Goal: Task Accomplishment & Management: Manage account settings

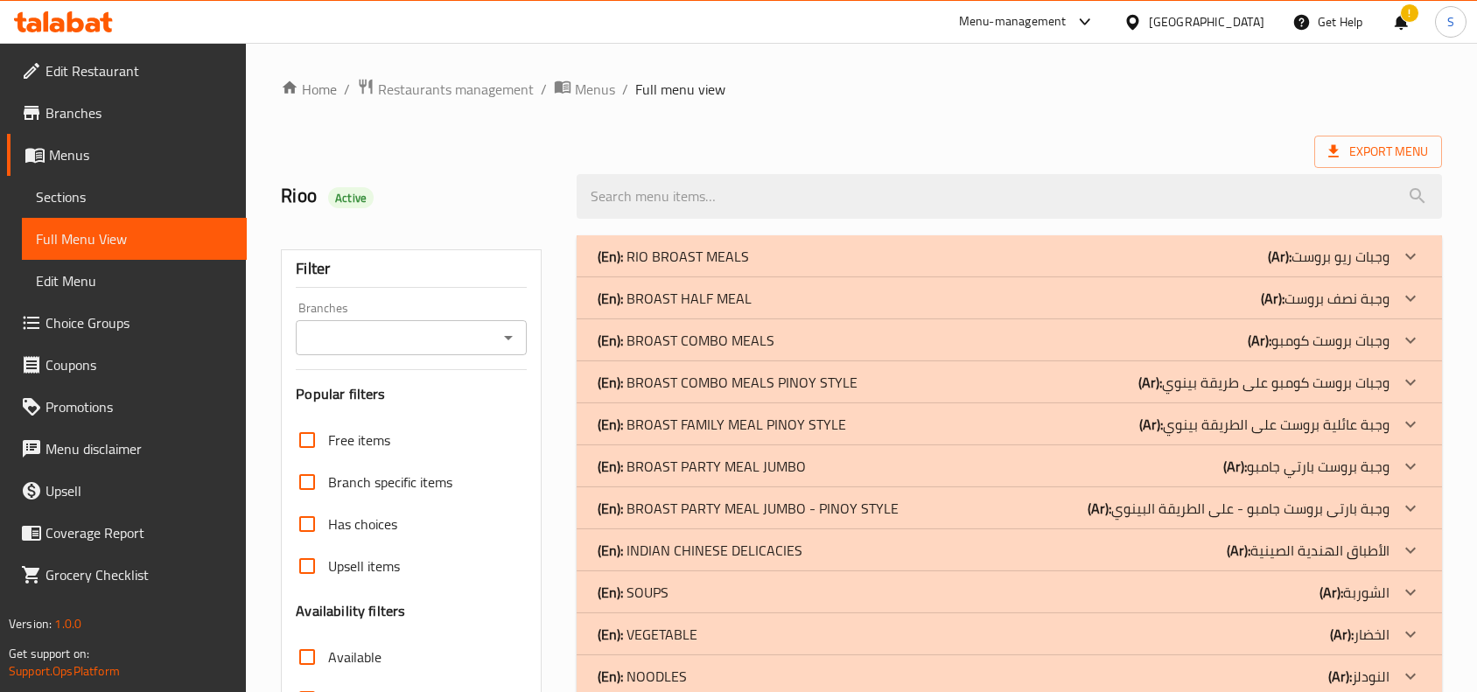
scroll to position [6320, 0]
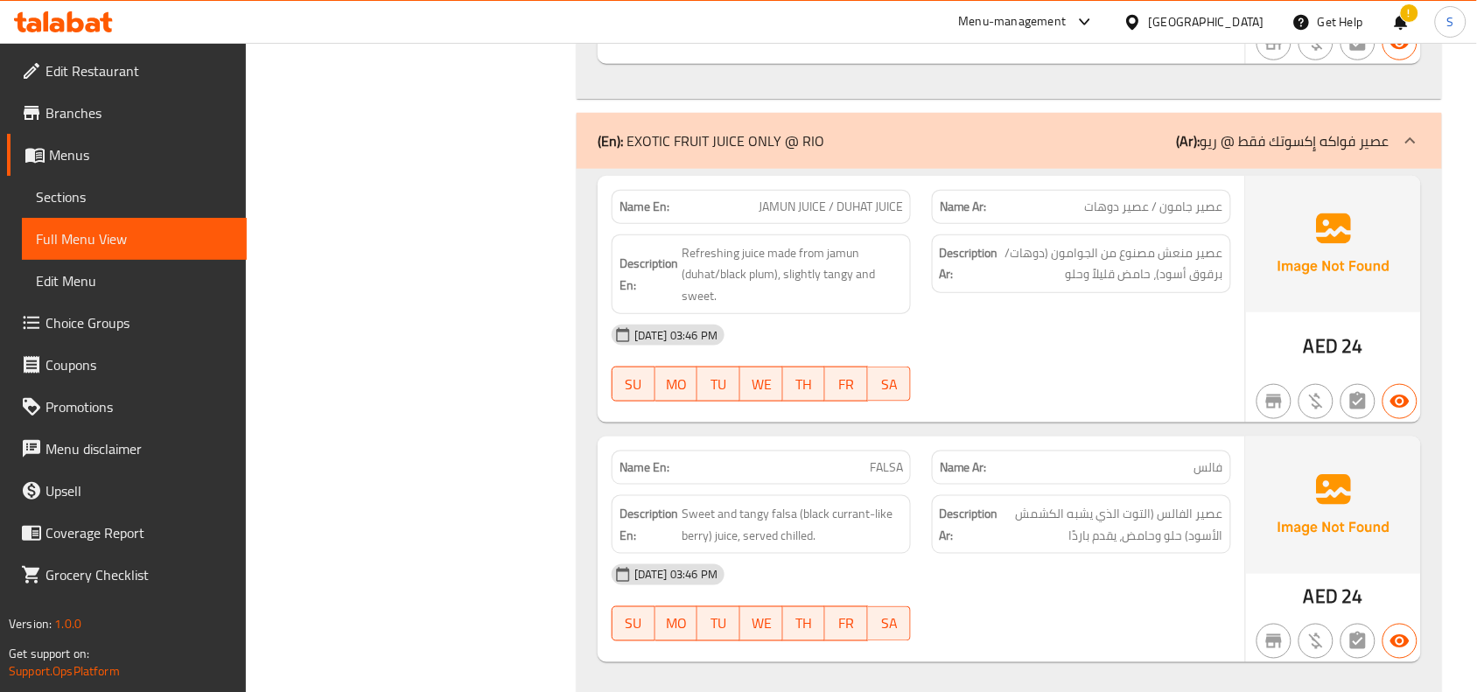
click at [823, 206] on span "JAMUN JUICE / DUHAT JUICE" at bounding box center [831, 207] width 144 height 18
copy span "JAMUN JUICE / DUHAT JUICE"
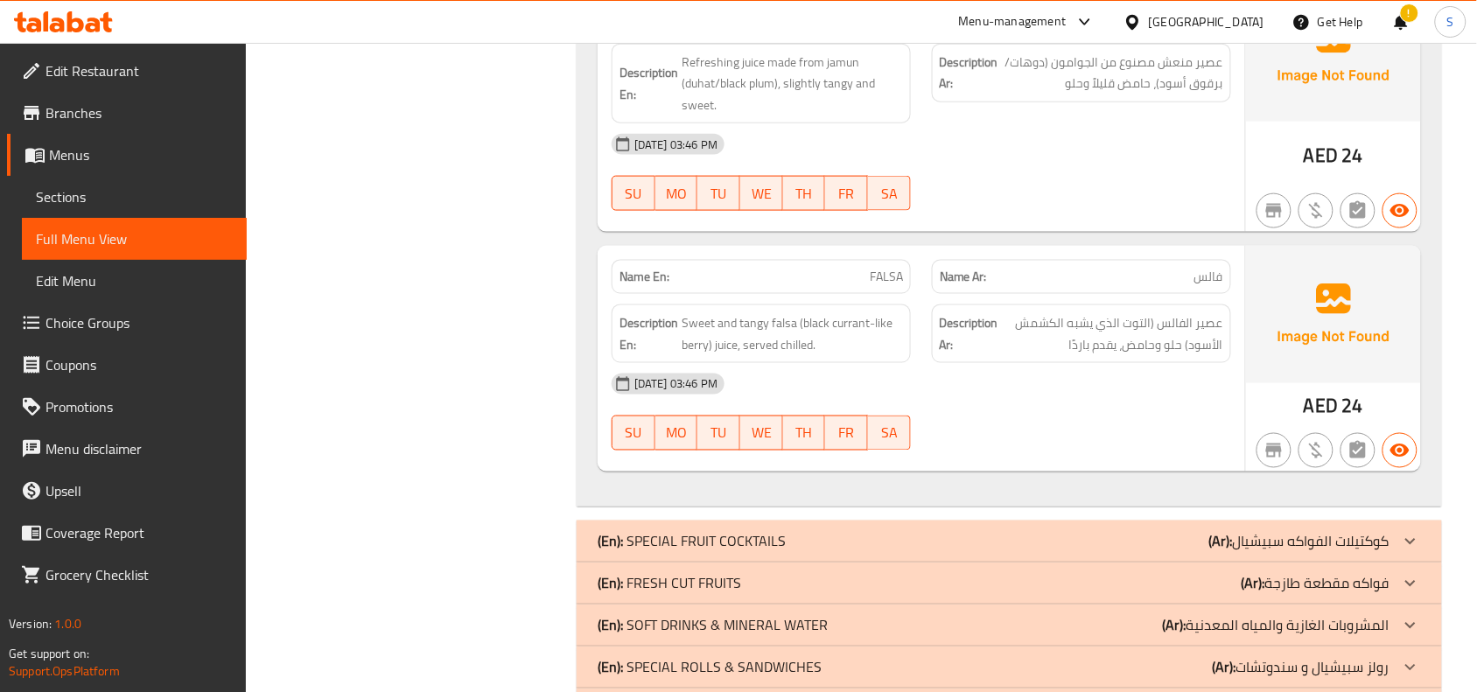
scroll to position [6758, 0]
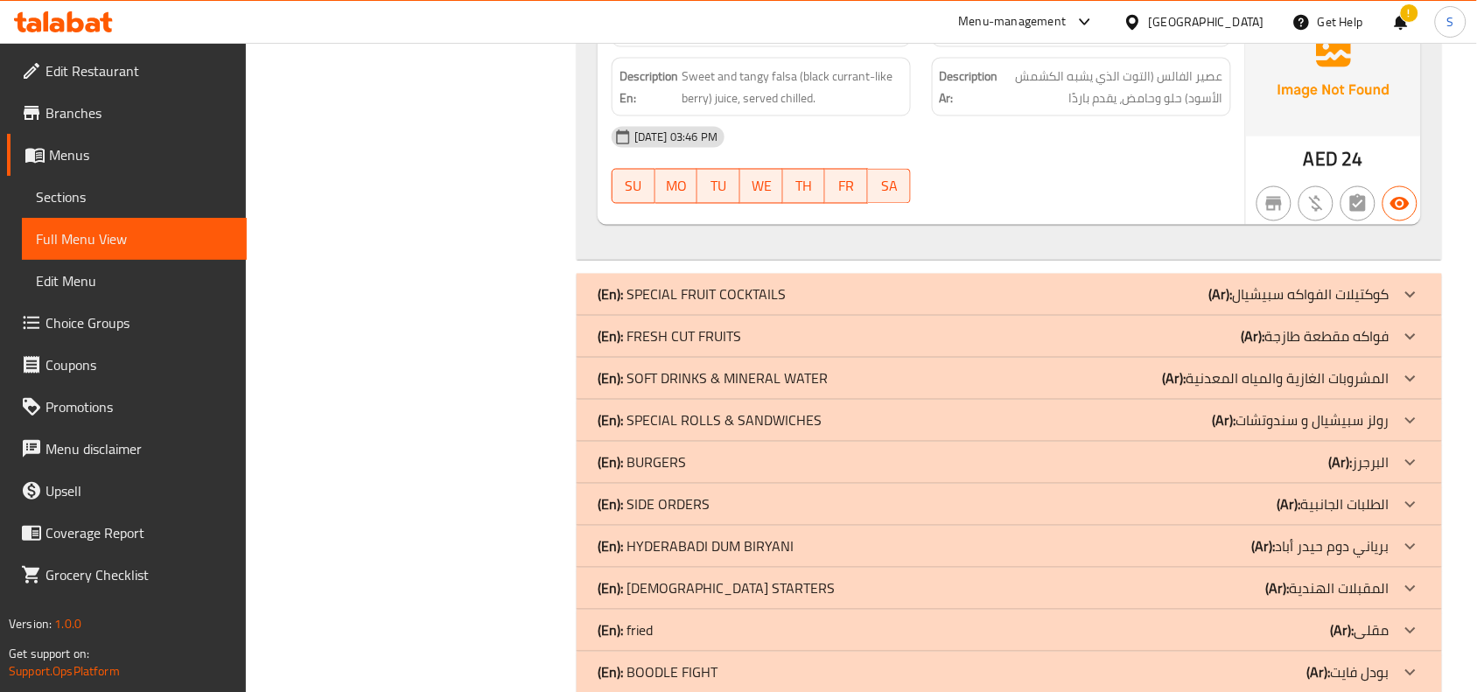
click at [1170, 298] on div "(En): SPECIAL FRUIT COCKTAILS (Ar): كوكتيلات الفواكه سبيشيال" at bounding box center [994, 294] width 792 height 21
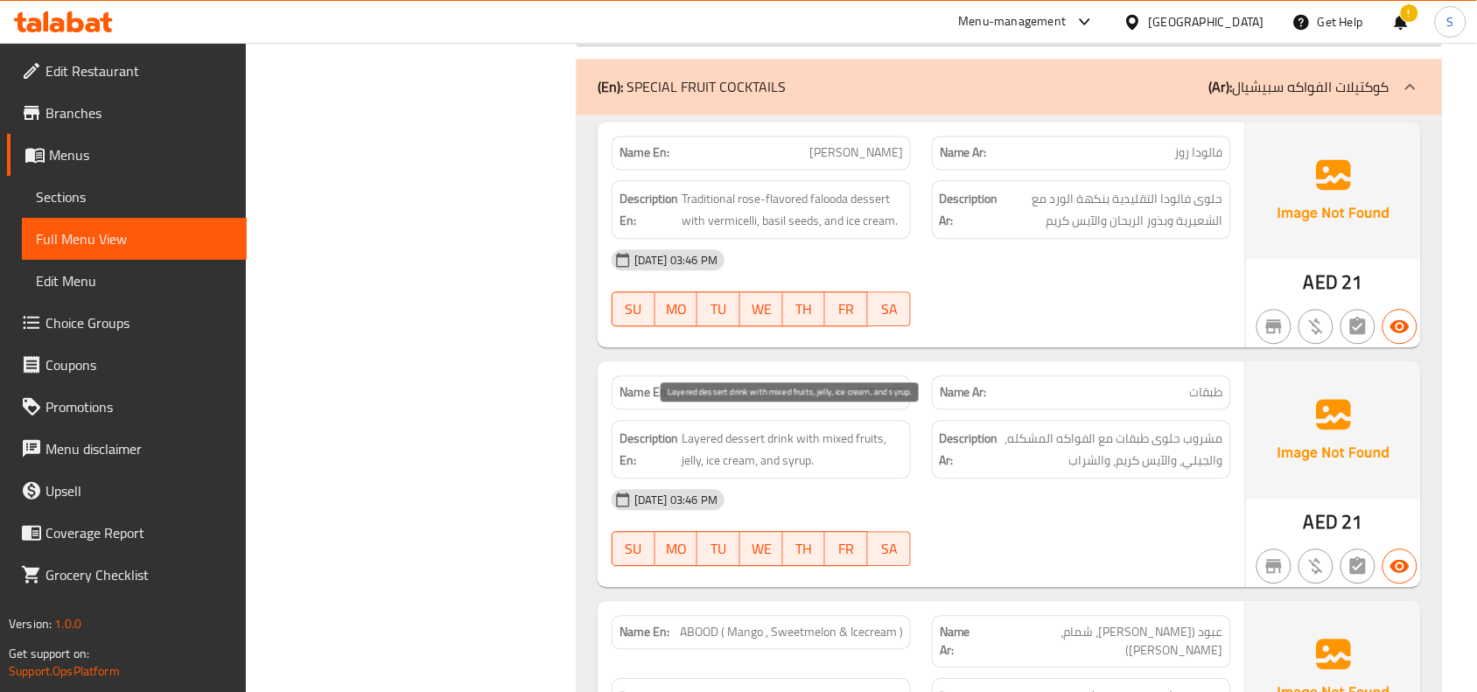
scroll to position [6976, 0]
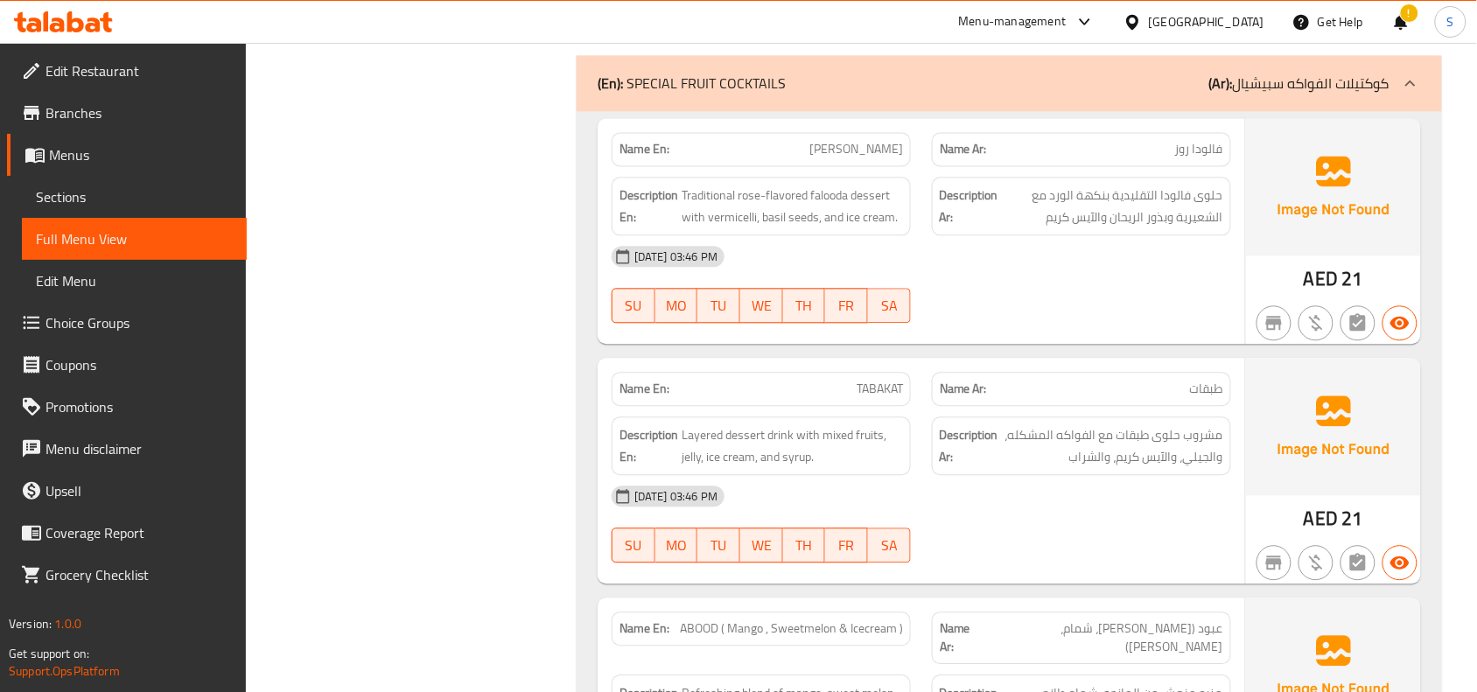
click at [838, 151] on span "[PERSON_NAME]" at bounding box center [856, 149] width 94 height 18
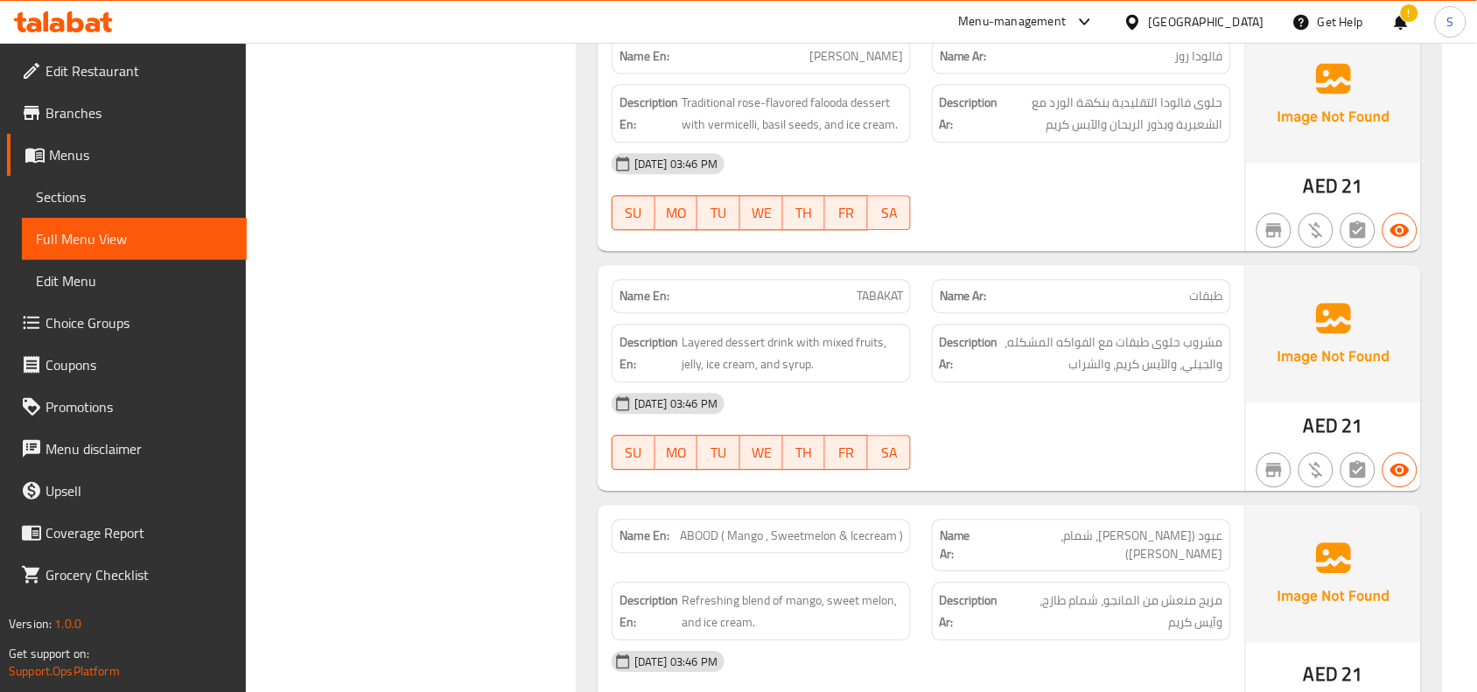
scroll to position [7195, 0]
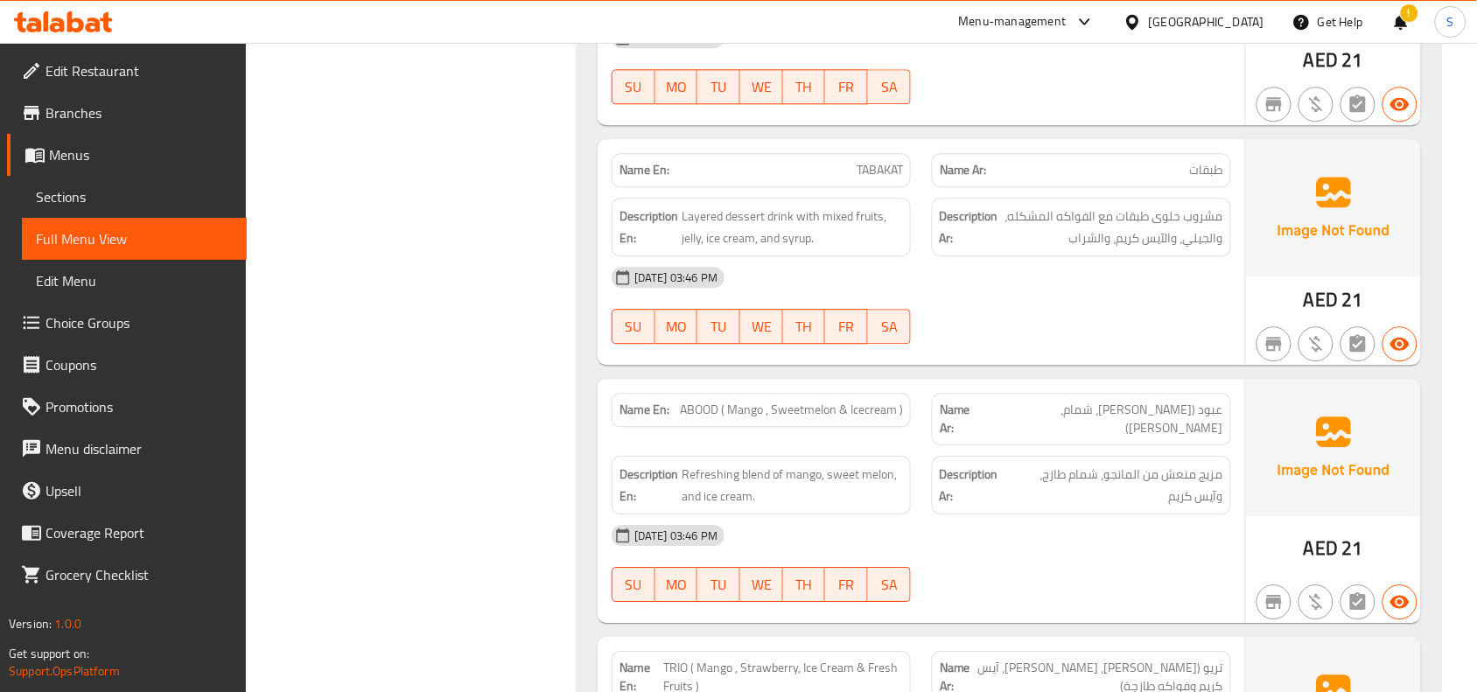
click at [1210, 167] on span "طبقات" at bounding box center [1206, 170] width 33 height 18
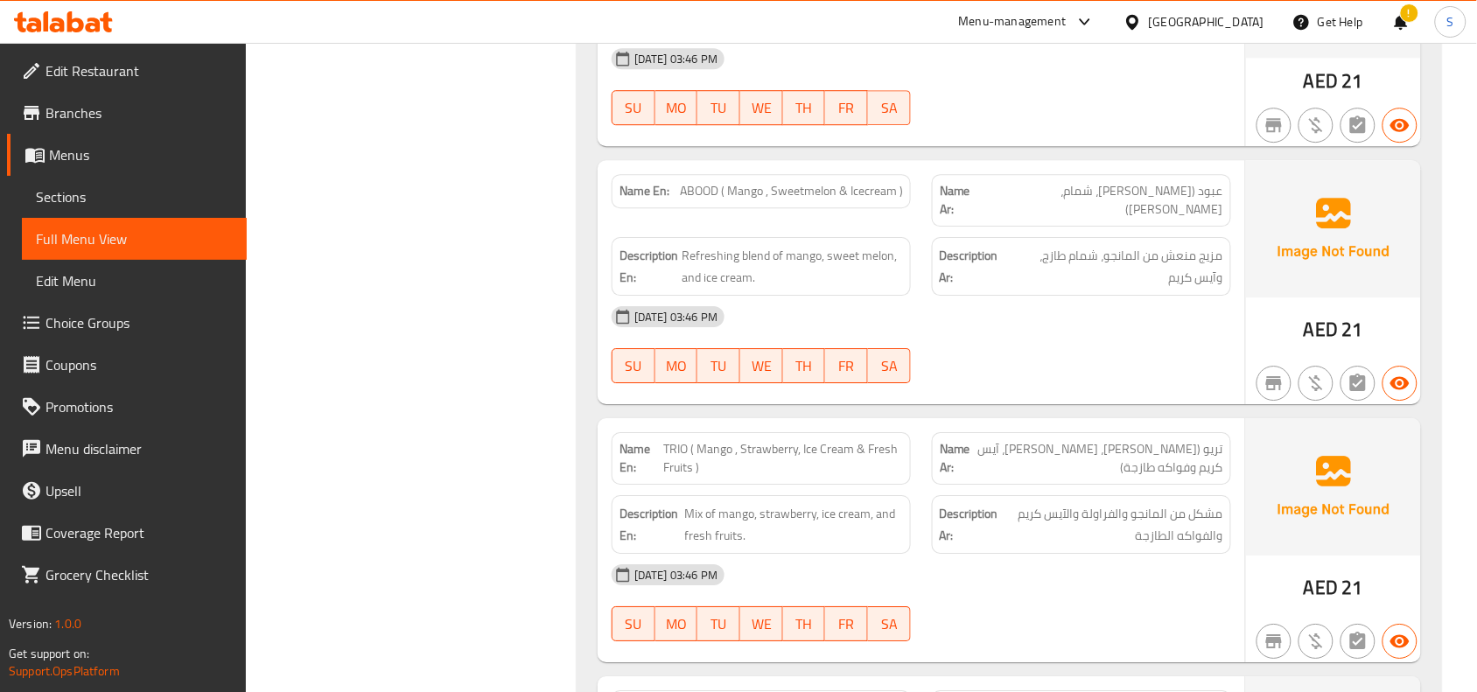
click at [739, 194] on span "ABOOD ( Mango , Sweetmelon & Icecream )" at bounding box center [791, 191] width 223 height 18
click at [897, 182] on span "ABOOD ( Mango , Sweetmelon & Icecream )" at bounding box center [791, 191] width 223 height 18
copy span "ABOOD ( Mango , Sweetmelon & Icecream )"
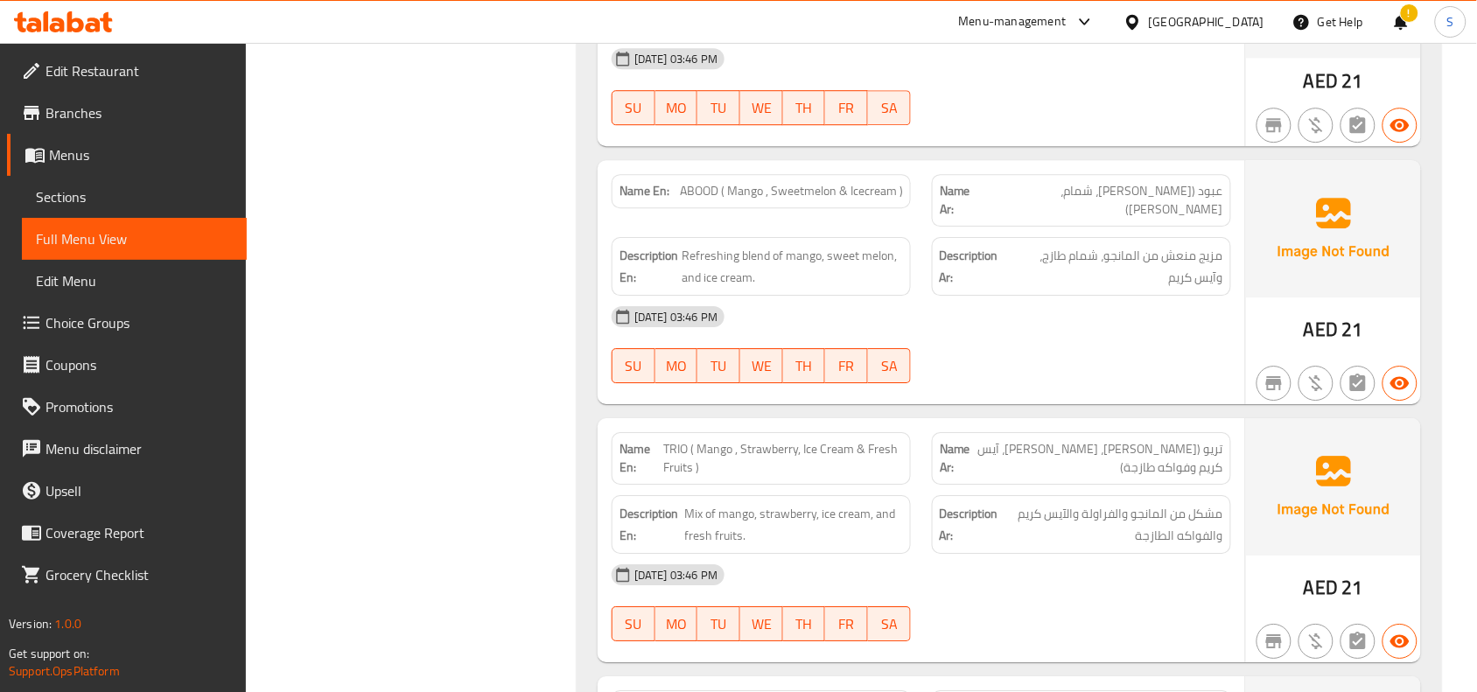
click at [1004, 296] on div "[DATE] 03:46 PM" at bounding box center [921, 317] width 641 height 42
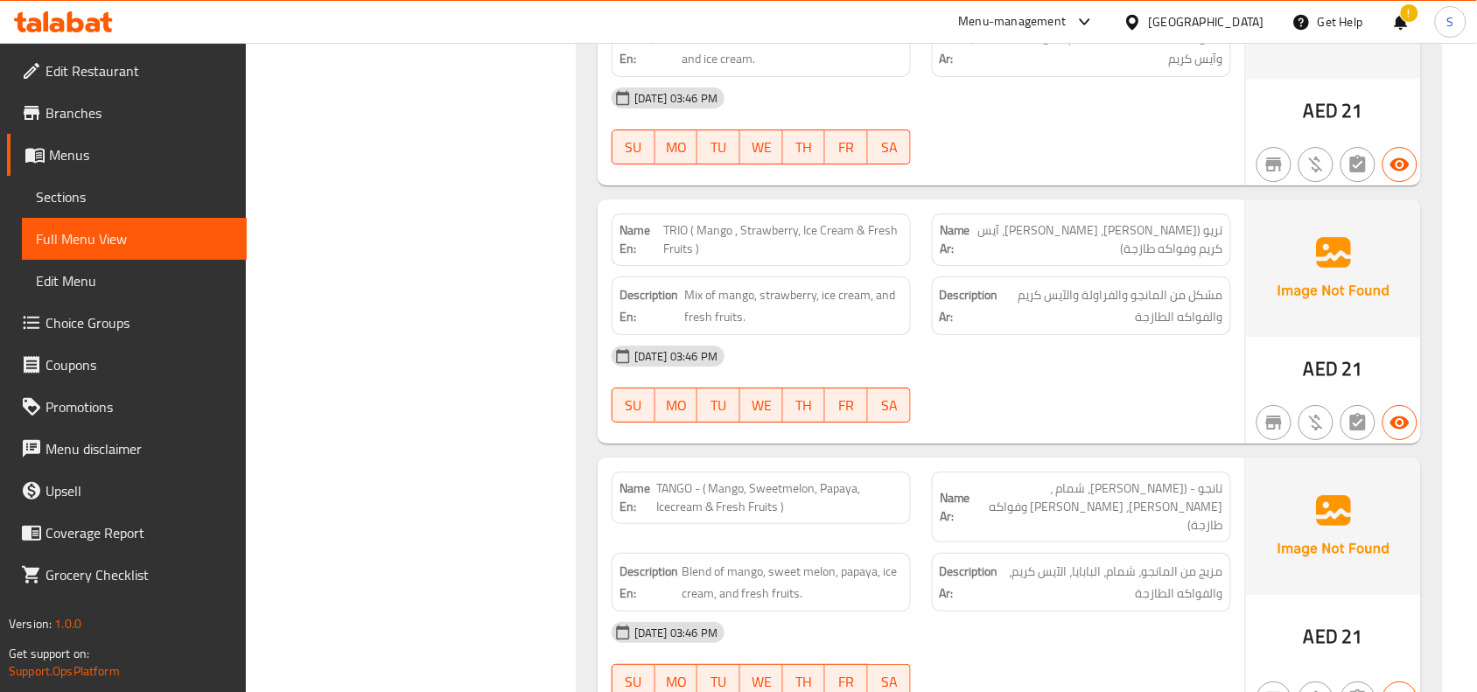
click at [1201, 221] on span "تريو (مانجو، فراولة، آيس كريم وفواكه طازجة)" at bounding box center [1098, 239] width 249 height 37
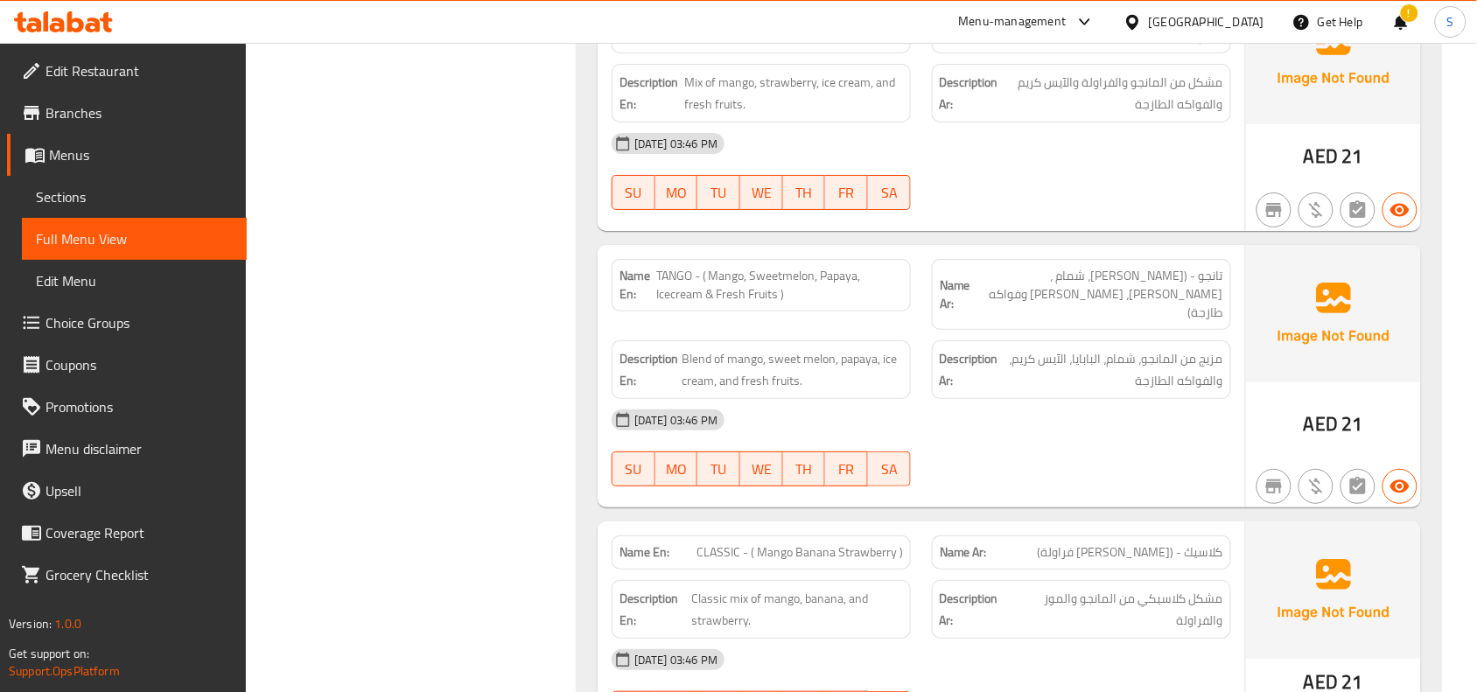
scroll to position [7851, 0]
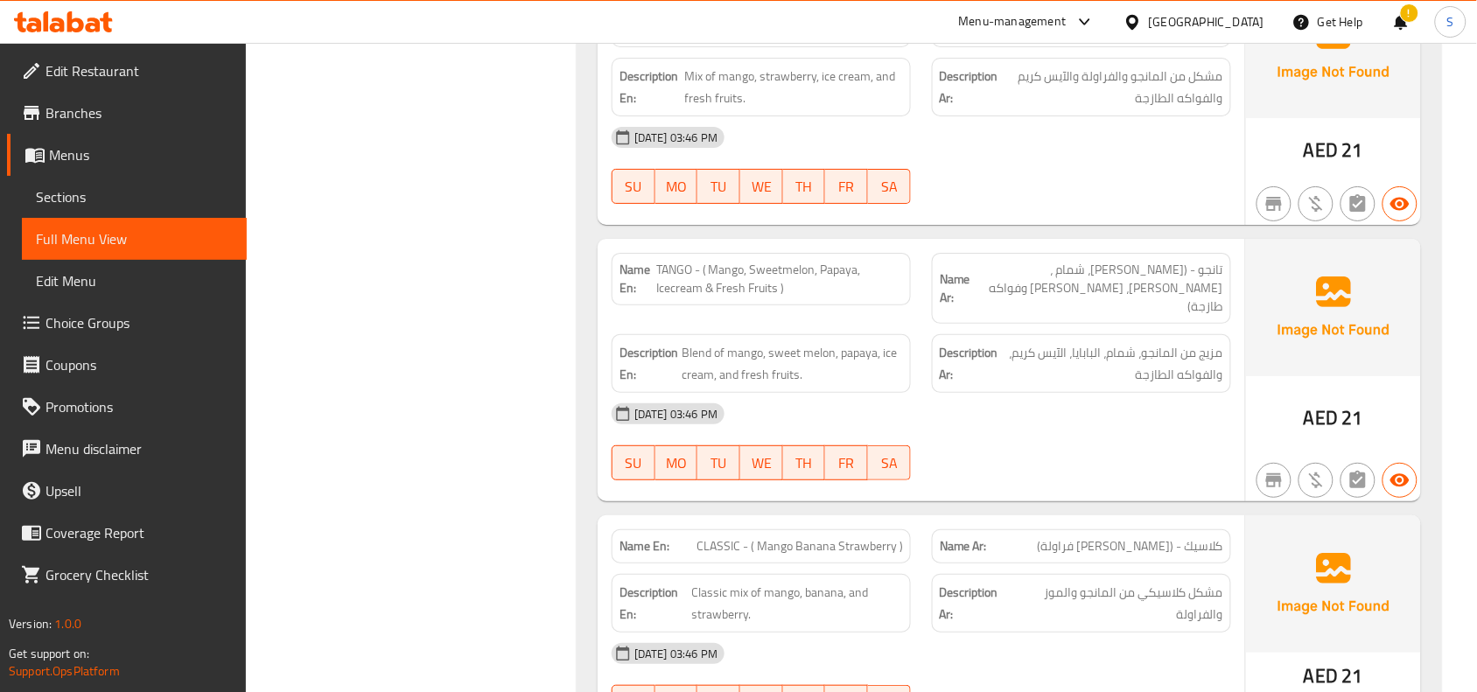
click at [978, 350] on div "Description Ar: مزيج من المانجو، شمام، البابايا، الآيس كريم، والفواكه الطازجة" at bounding box center [1081, 363] width 299 height 59
click at [1156, 470] on div at bounding box center [1081, 480] width 320 height 21
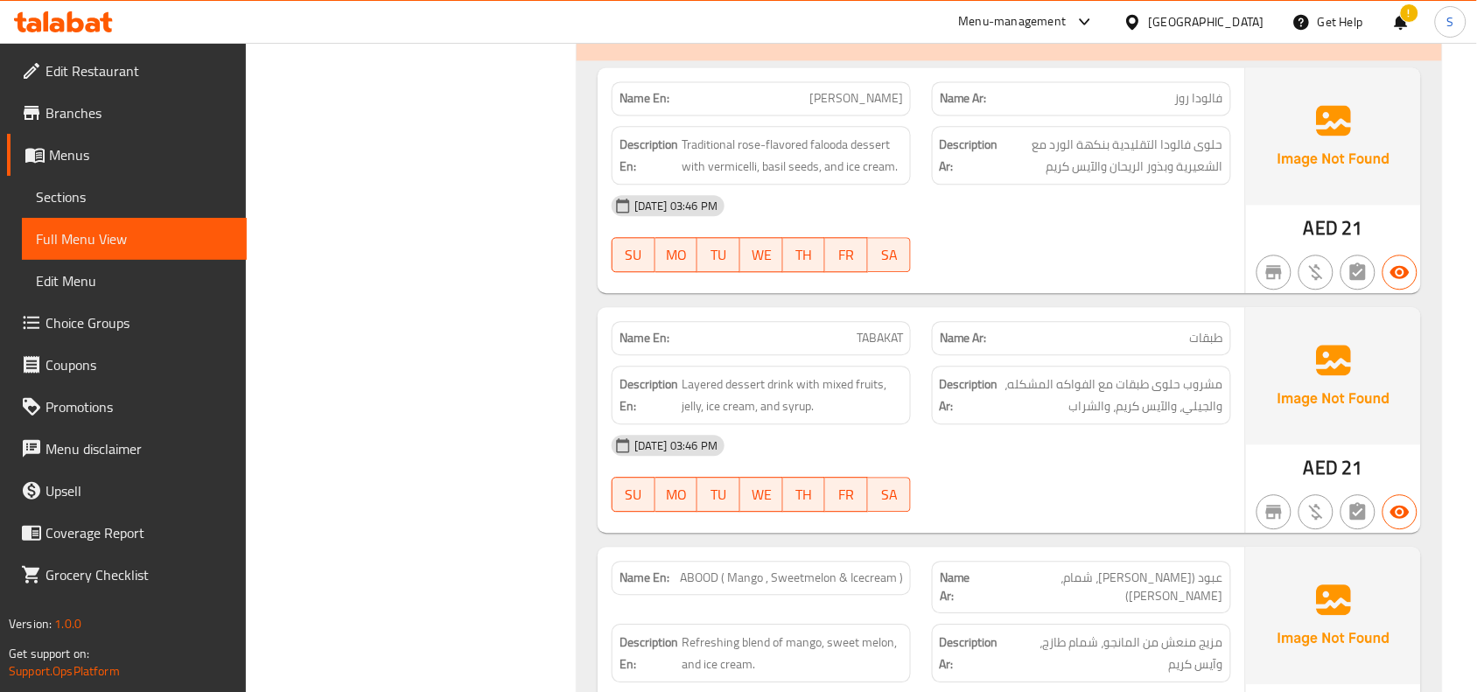
scroll to position [6867, 0]
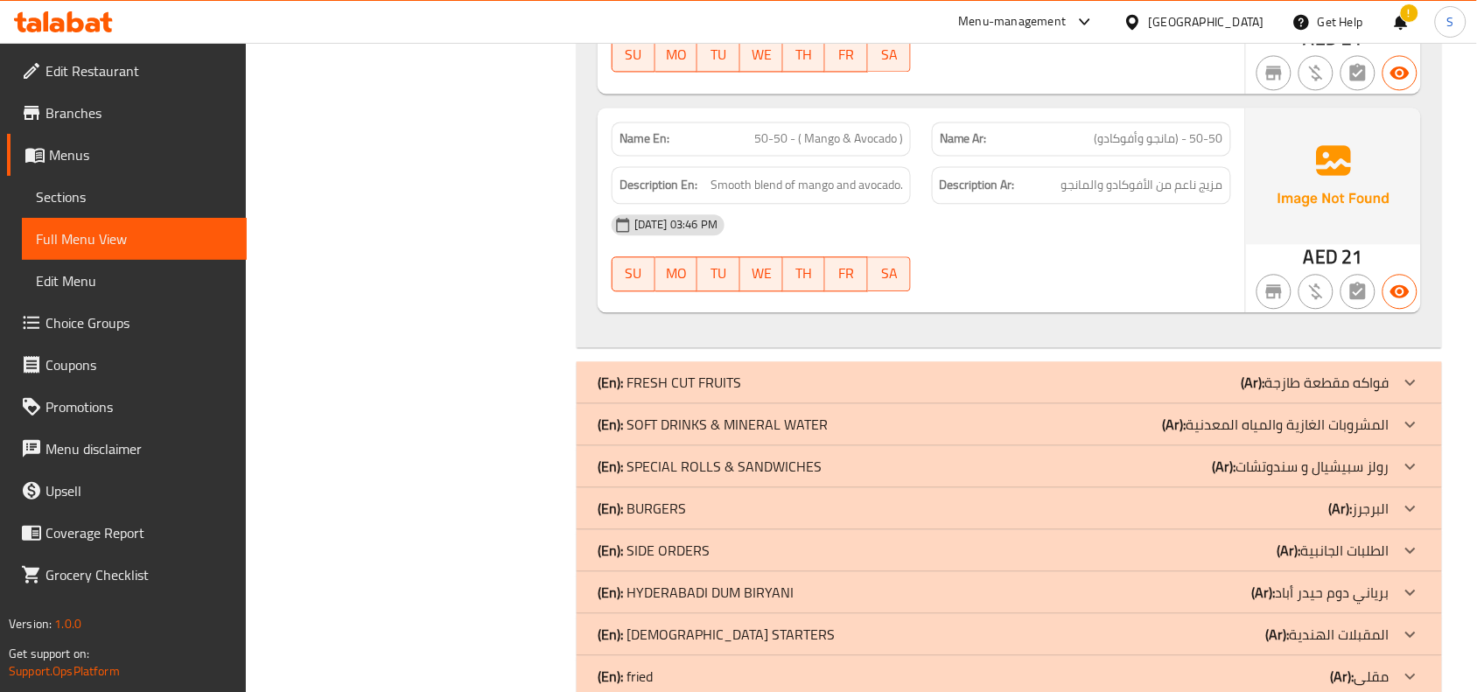
click at [871, 372] on div "(En): FRESH CUT FRUITS (Ar): فواكه مقطعة طازجة" at bounding box center [994, 382] width 792 height 21
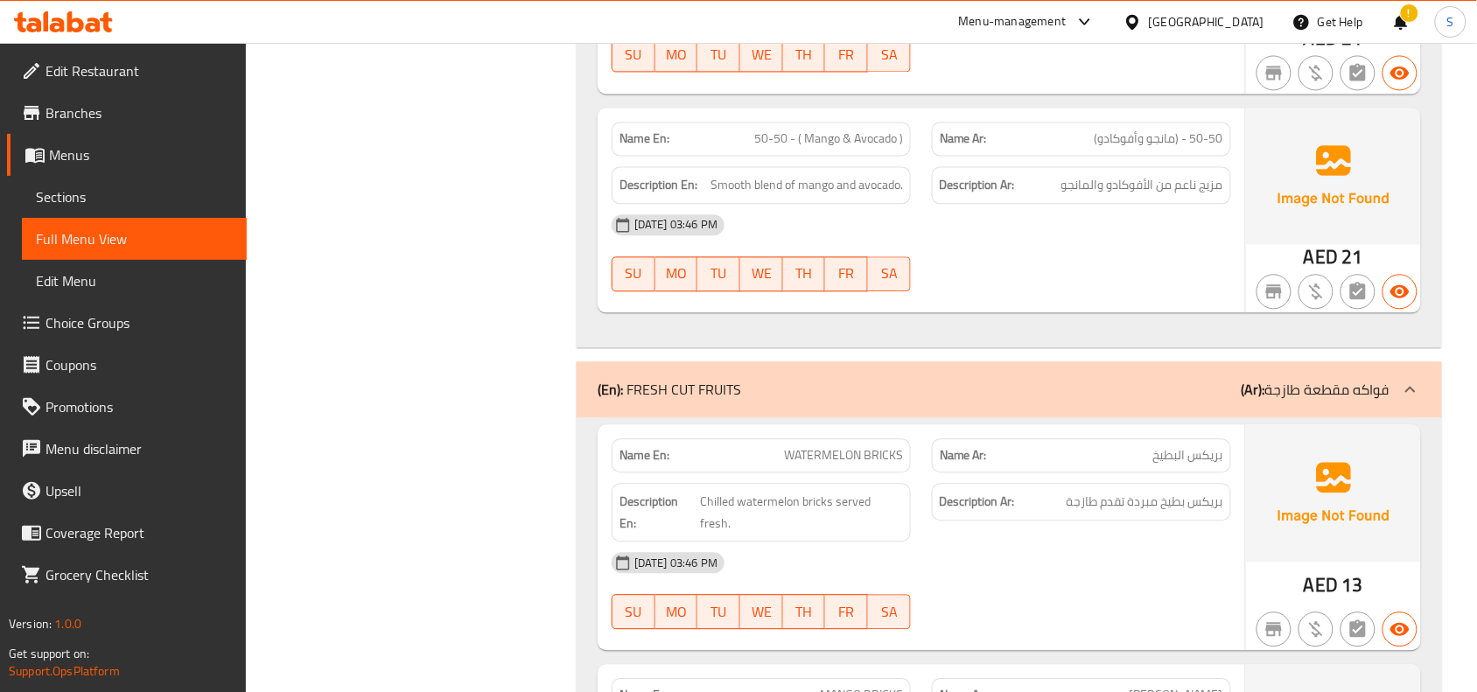
scroll to position [9156, 0]
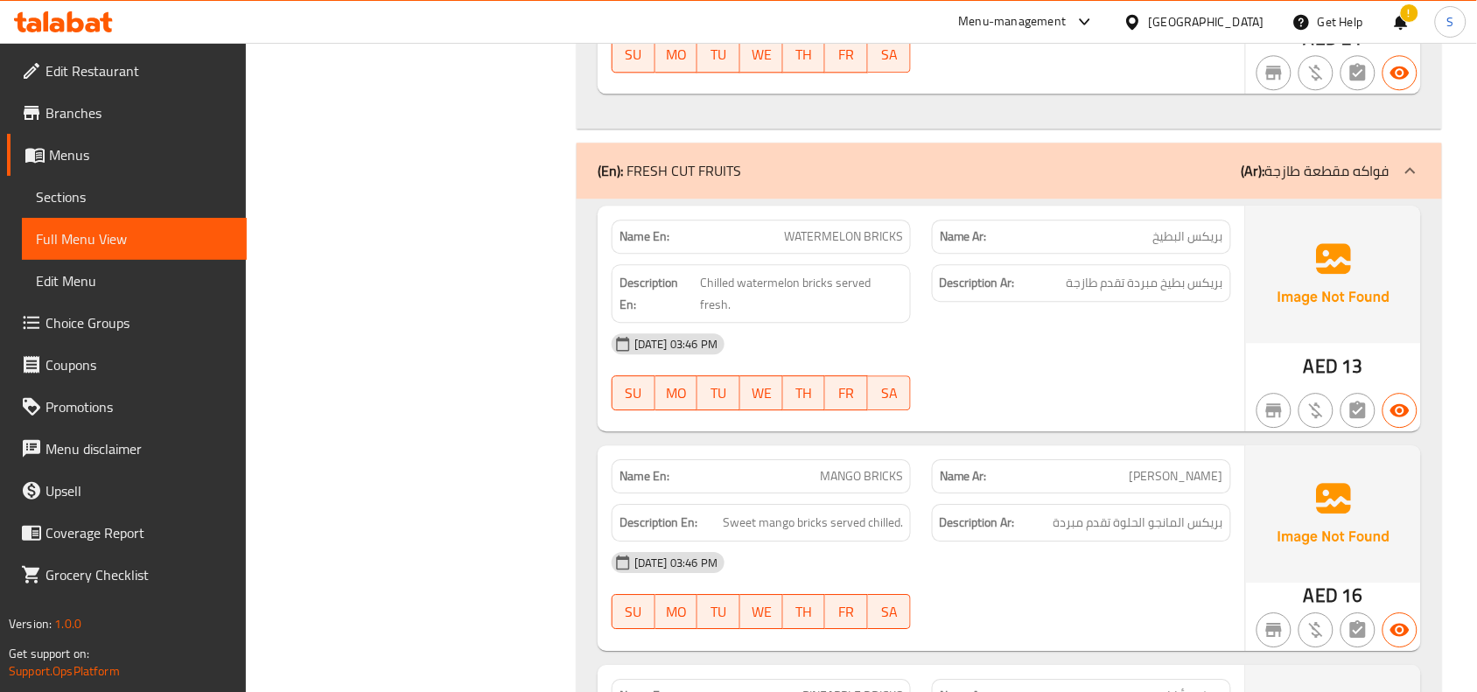
click at [1057, 323] on div "[DATE] 03:46 PM" at bounding box center [921, 344] width 641 height 42
drag, startPoint x: 793, startPoint y: 207, endPoint x: 910, endPoint y: 212, distance: 117.4
click at [910, 220] on div "Name En: WATERMELON BRICKS" at bounding box center [761, 237] width 299 height 34
click at [1123, 264] on div "Description Ar: بريكس بطيخ مبردة تقدم طازجة" at bounding box center [1081, 283] width 299 height 38
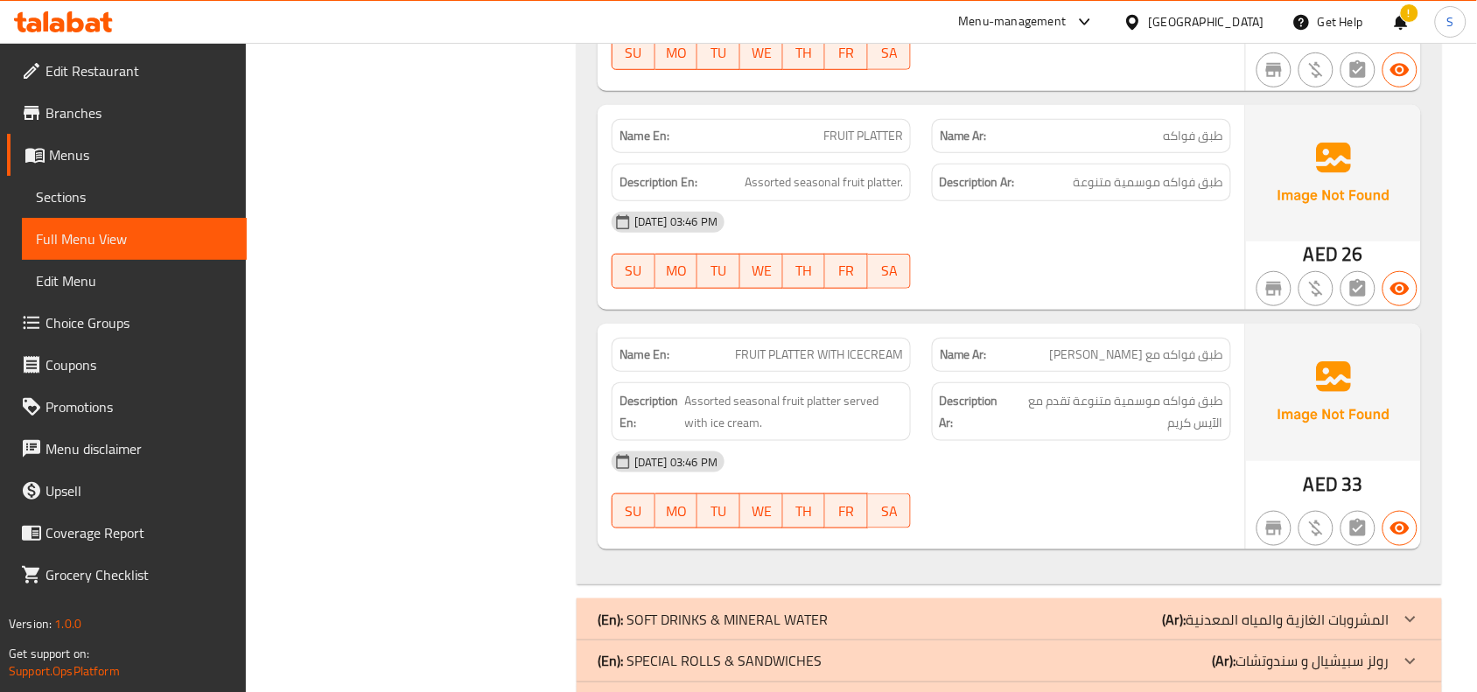
scroll to position [10250, 0]
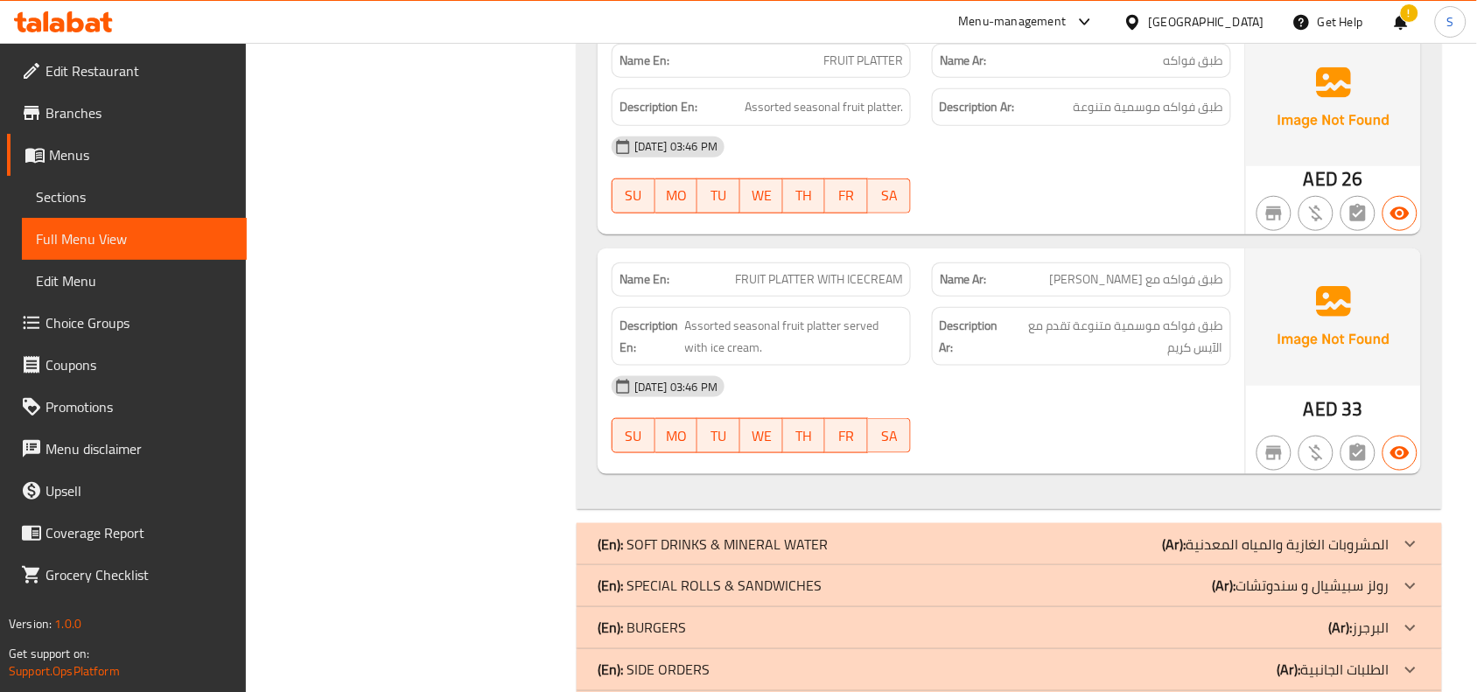
click at [1184, 531] on b "(Ar):" at bounding box center [1175, 544] width 24 height 26
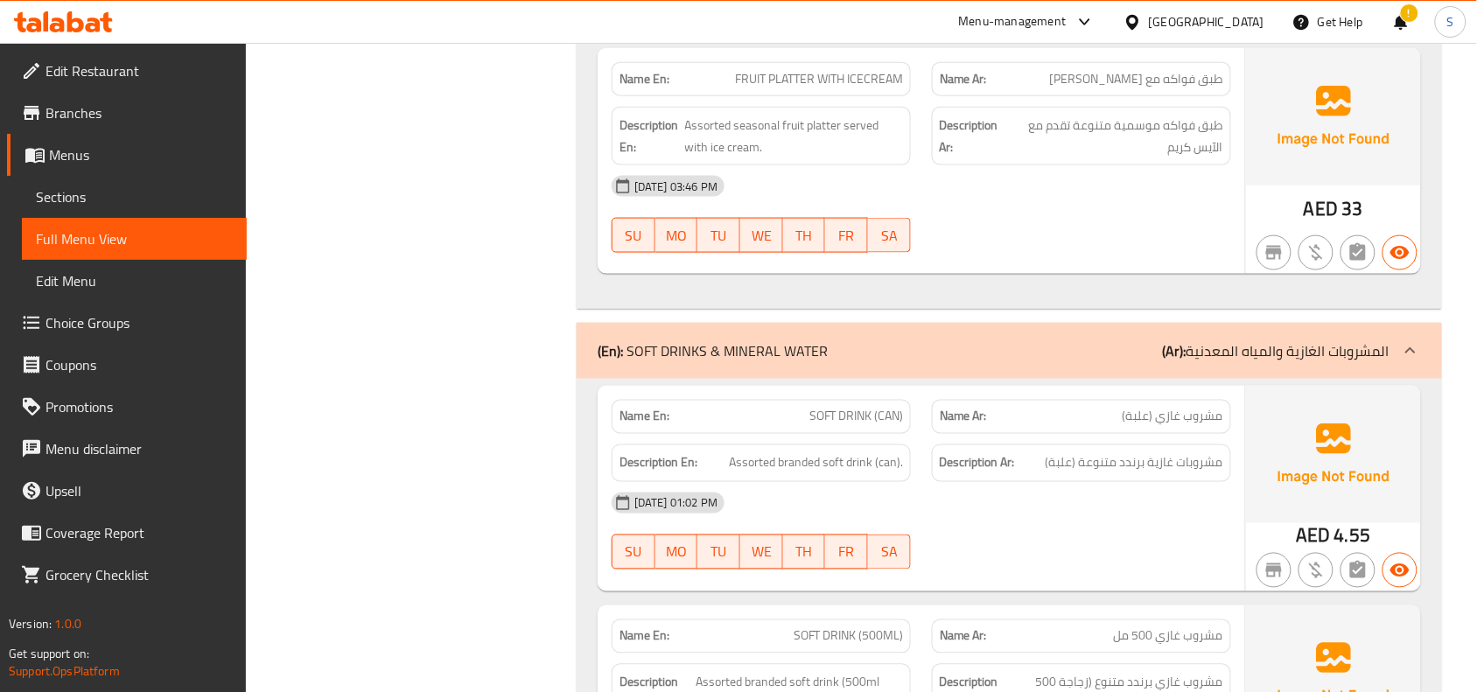
scroll to position [10578, 0]
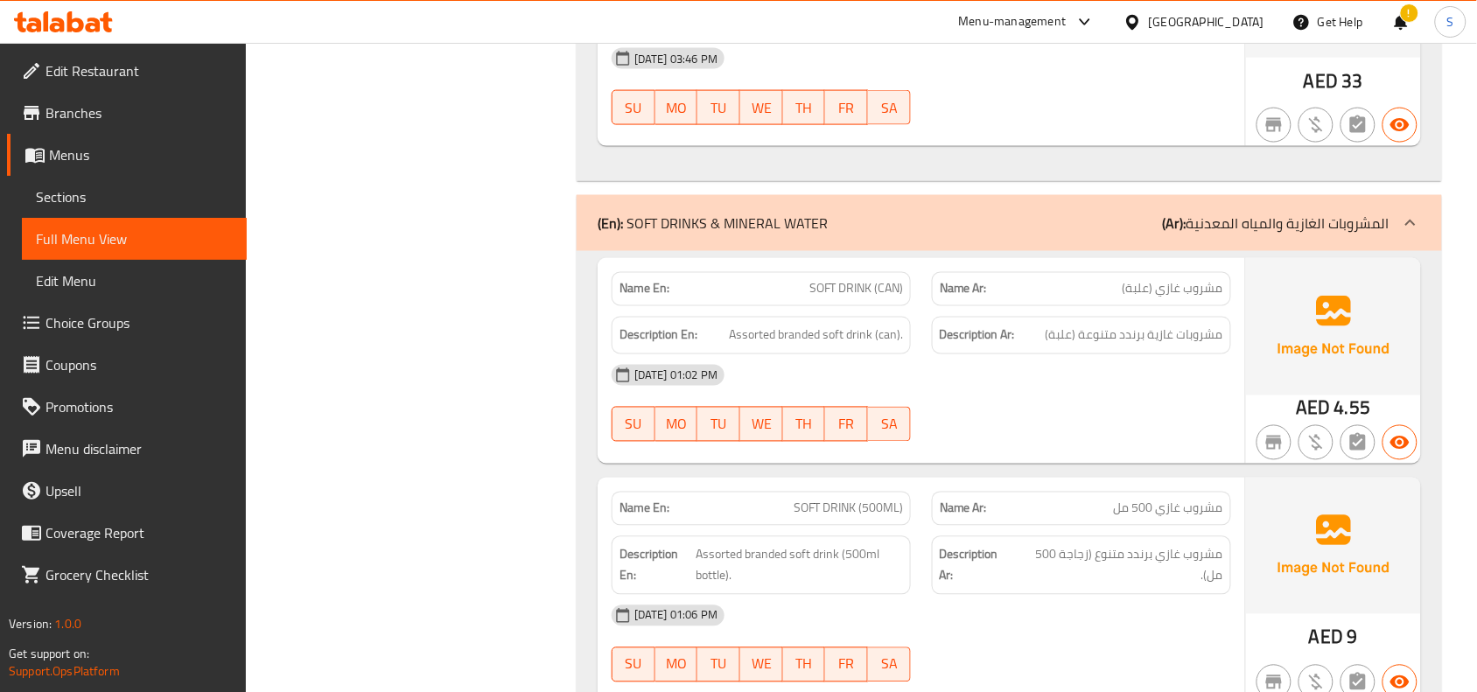
click at [858, 272] on div "Name En: SOFT DRINK (CAN)" at bounding box center [761, 289] width 299 height 34
click at [799, 325] on span "Assorted branded soft drink (can)." at bounding box center [816, 336] width 174 height 22
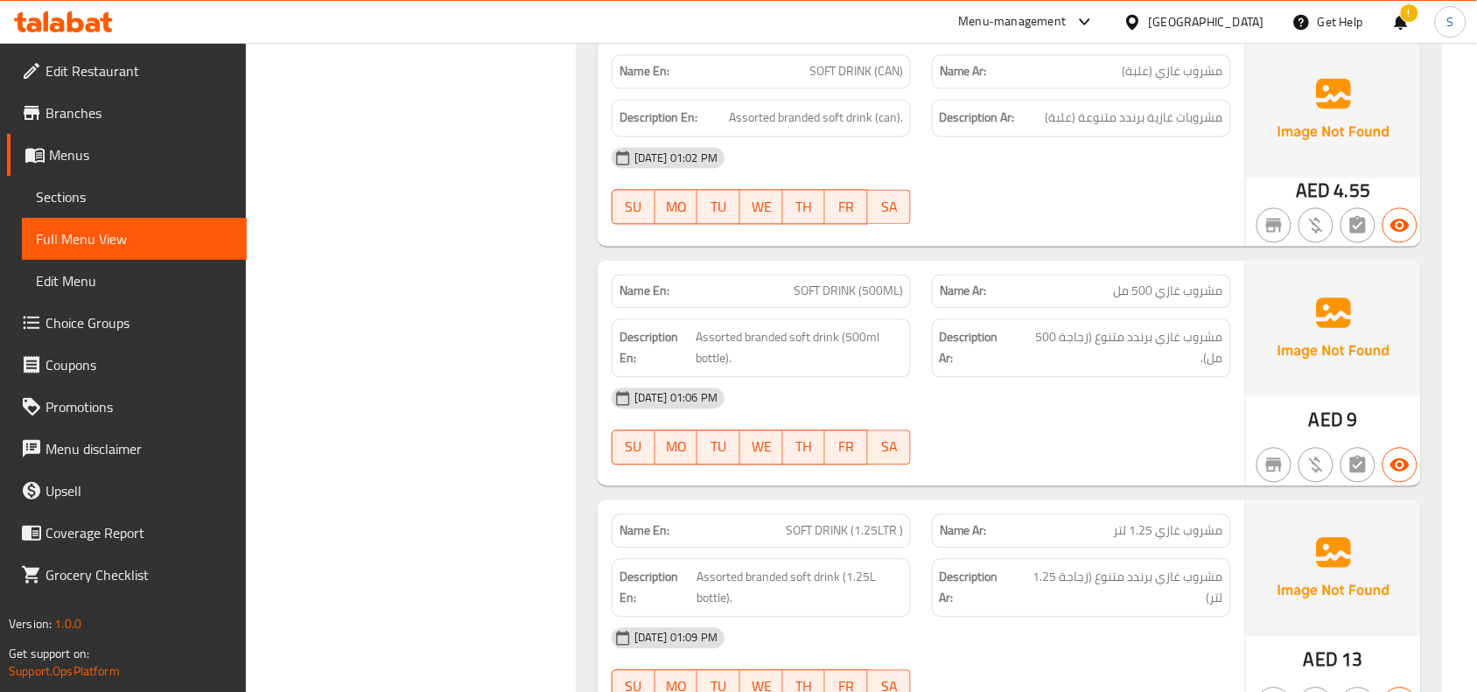
scroll to position [10797, 0]
click at [768, 326] on span "Assorted branded soft drink (500ml bottle)." at bounding box center [799, 347] width 207 height 43
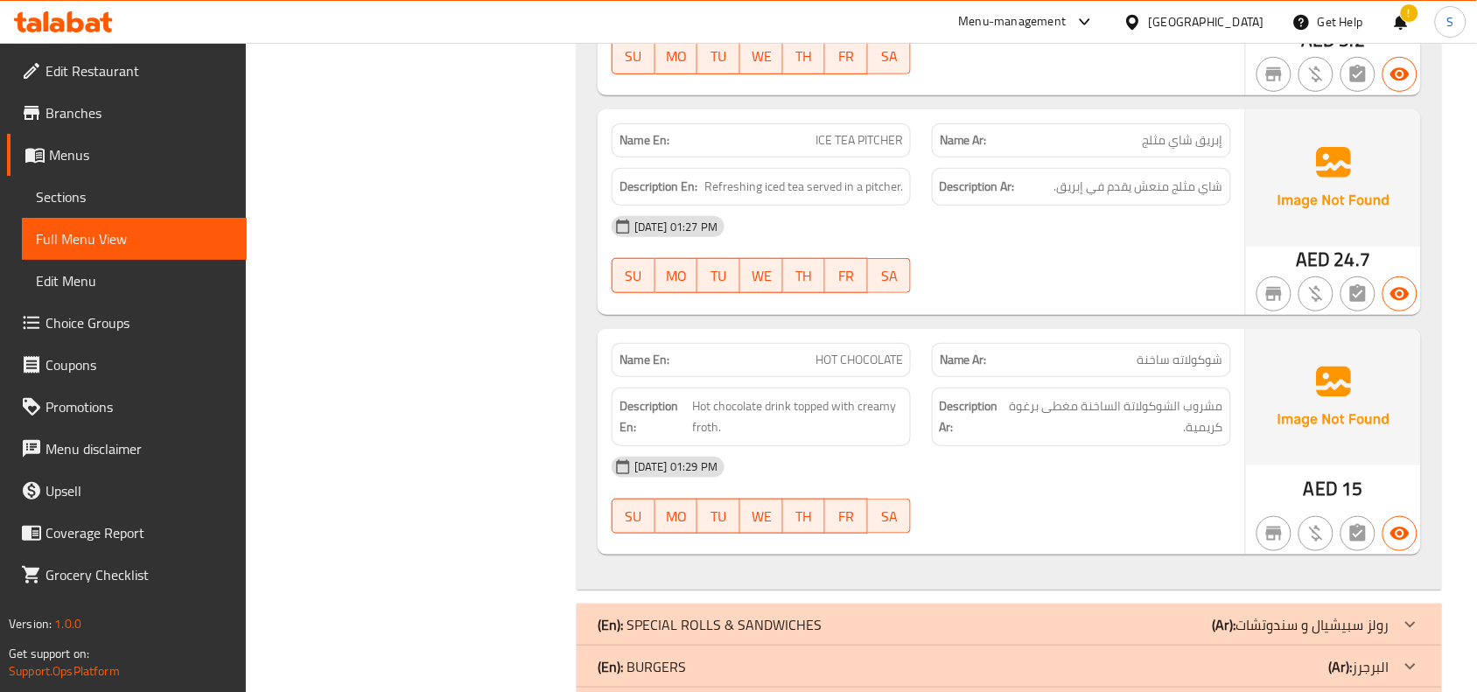
scroll to position [12110, 0]
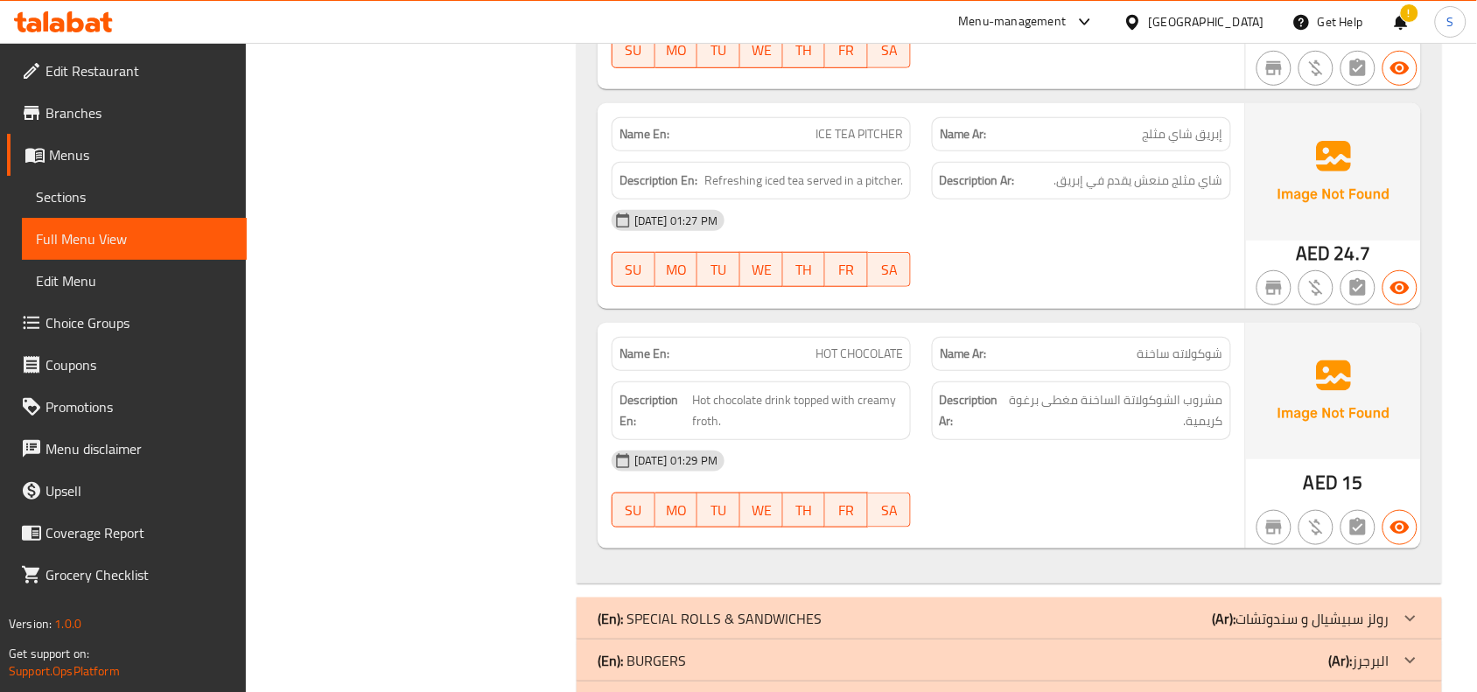
click at [875, 125] on span "ICE TEA PITCHER" at bounding box center [860, 134] width 88 height 18
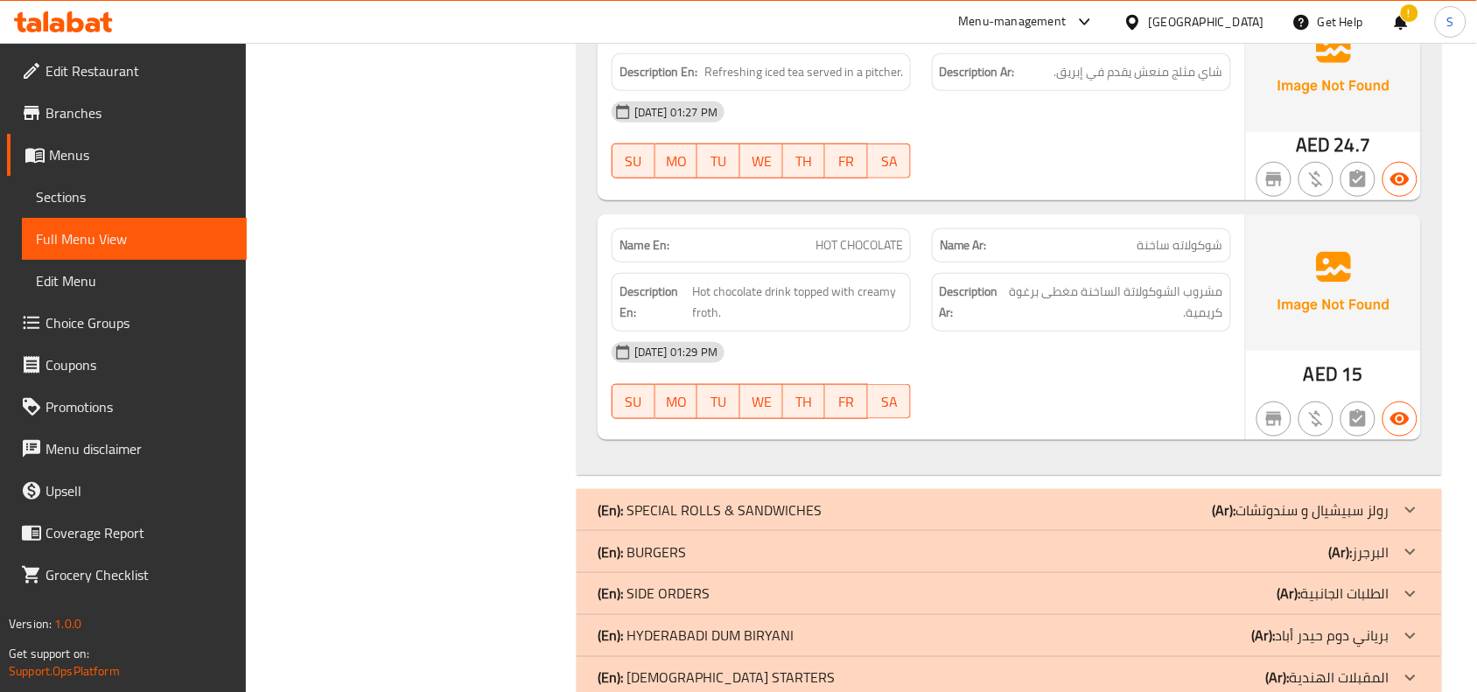
scroll to position [12219, 0]
click at [1263, 488] on div "(En): SPECIAL ROLLS & SANDWICHES (Ar): رولز سبيشيال و سندوتشات" at bounding box center [1009, 509] width 865 height 42
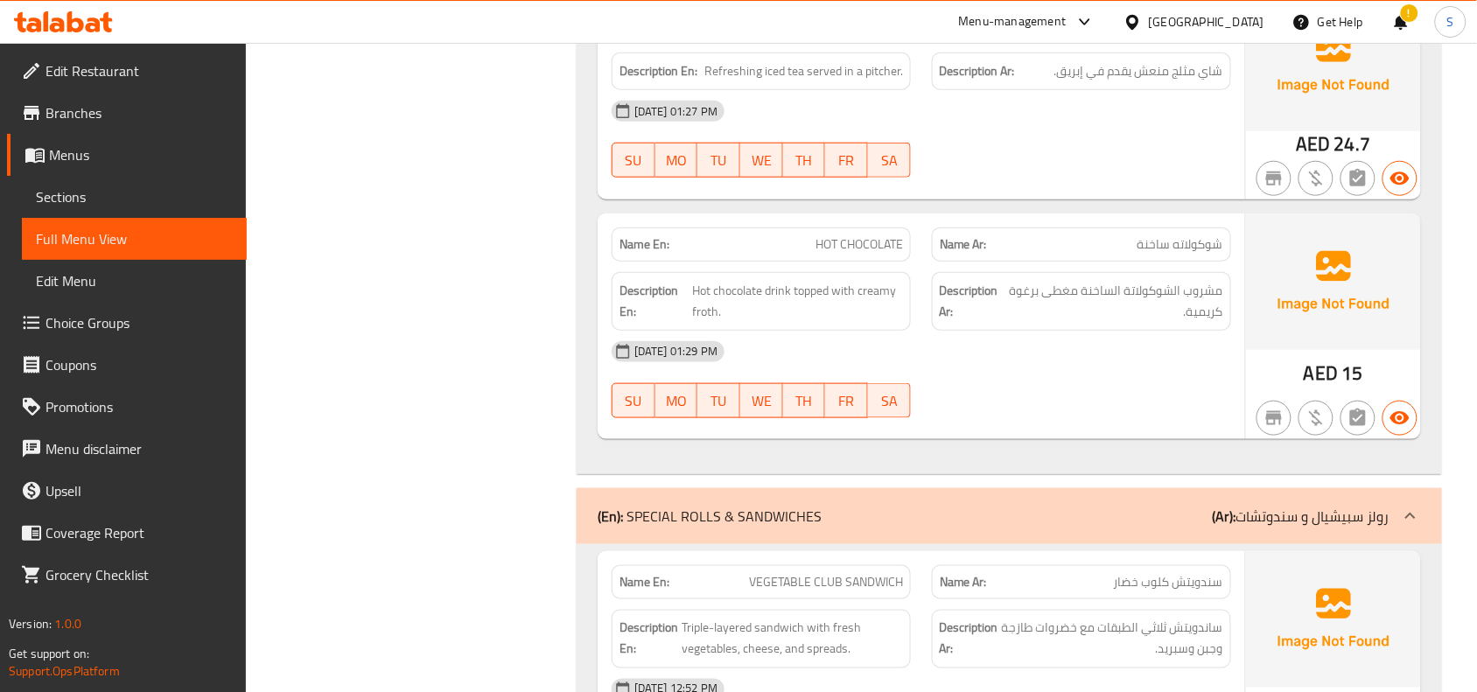
scroll to position [16223, 0]
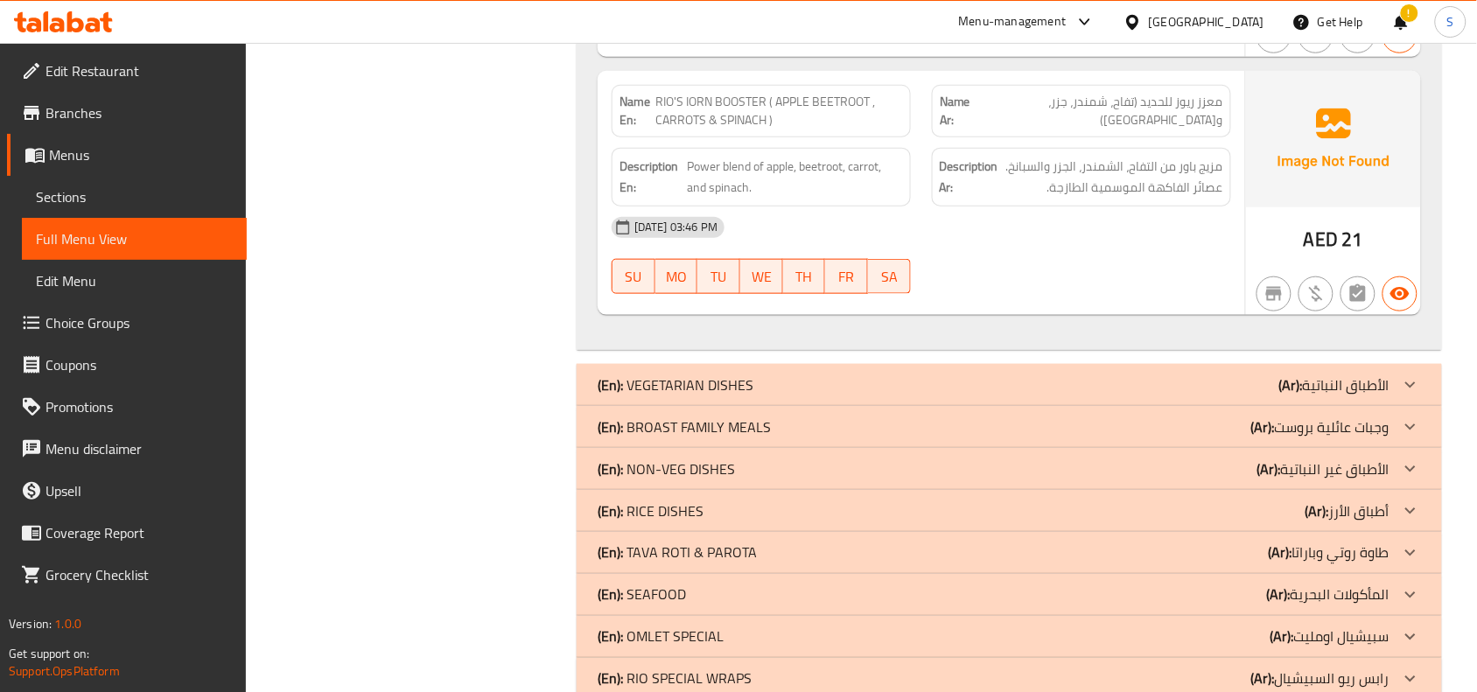
click at [1095, 627] on div "(En): OMLET SPECIAL (Ar): سبيشيال اومليت" at bounding box center [994, 637] width 792 height 21
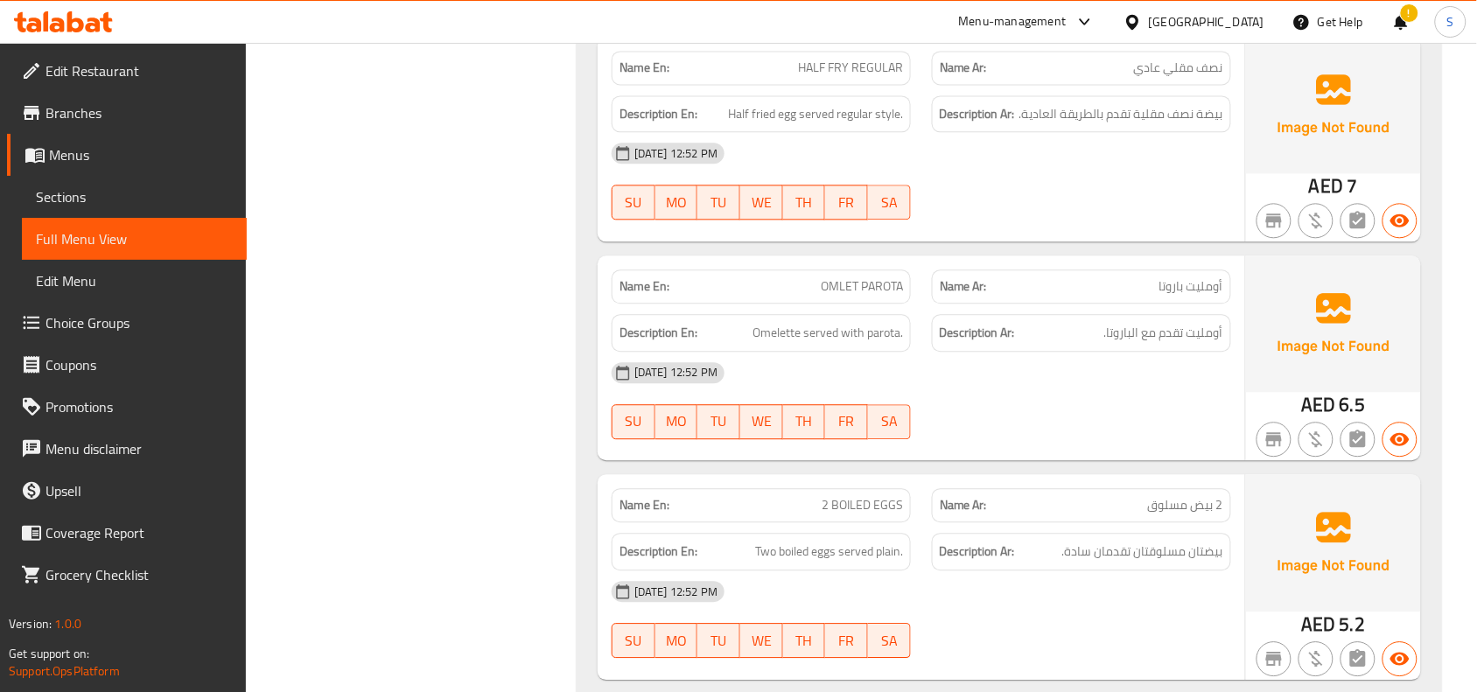
scroll to position [16660, 0]
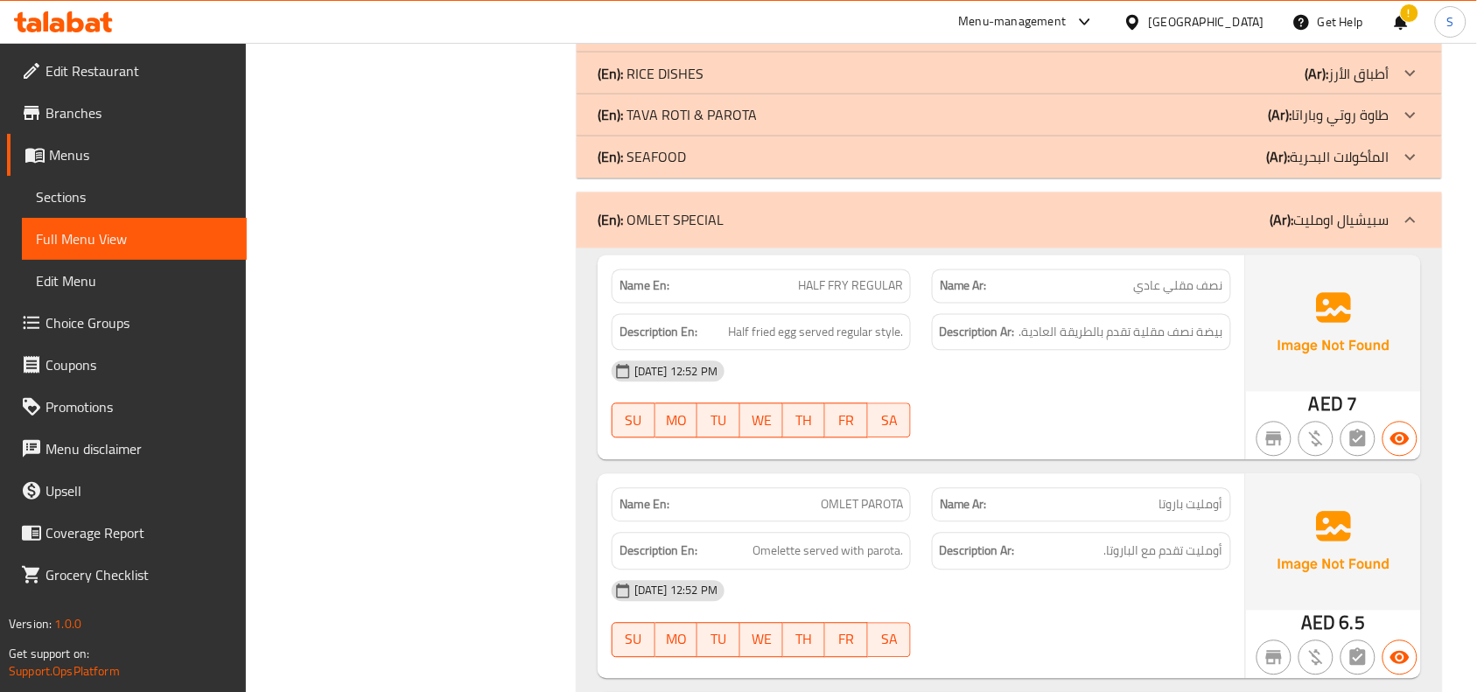
click at [1127, 351] on div "[DATE] 12:52 PM" at bounding box center [921, 372] width 641 height 42
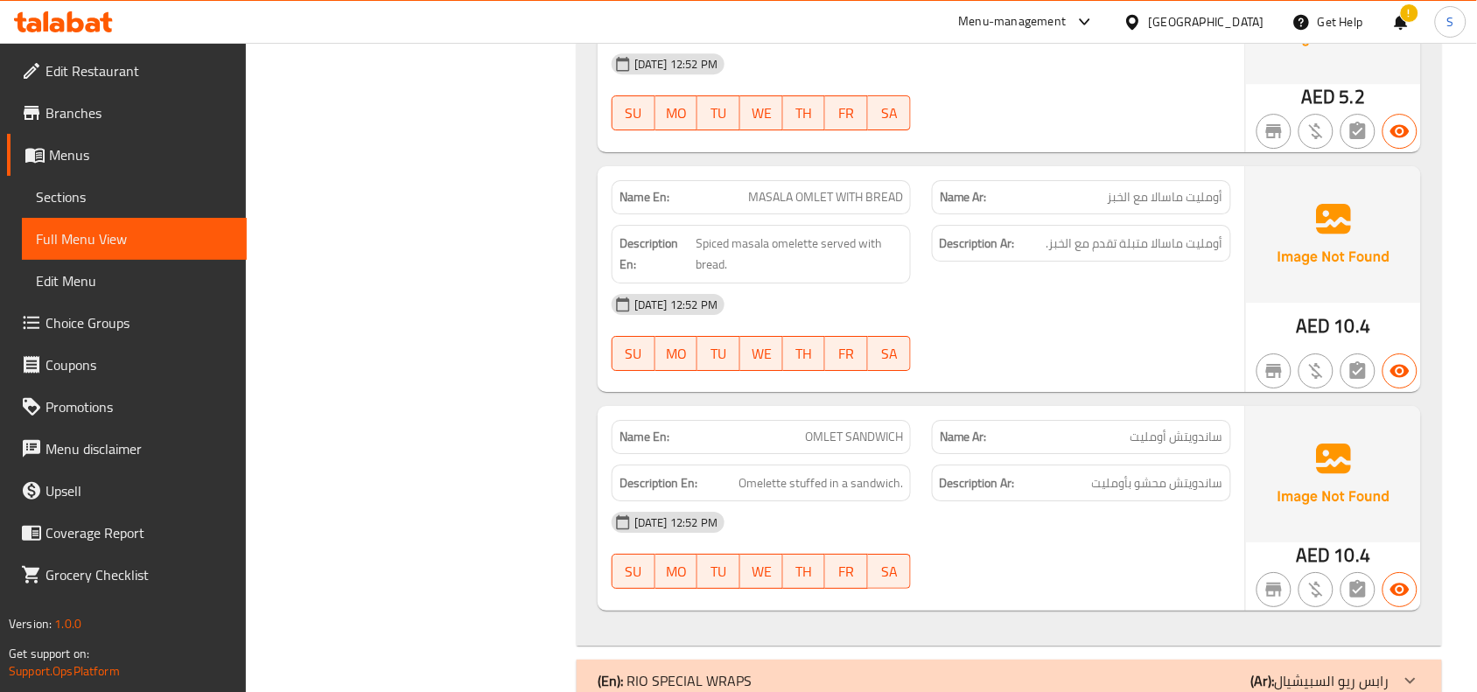
scroll to position [17410, 0]
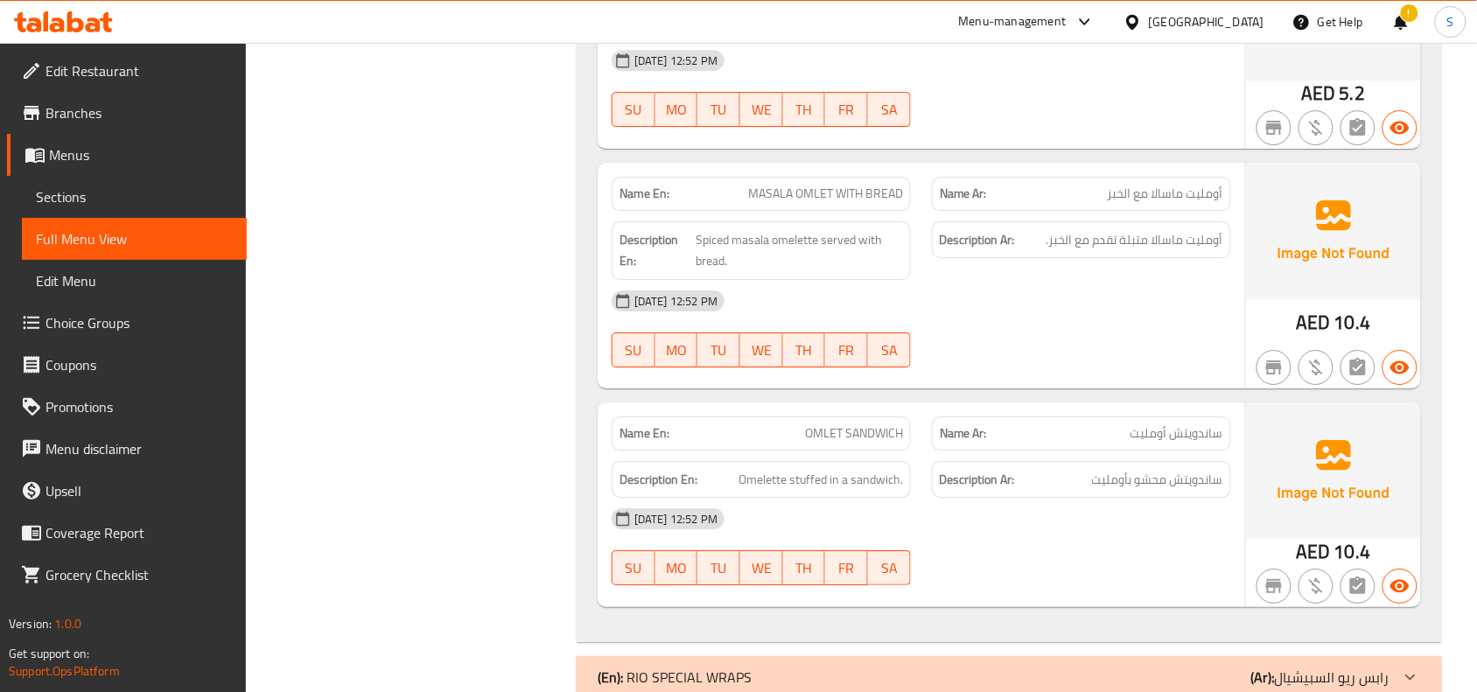
click at [1180, 667] on div "(En): RIO SPECIAL WRAPS (Ar): رابس ريو السبيشيال" at bounding box center [994, 677] width 792 height 21
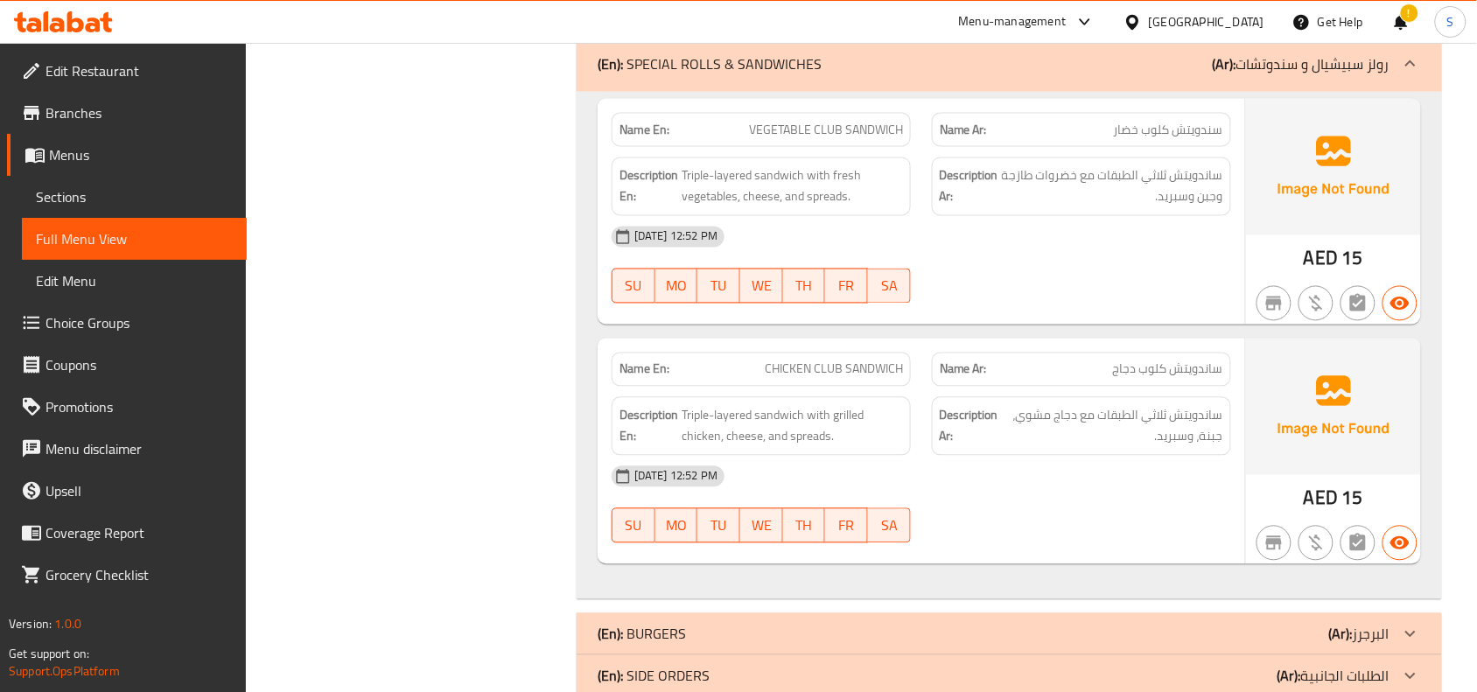
scroll to position [13014, 0]
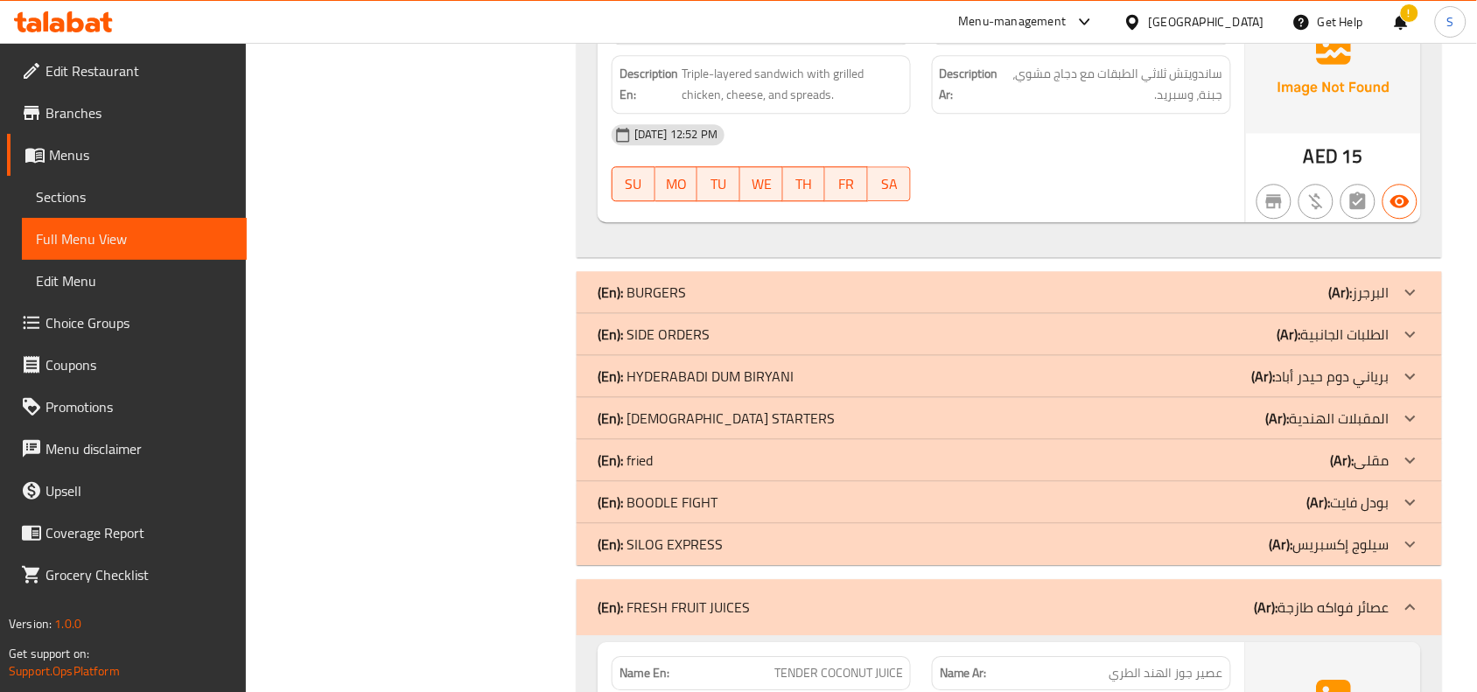
drag, startPoint x: 1245, startPoint y: 238, endPoint x: 1253, endPoint y: 272, distance: 35.0
click at [1247, 282] on div "(En): BURGERS (Ar): البرجرز" at bounding box center [994, 292] width 792 height 21
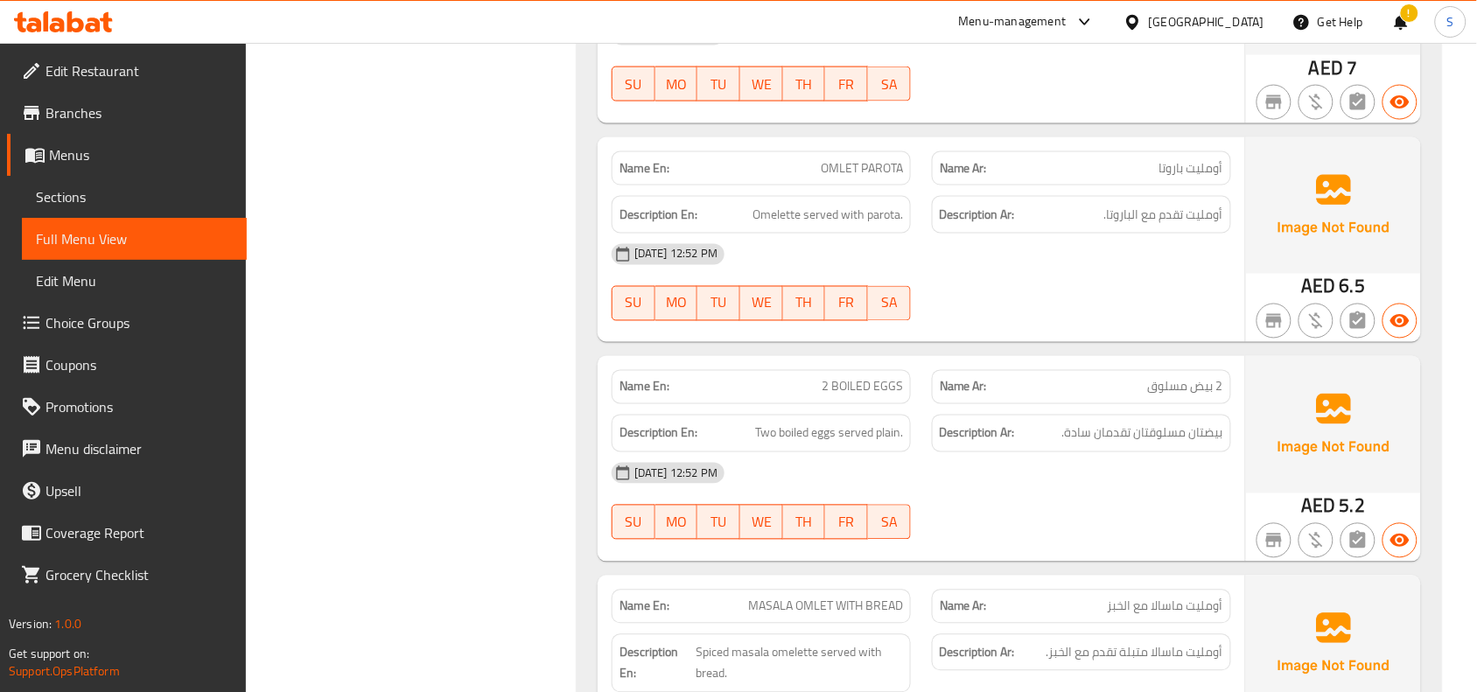
scroll to position [14450, 0]
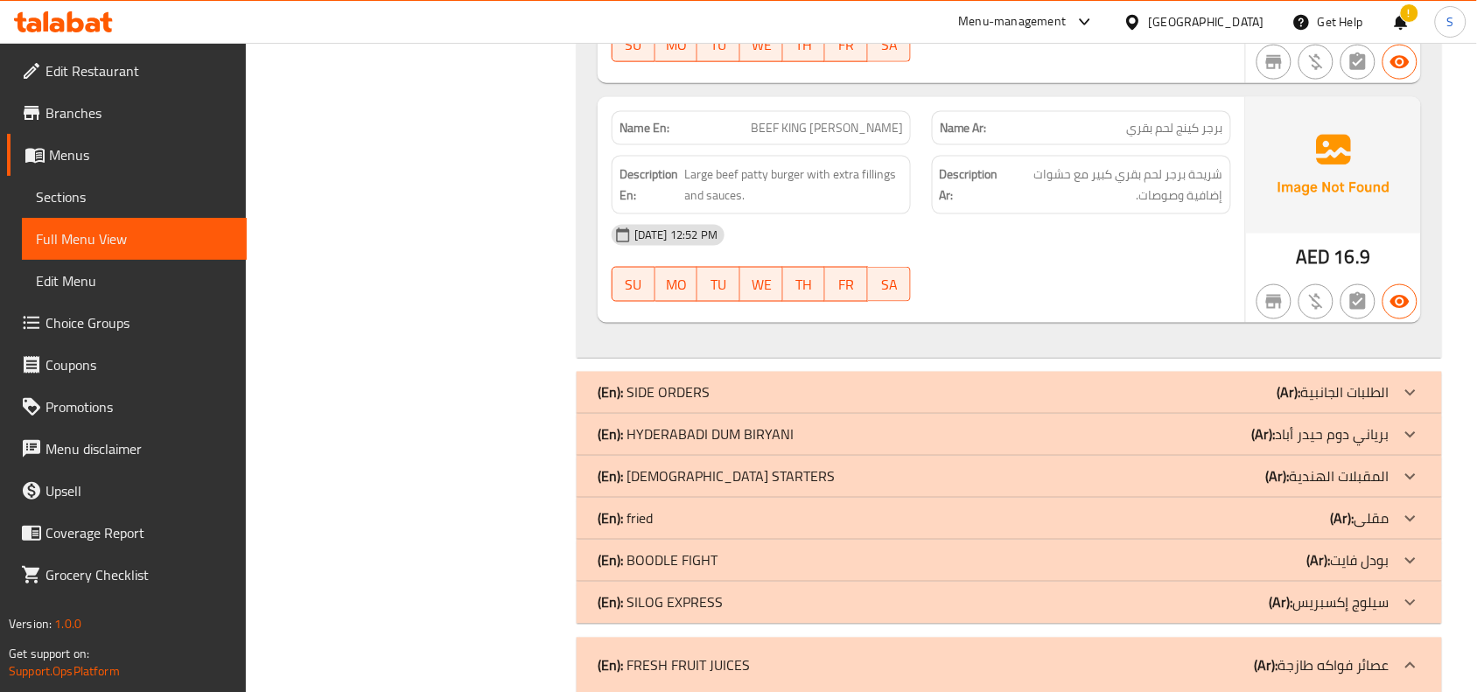
click at [970, 382] on div "(En): SIDE ORDERS (Ar): الطلبات الجانبية" at bounding box center [994, 392] width 792 height 21
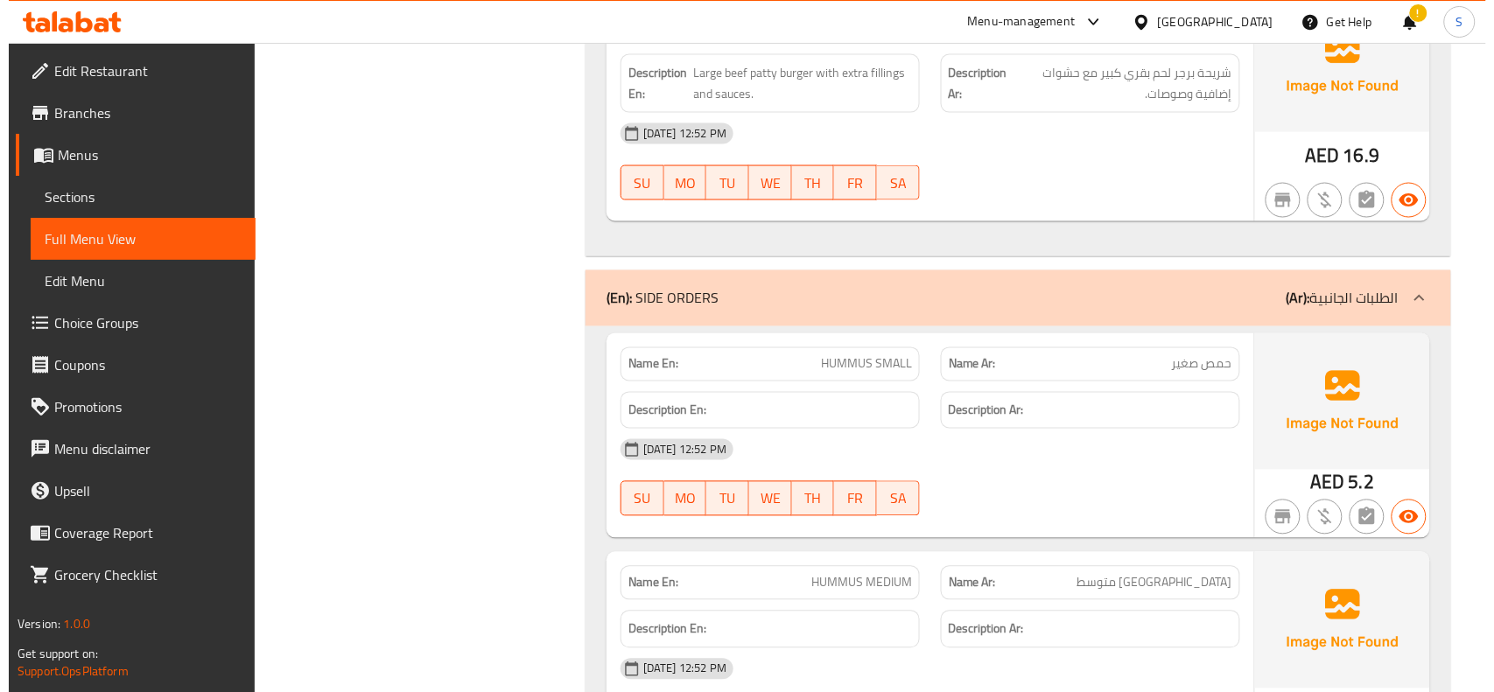
scroll to position [14669, 0]
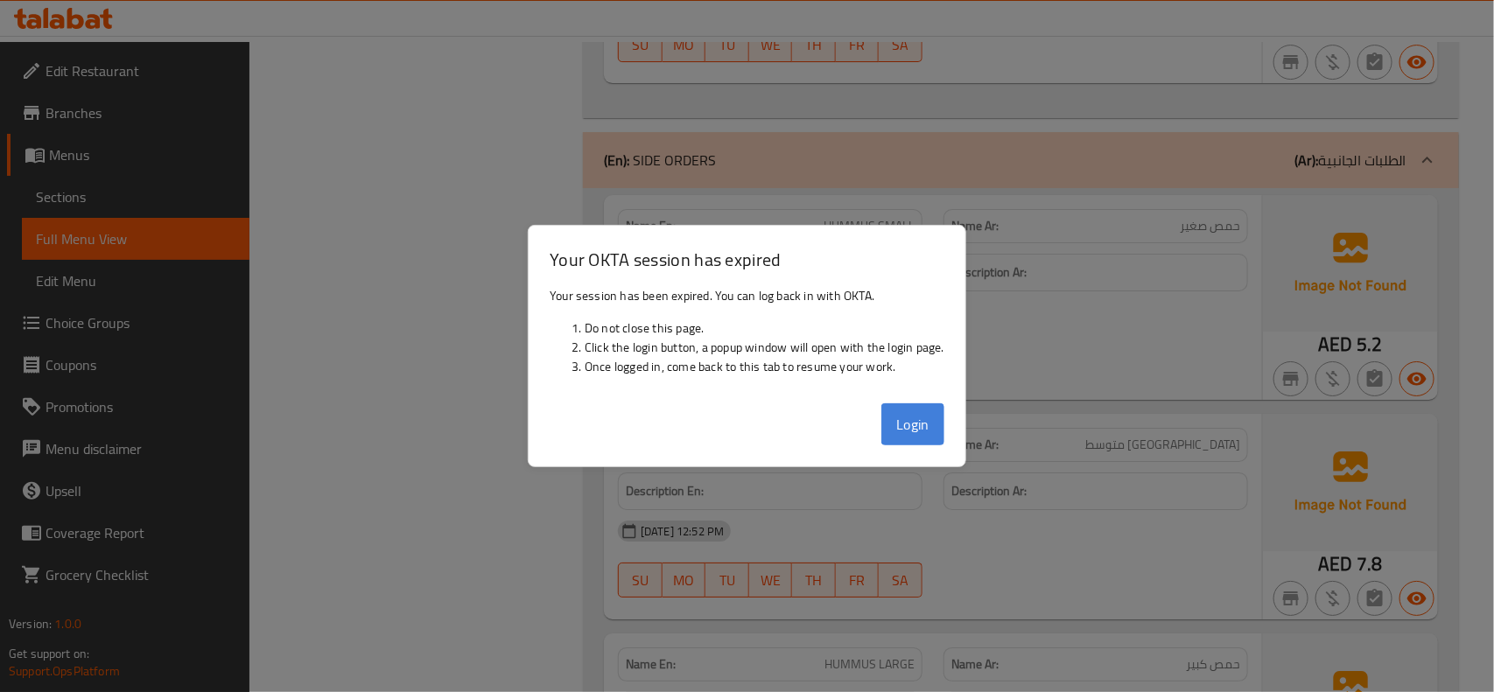
click at [916, 412] on button "Login" at bounding box center [912, 424] width 63 height 42
click at [914, 424] on button "Login" at bounding box center [912, 424] width 63 height 42
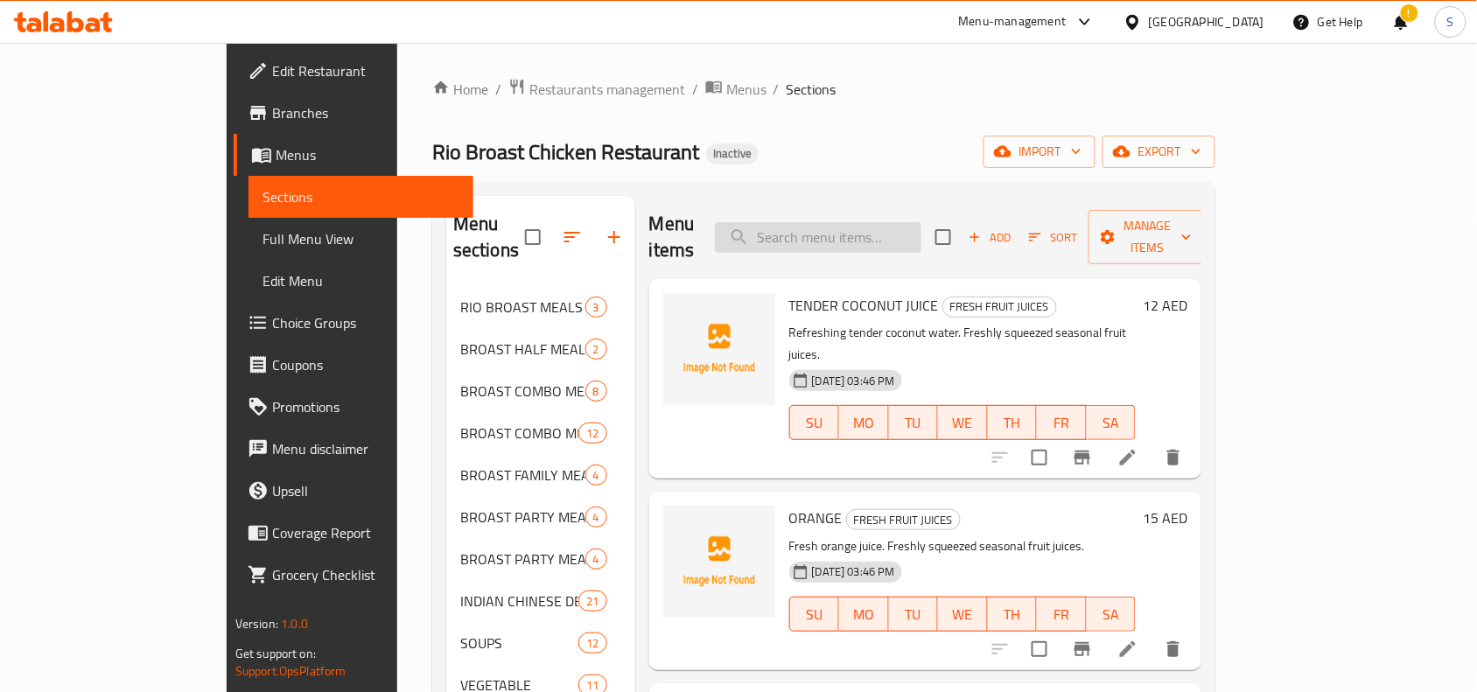
click at [888, 222] on input "search" at bounding box center [818, 237] width 207 height 31
paste input "JAMUN JUICE / DUHAT JUICE"
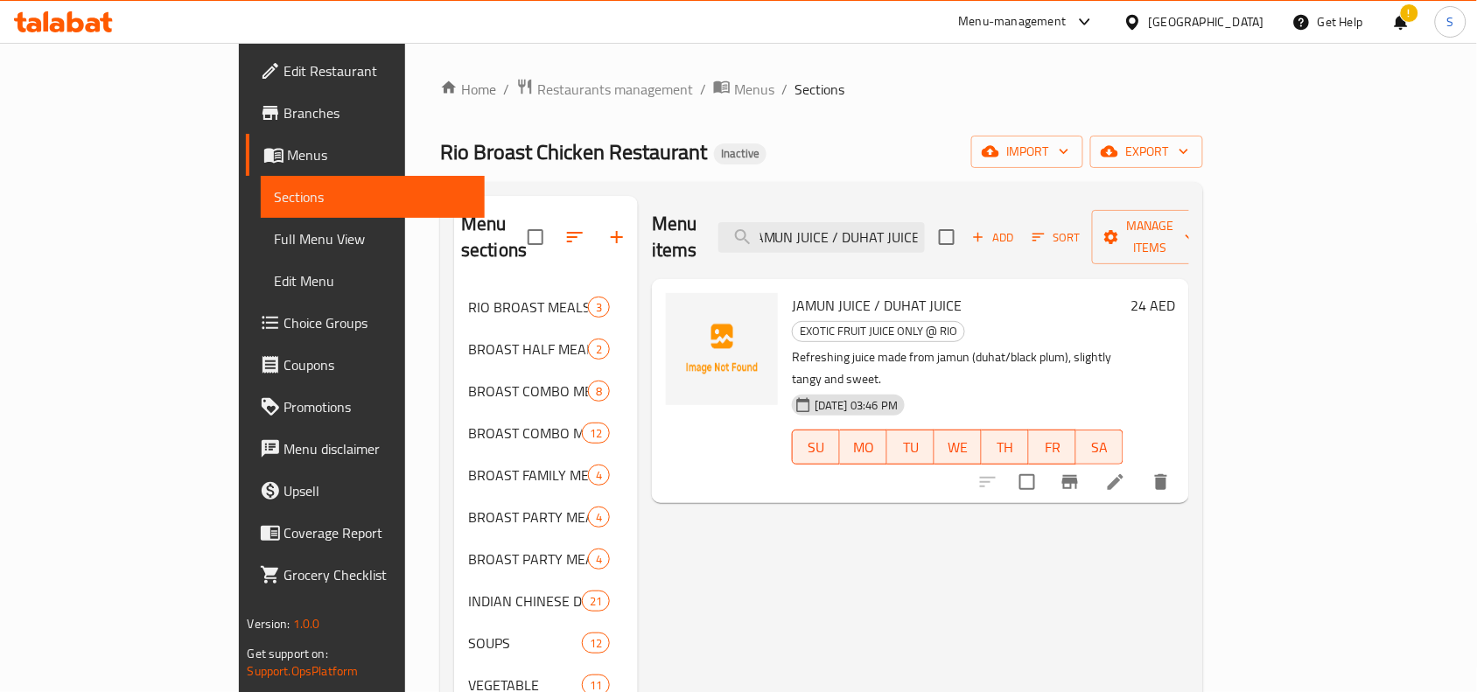
type input "JAMUN JUICE / DUHAT JUICE"
click at [1126, 472] on icon at bounding box center [1115, 482] width 21 height 21
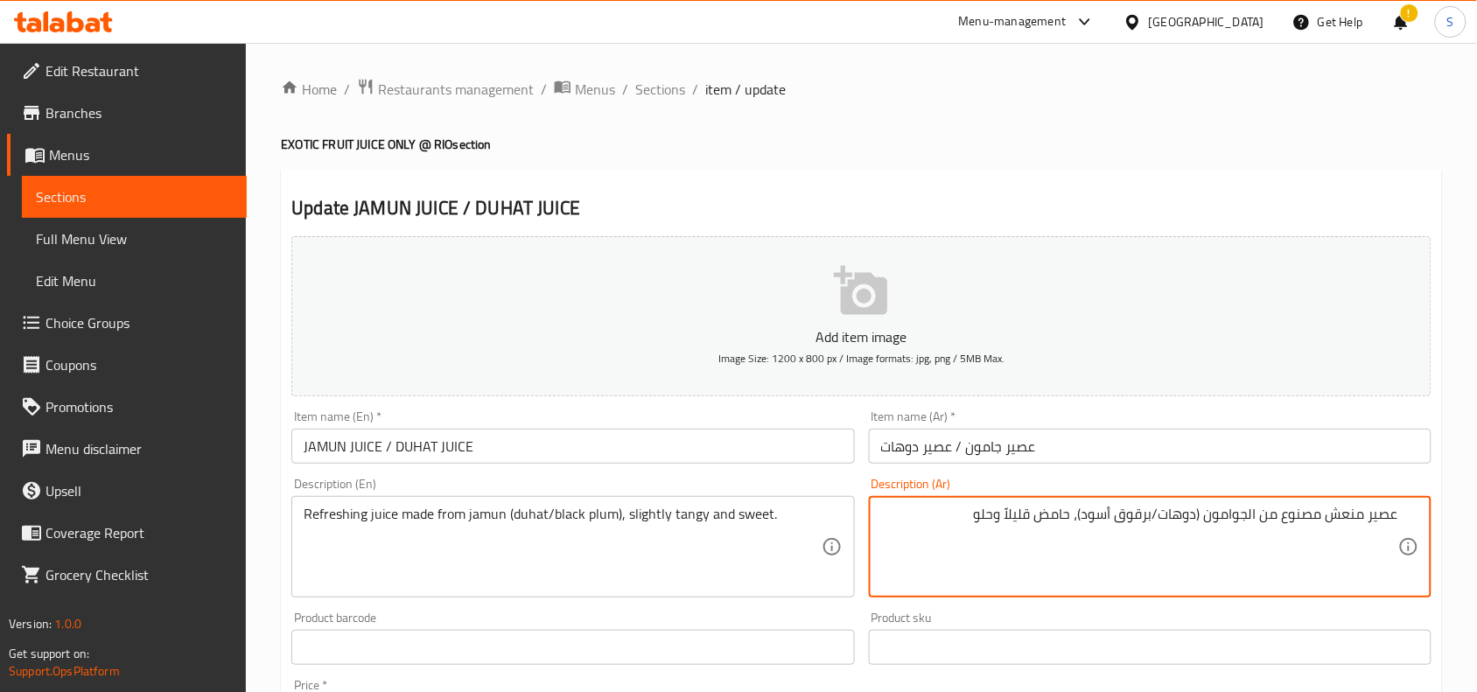
drag, startPoint x: 1152, startPoint y: 514, endPoint x: 1257, endPoint y: 534, distance: 106.9
click at [1257, 534] on textarea "عصير منعش مصنوع من الجوامون (دوهات/برقوق أسود)، حامض قليلاً وحلو" at bounding box center [1139, 547] width 517 height 83
drag, startPoint x: 1187, startPoint y: 510, endPoint x: 1257, endPoint y: 510, distance: 70.0
click at [1257, 510] on textarea "عصير منعش مصنوع من برقوق أسود، حامض قليلاً وحلو" at bounding box center [1139, 547] width 517 height 83
type textarea "عصير منعش مصنوع من برقوق أسود، حامض قليلاً وحلو"
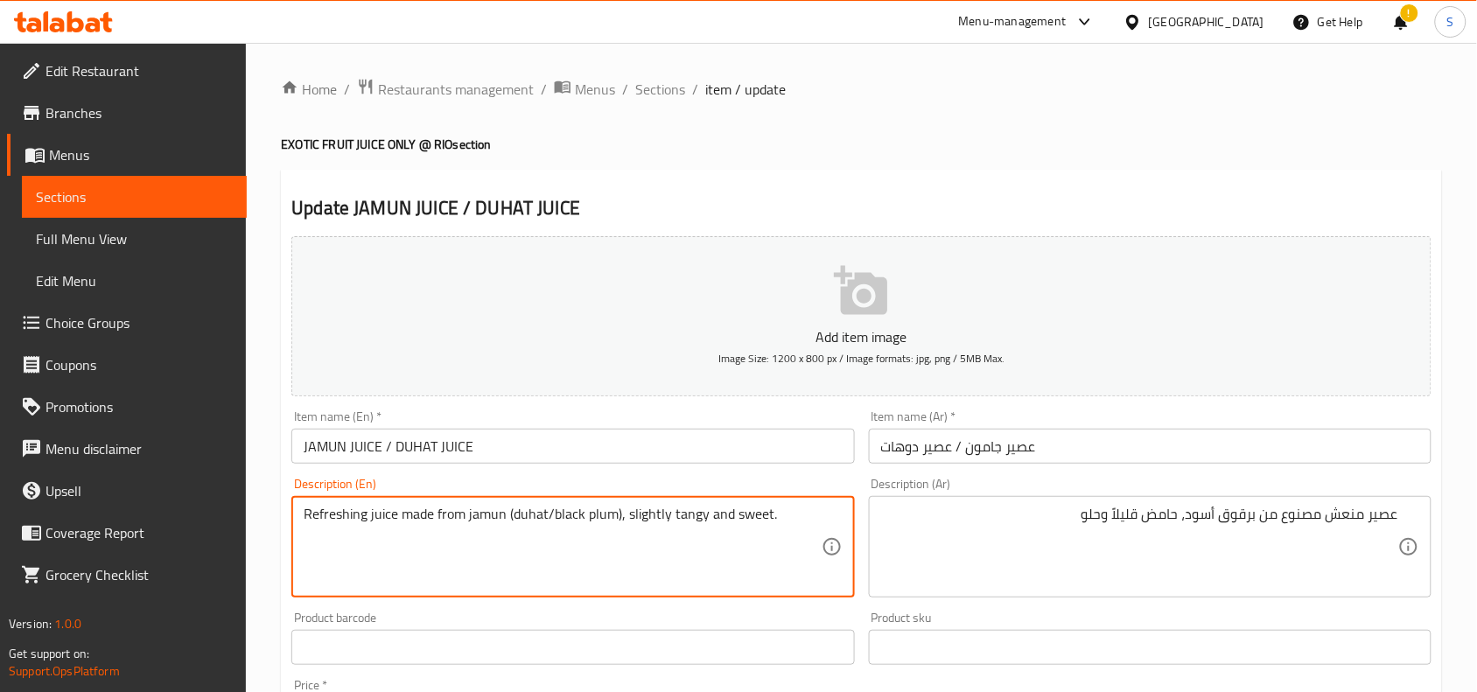
drag, startPoint x: 553, startPoint y: 518, endPoint x: 466, endPoint y: 508, distance: 87.2
click at [538, 514] on textarea "Refreshing juice made from black plum), slightly tangy and sweet." at bounding box center [562, 547] width 517 height 83
click at [536, 522] on textarea "Refreshing juice made from black plum), slightly tangy and sweet." at bounding box center [562, 547] width 517 height 83
type textarea "Refreshing juice made from black plum, slightly tangy and sweet."
click at [600, 448] on input "JAMUN JUICE / DUHAT JUICE" at bounding box center [572, 446] width 563 height 35
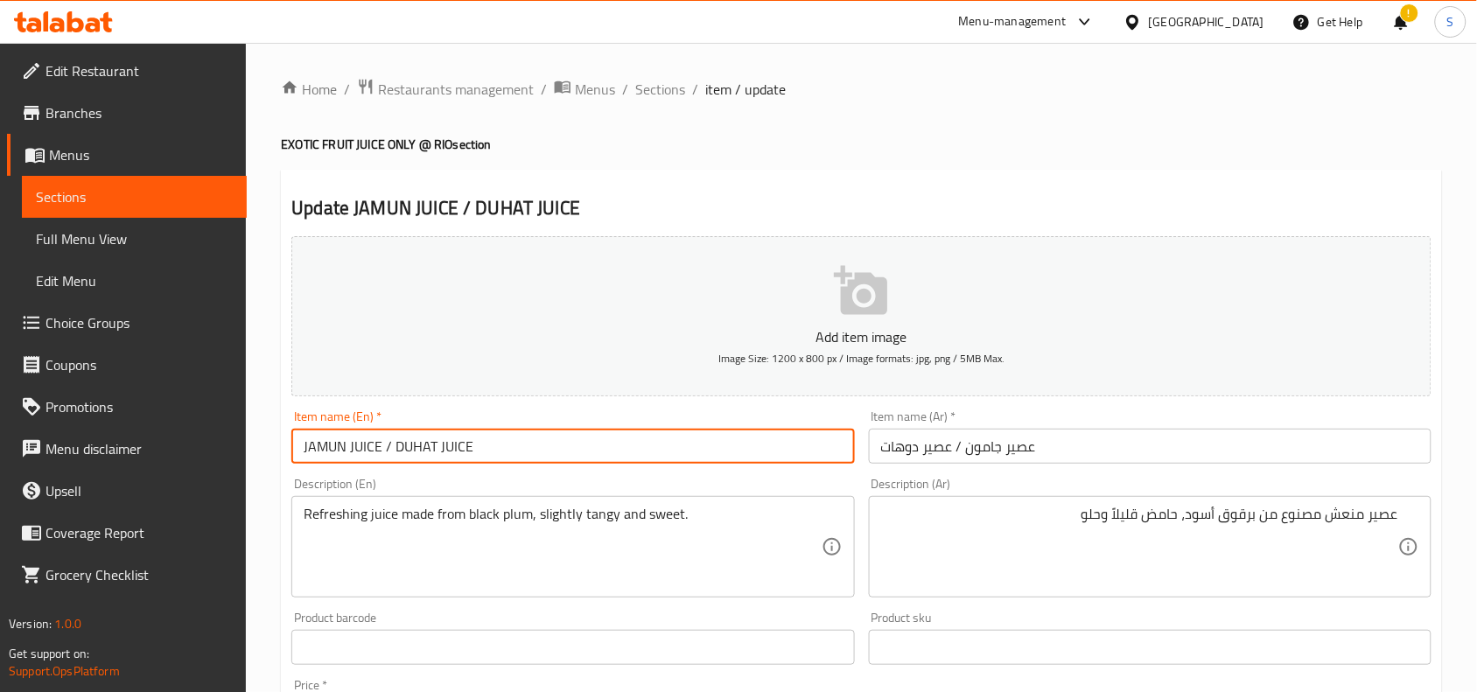
click at [678, 81] on span "Sections" at bounding box center [660, 89] width 50 height 21
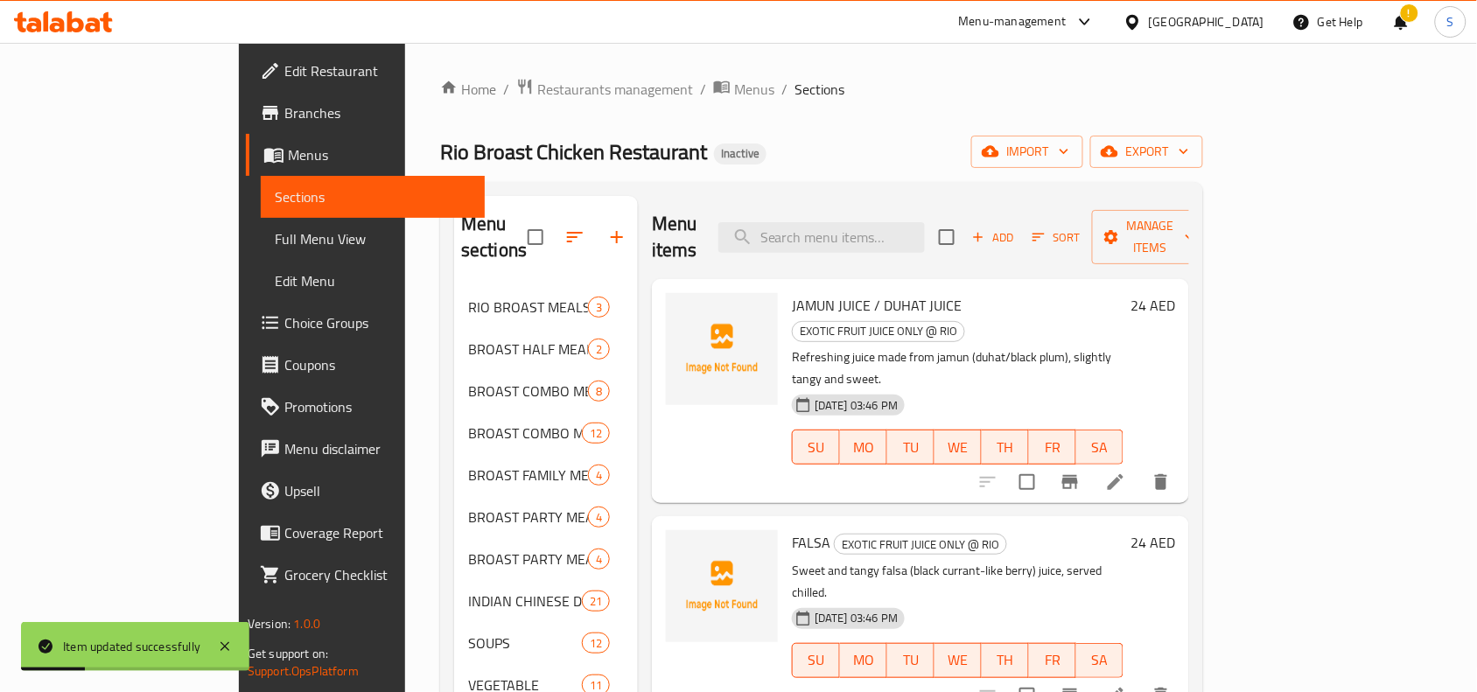
scroll to position [328, 0]
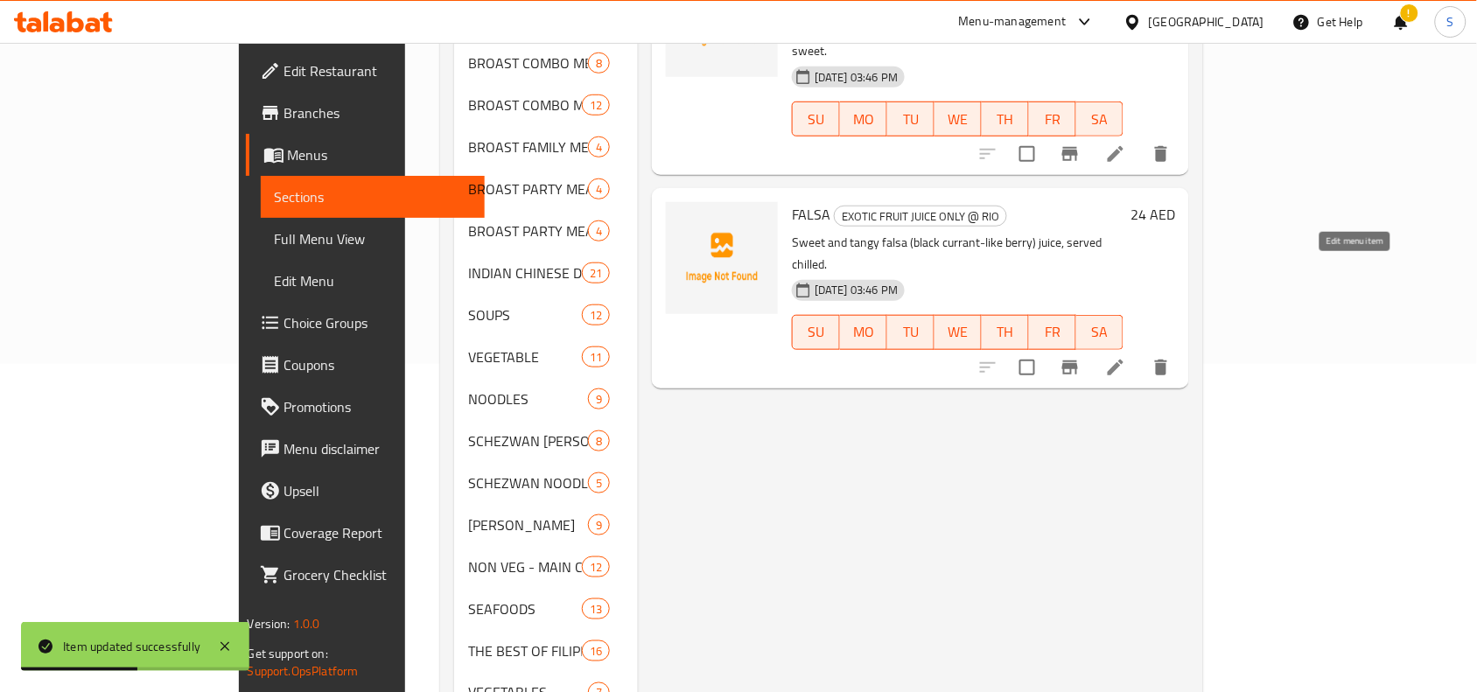
click at [1126, 357] on icon at bounding box center [1115, 367] width 21 height 21
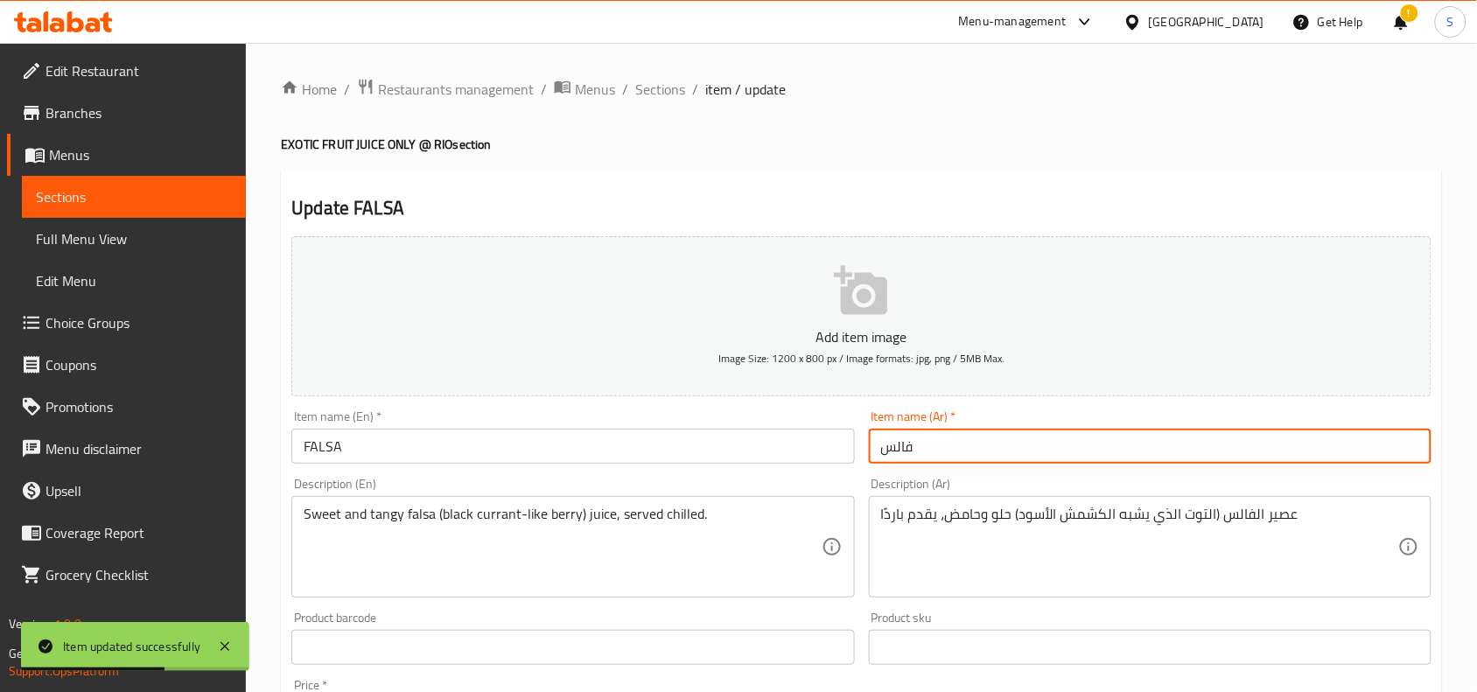
click at [973, 461] on input "فالس" at bounding box center [1150, 446] width 563 height 35
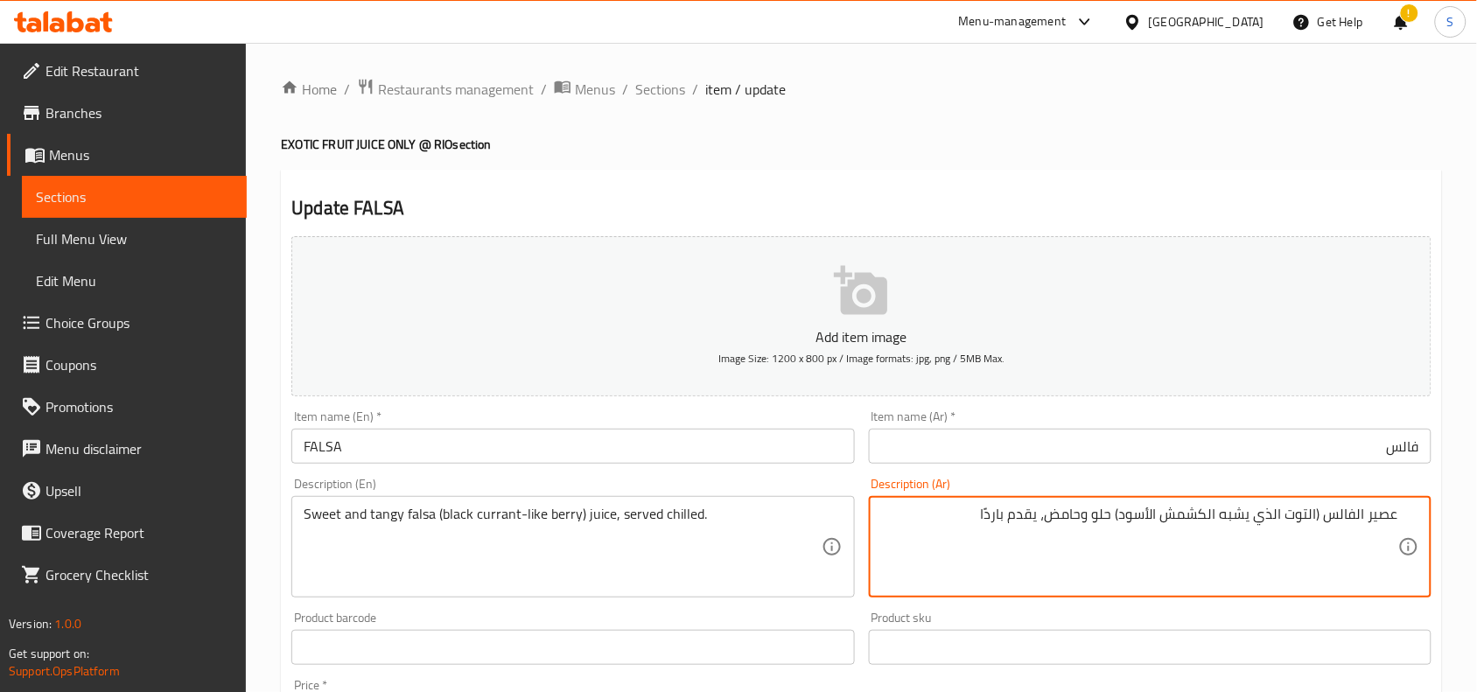
drag, startPoint x: 1353, startPoint y: 515, endPoint x: 1377, endPoint y: 540, distance: 34.7
click at [1362, 525] on textarea "عصير الفالس (التوت الذي يشبه الكشمش الأسود) حلو وحامض، يقدم باردًا" at bounding box center [1139, 547] width 517 height 83
click at [1341, 449] on input "فالس" at bounding box center [1150, 446] width 563 height 35
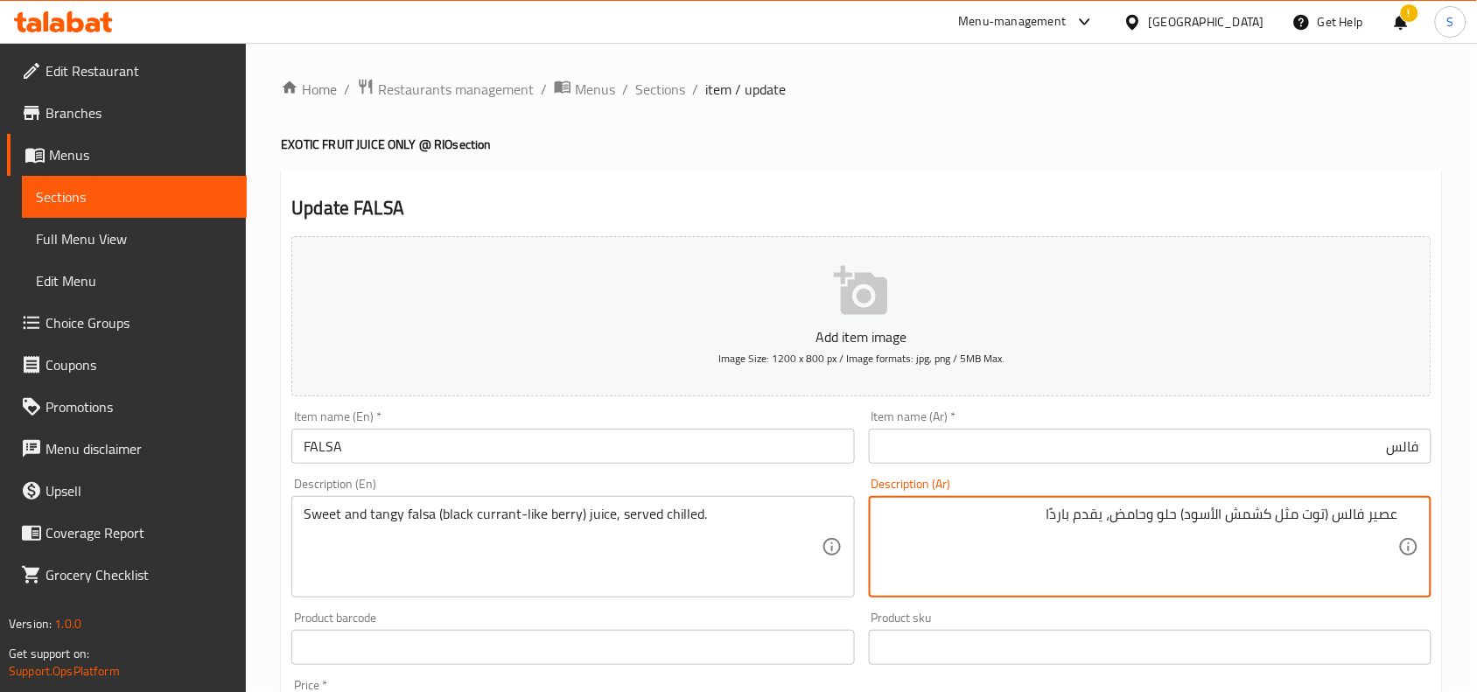
type textarea "عصير فالس (توت مثل كشمش الأسود) حلو وحامض، يقدم باردًا"
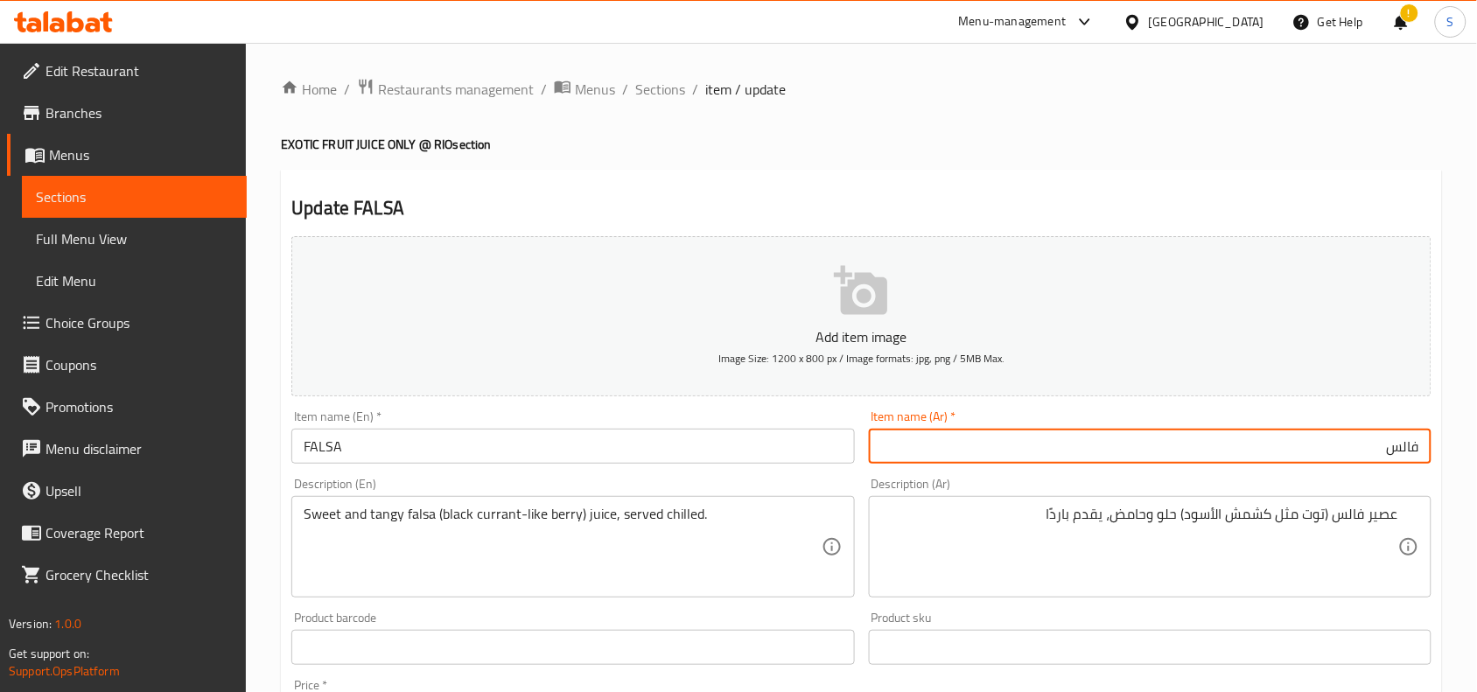
click at [1086, 452] on input "فالس" at bounding box center [1150, 446] width 563 height 35
click at [662, 85] on span "Sections" at bounding box center [660, 89] width 50 height 21
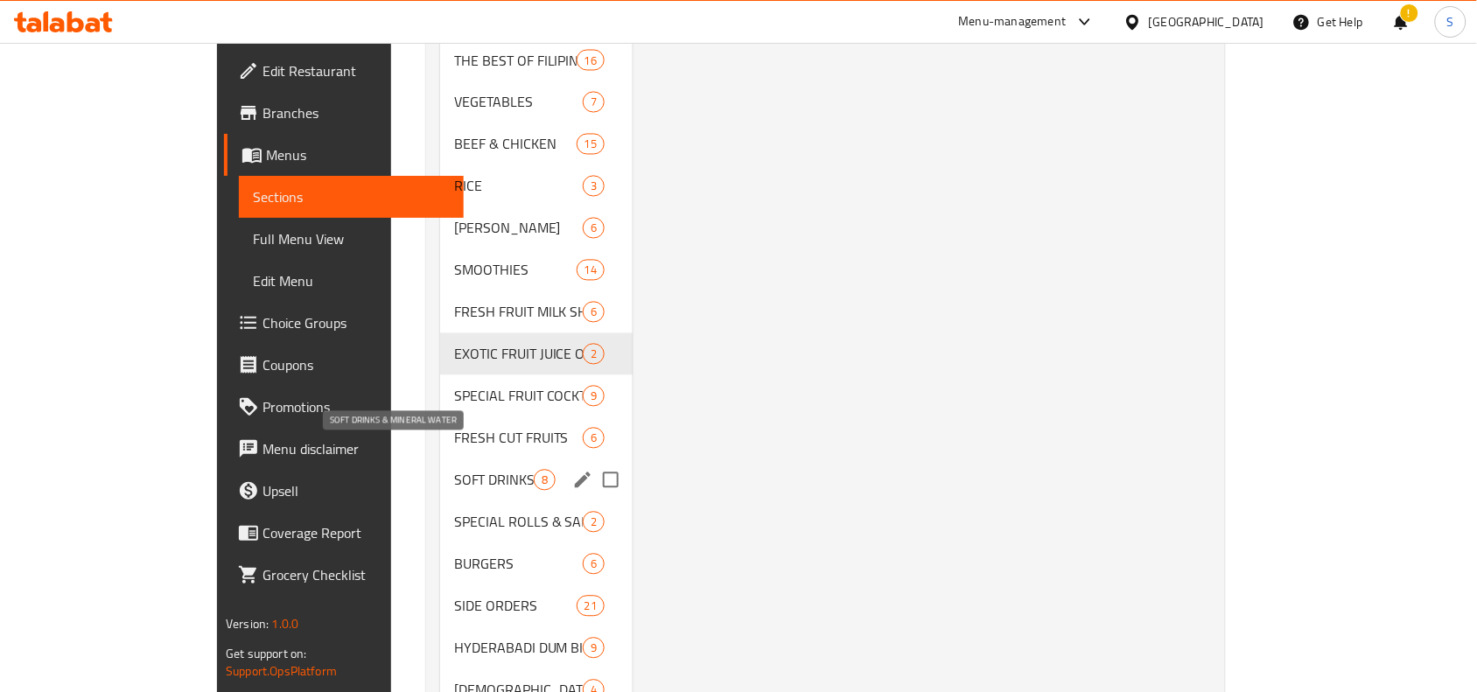
scroll to position [923, 0]
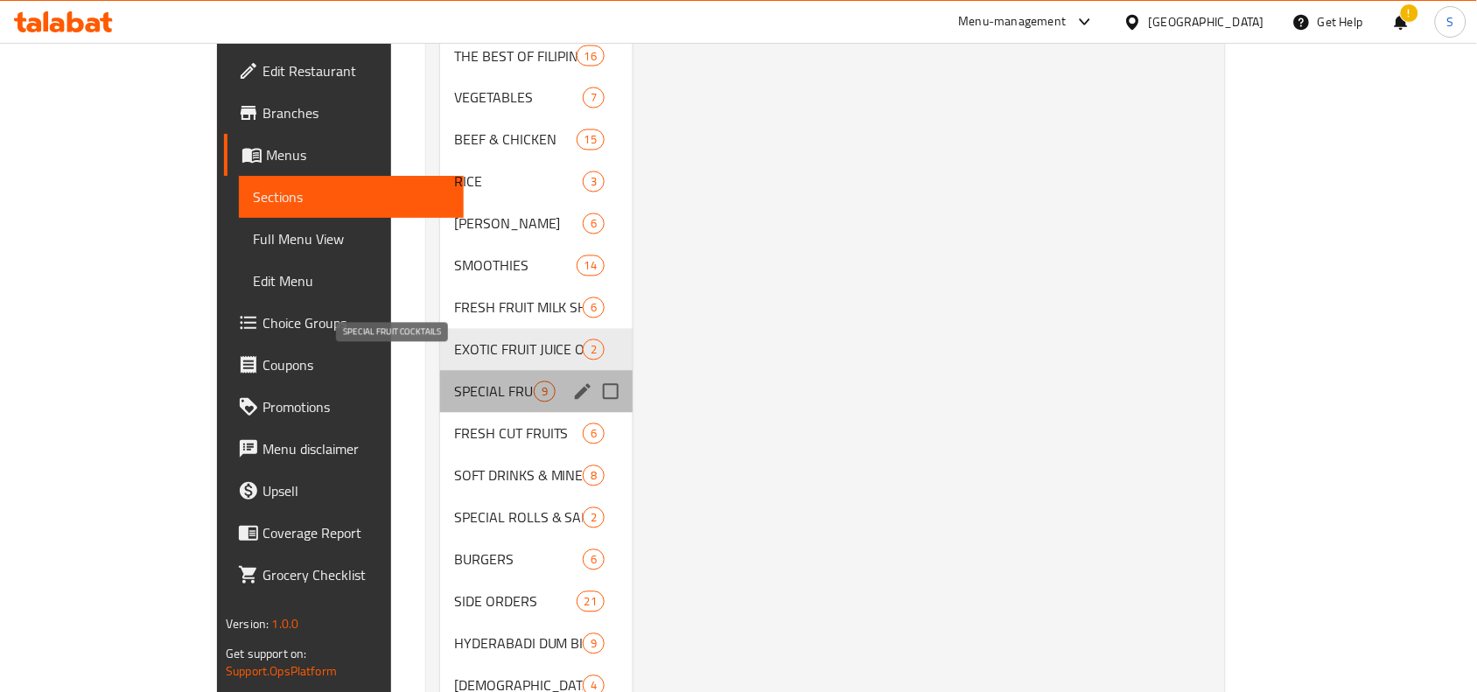
click at [454, 382] on span "SPECIAL FRUIT COCKTAILS" at bounding box center [494, 392] width 80 height 21
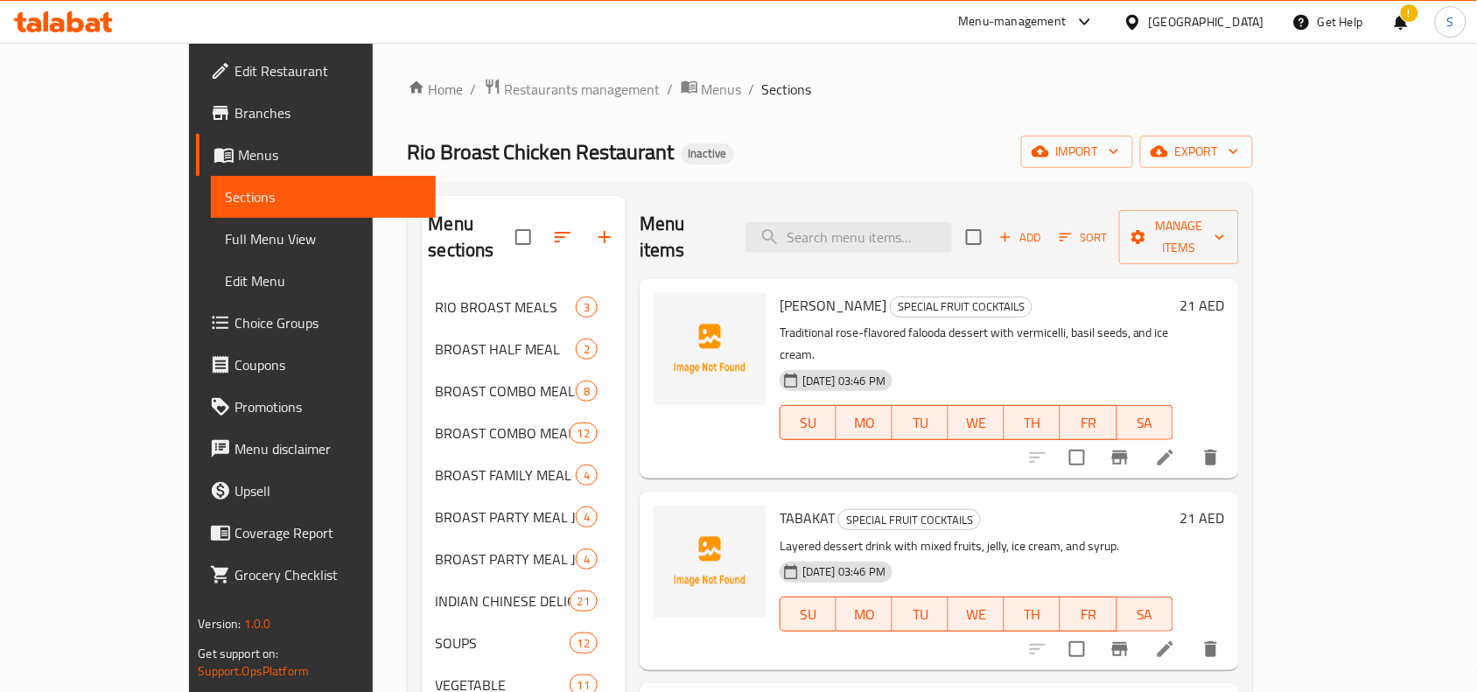
click at [1176, 447] on icon at bounding box center [1165, 457] width 21 height 21
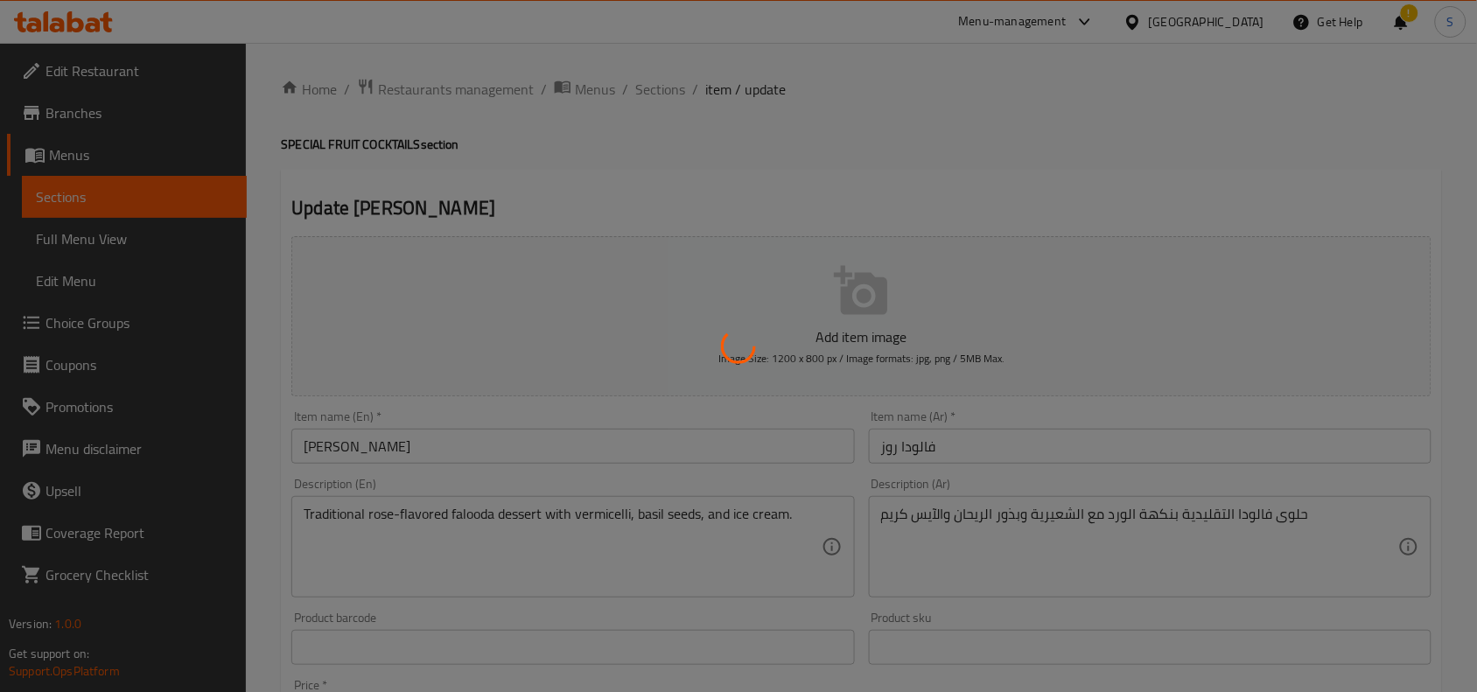
click at [996, 433] on div at bounding box center [738, 346] width 1477 height 692
drag, startPoint x: 996, startPoint y: 433, endPoint x: 998, endPoint y: 448, distance: 15.0
click at [998, 438] on div at bounding box center [738, 346] width 1477 height 692
click at [998, 448] on div at bounding box center [738, 346] width 1477 height 692
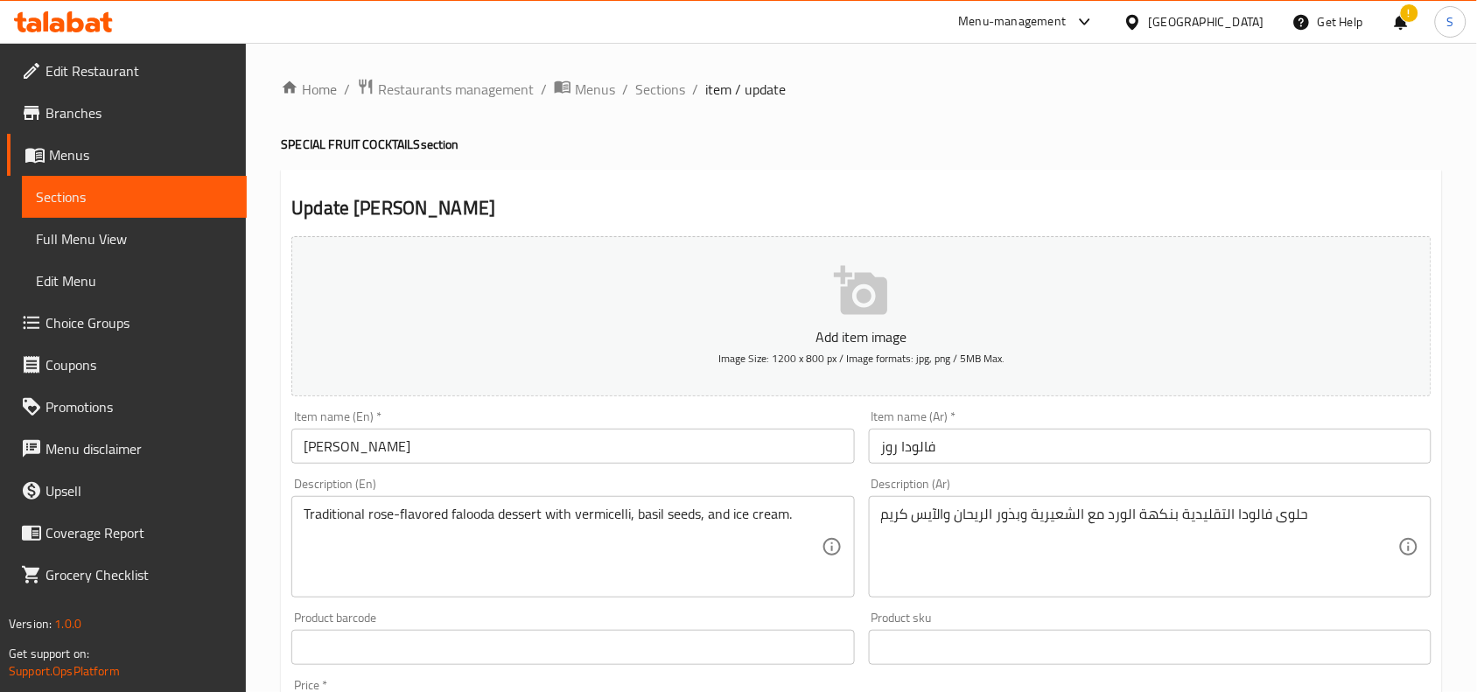
click at [985, 459] on input "فالودا روز" at bounding box center [1150, 446] width 563 height 35
click at [658, 88] on span "Sections" at bounding box center [660, 89] width 50 height 21
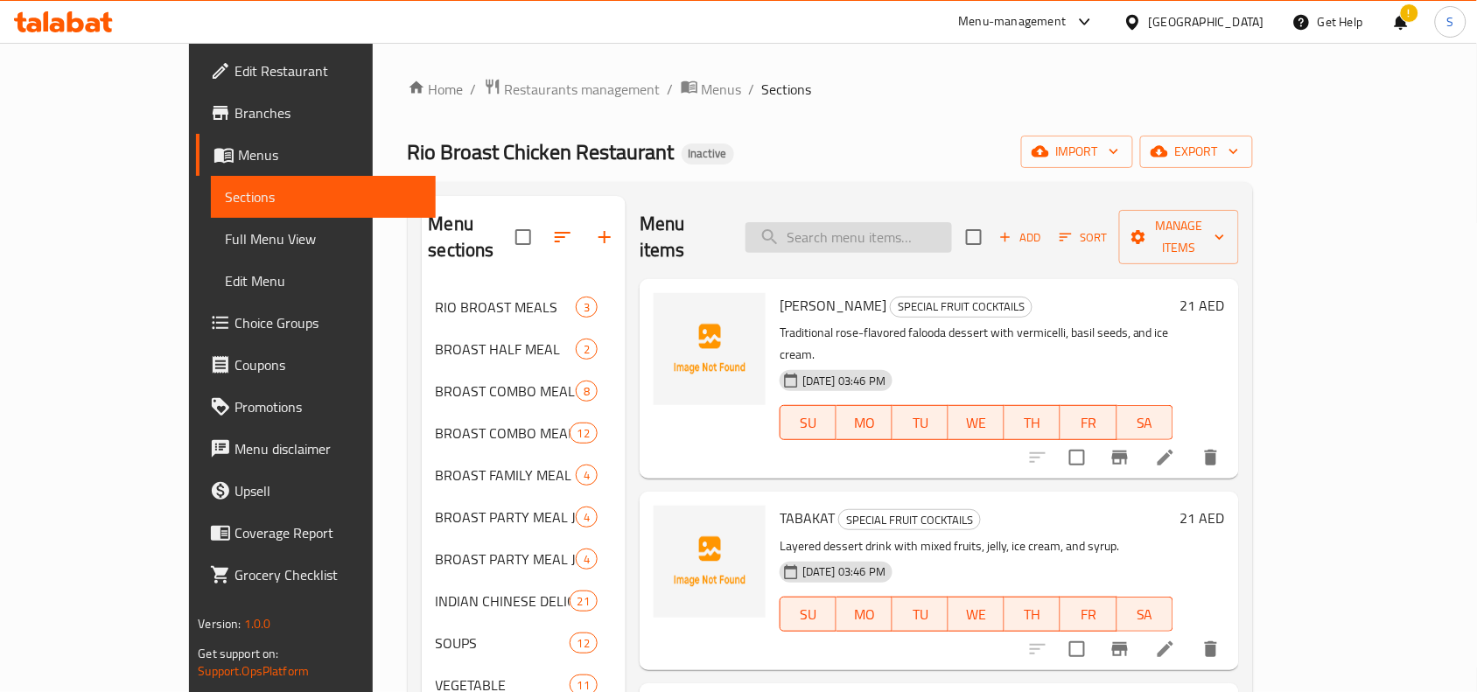
click at [904, 223] on input "search" at bounding box center [849, 237] width 207 height 31
paste input "ABOOD ( Mango , Sweetmelon & Icecream )"
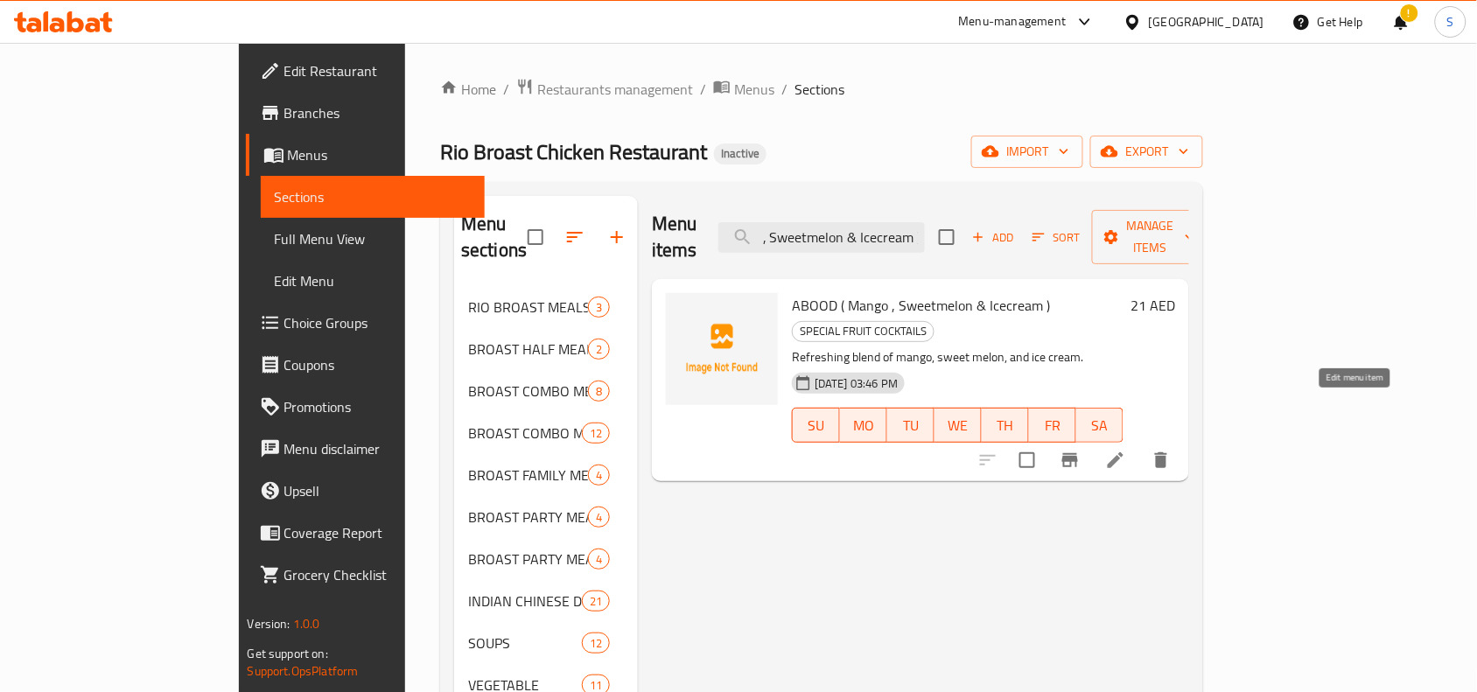
type input "ABOOD ( Mango , Sweetmelon & Icecream )"
click at [1126, 450] on icon at bounding box center [1115, 460] width 21 height 21
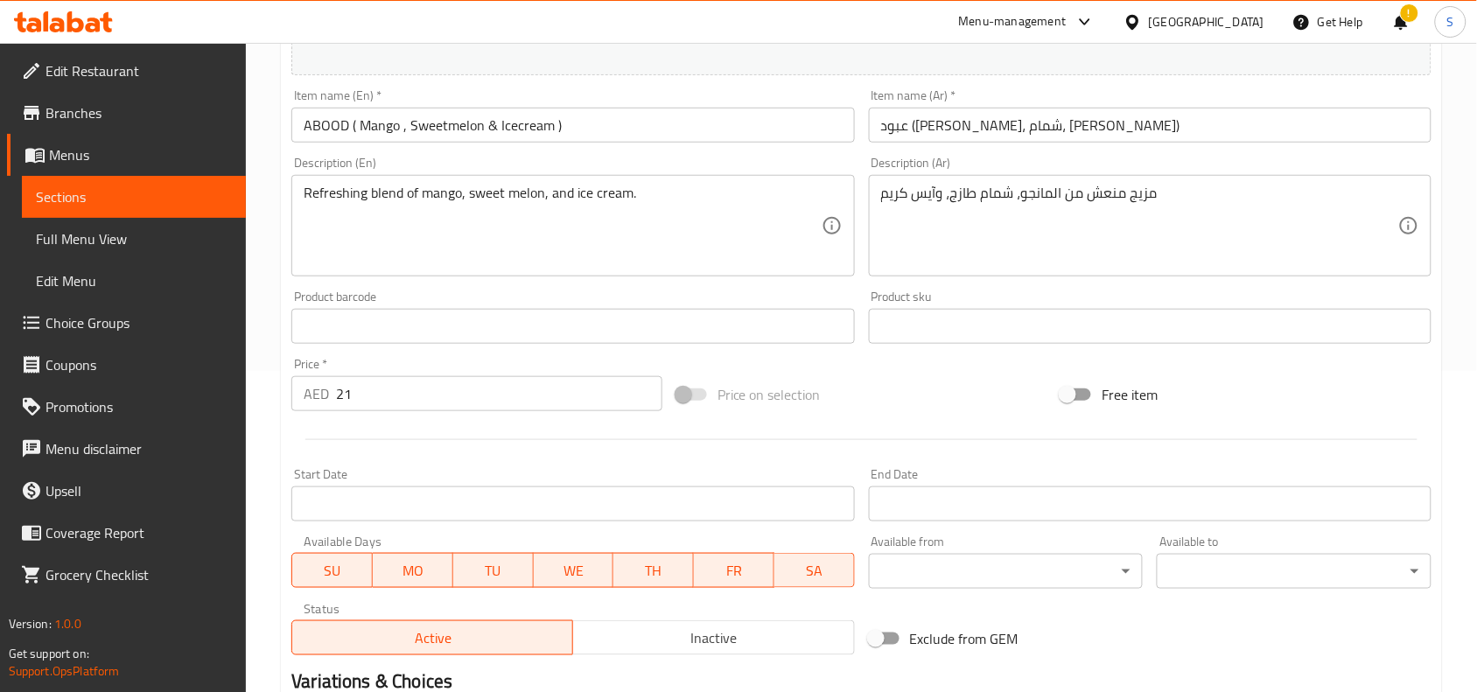
scroll to position [328, 0]
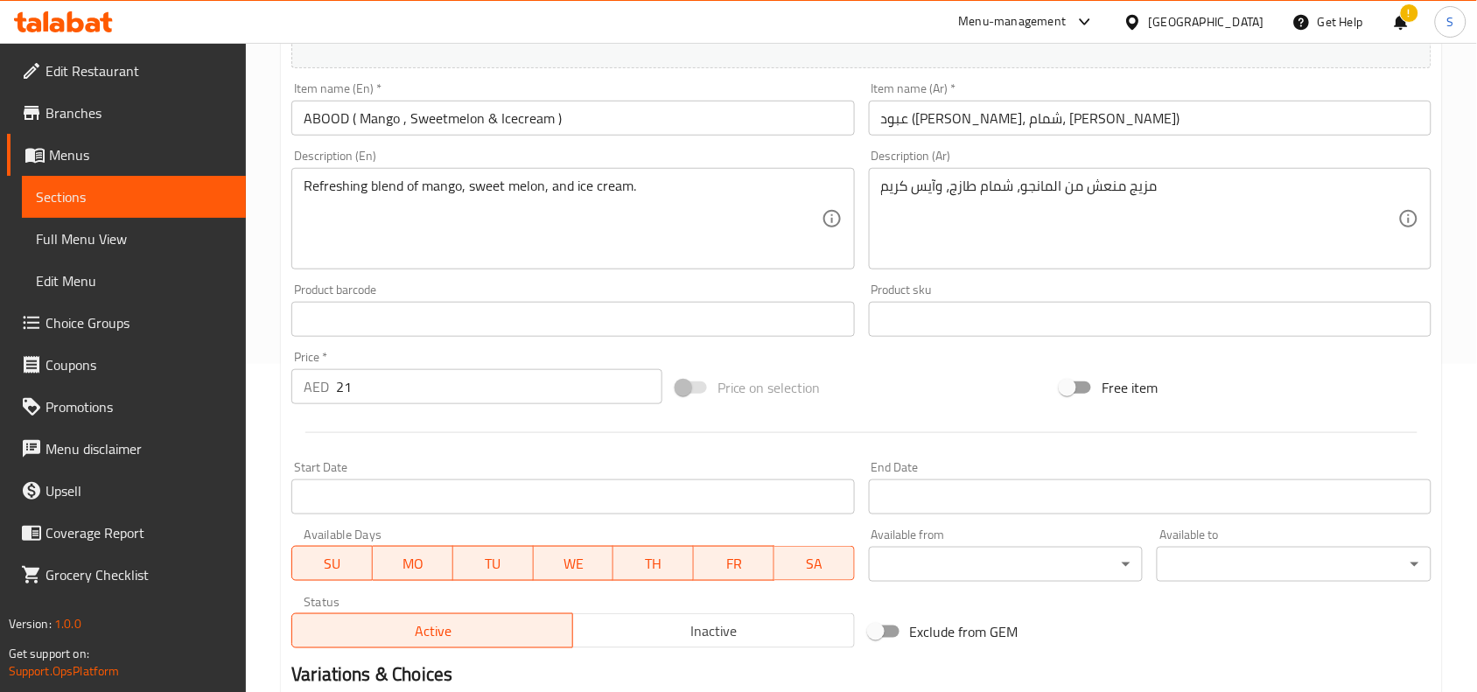
click at [1100, 123] on input "عبود ([PERSON_NAME]، شمام، [PERSON_NAME])" at bounding box center [1150, 118] width 563 height 35
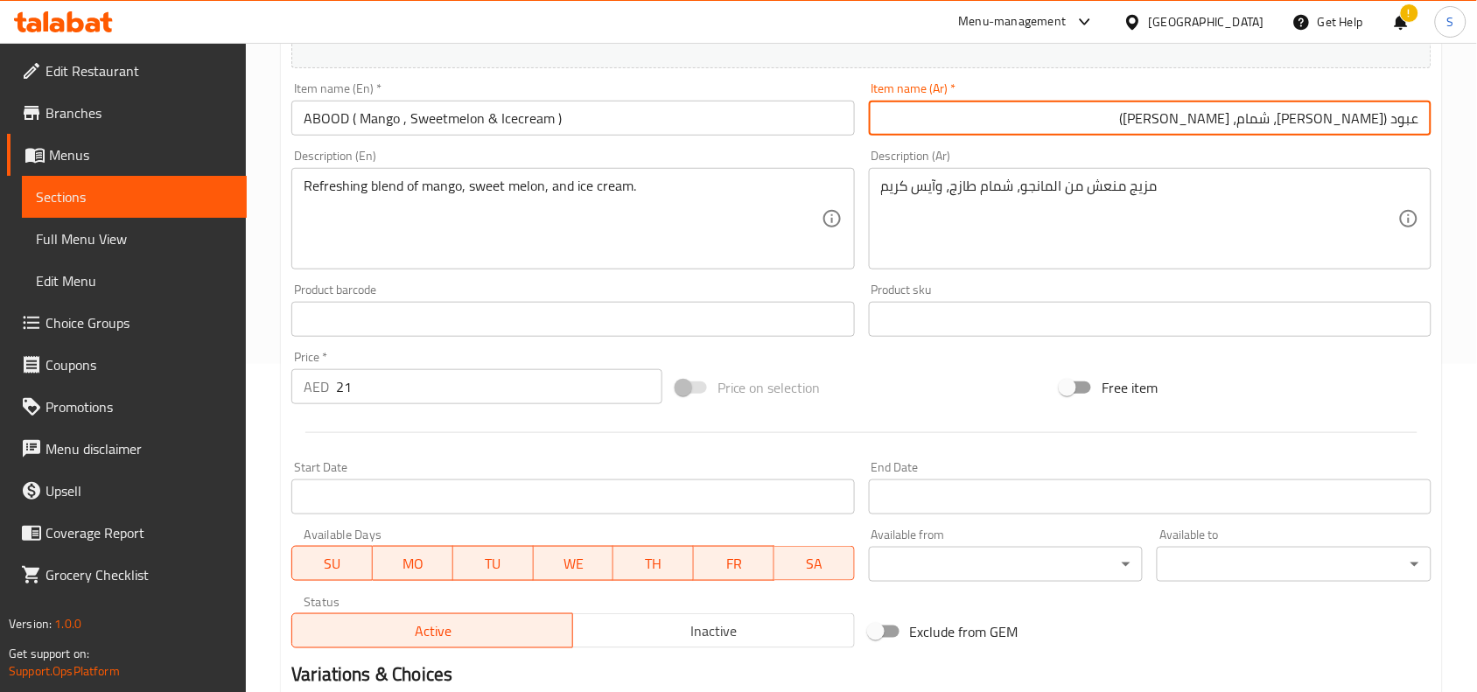
drag, startPoint x: 1214, startPoint y: 128, endPoint x: 1388, endPoint y: 145, distance: 175.0
click at [1388, 145] on div "Add item image Image Size: 1200 x 800 px / Image formats: jpg, png / 5MB Max. I…" at bounding box center [861, 278] width 1154 height 754
type input "عبود"
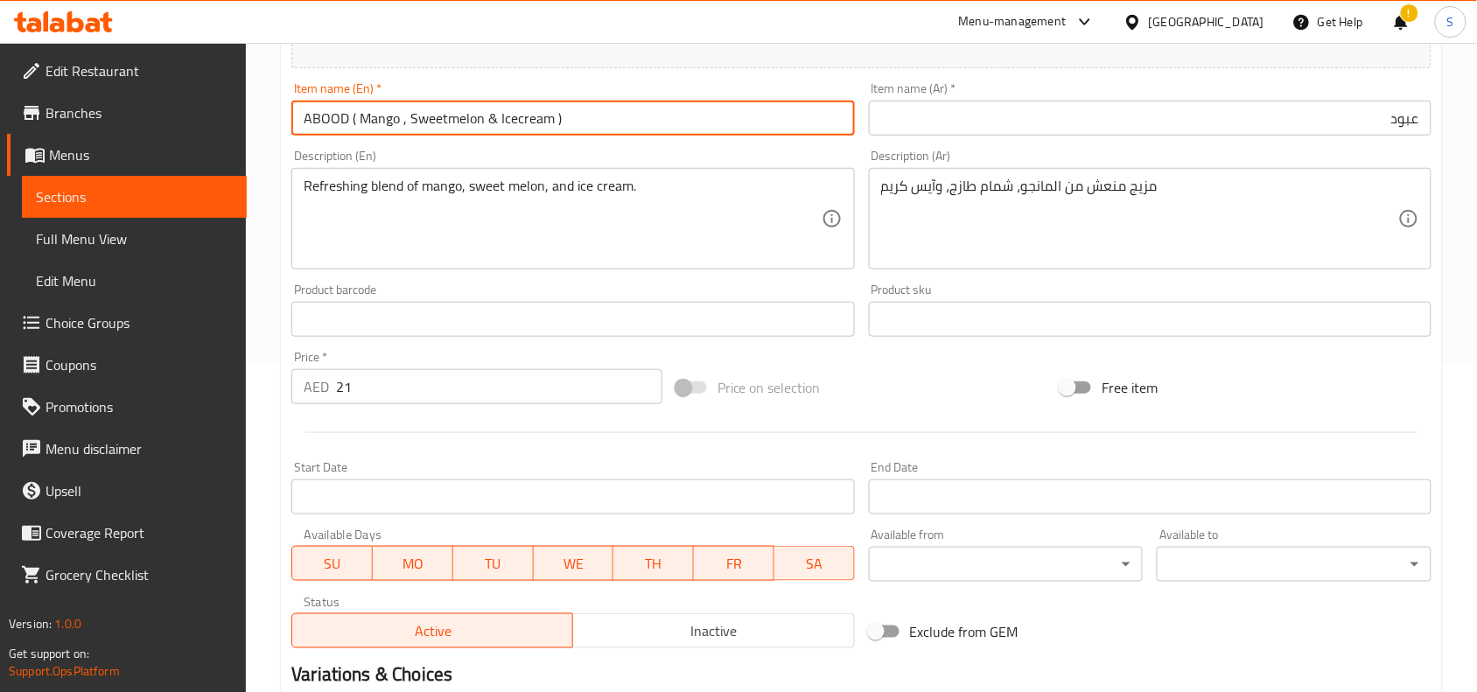
drag, startPoint x: 578, startPoint y: 120, endPoint x: 350, endPoint y: 123, distance: 228.4
click at [350, 123] on input "ABOOD ( Mango , Sweetmelon & Icecream )" at bounding box center [572, 118] width 563 height 35
type input "ABOOD"
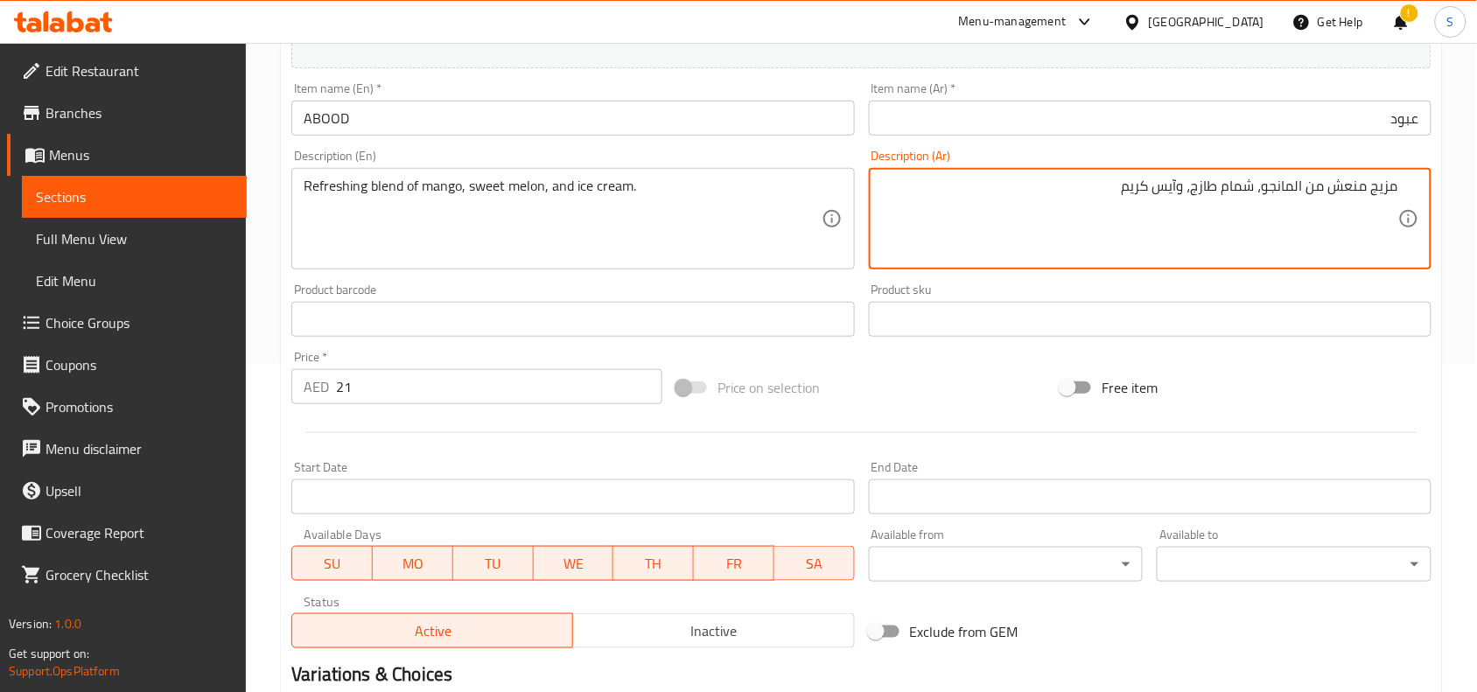
click at [1203, 186] on textarea "مزيج منعش من المانجو، شمام طازج، وآيس كريم" at bounding box center [1139, 219] width 517 height 83
type textarea "مزيج منعش من المانجو، شمام ، وآيس كريم"
click at [802, 136] on input "ABOOD" at bounding box center [572, 118] width 563 height 35
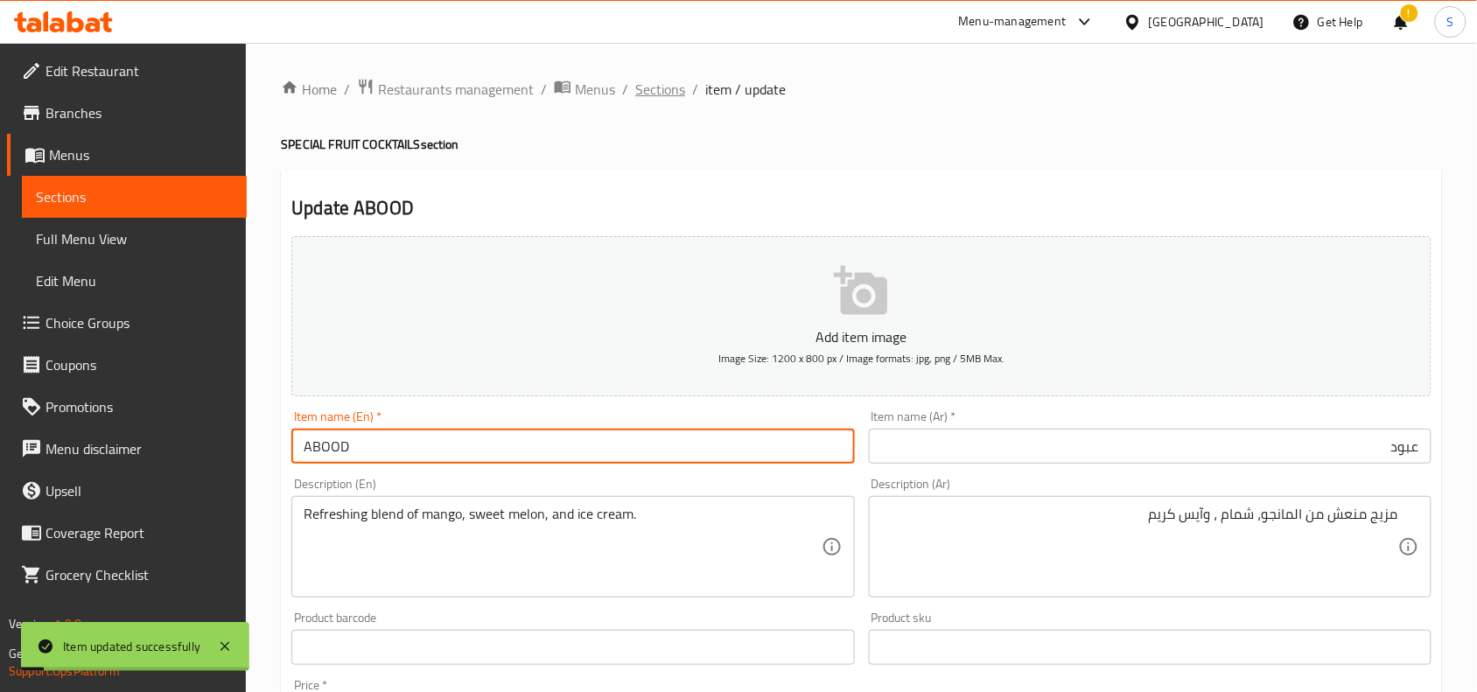
click at [657, 89] on span "Sections" at bounding box center [660, 89] width 50 height 21
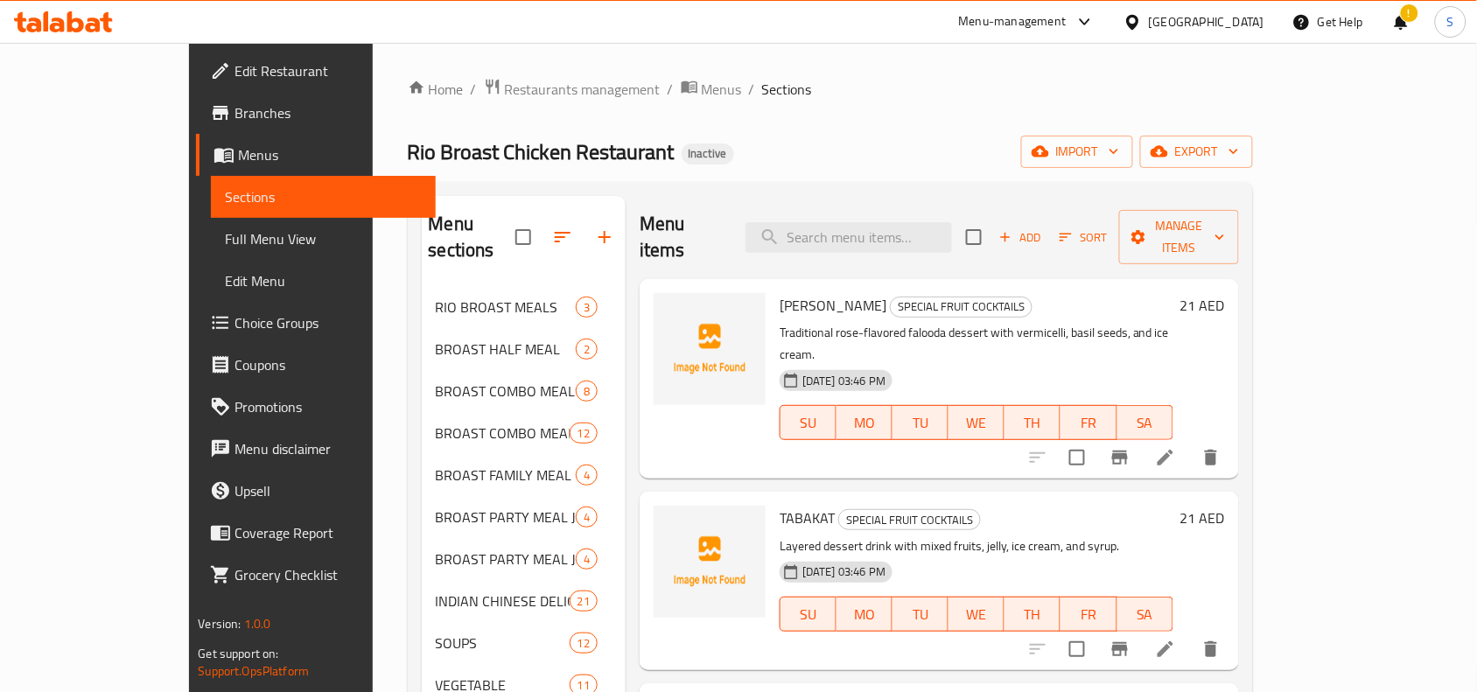
click at [834, 149] on div "Rio Broast Chicken Restaurant Inactive import export" at bounding box center [830, 152] width 845 height 32
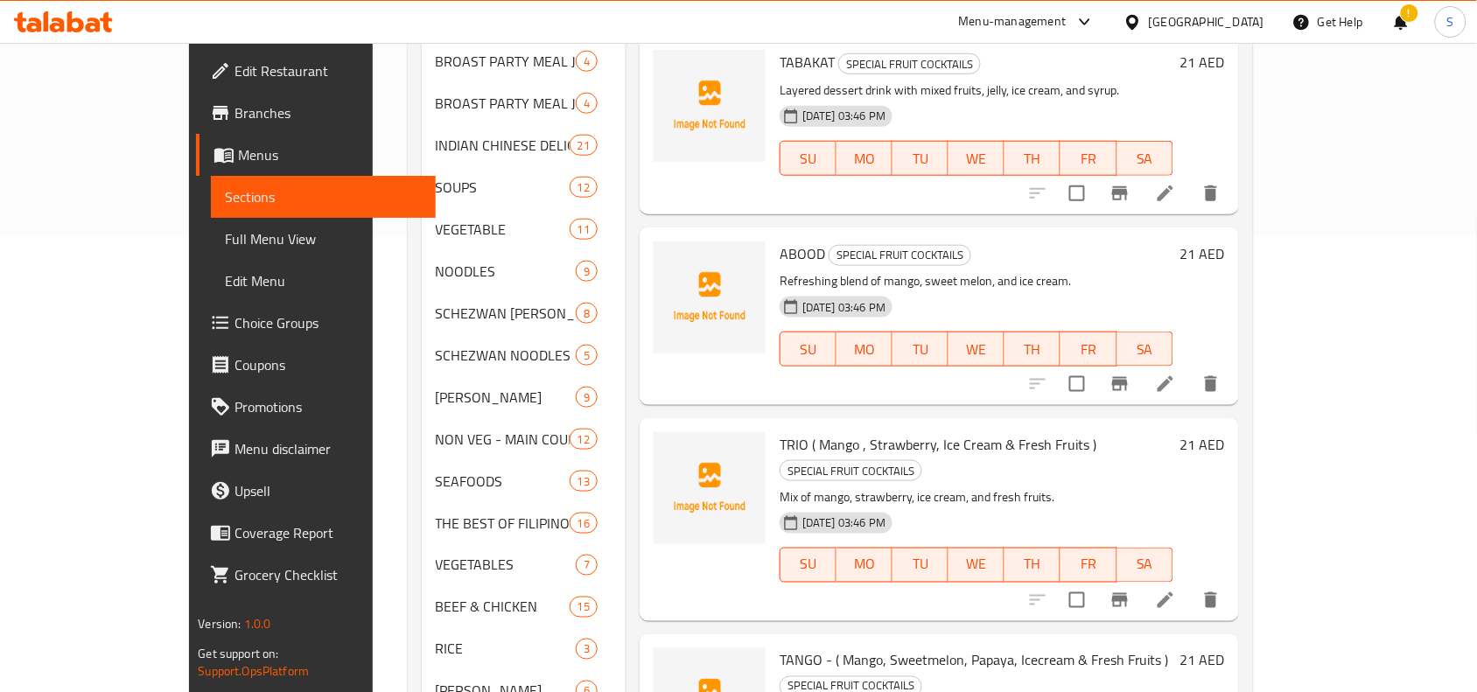
scroll to position [547, 0]
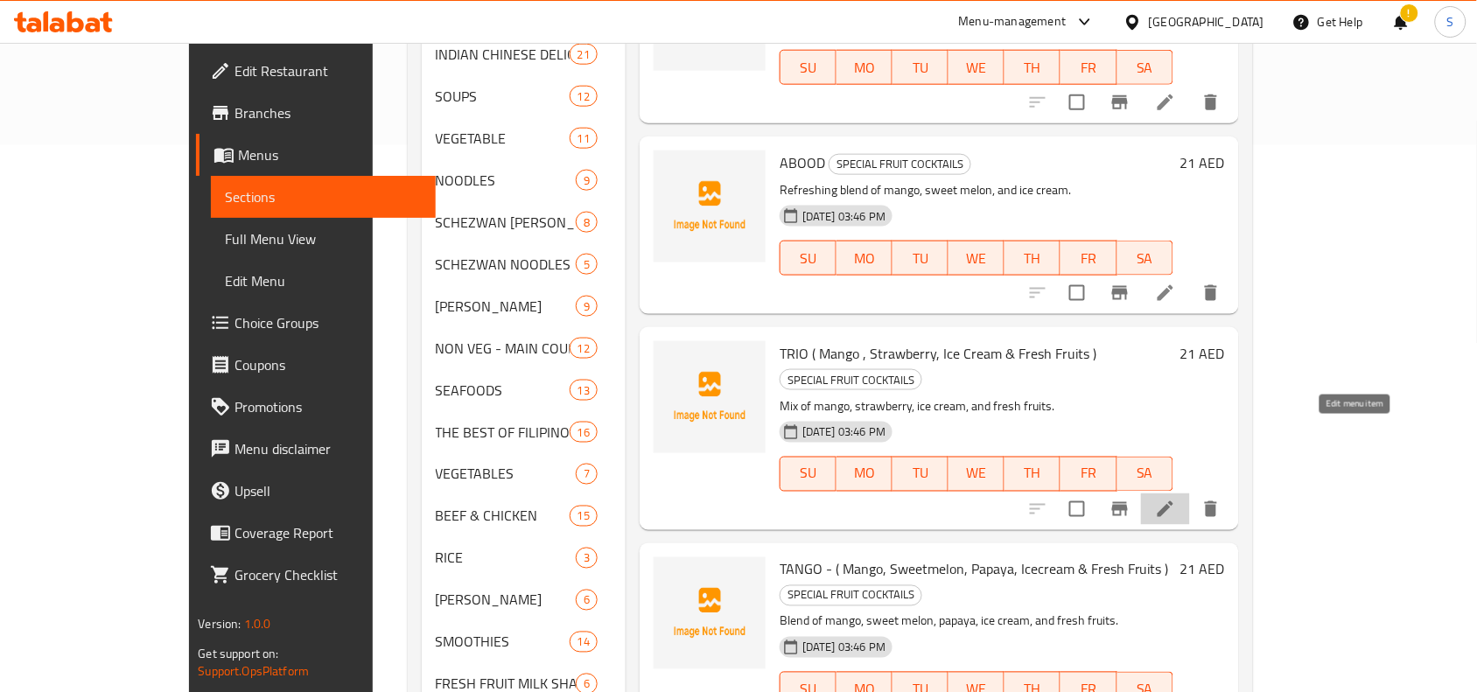
click at [1176, 499] on icon at bounding box center [1165, 509] width 21 height 21
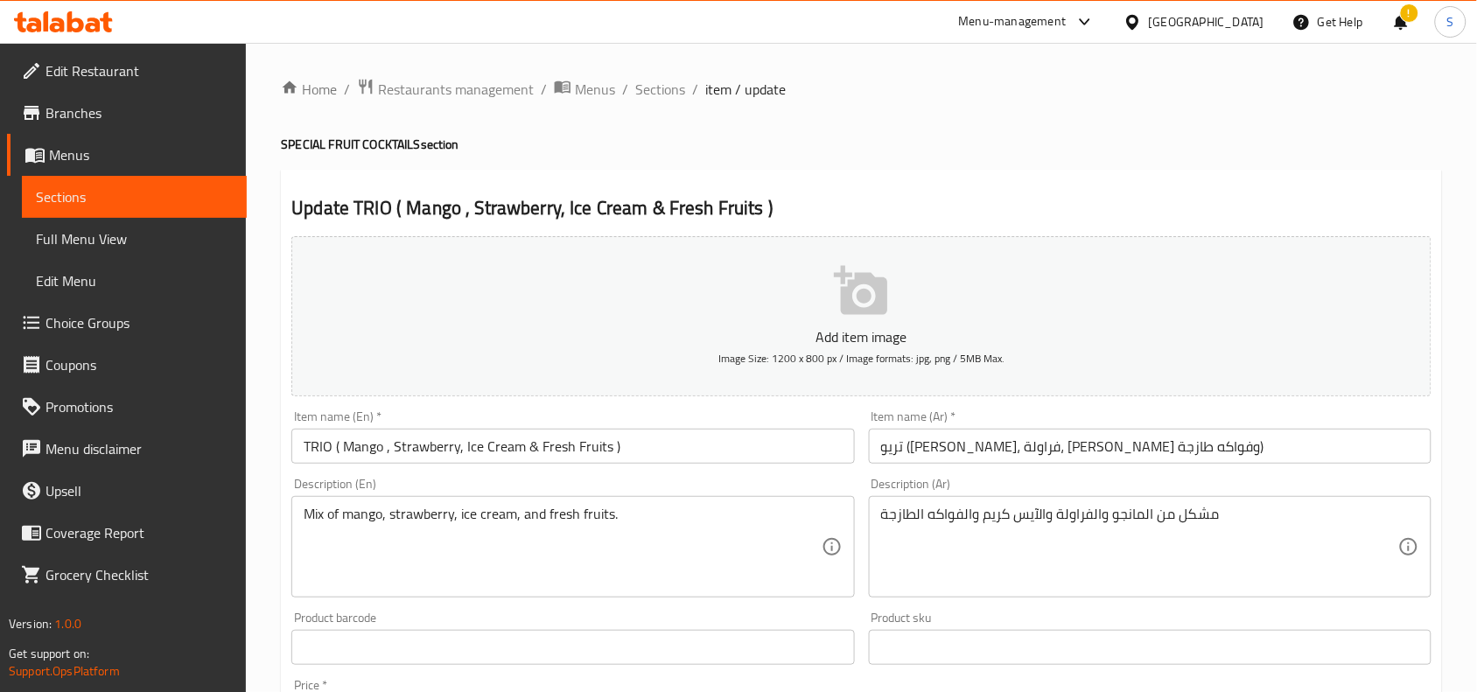
click at [1244, 448] on input "تريو ([PERSON_NAME]، [PERSON_NAME]، آيس كريم وفواكه طازجة)" at bounding box center [1150, 446] width 563 height 35
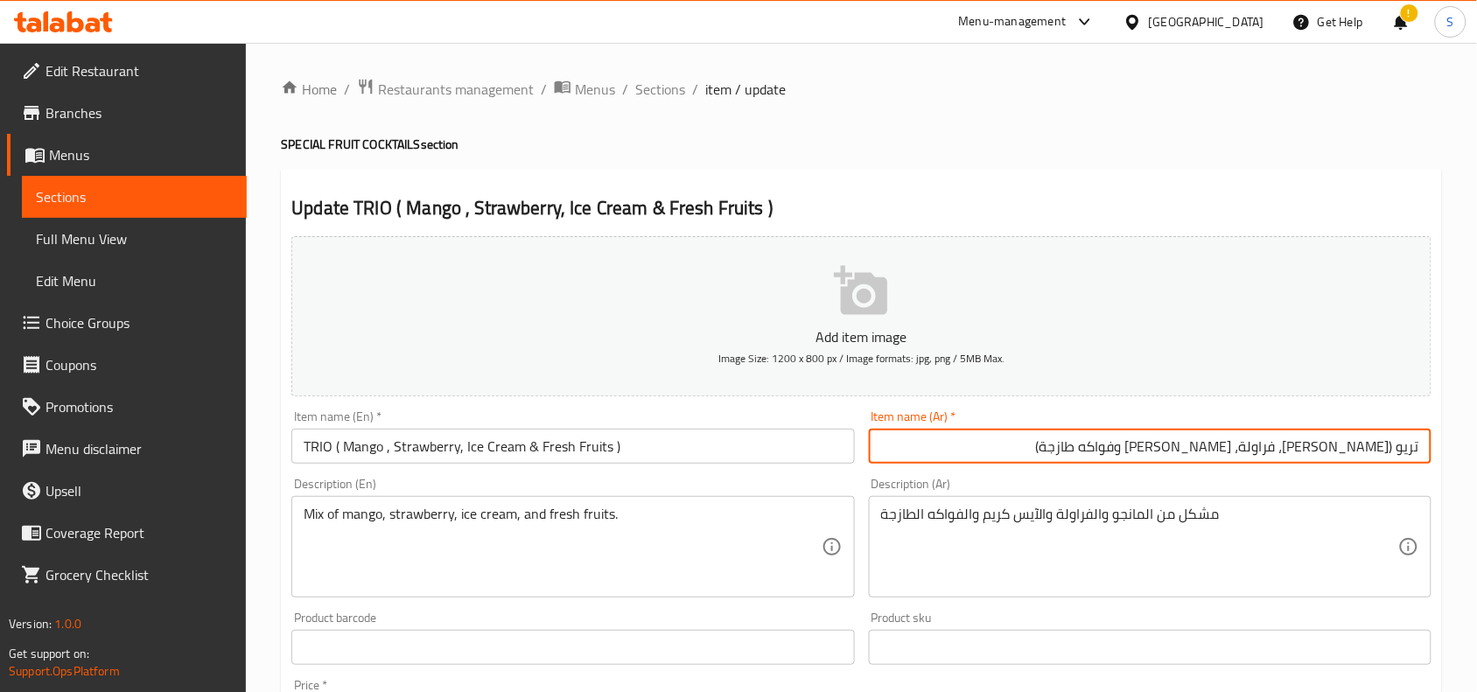
drag, startPoint x: 1228, startPoint y: 550, endPoint x: 1285, endPoint y: 571, distance: 60.6
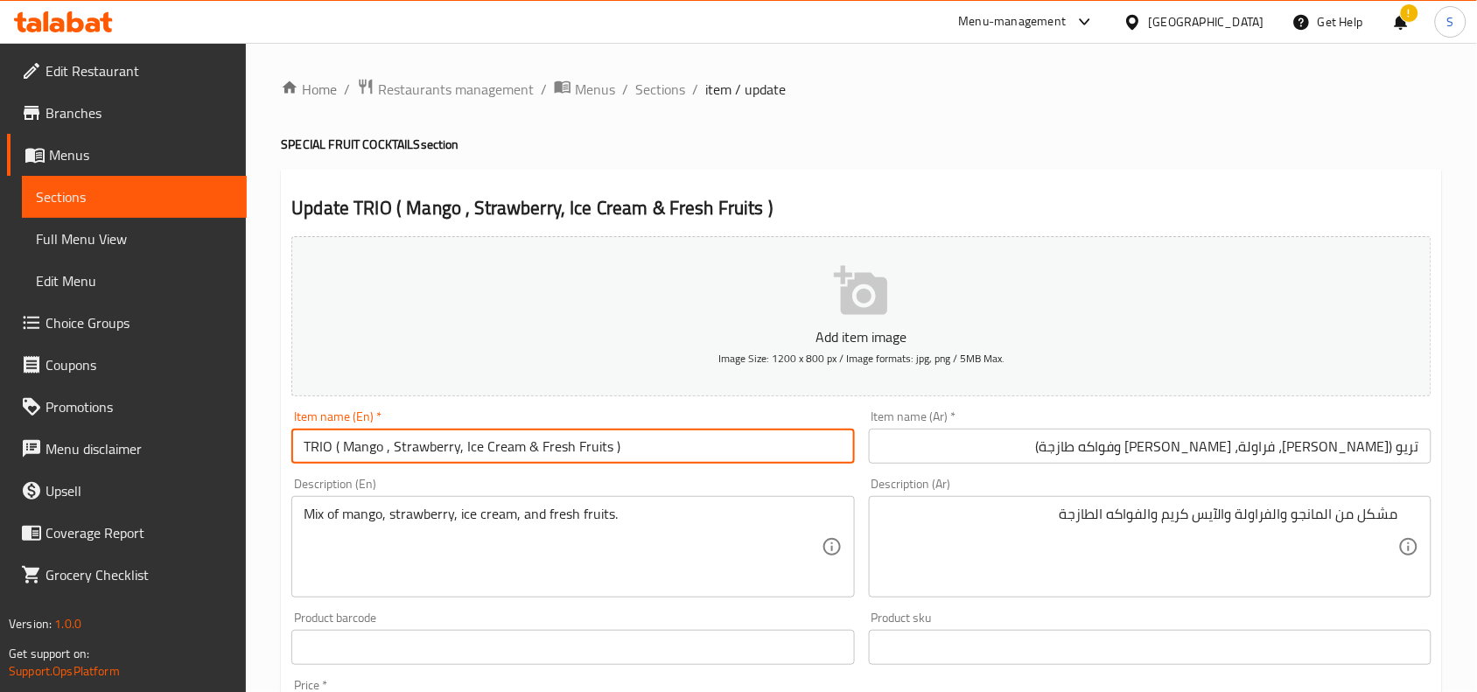
drag, startPoint x: 337, startPoint y: 448, endPoint x: 684, endPoint y: 473, distance: 348.3
click at [684, 473] on div "Add item image Image Size: 1200 x 800 px / Image formats: jpg, png / 5MB Max. I…" at bounding box center [861, 606] width 1154 height 754
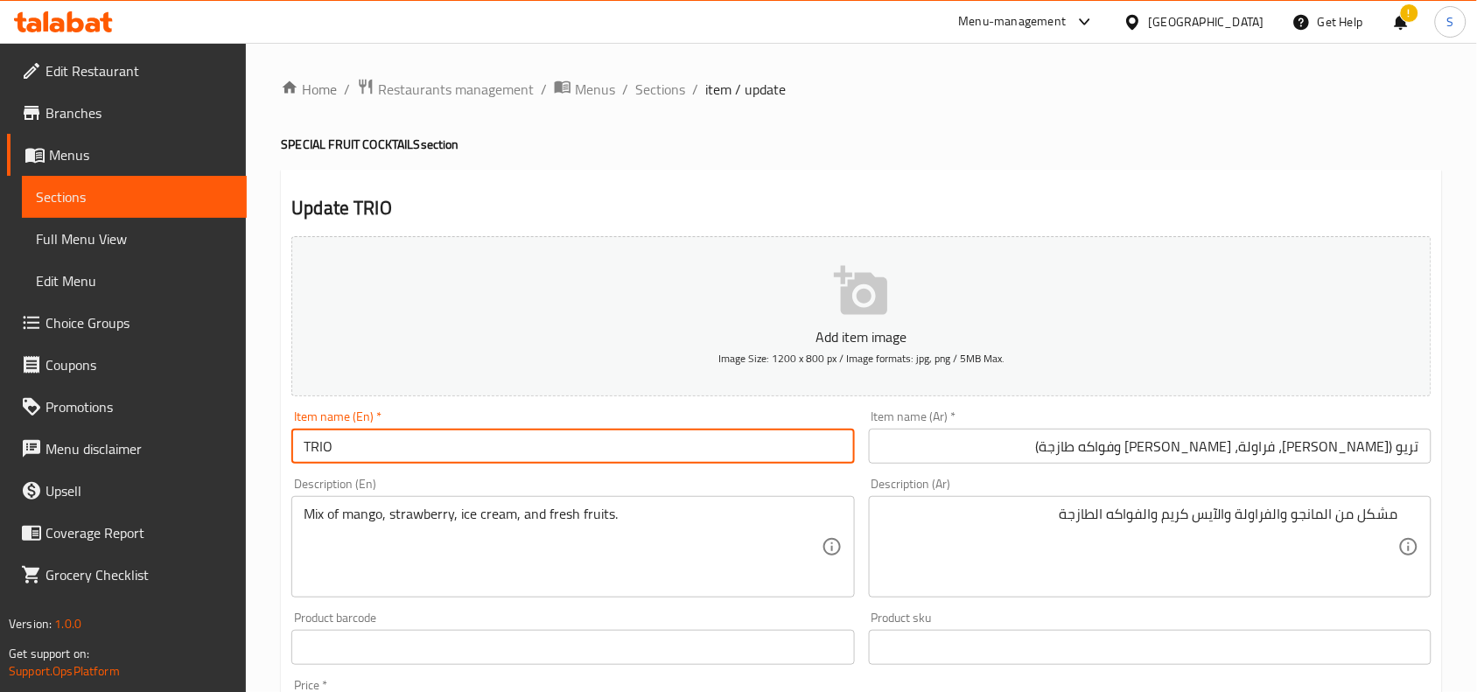
type input "TRIO"
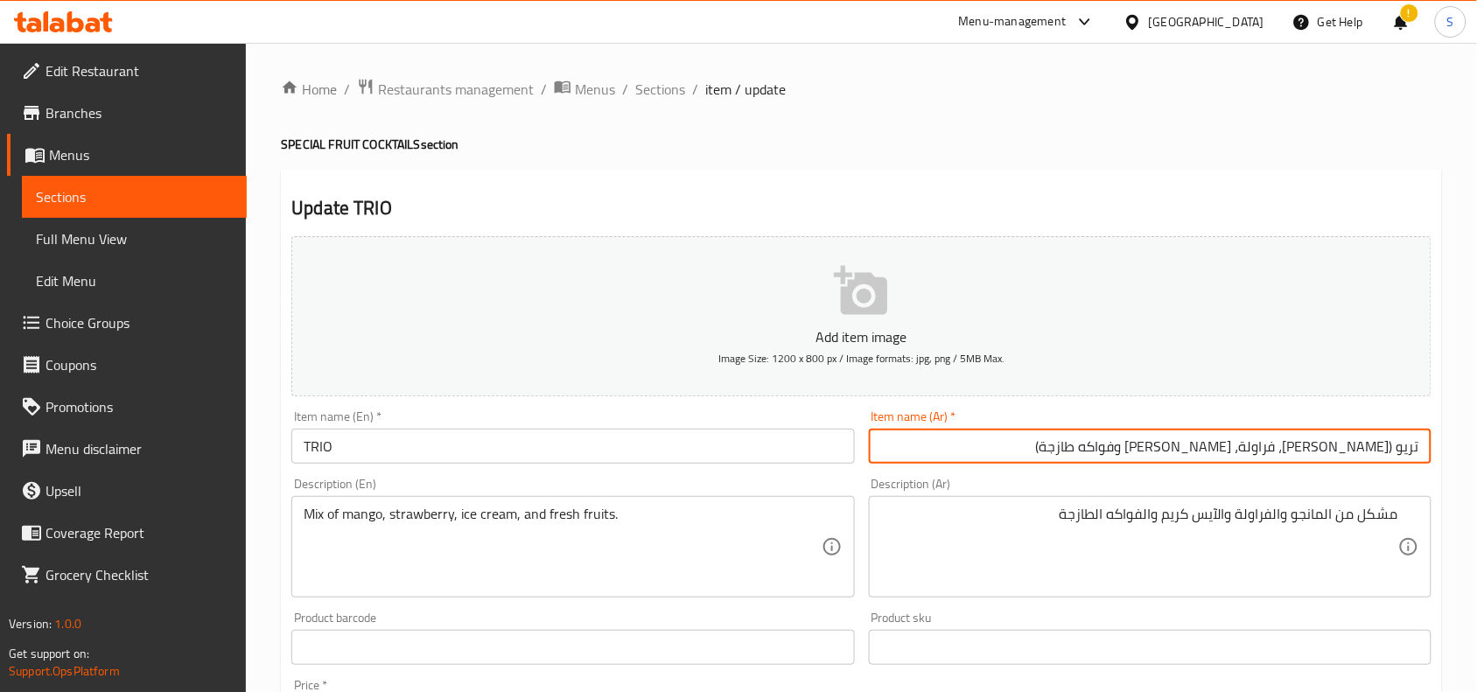
drag, startPoint x: 1265, startPoint y: 458, endPoint x: 1155, endPoint y: 459, distance: 109.4
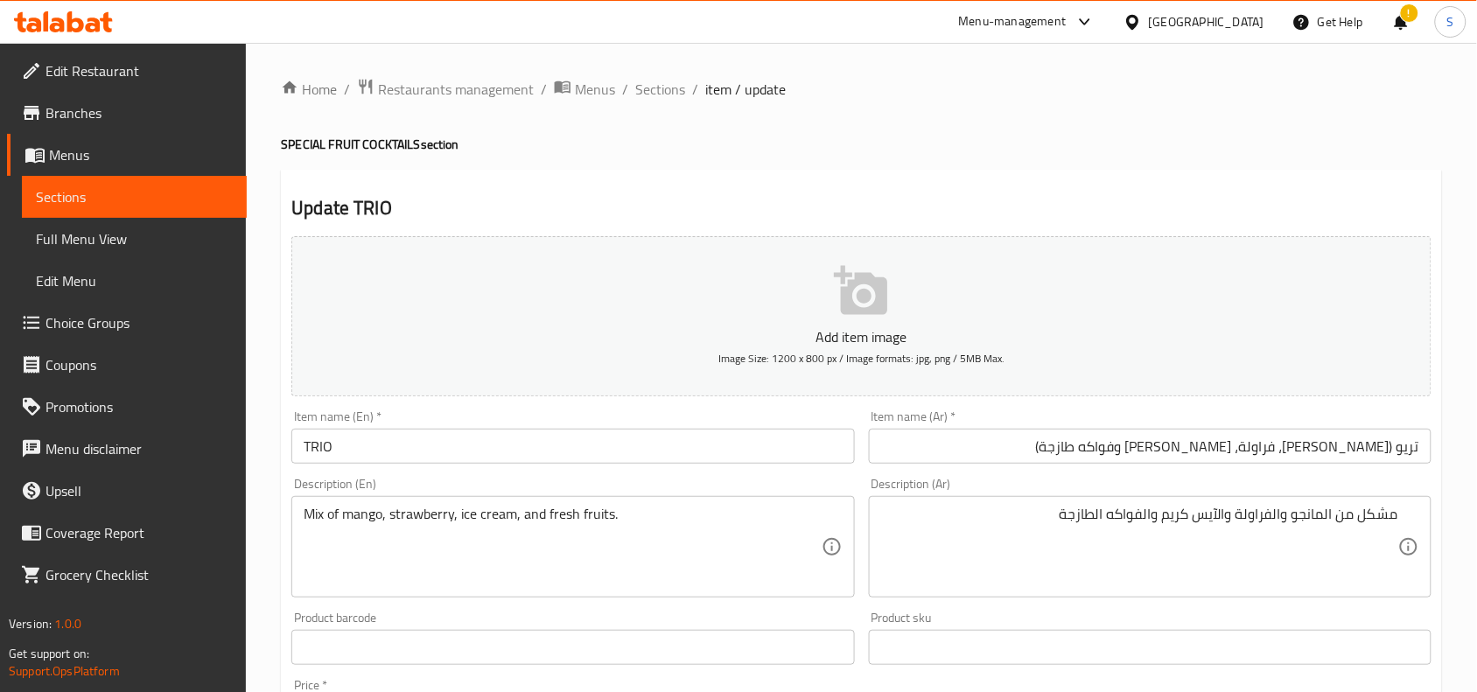
click at [1164, 451] on input "تريو ([PERSON_NAME]، [PERSON_NAME]، آيس كريم وفواكه طازجة)" at bounding box center [1150, 446] width 563 height 35
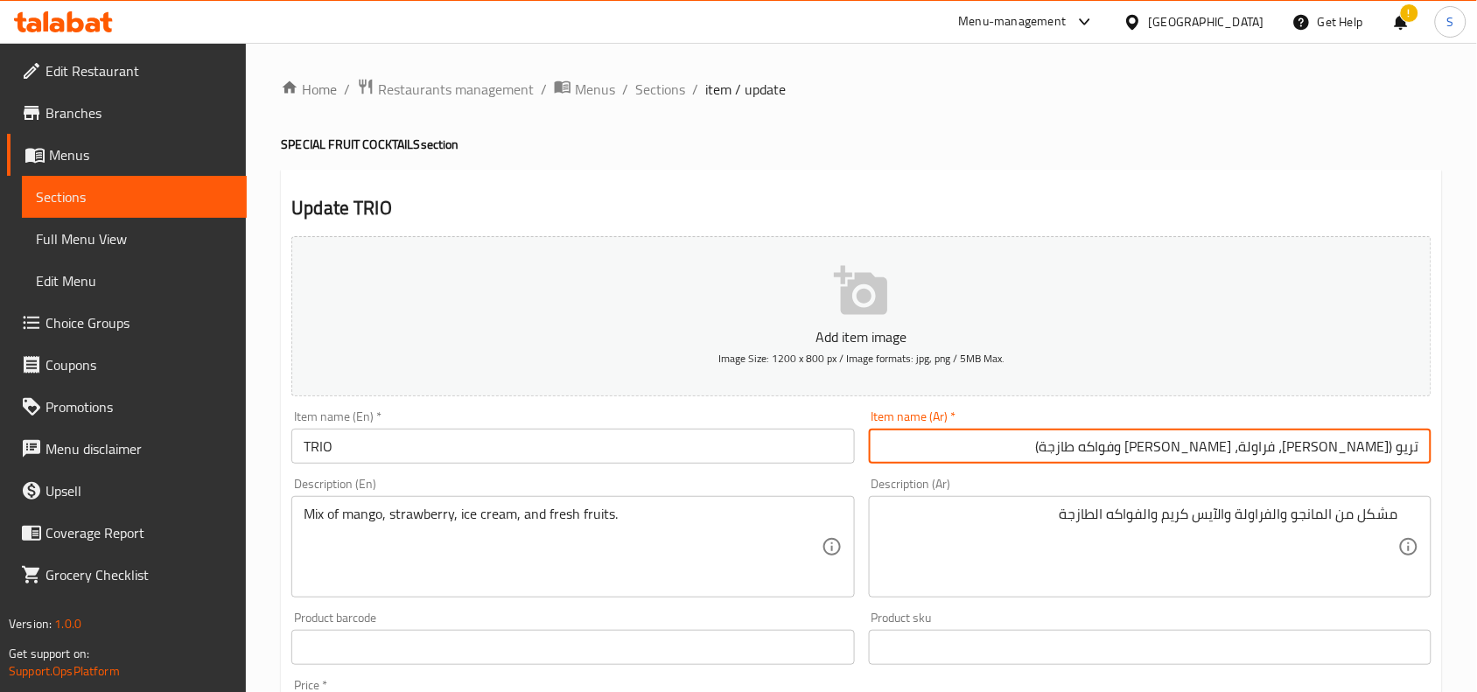
drag, startPoint x: 1132, startPoint y: 439, endPoint x: 1394, endPoint y: 458, distance: 263.2
click at [1394, 458] on input "تريو ([PERSON_NAME]، [PERSON_NAME]، آيس كريم وفواكه طازجة)" at bounding box center [1150, 446] width 563 height 35
type input "تريو"
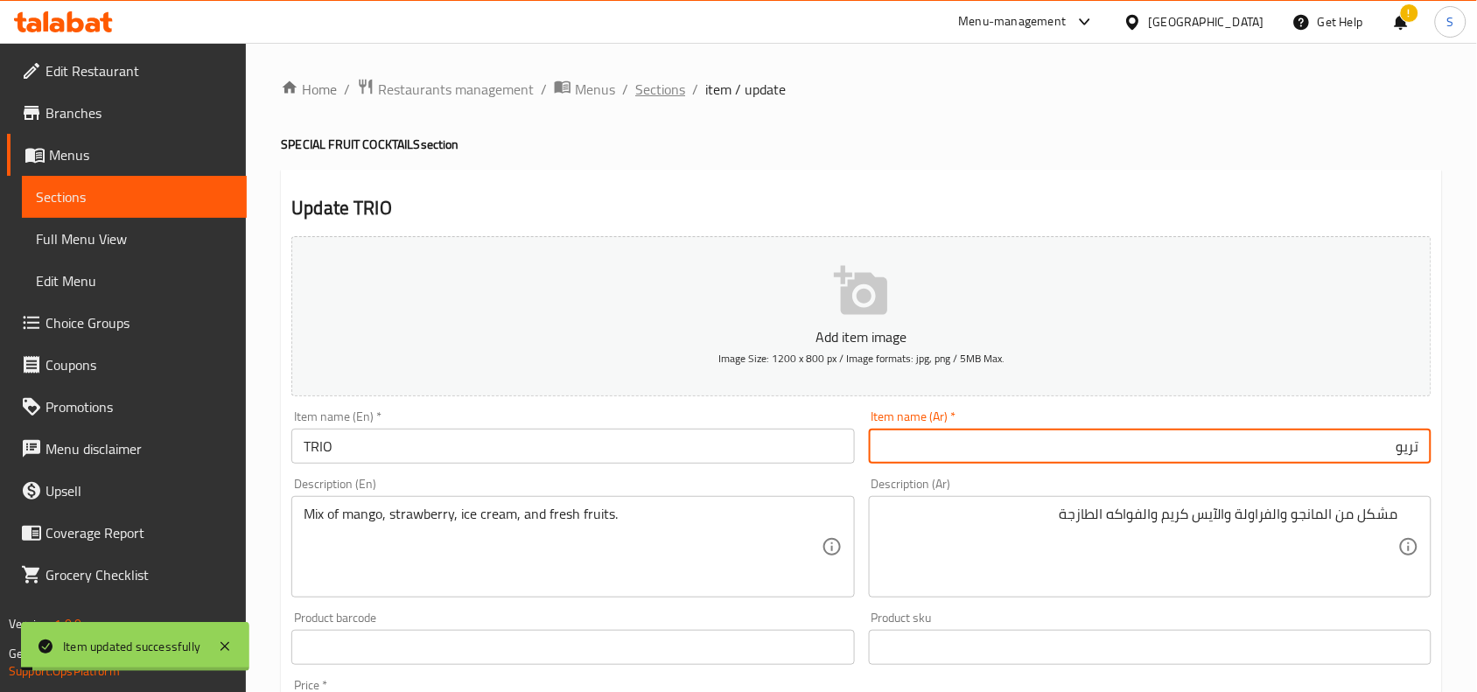
click at [672, 83] on span "Sections" at bounding box center [660, 89] width 50 height 21
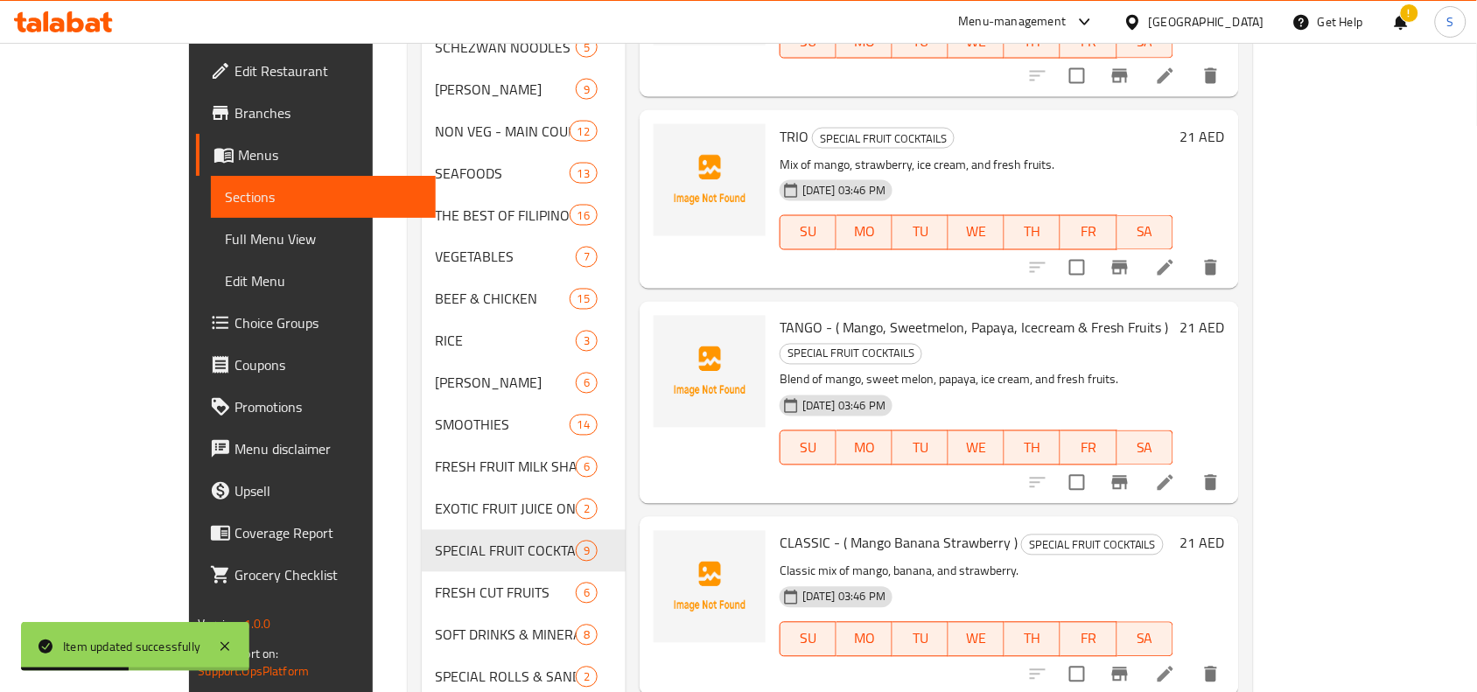
scroll to position [766, 0]
click at [1176, 471] on icon at bounding box center [1165, 481] width 21 height 21
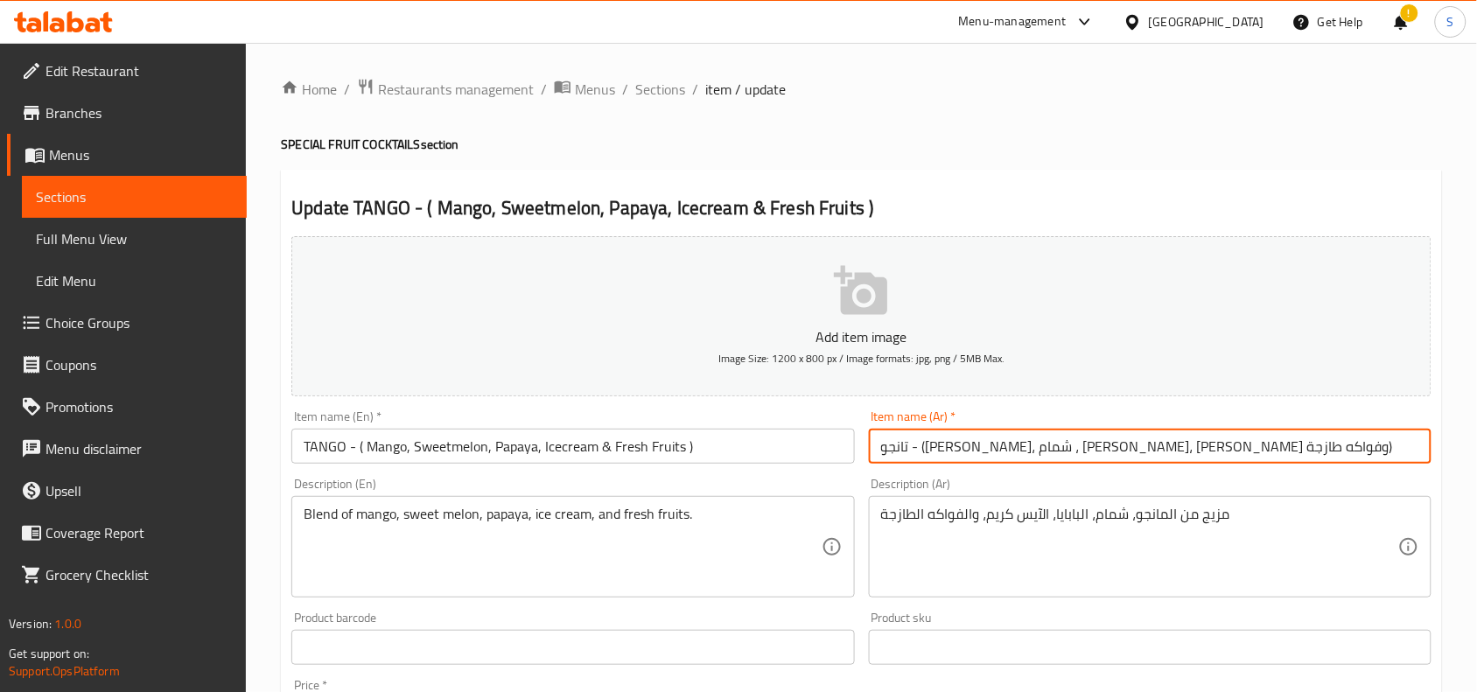
click at [1218, 458] on input "تانجو - ([PERSON_NAME]، شمام ، [PERSON_NAME]، [PERSON_NAME] وفواكه طازجة)" at bounding box center [1150, 446] width 563 height 35
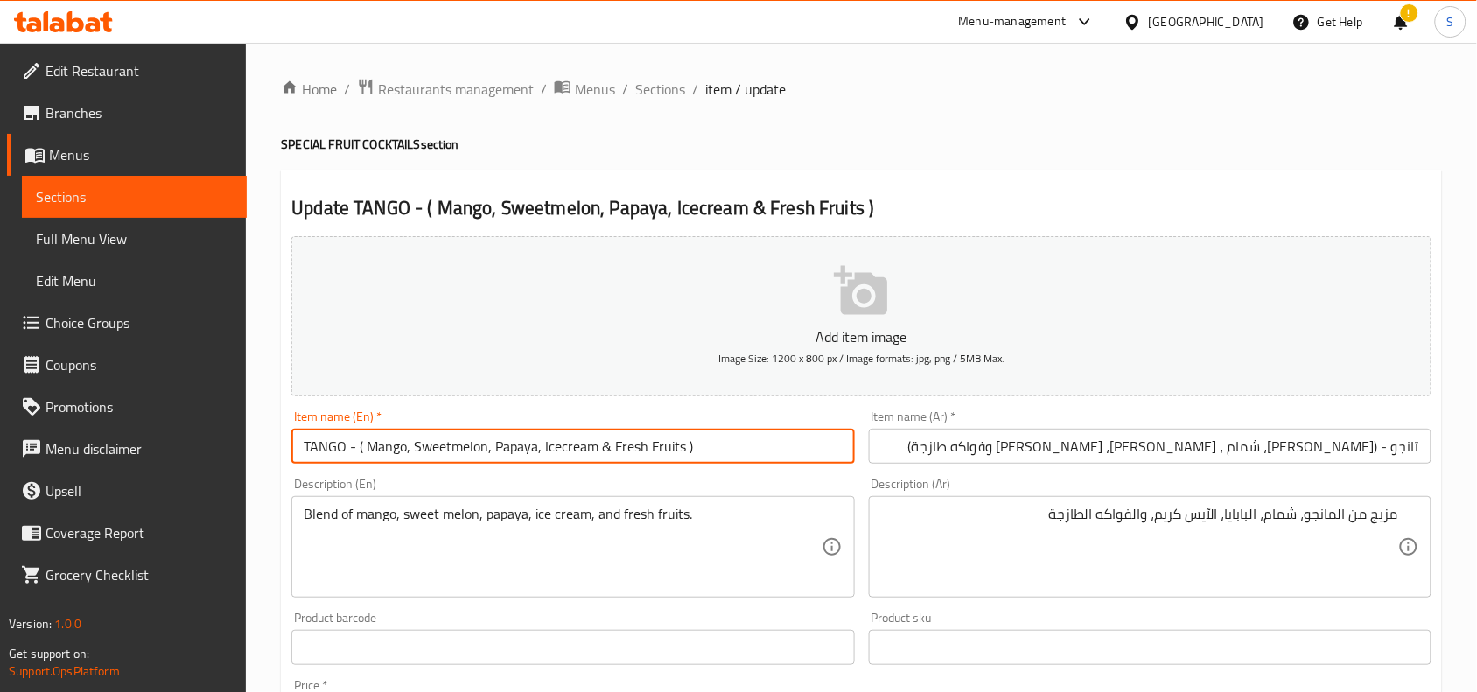
drag, startPoint x: 347, startPoint y: 445, endPoint x: 790, endPoint y: 478, distance: 444.9
click at [790, 478] on div "Add item image Image Size: 1200 x 800 px / Image formats: jpg, png / 5MB Max. I…" at bounding box center [861, 606] width 1154 height 754
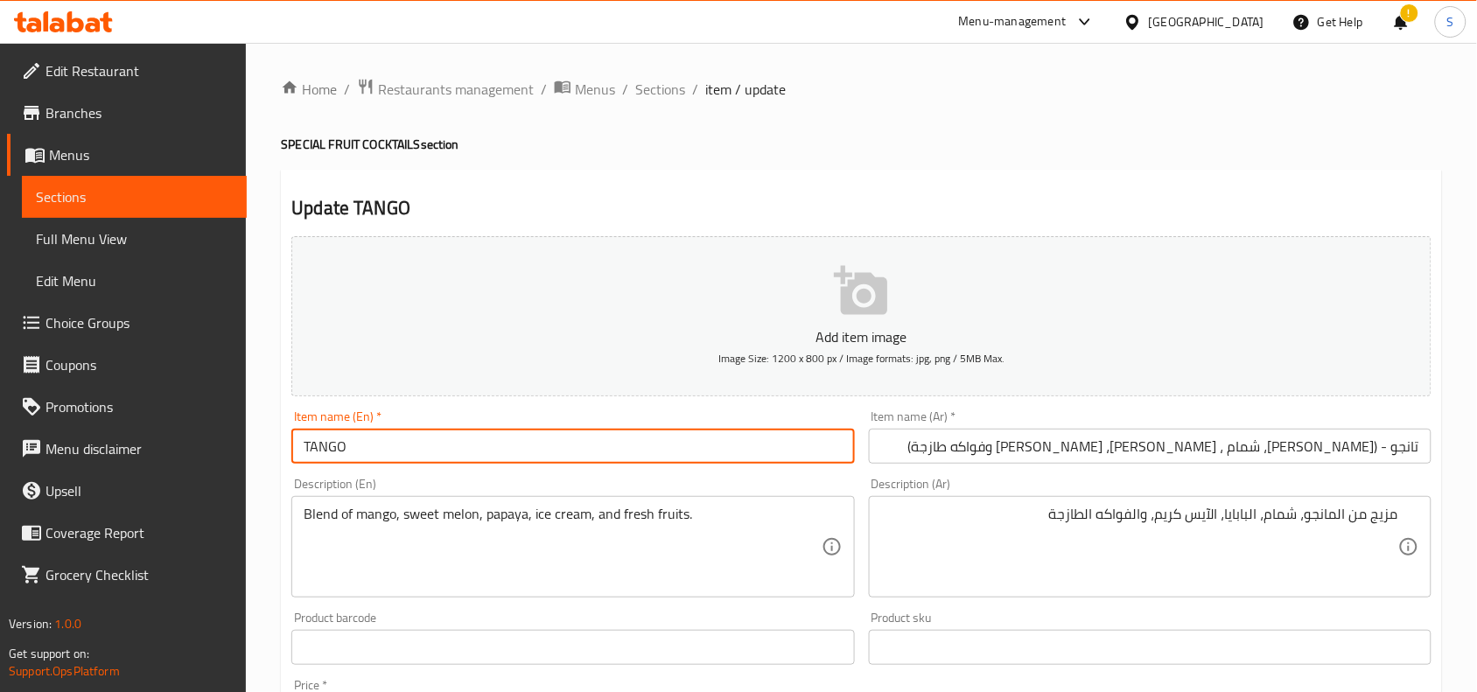
type input "TANGO"
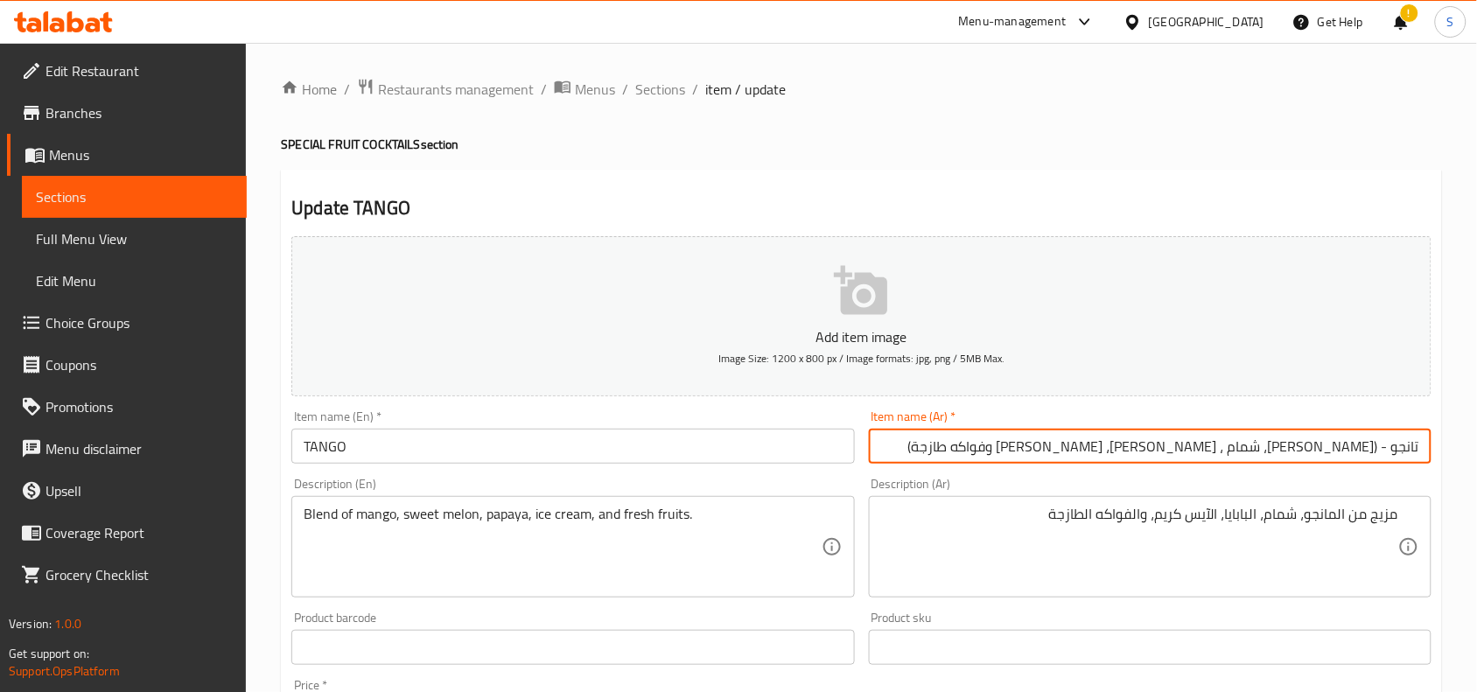
drag, startPoint x: 1109, startPoint y: 447, endPoint x: 1391, endPoint y: 477, distance: 284.2
click at [1391, 477] on div "Add item image Image Size: 1200 x 800 px / Image formats: jpg, png / 5MB Max. I…" at bounding box center [861, 606] width 1154 height 754
type input "تانجو"
click at [410, 443] on input "TANGO" at bounding box center [572, 446] width 563 height 35
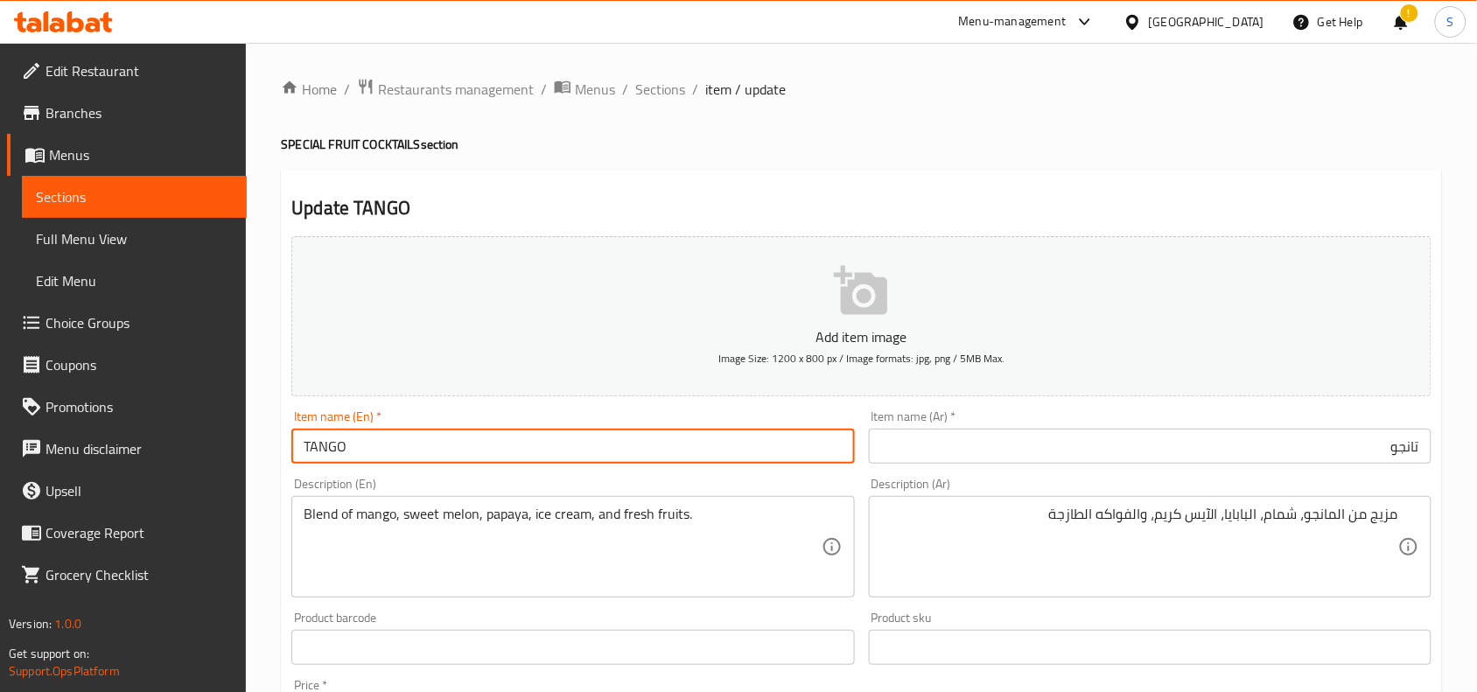
click at [668, 95] on span "Sections" at bounding box center [660, 89] width 50 height 21
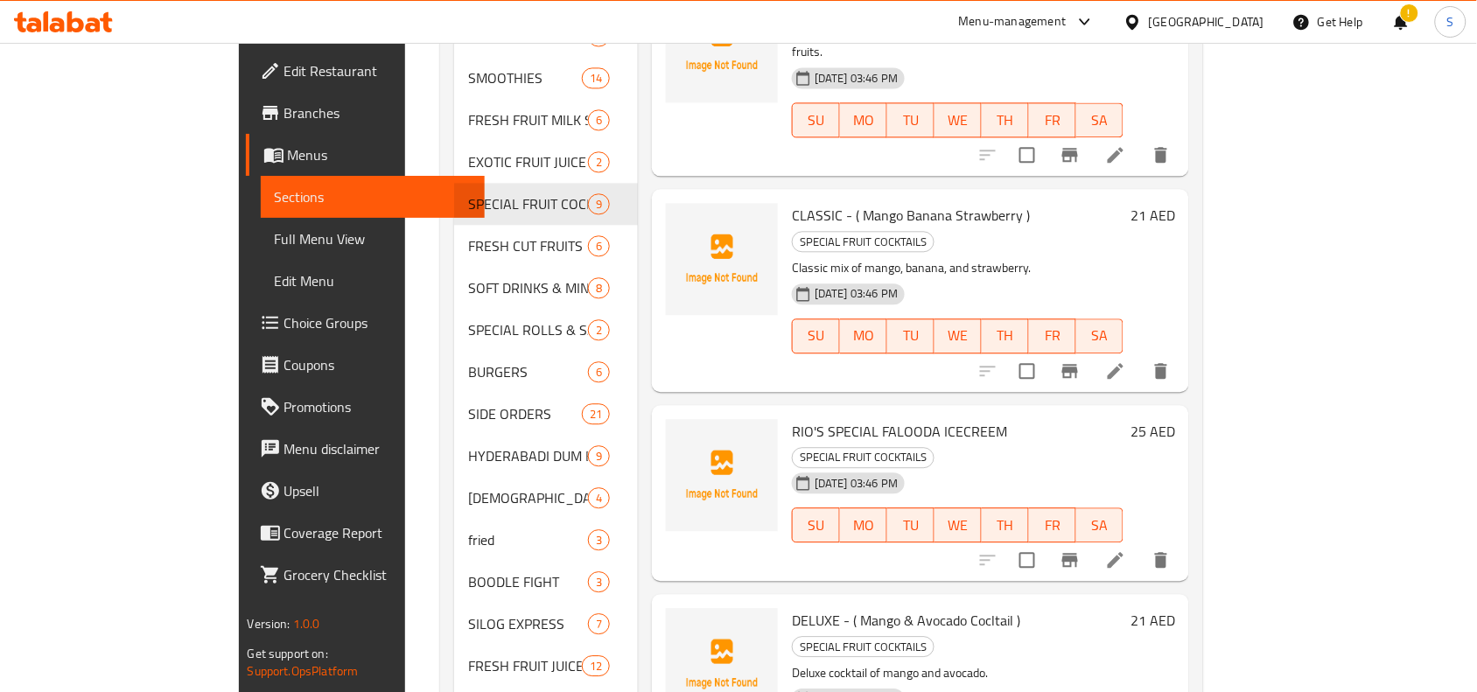
scroll to position [984, 0]
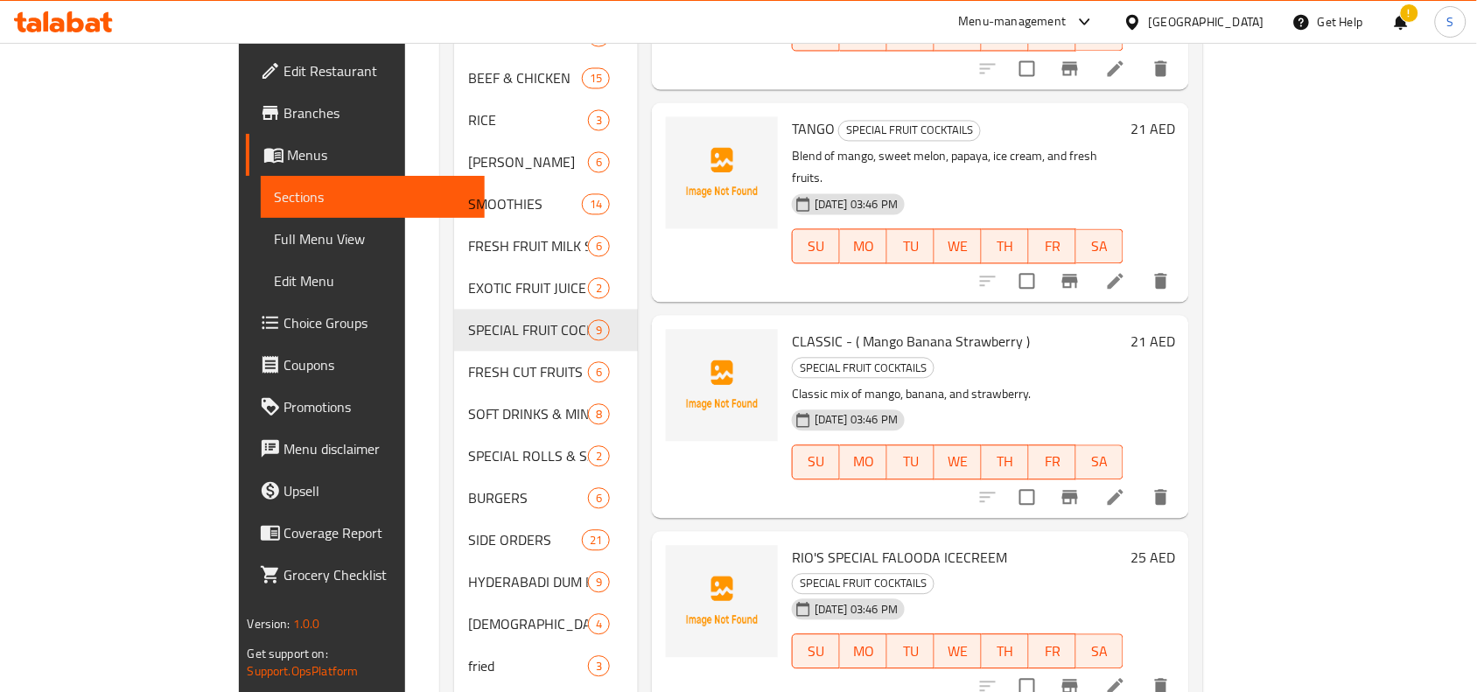
click at [1140, 482] on li at bounding box center [1115, 498] width 49 height 32
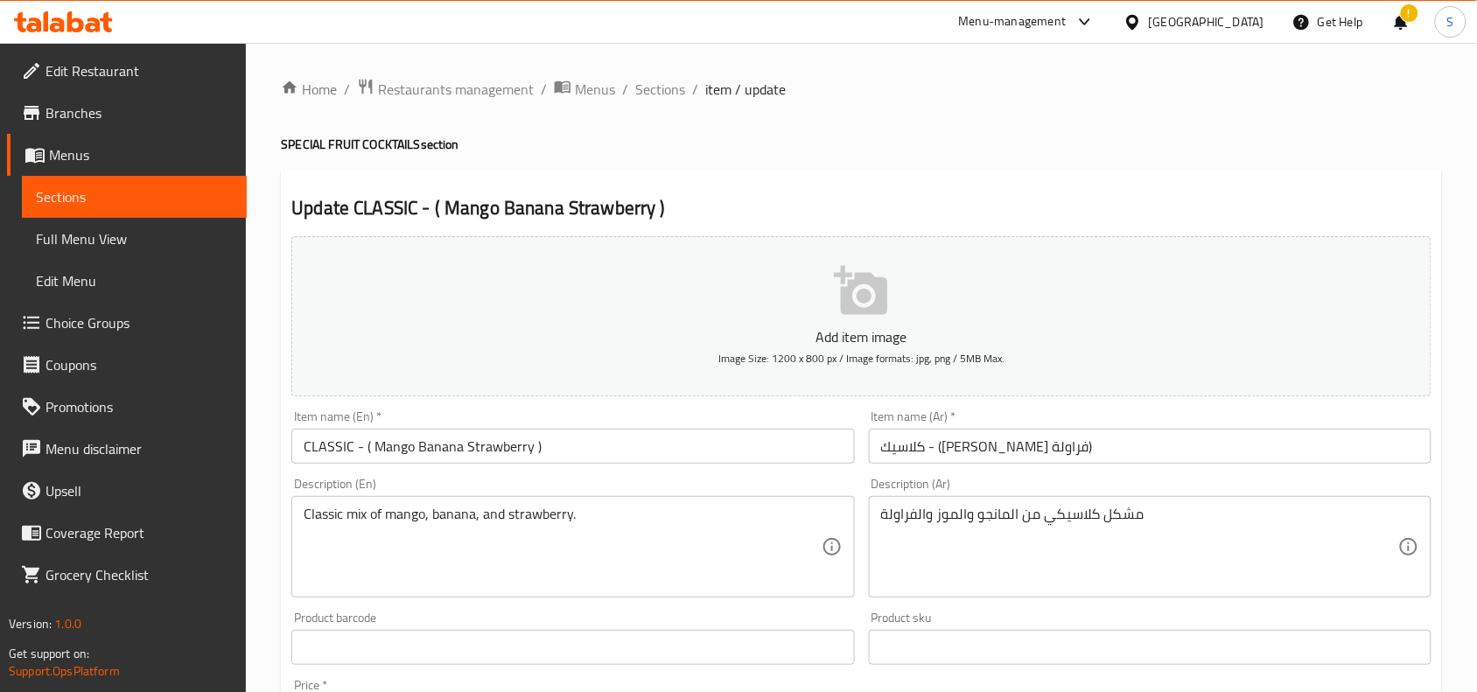
click at [657, 426] on div "Item name (En)   * CLASSIC - ( Mango Banana Strawberry ) Item name (En) *" at bounding box center [572, 436] width 563 height 53
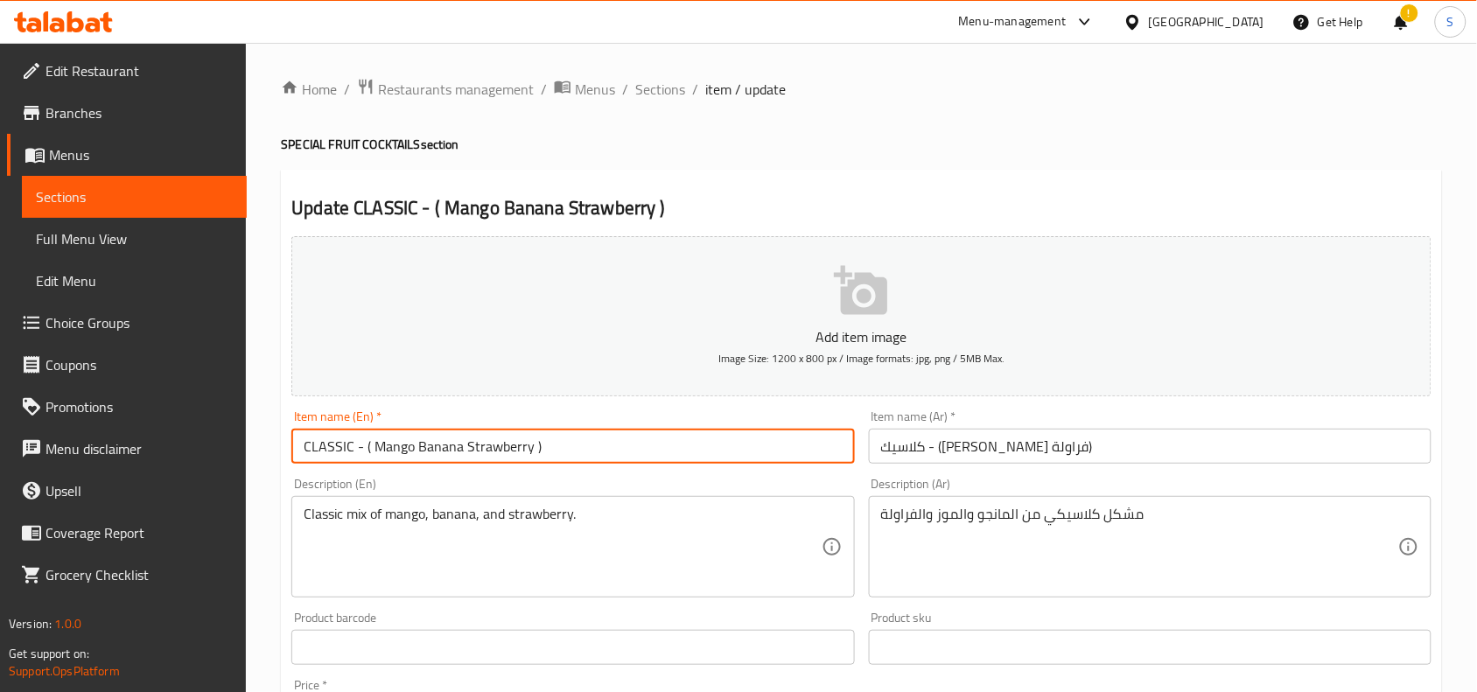
drag, startPoint x: 613, startPoint y: 448, endPoint x: 352, endPoint y: 455, distance: 261.8
click at [352, 455] on input "CLASSIC - ( Mango Banana Strawberry )" at bounding box center [572, 446] width 563 height 35
type input "CLASSIC"
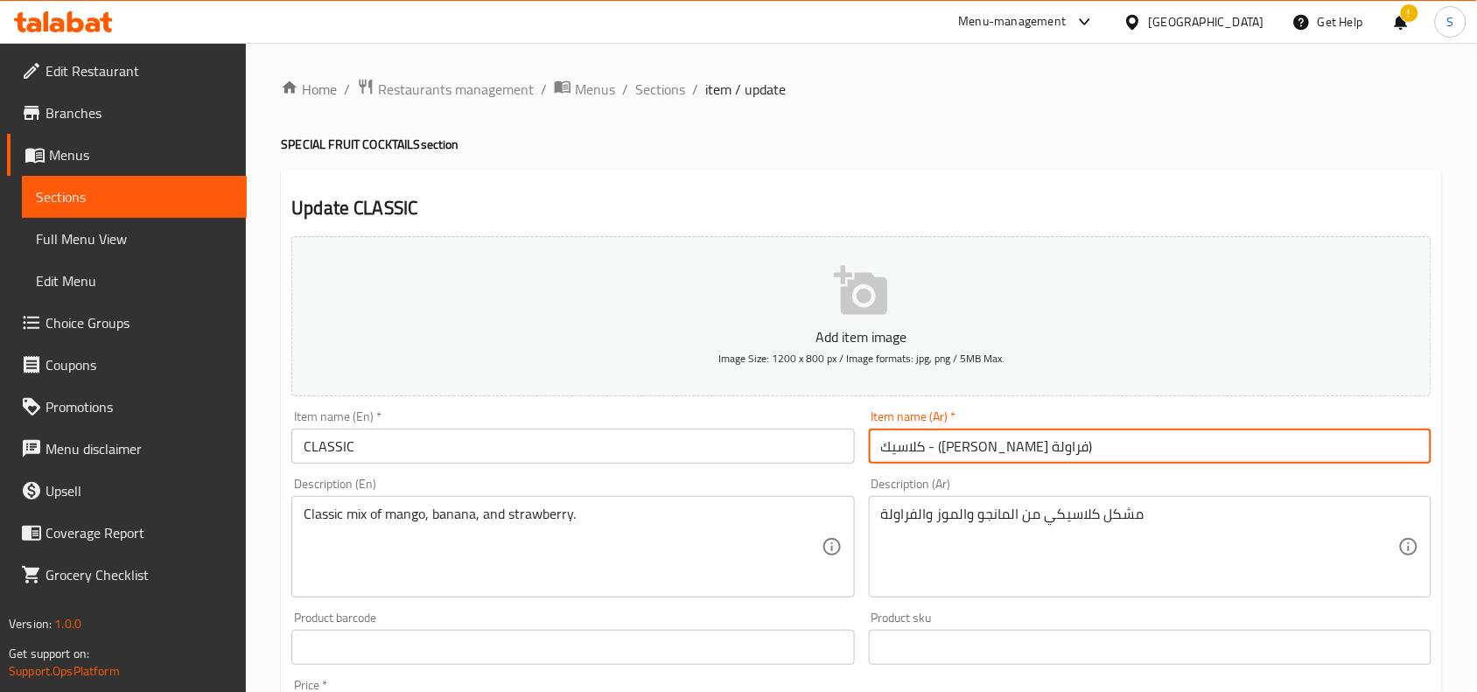
click at [1244, 445] on input "كلاسيك - ([PERSON_NAME] فراولة)" at bounding box center [1150, 446] width 563 height 35
drag, startPoint x: 1231, startPoint y: 451, endPoint x: 1370, endPoint y: 459, distance: 138.5
click at [1370, 459] on input "كلاسيك - ([PERSON_NAME] فراولة)" at bounding box center [1150, 446] width 563 height 35
type input "كلاسيك"
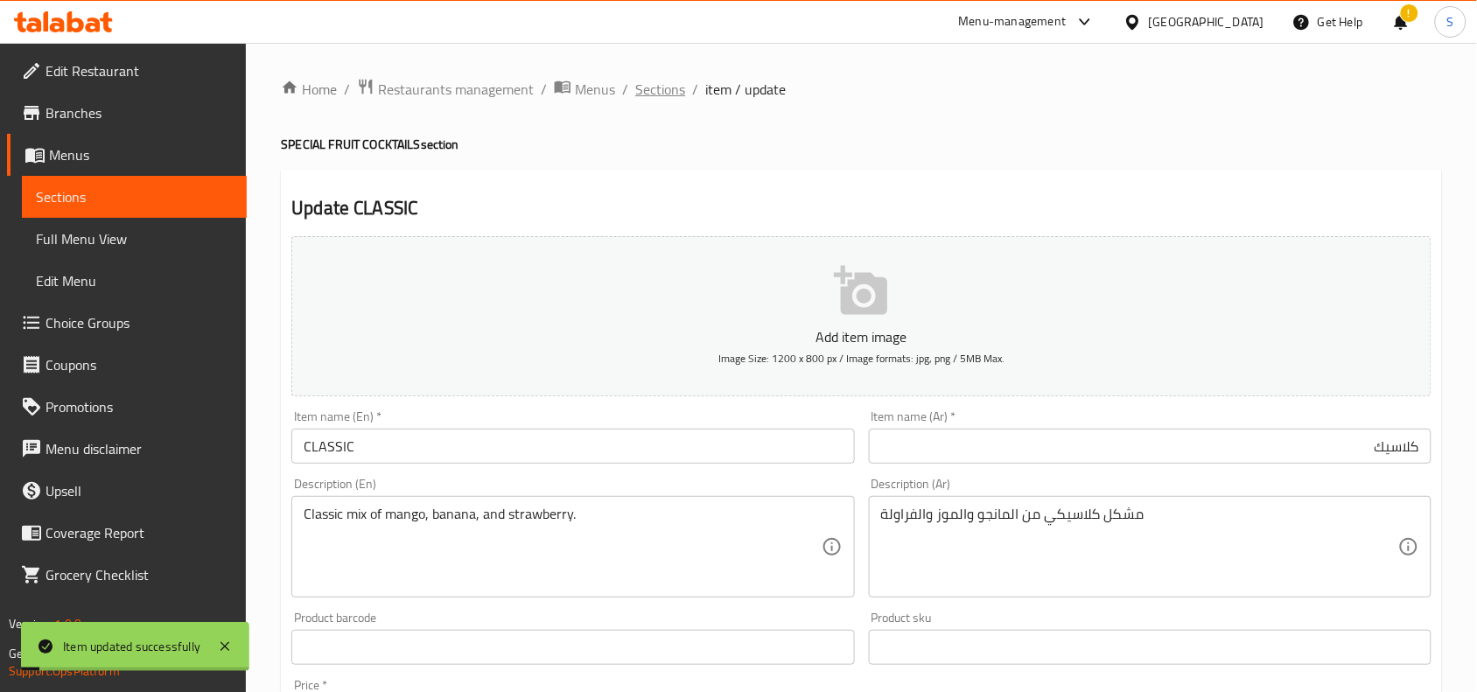
click at [667, 93] on span "Sections" at bounding box center [660, 89] width 50 height 21
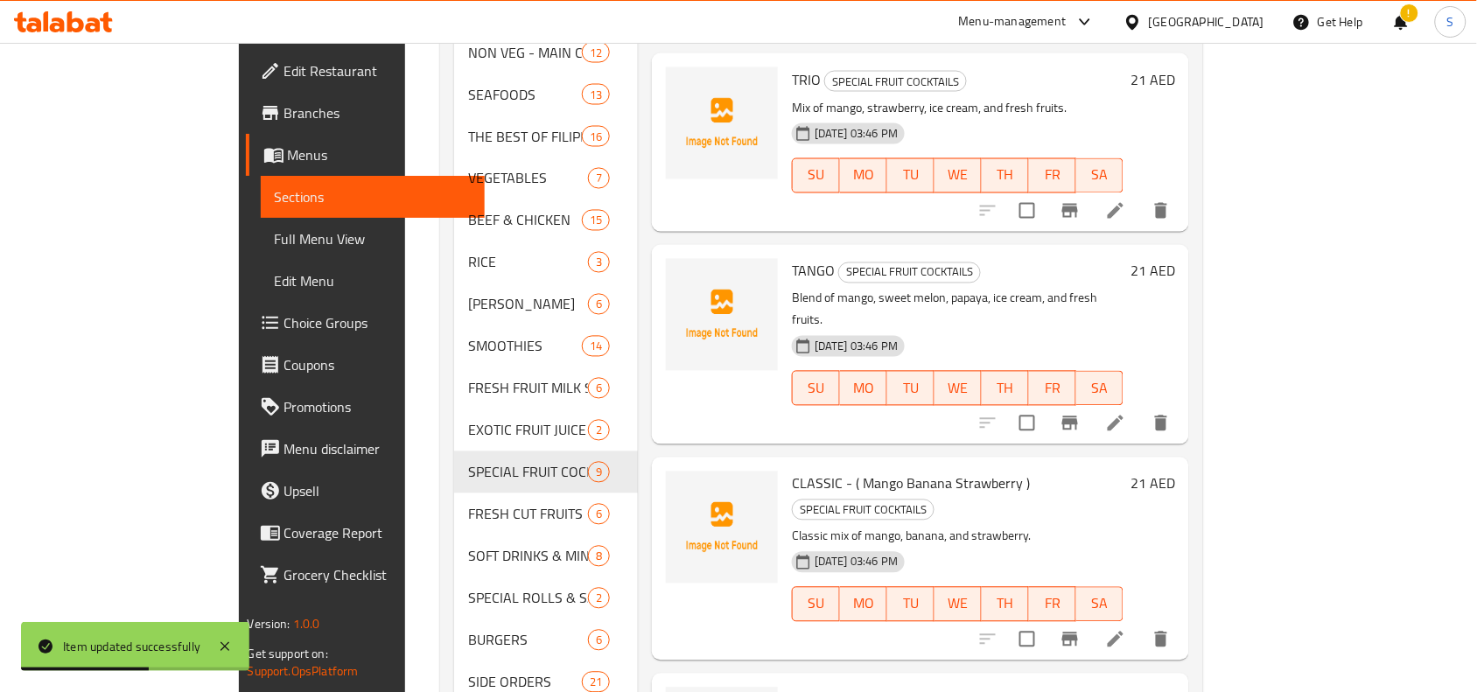
scroll to position [1033, 0]
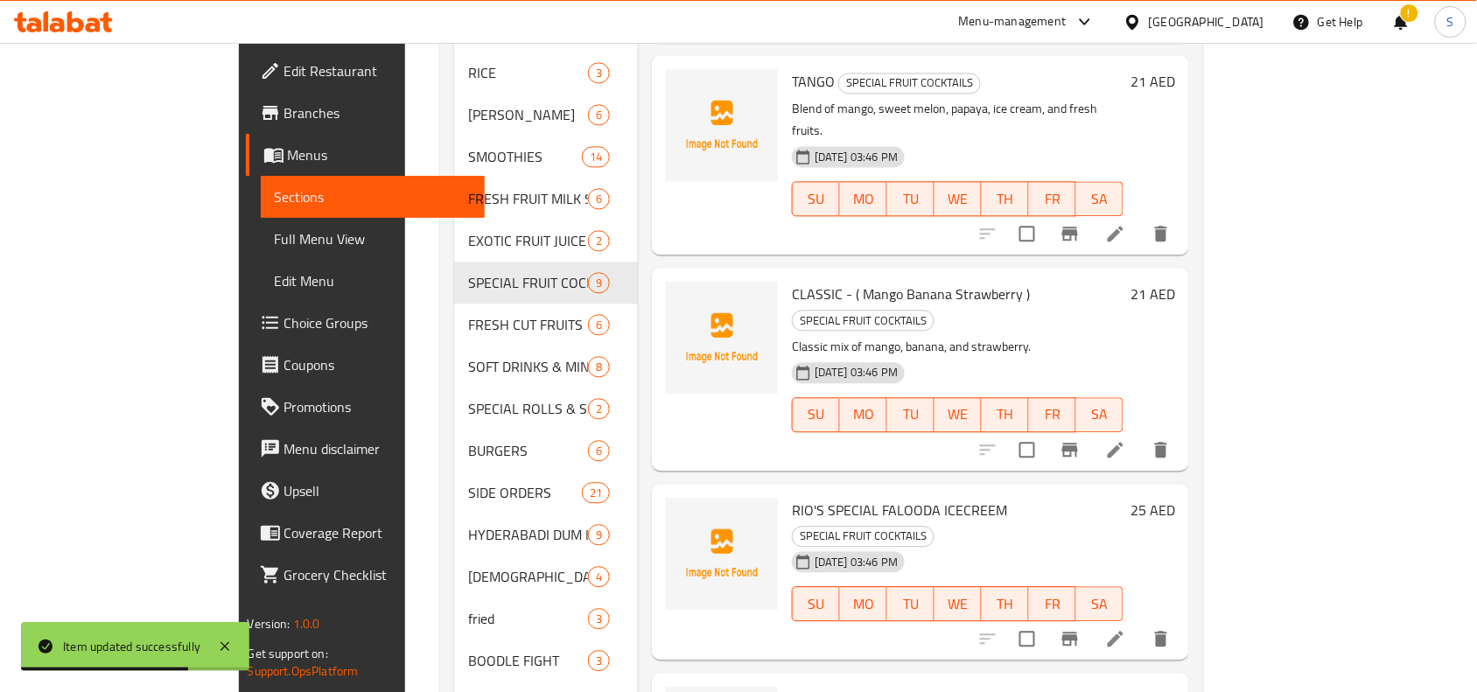
click at [792, 497] on span "RIO'S SPECIAL FALOODA ICECREEM" at bounding box center [899, 510] width 215 height 26
copy h6 "RIO'S SPECIAL FALOODA ICECREEM"
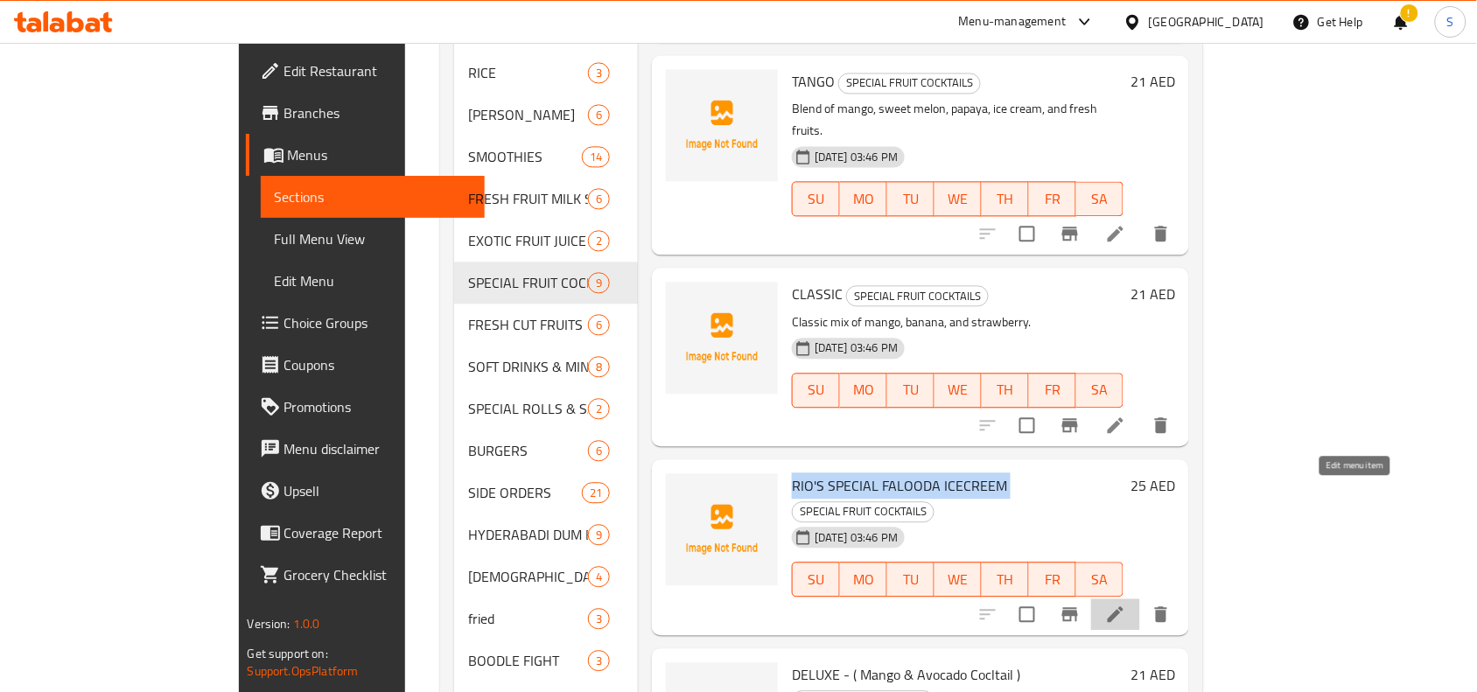
click at [1126, 604] on icon at bounding box center [1115, 614] width 21 height 21
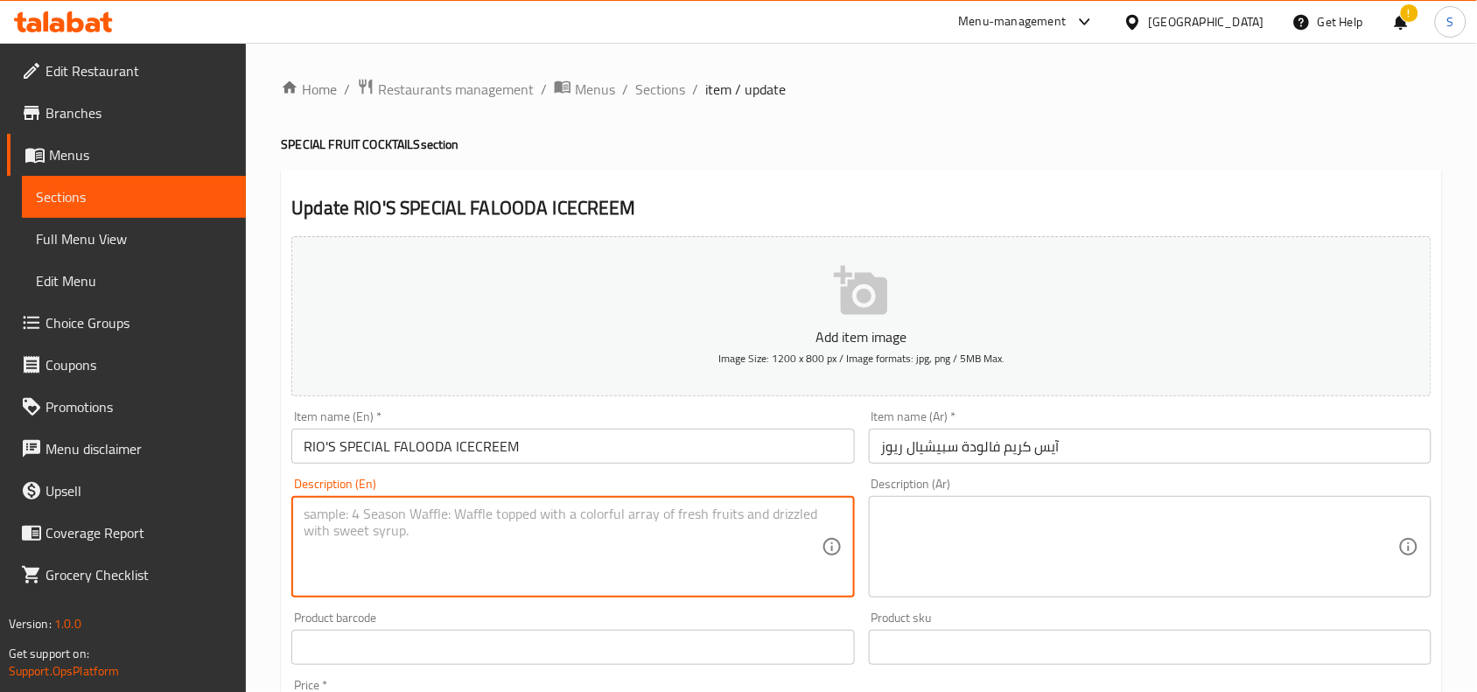
click at [767, 534] on textarea at bounding box center [562, 547] width 517 height 83
paste textarea "RIO’s signature falooda topped with rich ice cream."
type textarea "RIO’s signature falooda topped with rich ice cream."
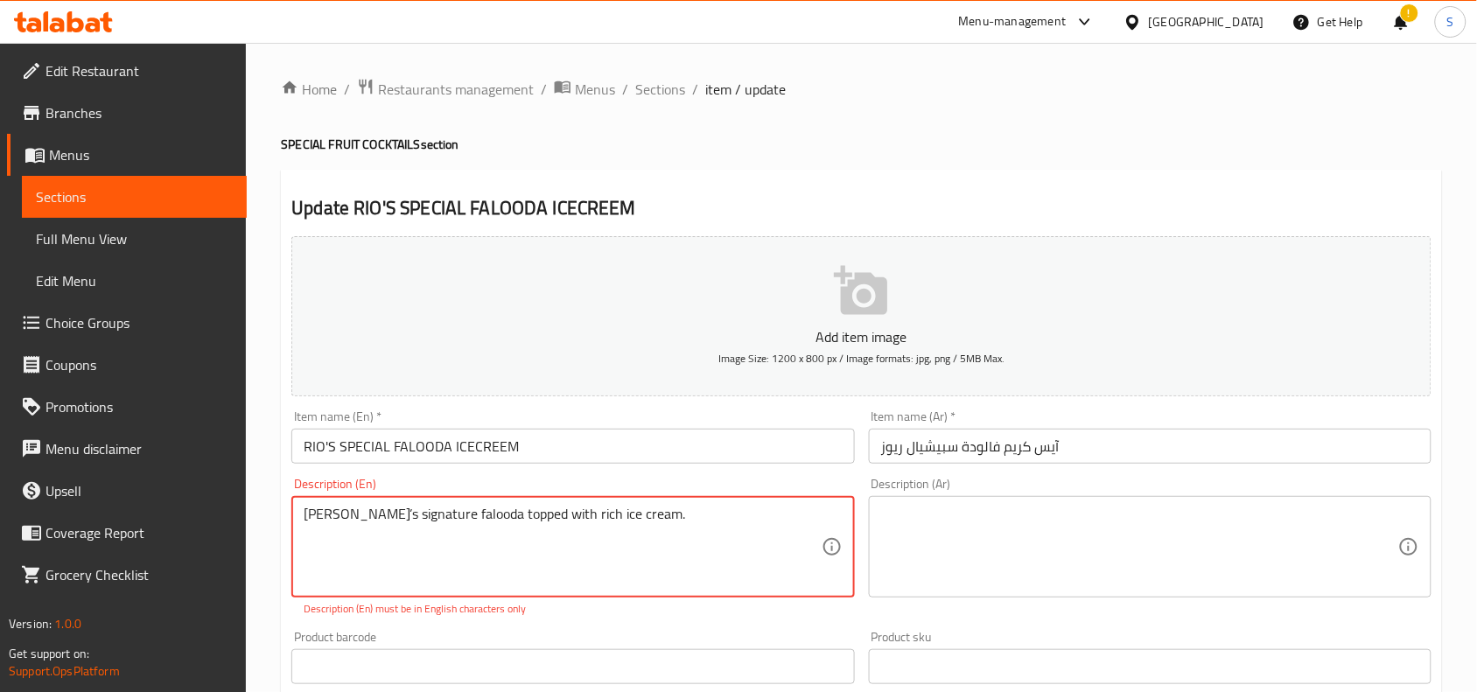
click at [1142, 522] on textarea at bounding box center [1139, 547] width 517 height 83
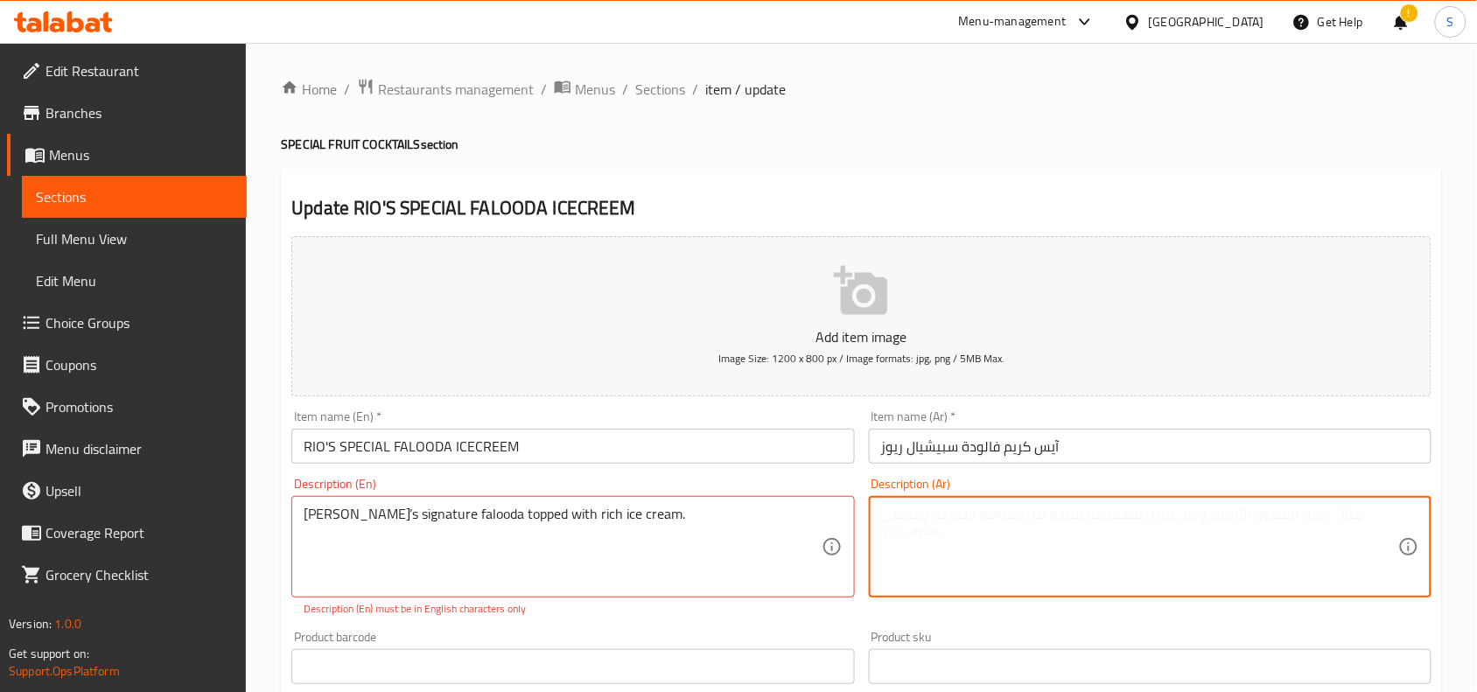
paste textarea "الفالودا المميزة من ريو مغطاة بالآيس كريم الغني."
type textarea "الفالودا المميزة من ريو مغطاة بالآيس كريم الغني."
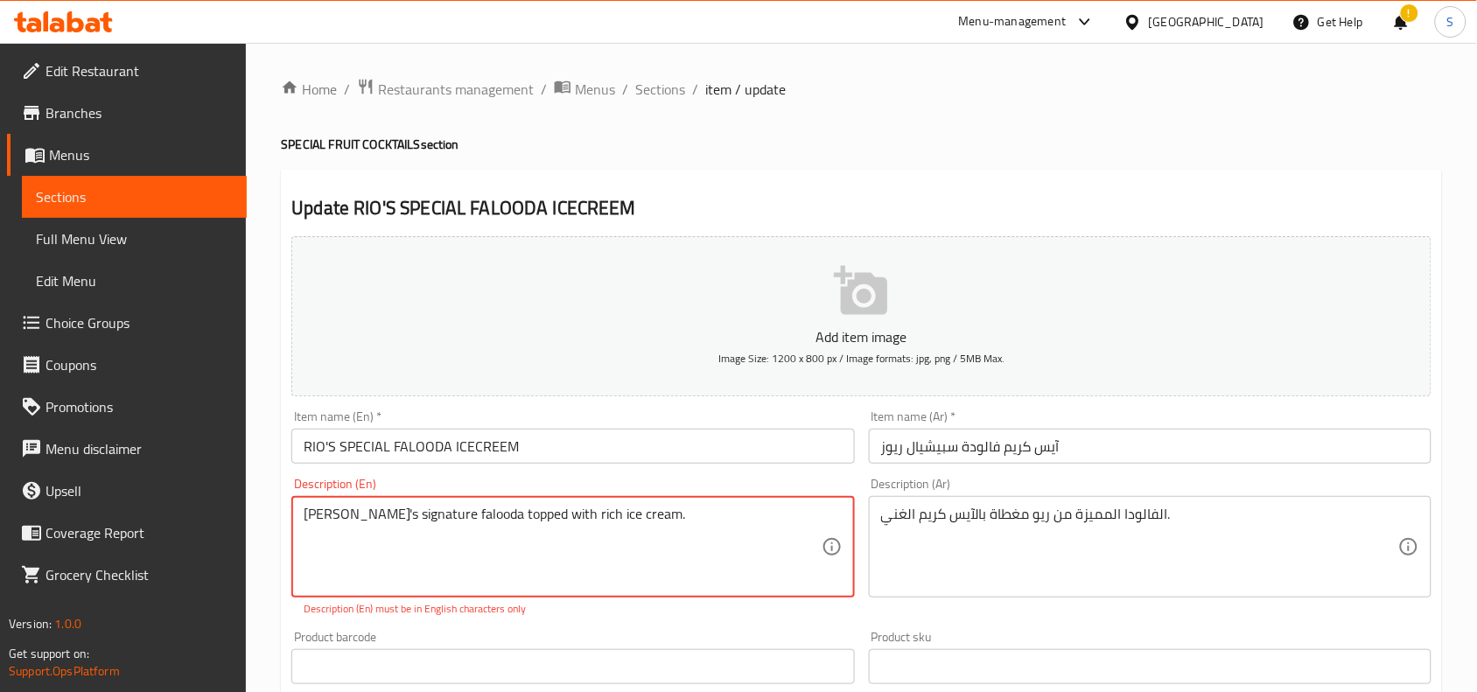
type textarea "RIO's signature falooda topped with rich ice cream."
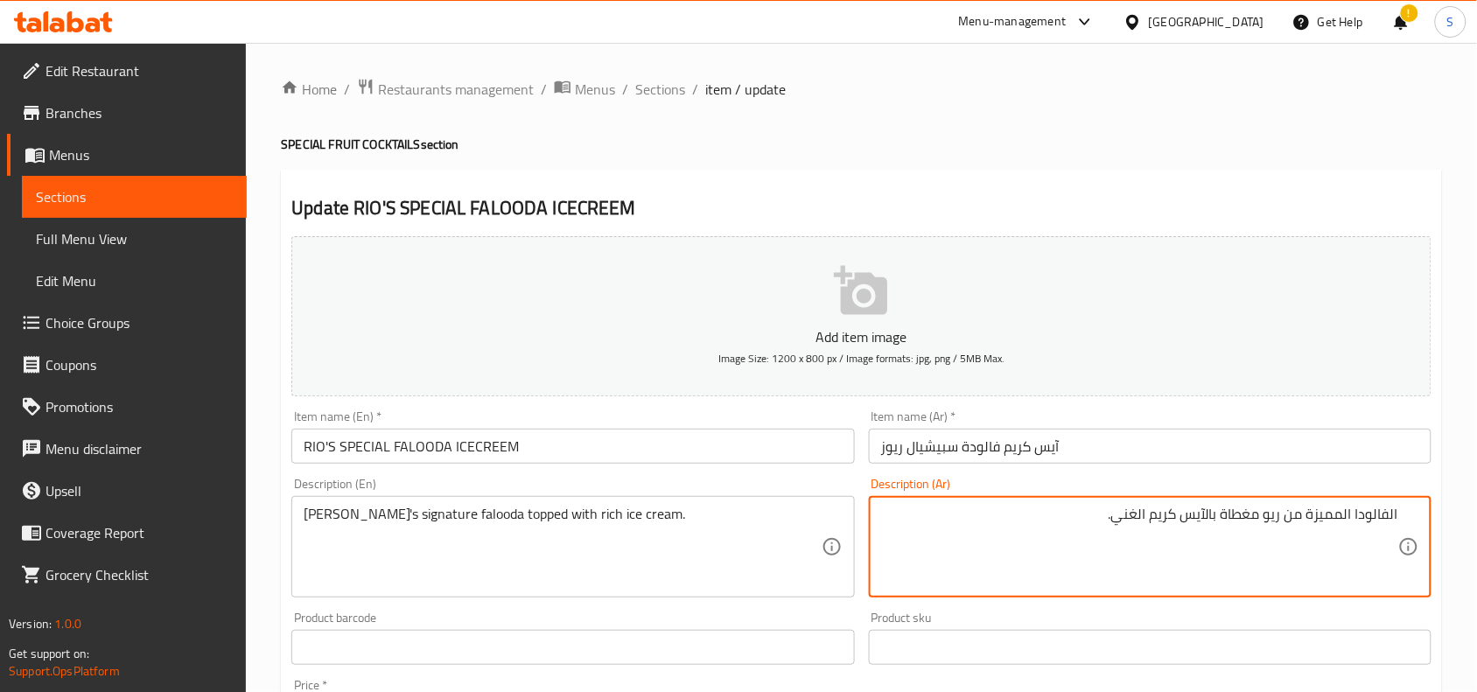
click at [1333, 516] on textarea "الفالودا المميزة من ريو مغطاة بالآيس كريم الغني." at bounding box center [1139, 547] width 517 height 83
type textarea "فالودا سيجنتشر من ريو مغطاة بالآيس كريم الغني."
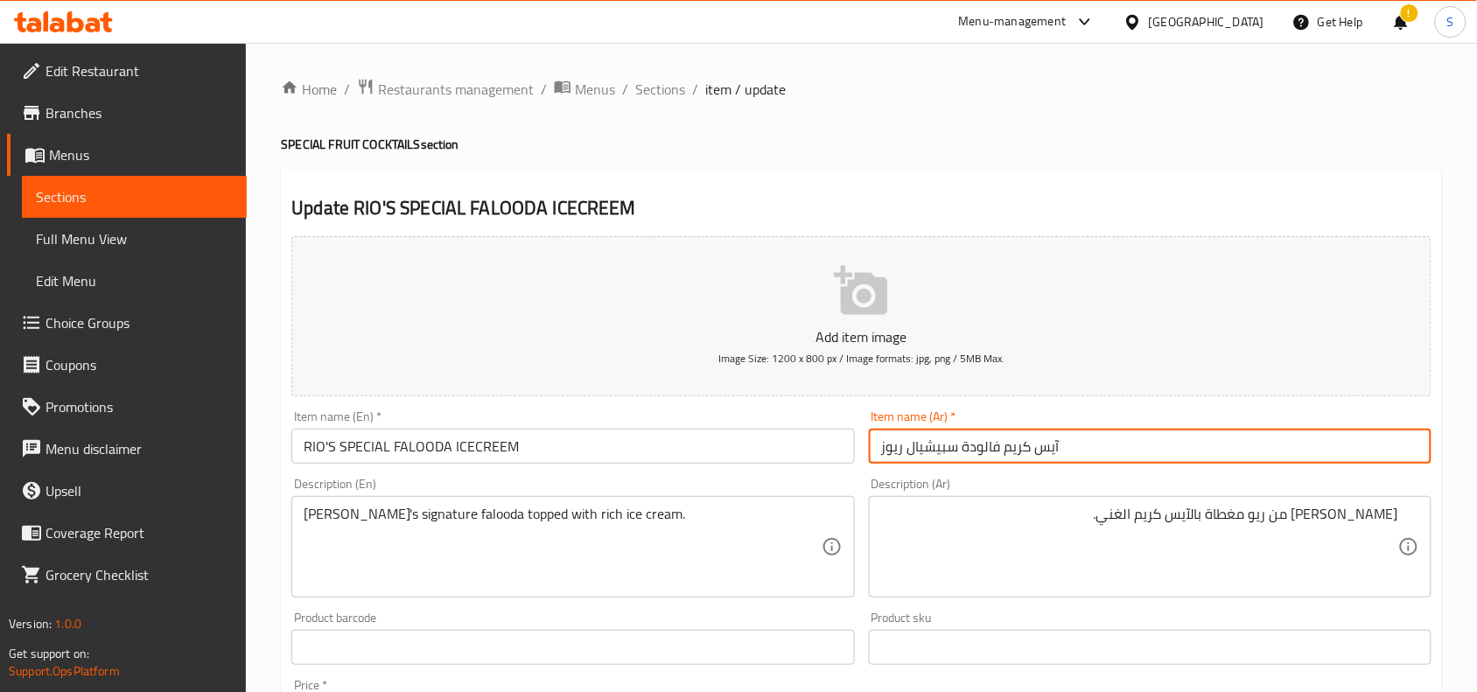
click at [1223, 448] on input "آيس كريم فالودة سبيشيال ريوز" at bounding box center [1150, 446] width 563 height 35
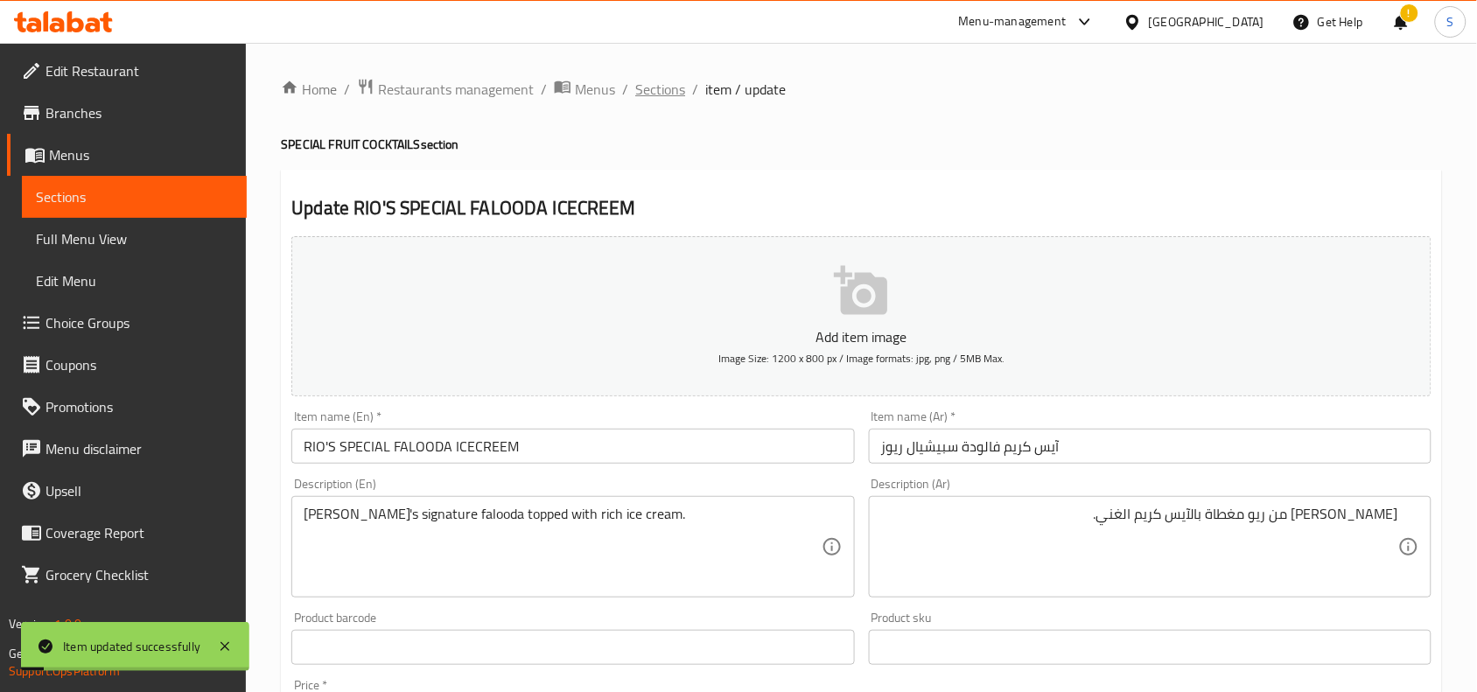
click at [652, 94] on span "Sections" at bounding box center [660, 89] width 50 height 21
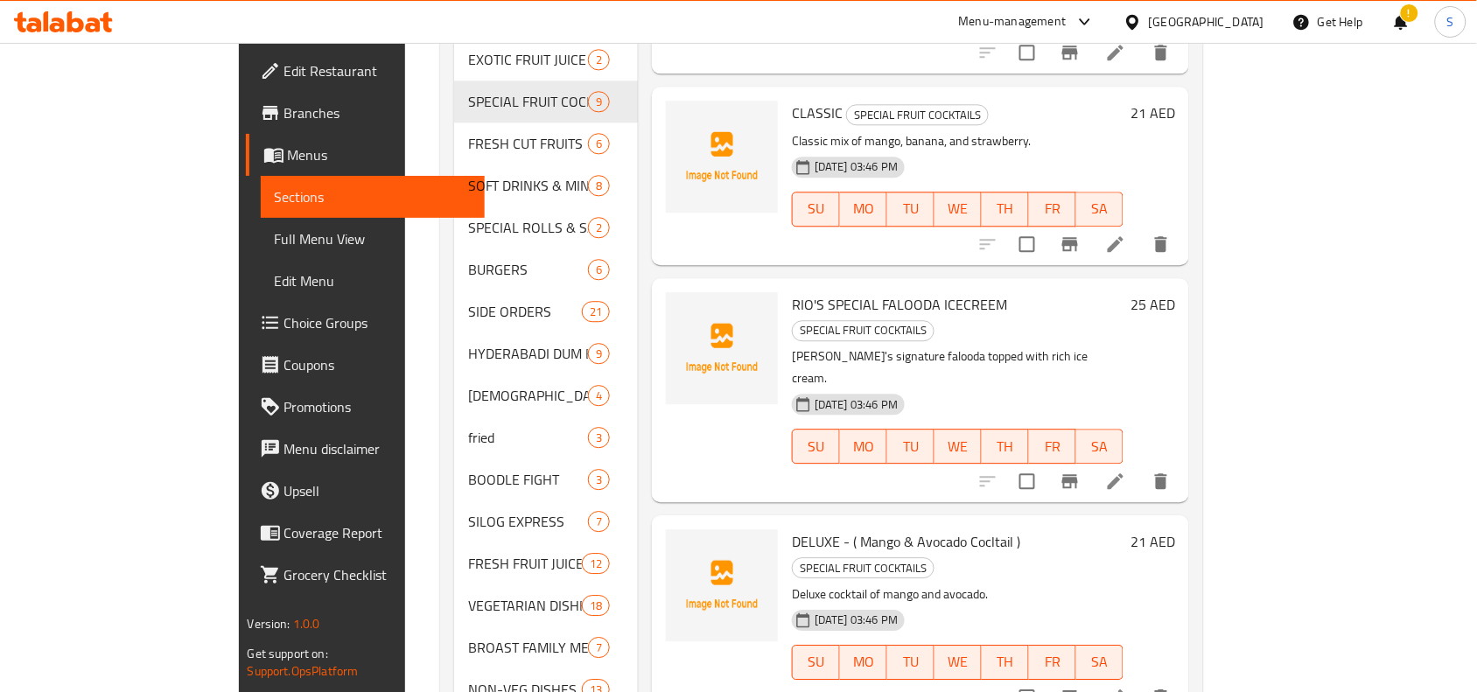
scroll to position [1470, 0]
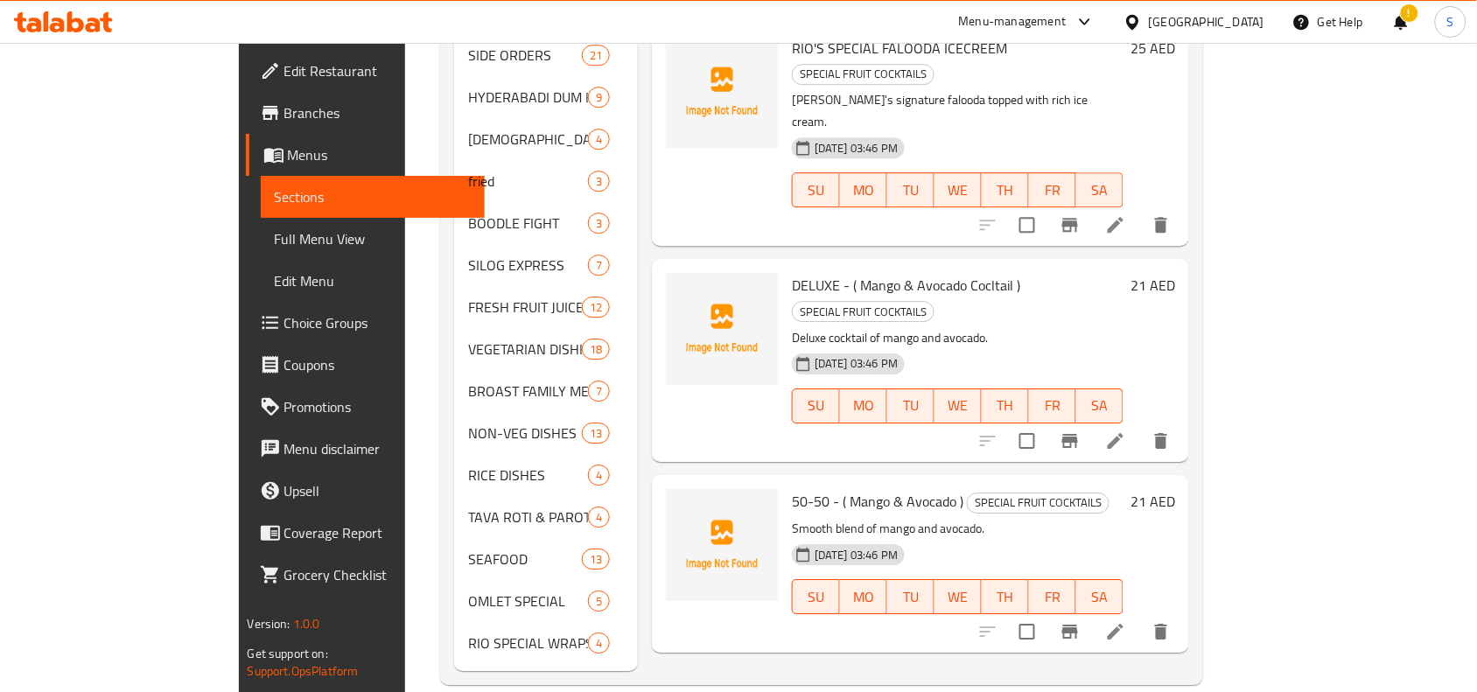
click at [1124, 433] on icon at bounding box center [1116, 441] width 16 height 16
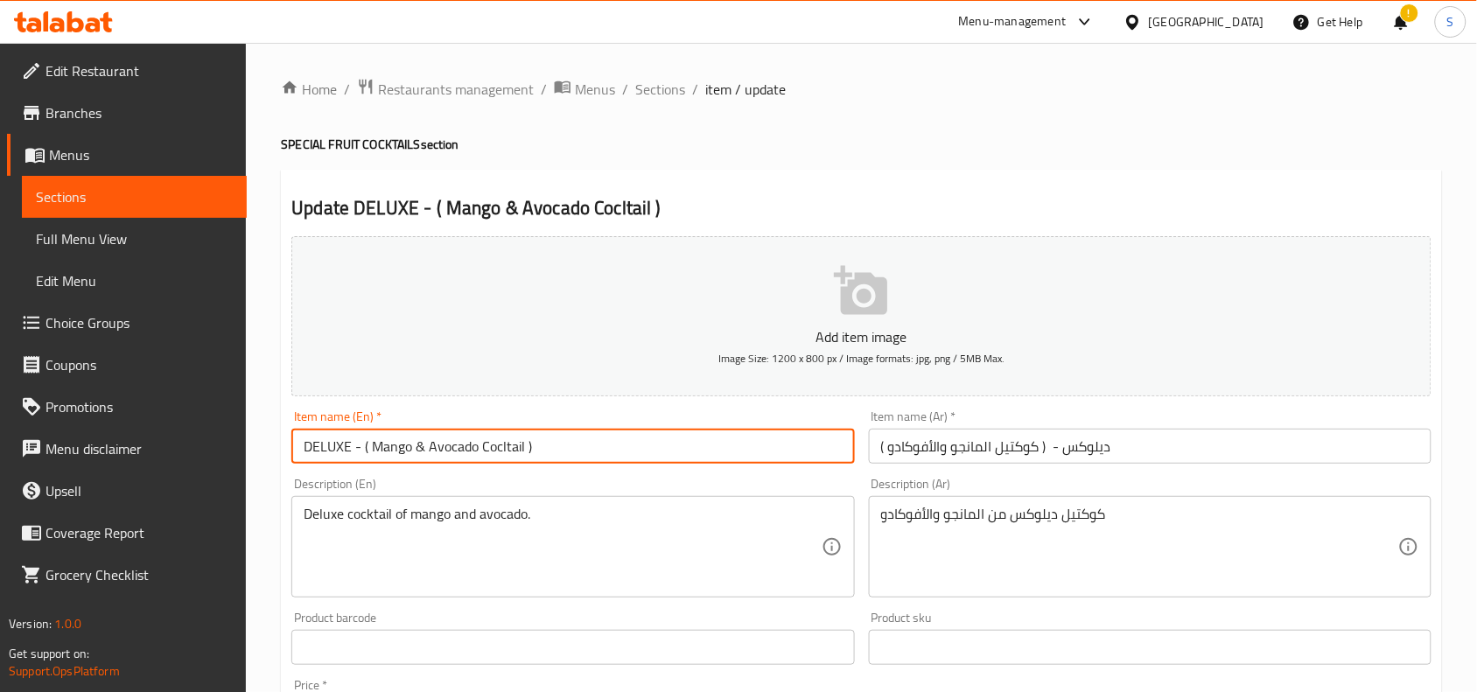
drag, startPoint x: 575, startPoint y: 455, endPoint x: 355, endPoint y: 474, distance: 220.5
click at [355, 474] on div "Add item image Image Size: 1200 x 800 px / Image formats: jpg, png / 5MB Max. I…" at bounding box center [861, 606] width 1154 height 754
type input "DELUXE"
click at [1145, 447] on input "ديلوكس - ( كوكتيل المانجو والأفوكادو )" at bounding box center [1150, 446] width 563 height 35
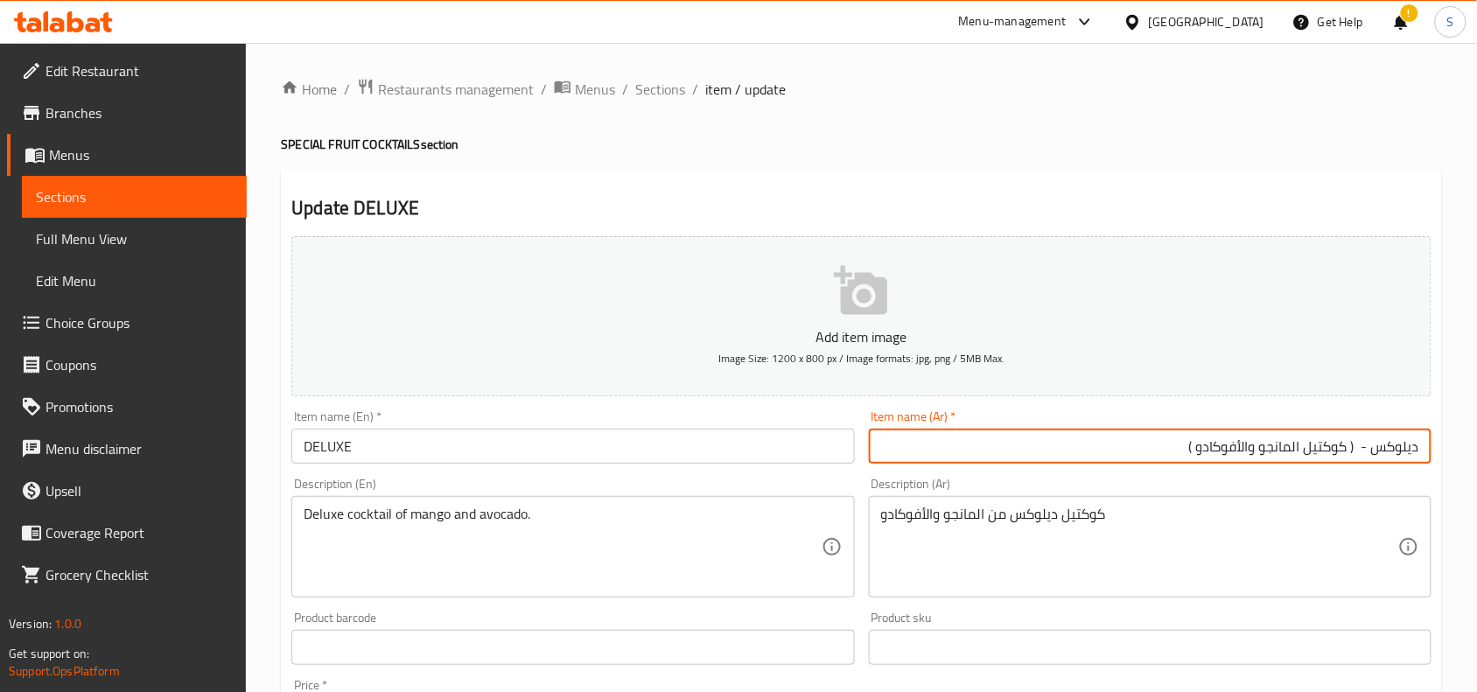
drag, startPoint x: 1126, startPoint y: 443, endPoint x: 1372, endPoint y: 462, distance: 246.7
click at [1372, 462] on input "ديلوكس - ( كوكتيل المانجو والأفوكادو )" at bounding box center [1150, 446] width 563 height 35
type input "ديلوكس"
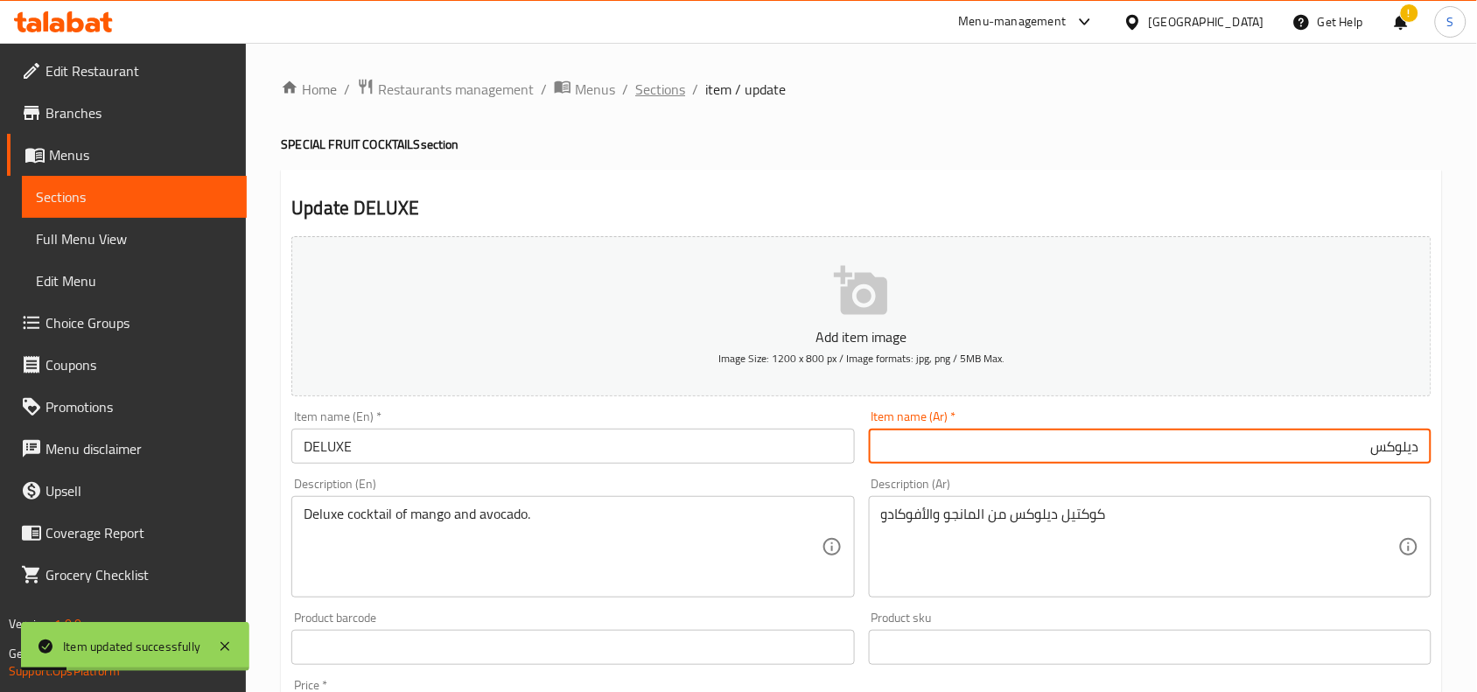
click at [680, 88] on span "Sections" at bounding box center [660, 89] width 50 height 21
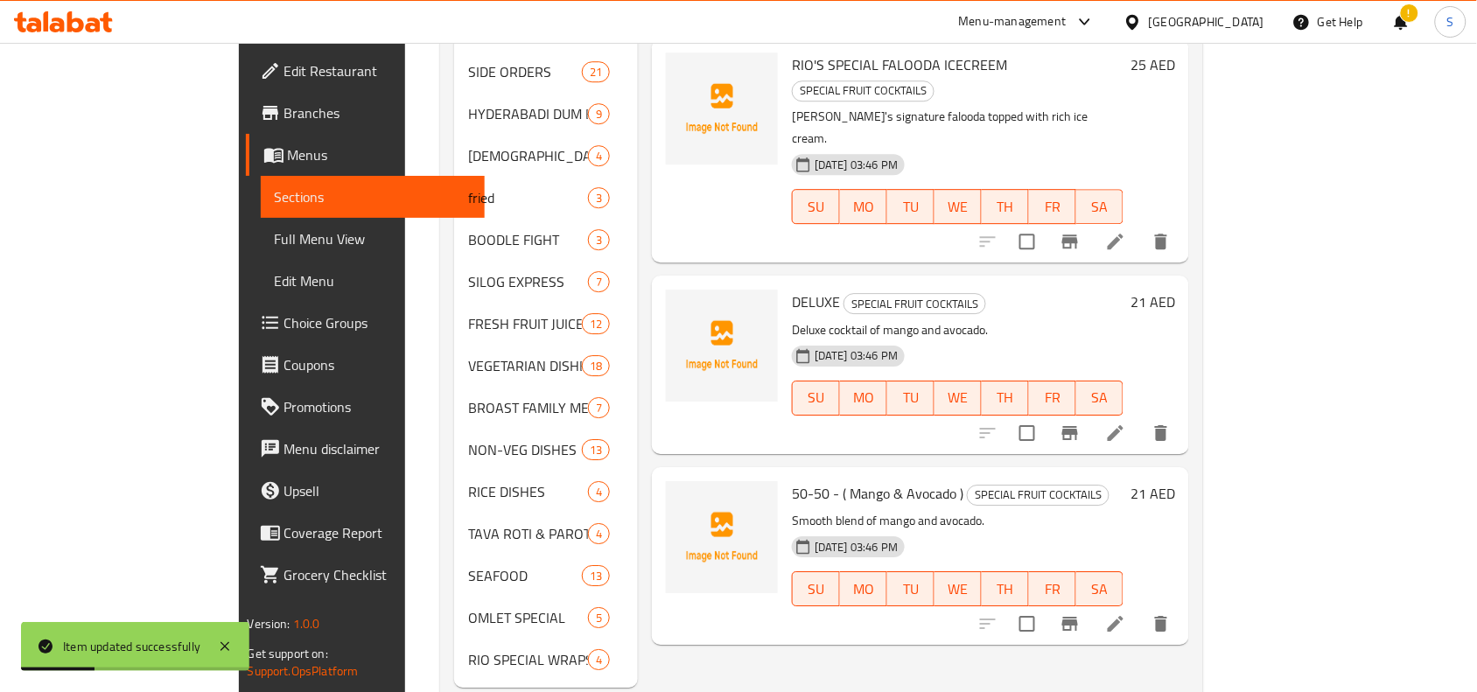
scroll to position [1470, 0]
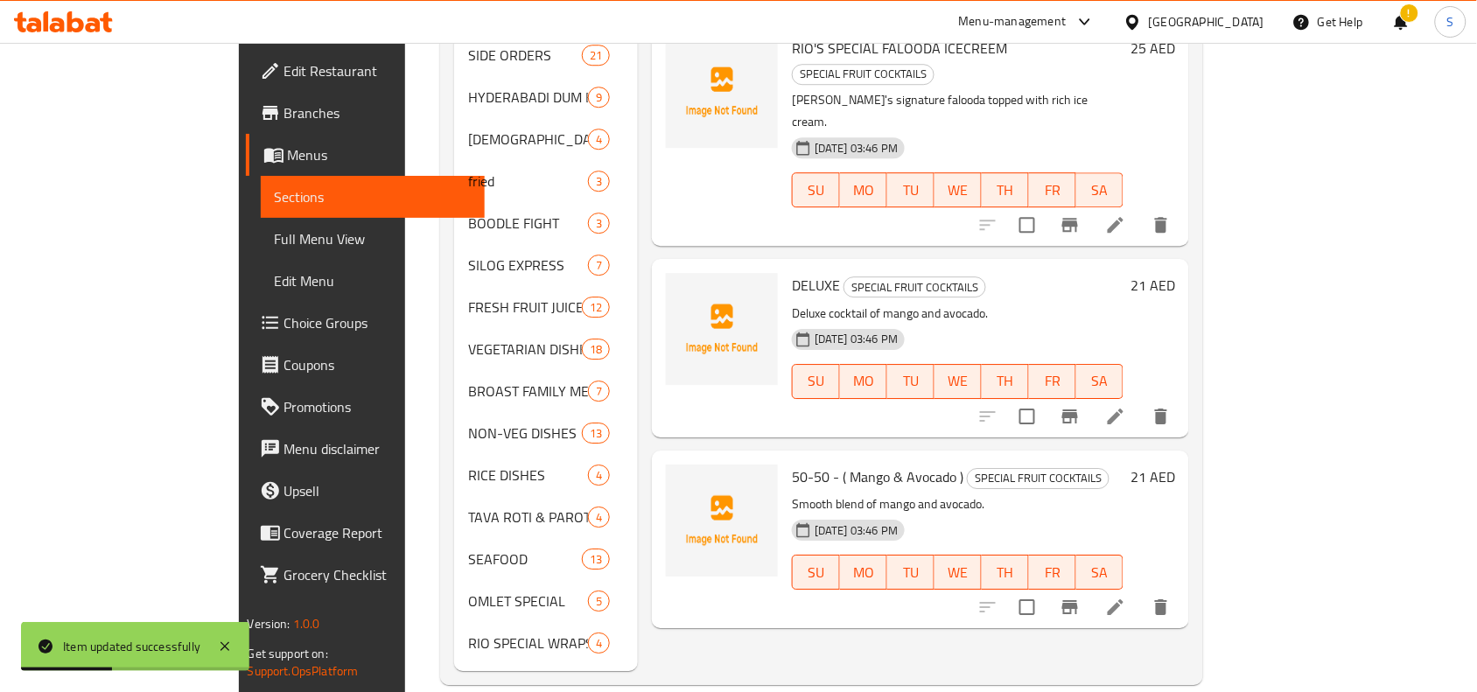
click at [1140, 592] on li at bounding box center [1115, 608] width 49 height 32
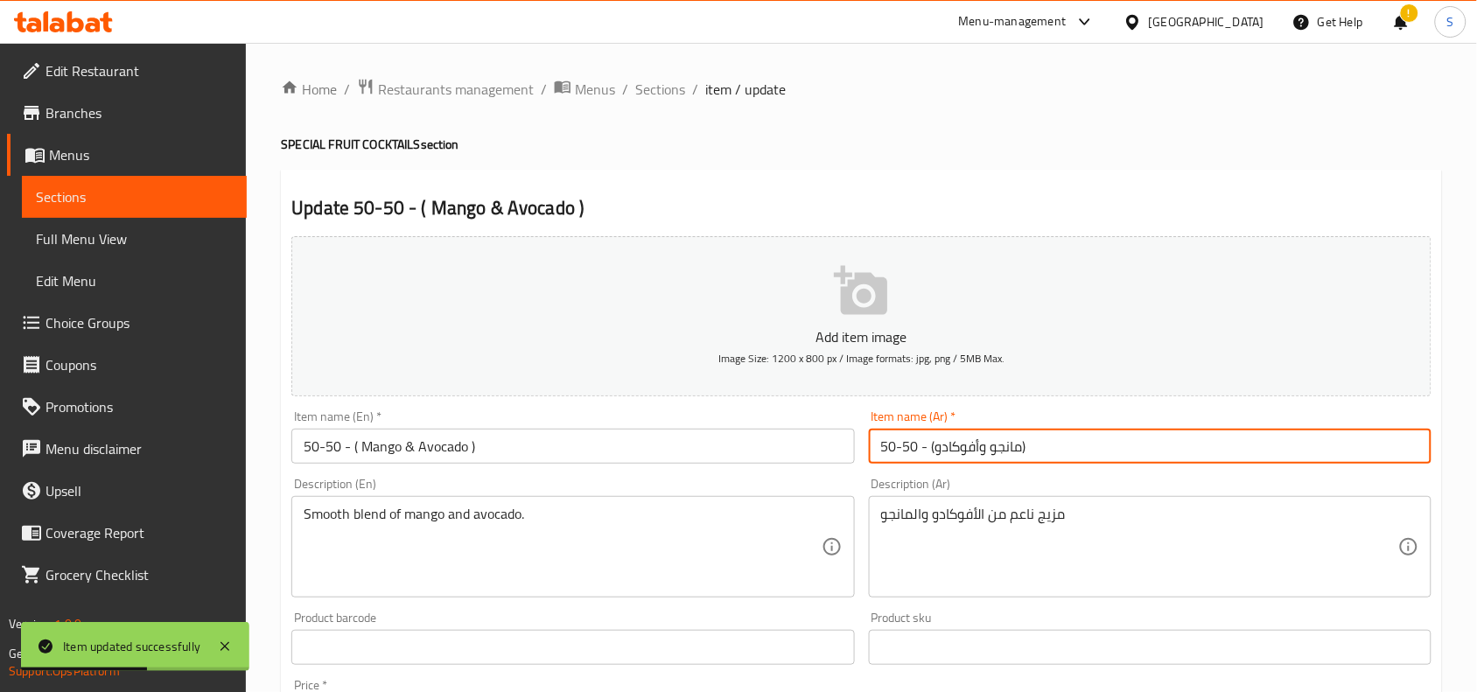
click at [1146, 452] on input "50-50 - (مانجو وأفوكادو)" at bounding box center [1150, 446] width 563 height 35
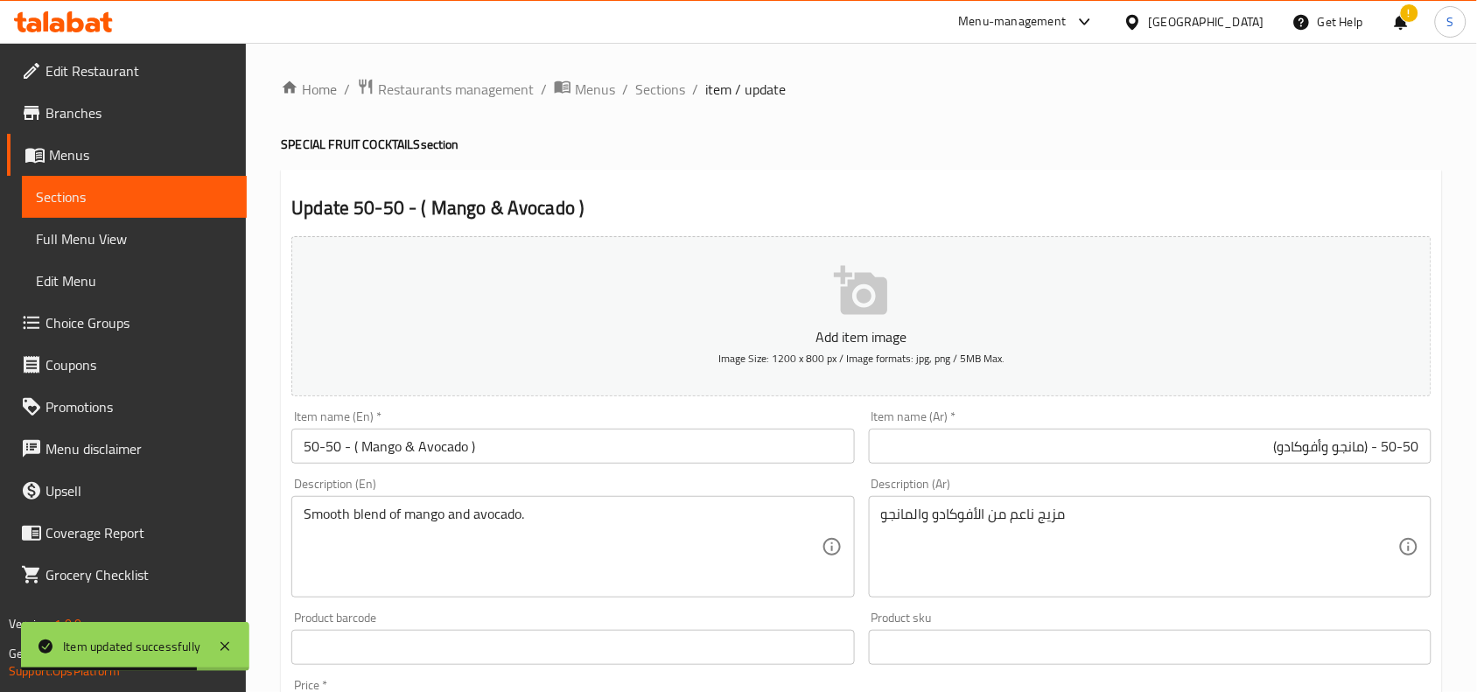
click at [1088, 614] on div "Product sku Product sku" at bounding box center [1150, 638] width 563 height 53
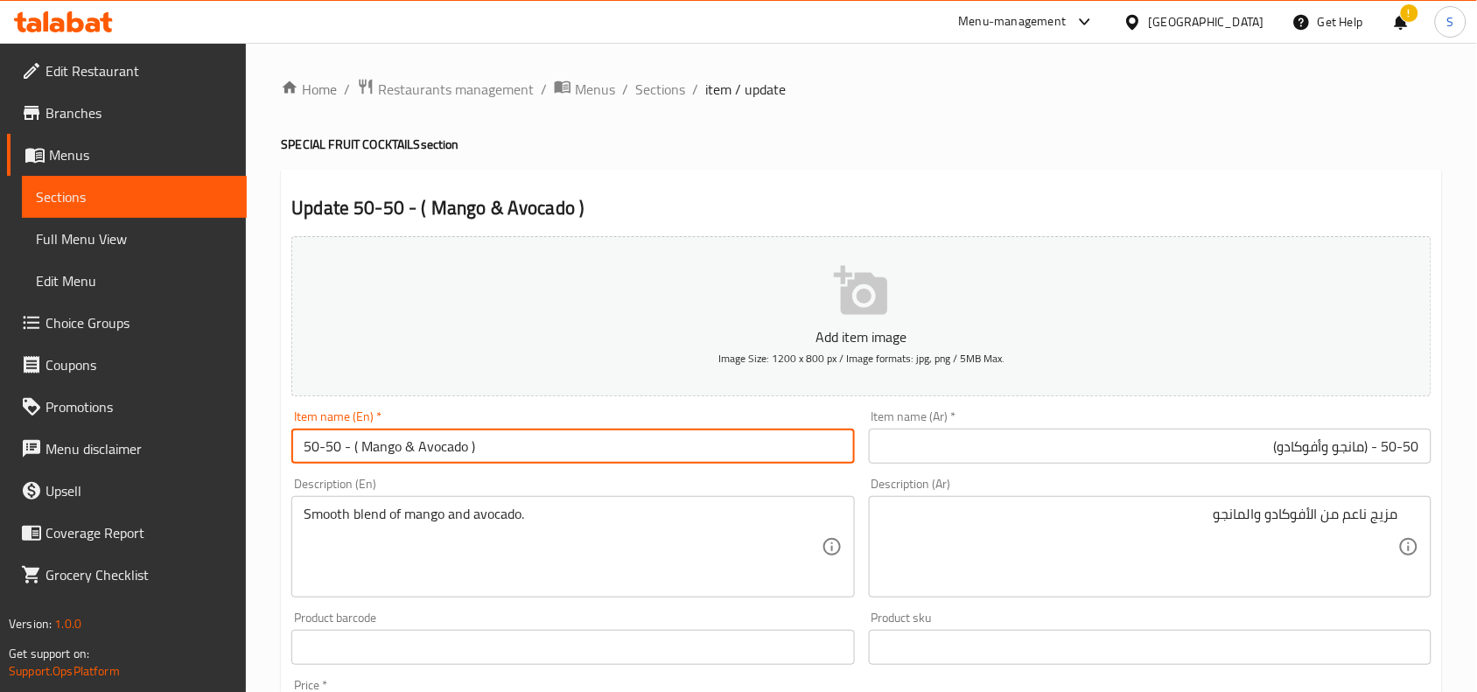
drag, startPoint x: 586, startPoint y: 442, endPoint x: 347, endPoint y: 459, distance: 240.4
click at [347, 459] on input "50-50 - ( Mango & Avocado )" at bounding box center [572, 446] width 563 height 35
type input "50-50"
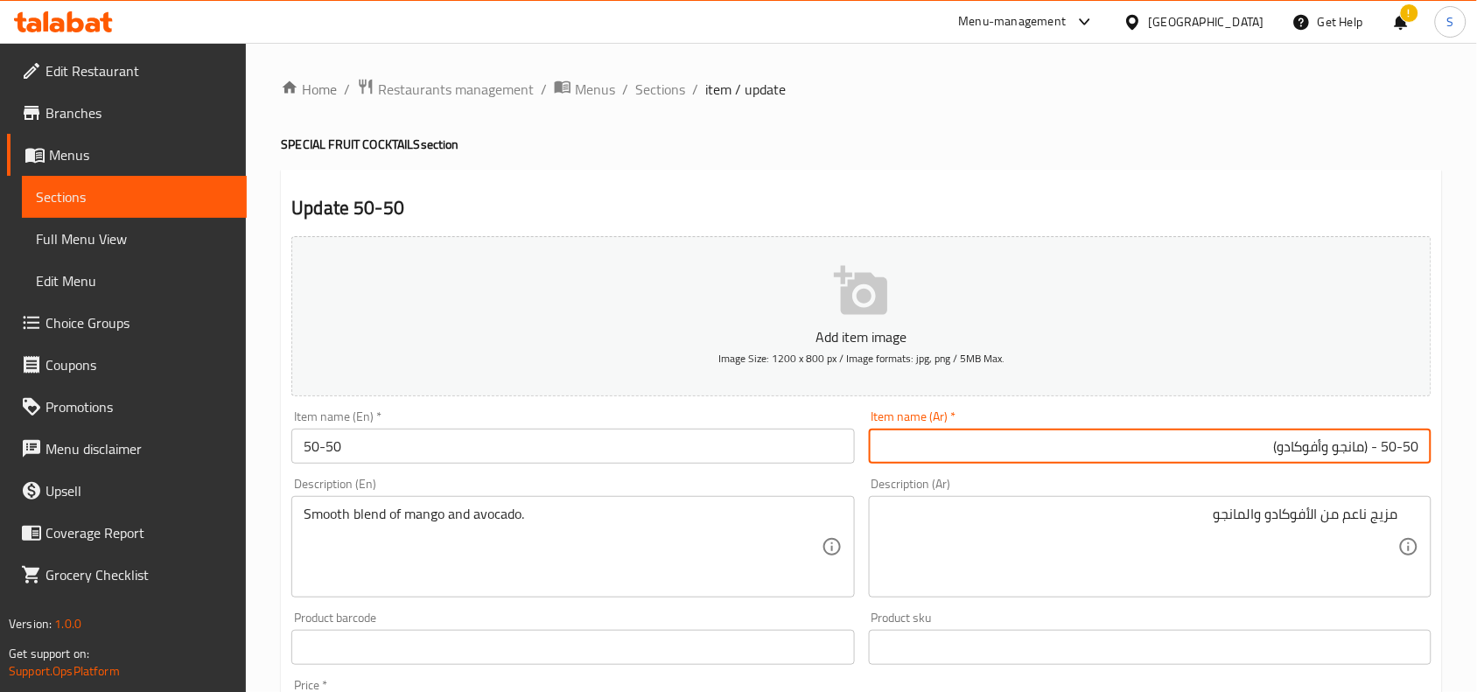
drag, startPoint x: 1173, startPoint y: 447, endPoint x: 1381, endPoint y: 456, distance: 208.5
click at [1381, 456] on input "50-50 - (مانجو وأفوكادو)" at bounding box center [1150, 446] width 563 height 35
type input "50-50"
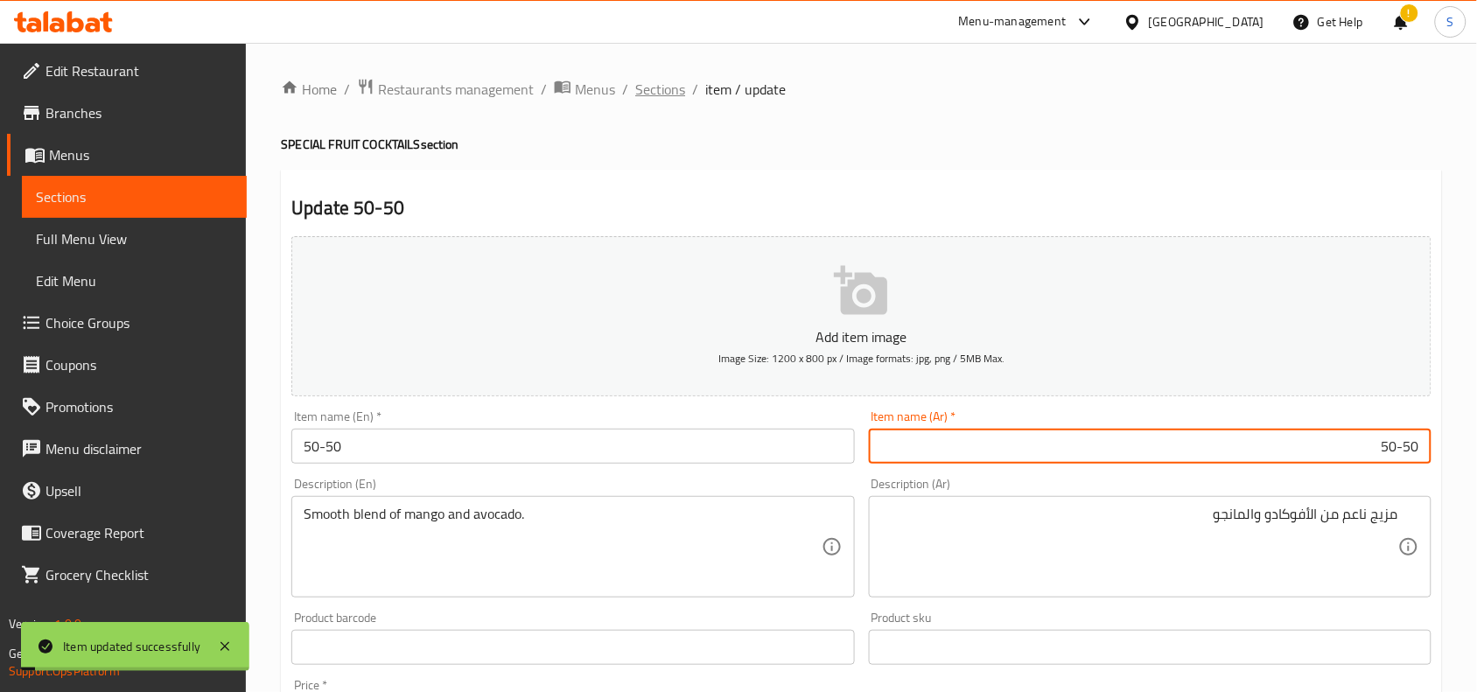
click at [663, 88] on span "Sections" at bounding box center [660, 89] width 50 height 21
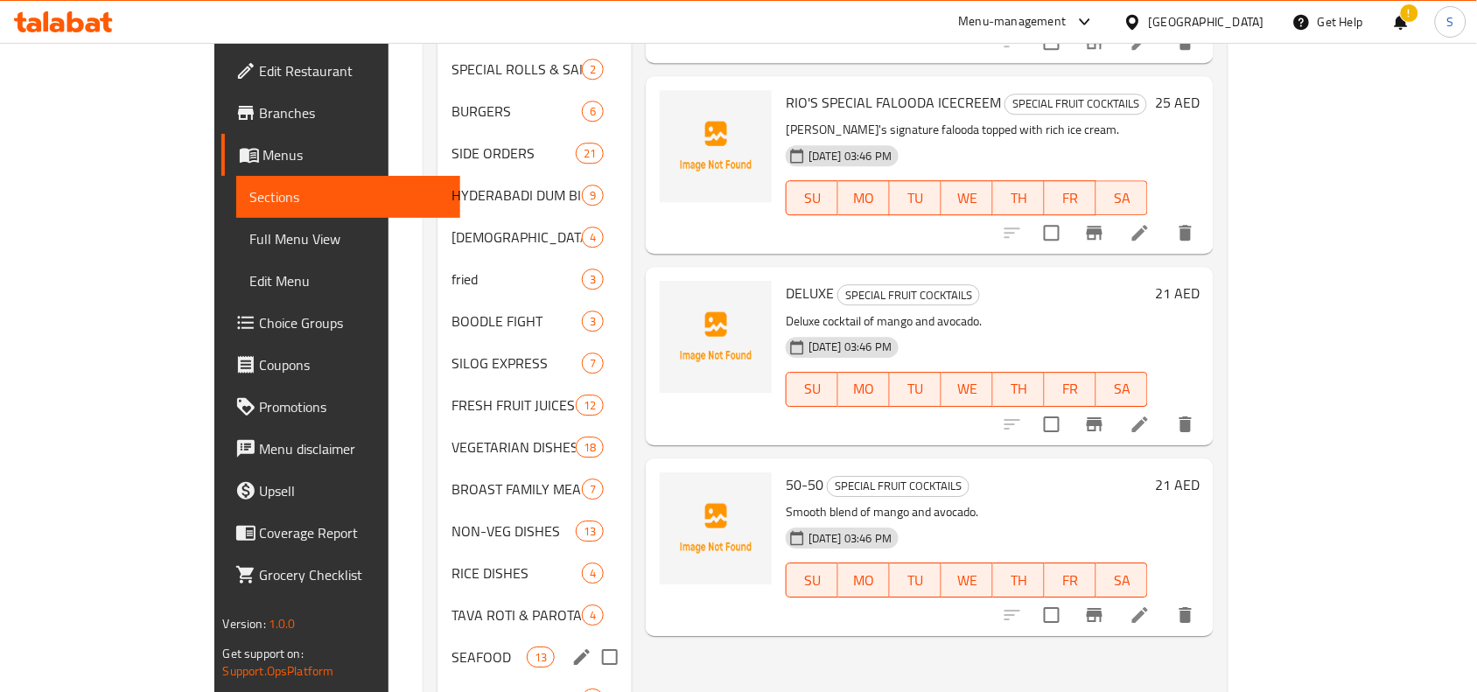
scroll to position [1251, 0]
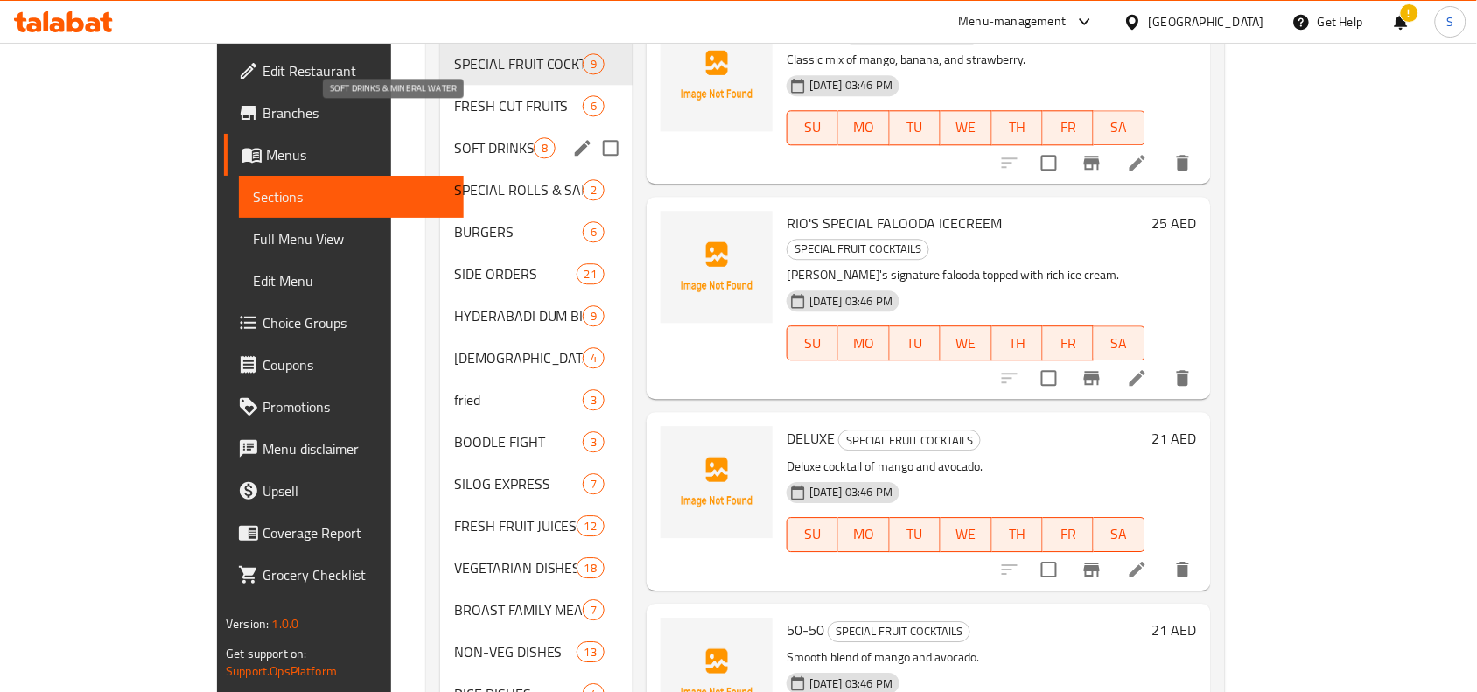
click at [454, 137] on span "SOFT DRINKS & MINERAL WATER" at bounding box center [494, 147] width 80 height 21
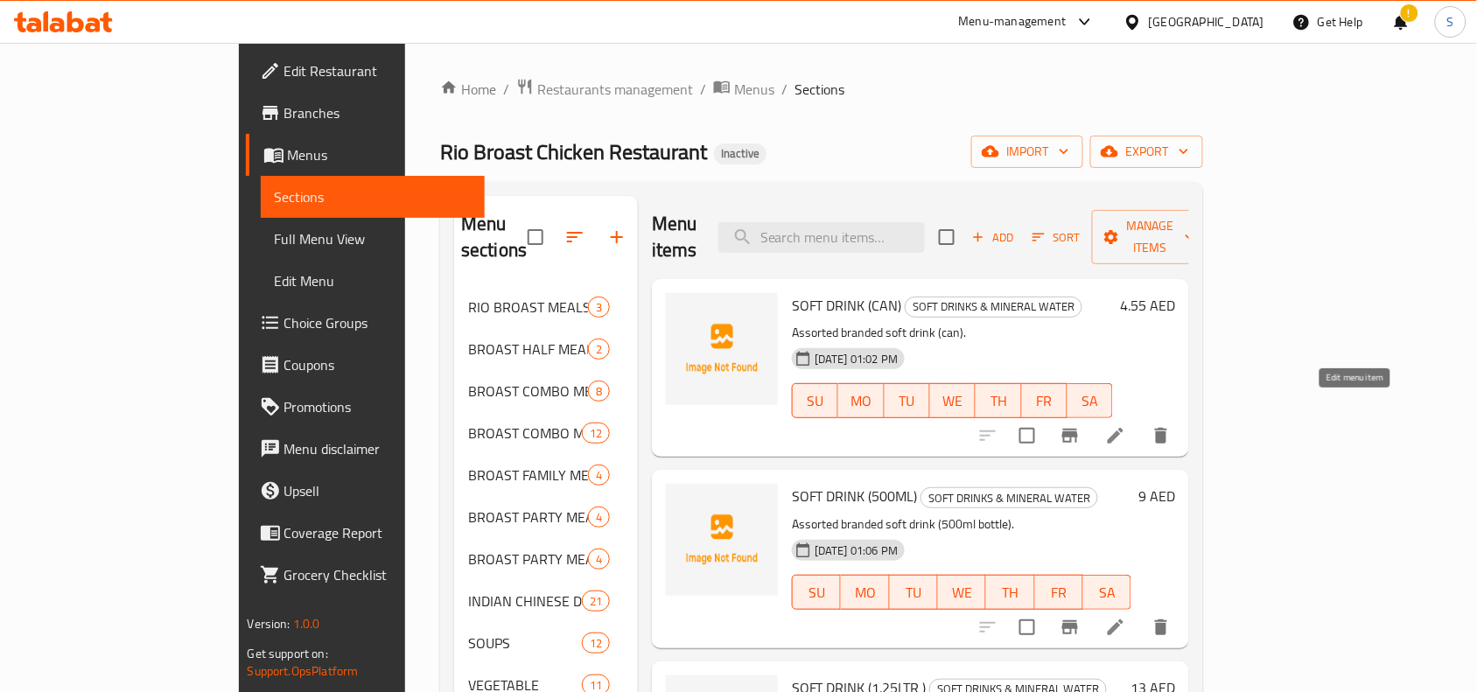
click at [1126, 425] on icon at bounding box center [1115, 435] width 21 height 21
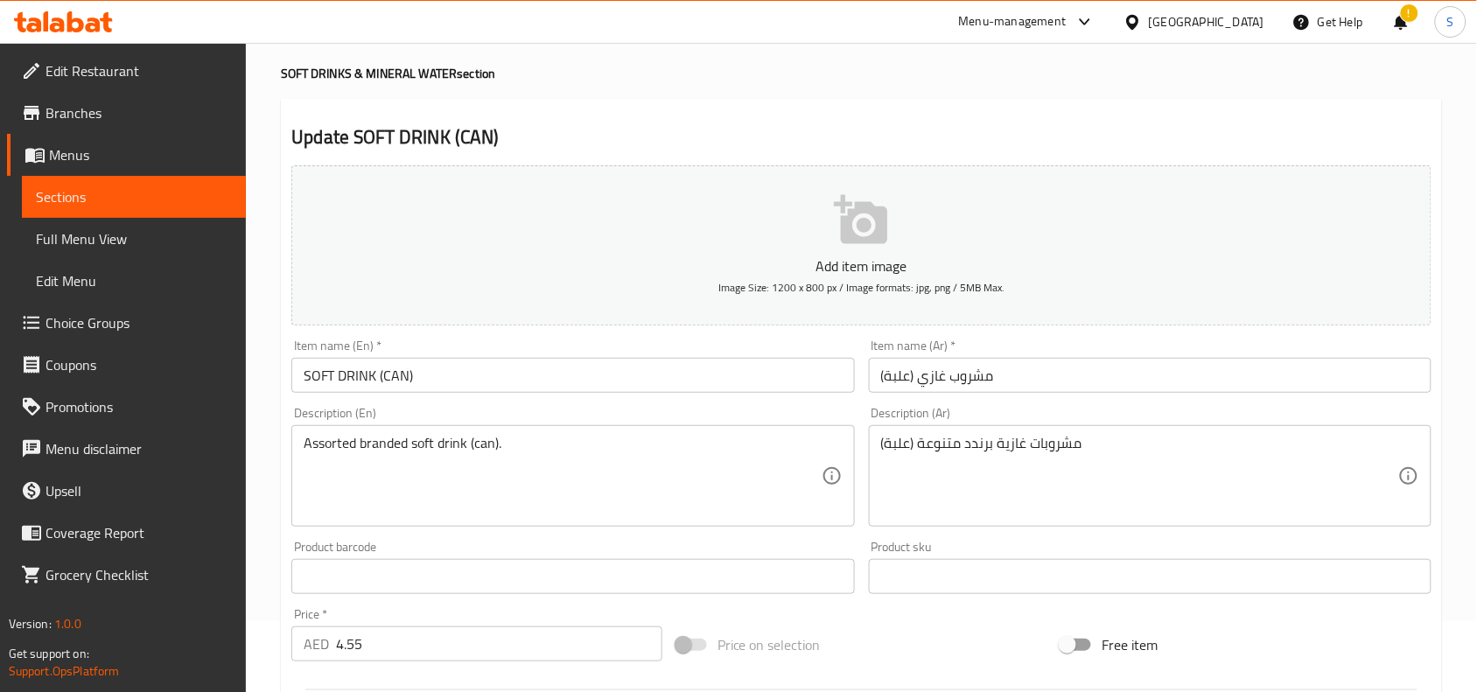
scroll to position [109, 0]
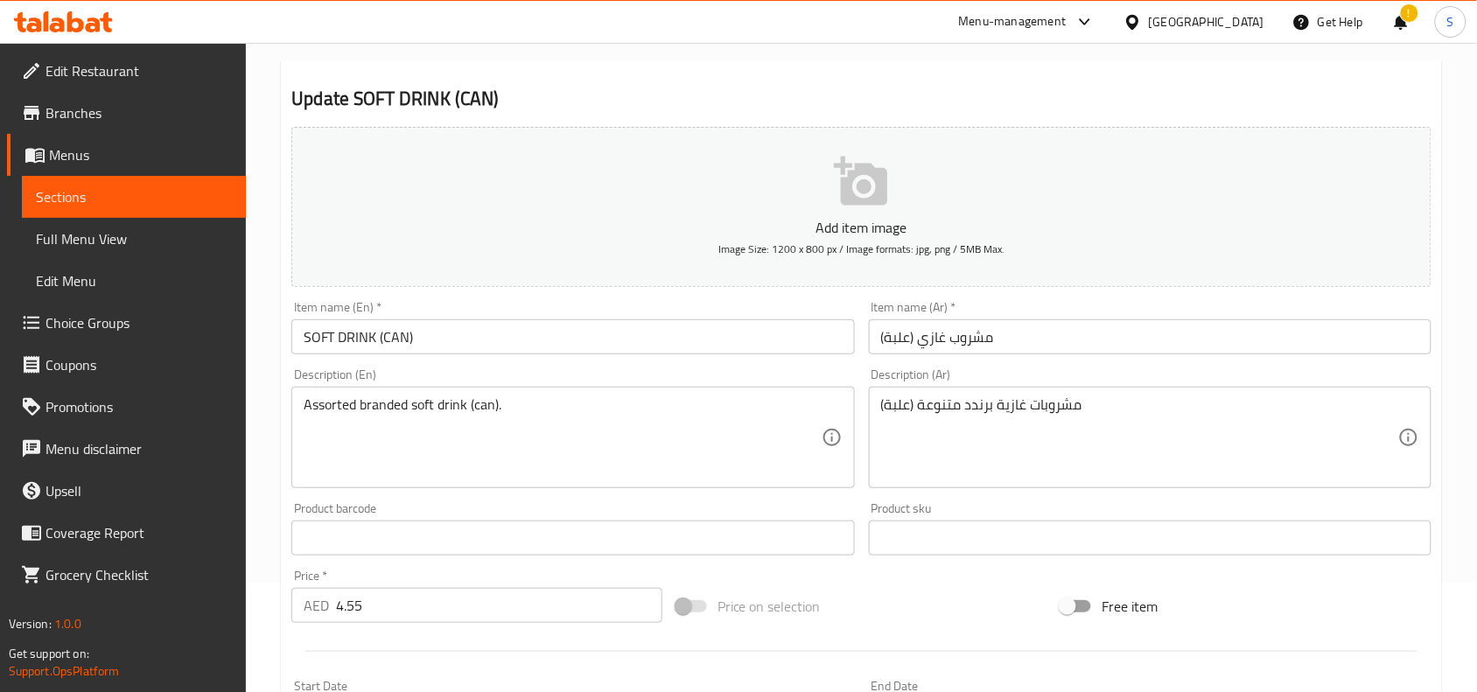
click at [1082, 334] on input "مشروب غازي (علبة)" at bounding box center [1150, 336] width 563 height 35
click at [1144, 395] on div "مشروبات غازية برندد متنوعة (علبة) Description (Ar)" at bounding box center [1150, 438] width 563 height 102
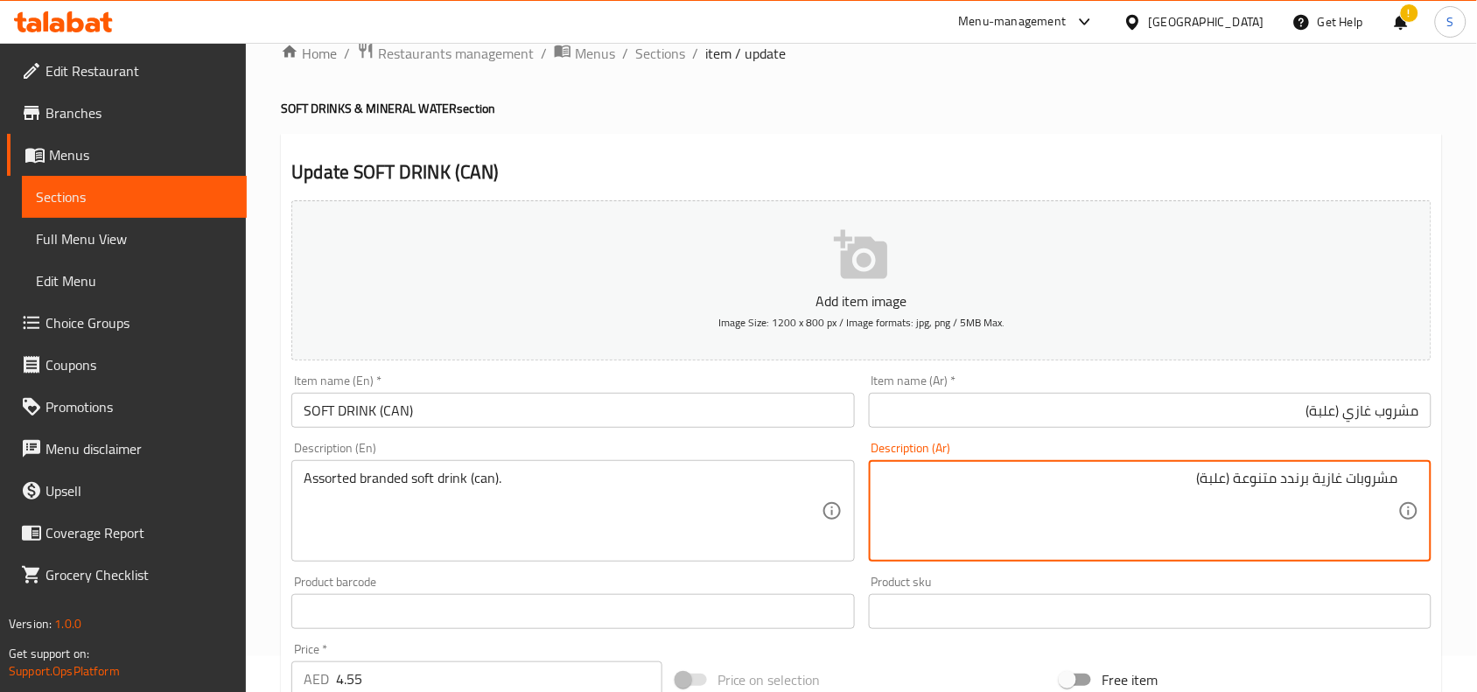
scroll to position [0, 0]
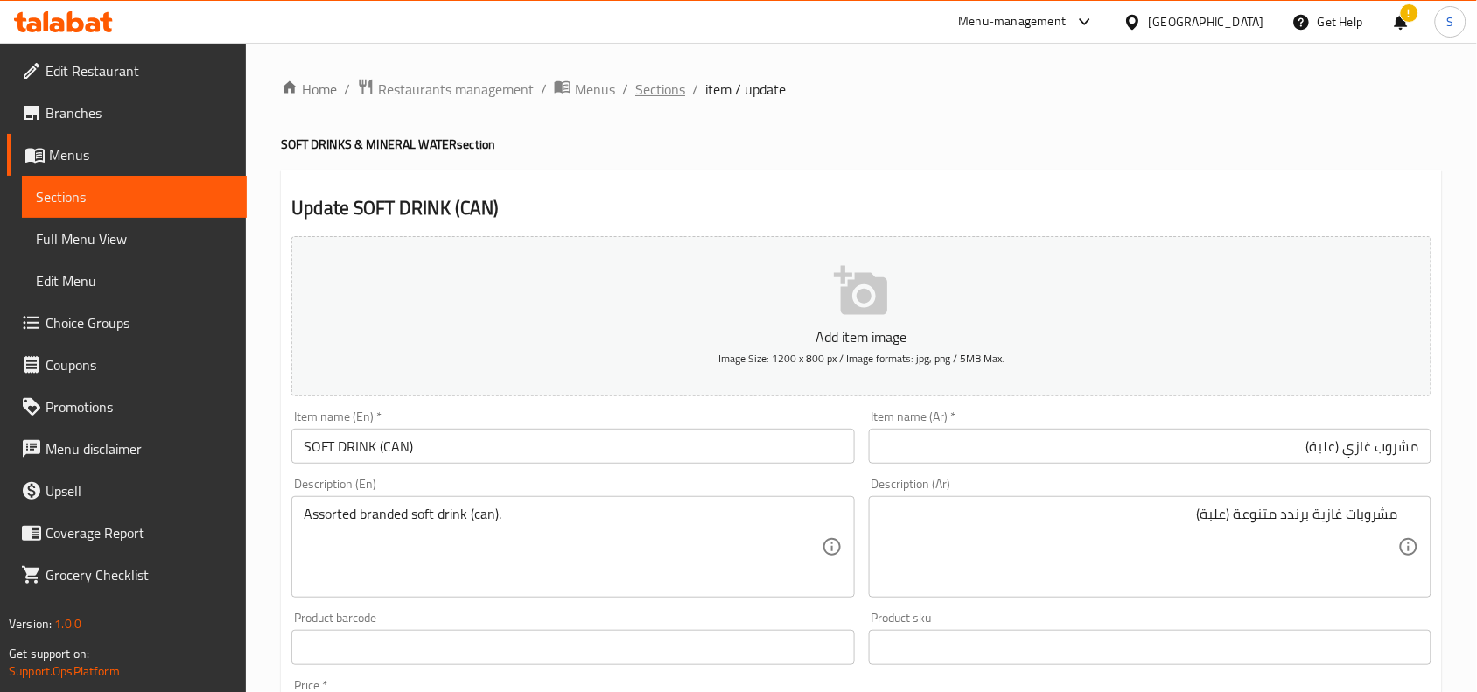
click at [665, 96] on span "Sections" at bounding box center [660, 89] width 50 height 21
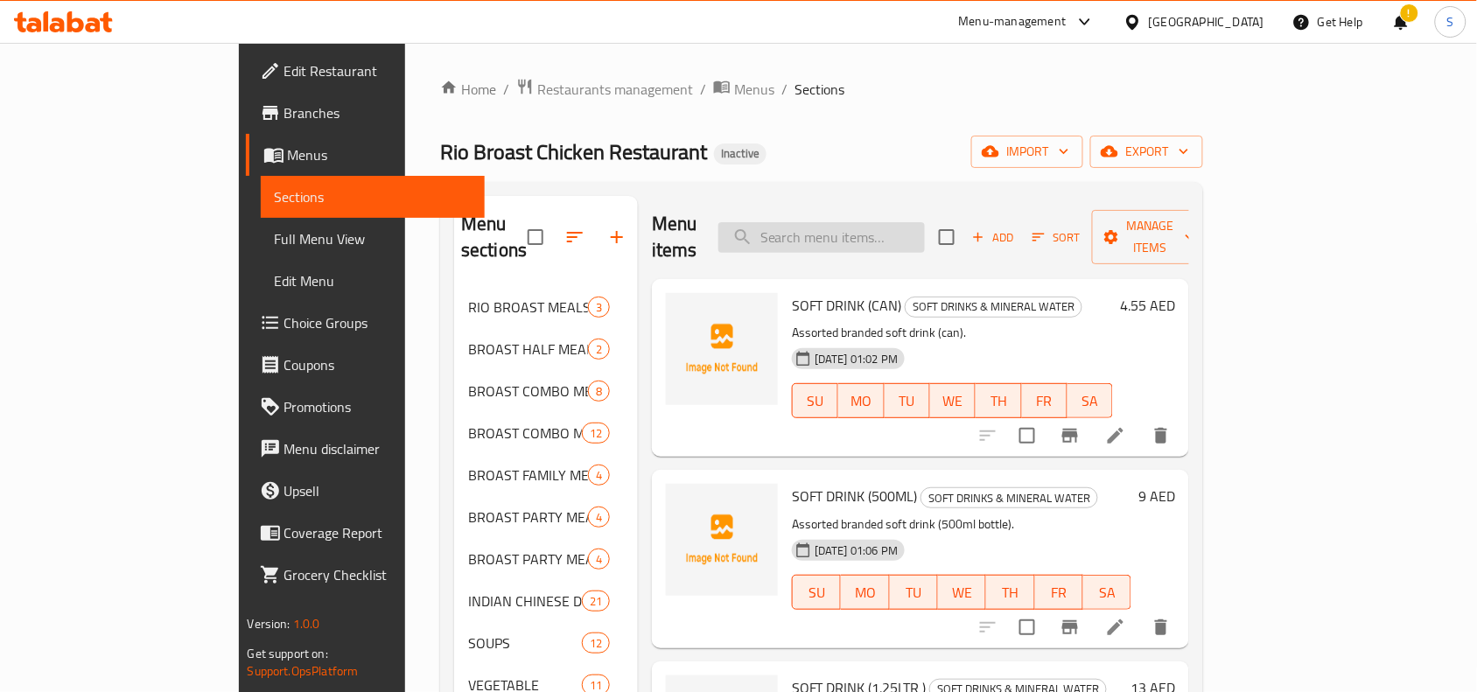
click at [925, 222] on input "search" at bounding box center [821, 237] width 207 height 31
paste input "Half fried egg served regular style."
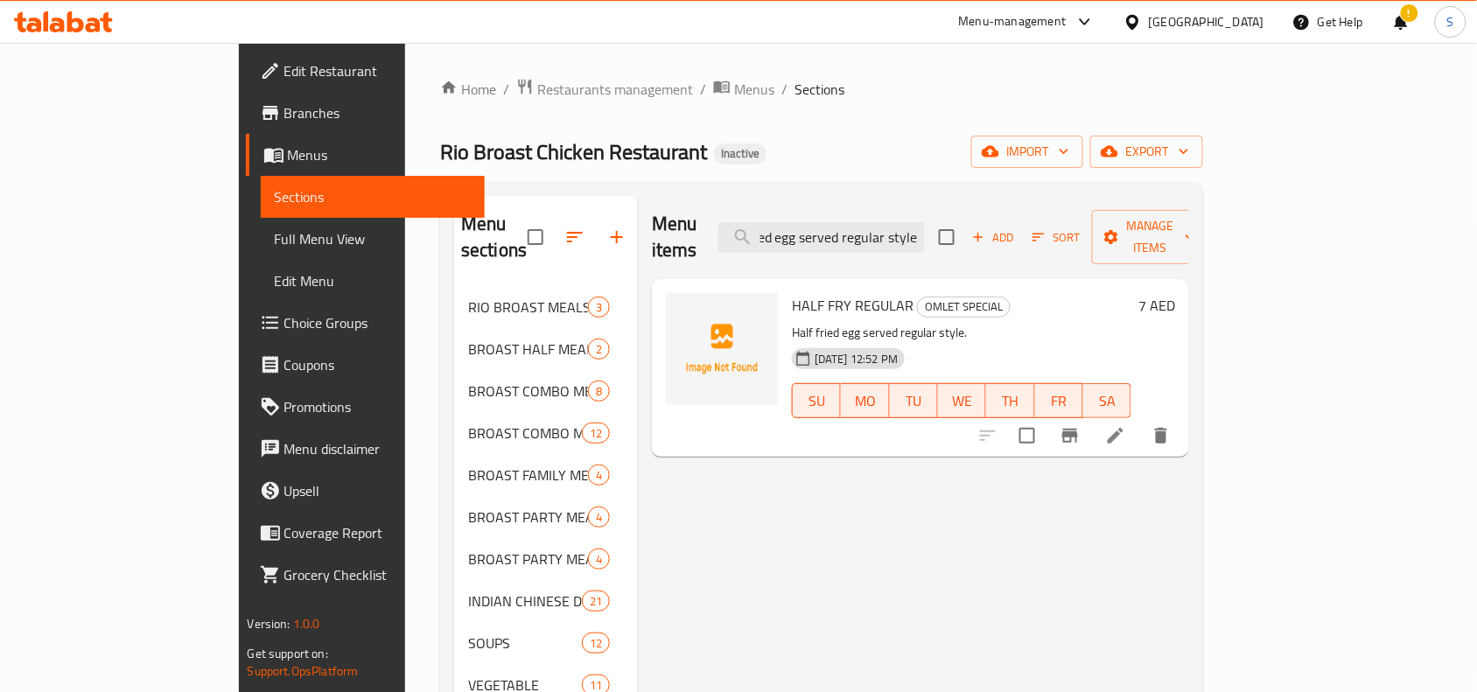
scroll to position [0, 41]
type input "Half fried egg served regular style"
click at [918, 297] on span "OMLET SPECIAL" at bounding box center [964, 307] width 92 height 20
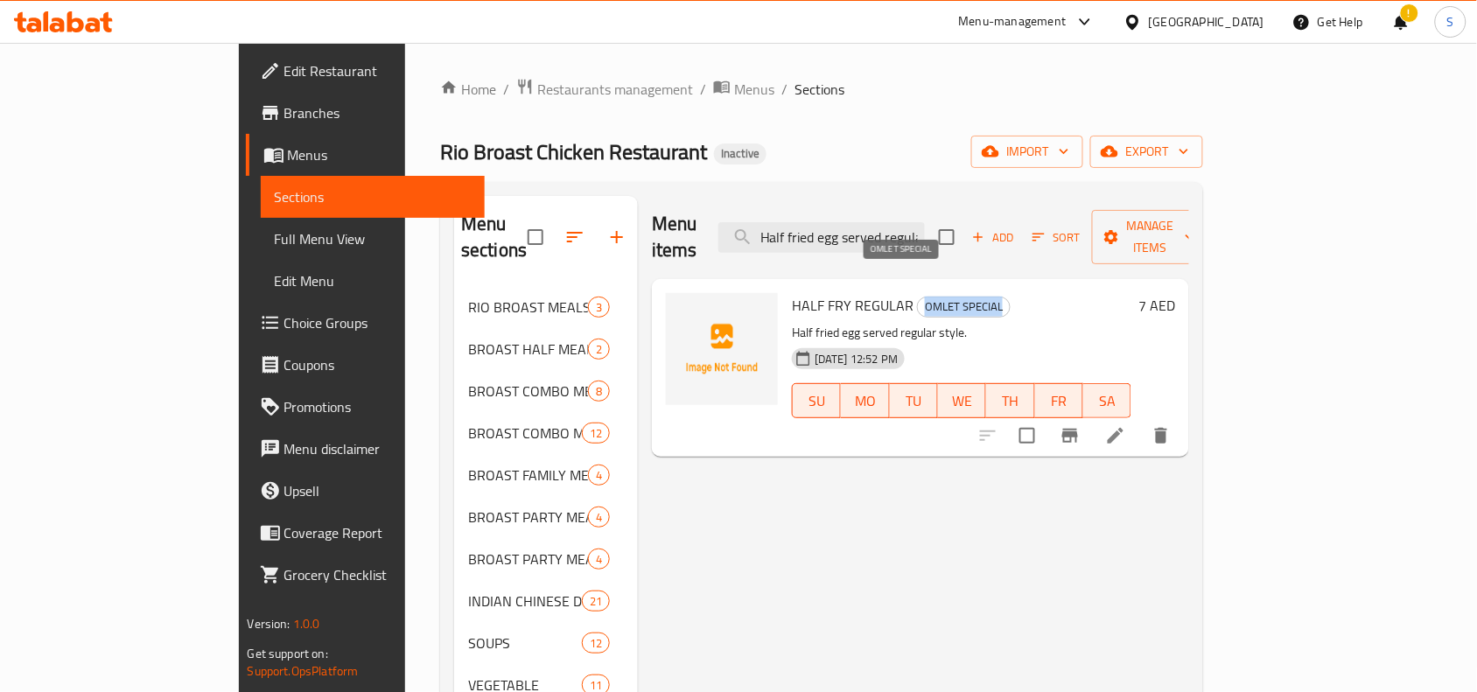
click at [918, 297] on span "OMLET SPECIAL" at bounding box center [964, 307] width 92 height 20
copy span "OMLET SPECIAL"
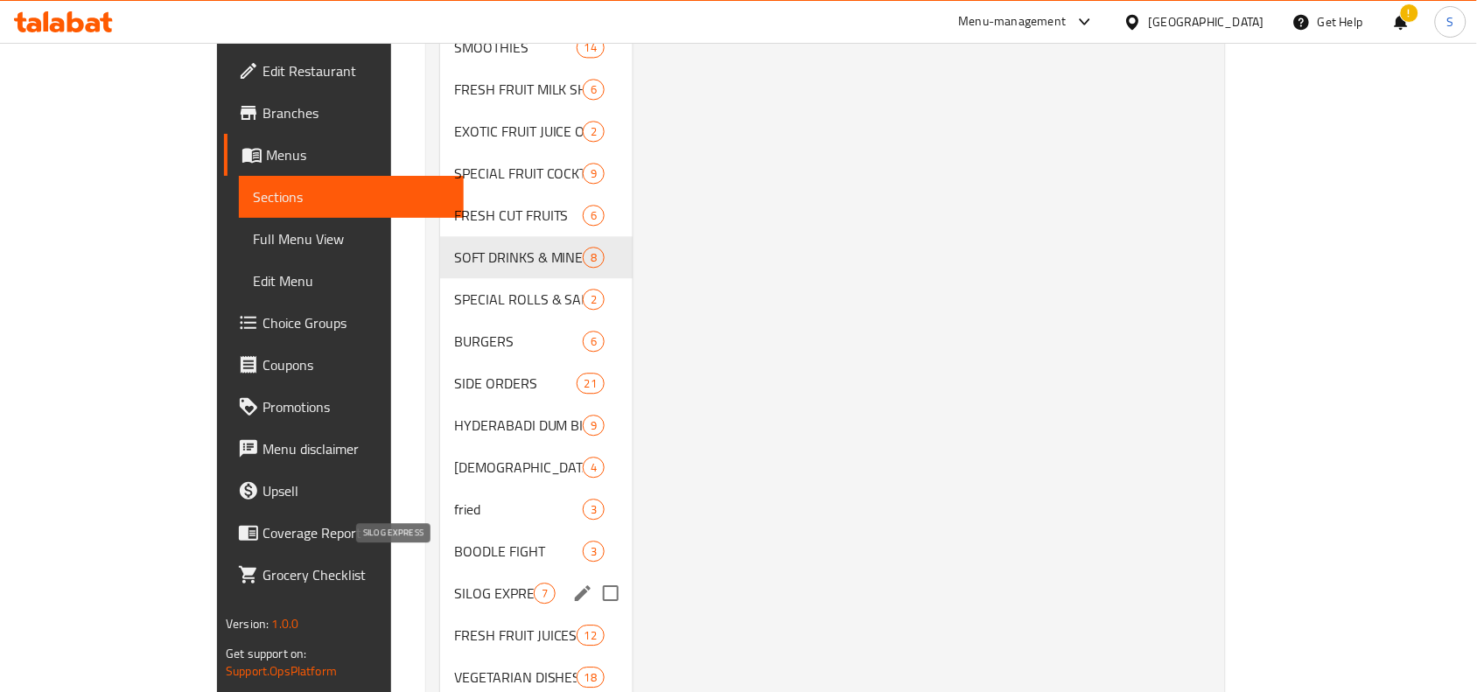
scroll to position [1470, 0]
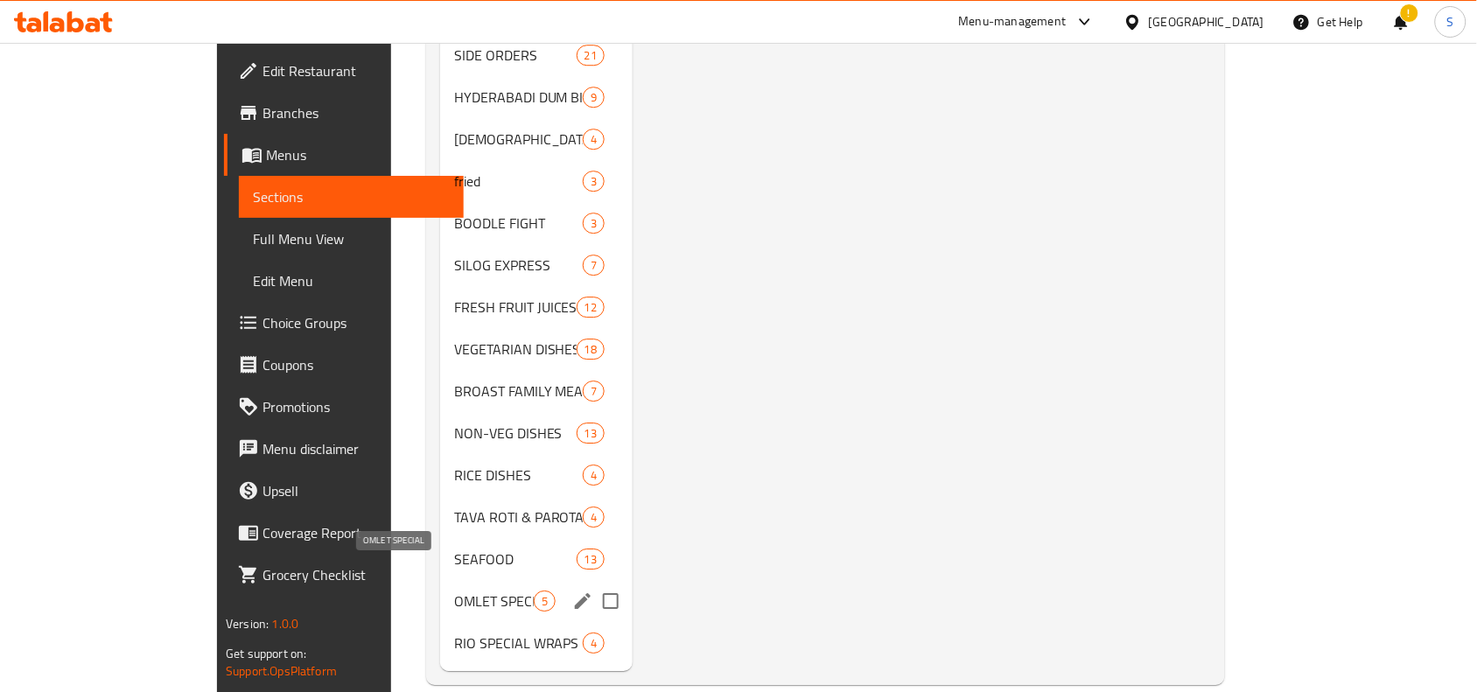
click at [454, 591] on span "OMLET SPECIAL" at bounding box center [494, 601] width 80 height 21
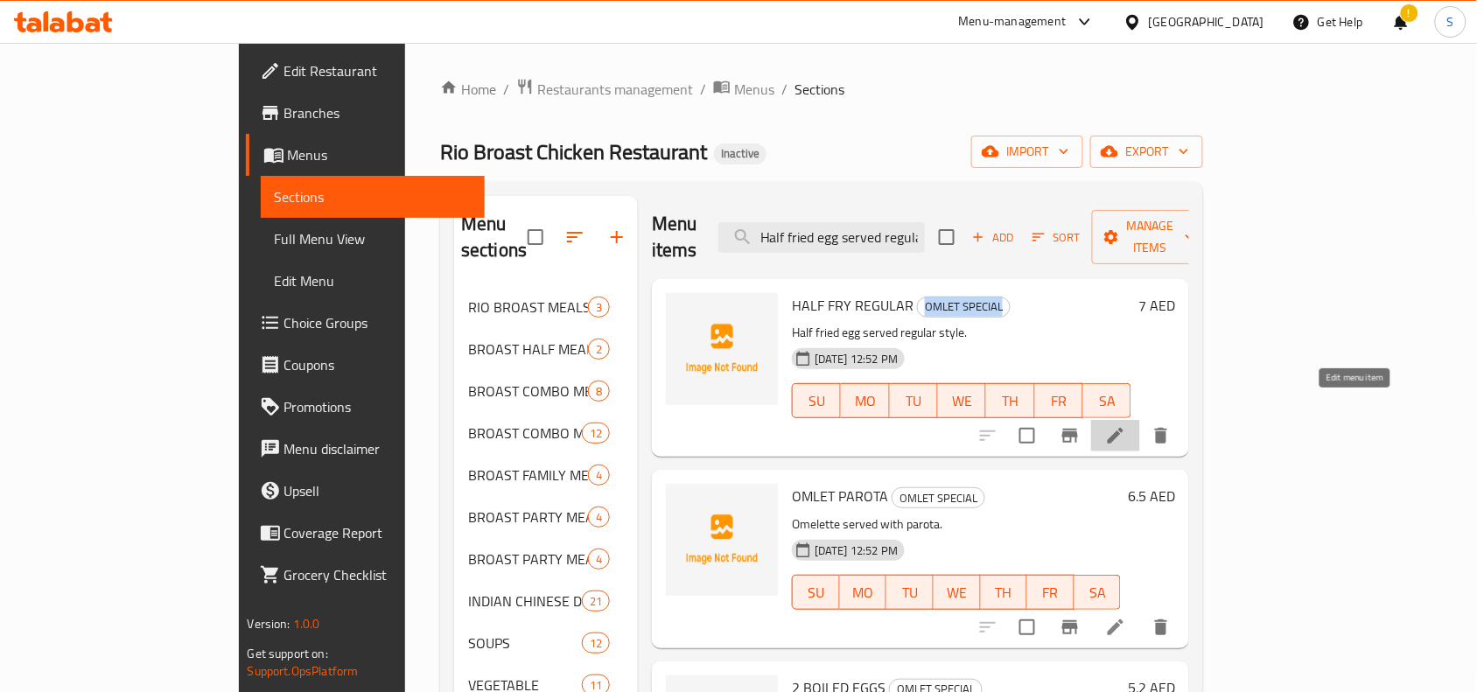
click at [1124, 428] on icon at bounding box center [1116, 436] width 16 height 16
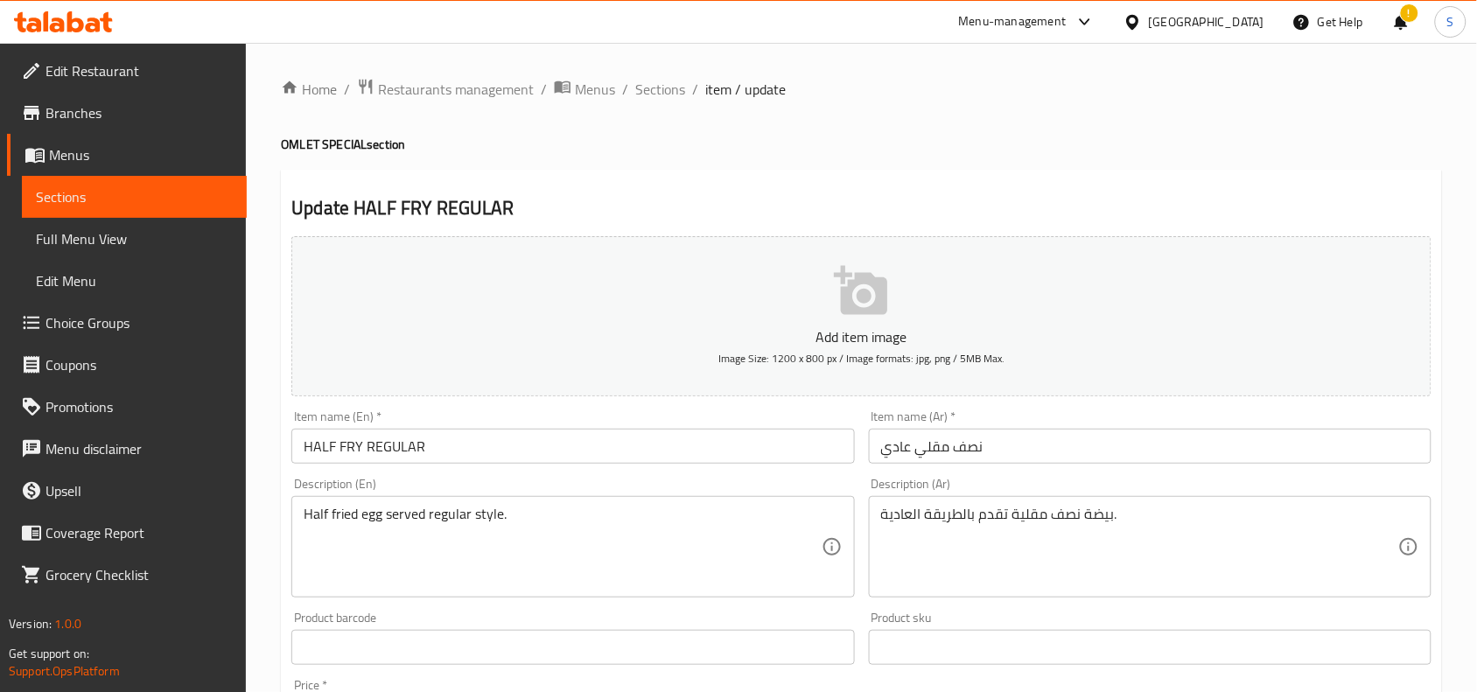
drag, startPoint x: 1107, startPoint y: 198, endPoint x: 893, endPoint y: 134, distance: 223.7
click at [1107, 198] on h2 "Update HALF FRY REGULAR" at bounding box center [861, 208] width 1140 height 26
click at [671, 86] on span "Sections" at bounding box center [660, 89] width 50 height 21
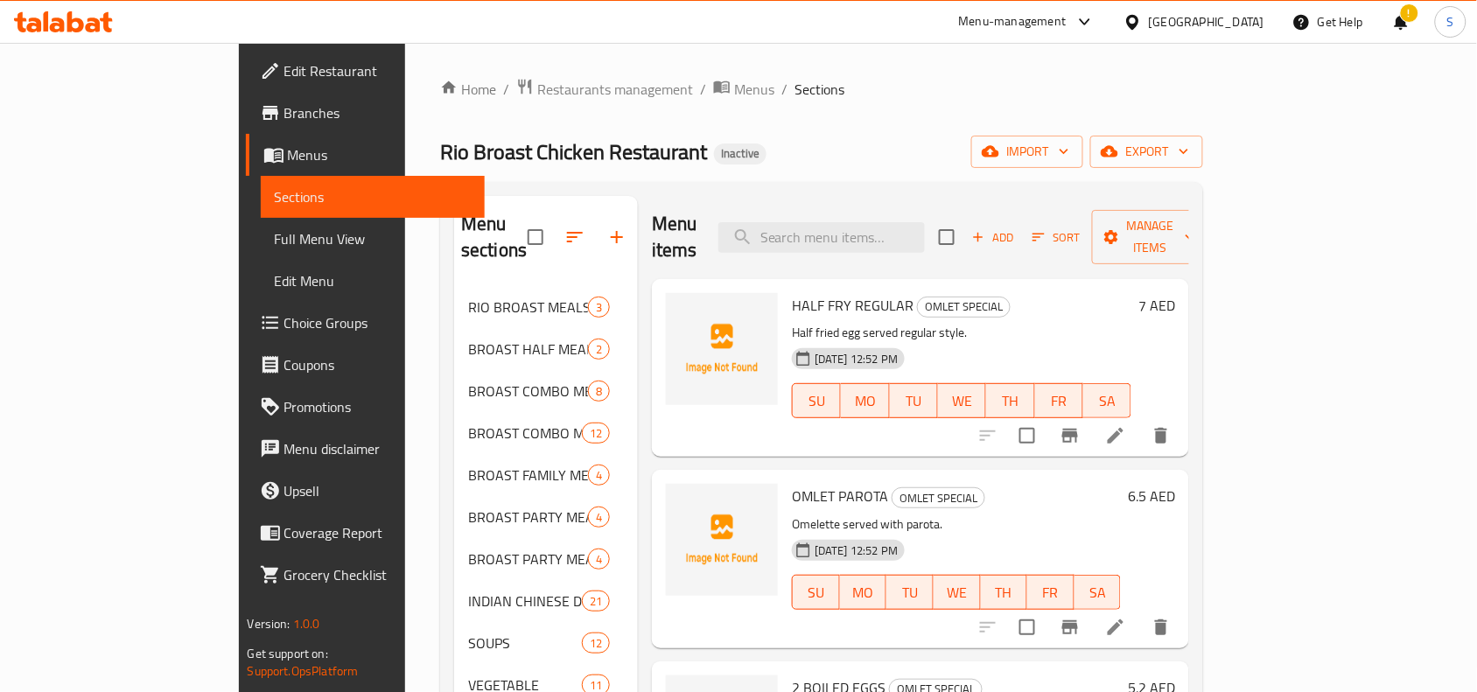
click at [1175, 484] on h6 "6.5 AED" at bounding box center [1151, 496] width 47 height 25
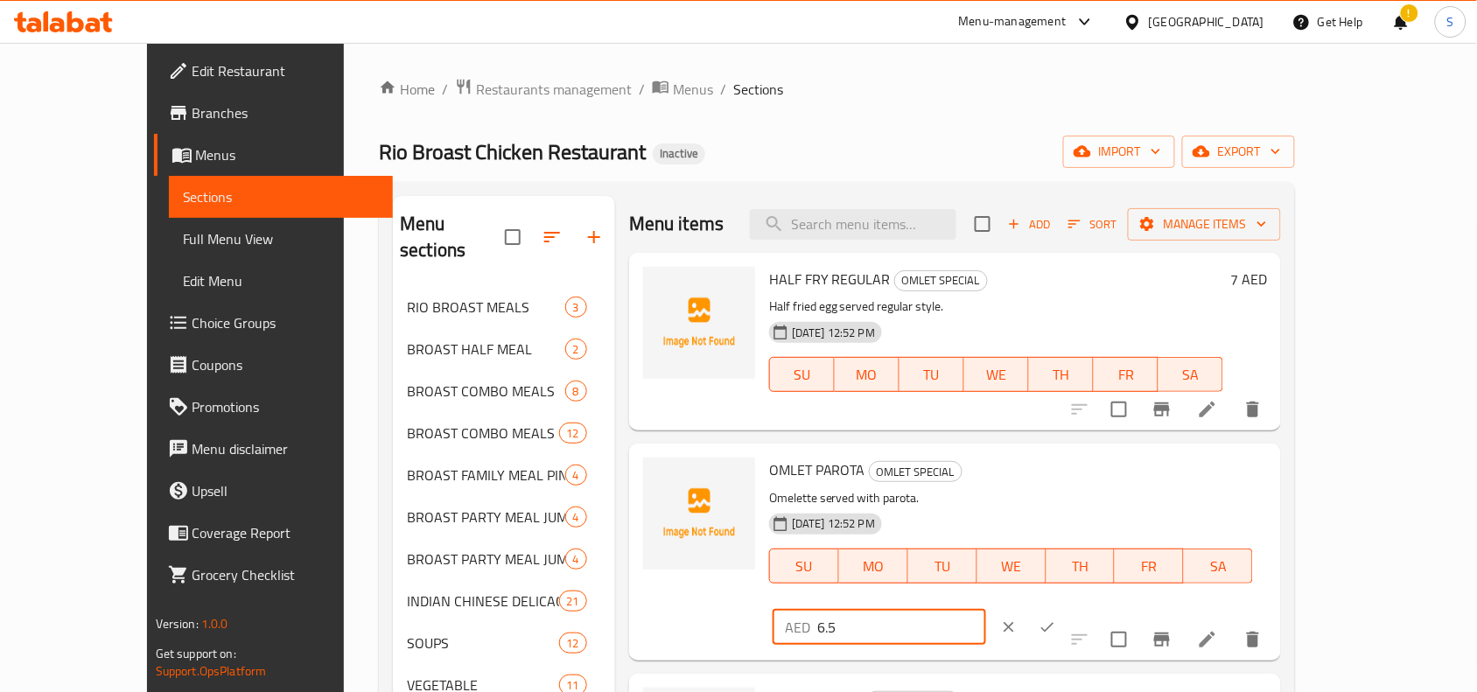
click at [986, 610] on input "6.5" at bounding box center [901, 627] width 169 height 35
type input "7"
click at [1055, 622] on icon "ok" at bounding box center [1047, 627] width 13 height 10
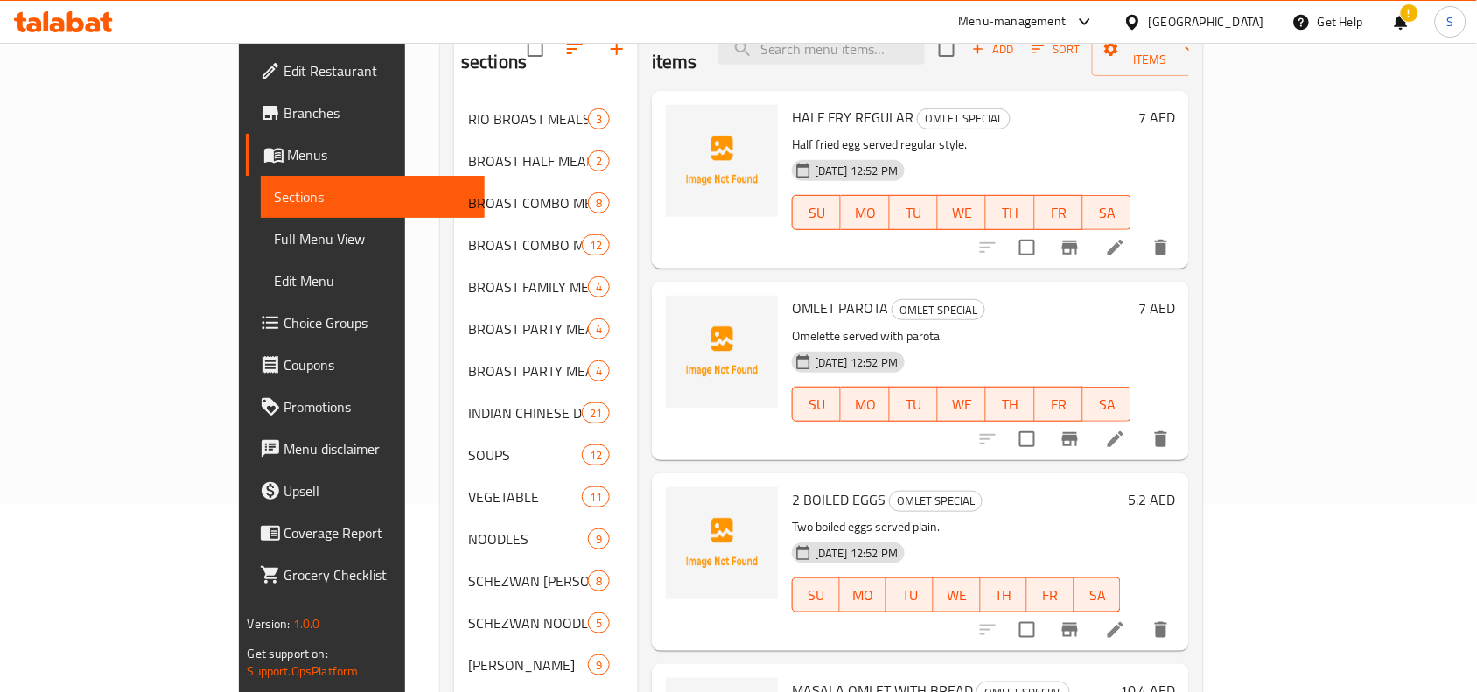
scroll to position [219, 0]
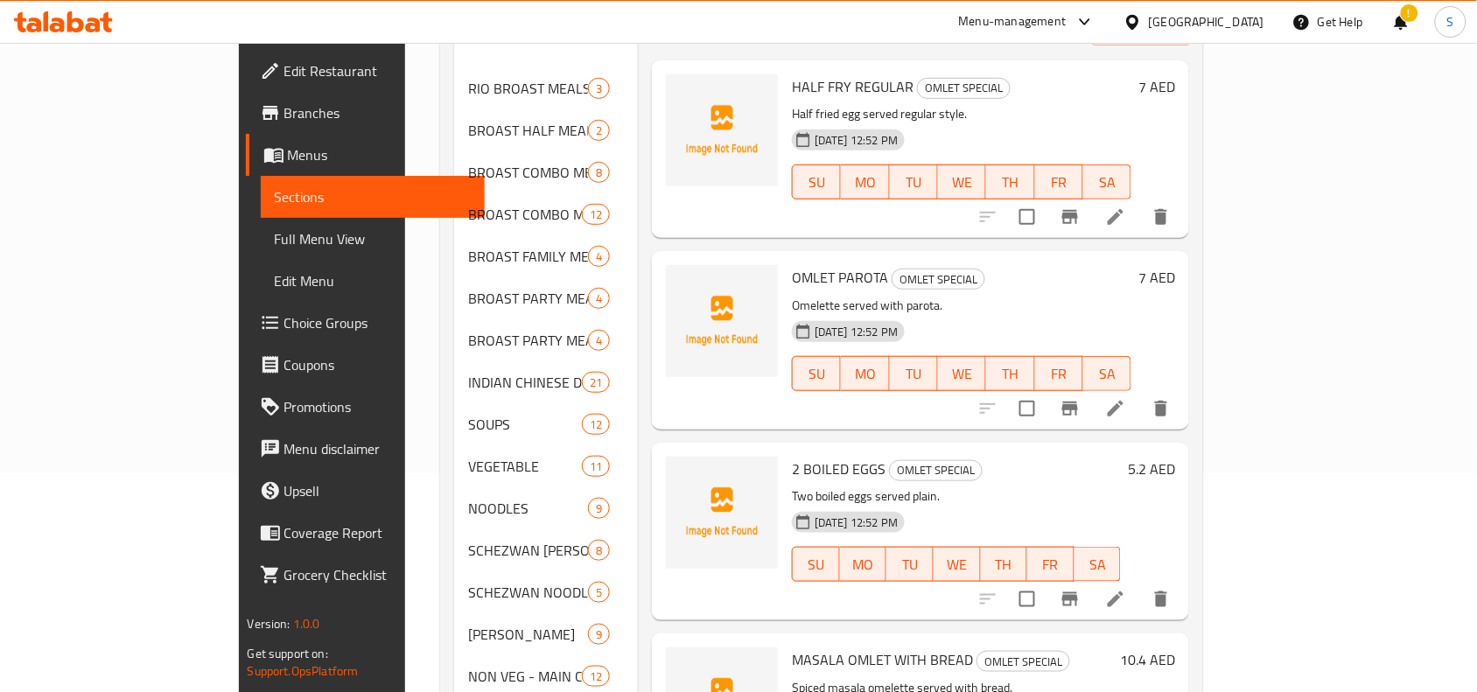
click at [1175, 457] on h6 "5.2 AED" at bounding box center [1151, 469] width 47 height 25
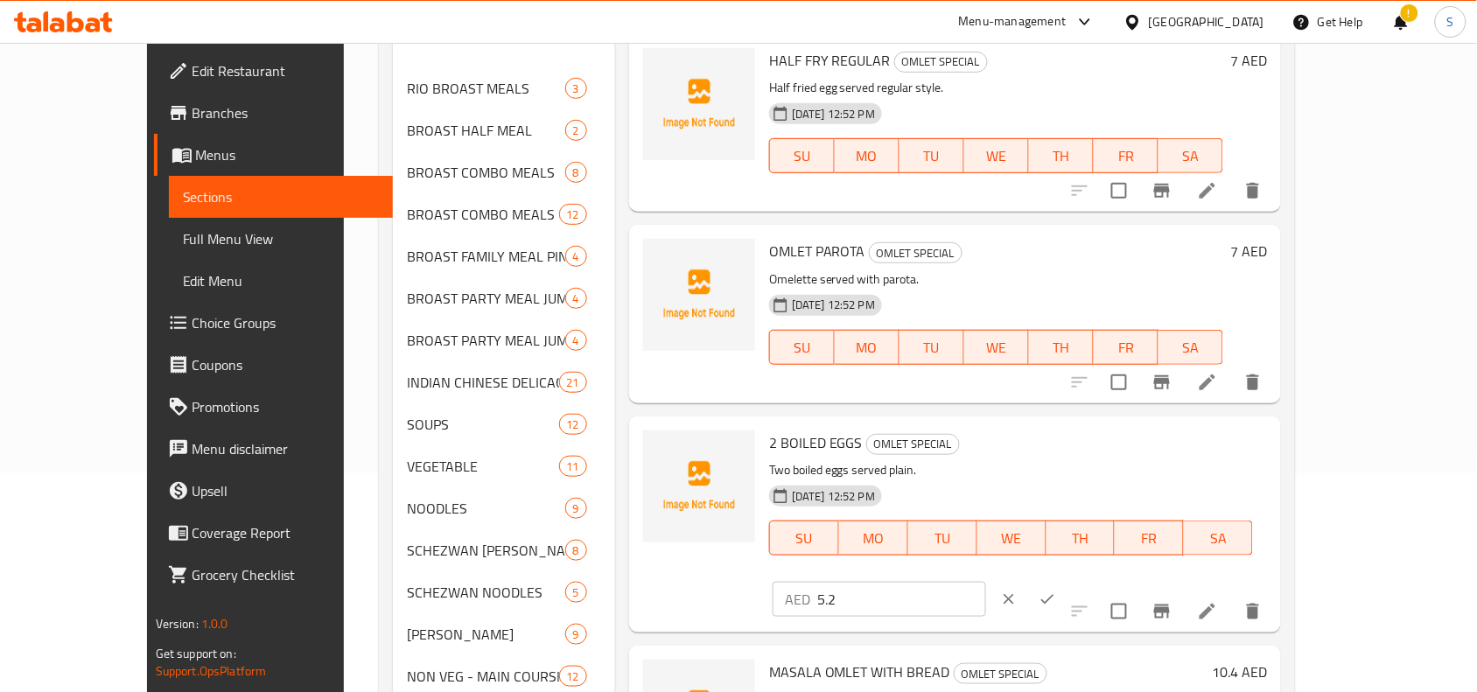
click at [986, 582] on input "5.2" at bounding box center [901, 599] width 169 height 35
type input "5"
click at [1056, 591] on icon "ok" at bounding box center [1048, 600] width 18 height 18
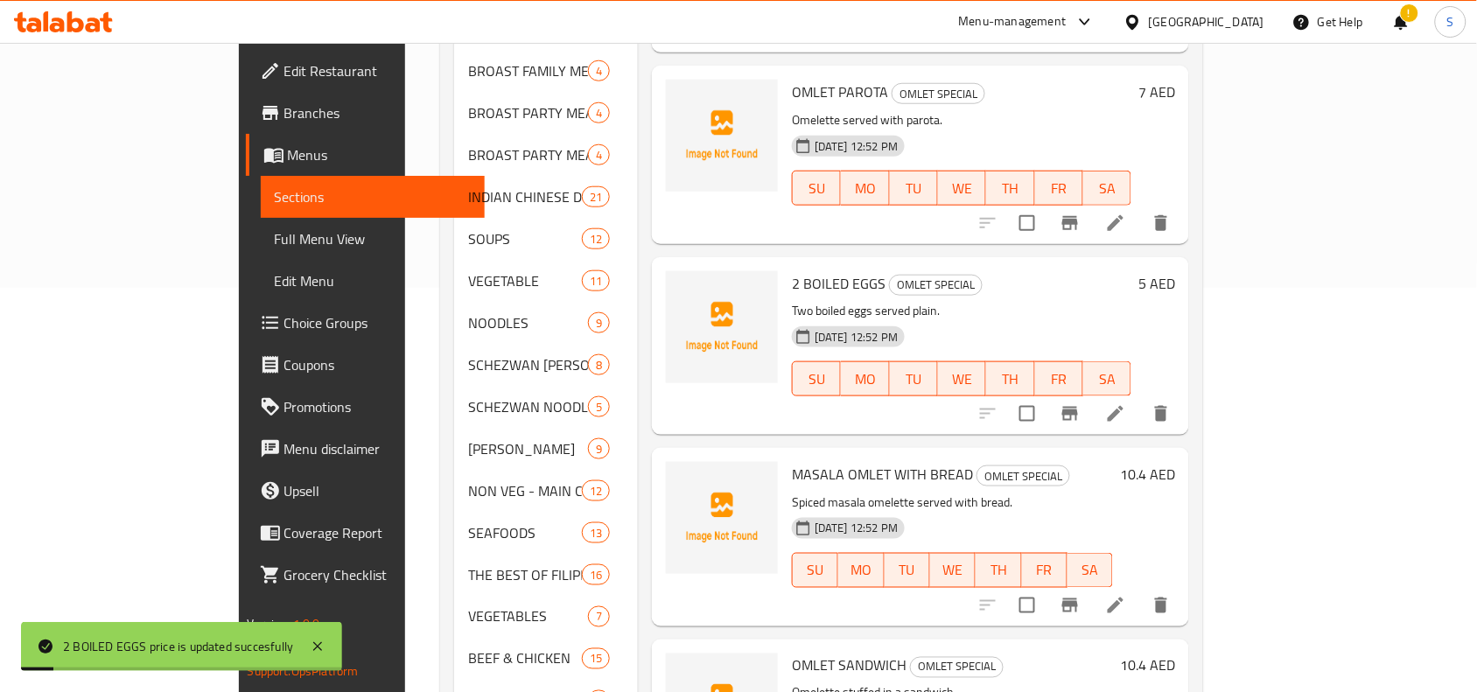
scroll to position [438, 0]
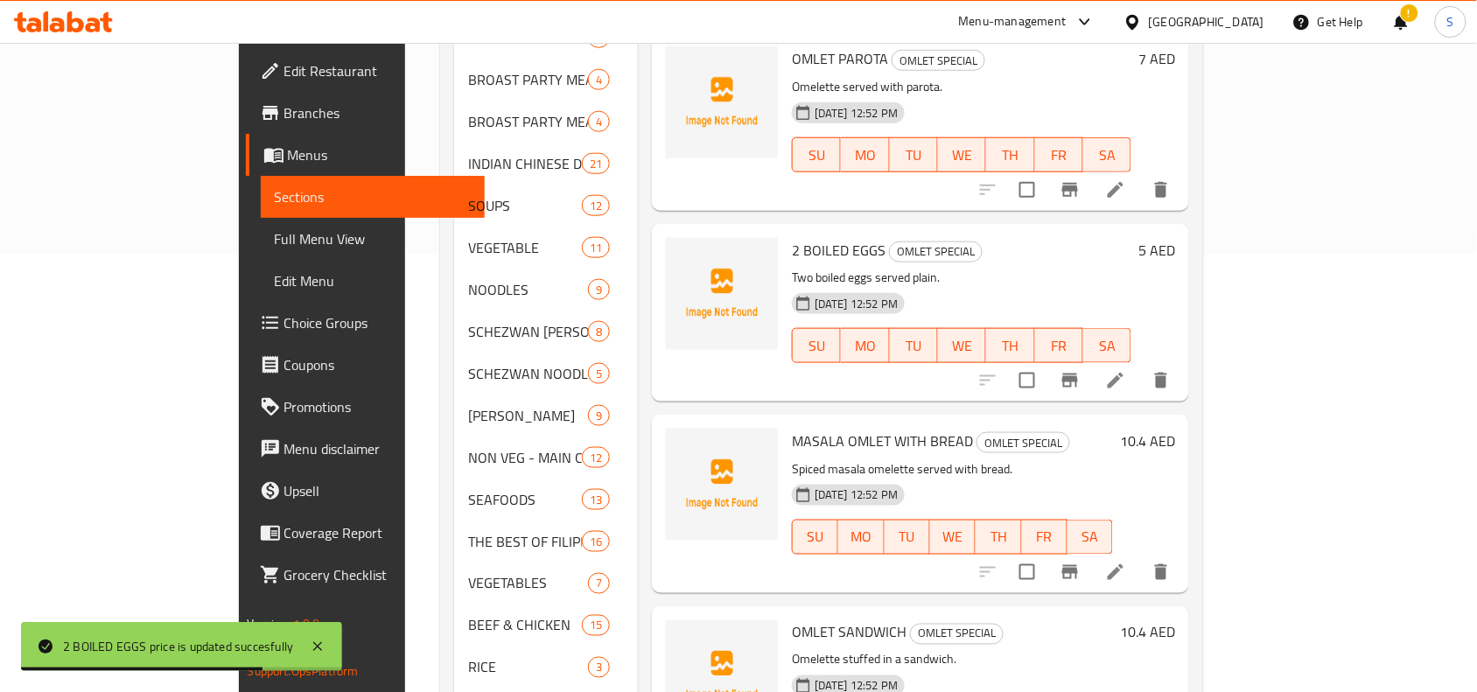
click at [1175, 620] on h6 "10.4 AED" at bounding box center [1147, 632] width 55 height 25
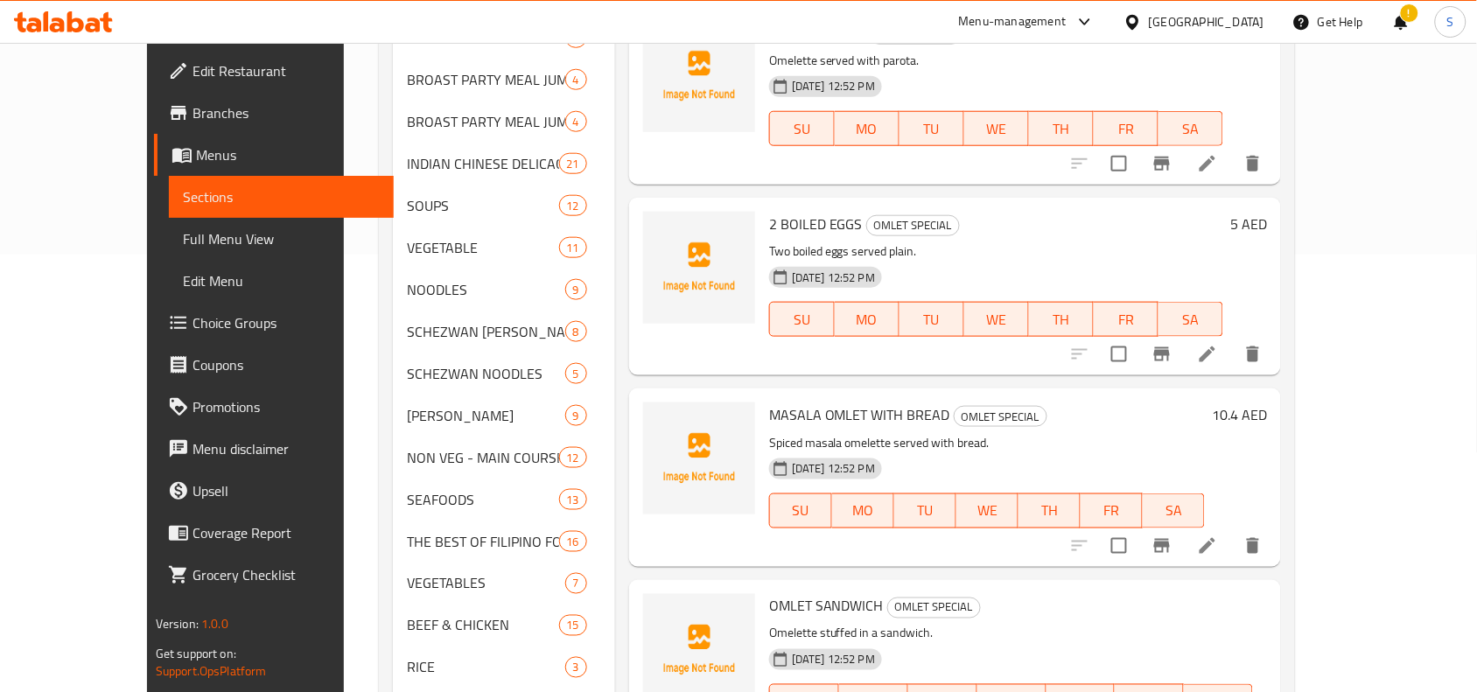
type input "10"
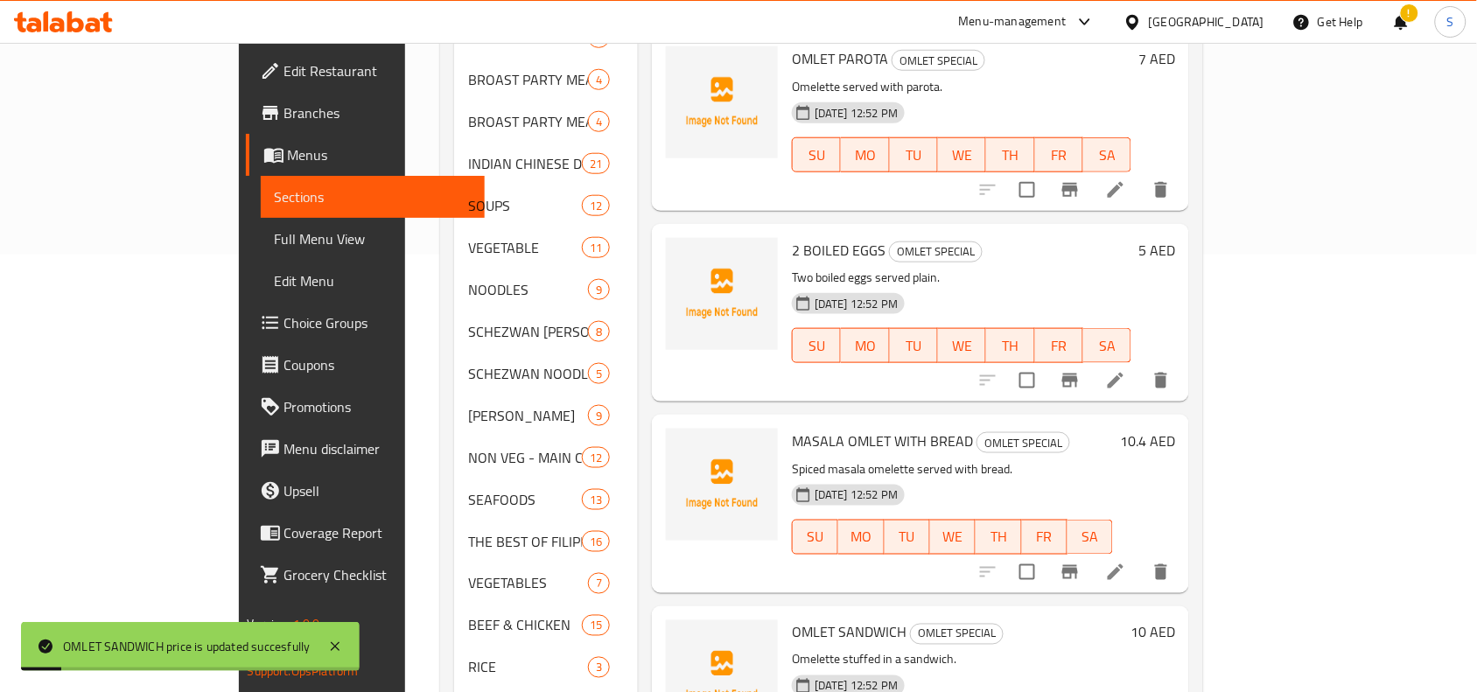
click at [1175, 429] on h6 "10.4 AED" at bounding box center [1147, 441] width 55 height 25
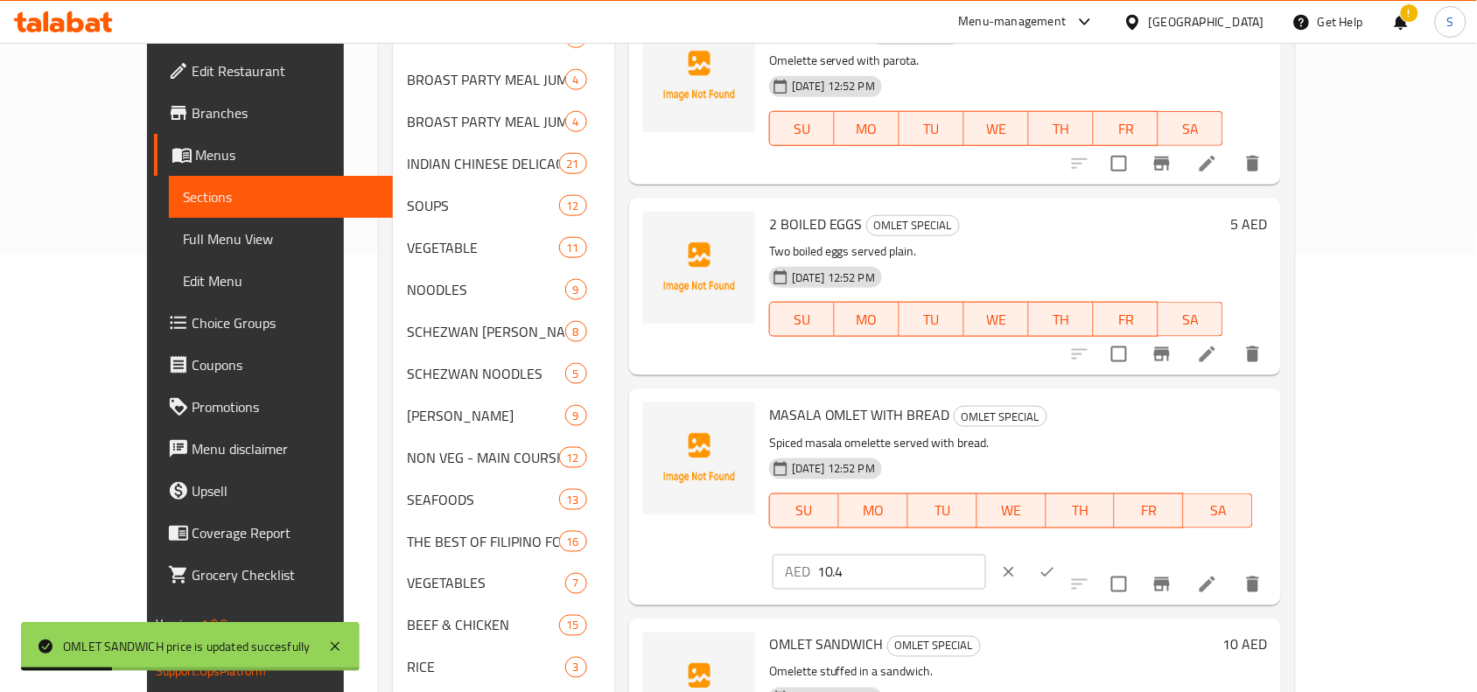
click at [986, 555] on input "10.4" at bounding box center [901, 572] width 169 height 35
type input "10"
click at [1067, 553] on button "ok" at bounding box center [1047, 572] width 39 height 39
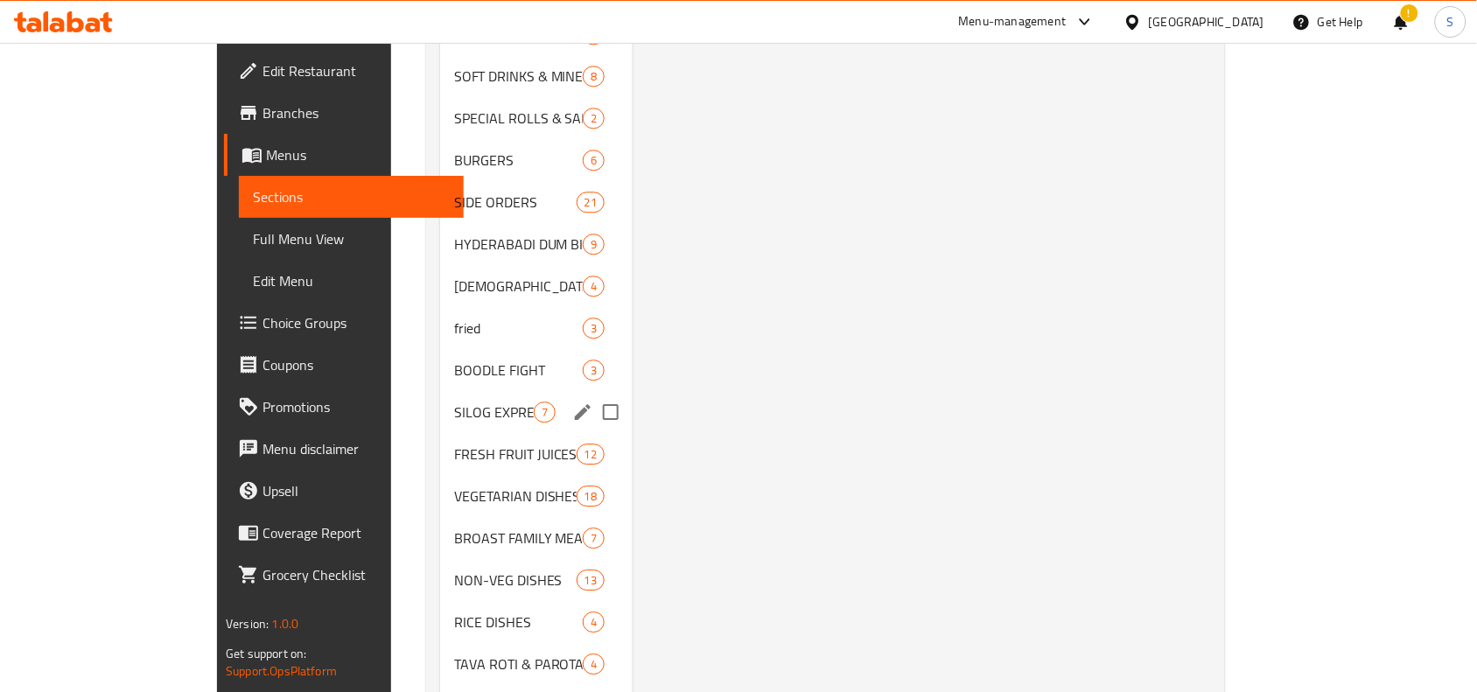
scroll to position [1203, 0]
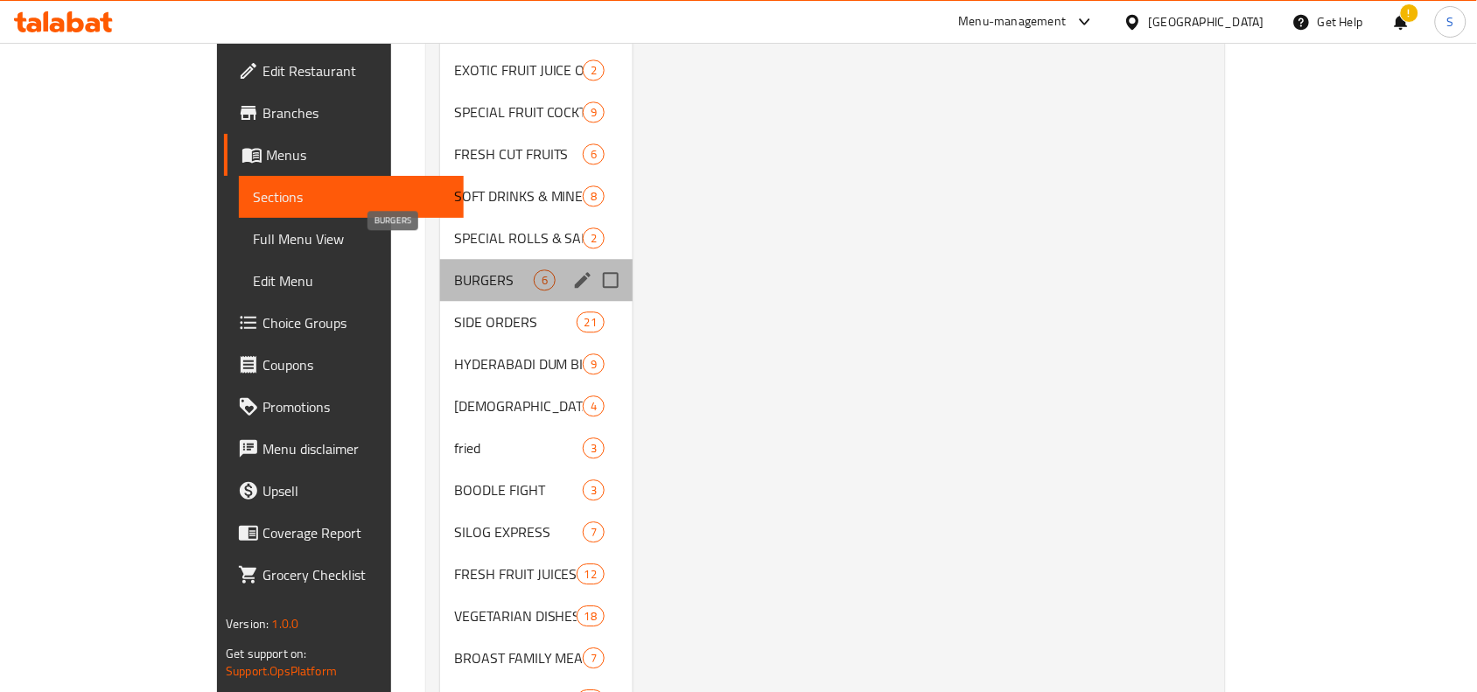
click at [454, 270] on span "BURGERS" at bounding box center [494, 280] width 80 height 21
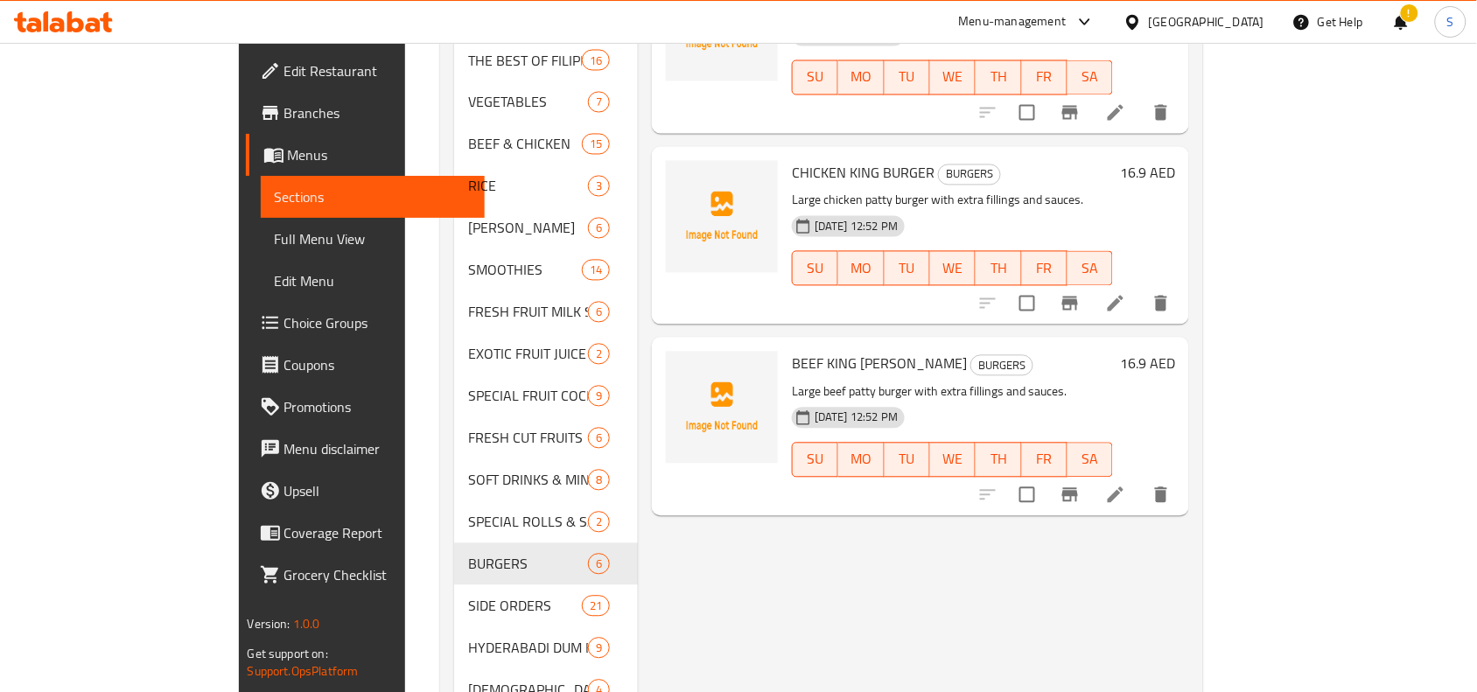
scroll to position [875, 0]
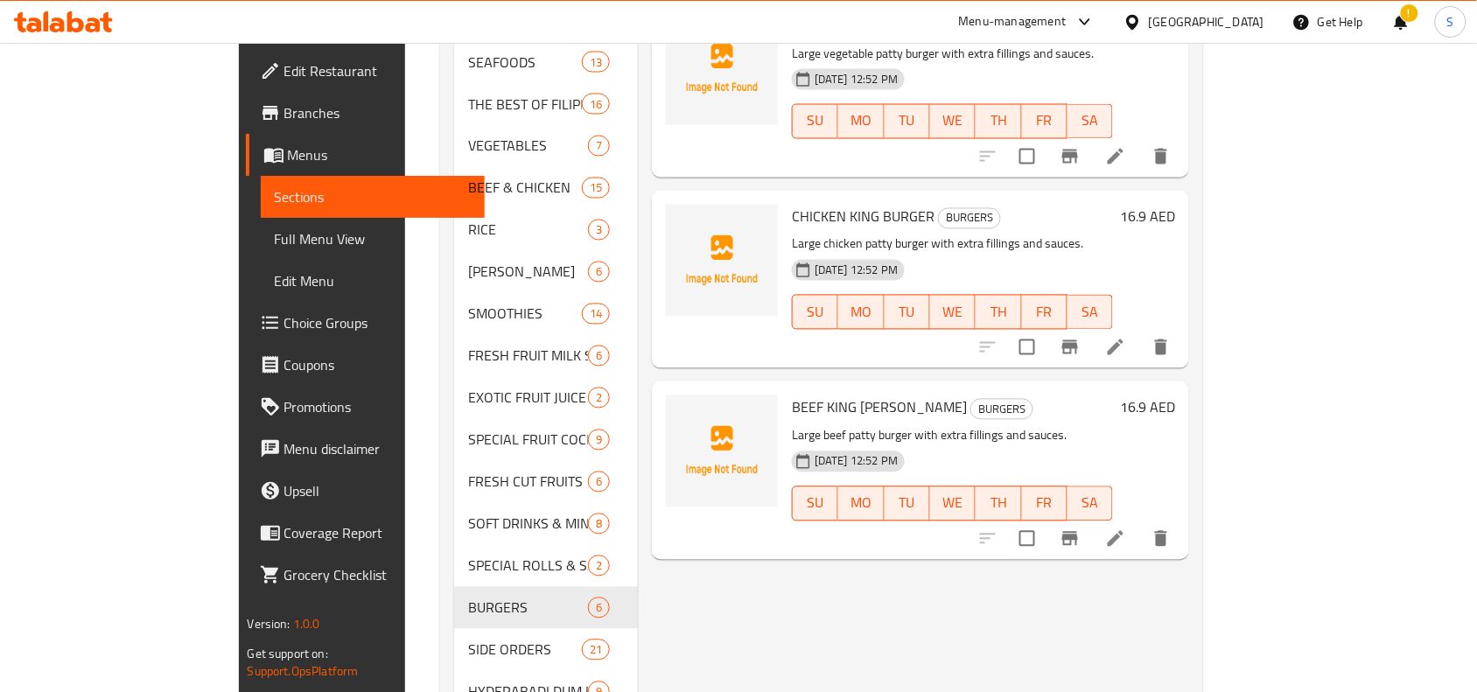
click at [1175, 396] on h6 "16.9 AED" at bounding box center [1147, 408] width 55 height 25
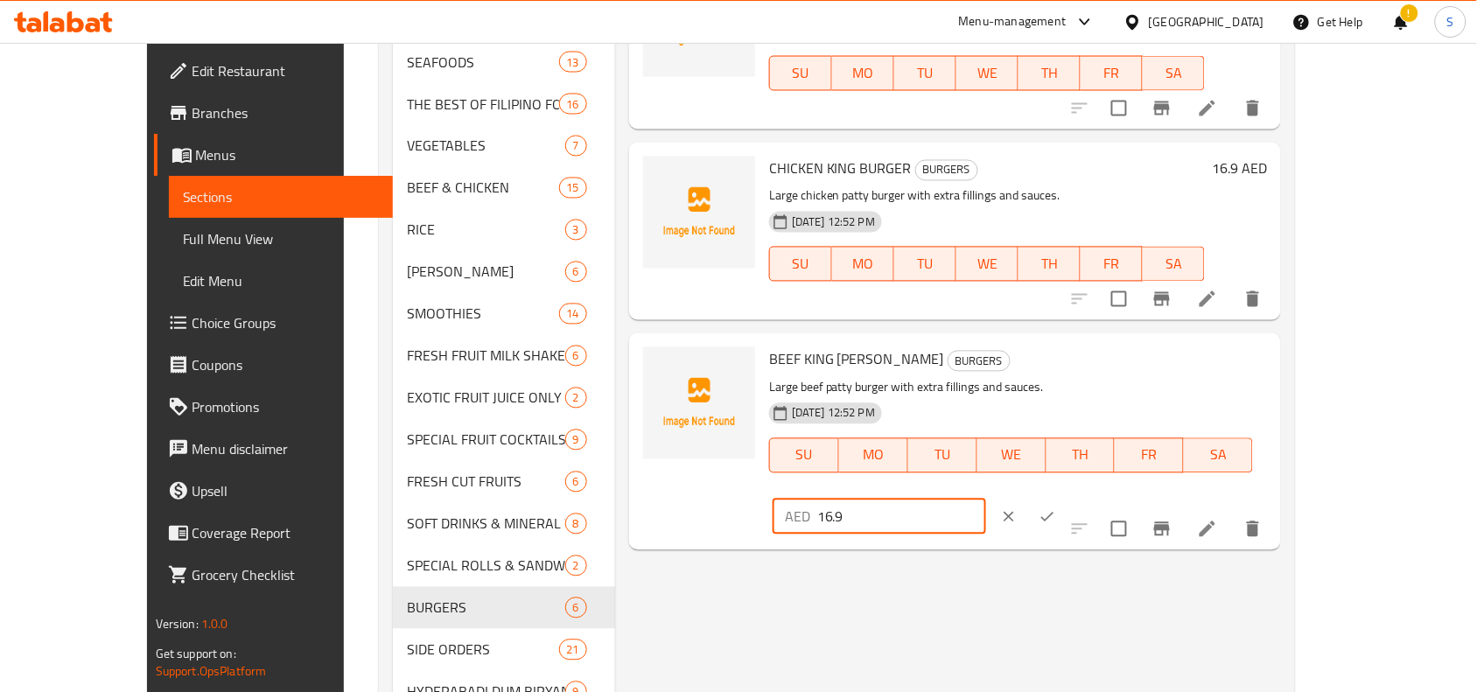
click at [986, 500] on input "16.9" at bounding box center [901, 517] width 169 height 35
type input "17"
click at [1067, 498] on button "ok" at bounding box center [1047, 517] width 39 height 39
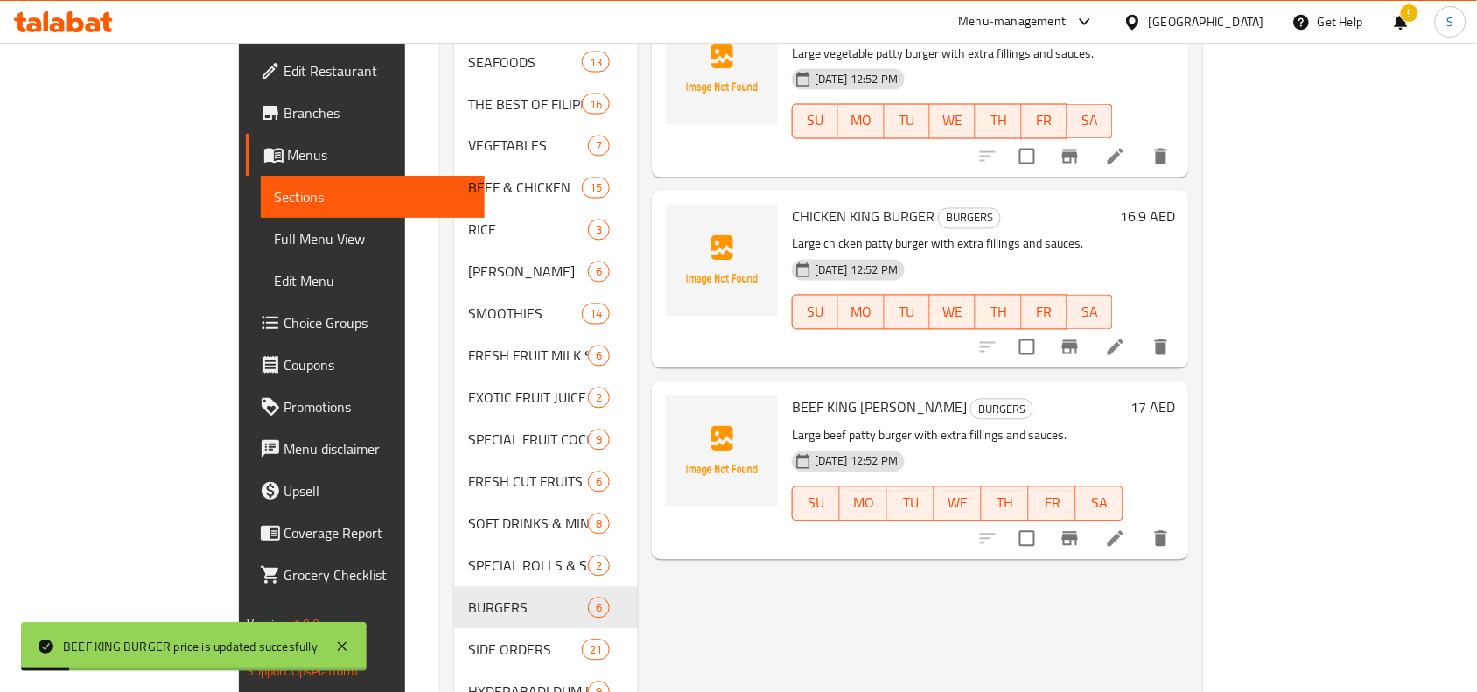
click at [1175, 205] on h6 "16.9 AED" at bounding box center [1147, 217] width 55 height 25
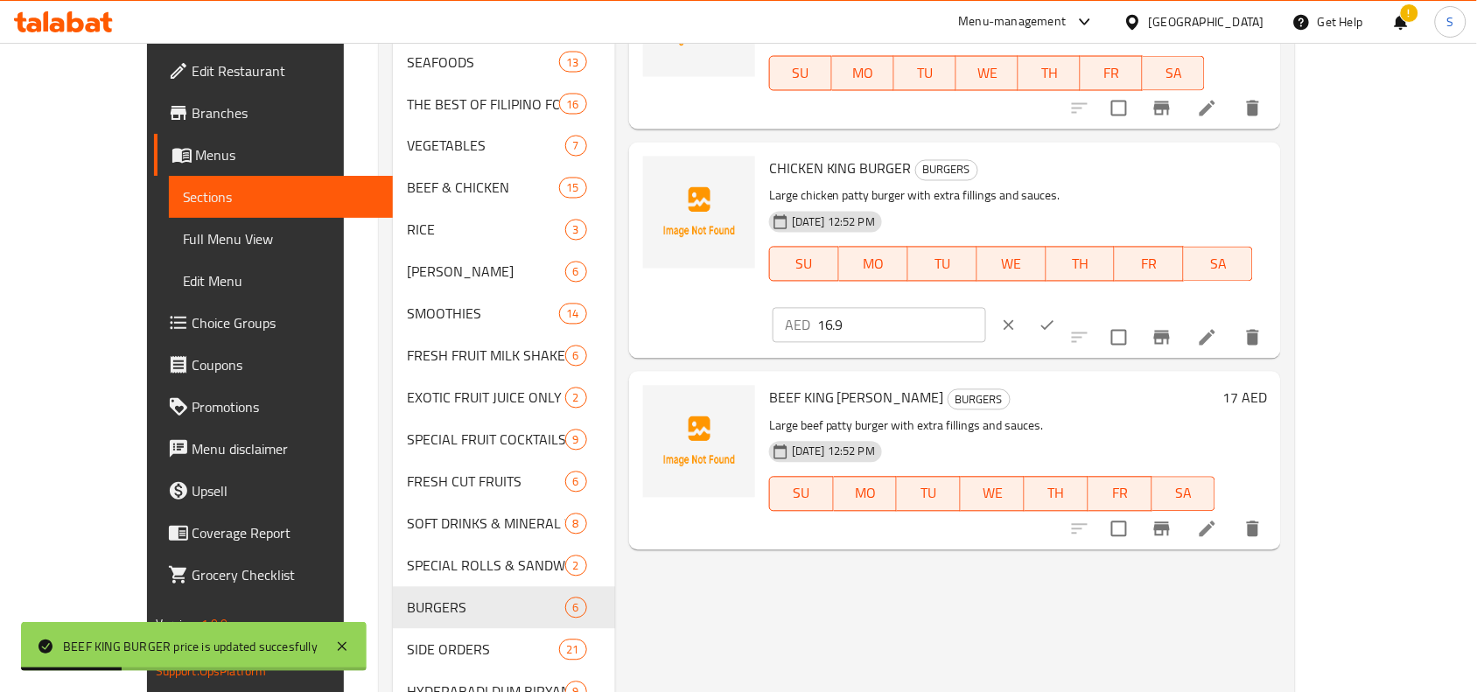
click at [986, 308] on input "16.9" at bounding box center [901, 325] width 169 height 35
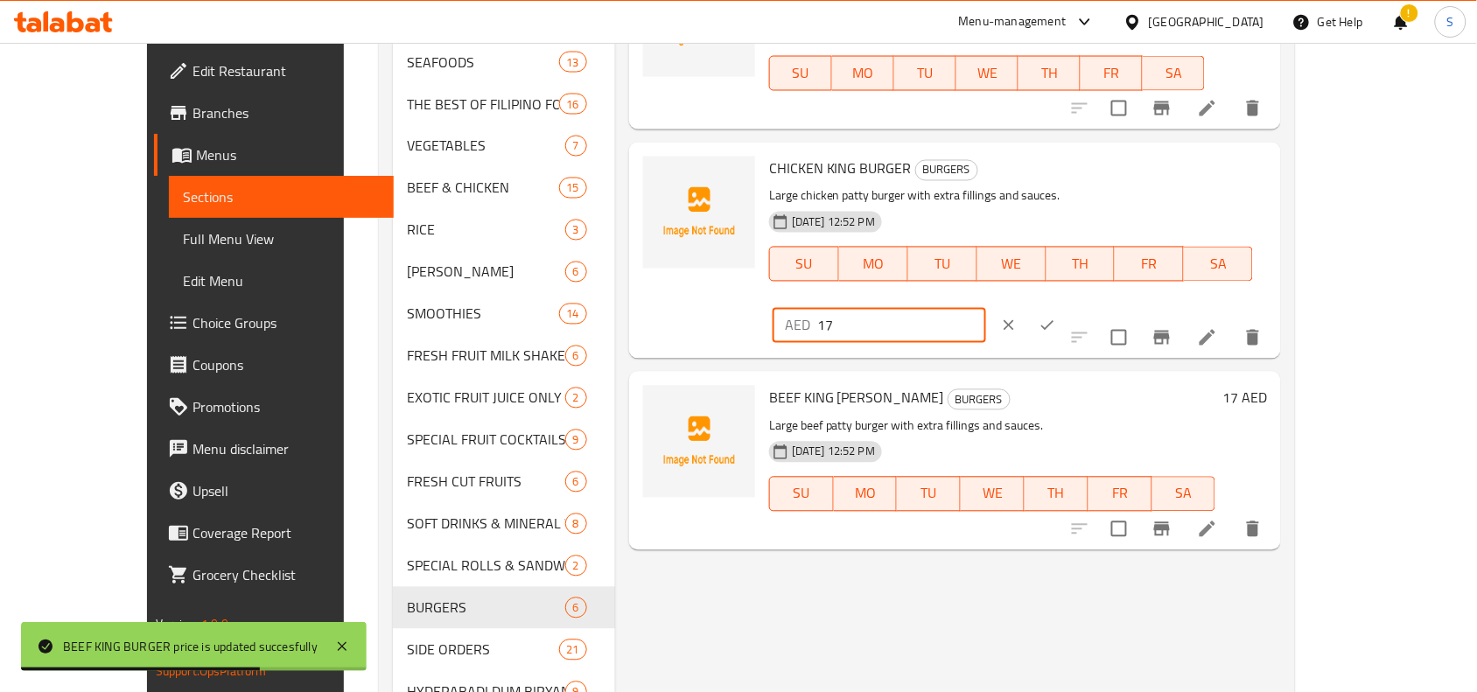
type input "17"
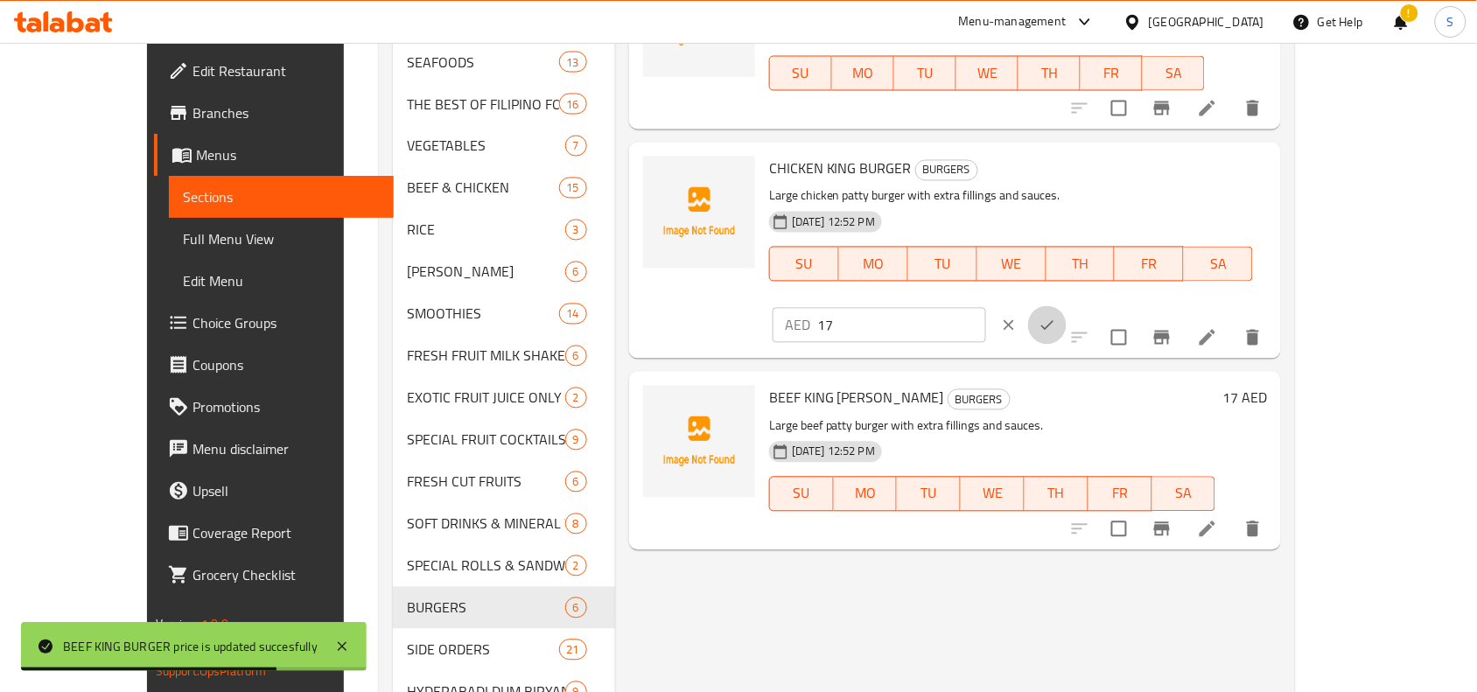
click at [1056, 317] on icon "ok" at bounding box center [1048, 326] width 18 height 18
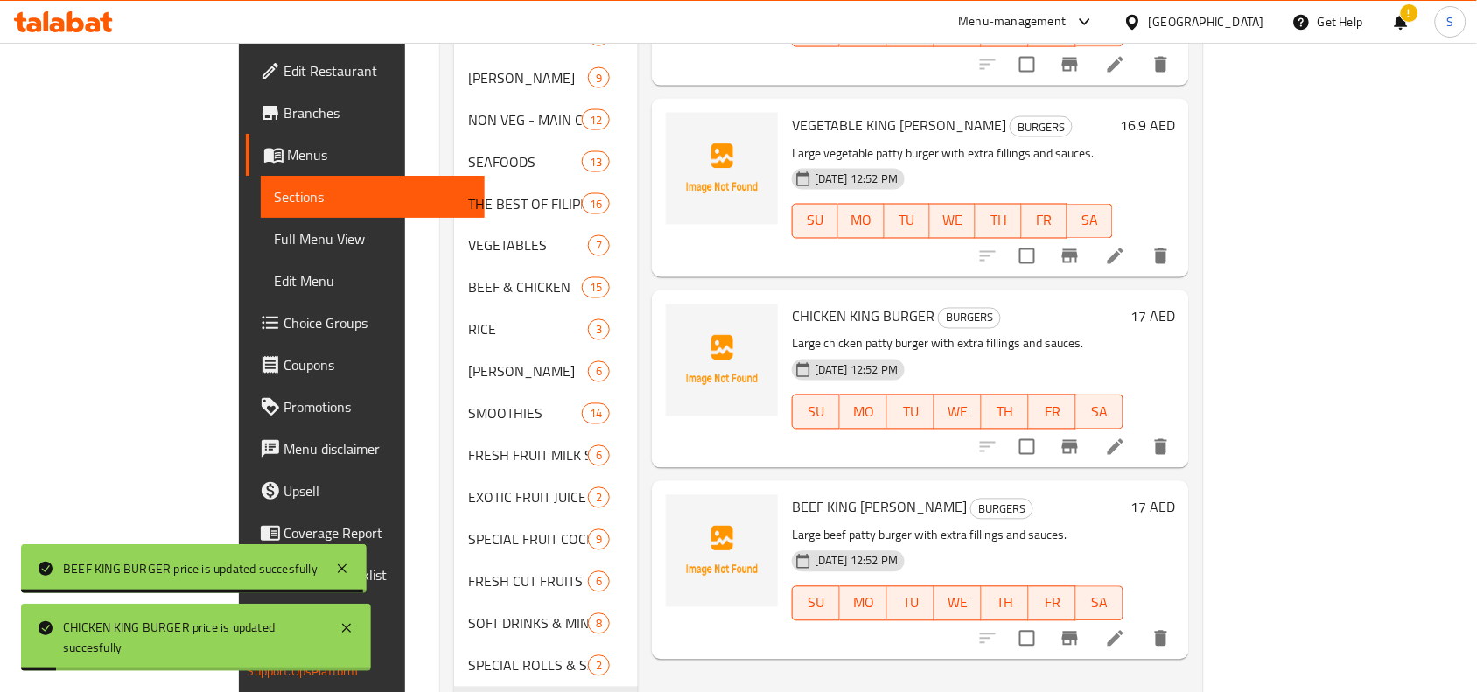
scroll to position [656, 0]
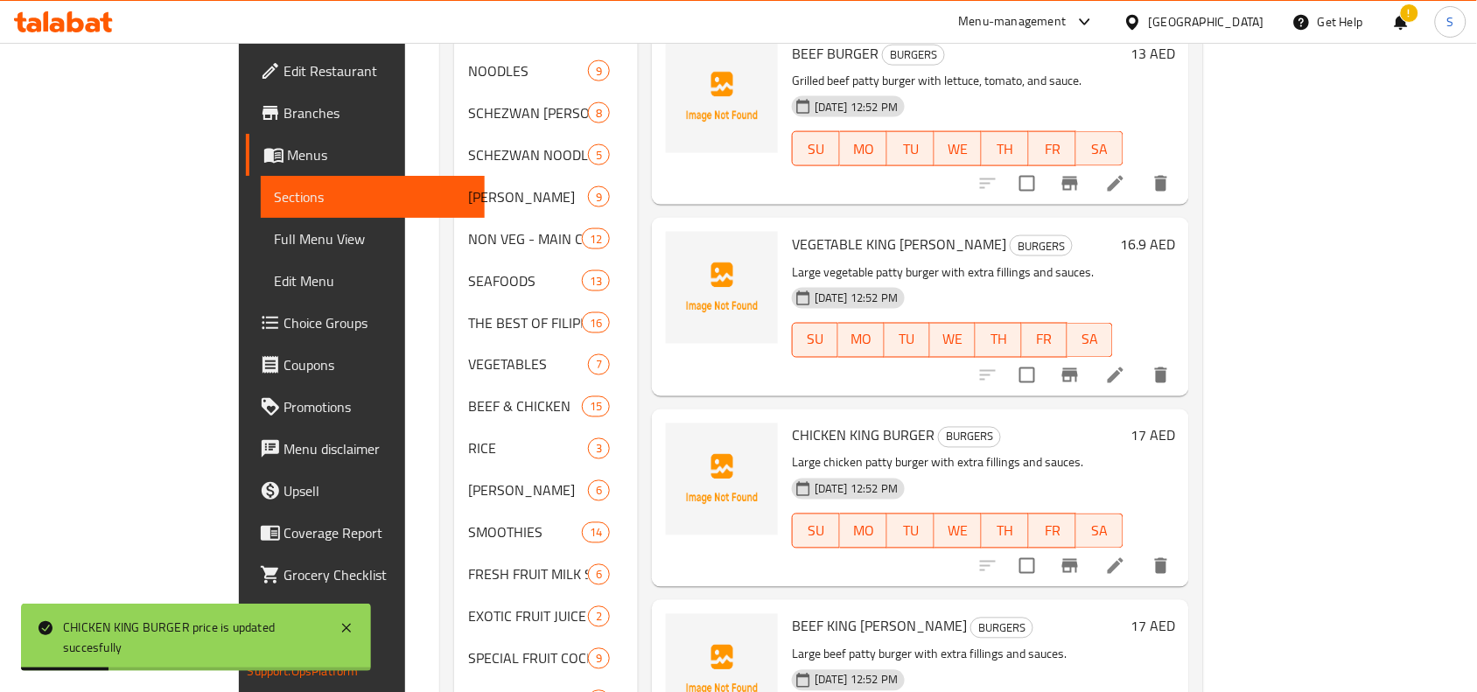
click at [1175, 232] on h6 "16.9 AED" at bounding box center [1147, 244] width 55 height 25
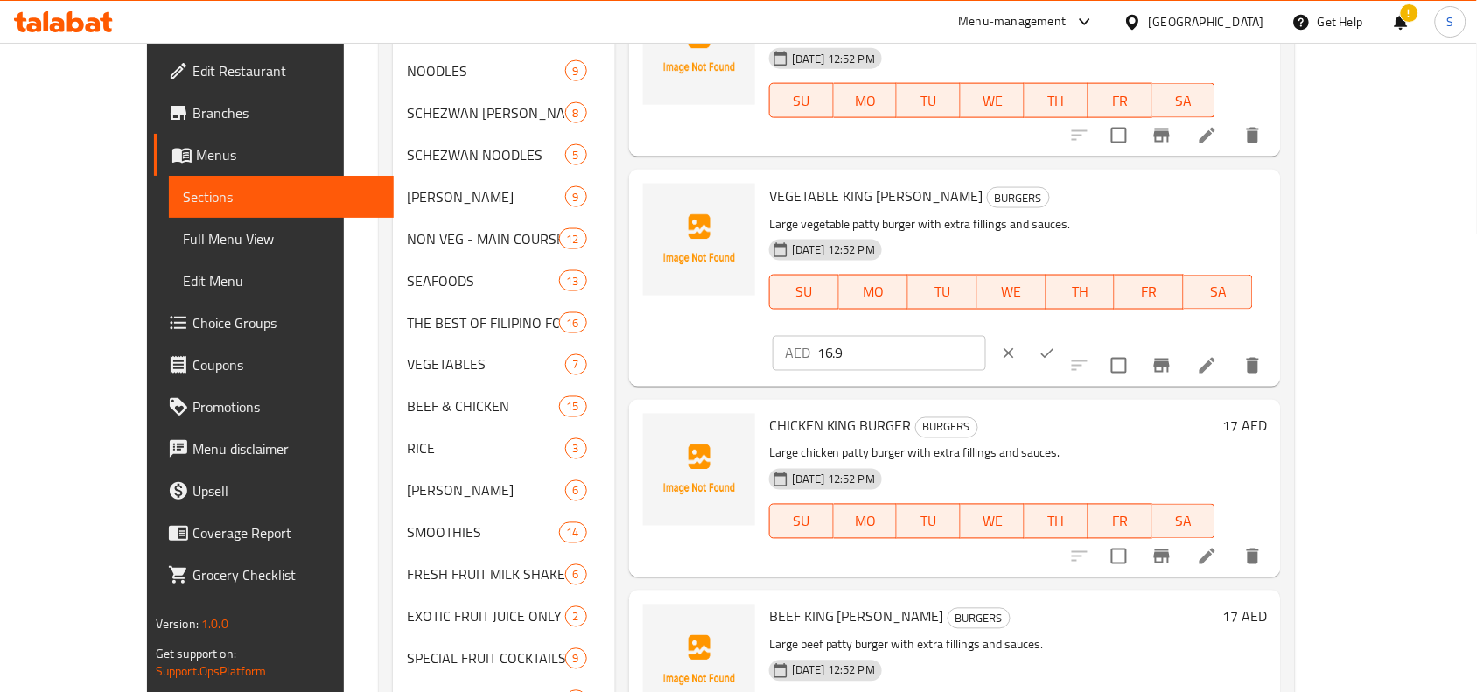
click at [1093, 334] on div "AED 16.9 ​" at bounding box center [933, 353] width 320 height 39
click at [986, 336] on input "16.9" at bounding box center [901, 353] width 169 height 35
type input "17"
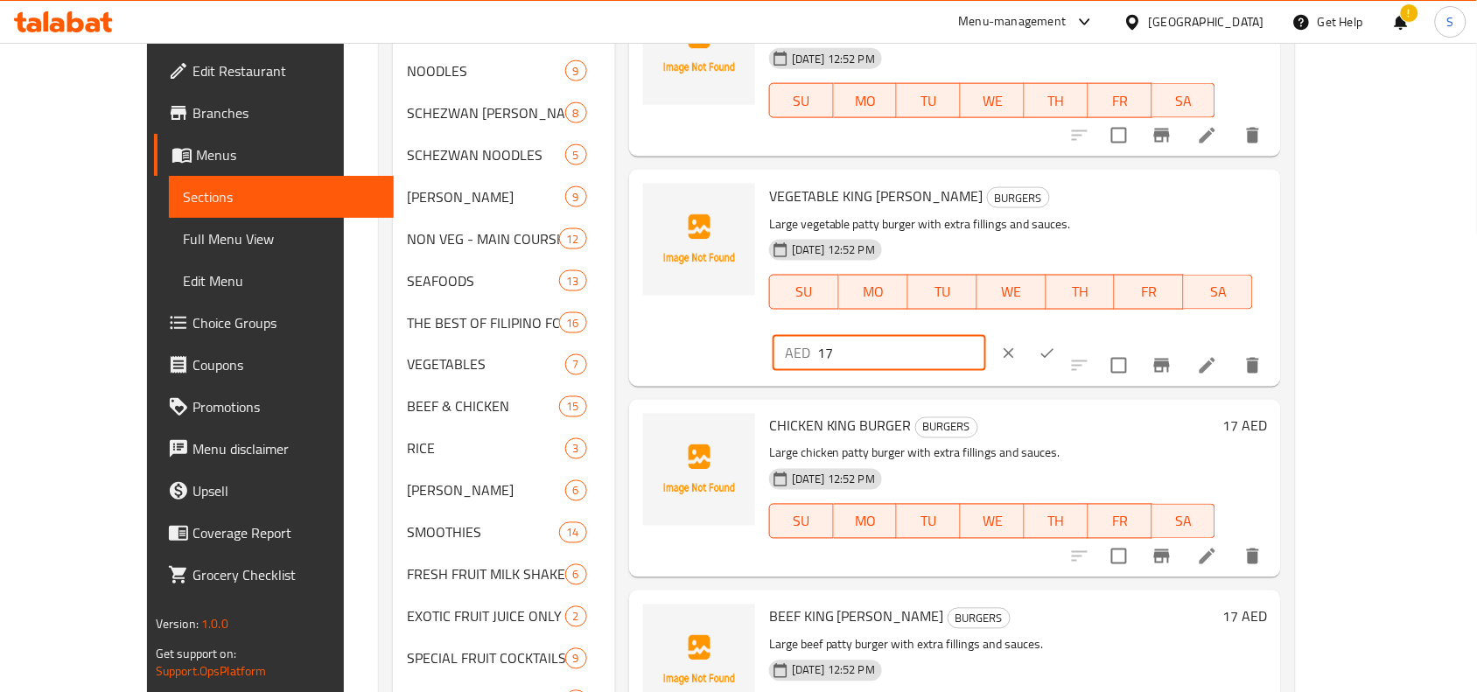
click at [1056, 345] on icon "ok" at bounding box center [1048, 354] width 18 height 18
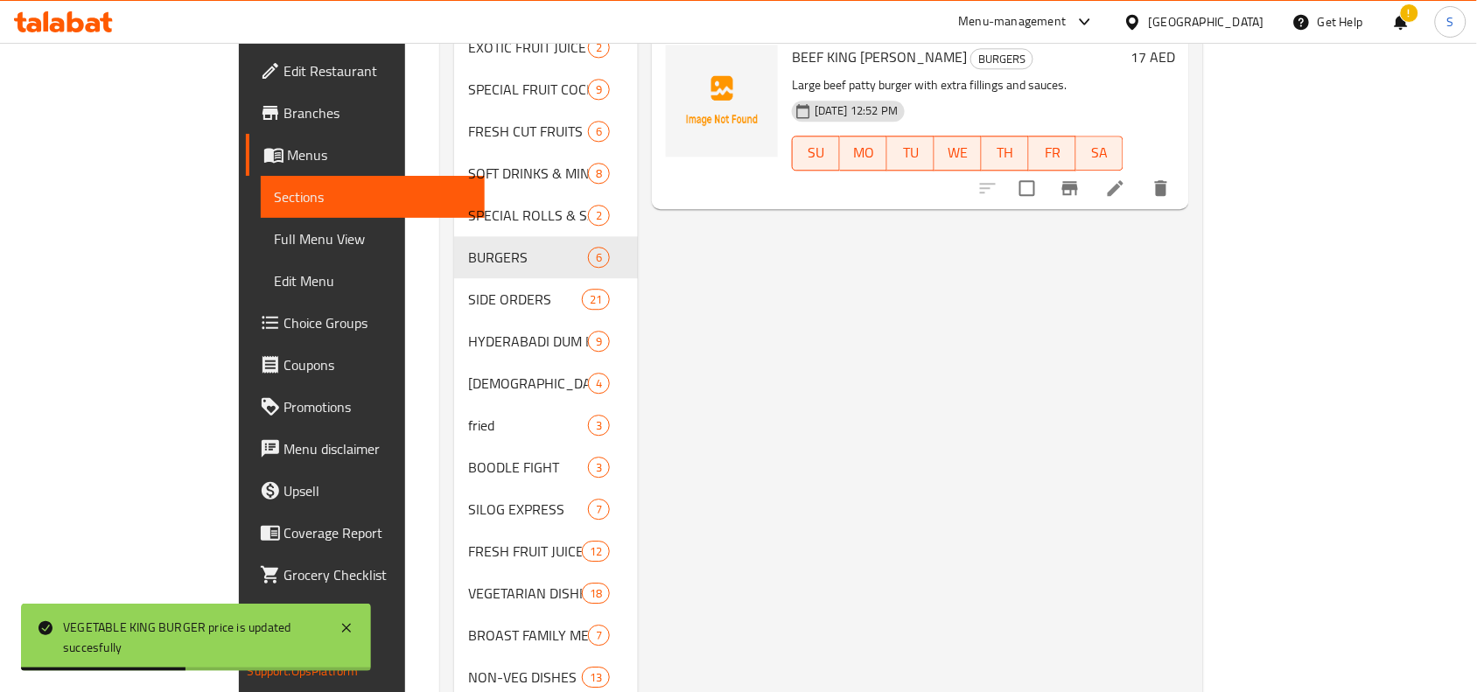
scroll to position [1470, 0]
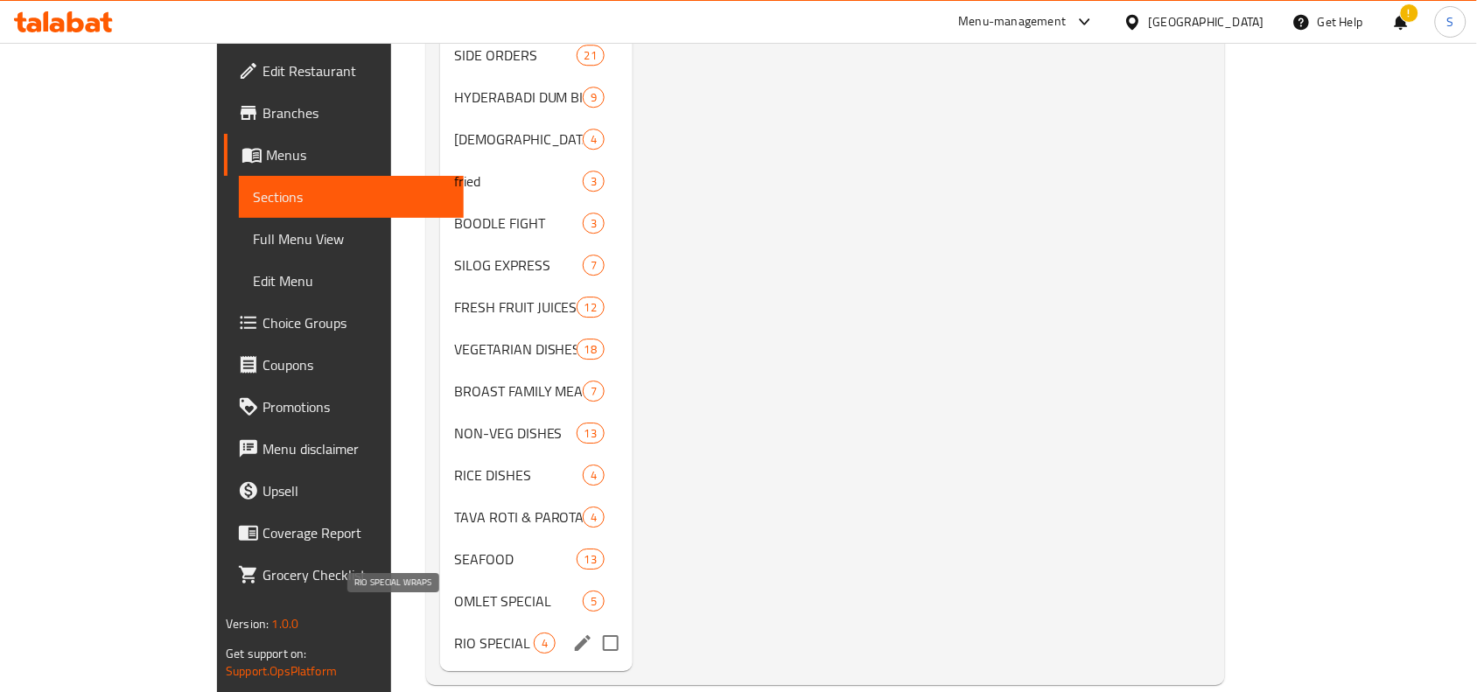
click at [454, 633] on span "RIO SPECIAL WRAPS" at bounding box center [494, 643] width 80 height 21
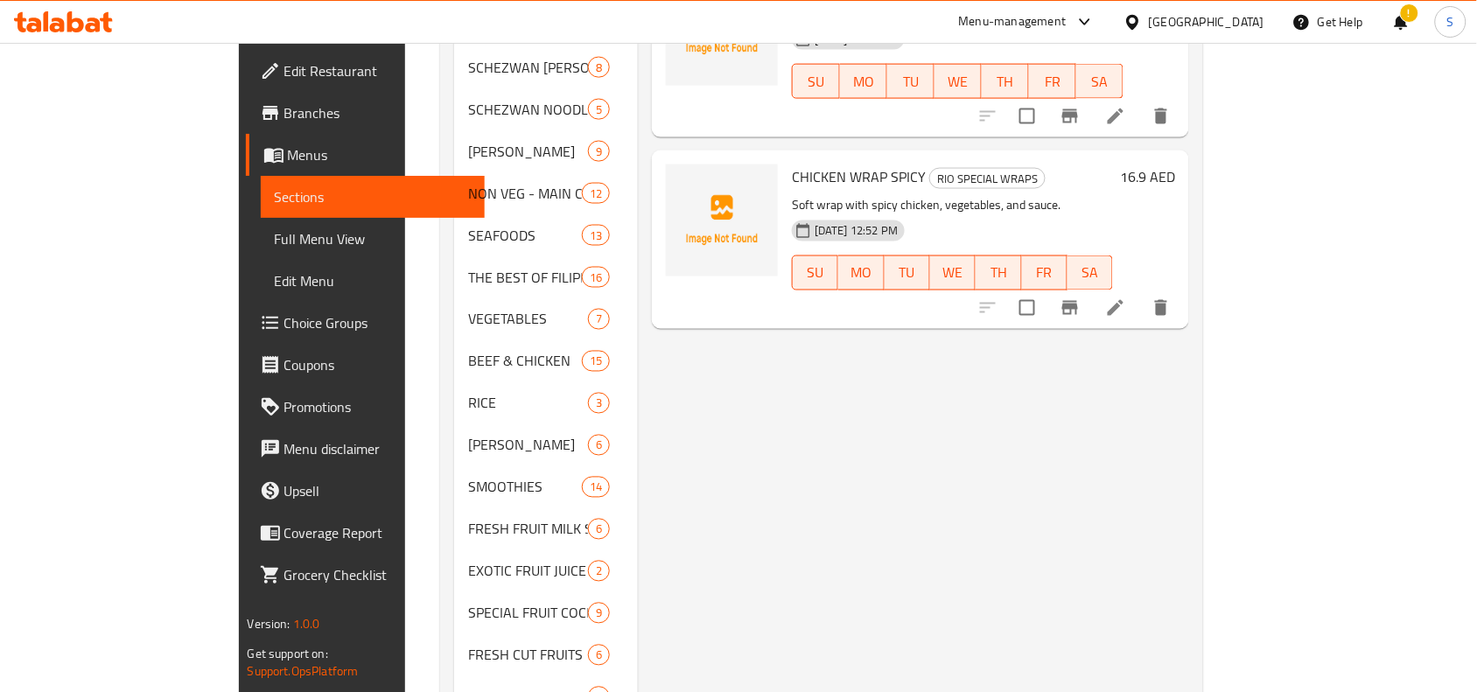
scroll to position [486, 0]
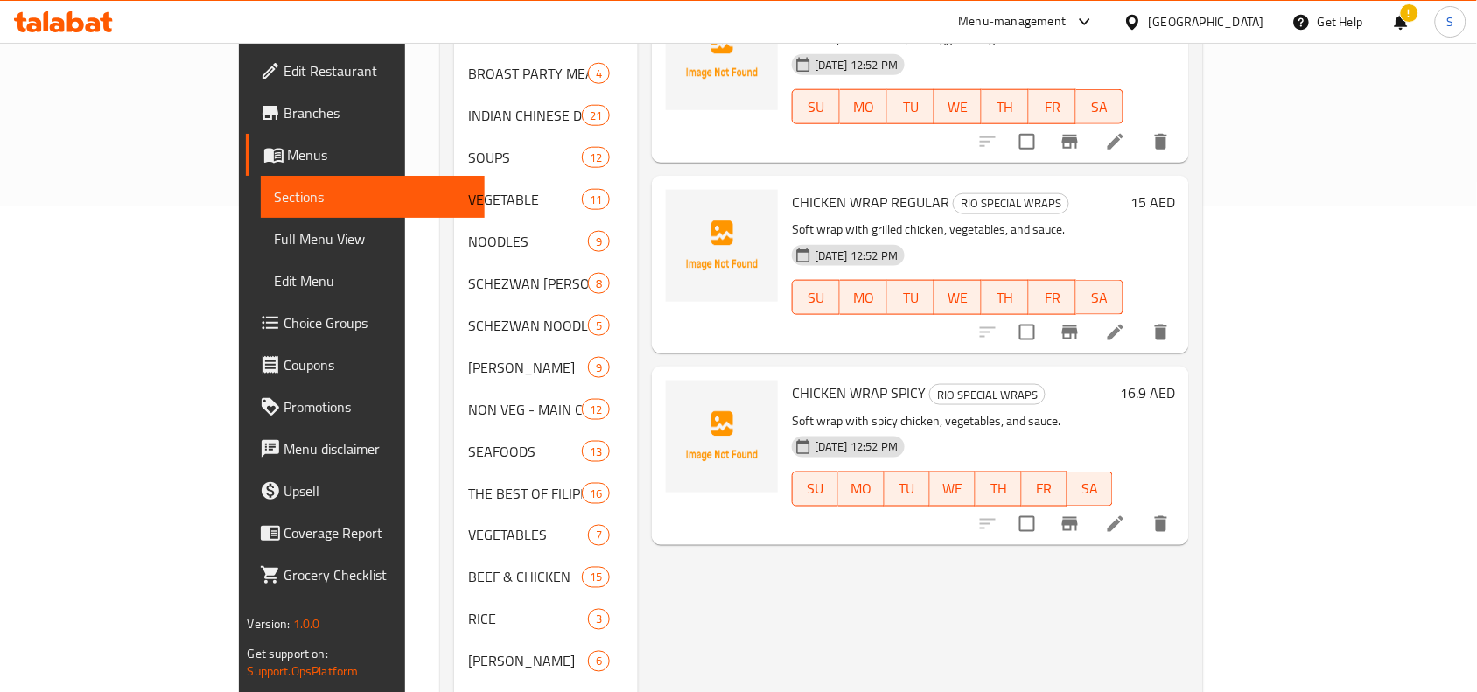
click at [1175, 381] on h6 "16.9 AED" at bounding box center [1147, 393] width 55 height 25
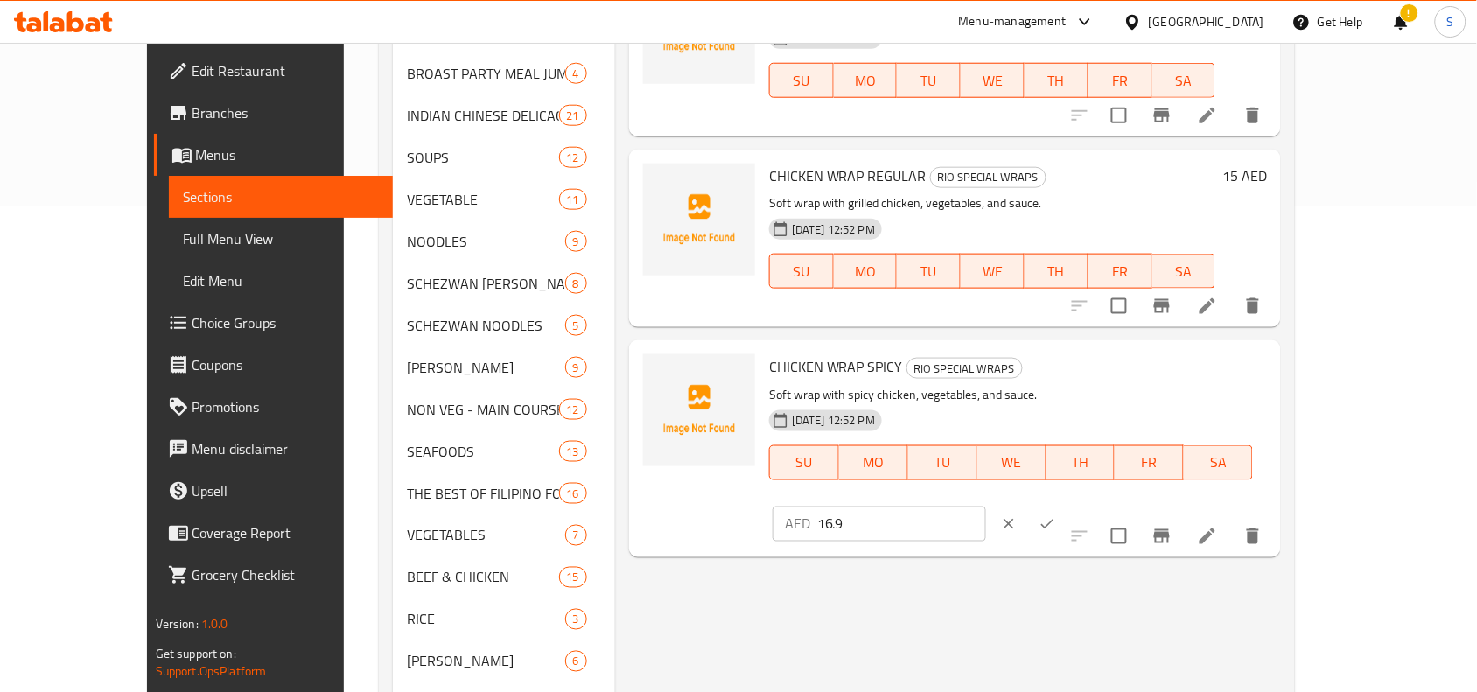
click at [986, 507] on input "16.9" at bounding box center [901, 524] width 169 height 35
type input "17"
click at [1067, 505] on button "ok" at bounding box center [1047, 524] width 39 height 39
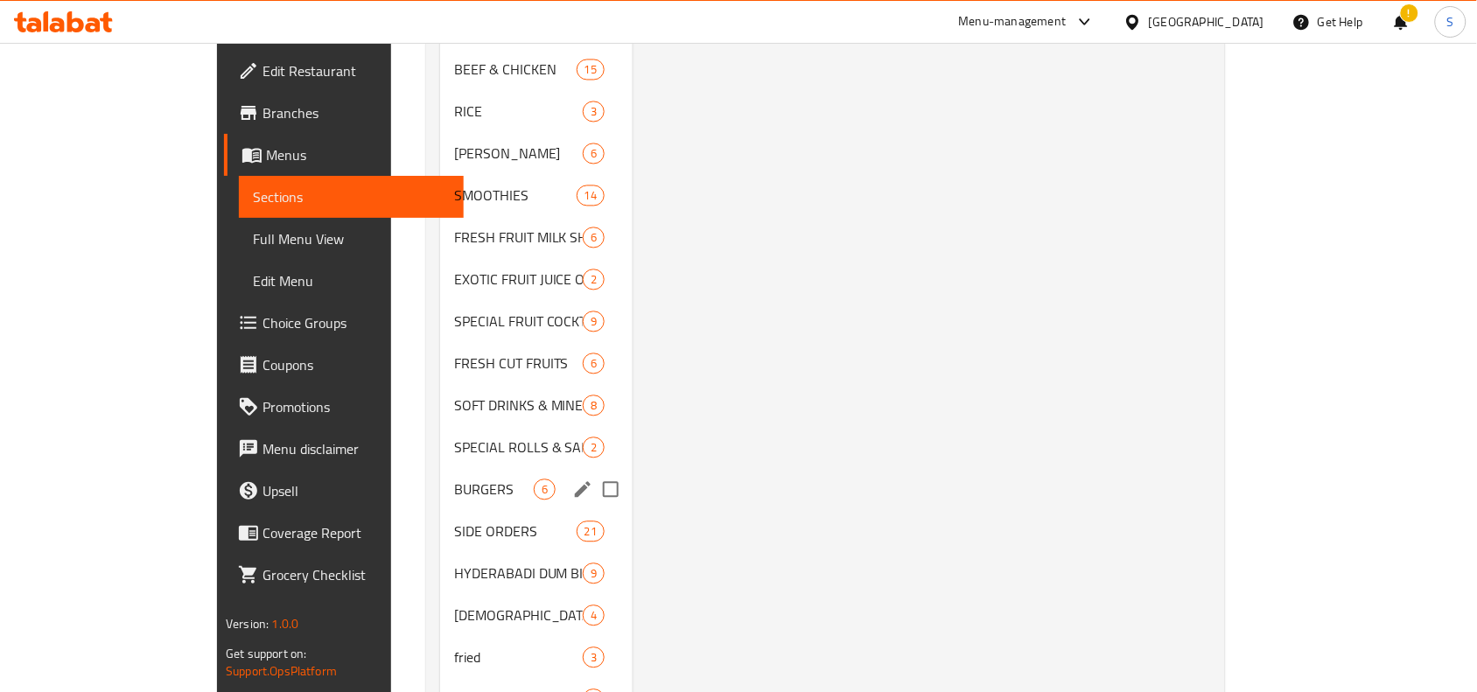
scroll to position [1033, 0]
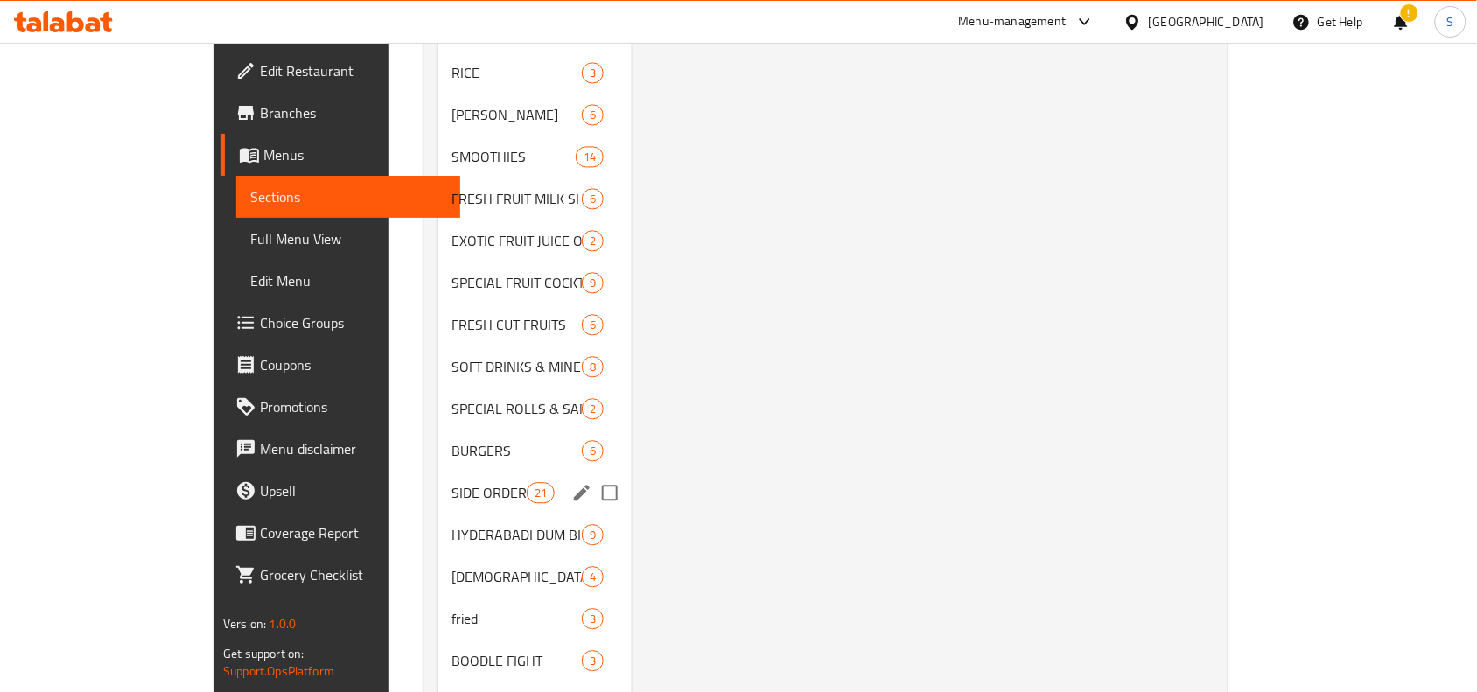
click at [438, 478] on div "SIDE ORDERS 21" at bounding box center [535, 493] width 194 height 42
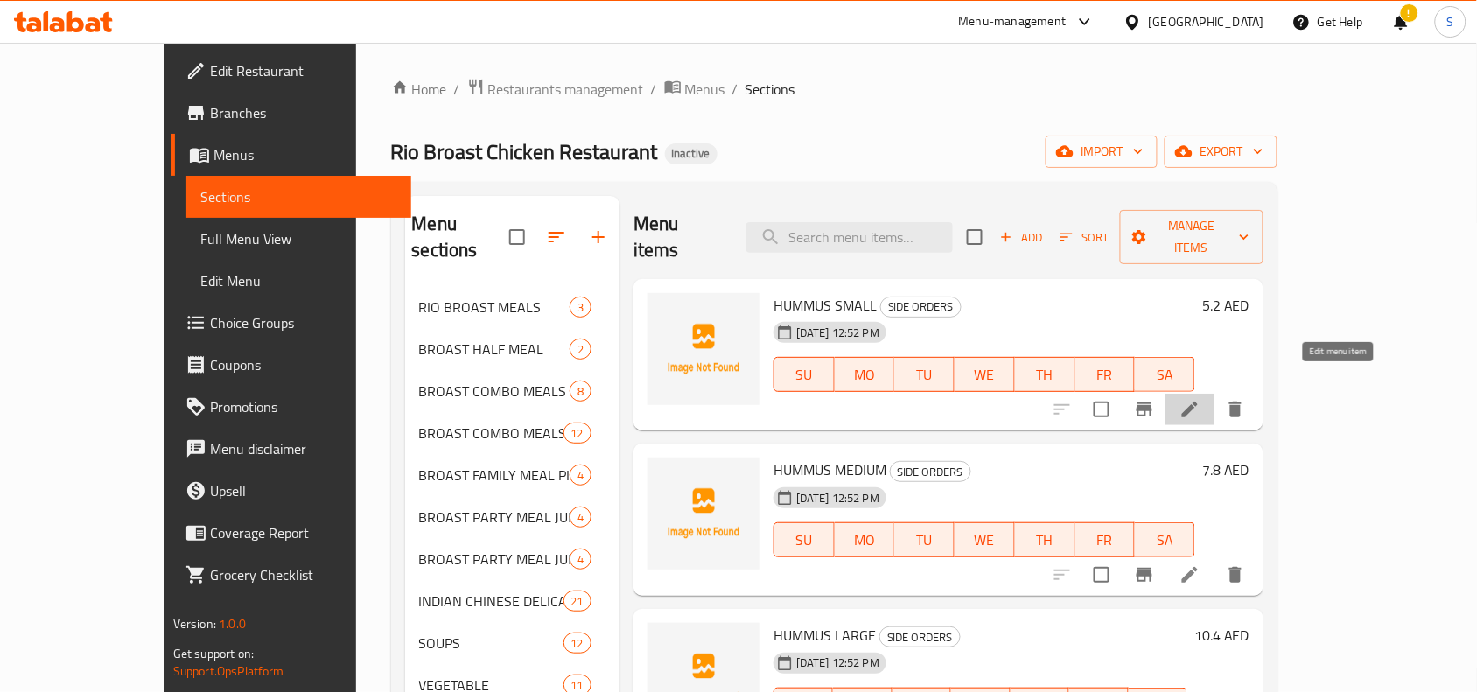
click at [1201, 399] on icon at bounding box center [1190, 409] width 21 height 21
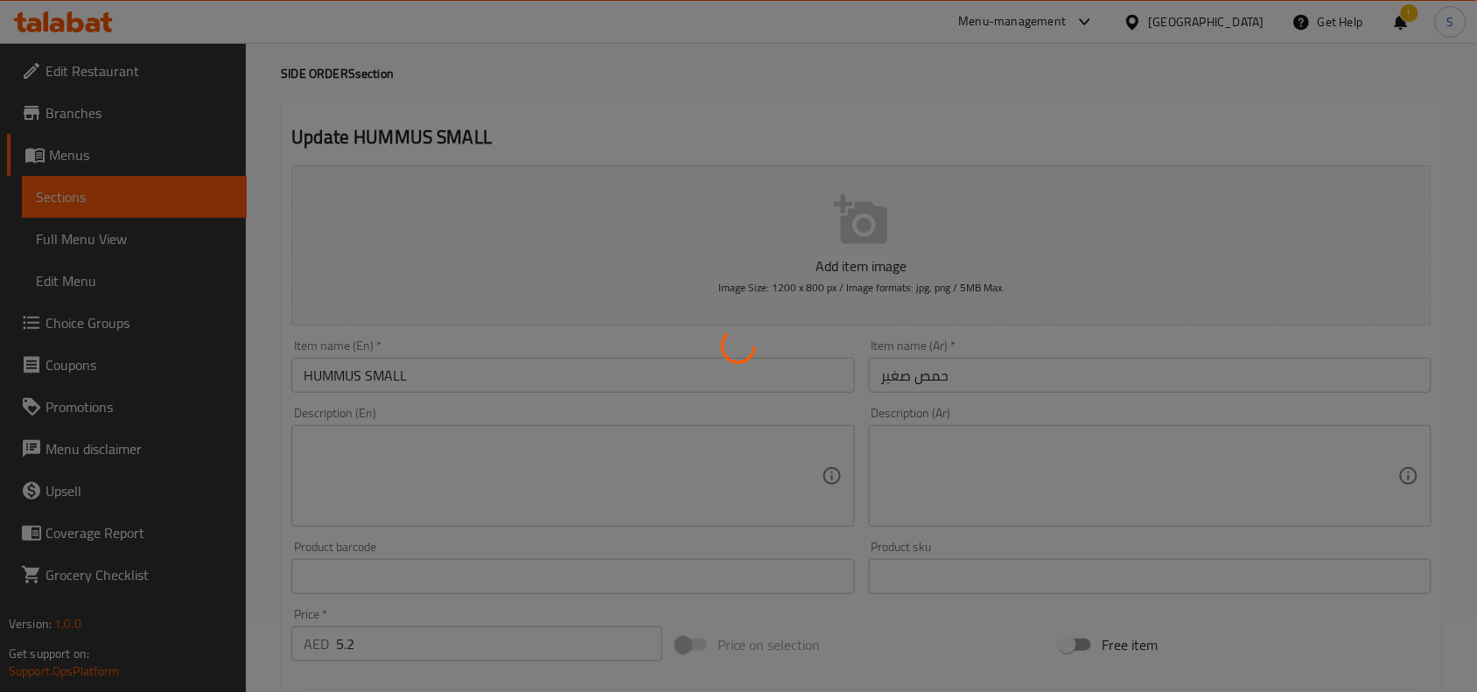
scroll to position [109, 0]
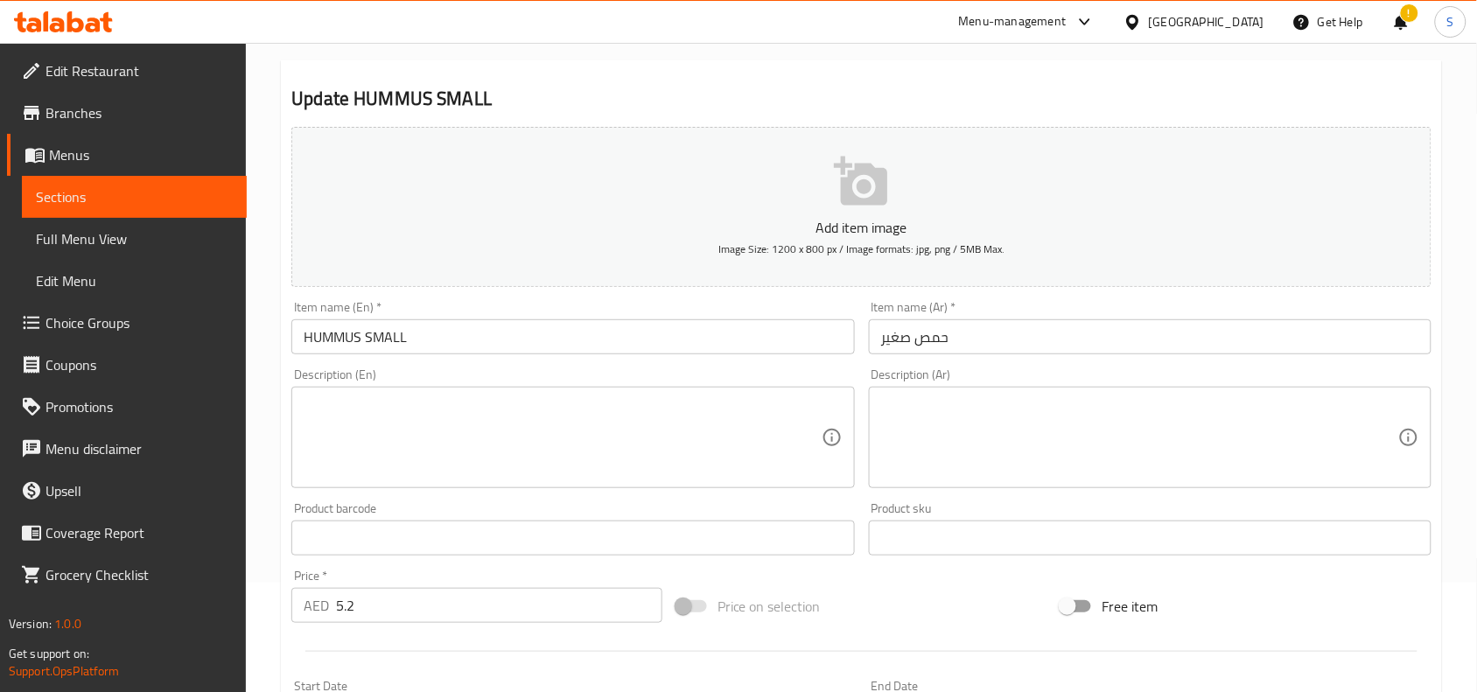
click at [526, 396] on textarea at bounding box center [562, 437] width 517 height 83
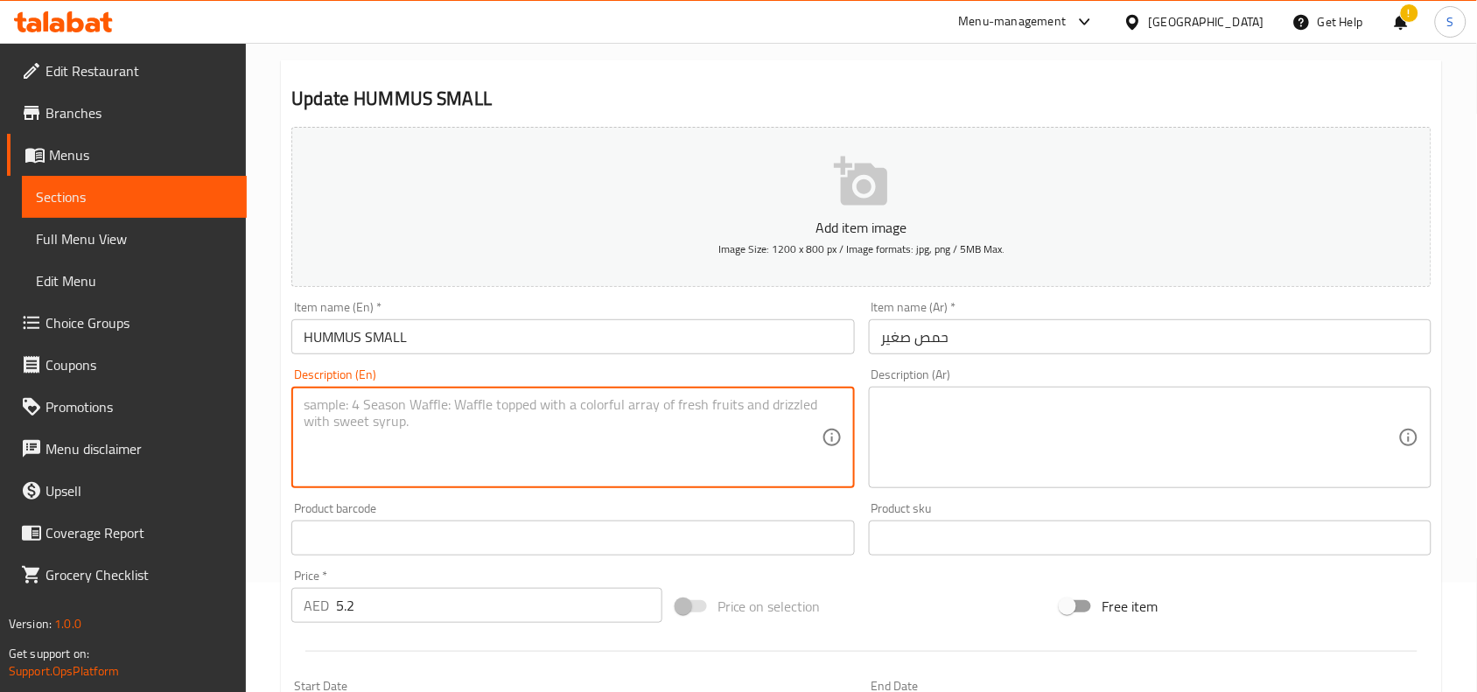
click at [535, 411] on textarea at bounding box center [562, 437] width 517 height 83
paste textarea "Small portion of velvety hummus prepared with tahini and olive oil, served fres…"
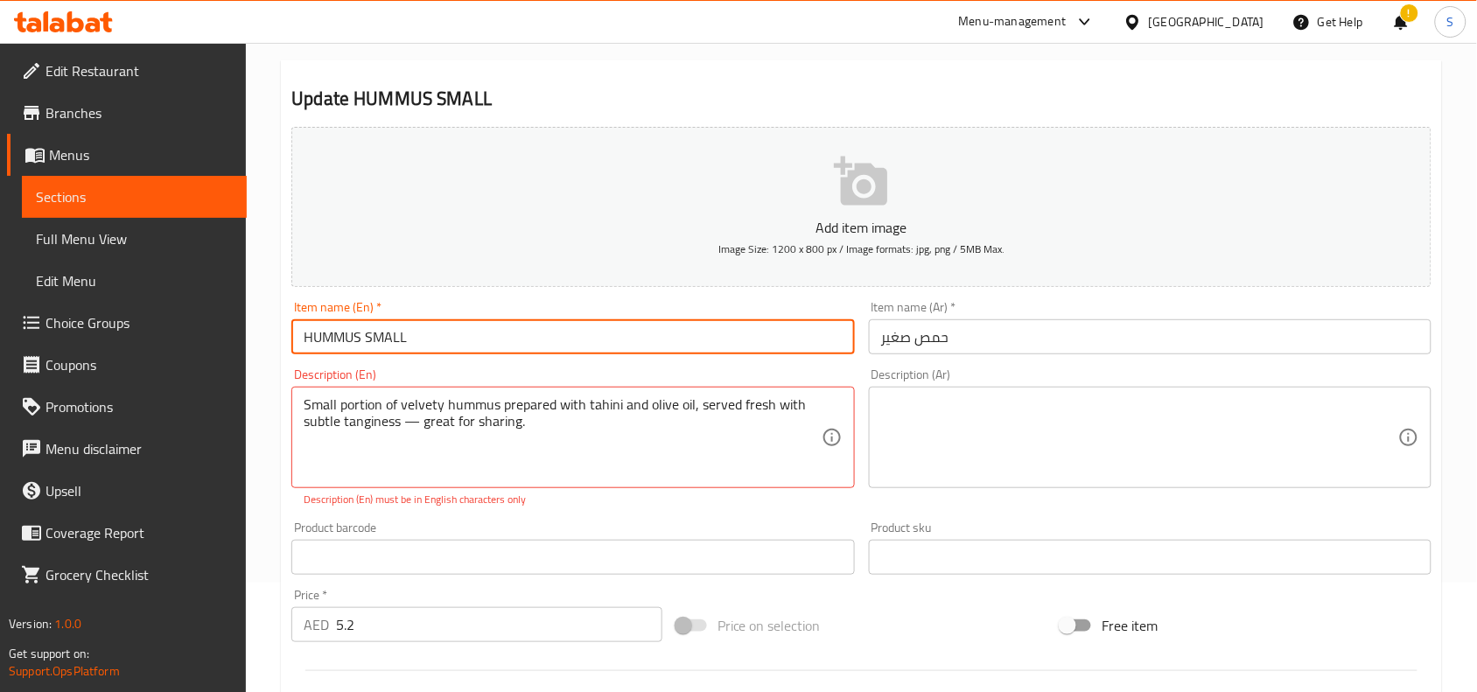
click at [579, 342] on input "HUMMUS SMALL" at bounding box center [572, 336] width 563 height 35
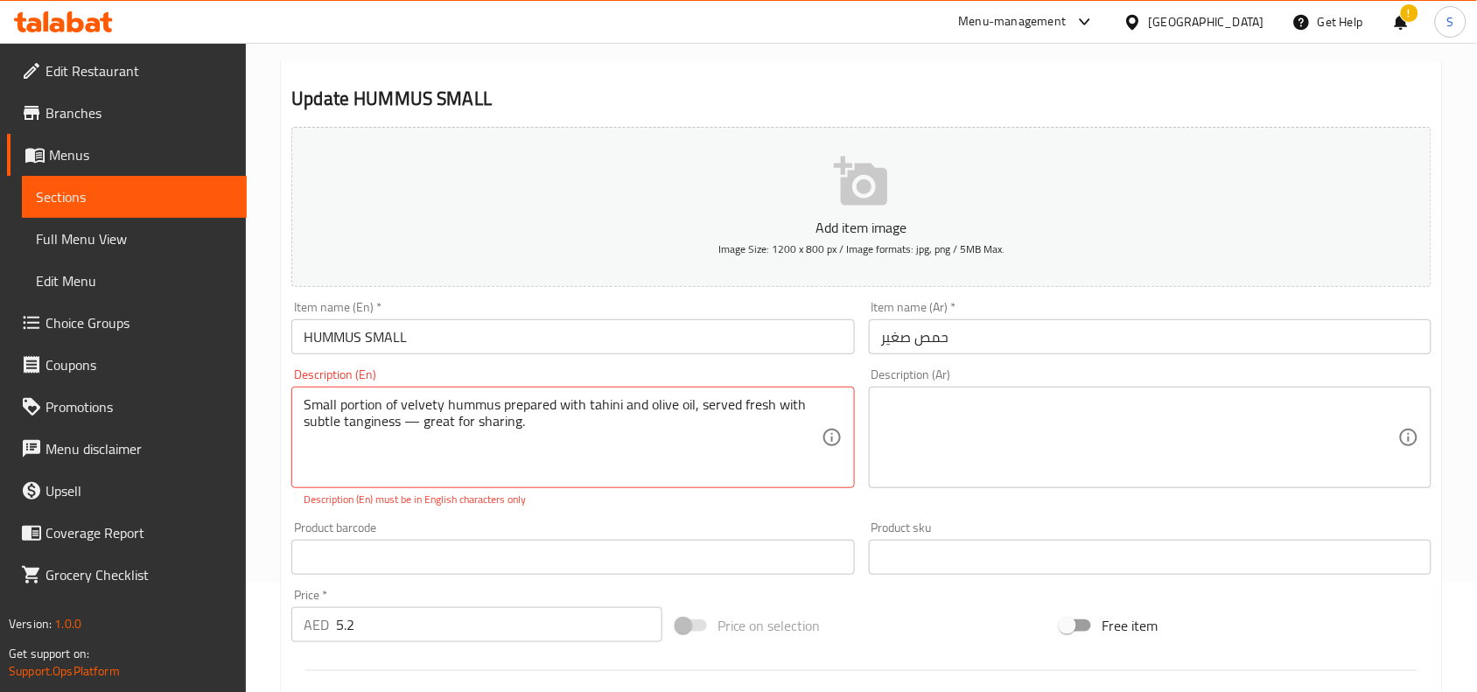
drag, startPoint x: 1003, startPoint y: 446, endPoint x: 991, endPoint y: 444, distance: 11.7
click at [1003, 446] on textarea at bounding box center [1139, 437] width 517 height 83
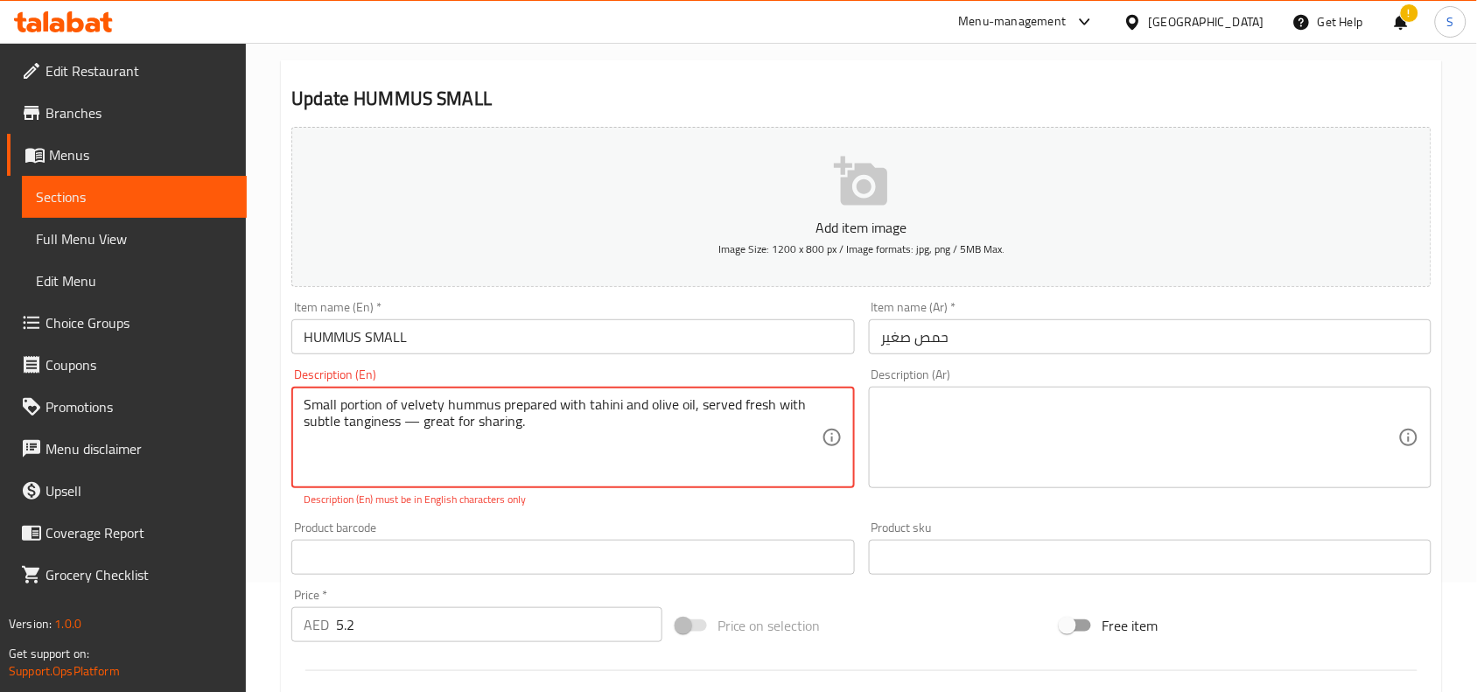
drag, startPoint x: 547, startPoint y: 430, endPoint x: 403, endPoint y: 438, distance: 143.8
click at [403, 438] on textarea "Small portion of velvety hummus prepared with tahini and olive oil, served fres…" at bounding box center [562, 437] width 517 height 83
click at [586, 429] on textarea "Small portion of velvety hummus prepared with tahini and olive oil, served fres…" at bounding box center [562, 437] width 517 height 83
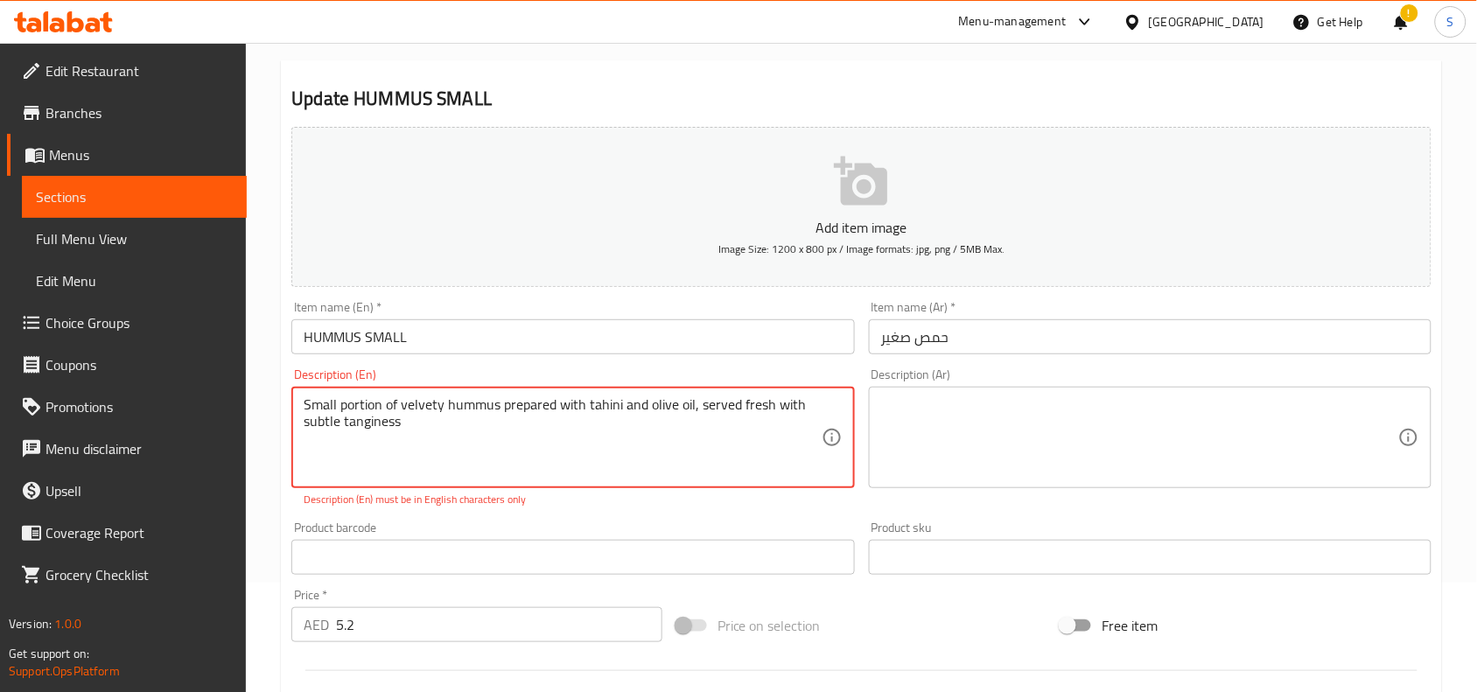
click at [586, 429] on textarea "Small portion of velvety hummus prepared with tahini and olive oil, served fres…" at bounding box center [562, 437] width 517 height 83
type textarea "Small portion of velvety hummus prepared with tahini and olive oil, served fres…"
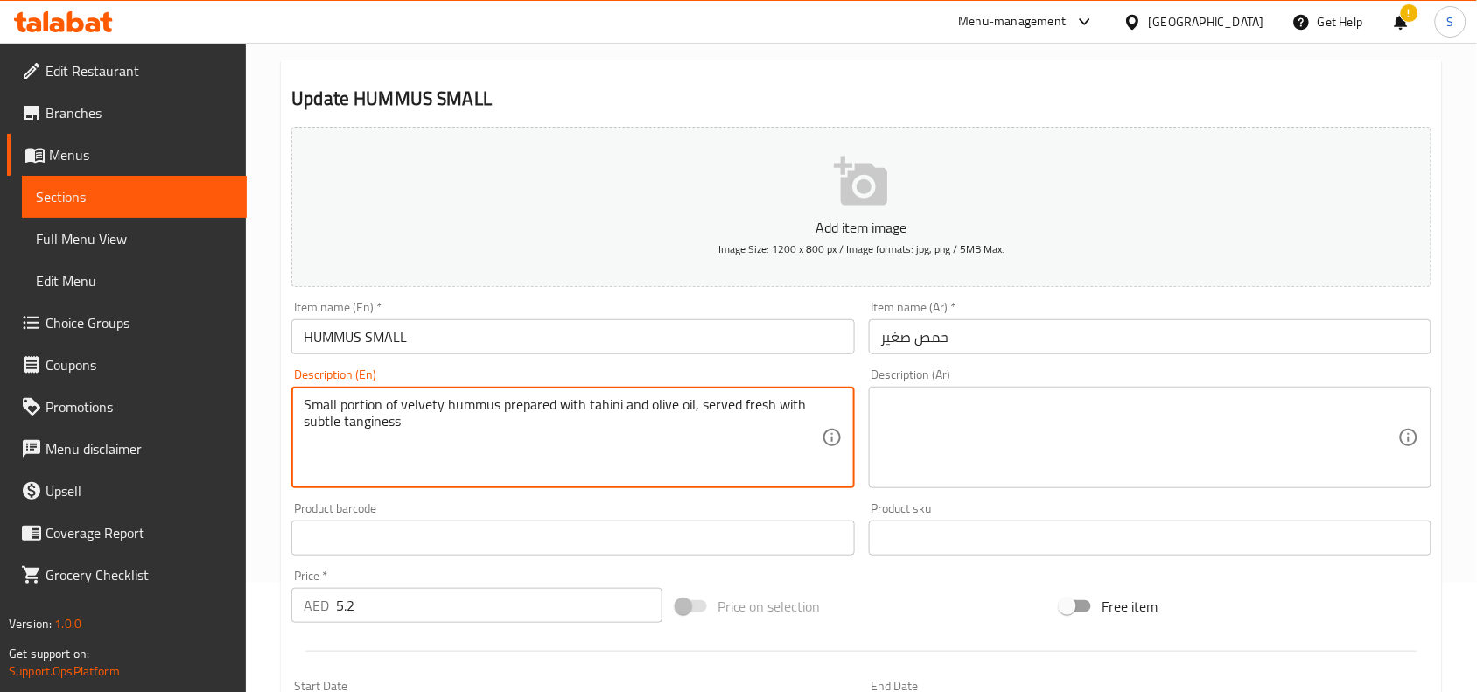
click at [1129, 442] on textarea at bounding box center [1139, 437] width 517 height 83
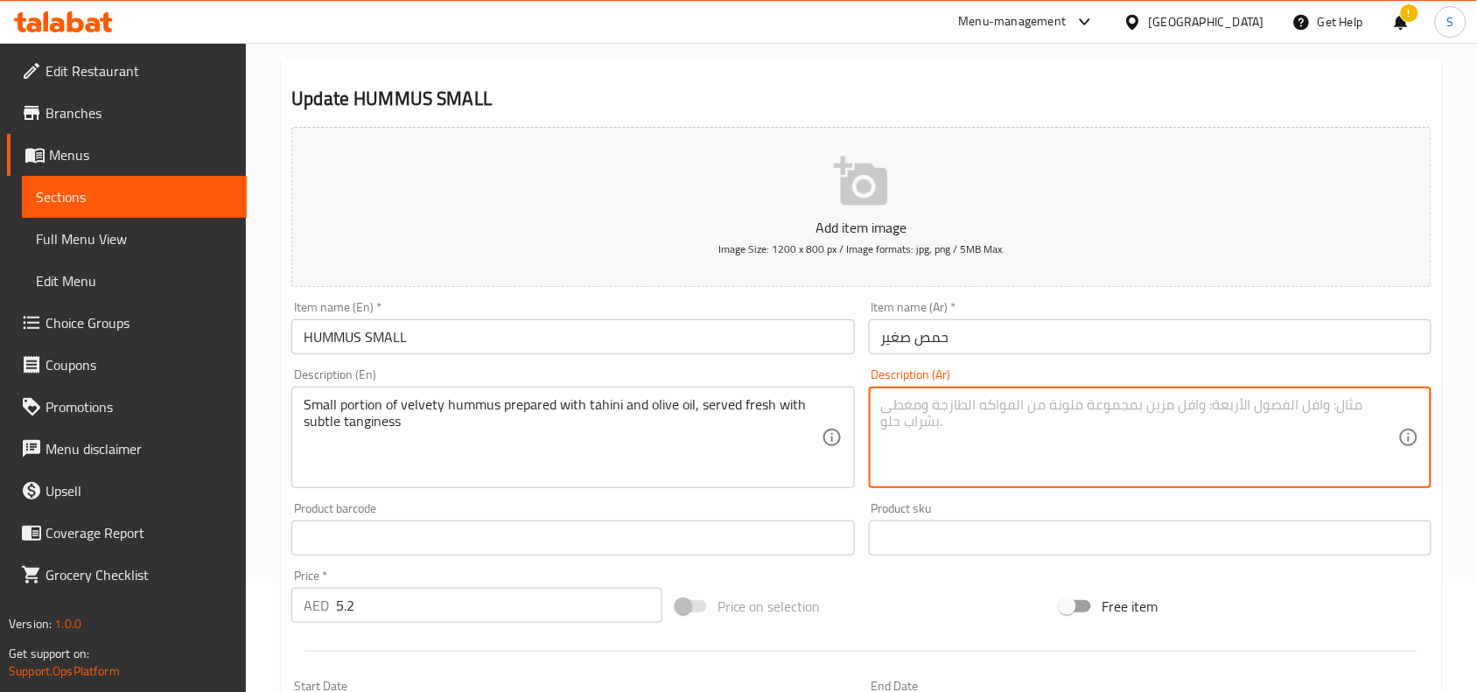
paste textarea "جزء صغير من الحمص المخملي المحضر بالطحينة وزيت الزيتون، يقدم طازجًا مع نكهة لاذ…"
type textarea "جزء صغير من الحمص المخملي المحضر بالطحينة وزيت الزيتون، يقدم طازجًا مع نكهة لاذ…"
click at [761, 335] on input "HUMMUS SMALL" at bounding box center [572, 336] width 563 height 35
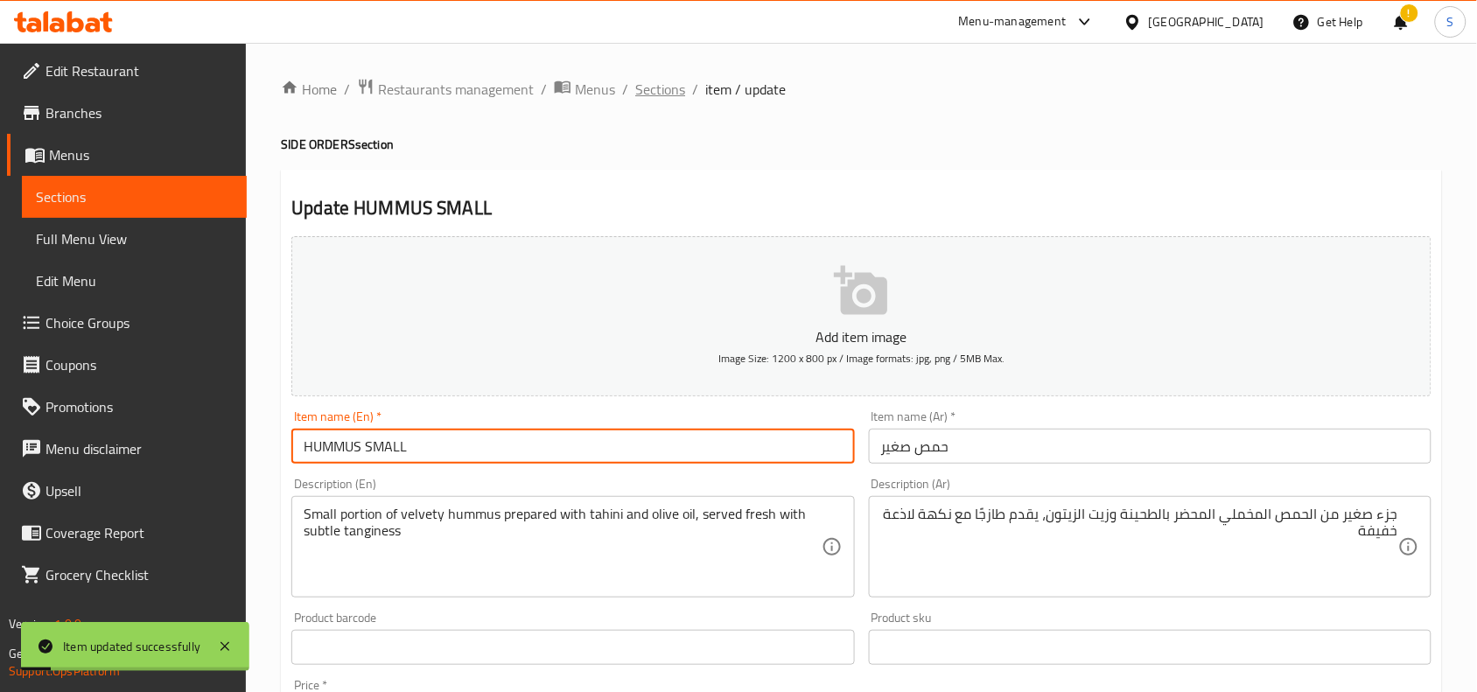
click at [654, 89] on span "Sections" at bounding box center [660, 89] width 50 height 21
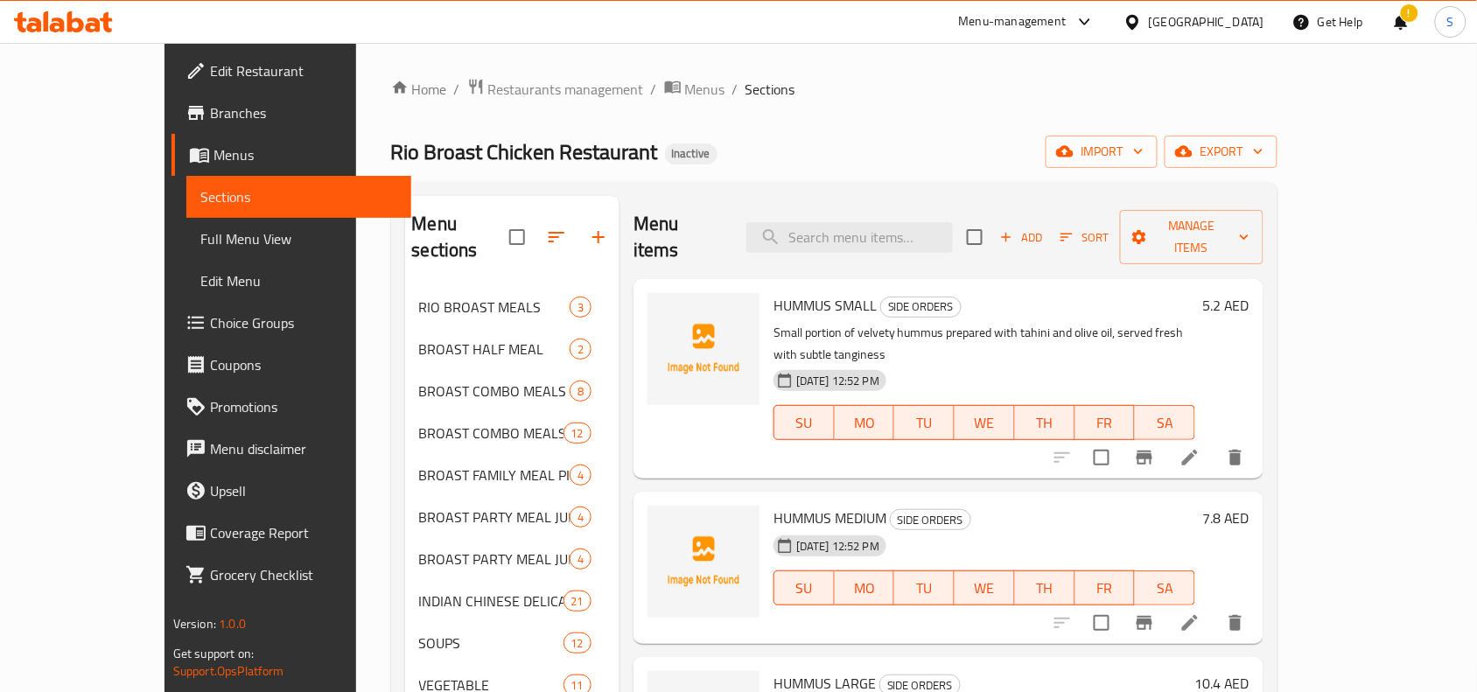
click at [1201, 613] on icon at bounding box center [1190, 623] width 21 height 21
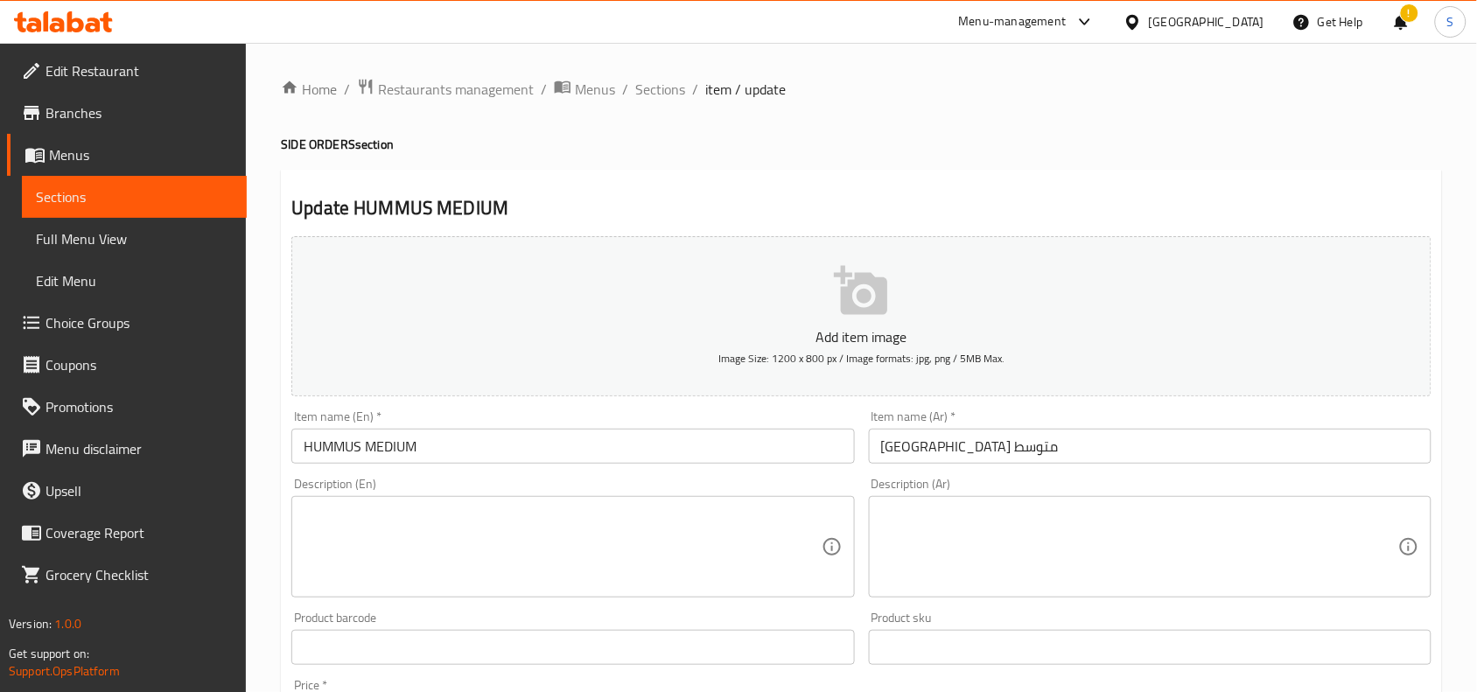
click at [656, 543] on textarea at bounding box center [562, 547] width 517 height 83
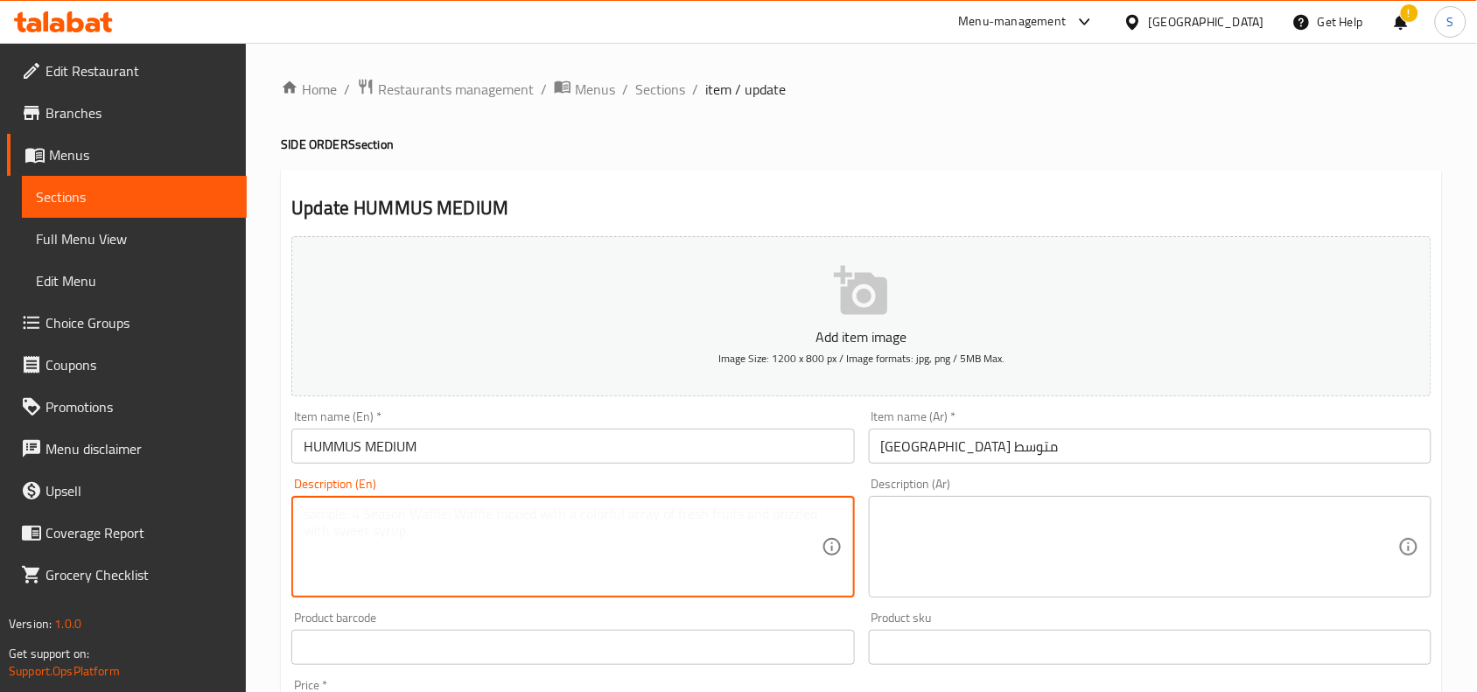
paste textarea "Medium portion of velvety hummus prepared with tahini and olive oil, served fre…"
drag, startPoint x: 580, startPoint y: 547, endPoint x: 403, endPoint y: 544, distance: 176.8
click at [403, 544] on textarea "Medium portion of velvety hummus prepared with tahini and olive oil, served fre…" at bounding box center [562, 547] width 517 height 83
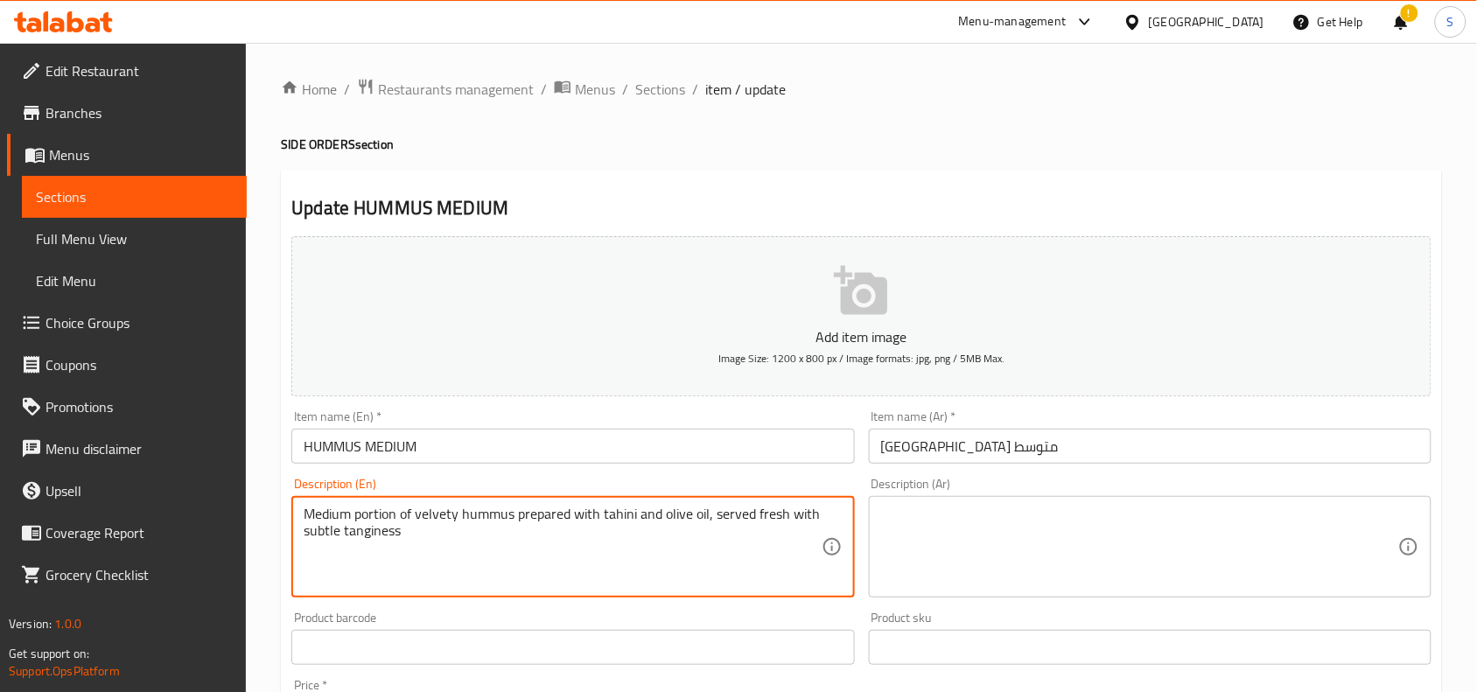
click at [403, 544] on textarea "Medium portion of velvety hummus prepared with tahini and olive oil, served fre…" at bounding box center [562, 547] width 517 height 83
type textarea "Medium portion of velvety hummus prepared with tahini and olive oil, served fre…"
drag, startPoint x: 1251, startPoint y: 545, endPoint x: 1240, endPoint y: 516, distance: 31.0
click at [1252, 545] on textarea at bounding box center [1139, 547] width 517 height 83
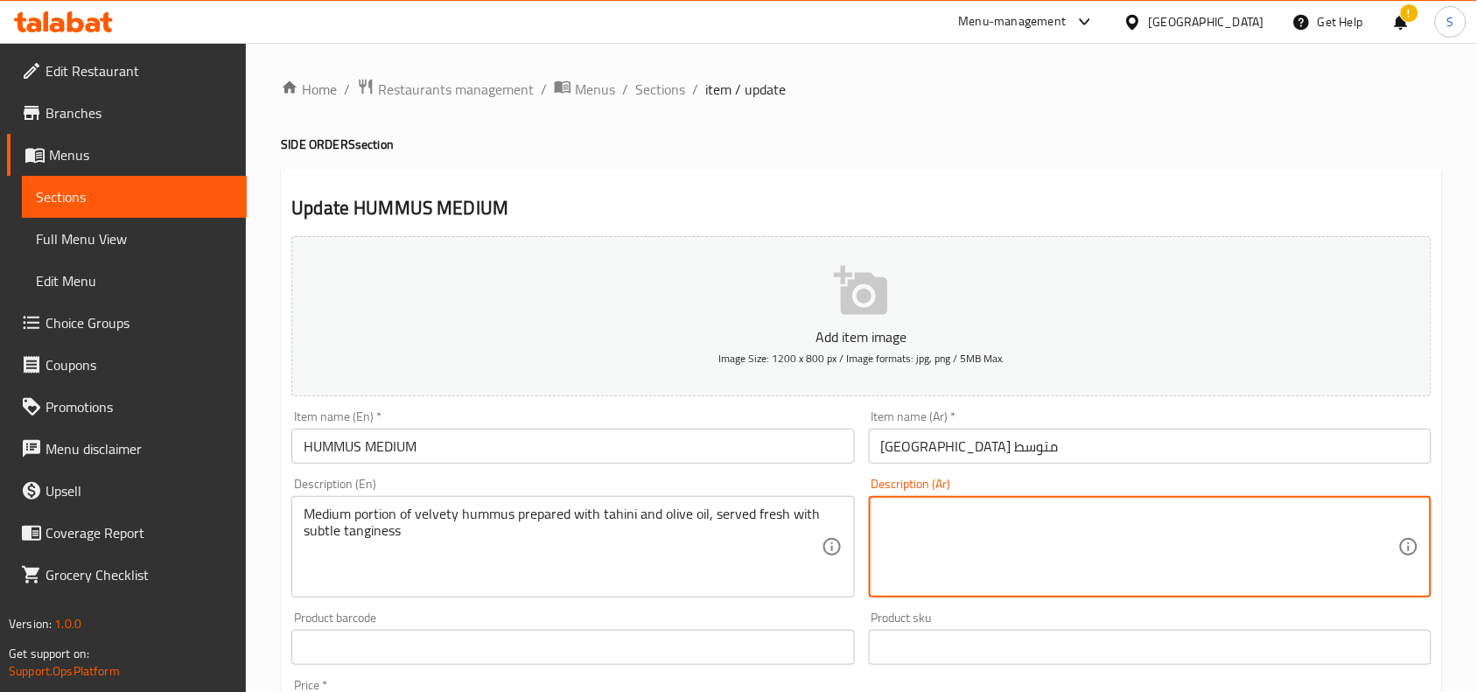
paste textarea "حصة متوسطة من الحمص المخملي المحضر بالطحينة وزيت الزيتون، يقدم طازجًا مع نكهة ل…"
type textarea "حصة متوسطة من الحمص المخملي المحضر بالطحينة وزيت الزيتون، يقدم طازجًا مع نكهة ل…"
click at [788, 455] on input "HUMMUS MEDIUM" at bounding box center [572, 446] width 563 height 35
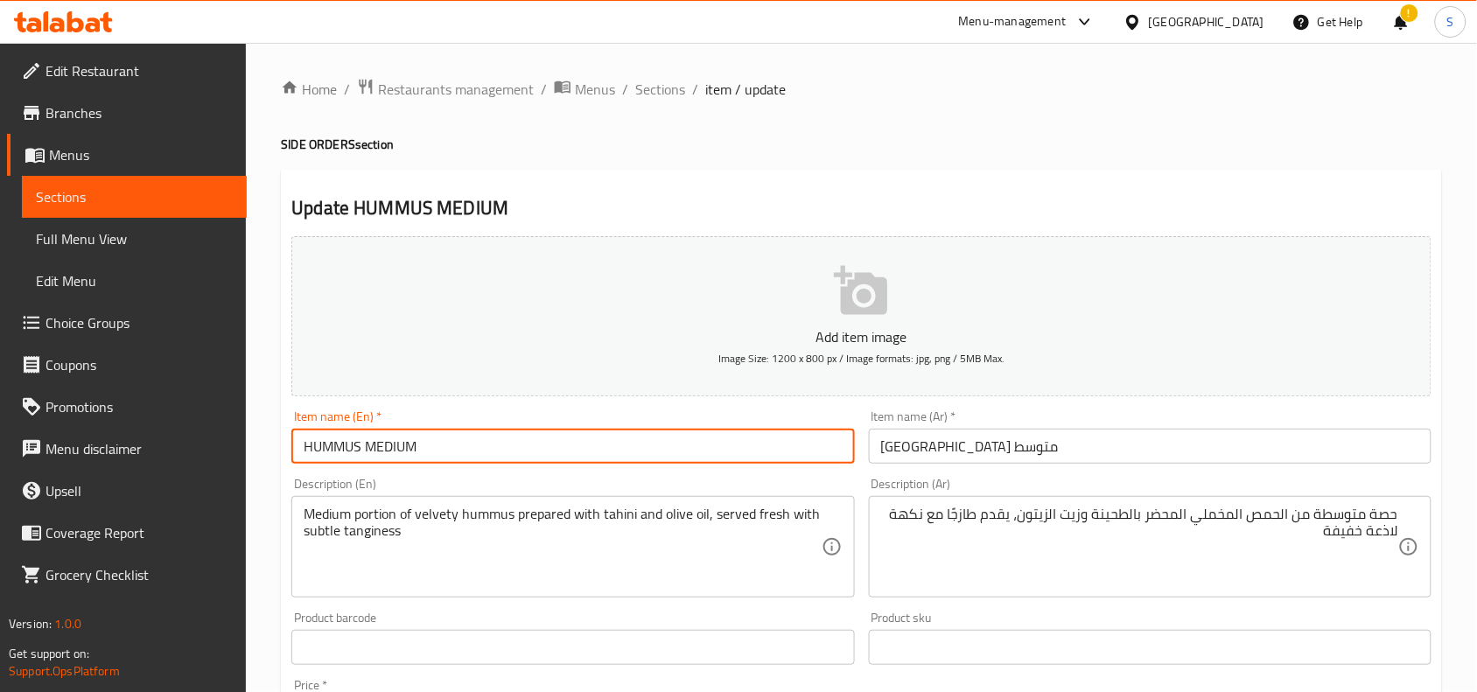
click at [643, 81] on span "Sections" at bounding box center [660, 89] width 50 height 21
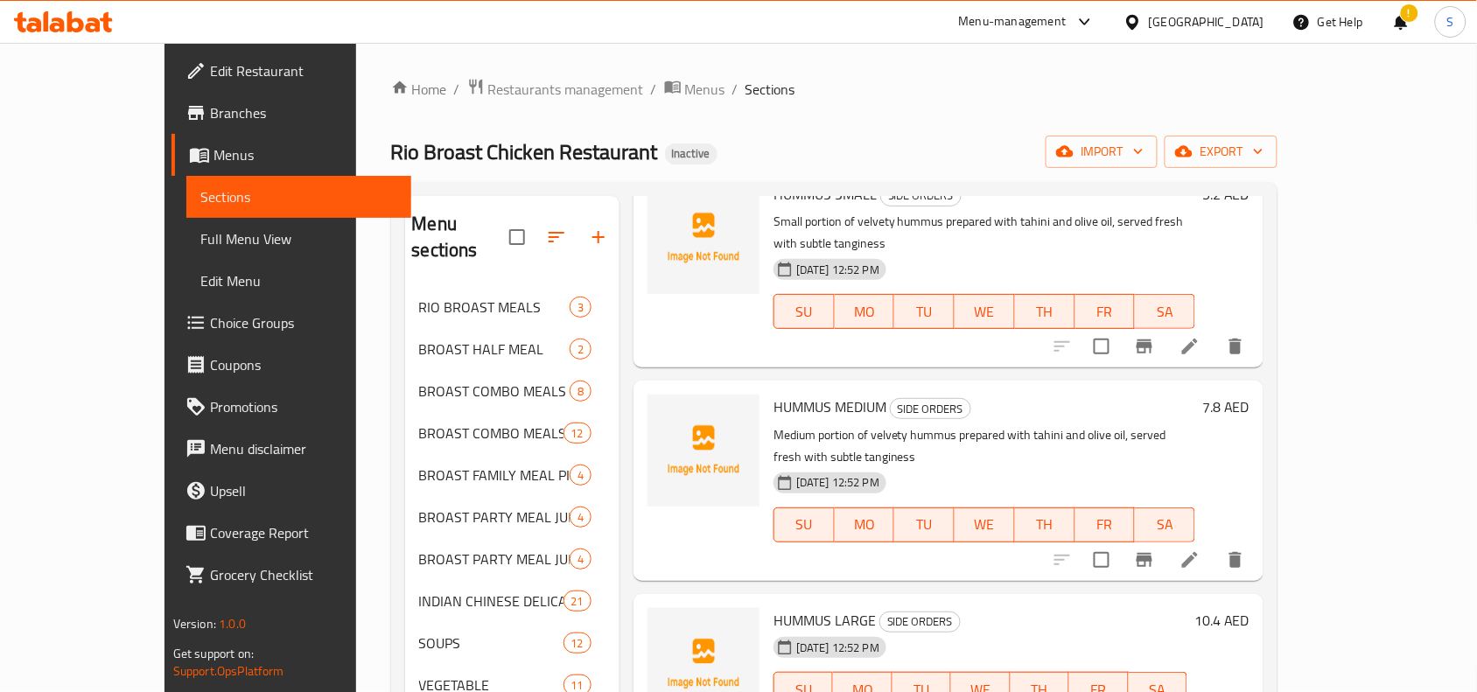
scroll to position [109, 0]
click at [823, 396] on span "HUMMUS MEDIUM" at bounding box center [830, 409] width 113 height 26
copy h6 "HUMMUS MEDIUM"
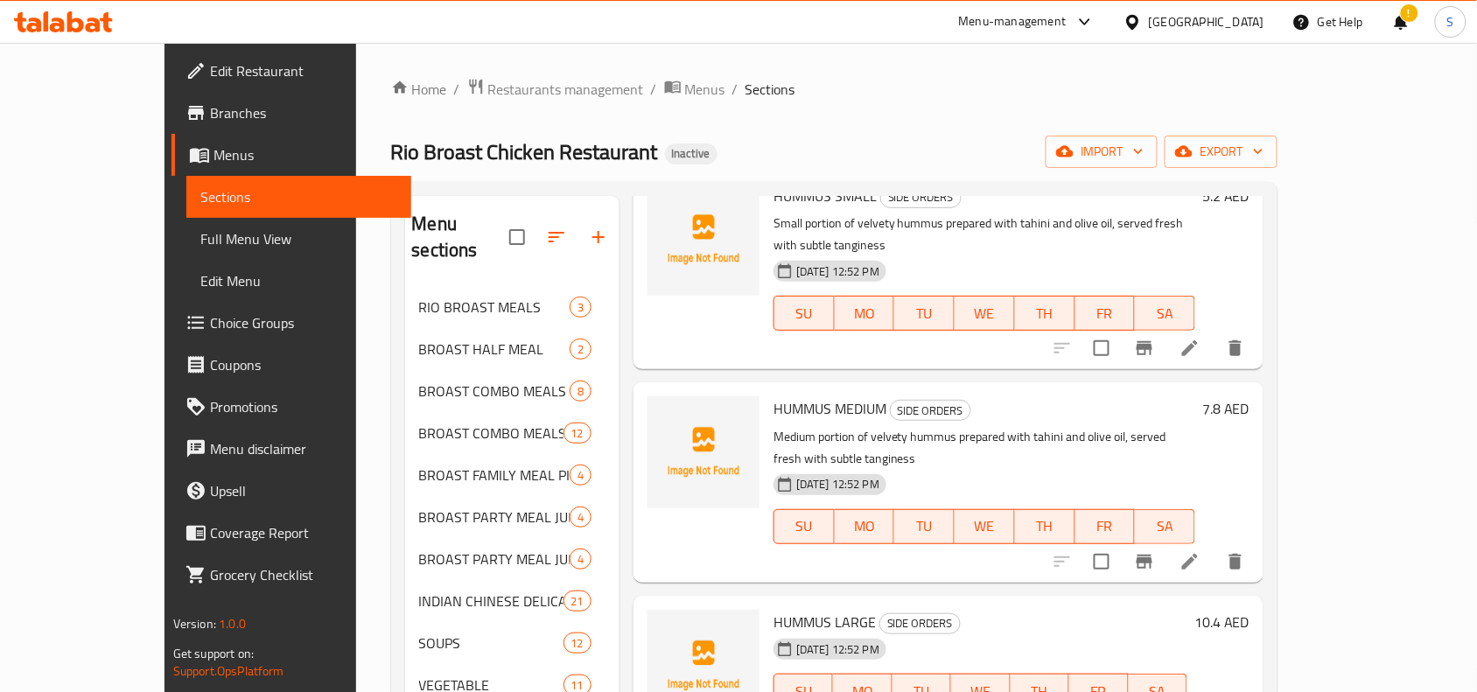
click at [789, 609] on span "HUMMUS LARGE" at bounding box center [825, 622] width 102 height 26
copy h6 "HUMMUS LARGE"
click at [945, 502] on div "SU MO TU WE TH FR SA" at bounding box center [985, 526] width 436 height 49
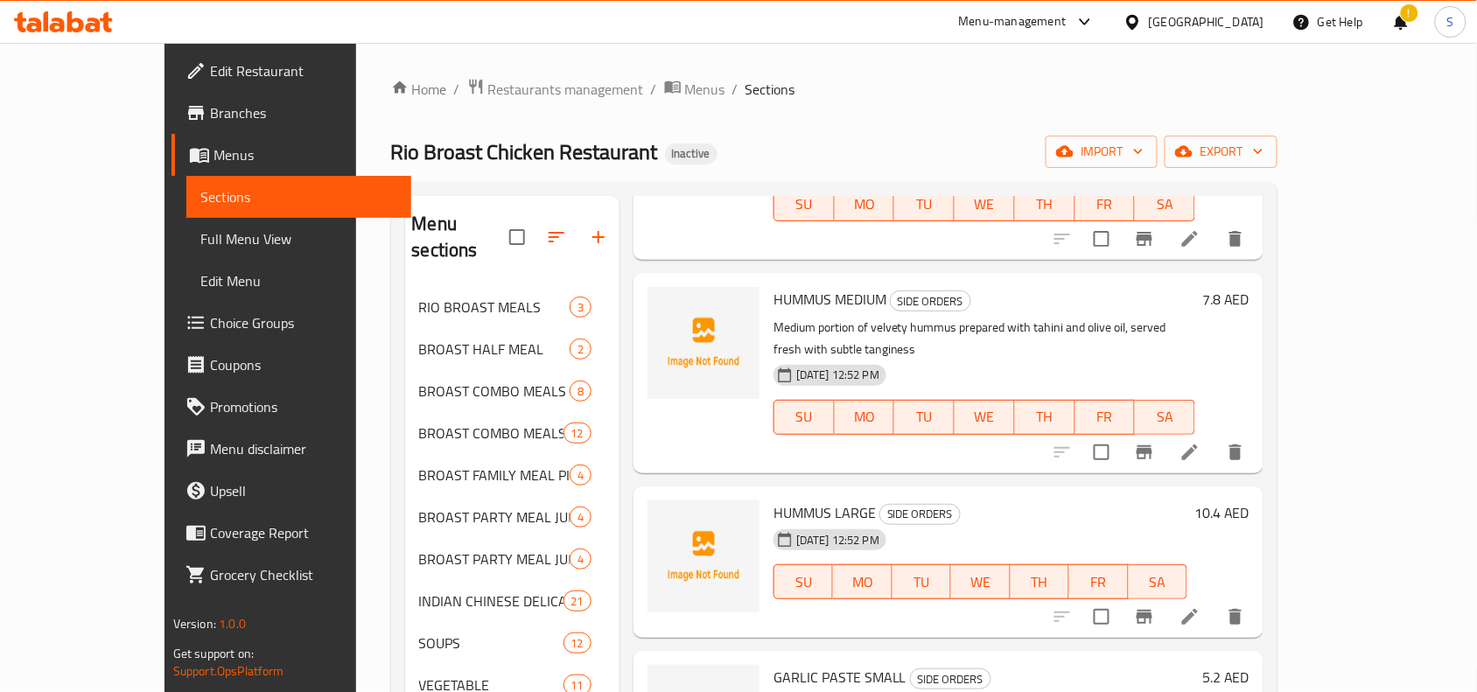
scroll to position [0, 0]
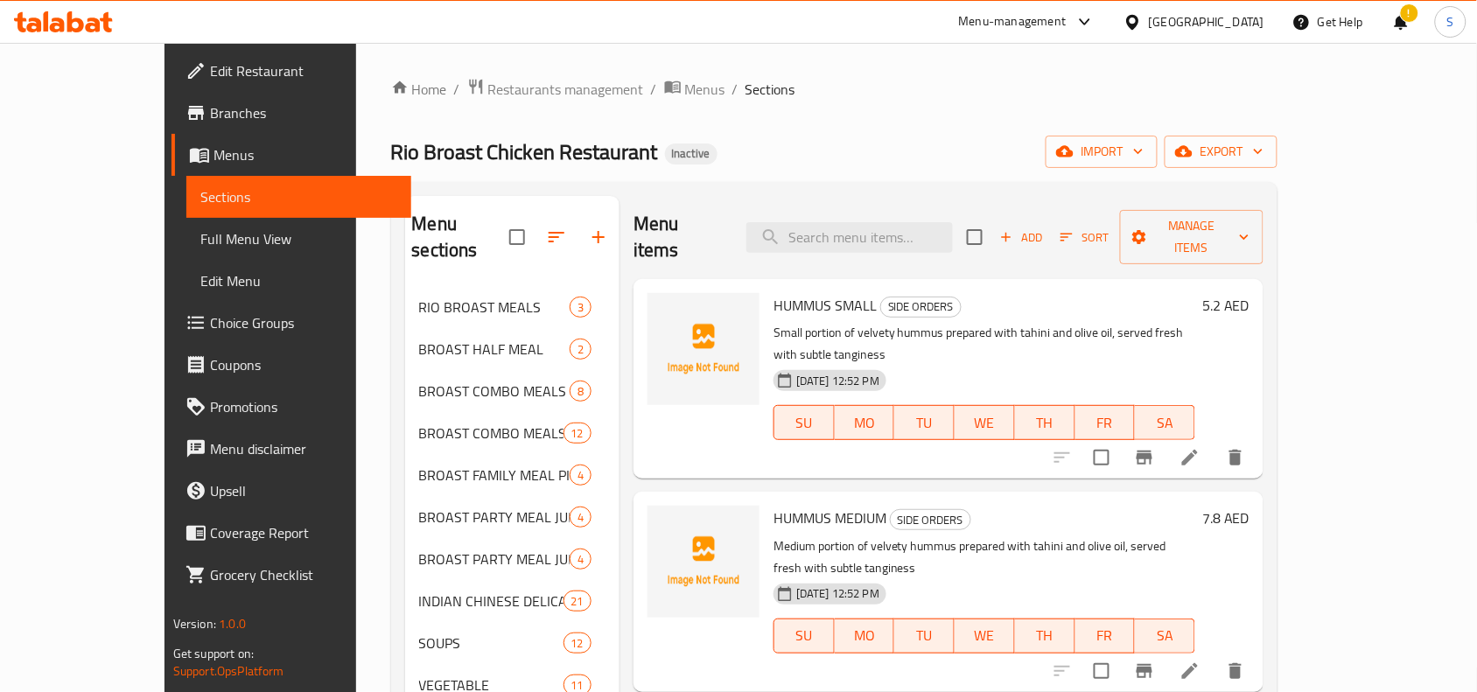
click at [1250, 293] on h6 "5.2 AED" at bounding box center [1225, 305] width 47 height 25
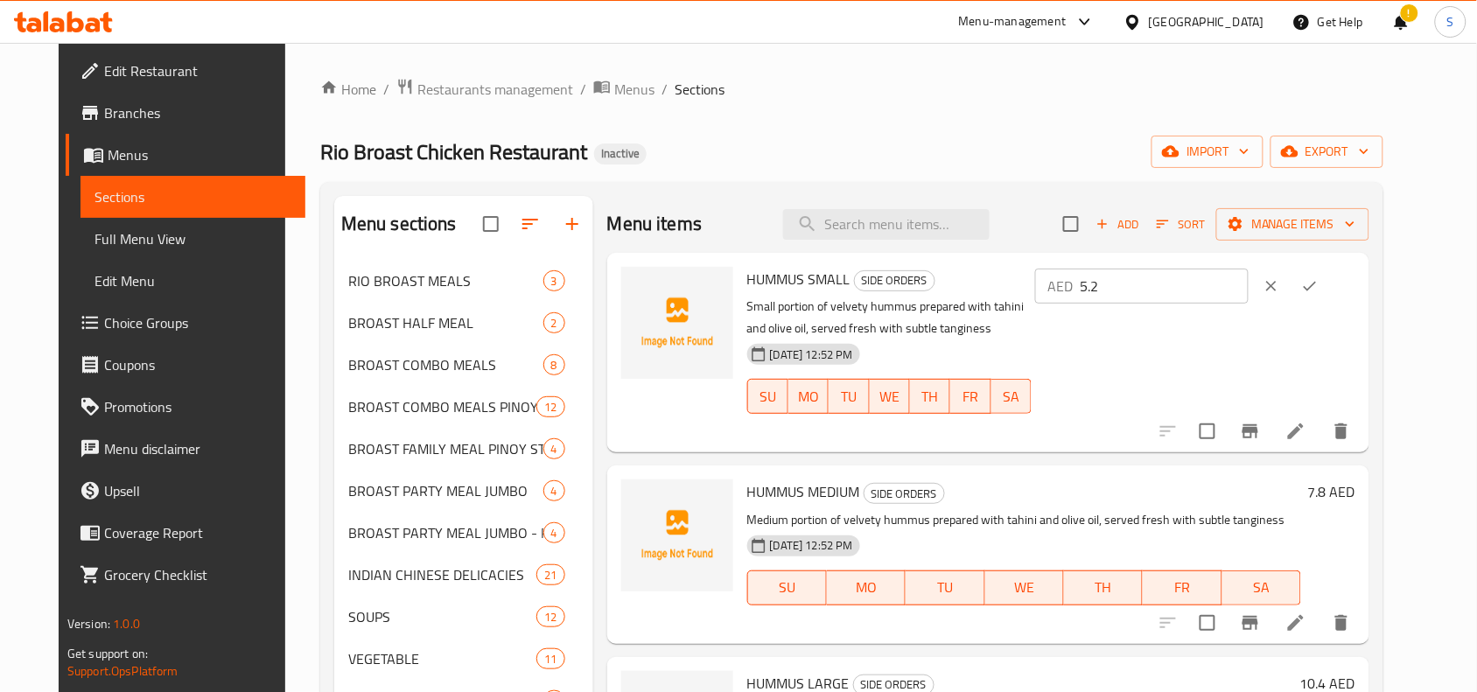
click at [1249, 296] on input "5.2" at bounding box center [1164, 286] width 169 height 35
type input "5"
click at [1319, 293] on icon "ok" at bounding box center [1310, 286] width 18 height 18
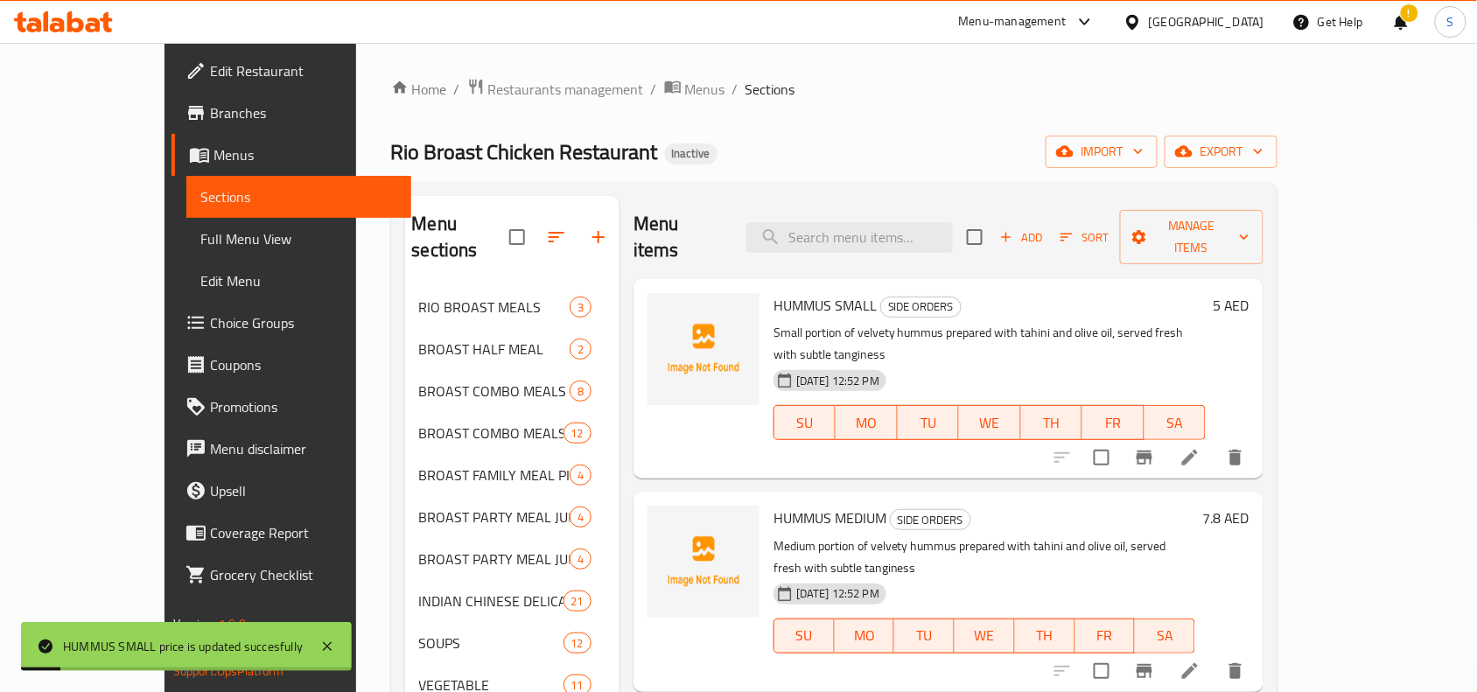
click at [1250, 506] on h6 "7.8 AED" at bounding box center [1225, 518] width 47 height 25
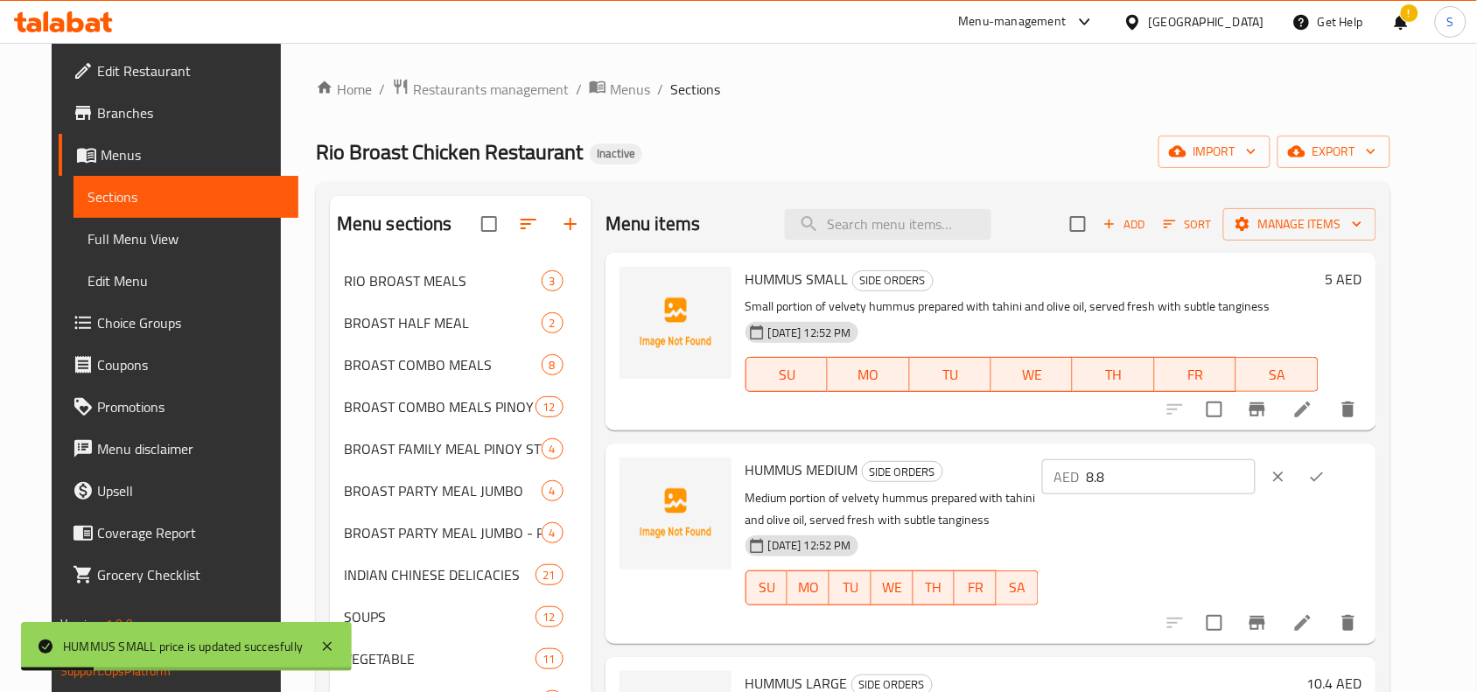
click at [1256, 469] on input "8.8" at bounding box center [1171, 476] width 169 height 35
type input "8"
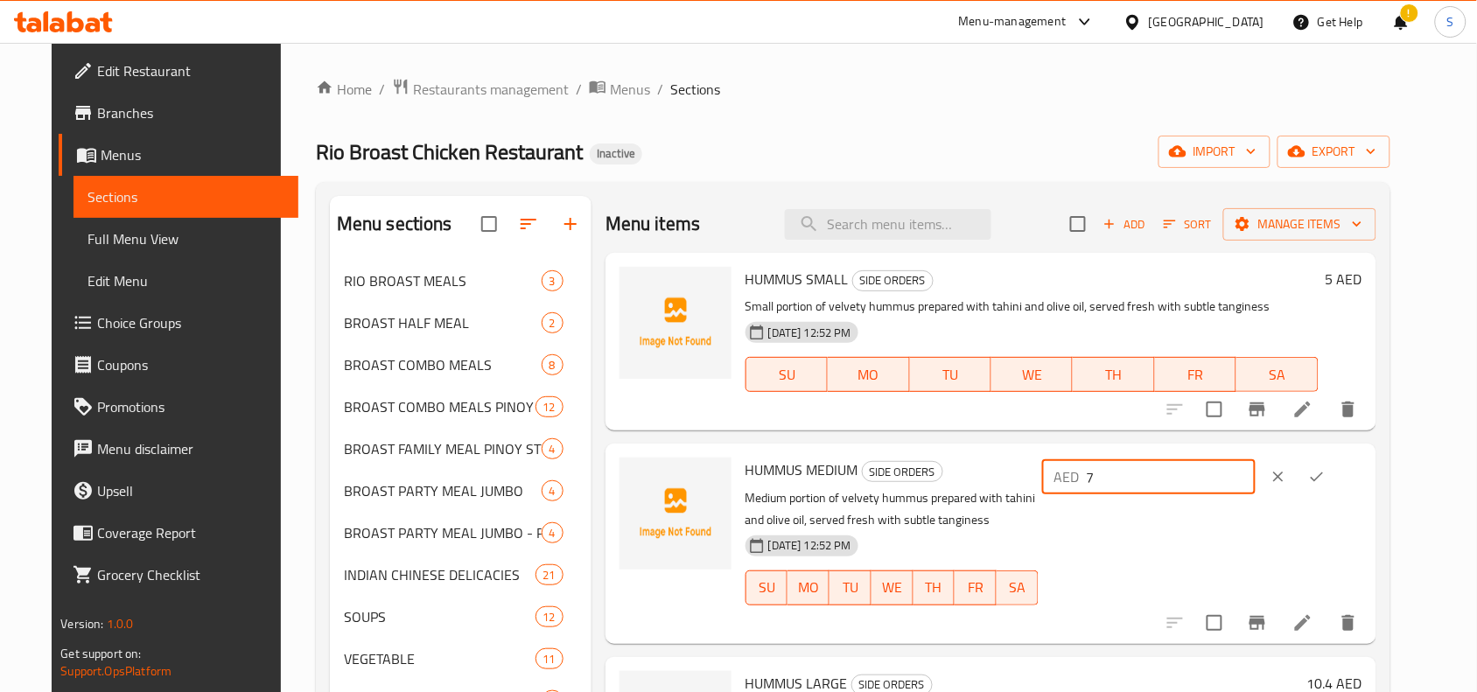
type input "7"
click at [1326, 482] on icon "ok" at bounding box center [1317, 477] width 18 height 18
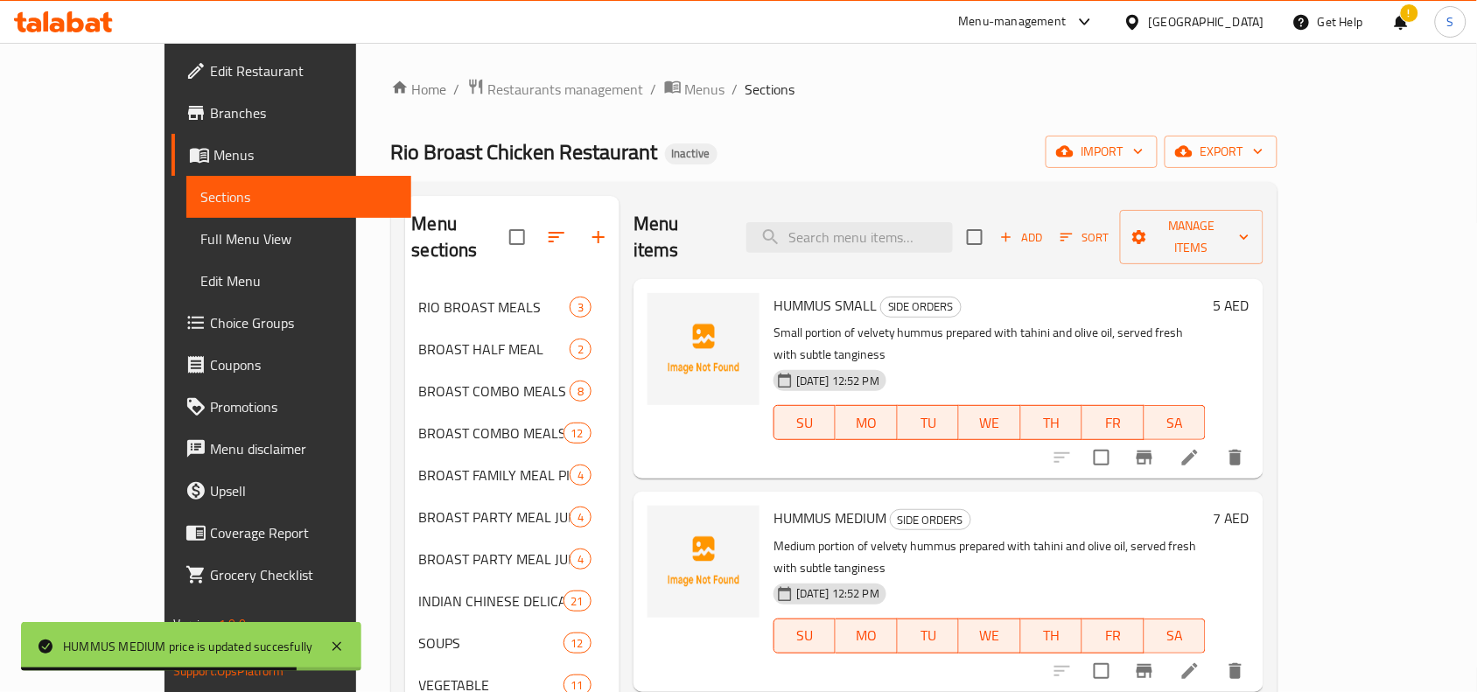
click at [1250, 506] on h6 "7 AED" at bounding box center [1231, 518] width 37 height 25
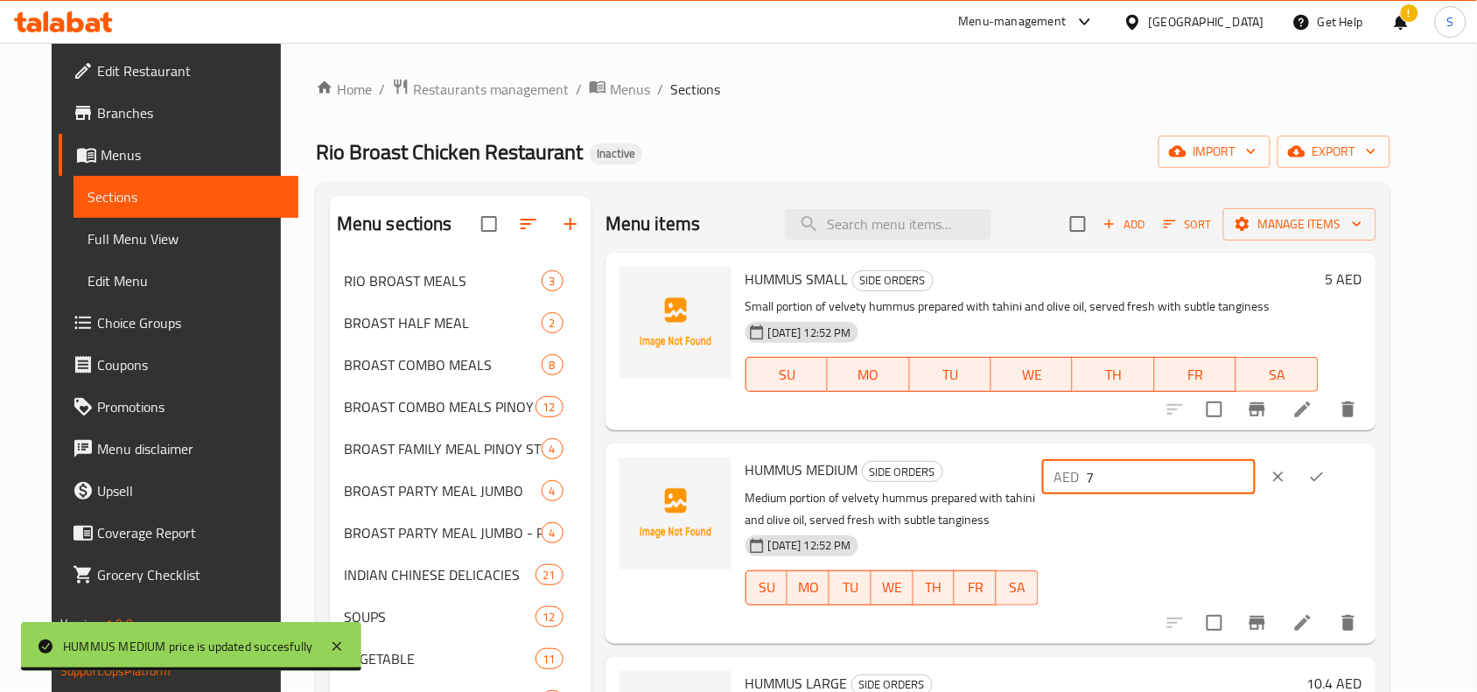
click at [1253, 483] on input "7" at bounding box center [1171, 476] width 169 height 35
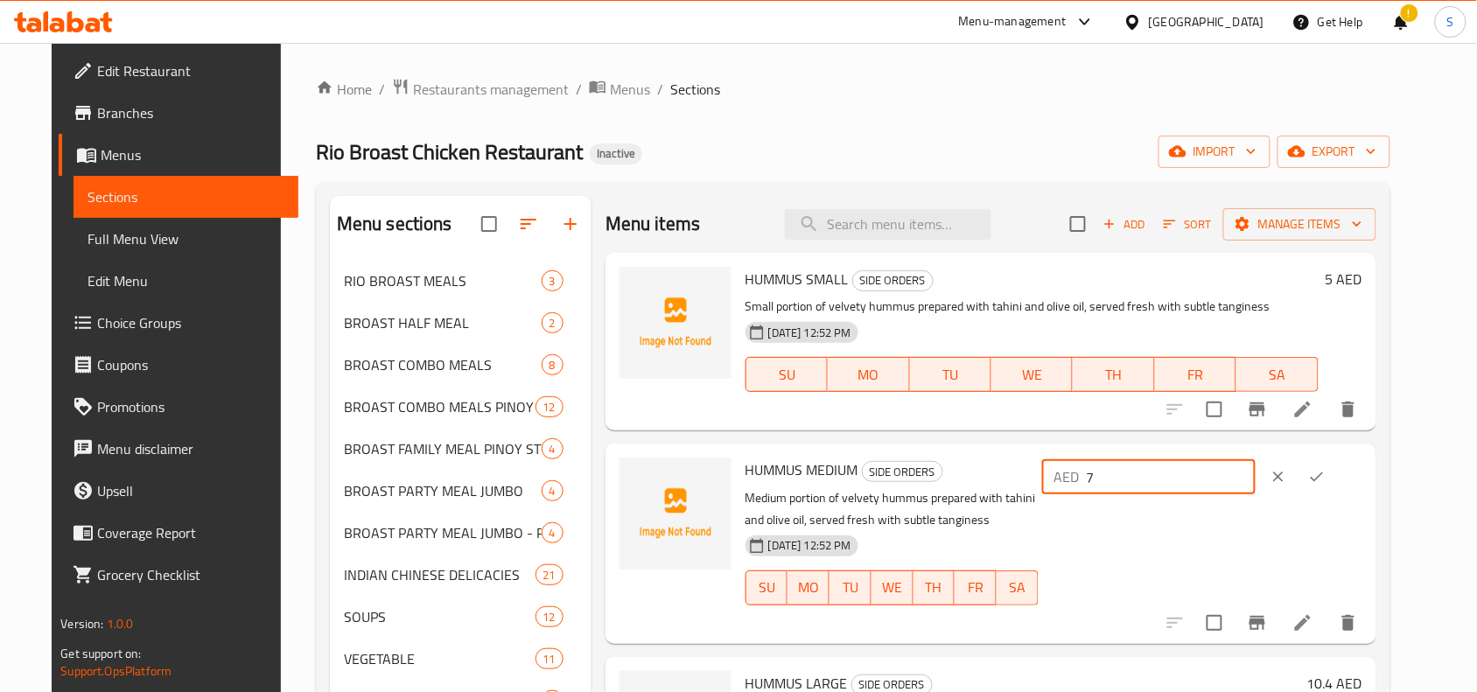
click at [1253, 483] on input "7" at bounding box center [1171, 476] width 169 height 35
type input "8"
click at [1362, 497] on div "AED 8 ​" at bounding box center [1201, 544] width 324 height 172
click at [1326, 478] on icon "ok" at bounding box center [1317, 477] width 18 height 18
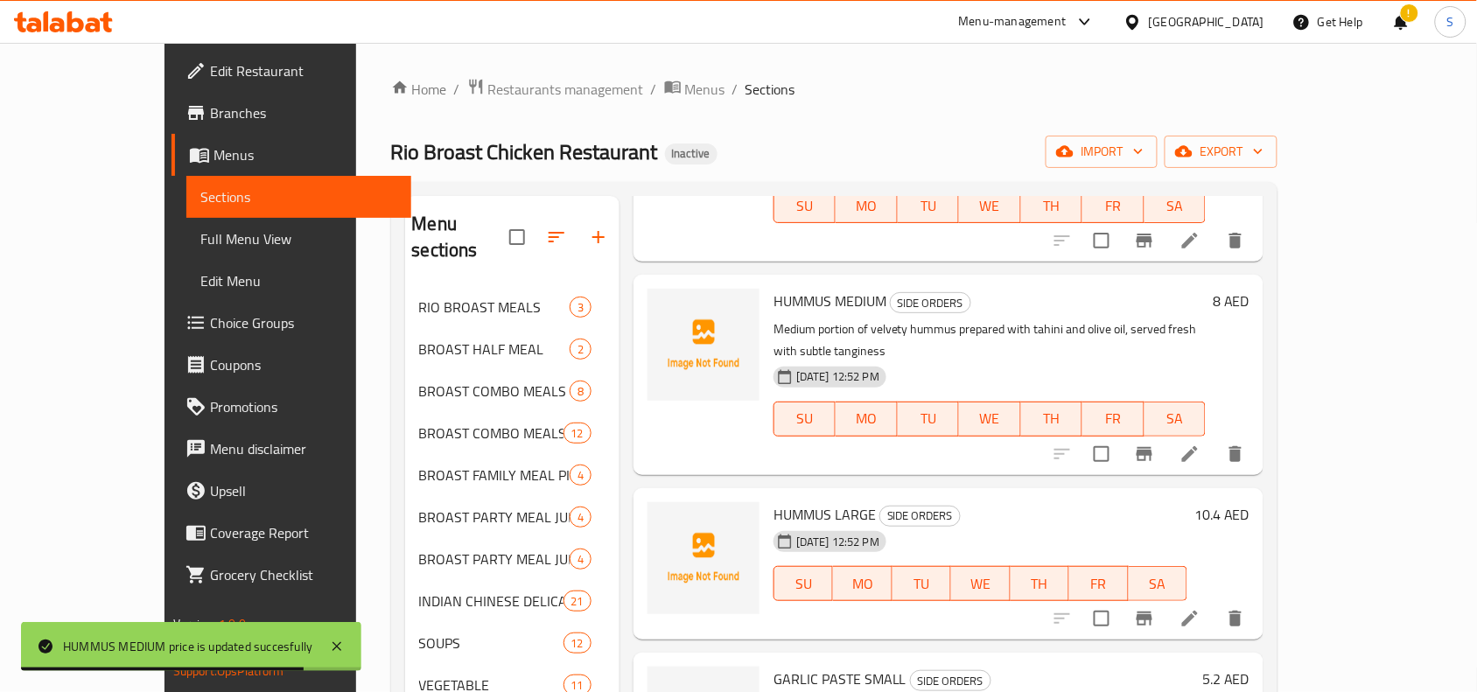
scroll to position [219, 0]
click at [1250, 501] on h6 "10.4 AED" at bounding box center [1222, 513] width 55 height 25
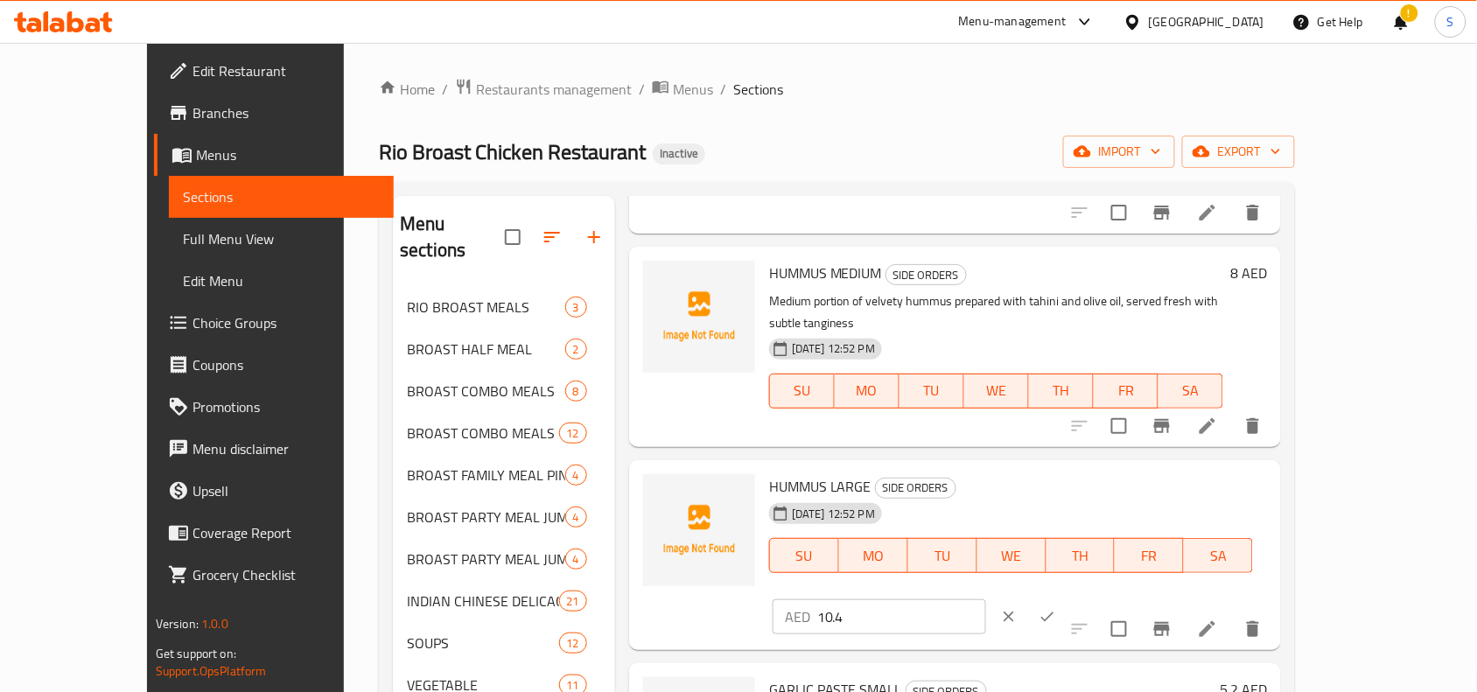
click at [986, 599] on input "10.4" at bounding box center [901, 616] width 169 height 35
type input "10"
click at [1067, 598] on button "ok" at bounding box center [1047, 617] width 39 height 39
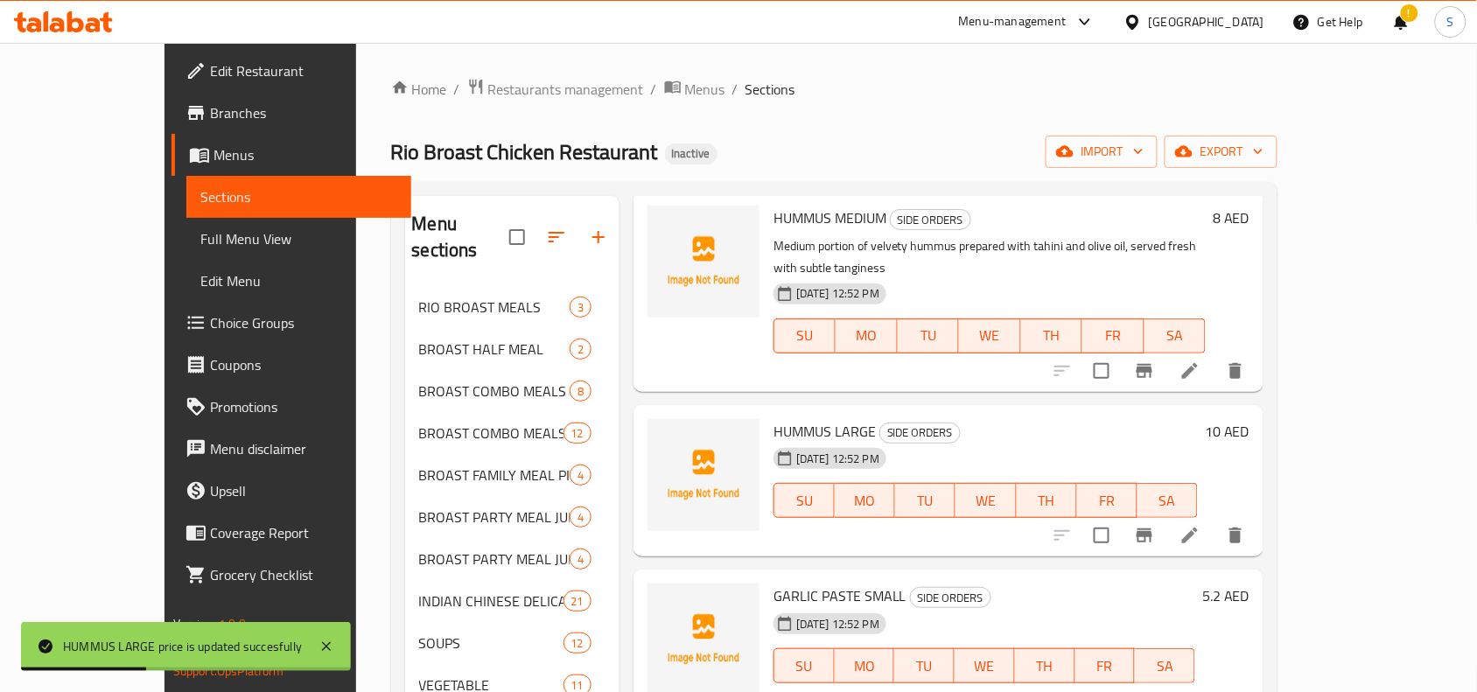
scroll to position [438, 0]
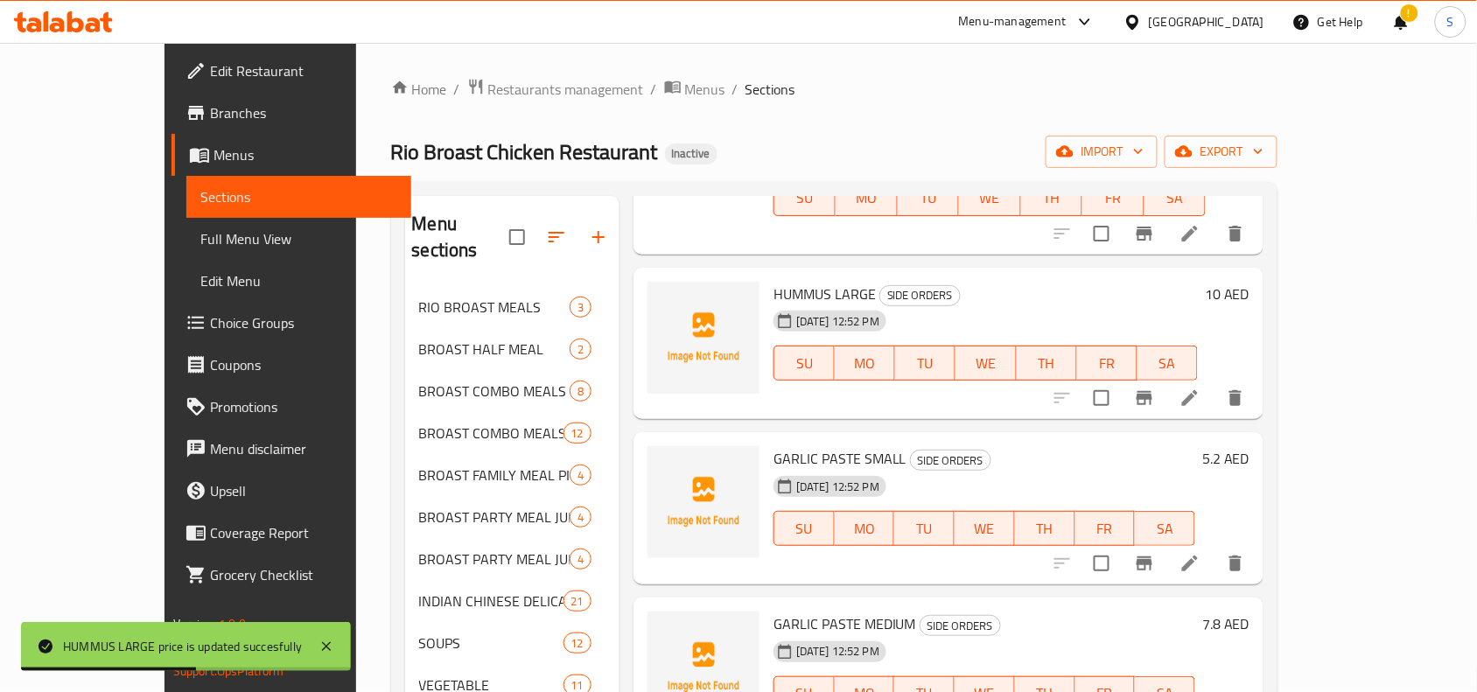
click at [1250, 446] on h6 "5.2 AED" at bounding box center [1225, 458] width 47 height 25
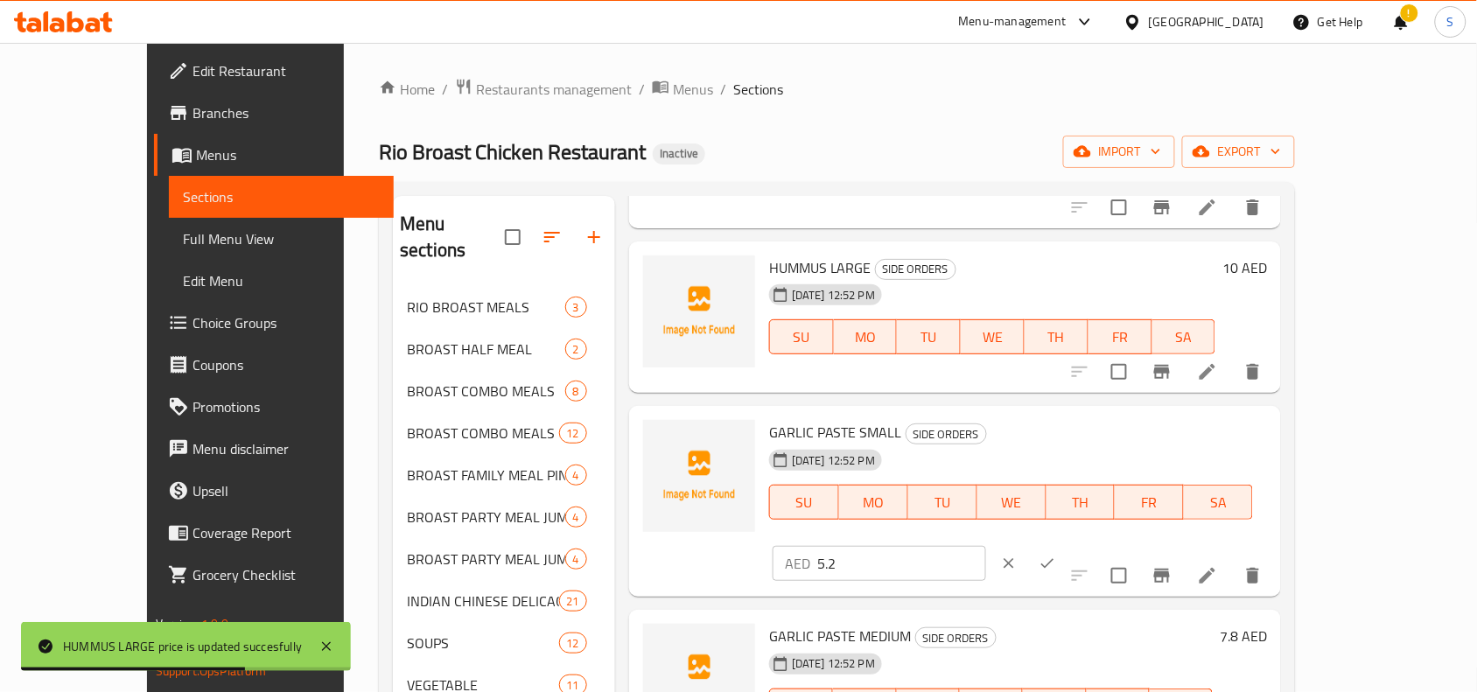
click at [986, 546] on input "5.2" at bounding box center [901, 563] width 169 height 35
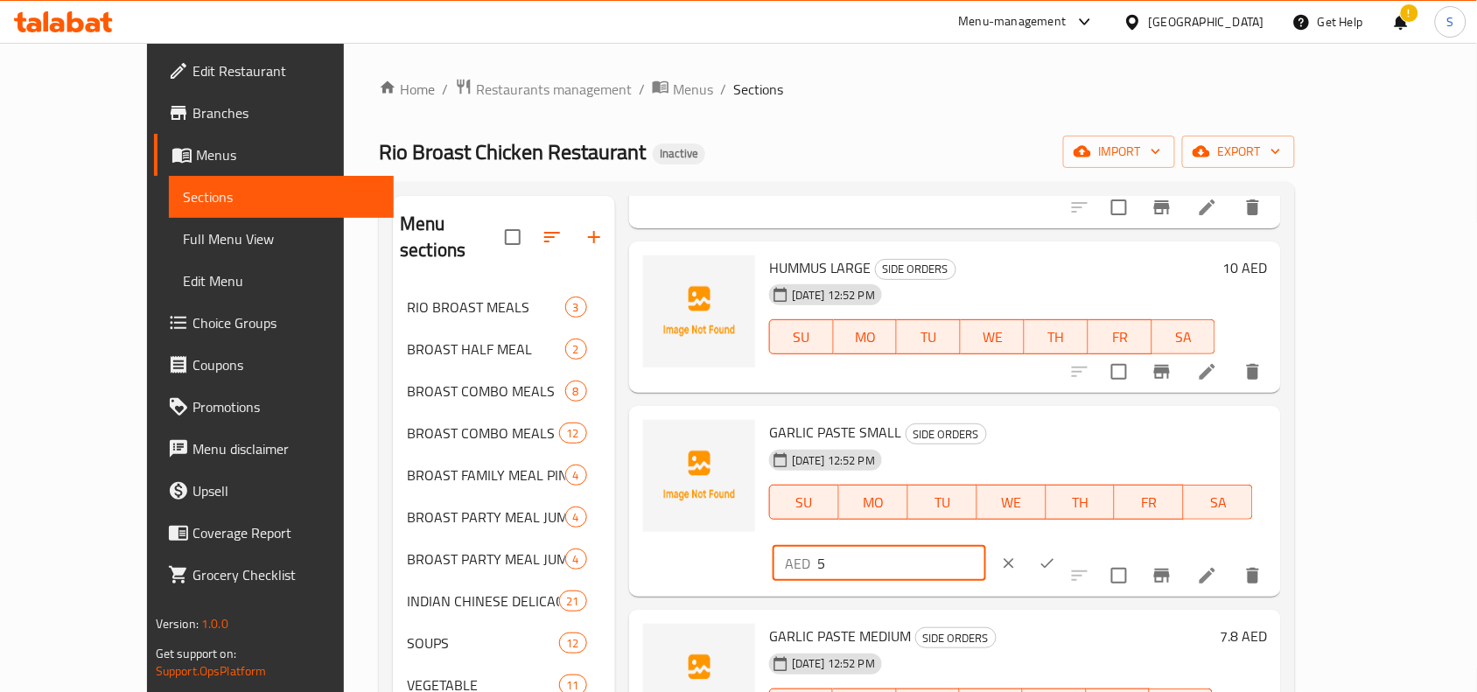
type input "5"
click at [1056, 555] on icon "ok" at bounding box center [1048, 564] width 18 height 18
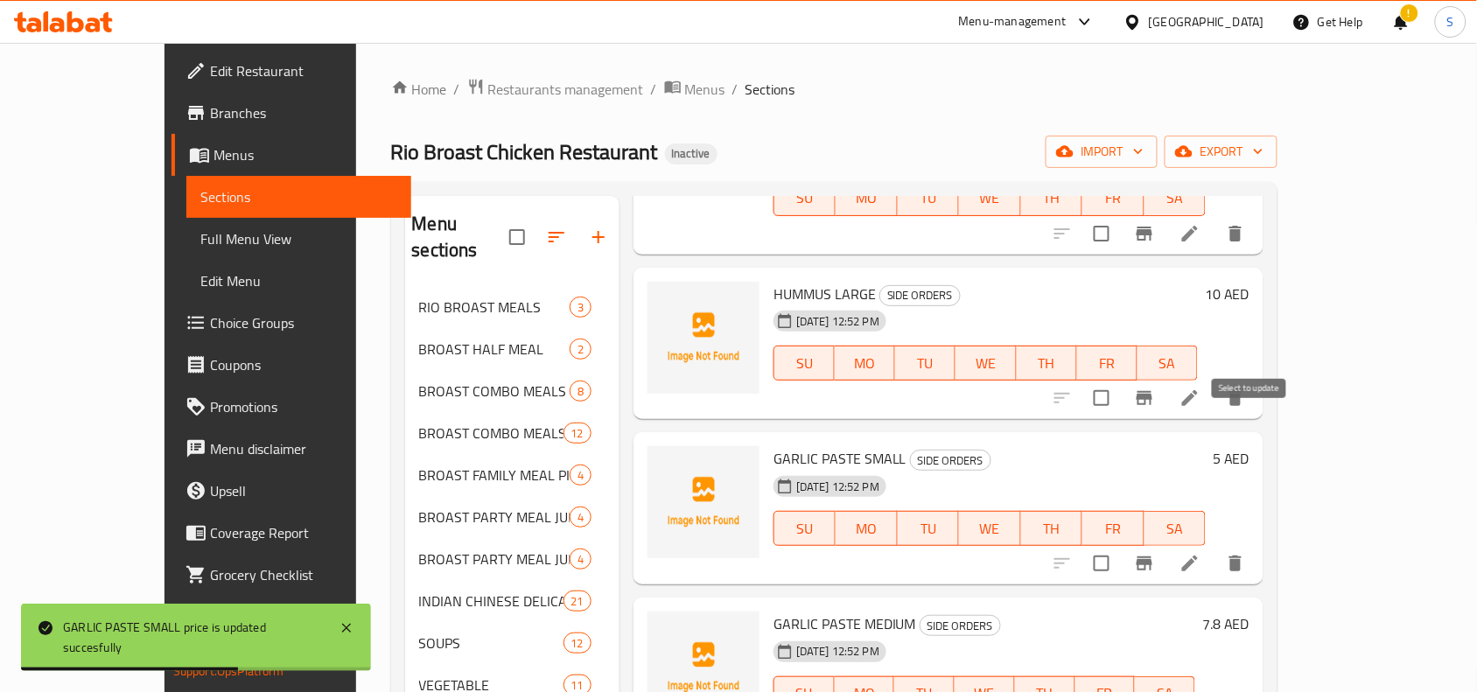
scroll to position [656, 0]
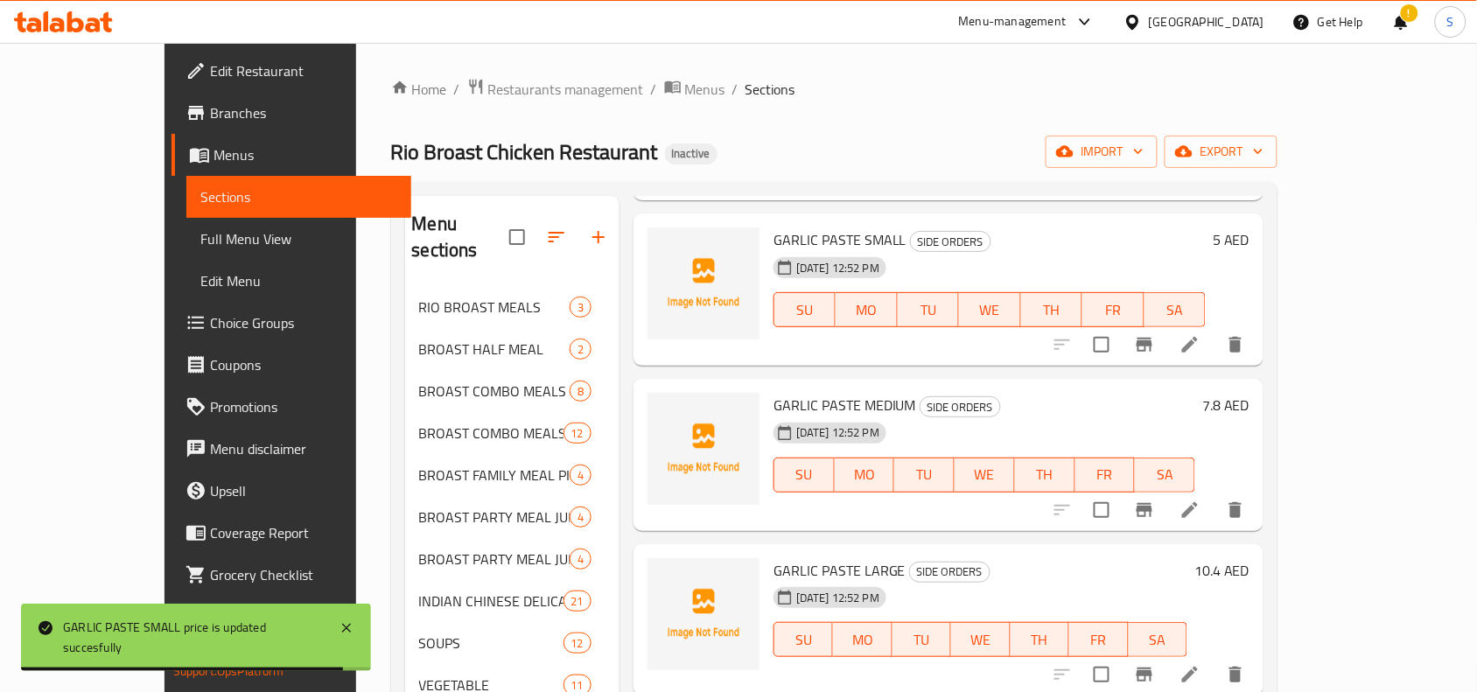
click at [1250, 393] on h6 "7.8 AED" at bounding box center [1225, 405] width 47 height 25
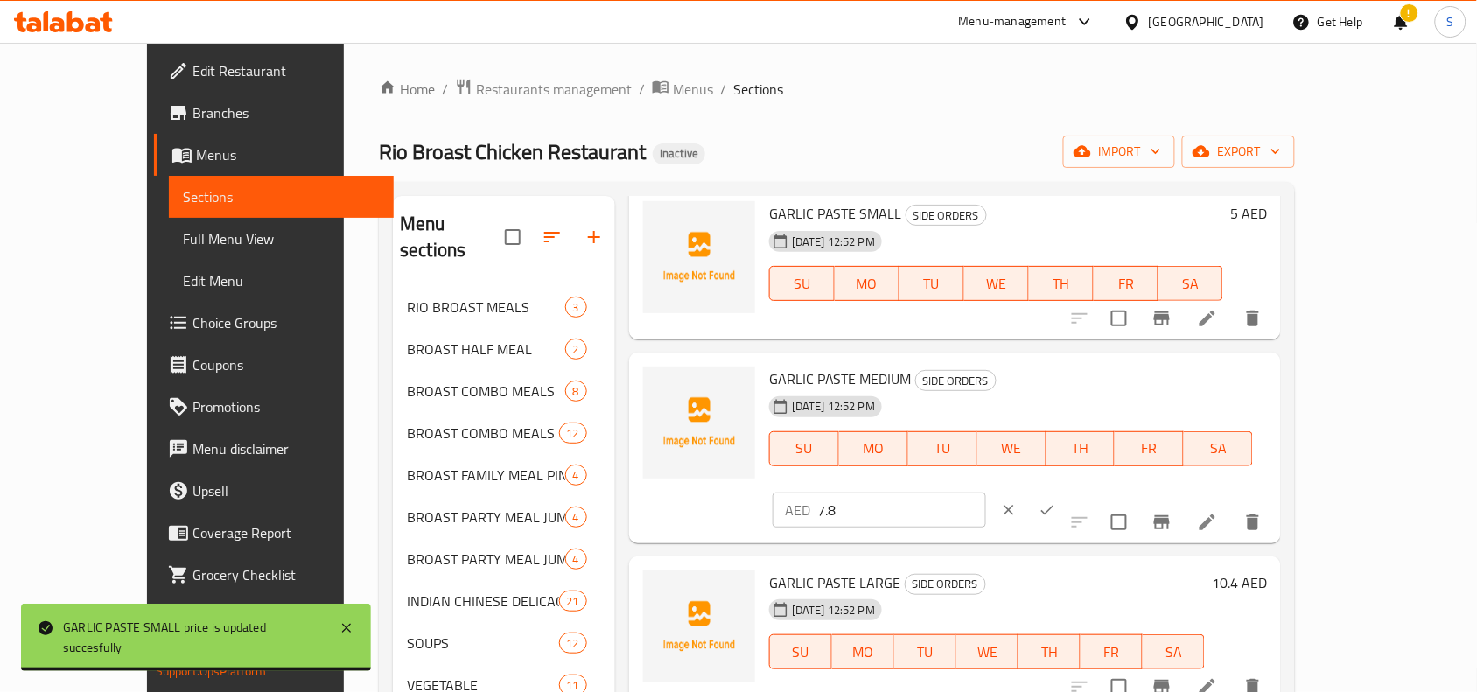
click at [986, 493] on input "7.8" at bounding box center [901, 510] width 169 height 35
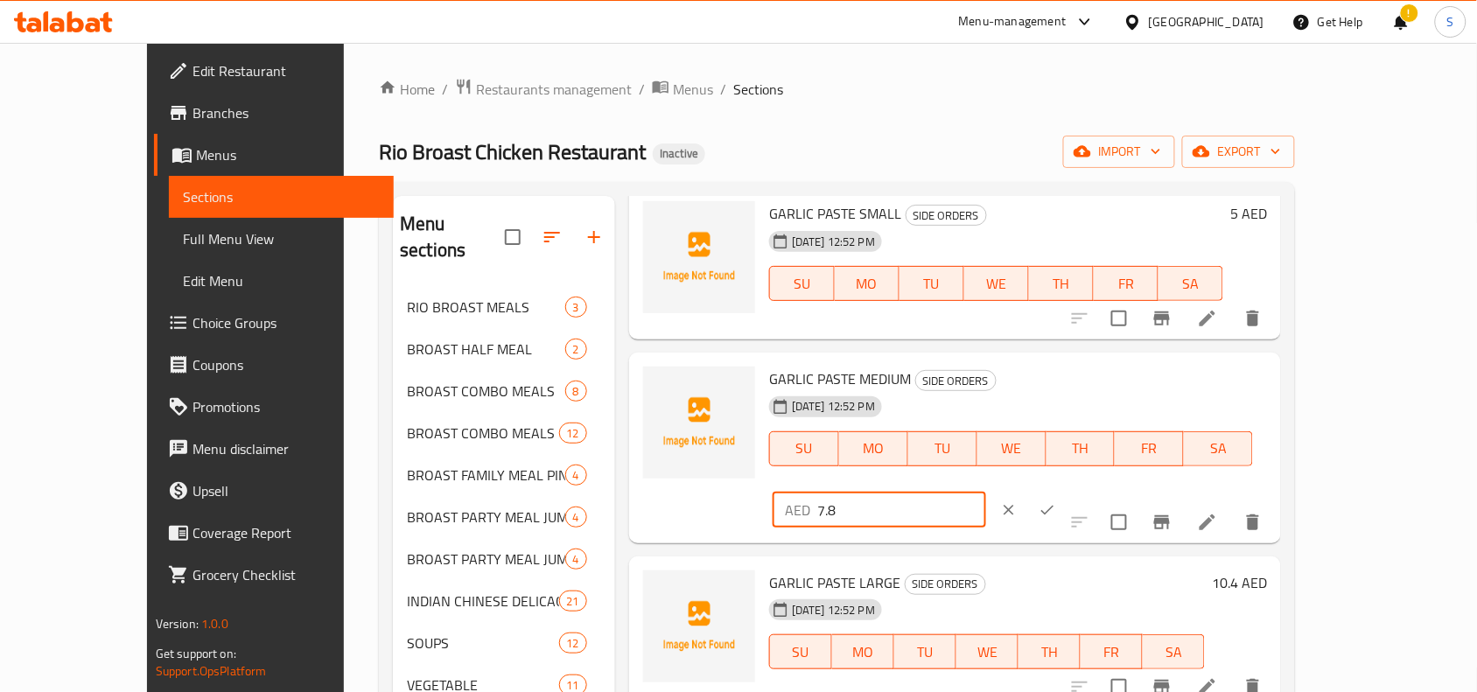
click at [986, 493] on input "7.8" at bounding box center [901, 510] width 169 height 35
type input "8"
click at [1056, 501] on icon "ok" at bounding box center [1048, 510] width 18 height 18
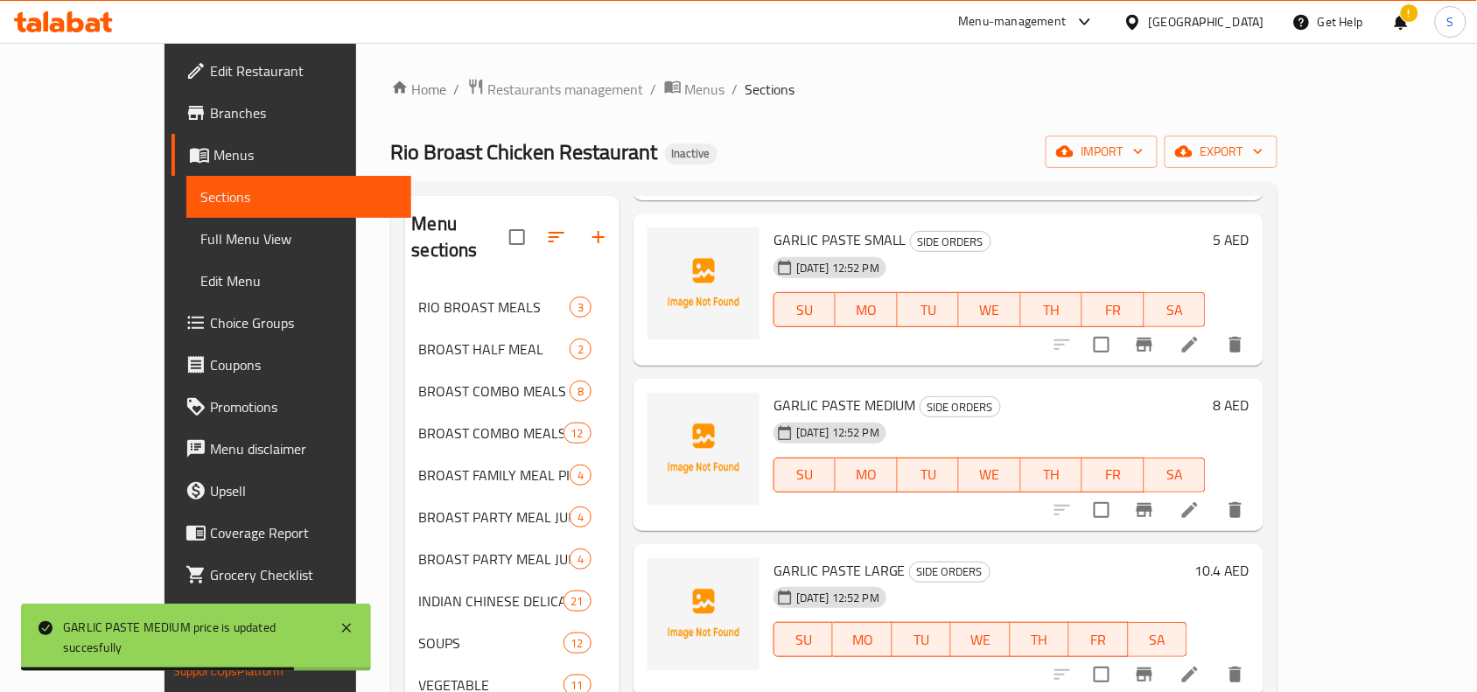
click at [1250, 558] on h6 "10.4 AED" at bounding box center [1222, 570] width 55 height 25
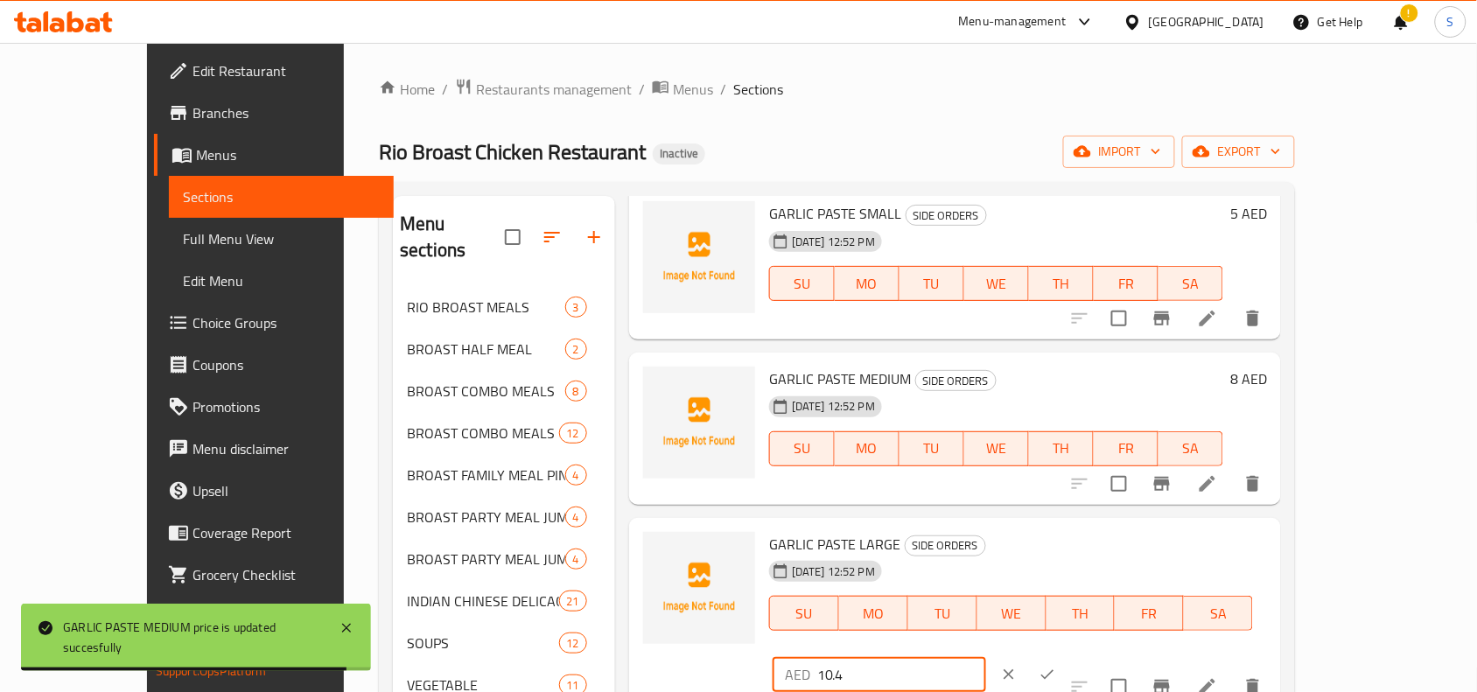
click at [986, 657] on input "10.4" at bounding box center [901, 674] width 169 height 35
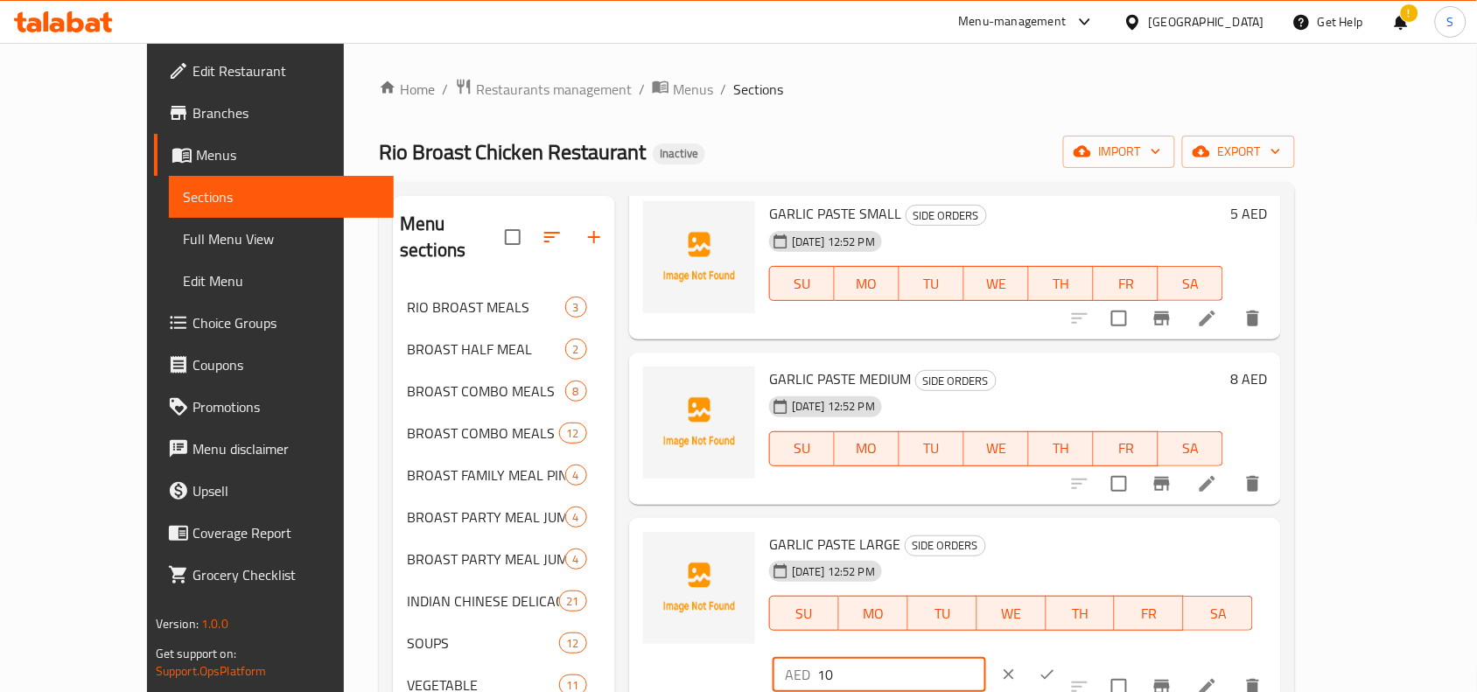
type input "10"
click at [1056, 666] on icon "ok" at bounding box center [1048, 675] width 18 height 18
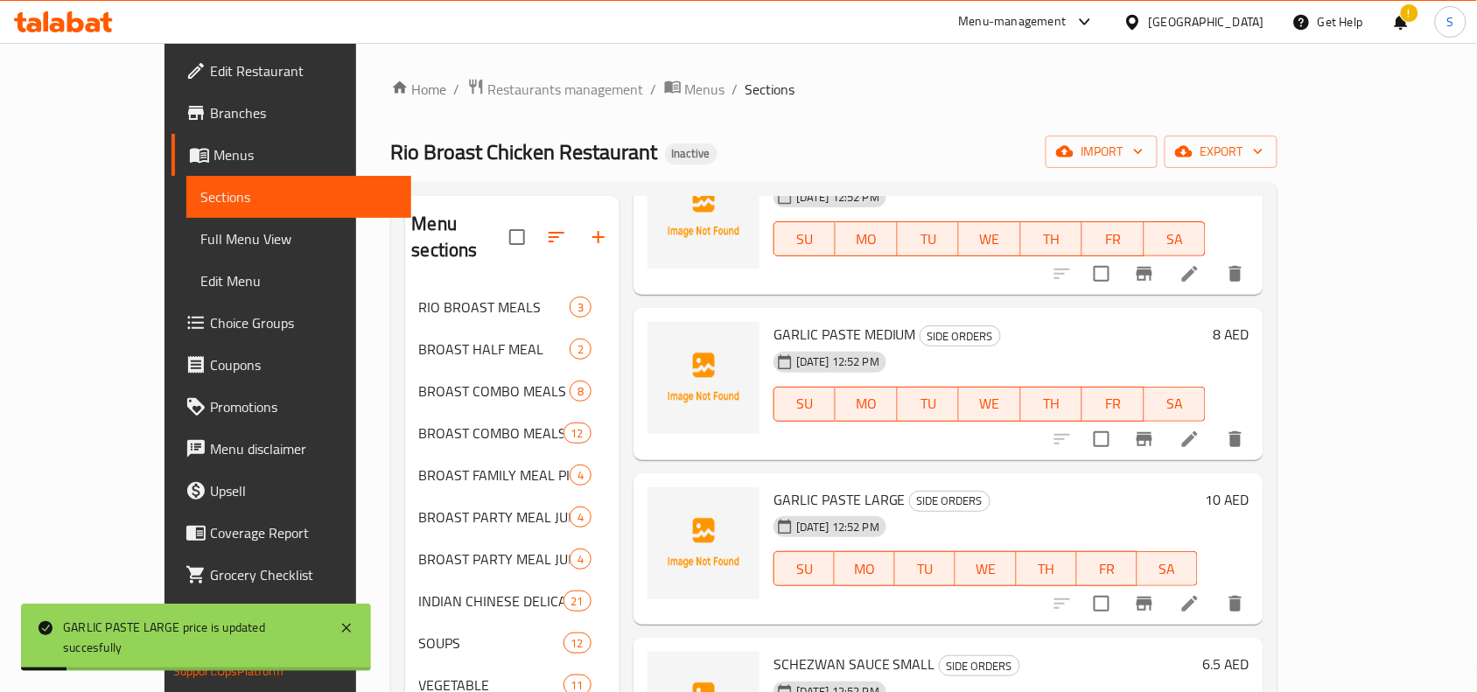
scroll to position [766, 0]
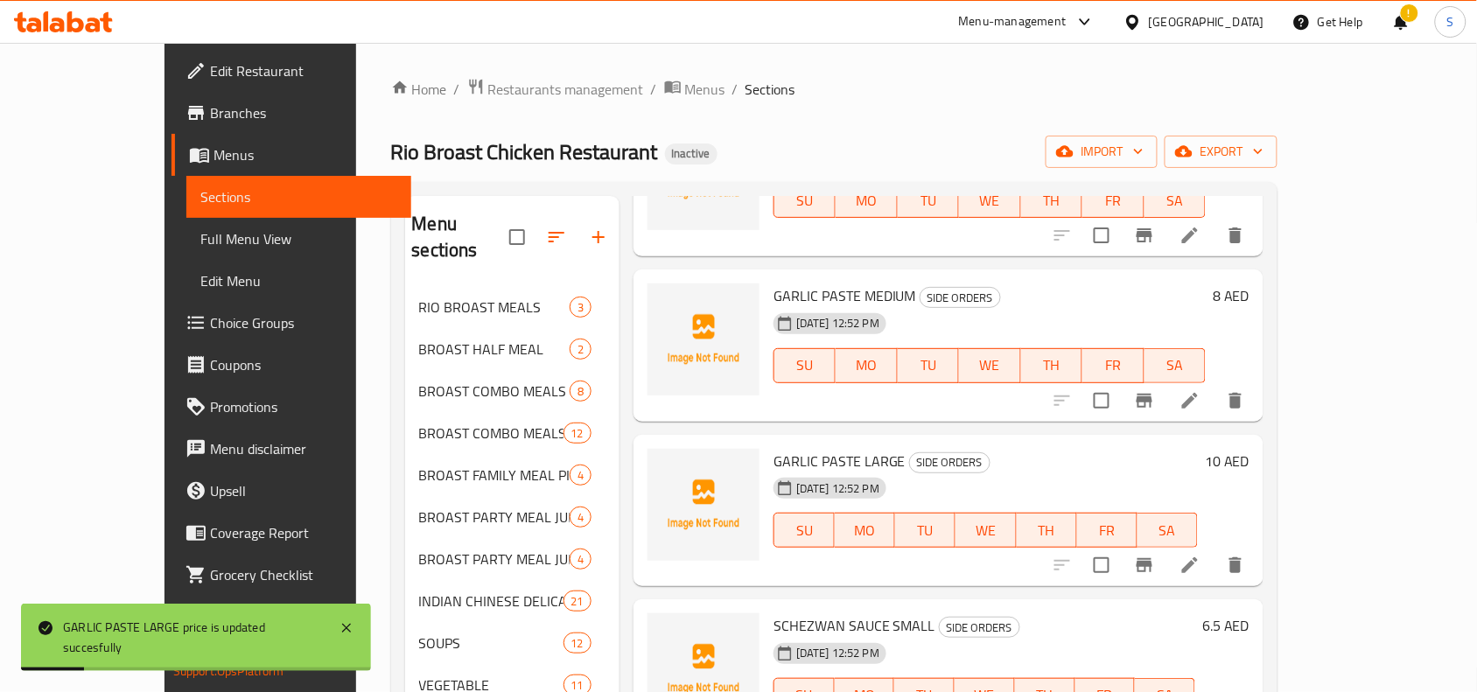
click at [1250, 613] on div "6.5 AED" at bounding box center [1222, 625] width 54 height 25
click at [1250, 613] on h6 "6.5 AED" at bounding box center [1225, 625] width 47 height 25
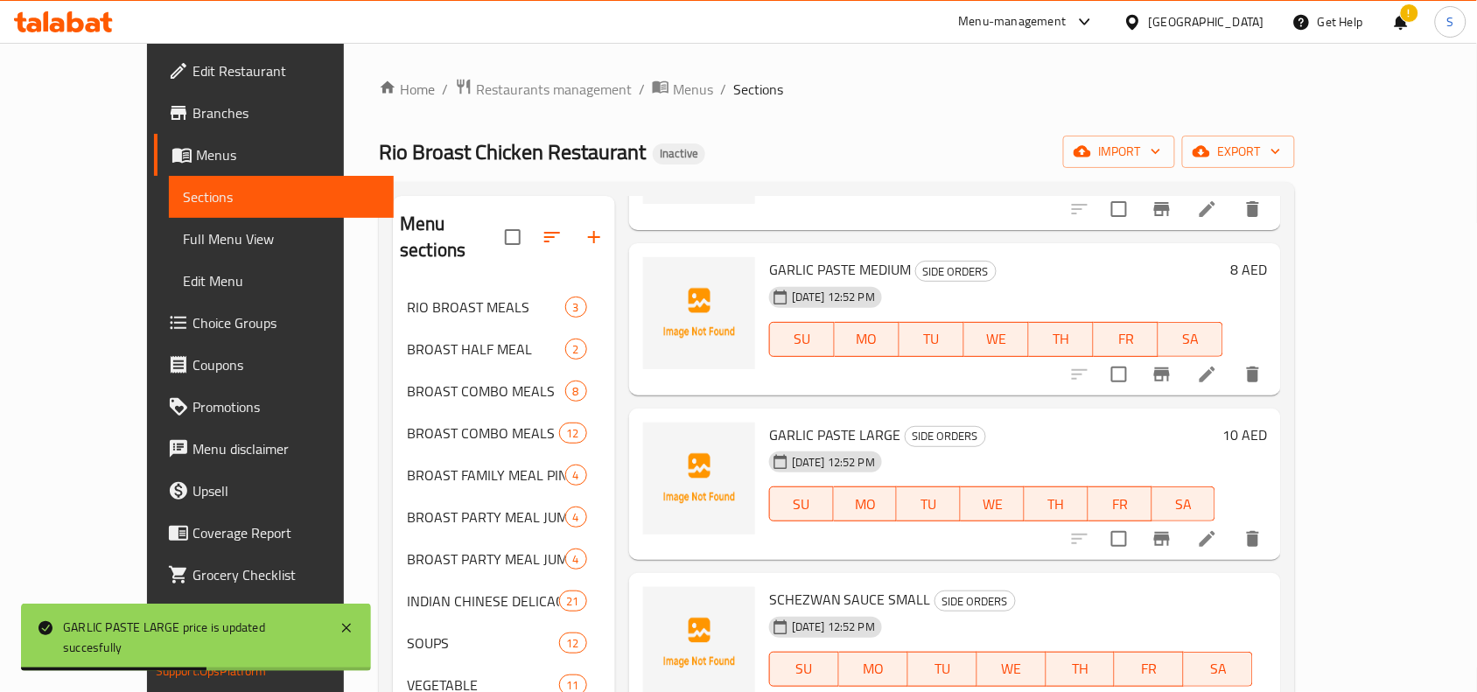
type input "6"
type input "7"
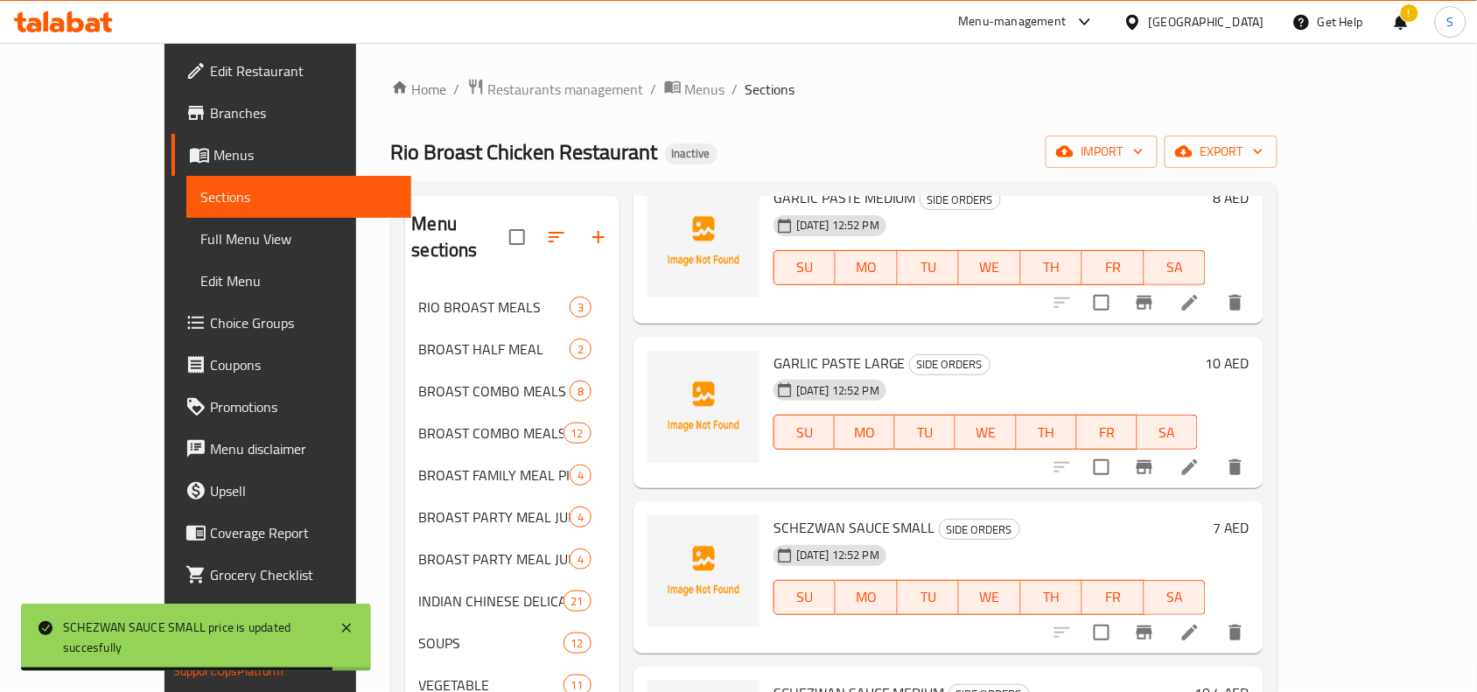
scroll to position [1094, 0]
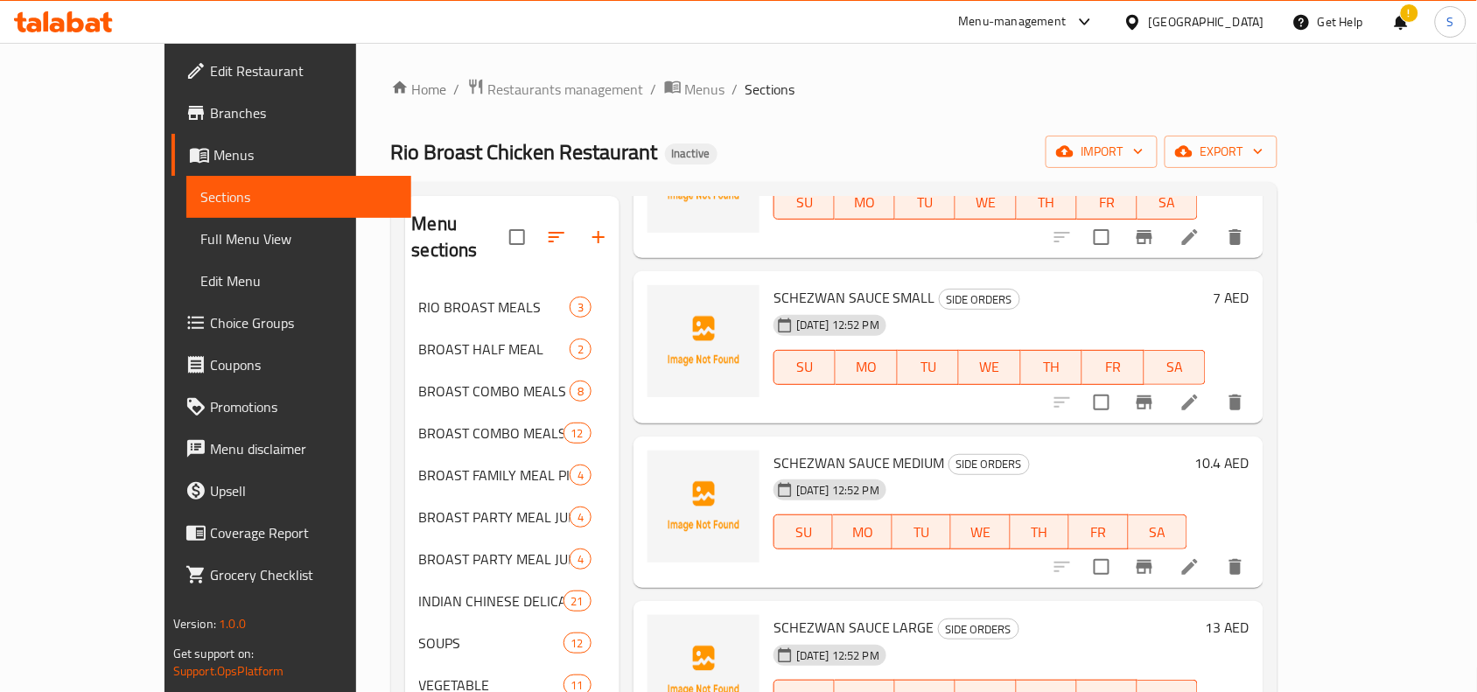
click at [1250, 451] on h6 "10.4 AED" at bounding box center [1222, 463] width 55 height 25
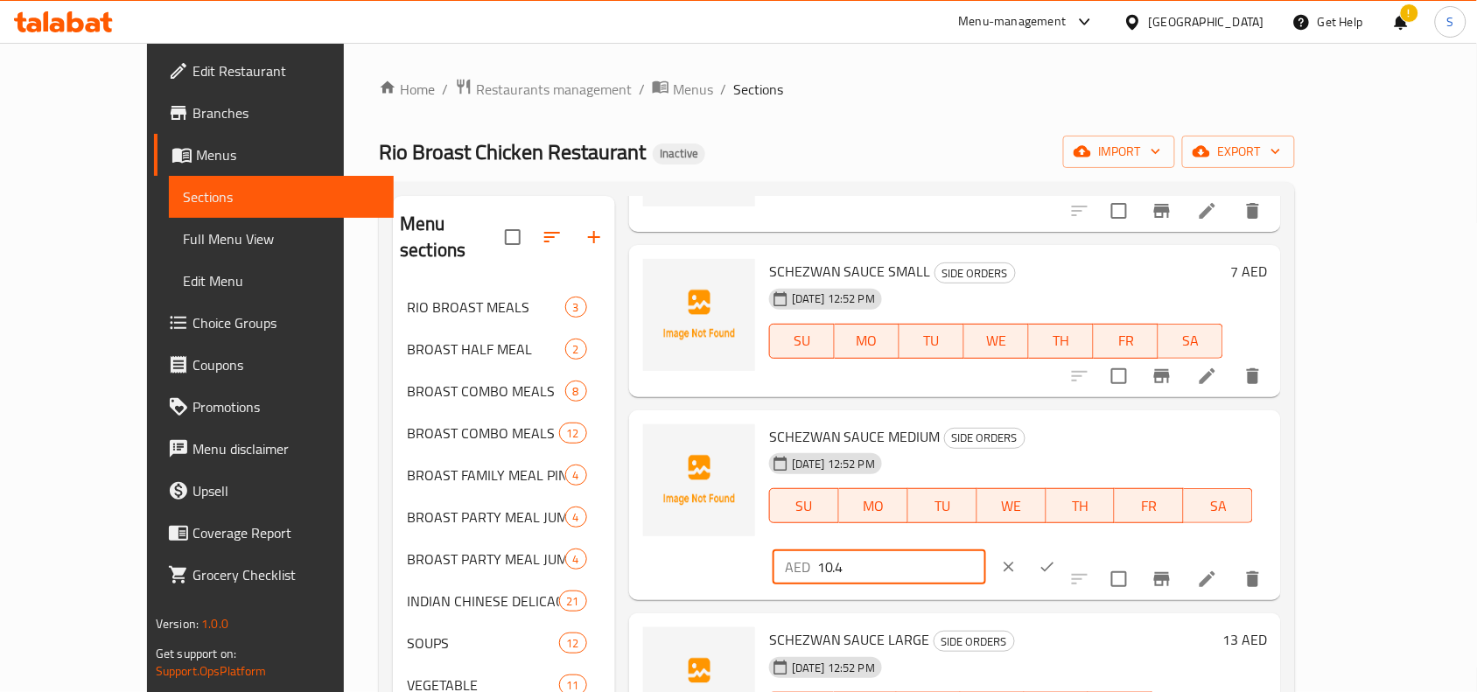
click at [986, 550] on input "10.4" at bounding box center [901, 567] width 169 height 35
type input "10"
click at [1055, 563] on icon "ok" at bounding box center [1047, 568] width 13 height 10
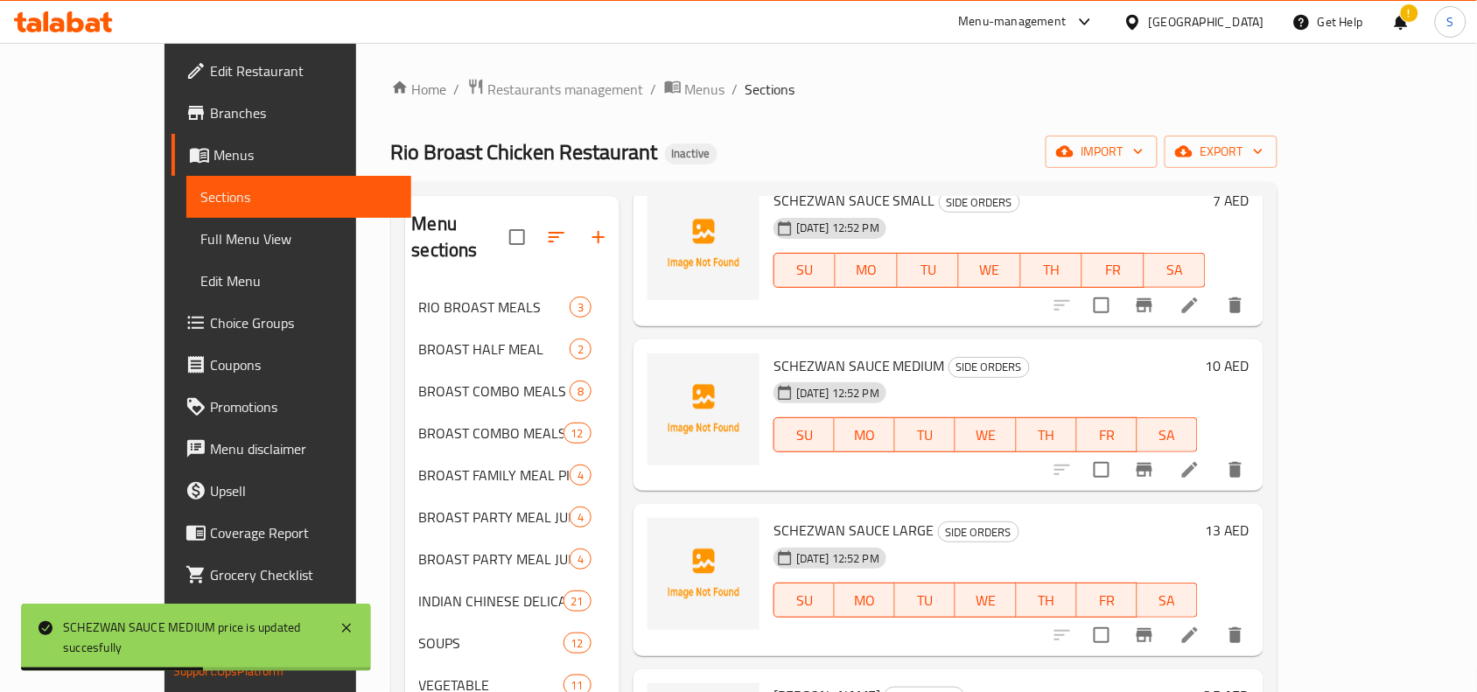
scroll to position [1313, 0]
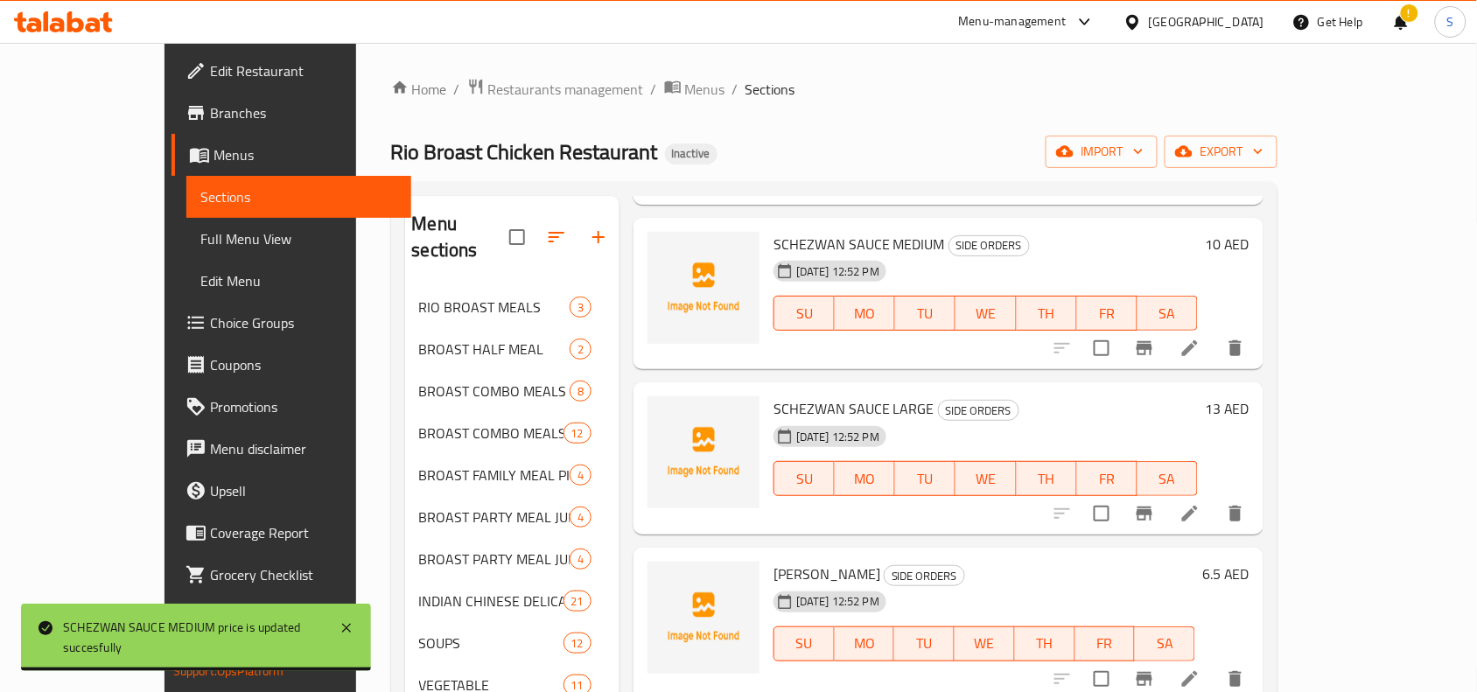
click at [1250, 562] on h6 "6.5 AED" at bounding box center [1225, 574] width 47 height 25
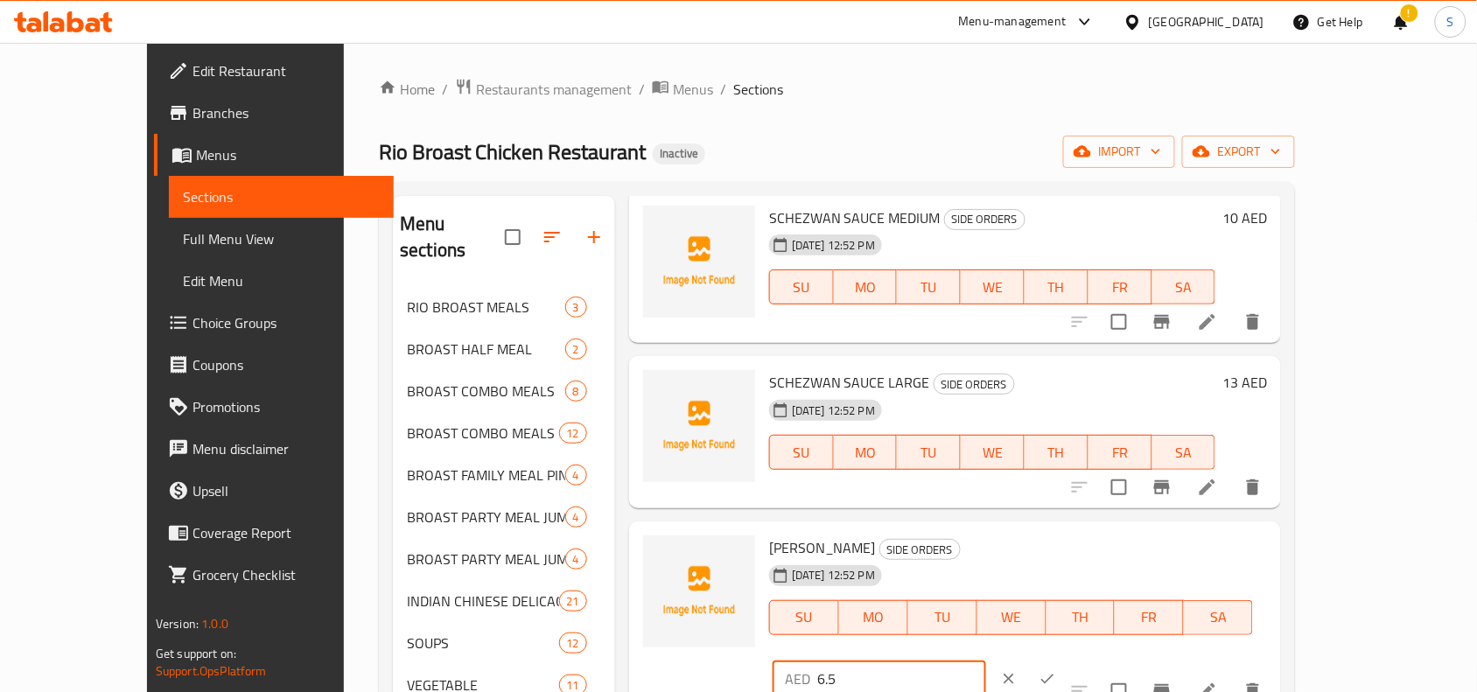
click at [986, 662] on input "6.5" at bounding box center [901, 679] width 169 height 35
type input "7"
click at [1056, 670] on icon "ok" at bounding box center [1048, 679] width 18 height 18
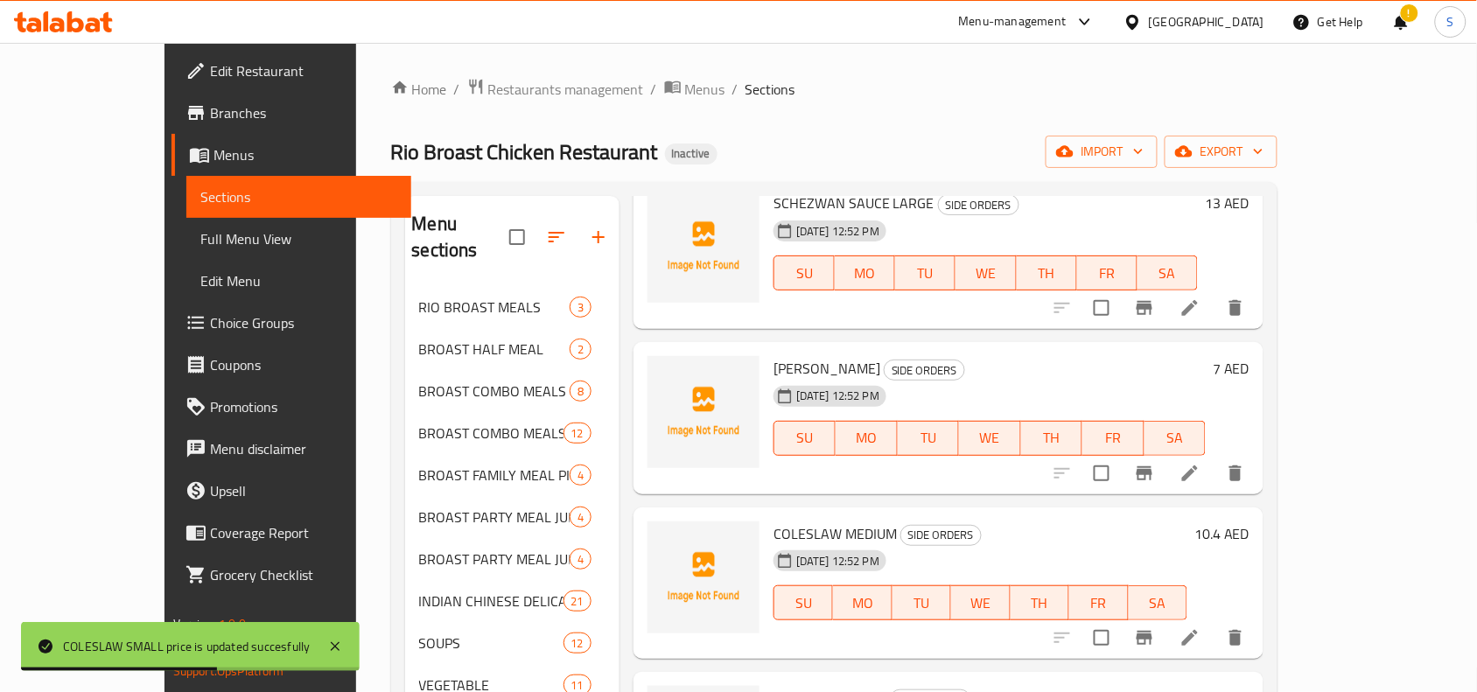
scroll to position [1531, 0]
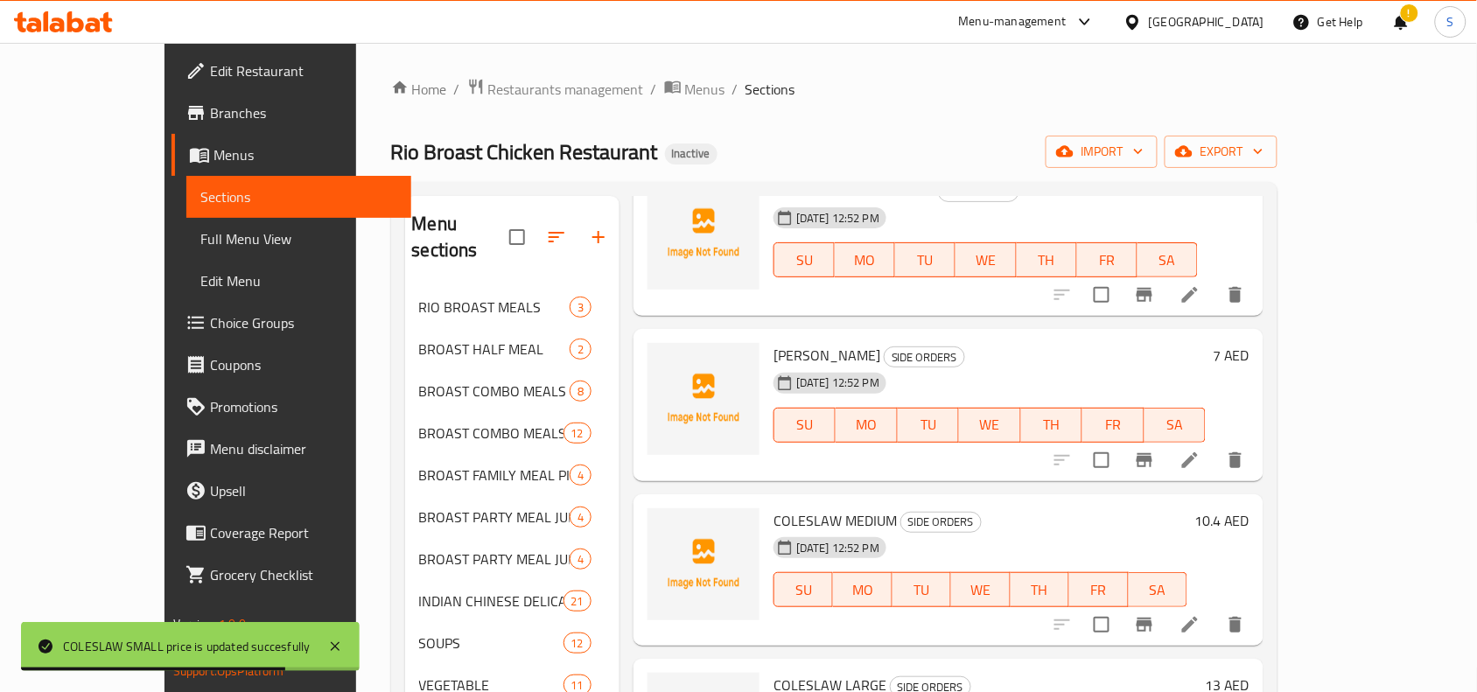
click at [1250, 508] on h6 "10.4 AED" at bounding box center [1222, 520] width 55 height 25
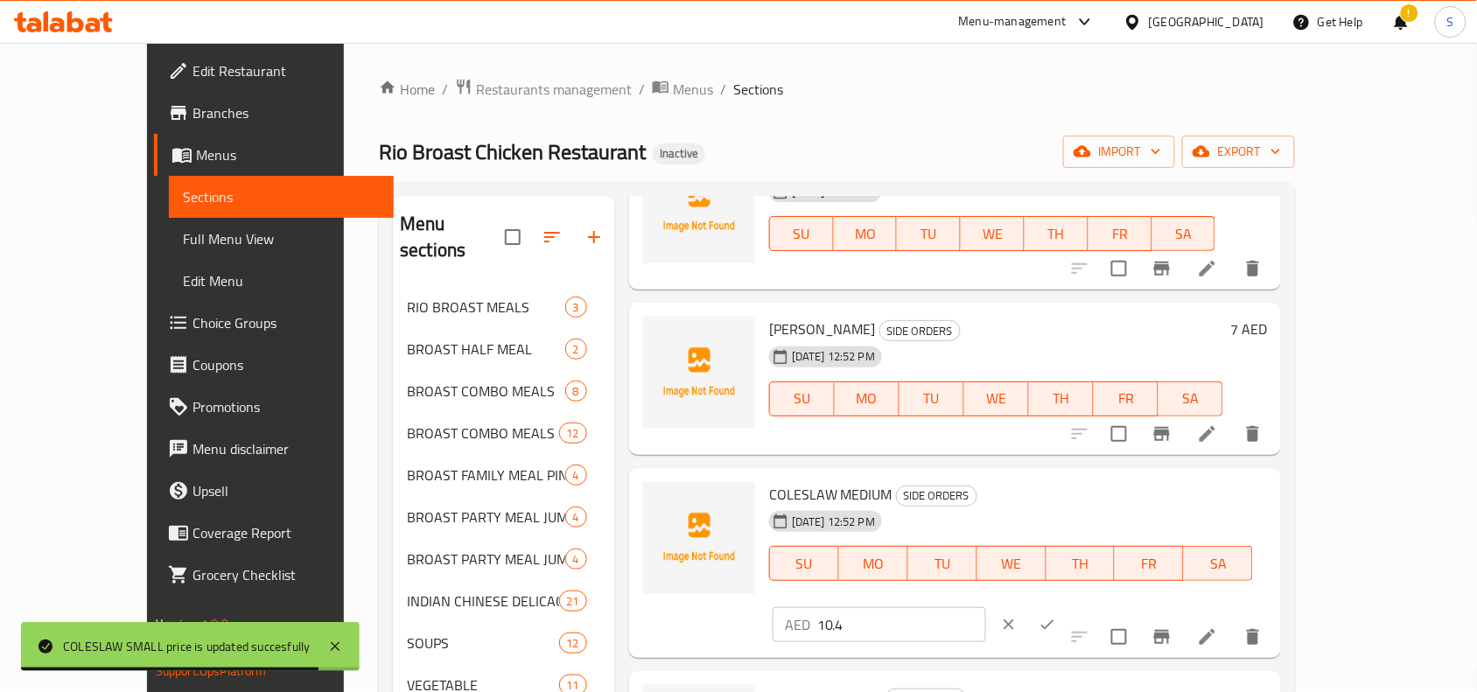
click at [986, 607] on input "10.4" at bounding box center [901, 624] width 169 height 35
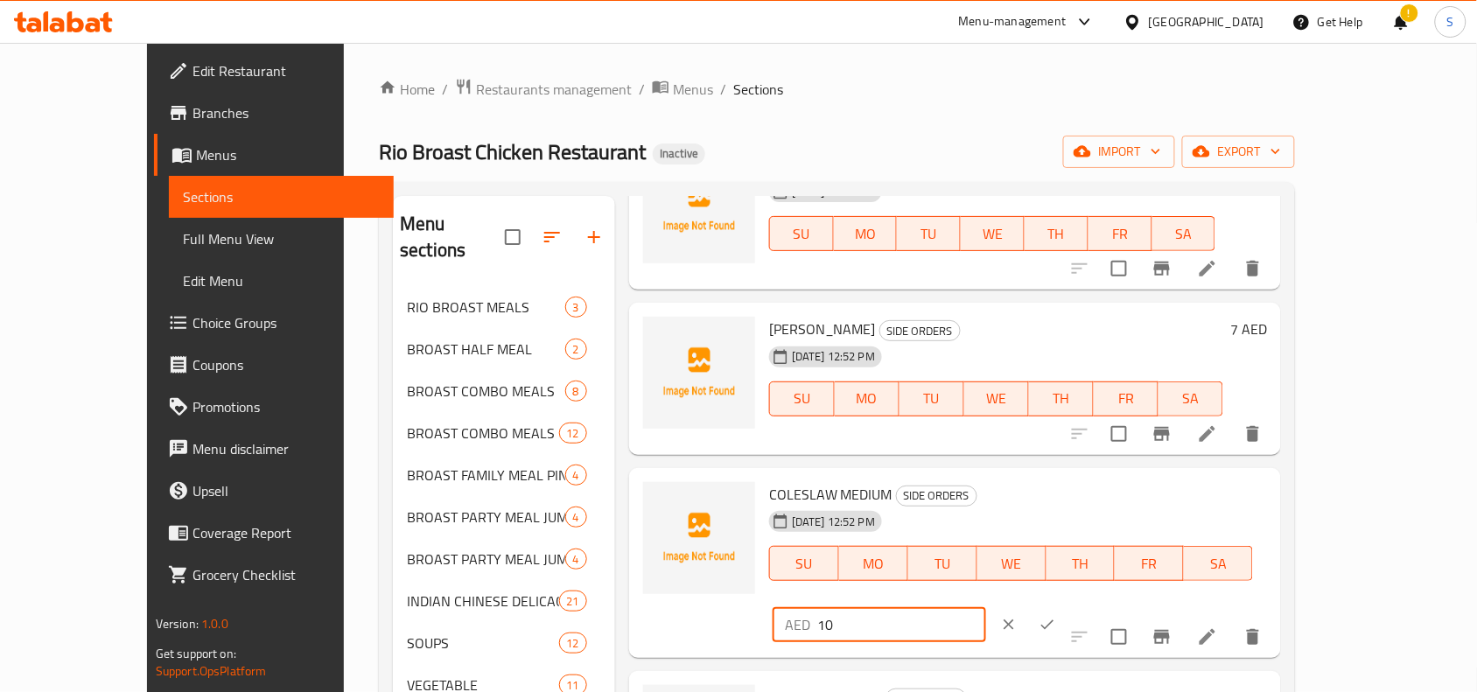
type input "10"
click at [1056, 616] on icon "ok" at bounding box center [1048, 625] width 18 height 18
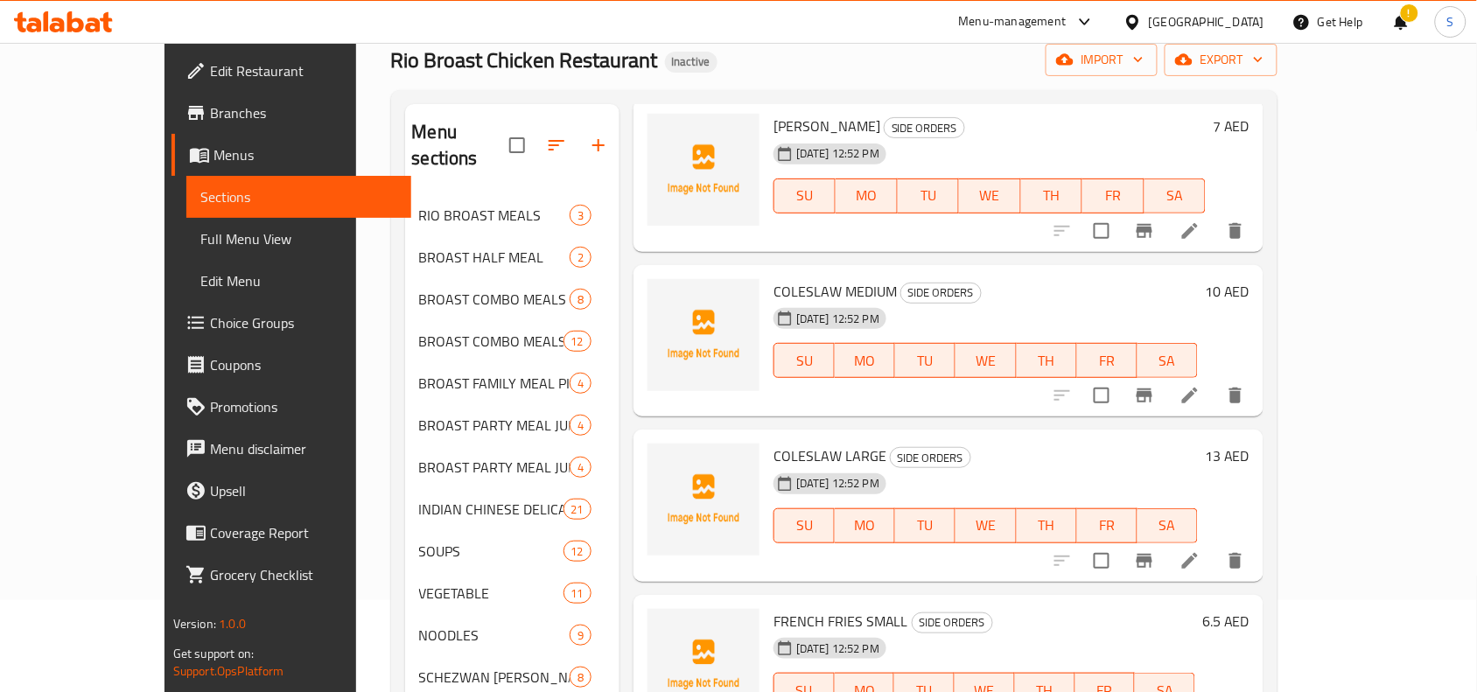
scroll to position [219, 0]
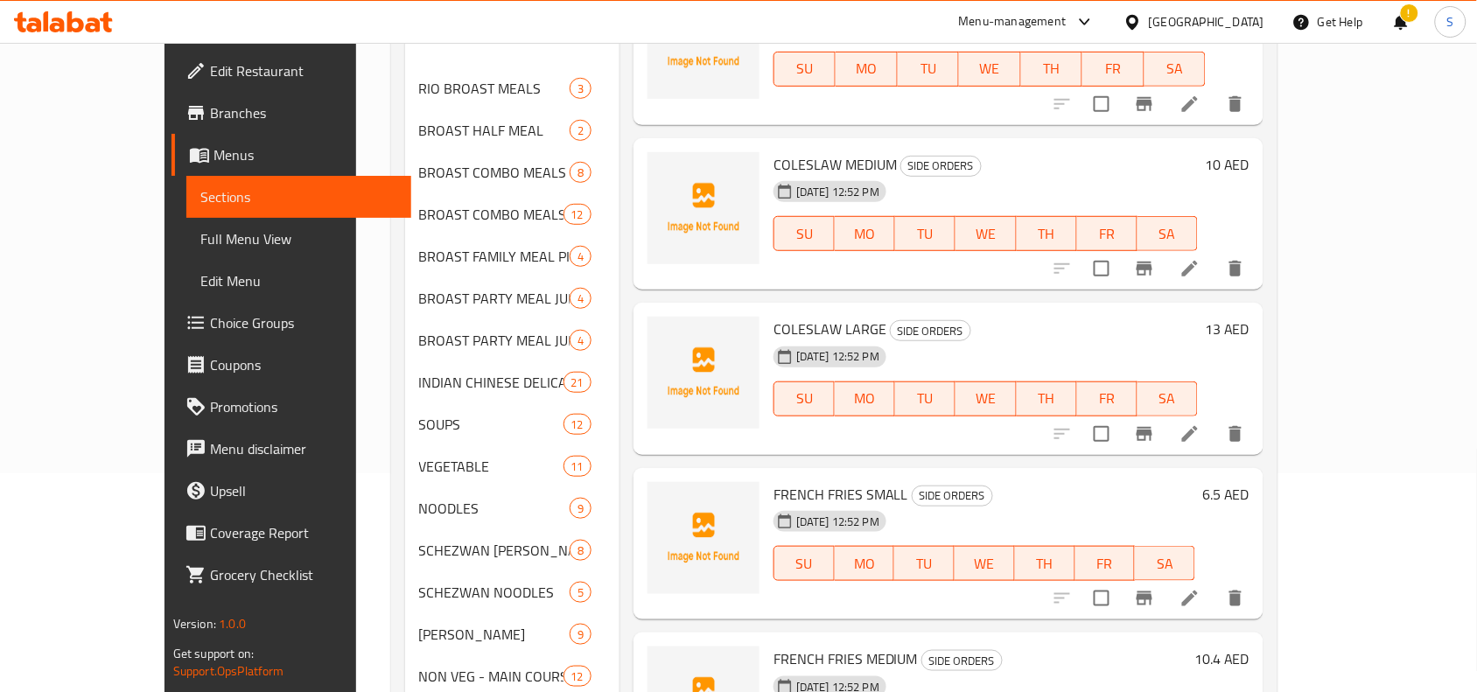
click at [1250, 482] on h6 "6.5 AED" at bounding box center [1225, 494] width 47 height 25
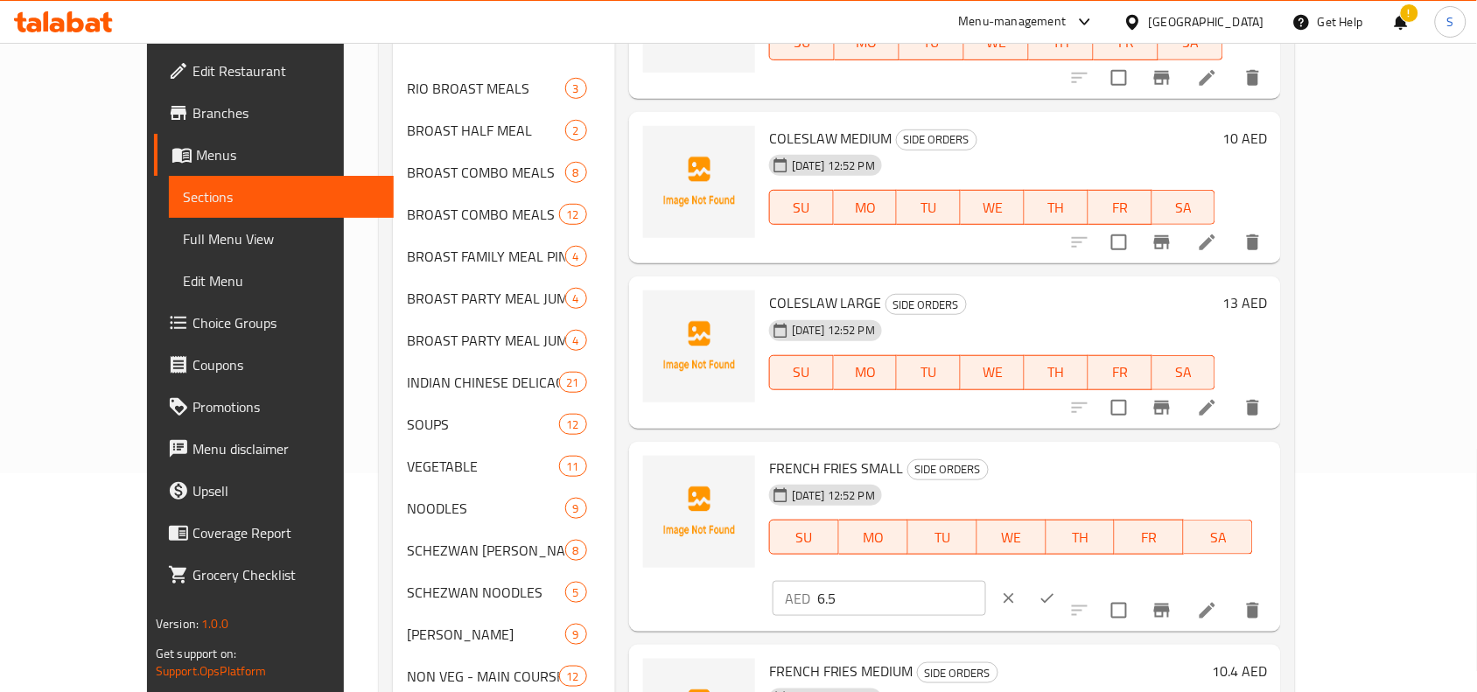
click at [986, 581] on input "6.5" at bounding box center [901, 598] width 169 height 35
type input "6"
click at [1056, 590] on icon "ok" at bounding box center [1048, 599] width 18 height 18
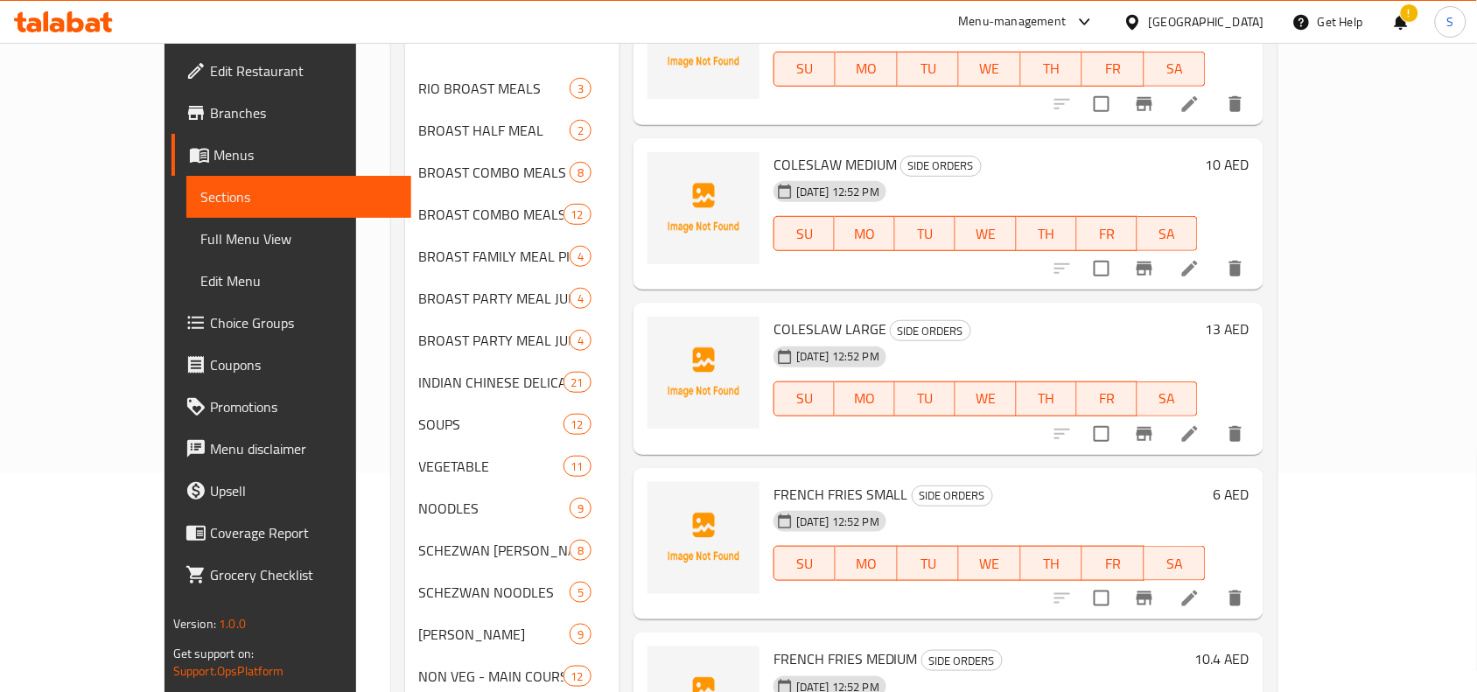
click at [1250, 482] on div "6 AED" at bounding box center [1228, 494] width 44 height 25
click at [1250, 482] on h6 "6 AED" at bounding box center [1231, 494] width 37 height 25
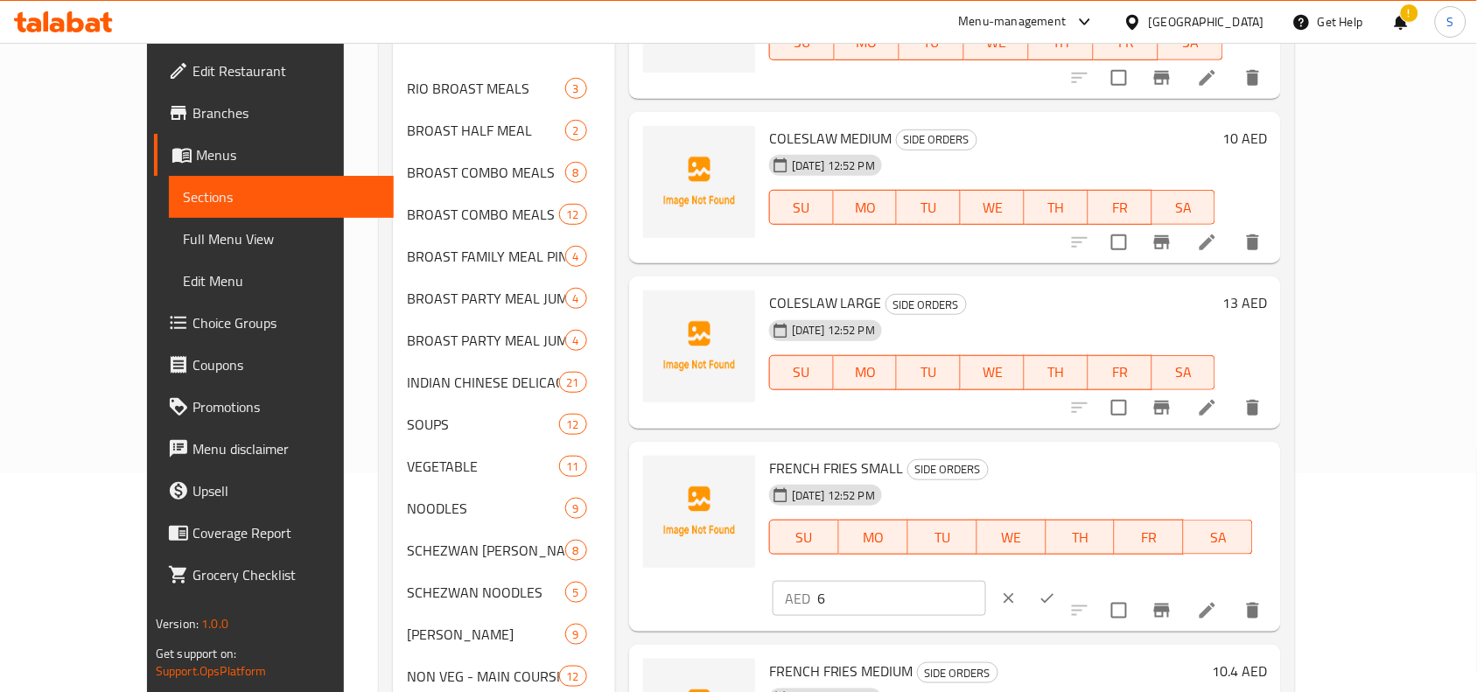
click at [1093, 579] on div "AED 6 ​" at bounding box center [931, 598] width 324 height 39
click at [986, 581] on input "6" at bounding box center [901, 598] width 169 height 35
type input "7"
click at [1056, 590] on icon "ok" at bounding box center [1048, 599] width 18 height 18
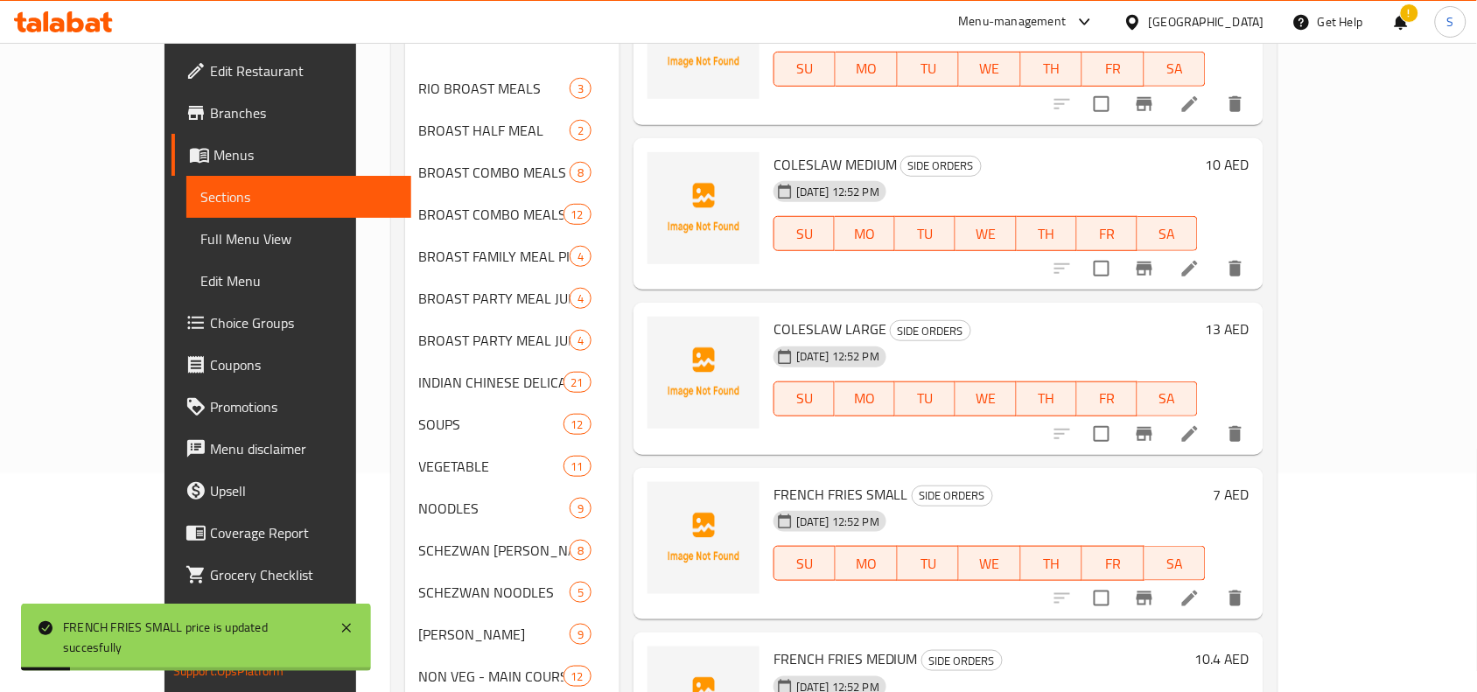
click at [1250, 647] on h6 "10.4 AED" at bounding box center [1222, 659] width 55 height 25
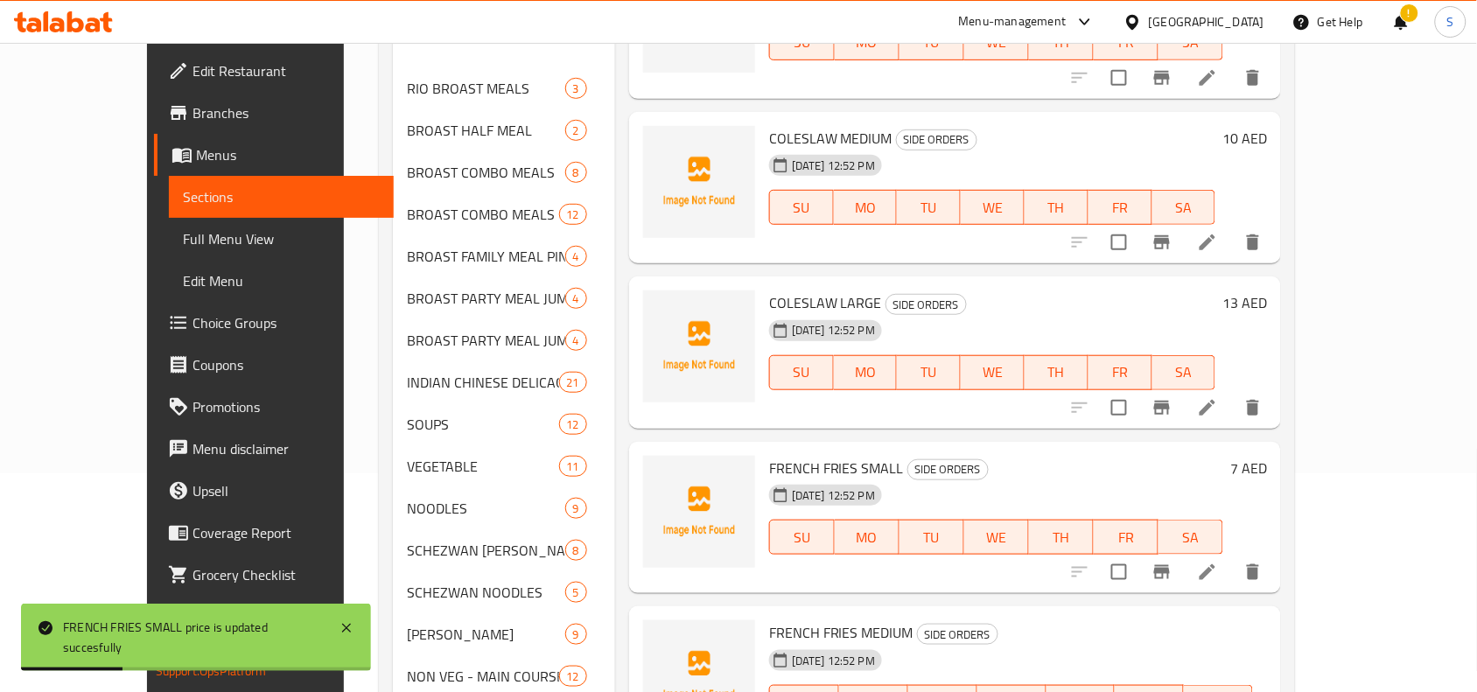
type input "10"
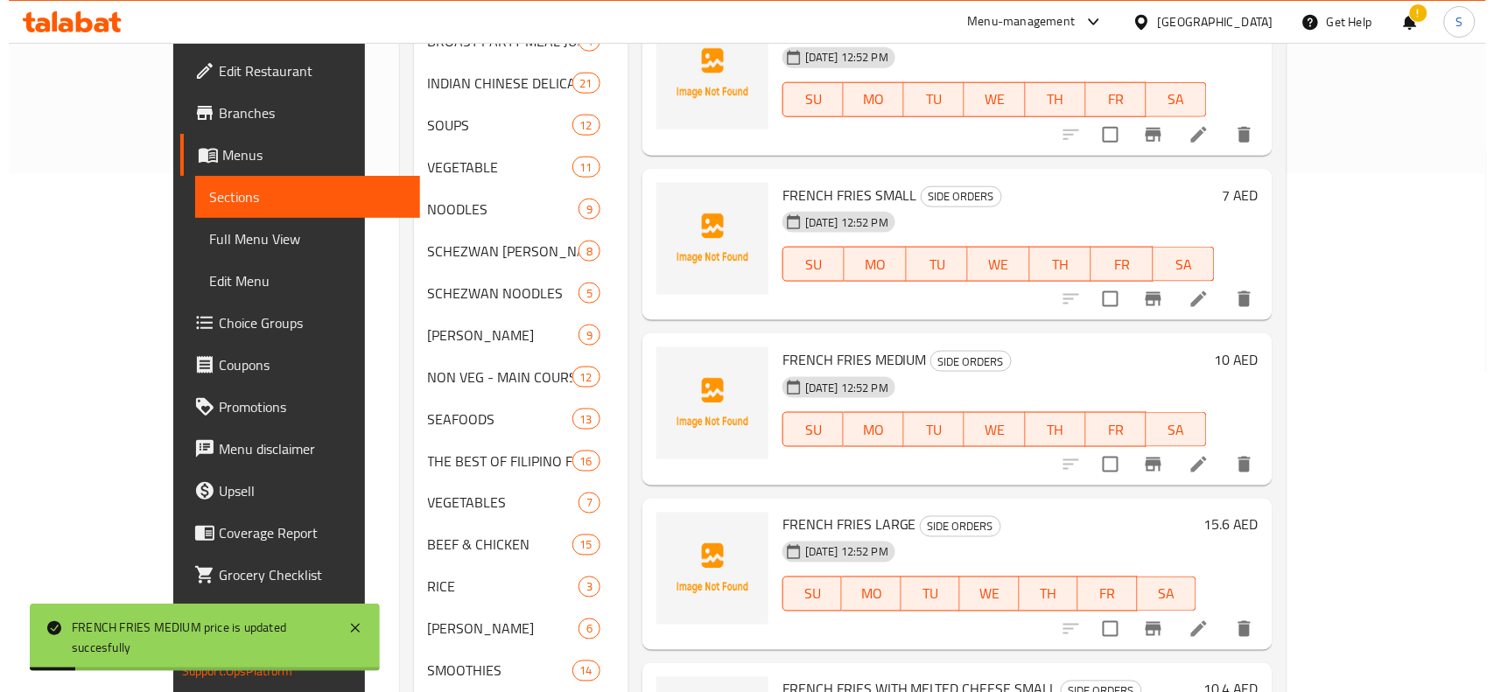
scroll to position [547, 0]
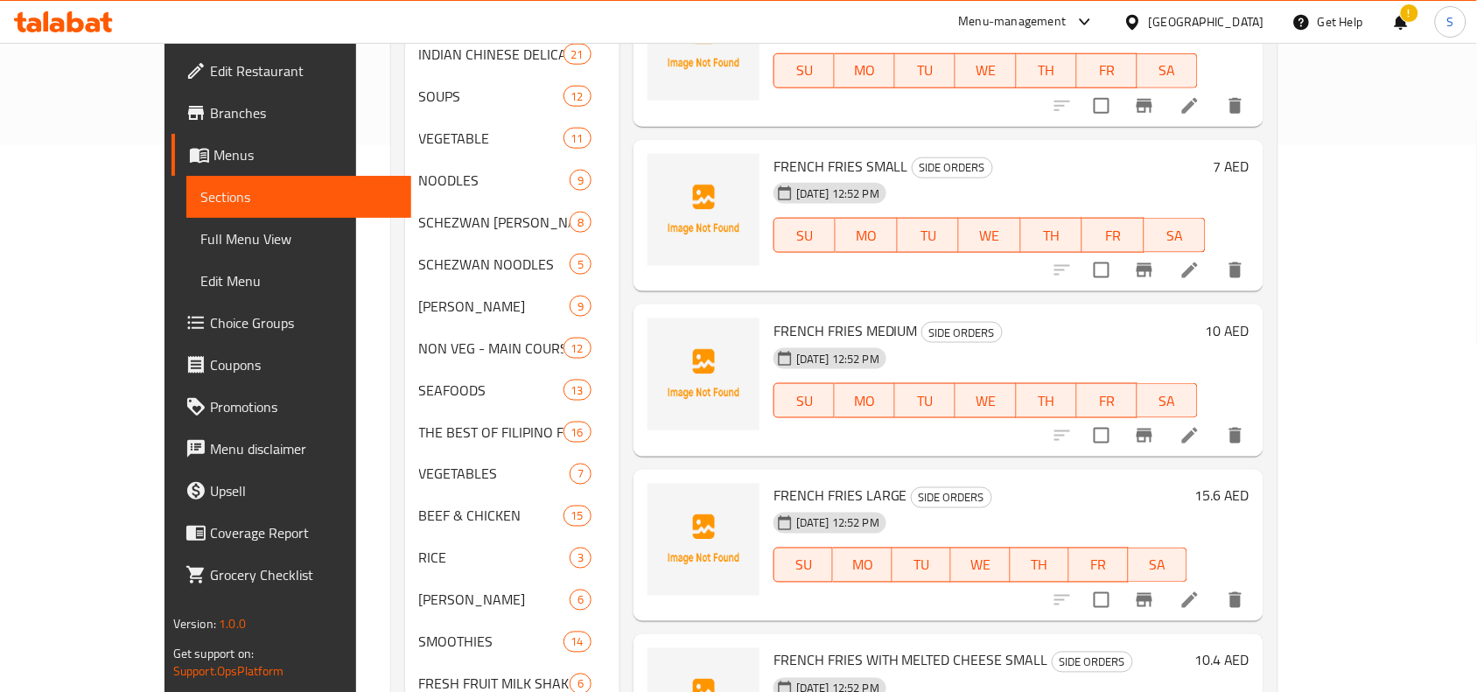
click at [1250, 484] on h6 "15.6 AED" at bounding box center [1222, 496] width 55 height 25
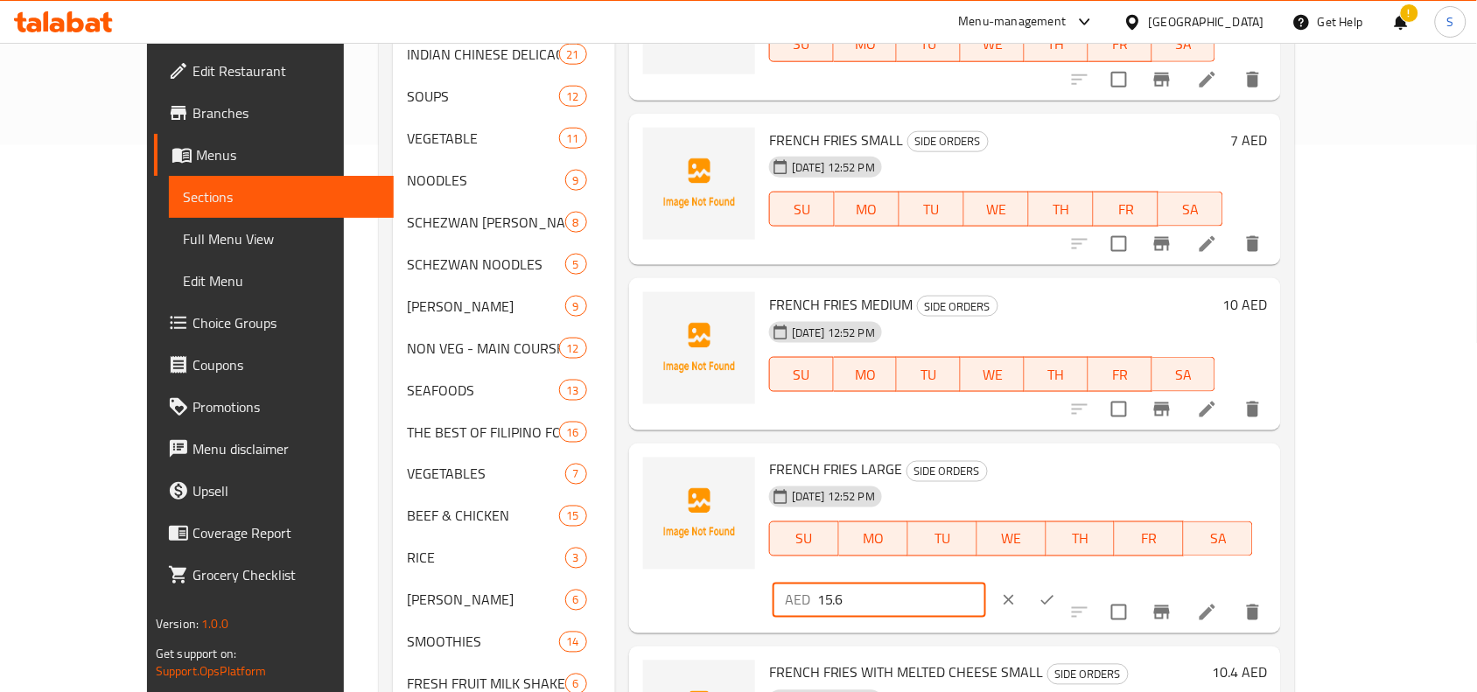
click at [986, 583] on input "15.6" at bounding box center [901, 600] width 169 height 35
type input "16"
click at [1056, 592] on icon "ok" at bounding box center [1048, 601] width 18 height 18
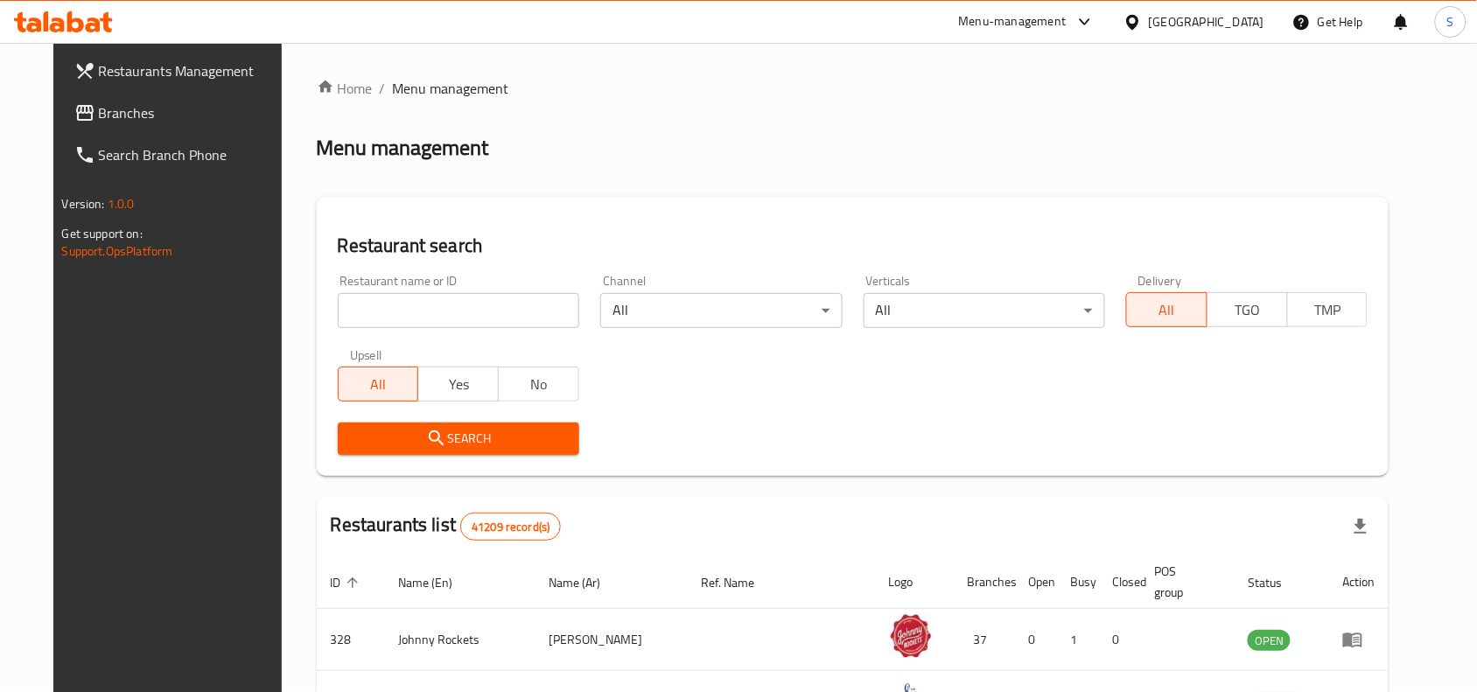
click at [825, 236] on h2 "Restaurant search" at bounding box center [853, 246] width 1031 height 26
click at [107, 111] on span "Branches" at bounding box center [192, 112] width 187 height 21
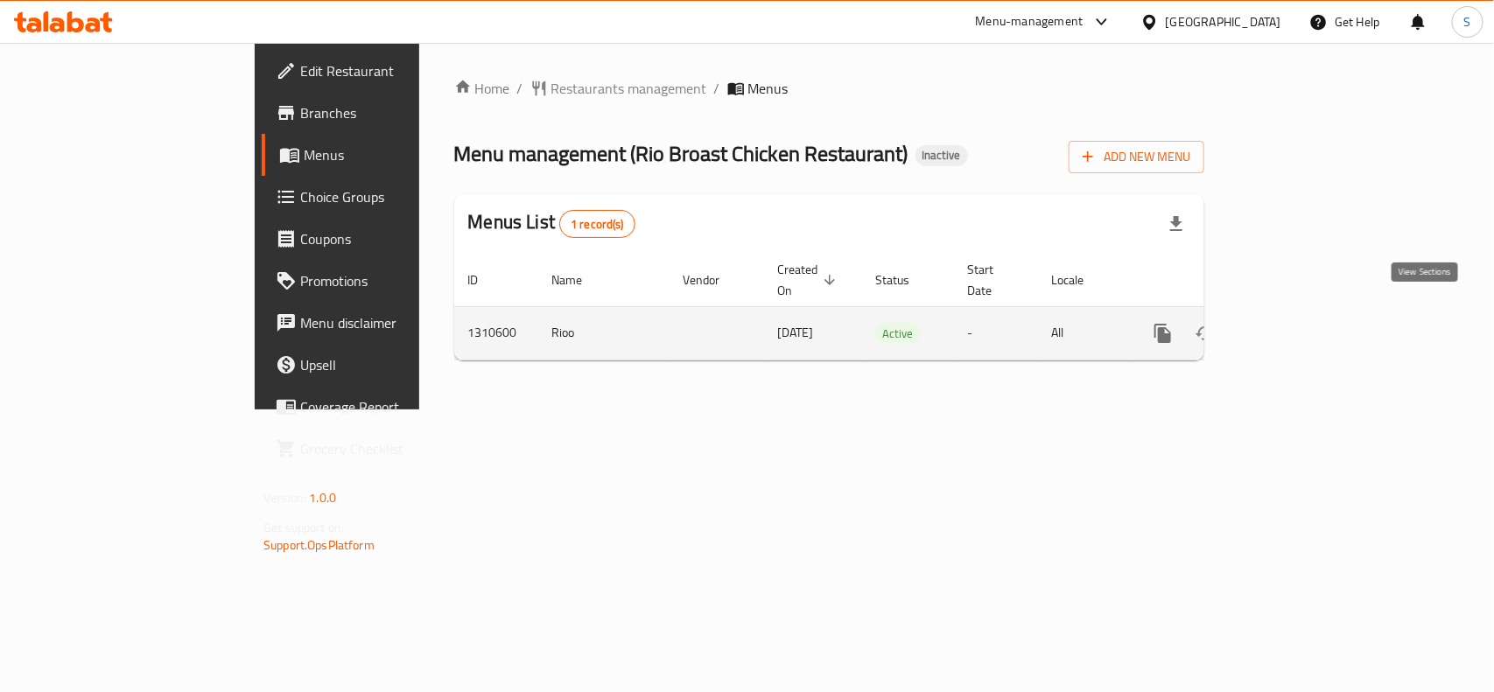
click at [1297, 326] on icon "enhanced table" at bounding box center [1289, 334] width 16 height 16
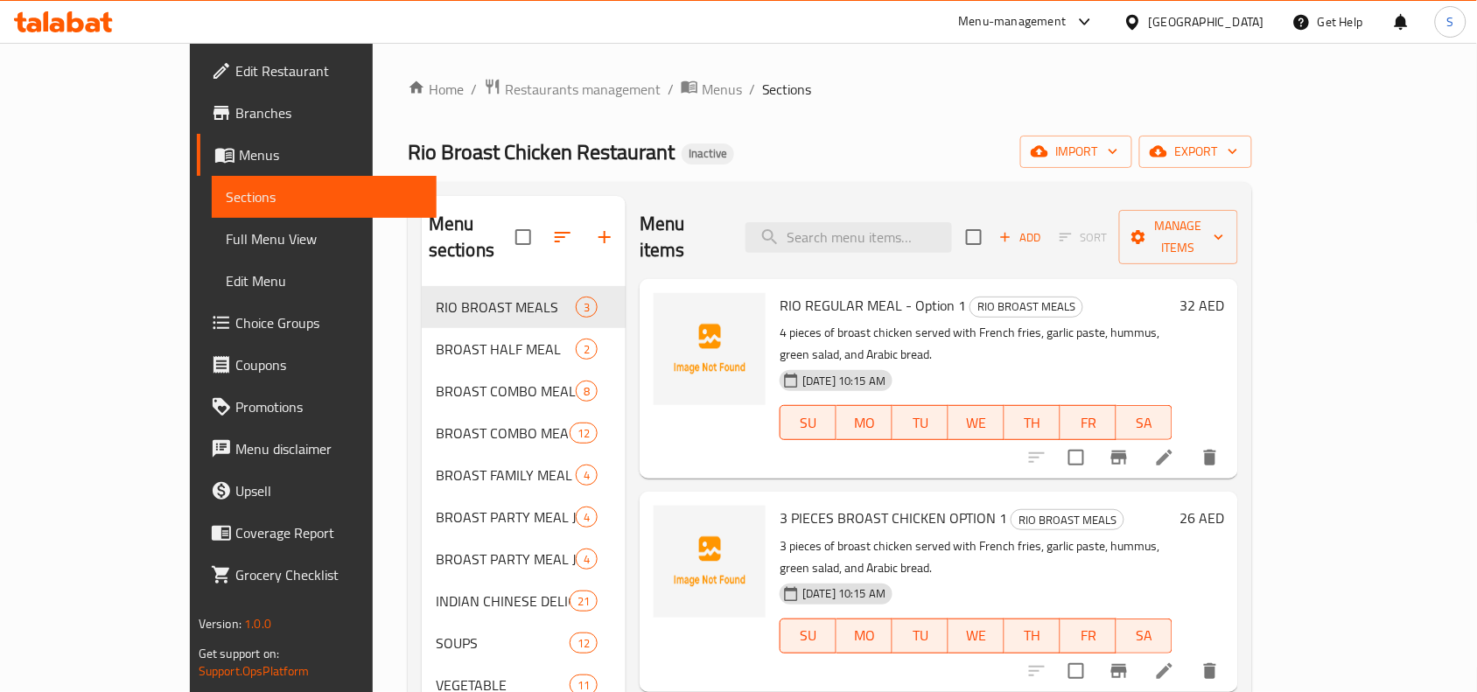
click at [964, 101] on ol "Home / Restaurants management / Menus / Sections" at bounding box center [830, 89] width 844 height 23
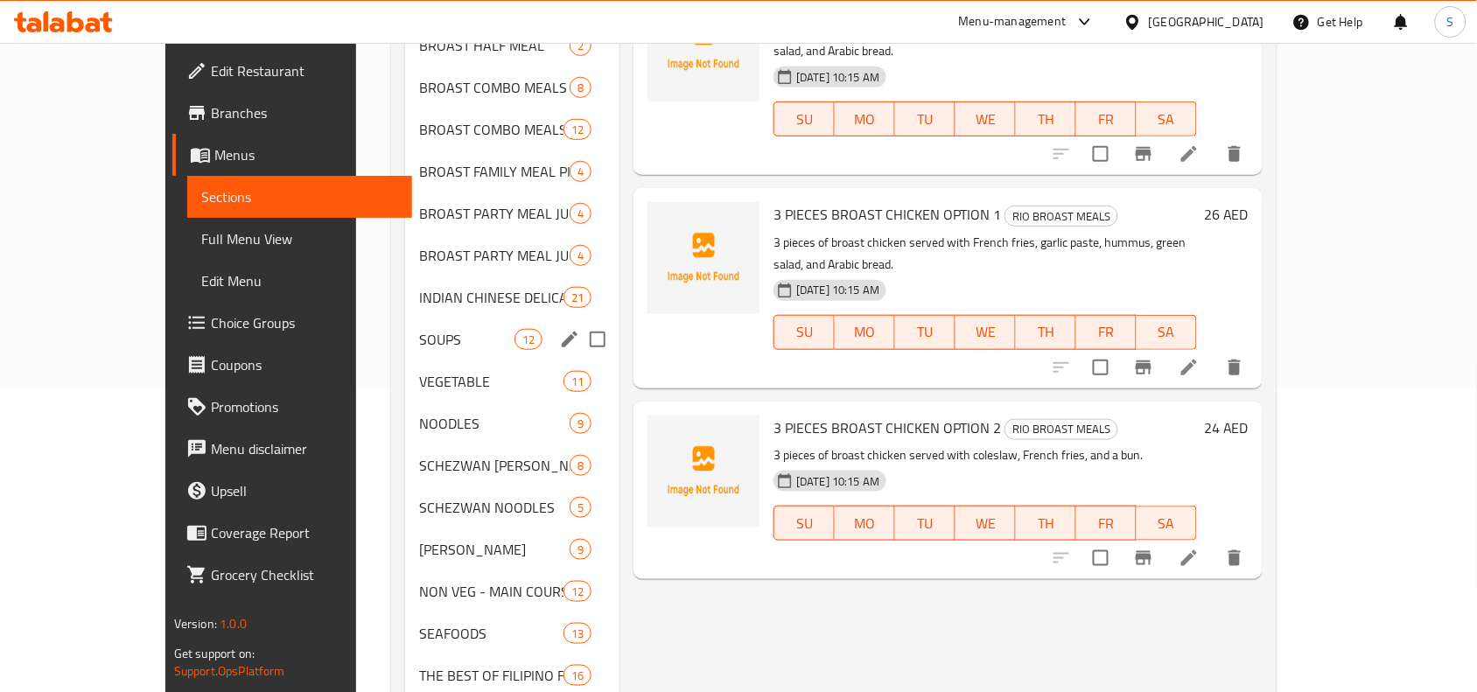
scroll to position [656, 0]
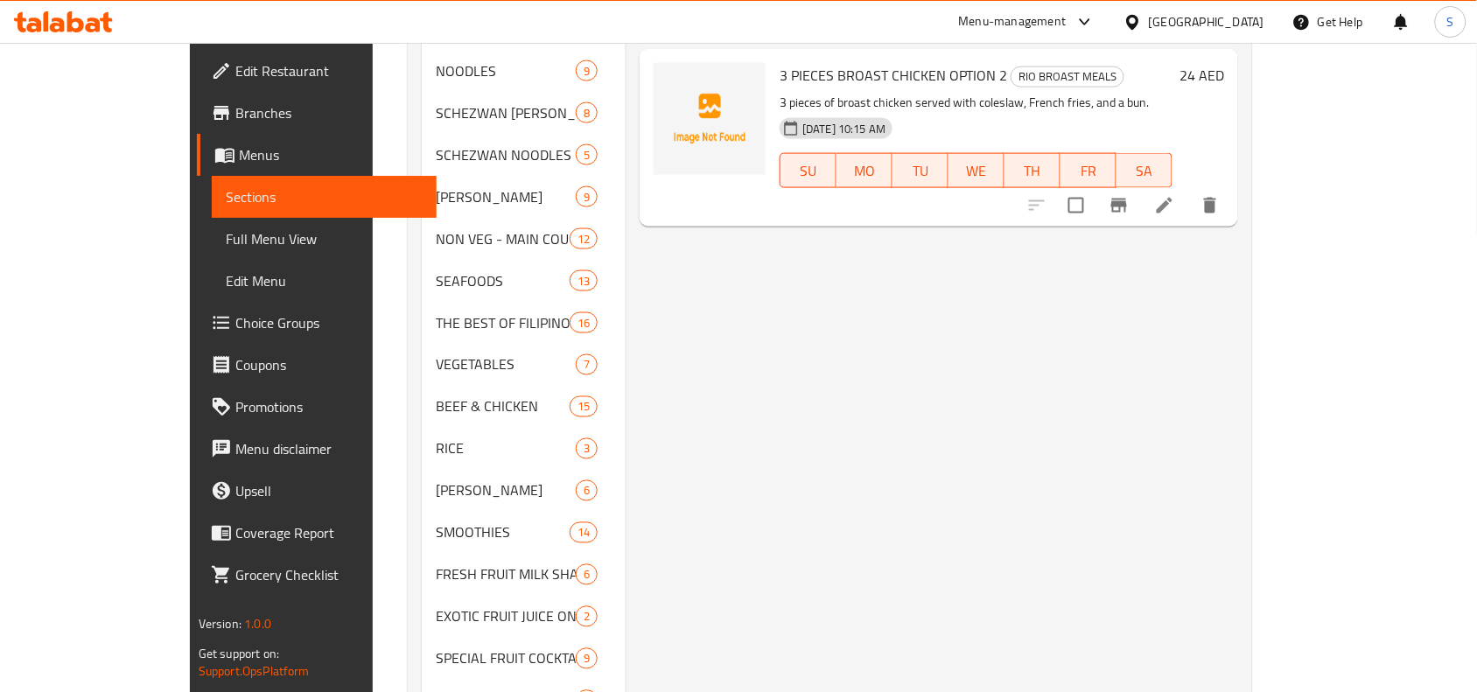
click at [907, 361] on div "Menu items Add Sort Manage items RIO REGULAR MEAL - Option 1 RIO BROAST MEALS 4…" at bounding box center [932, 512] width 613 height 1945
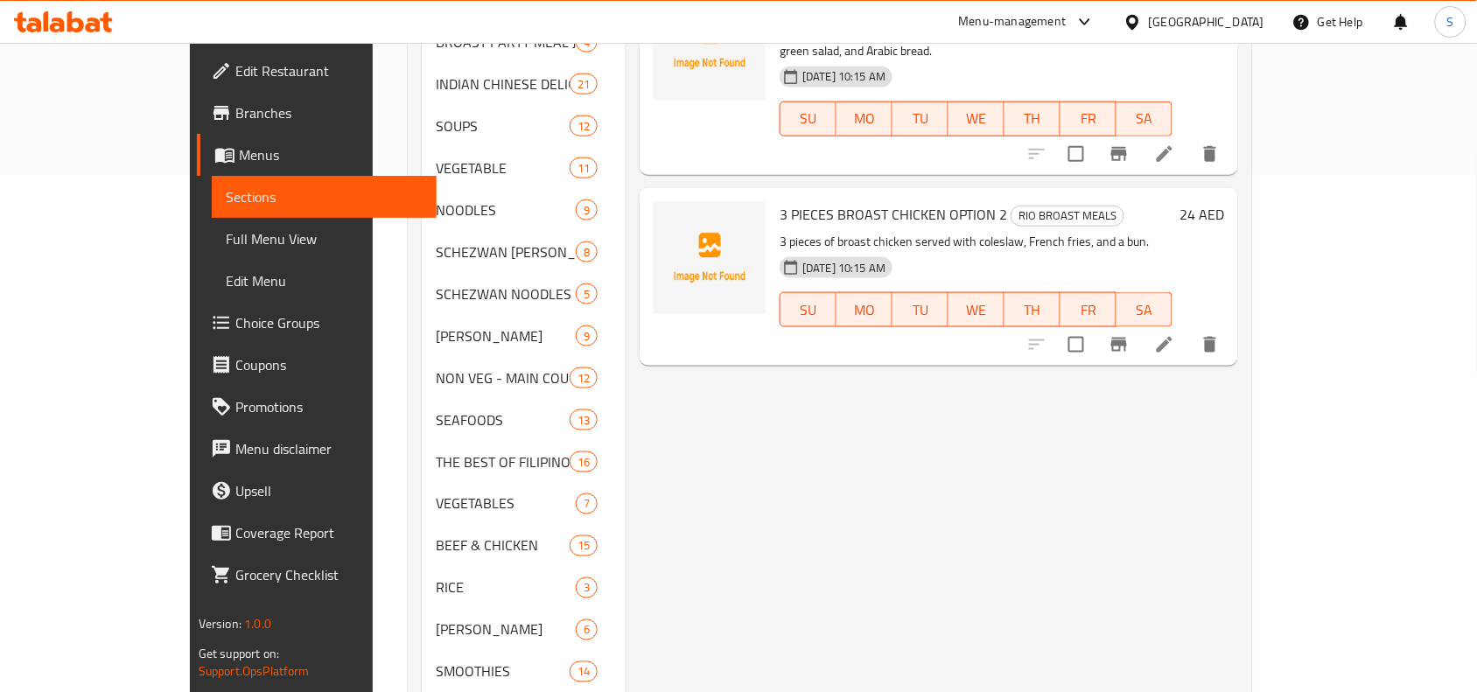
scroll to position [438, 0]
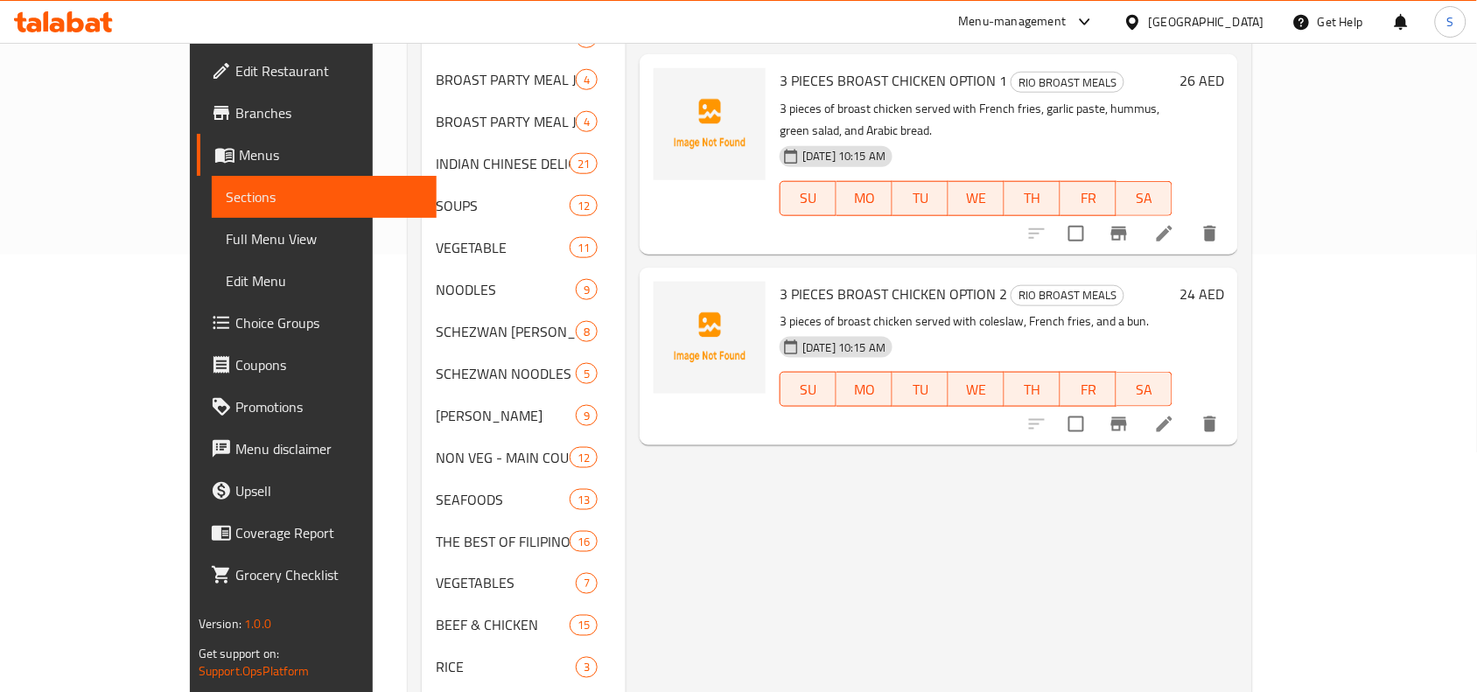
click at [226, 235] on span "Full Menu View" at bounding box center [324, 238] width 197 height 21
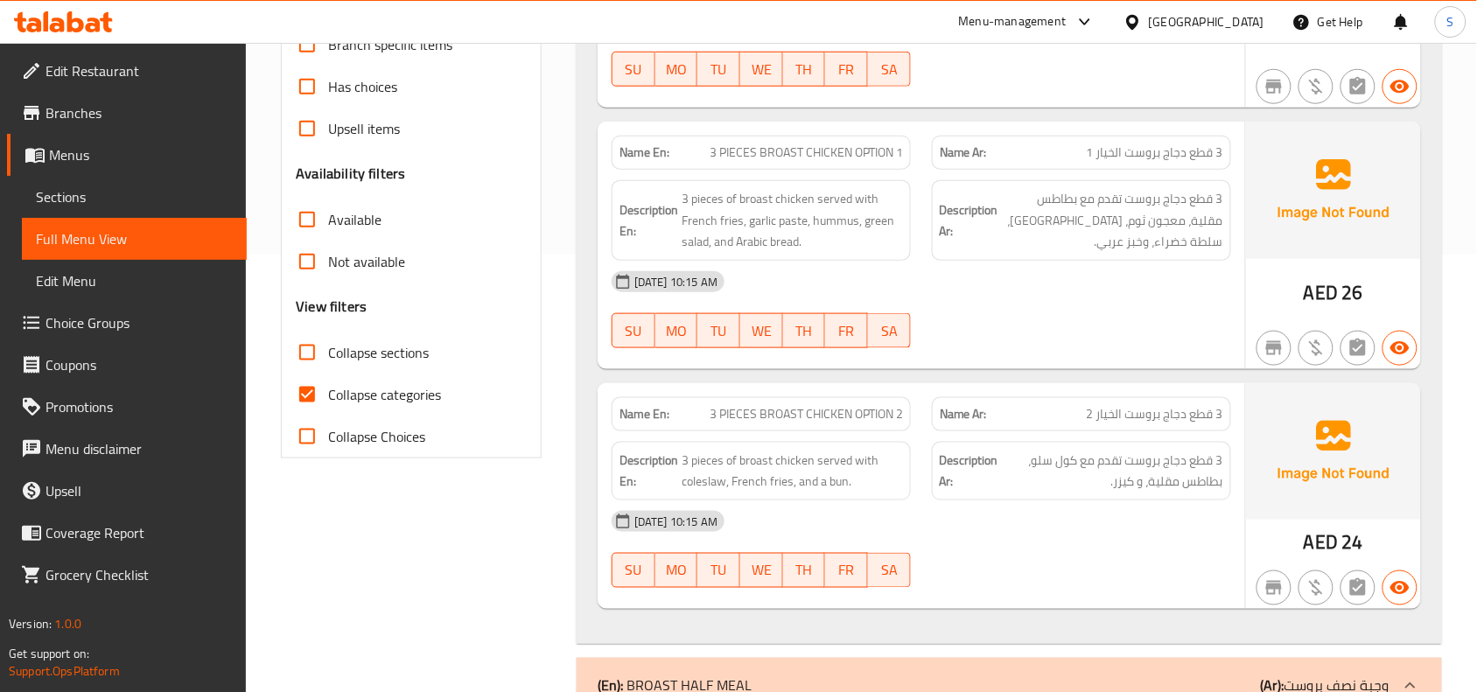
scroll to position [656, 0]
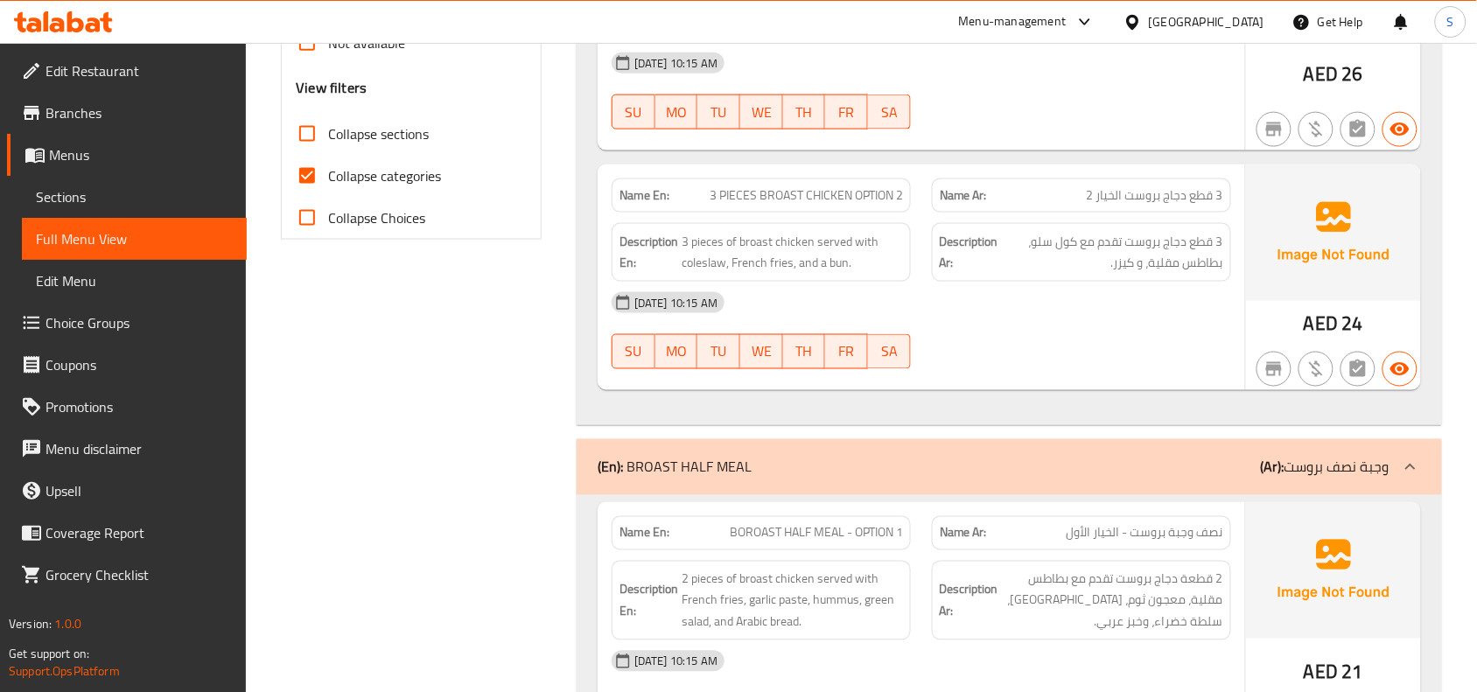
click at [305, 129] on input "Collapse sections" at bounding box center [307, 134] width 42 height 42
checkbox input "true"
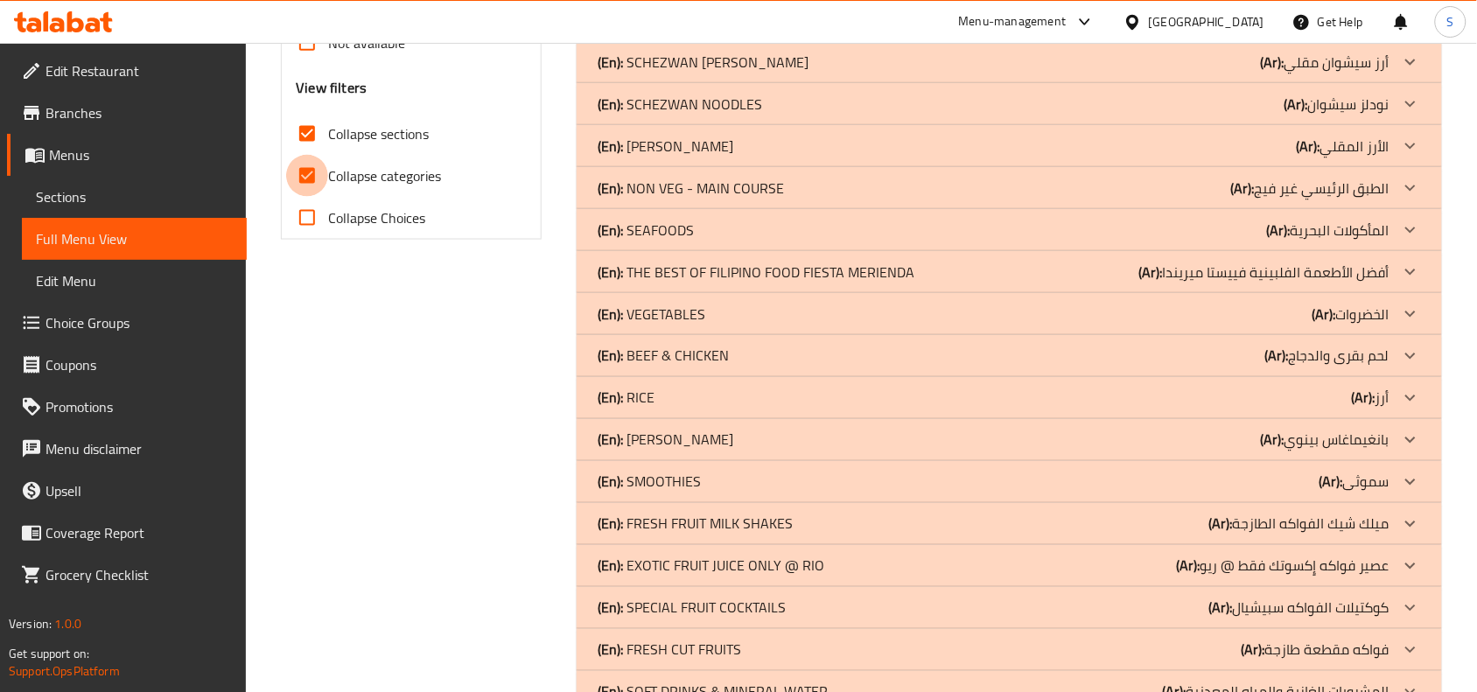
click at [304, 185] on input "Collapse categories" at bounding box center [307, 176] width 42 height 42
checkbox input "false"
click at [439, 420] on div "Filter Branches Branches Popular filters Free items Branch specific items Has c…" at bounding box center [418, 503] width 296 height 1869
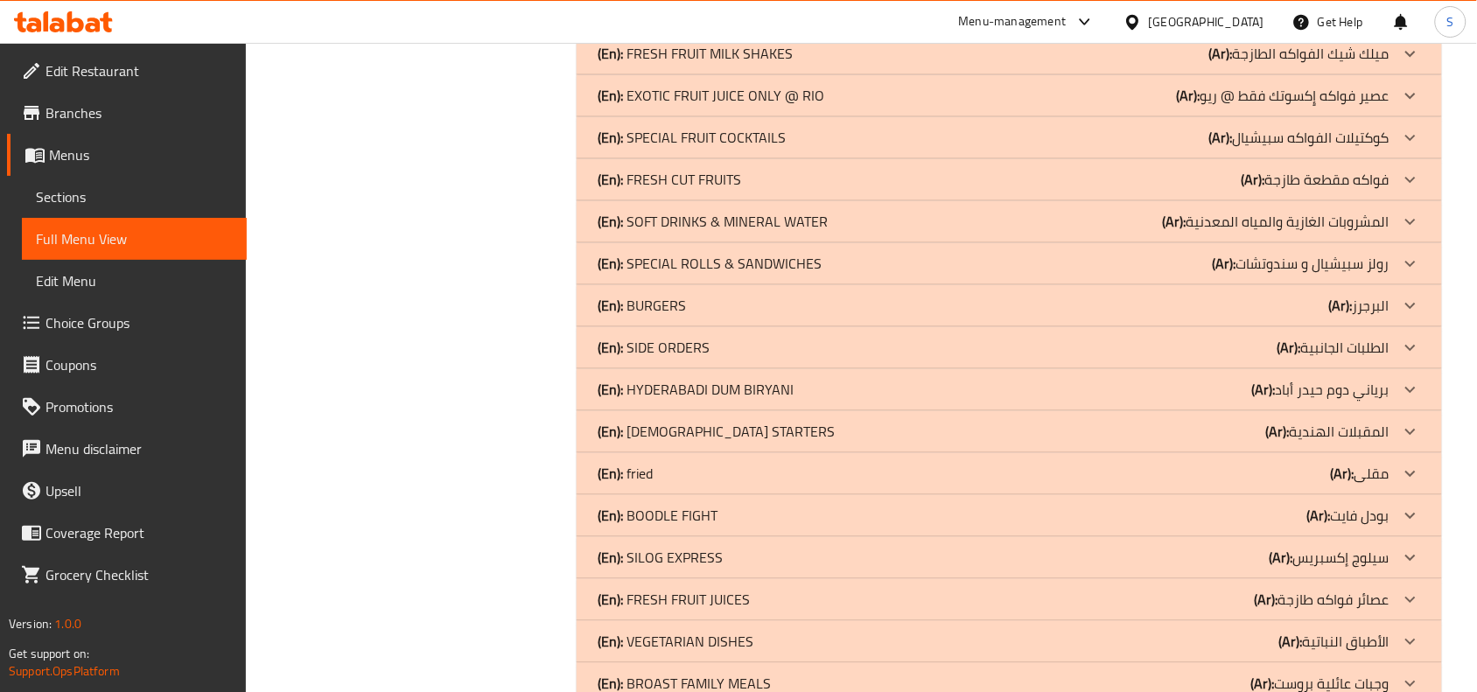
click at [1315, 347] on p "(Ar): الطلبات الجانبية" at bounding box center [1334, 347] width 112 height 21
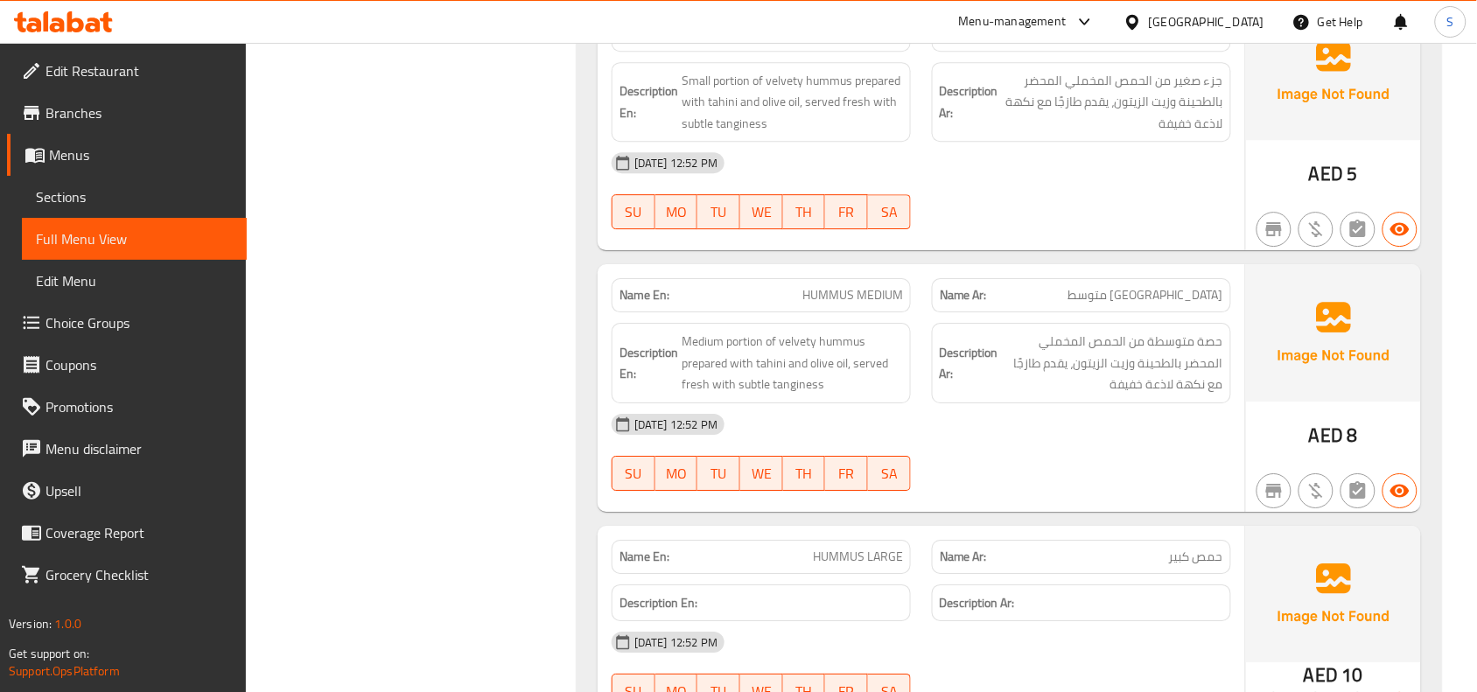
scroll to position [1565, 0]
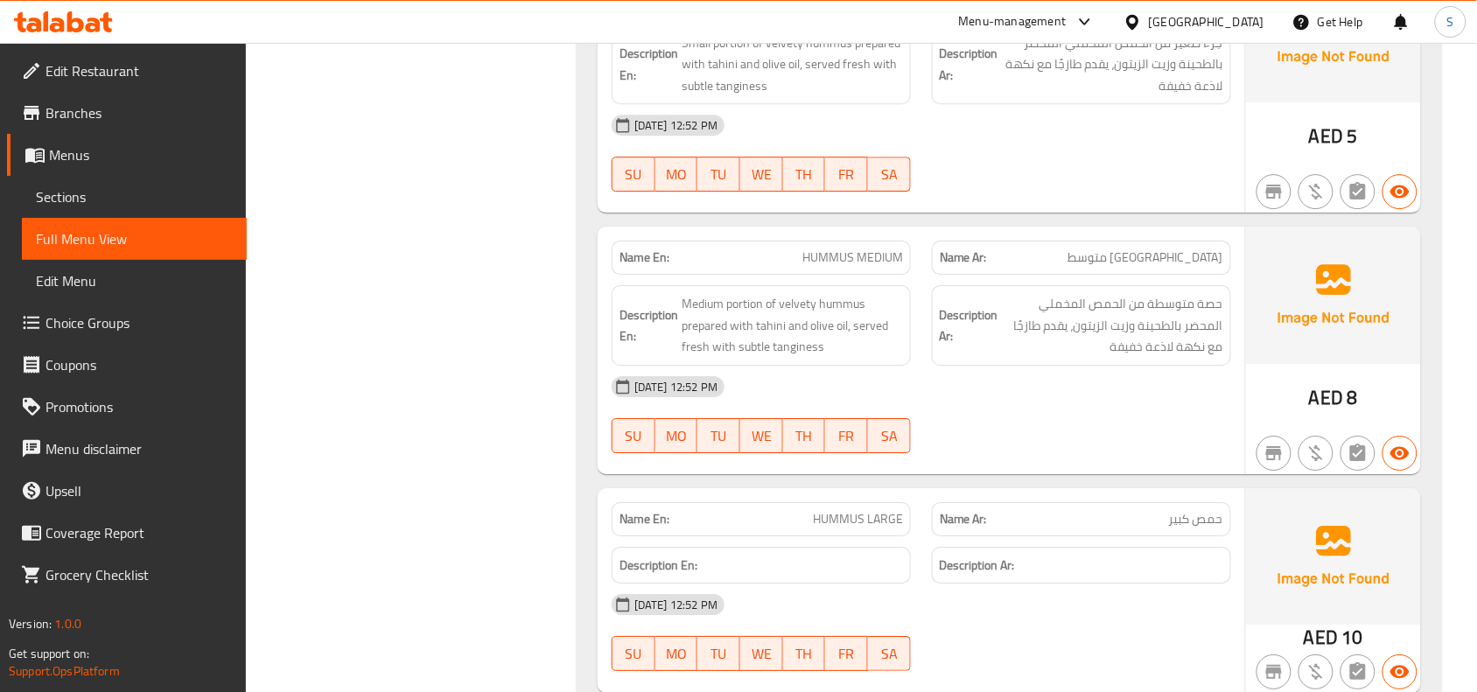
click at [838, 513] on span "HUMMUS LARGE" at bounding box center [858, 519] width 90 height 18
copy span "HUMMUS LARGE"
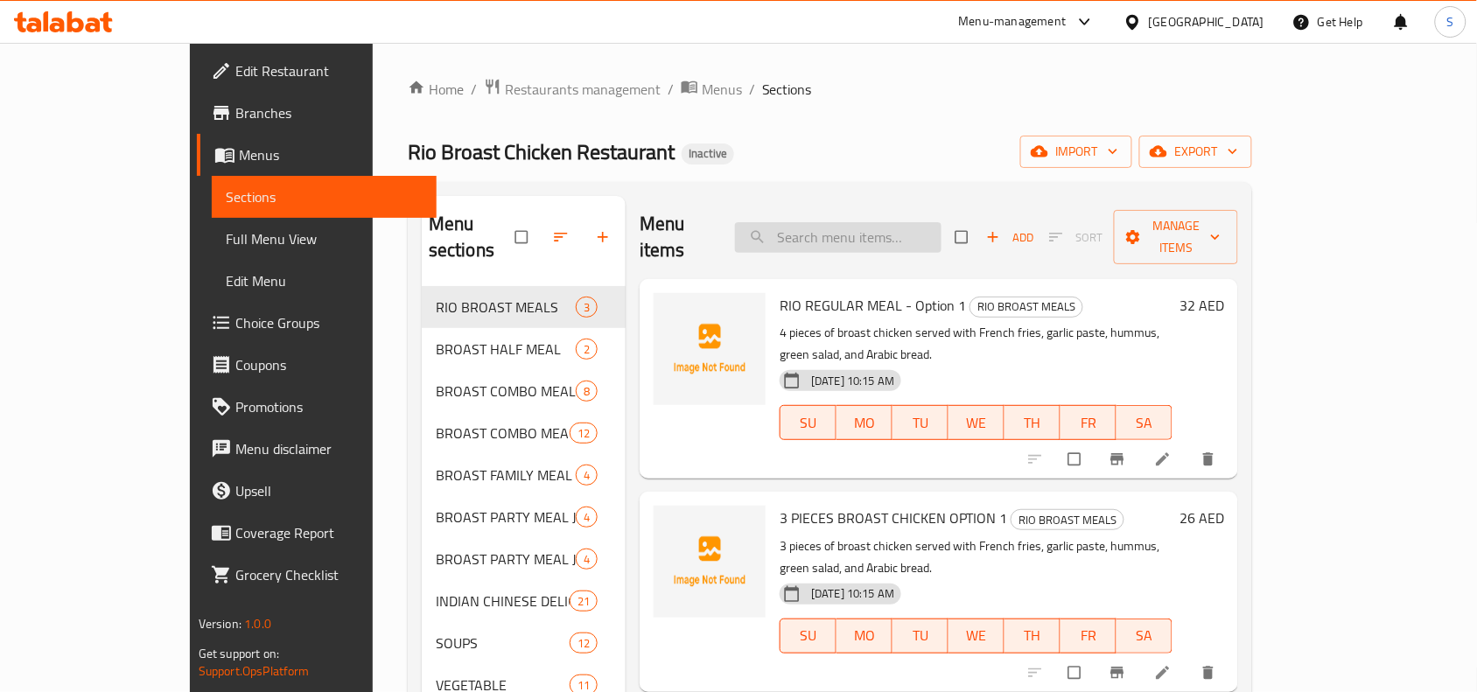
click at [893, 229] on input "search" at bounding box center [838, 237] width 207 height 31
paste input "HUMMUS LARGE"
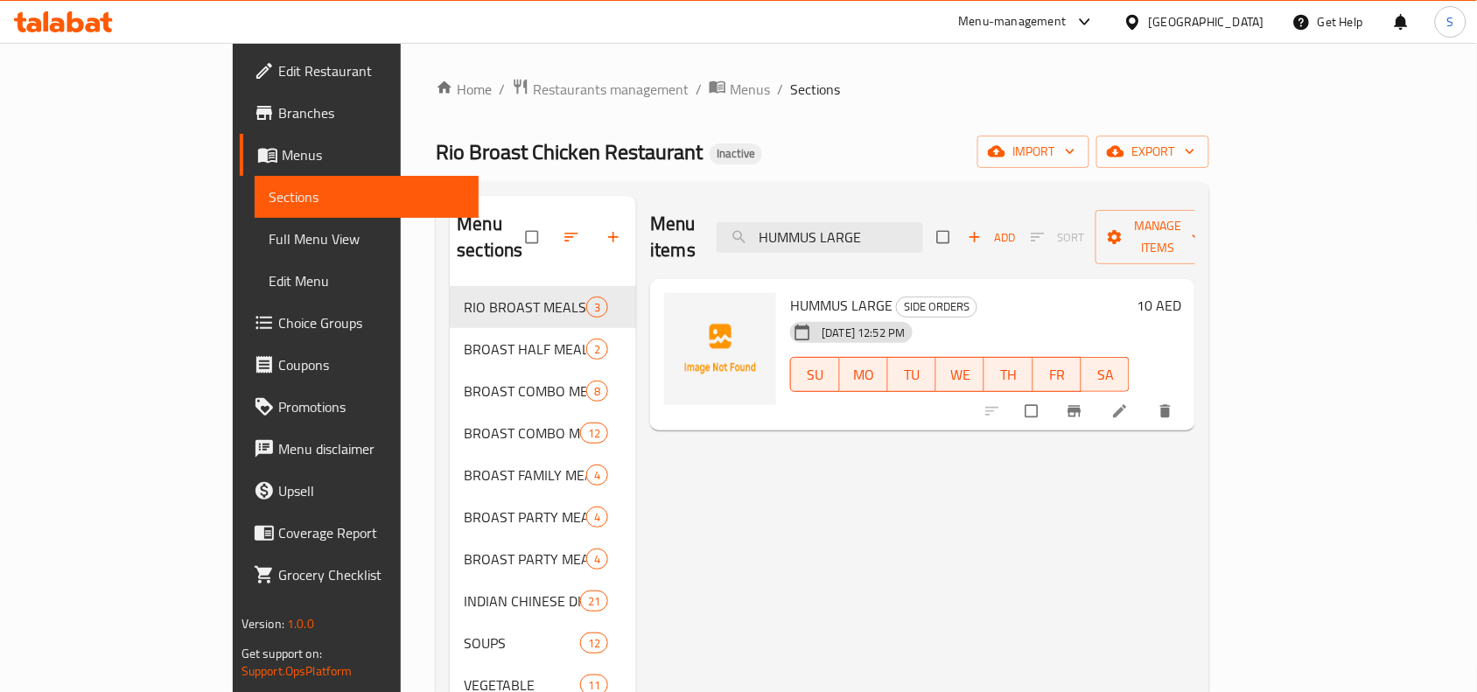
type input "HUMMUS LARGE"
click at [1129, 403] on icon at bounding box center [1120, 412] width 18 height 18
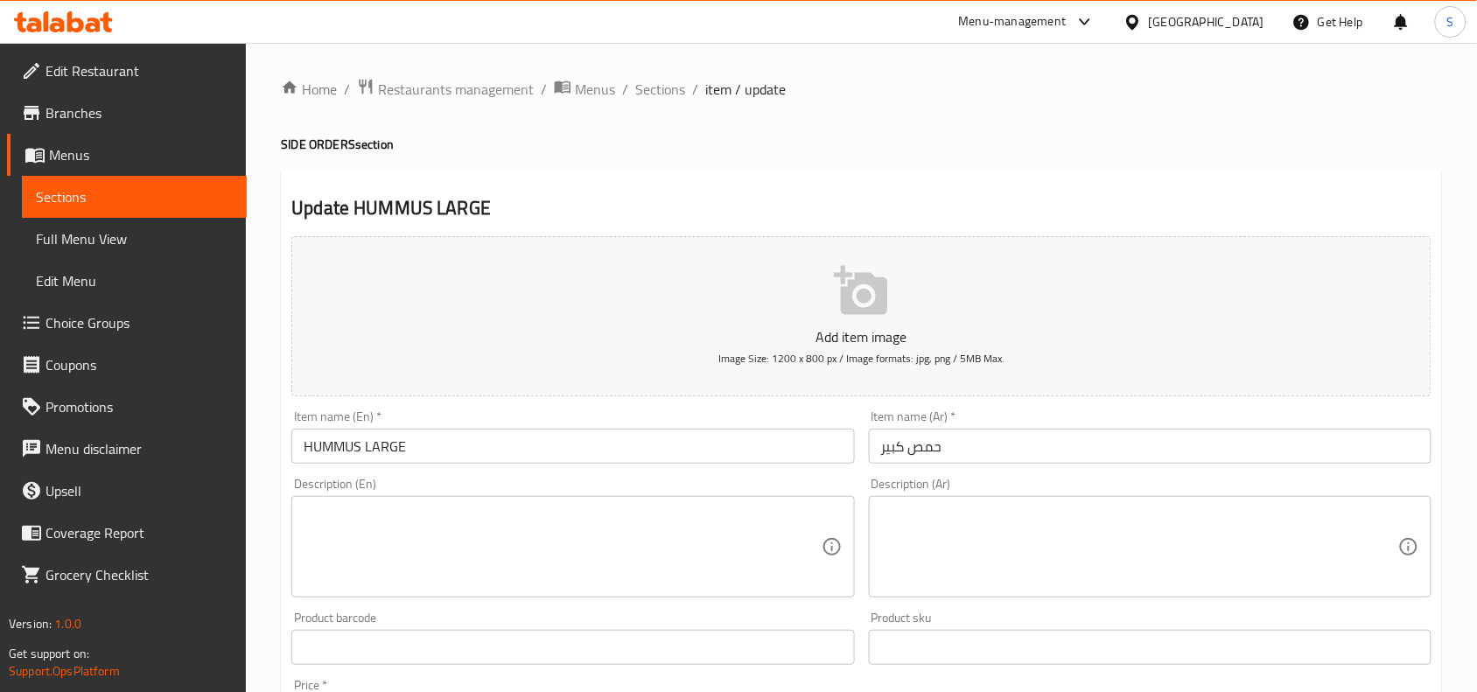
click at [746, 547] on textarea at bounding box center [562, 547] width 517 height 83
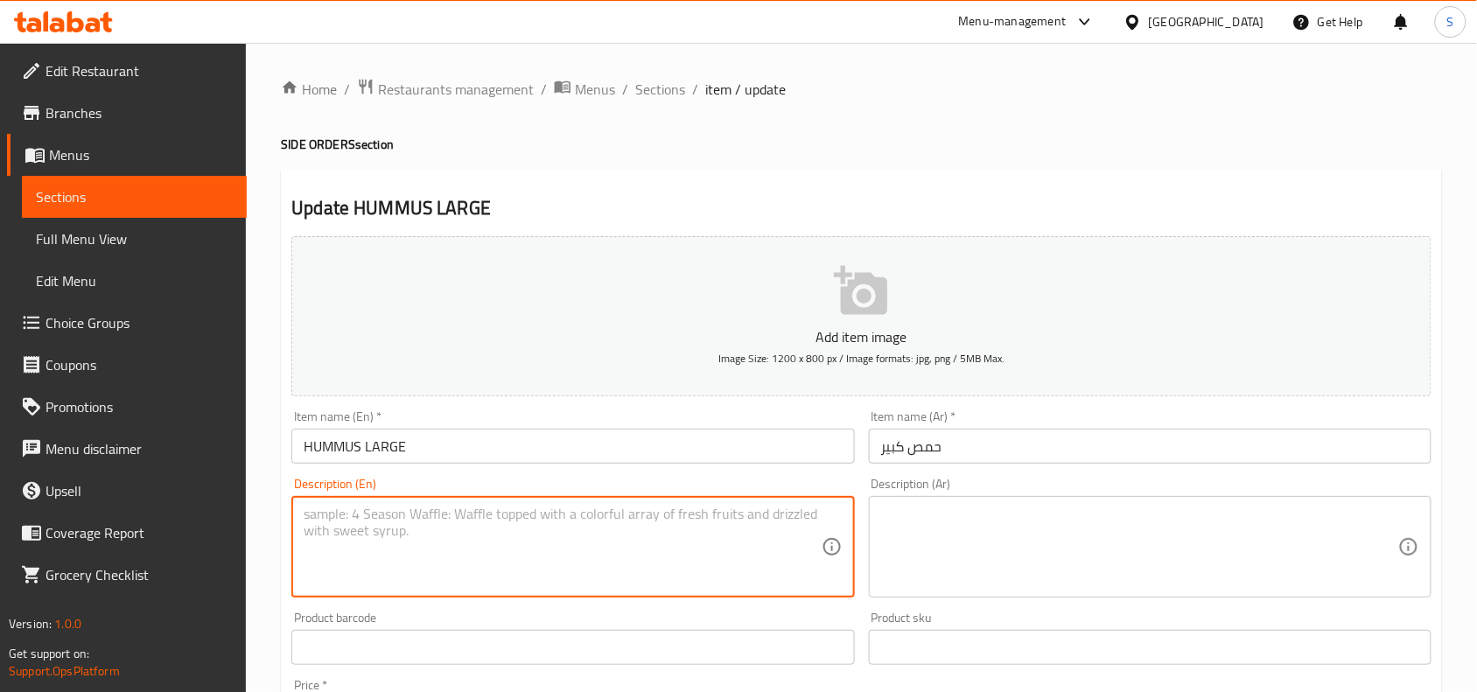
paste textarea "Large portion of traditional hummus, rich and creamy, garnished with olive oil …"
type textarea "Large portion of traditional hummus, rich and creamy, garnished with olive oil …"
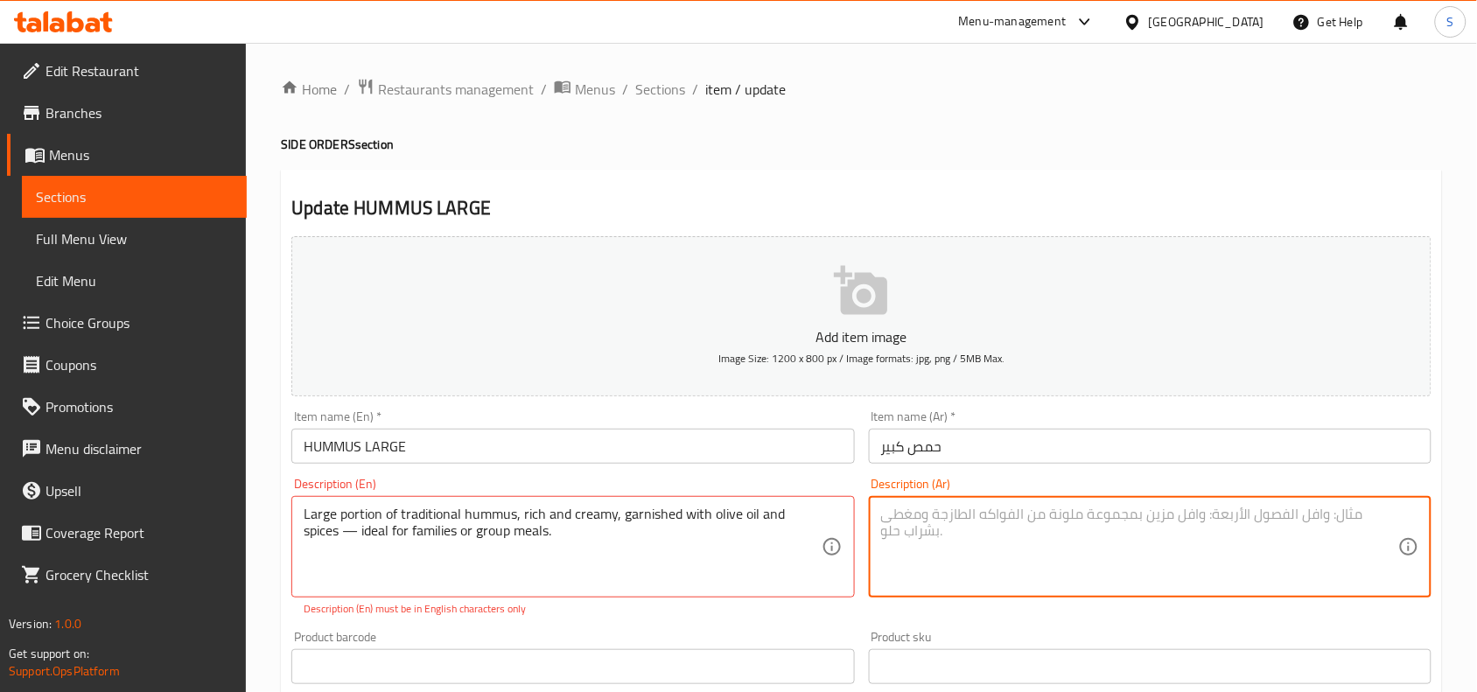
click at [1125, 554] on textarea at bounding box center [1139, 547] width 517 height 83
paste textarea "حصة كبيرة من الحمص التقليدي، غني وكريمي، مزين بزيت الزيتون والتوابل - مثالي للع…"
type textarea "حصة كبيرة من الحمص التقليدي، غني وكريمي، مزين بزيت الزيتون والتوابل - مثالي للع…"
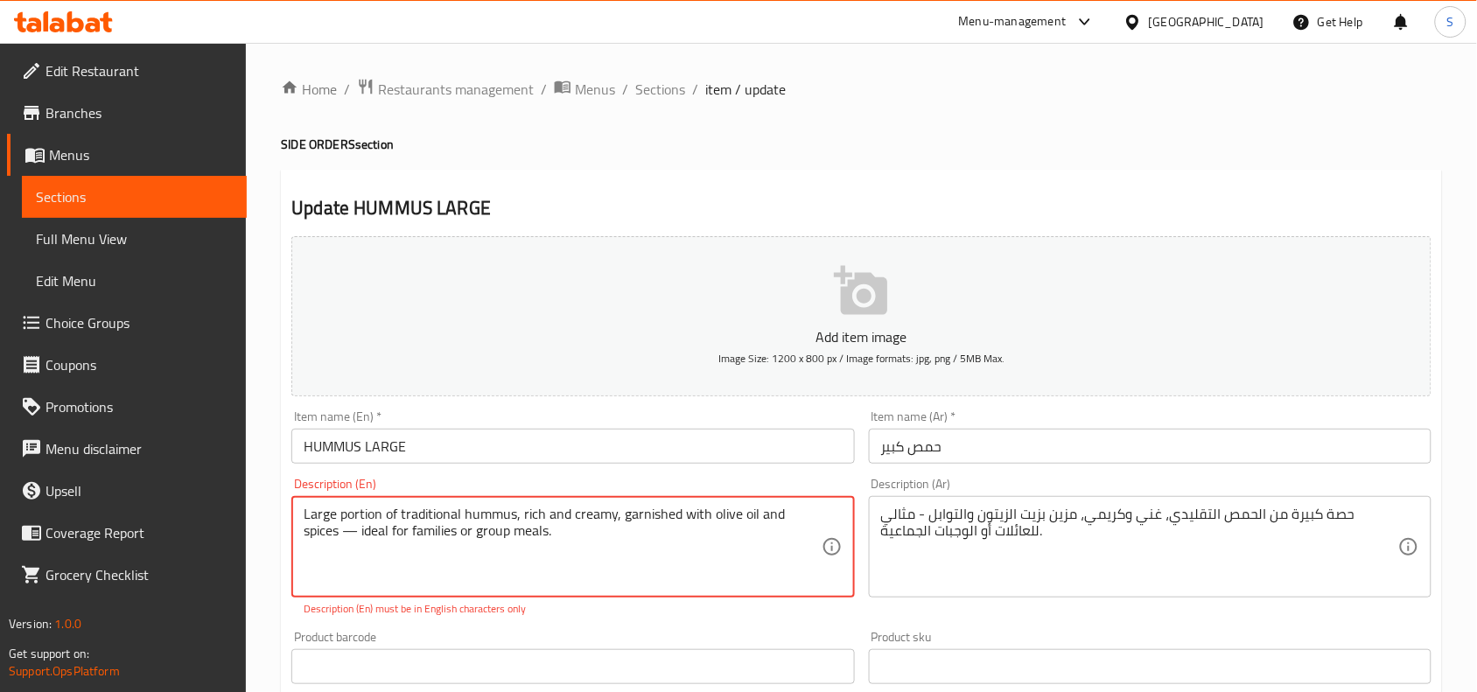
drag, startPoint x: 321, startPoint y: 536, endPoint x: 291, endPoint y: 536, distance: 30.6
drag, startPoint x: 582, startPoint y: 543, endPoint x: 294, endPoint y: 556, distance: 288.2
click at [294, 556] on div "Large portion of traditional hummus, rich and creamy, garnished with olive oil …" at bounding box center [572, 547] width 563 height 102
type textarea "Large portion of traditional hummus, rich and creamy, garnished with olive oil …"
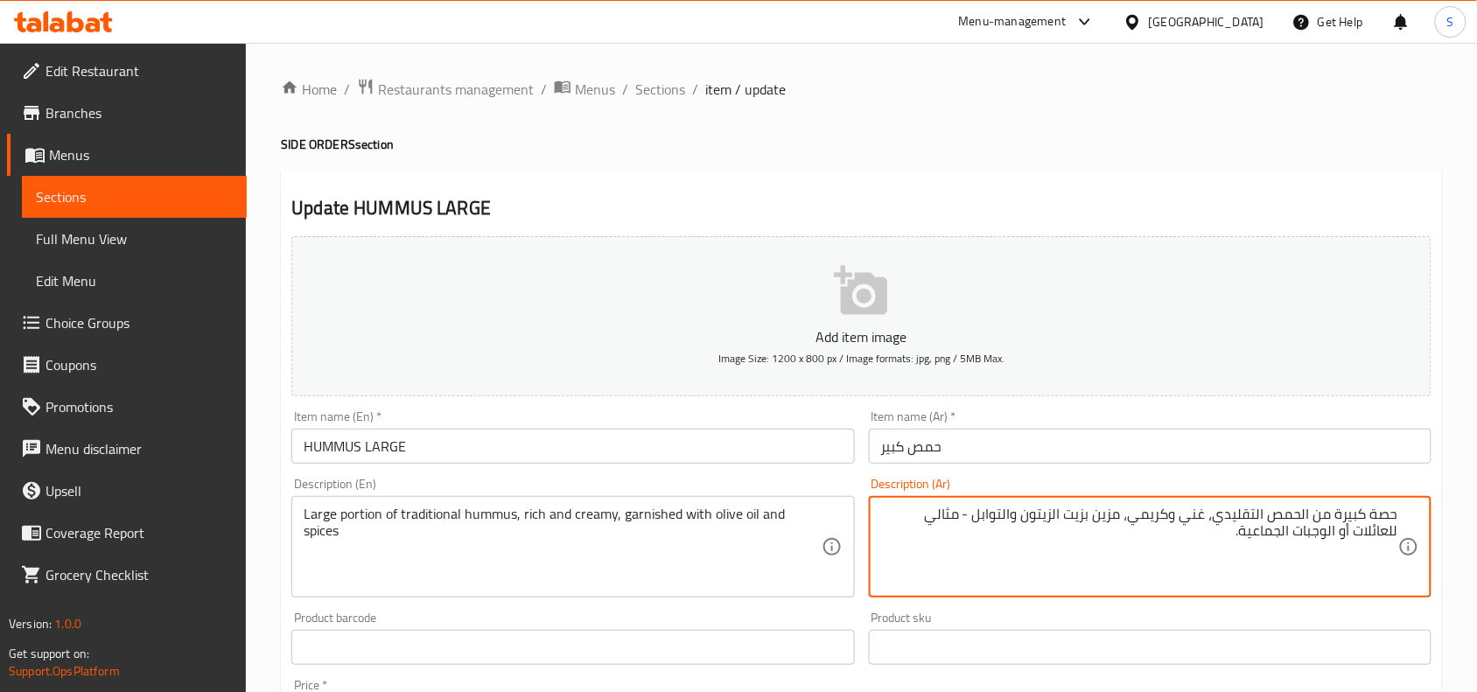
drag, startPoint x: 970, startPoint y: 513, endPoint x: 964, endPoint y: 544, distance: 31.9
click at [964, 544] on textarea "حصة كبيرة من الحمص التقليدي، غني وكريمي، مزين بزيت الزيتون والتوابل - مثالي للع…" at bounding box center [1139, 547] width 517 height 83
type textarea "حصة كبيرة من الحمص التقليدي، غني وكريمي، مزين بزيت الزيتون والتوابل"
click at [1048, 434] on input "حمص كبير" at bounding box center [1150, 446] width 563 height 35
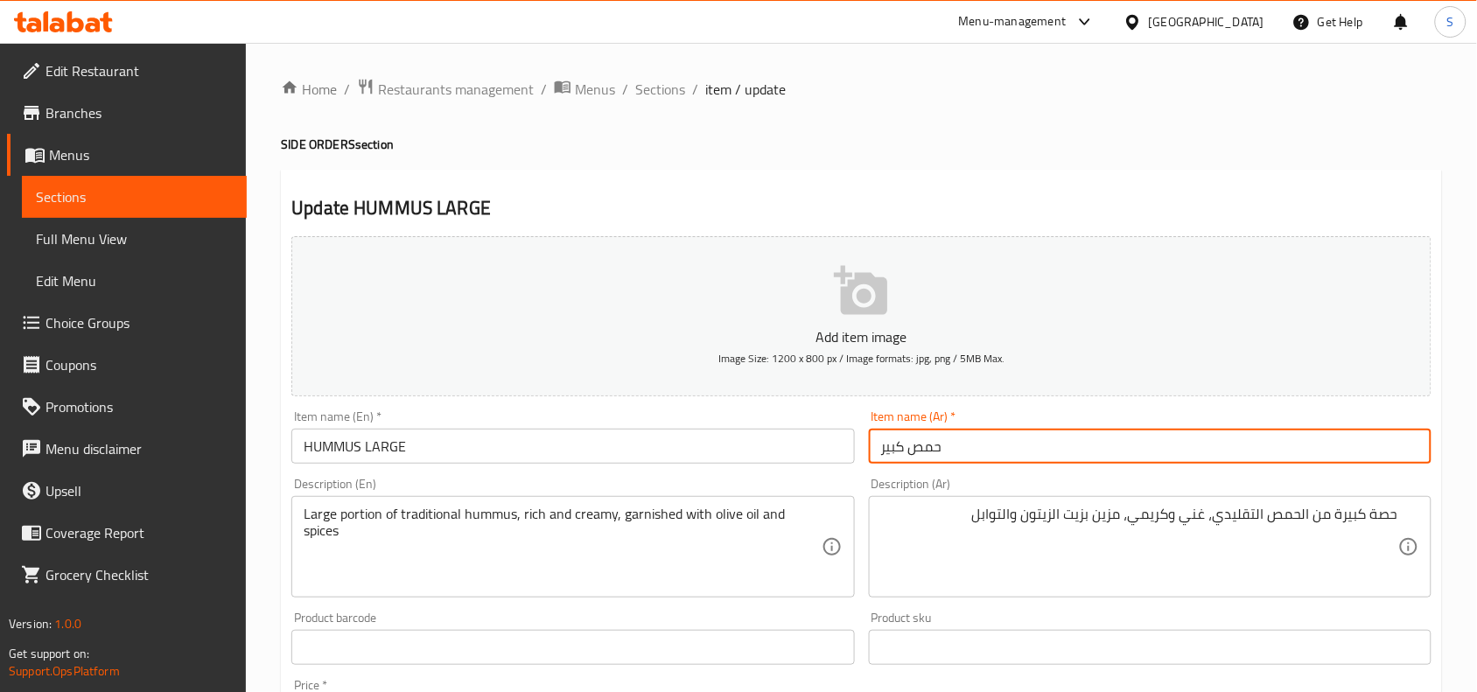
click at [631, 444] on input "HUMMUS LARGE" at bounding box center [572, 446] width 563 height 35
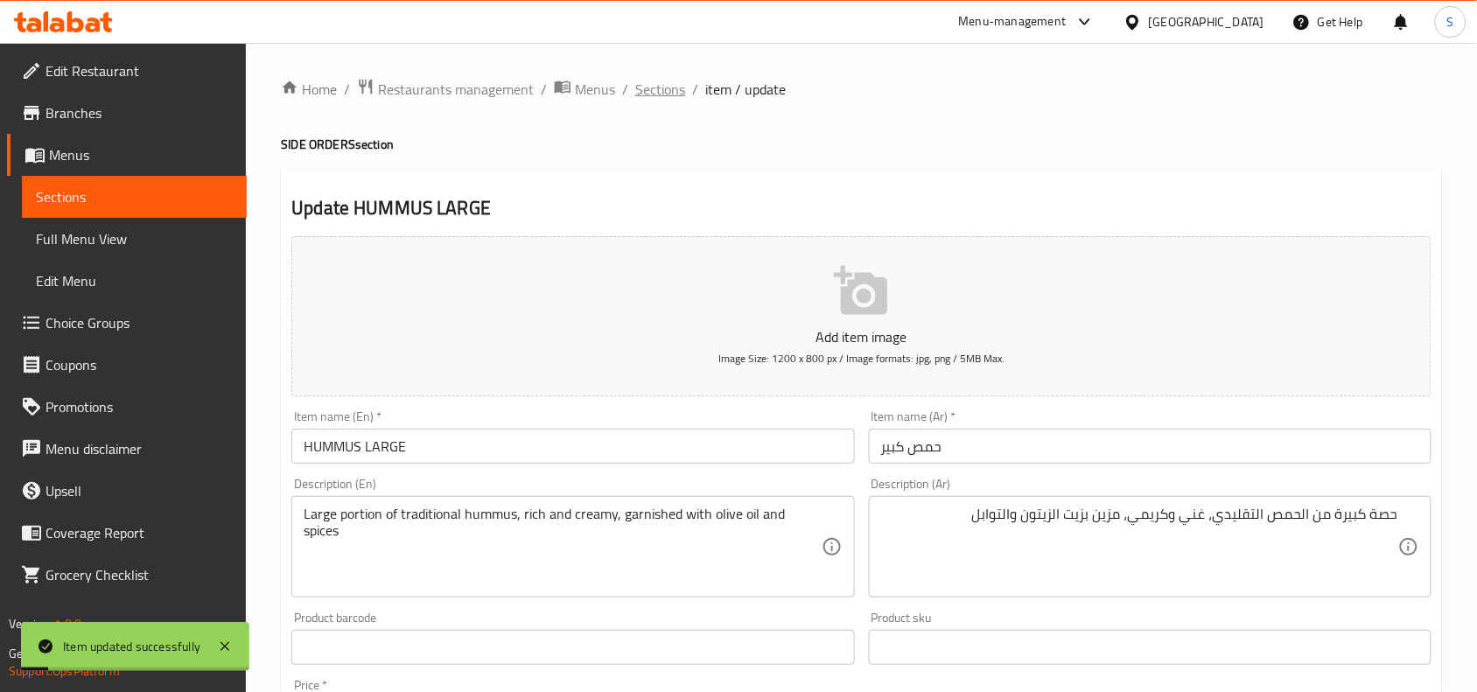
click at [650, 93] on span "Sections" at bounding box center [660, 89] width 50 height 21
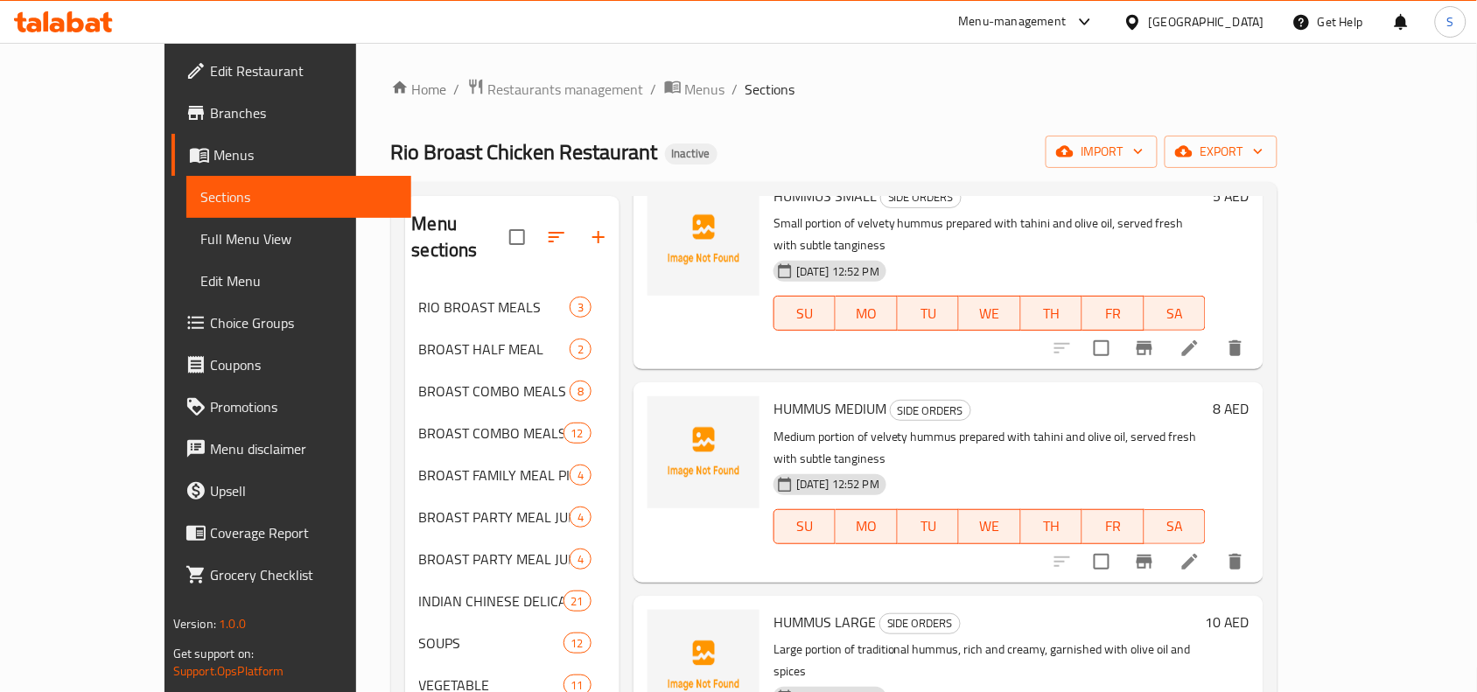
scroll to position [438, 0]
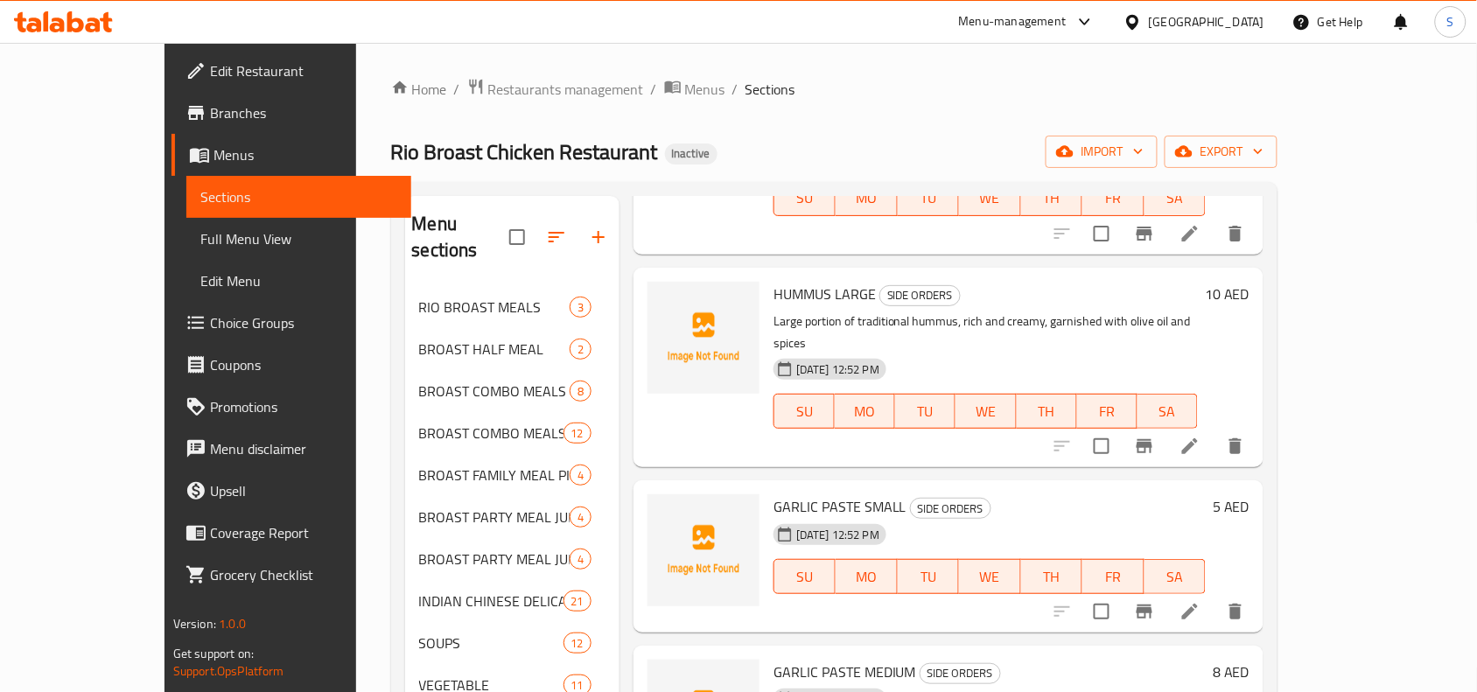
click at [1198, 604] on icon at bounding box center [1190, 612] width 16 height 16
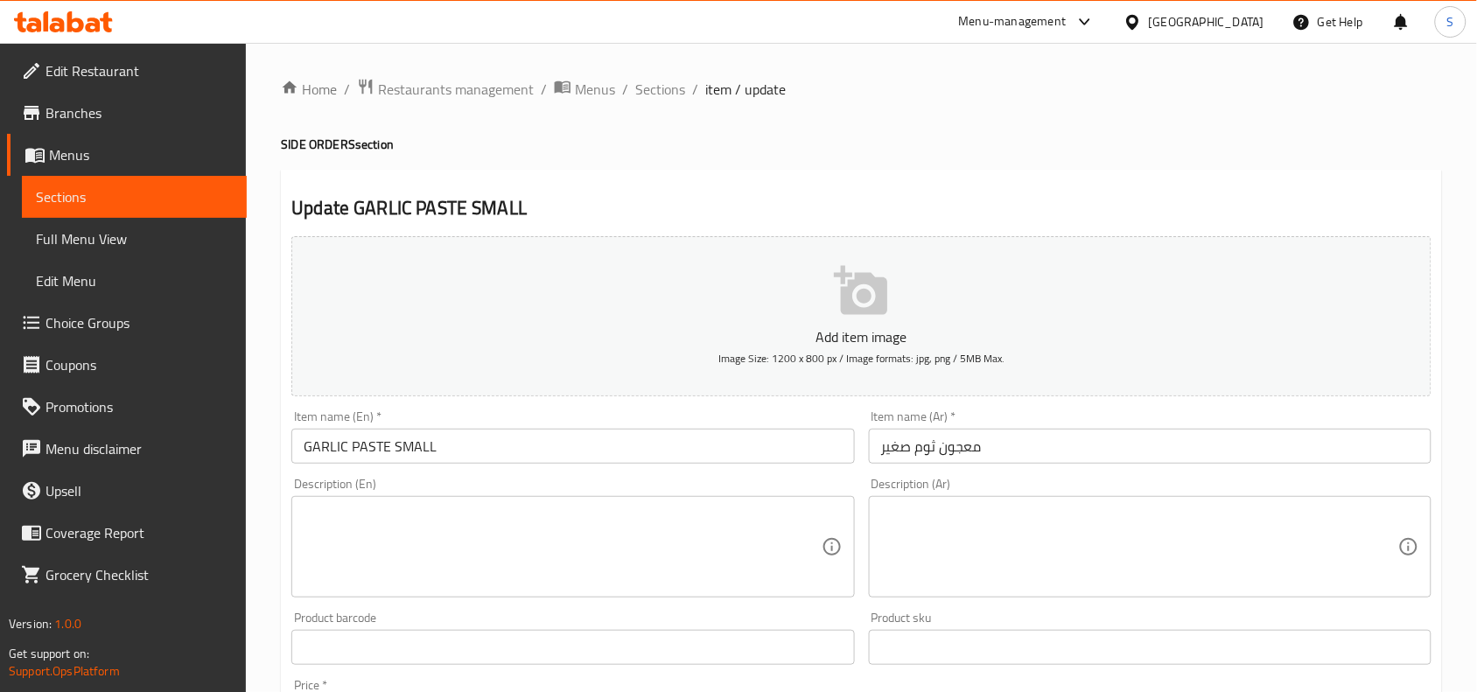
click at [732, 565] on textarea at bounding box center [562, 547] width 517 height 83
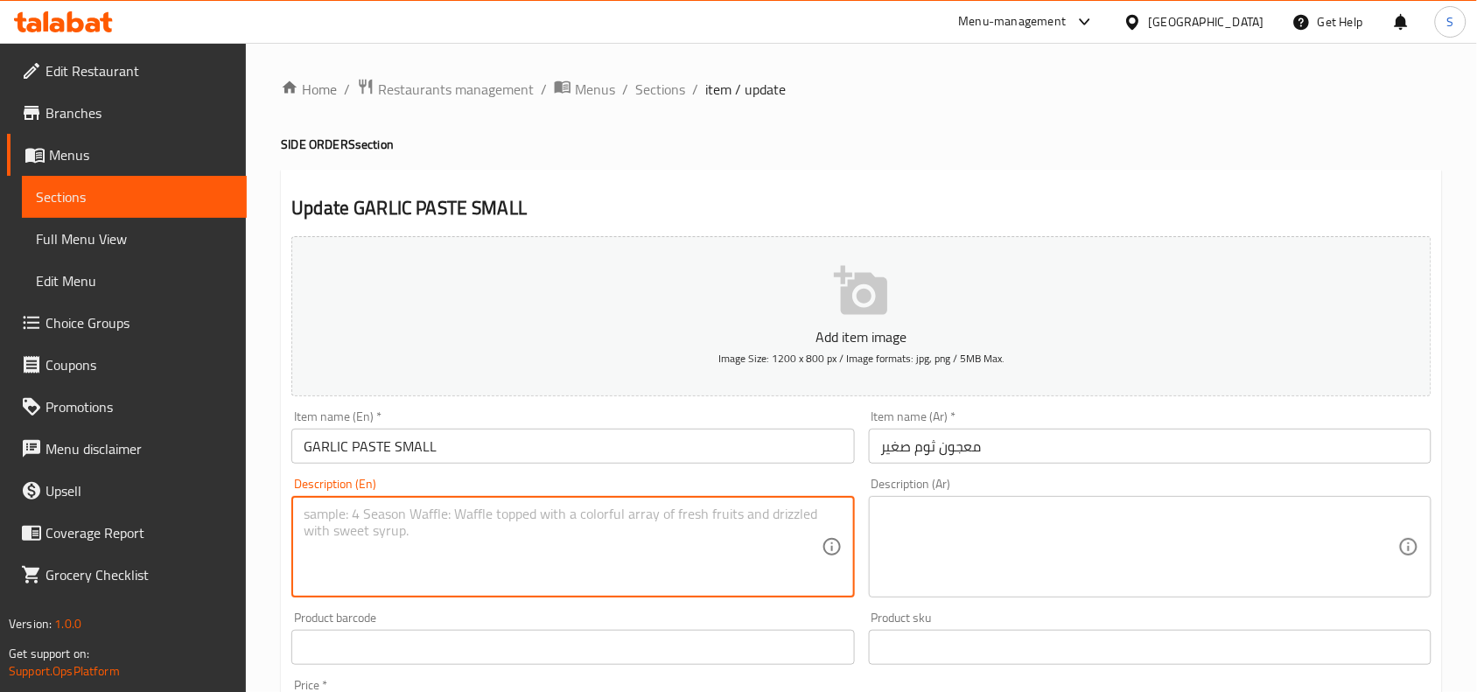
paste textarea "Small serving of fiery Schezwan sauce, made with chili, garlic, and Asian spice…"
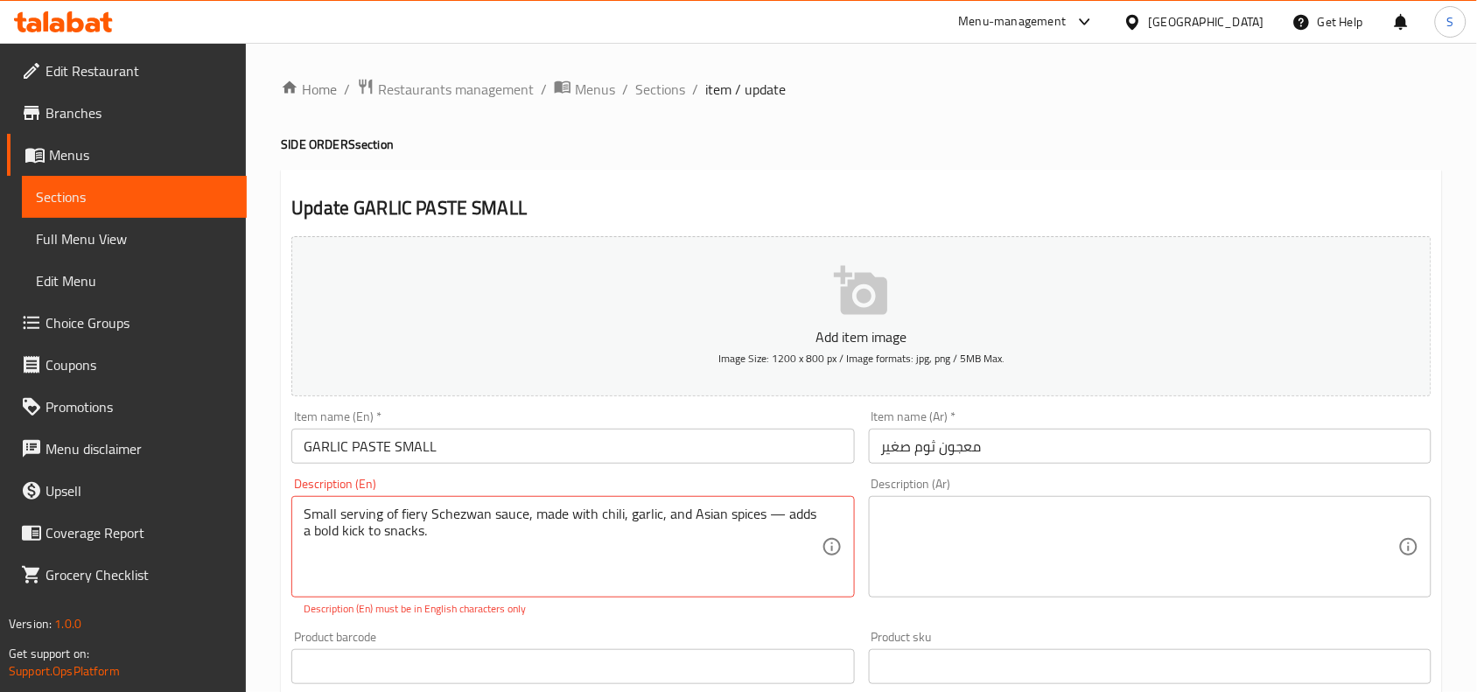
click at [770, 519] on textarea "Small serving of fiery Schezwan sauce, made with chili, garlic, and Asian spice…" at bounding box center [562, 547] width 517 height 83
paste textarea "garlic paste made with fresh garlic and oil, offering a sharp and tangy kick — …"
type textarea "Small serving of garlic paste made with fresh garlic and oil, offering a sharp …"
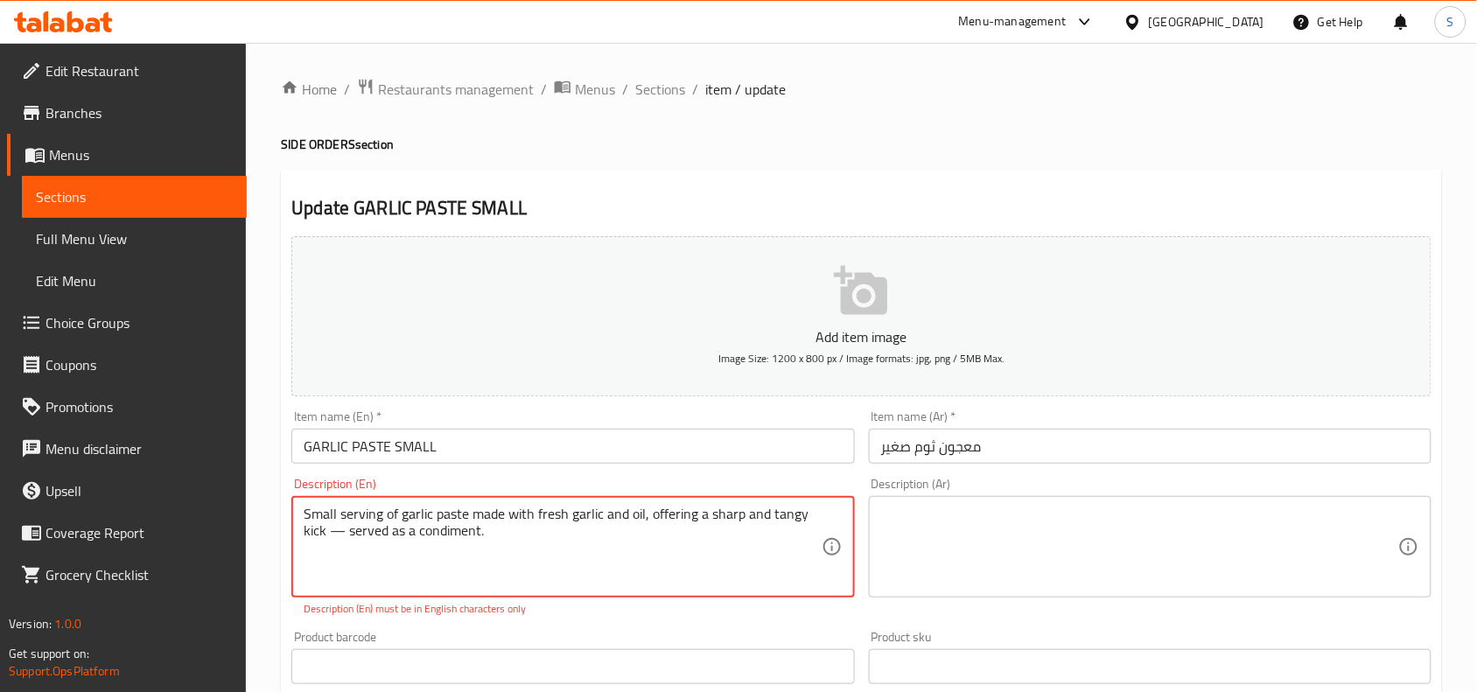
drag, startPoint x: 535, startPoint y: 539, endPoint x: 373, endPoint y: 557, distance: 162.9
click at [373, 557] on textarea "Small serving of garlic paste made with fresh garlic and oil, offering a sharp …" at bounding box center [562, 547] width 517 height 83
click at [425, 551] on textarea "Small serving of garlic paste made with fresh garlic and oil, offering a sharp …" at bounding box center [562, 547] width 517 height 83
click at [1208, 571] on textarea at bounding box center [1139, 547] width 517 height 83
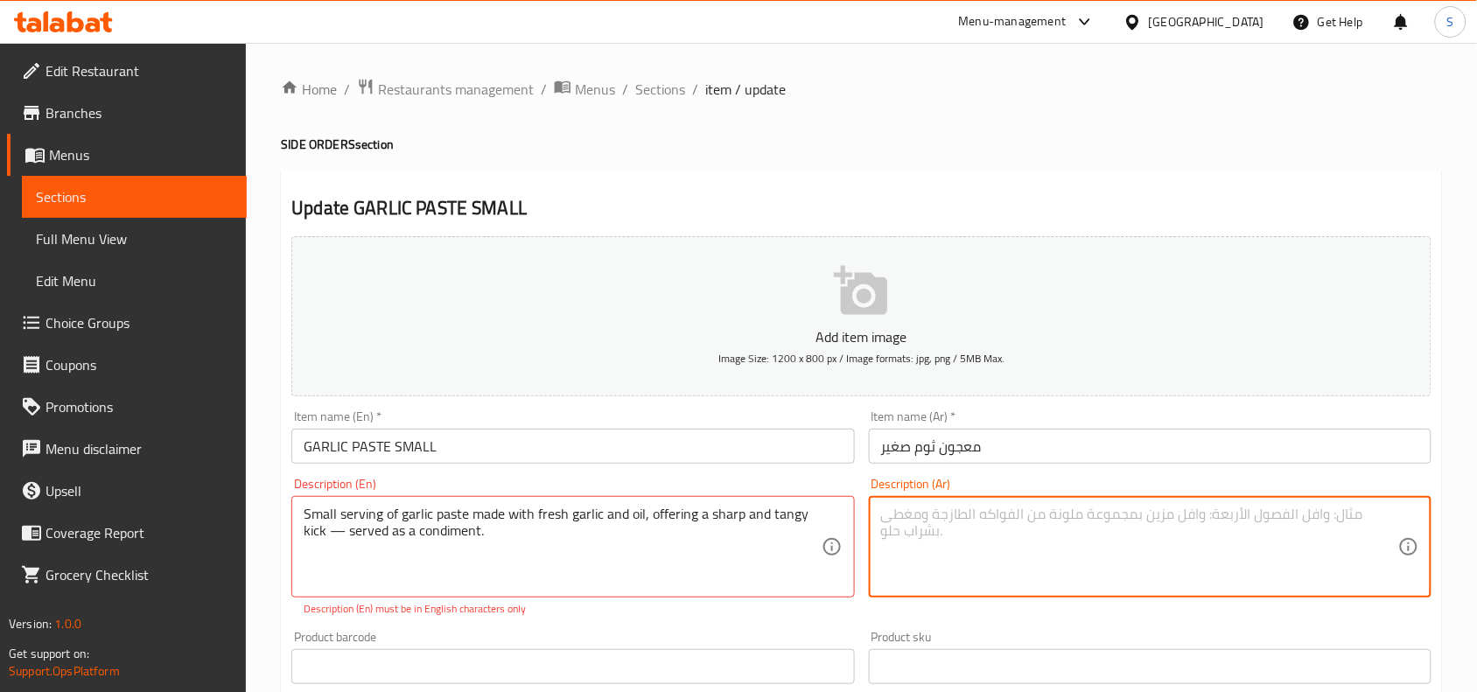
paste textarea "كمية صغيرة من معجون الثوم المصنوع من الثوم الطازج والزيت، يوفر نكهة حادة ولذيذة…"
type textarea "كمية صغيرة من معجون الثوم المصنوع من الثوم الطازج والزيت، يوفر نكهة حادة ولذيذة…"
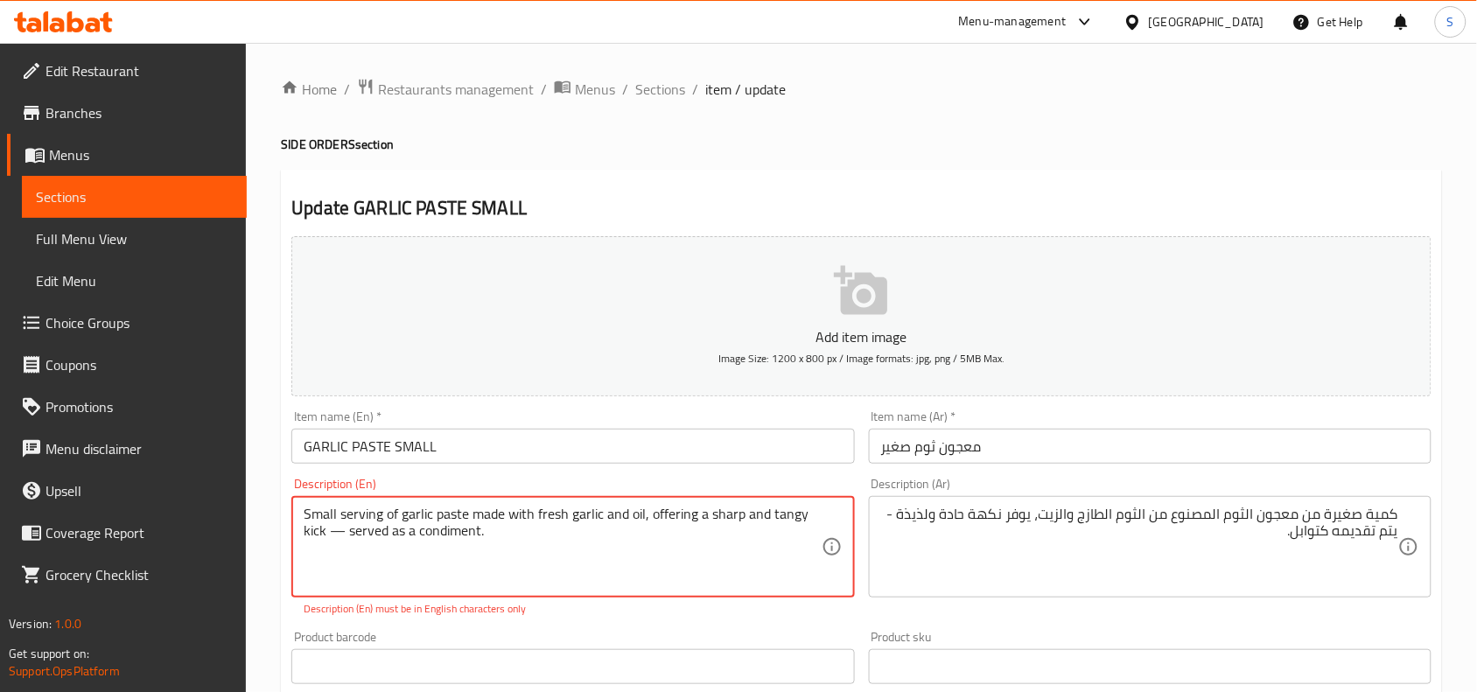
drag, startPoint x: 351, startPoint y: 528, endPoint x: 328, endPoint y: 535, distance: 23.8
type textarea "Small serving of garlic paste made with fresh garlic and oil, offering a sharp …"
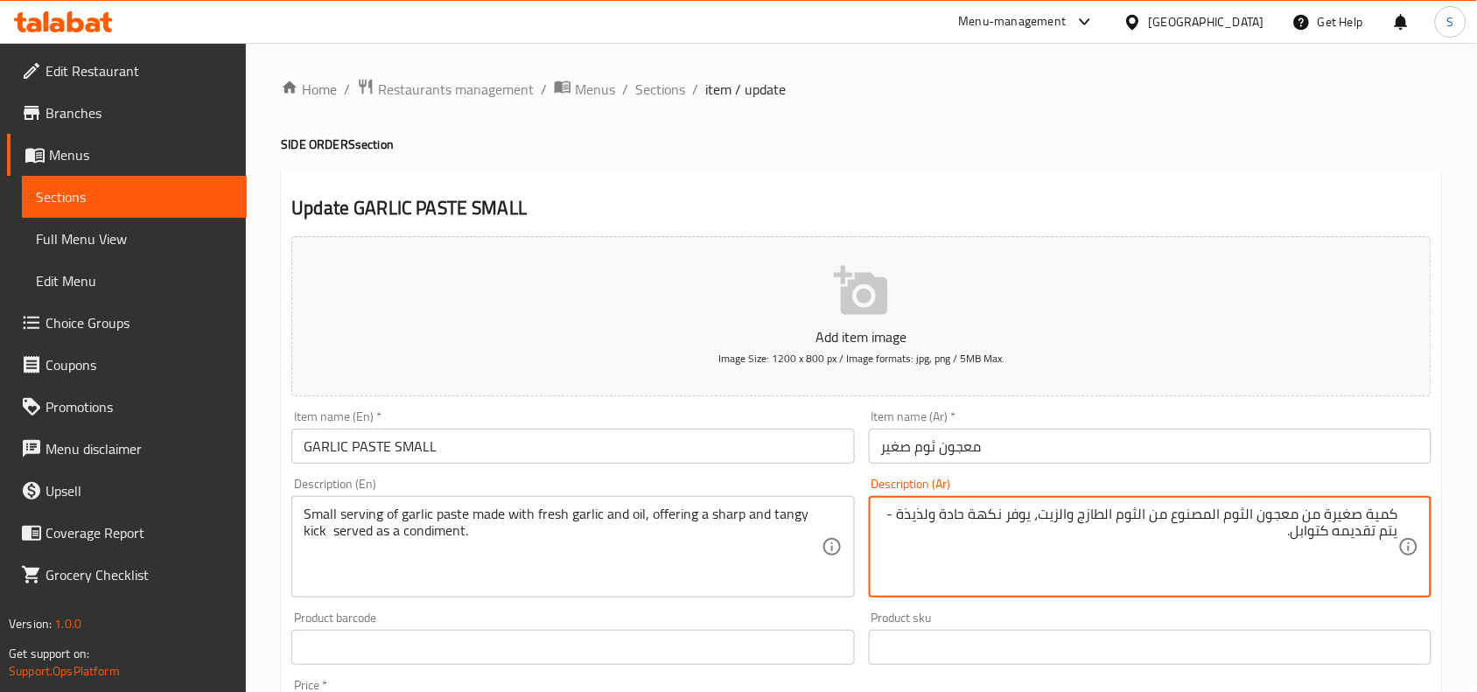
click at [897, 510] on textarea "كمية صغيرة من معجون الثوم المصنوع من الثوم الطازج والزيت، يوفر نكهة حادة ولذيذة…" at bounding box center [1139, 547] width 517 height 83
click at [995, 522] on textarea "كمية صغيرة من معجون الثوم المصنوع من الثوم الطازج والزيت، يوفر نكهة حادة ولذيذة…" at bounding box center [1139, 547] width 517 height 83
click at [933, 509] on textarea "كمية صغيرة من معجون الثوم المصنوع من الثوم الطازج والزيت، يوفر دفعة حادة ولذيذة…" at bounding box center [1139, 547] width 517 height 83
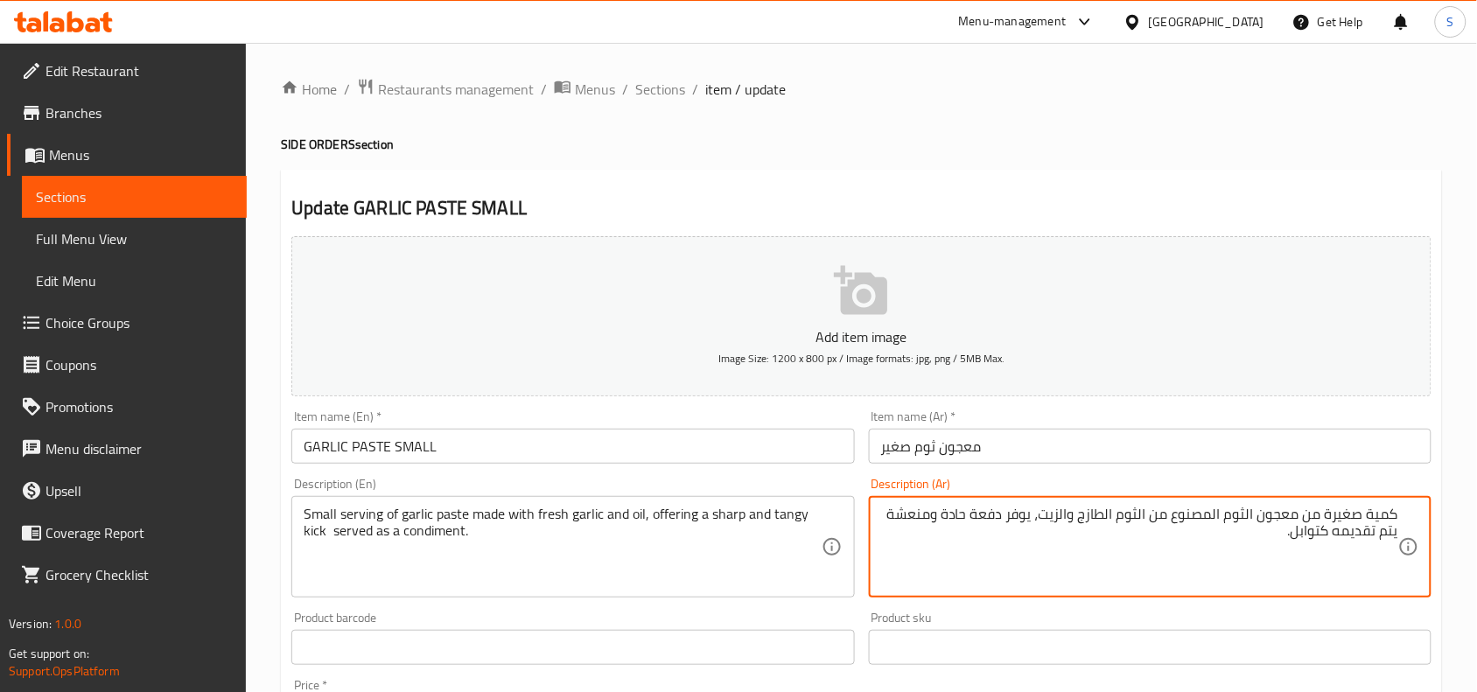
click at [1317, 536] on textarea "كمية صغيرة من معجون الثوم المصنوع من الثوم الطازج والزيت، يوفر دفعة حادة ومنعشة…" at bounding box center [1139, 547] width 517 height 83
type textarea "كمية صغيرة من معجون الثوم المصنوع من الثوم الطازج والزيت، يوفر دفعة حادة ومنعشة…"
click at [1265, 449] on input "معجون ثوم صغير" at bounding box center [1150, 446] width 563 height 35
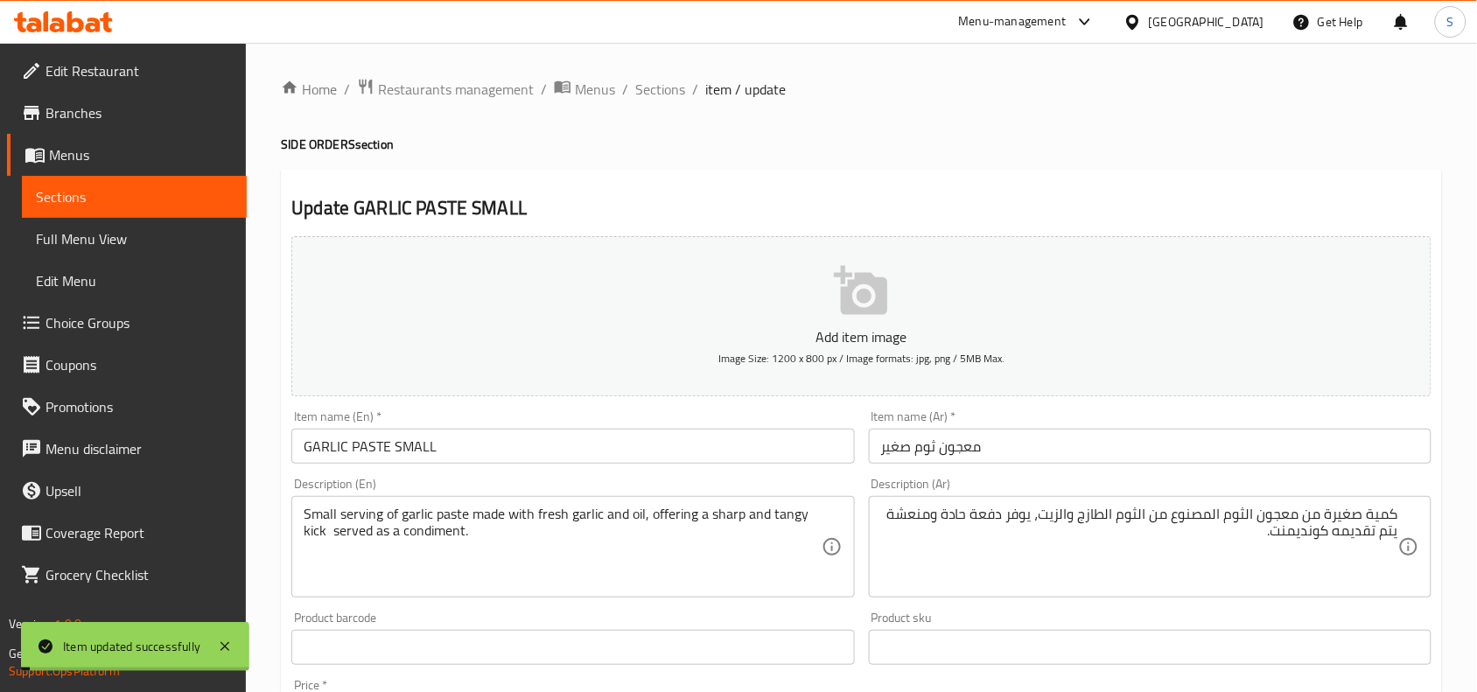
click at [557, 425] on div "Item name (En)   * GARLIC PASTE SMALL Item name (En) *" at bounding box center [572, 436] width 563 height 53
click at [1074, 448] on input "معجون ثوم صغير" at bounding box center [1150, 446] width 563 height 35
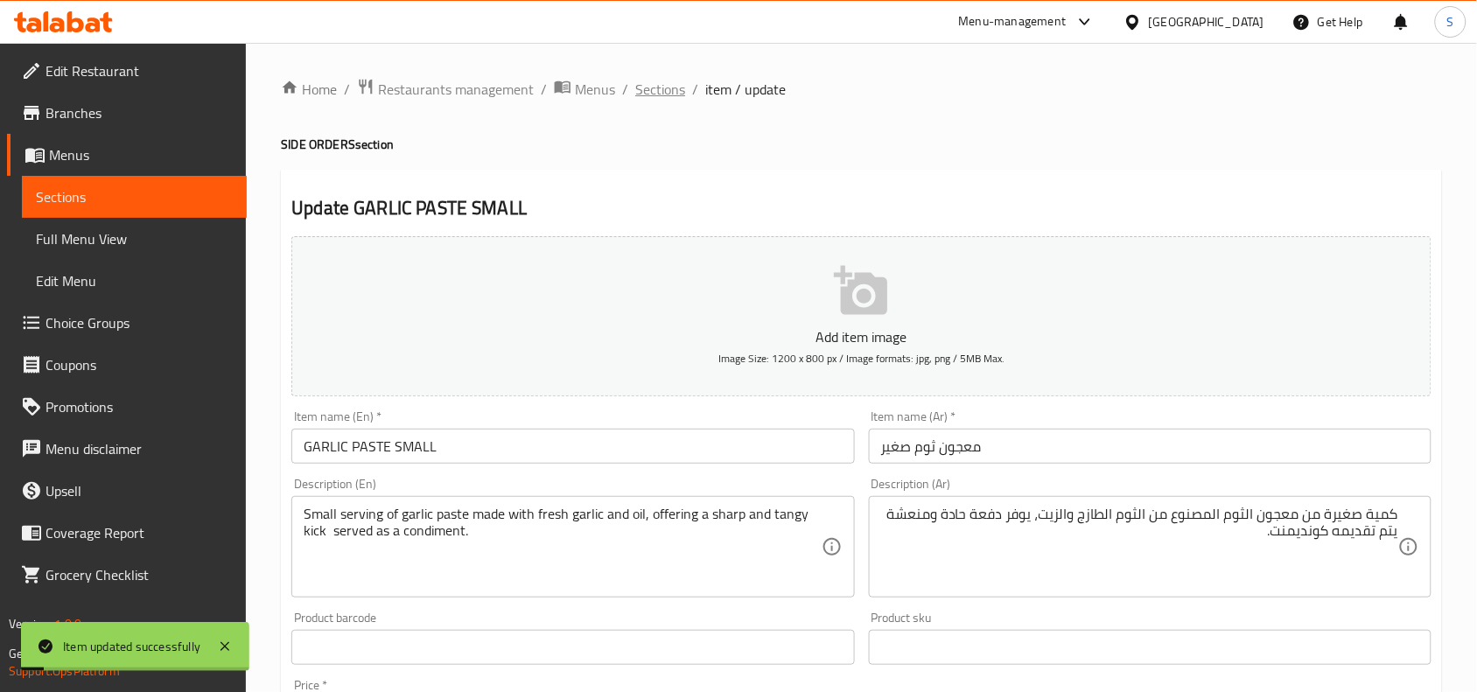
click at [663, 94] on span "Sections" at bounding box center [660, 89] width 50 height 21
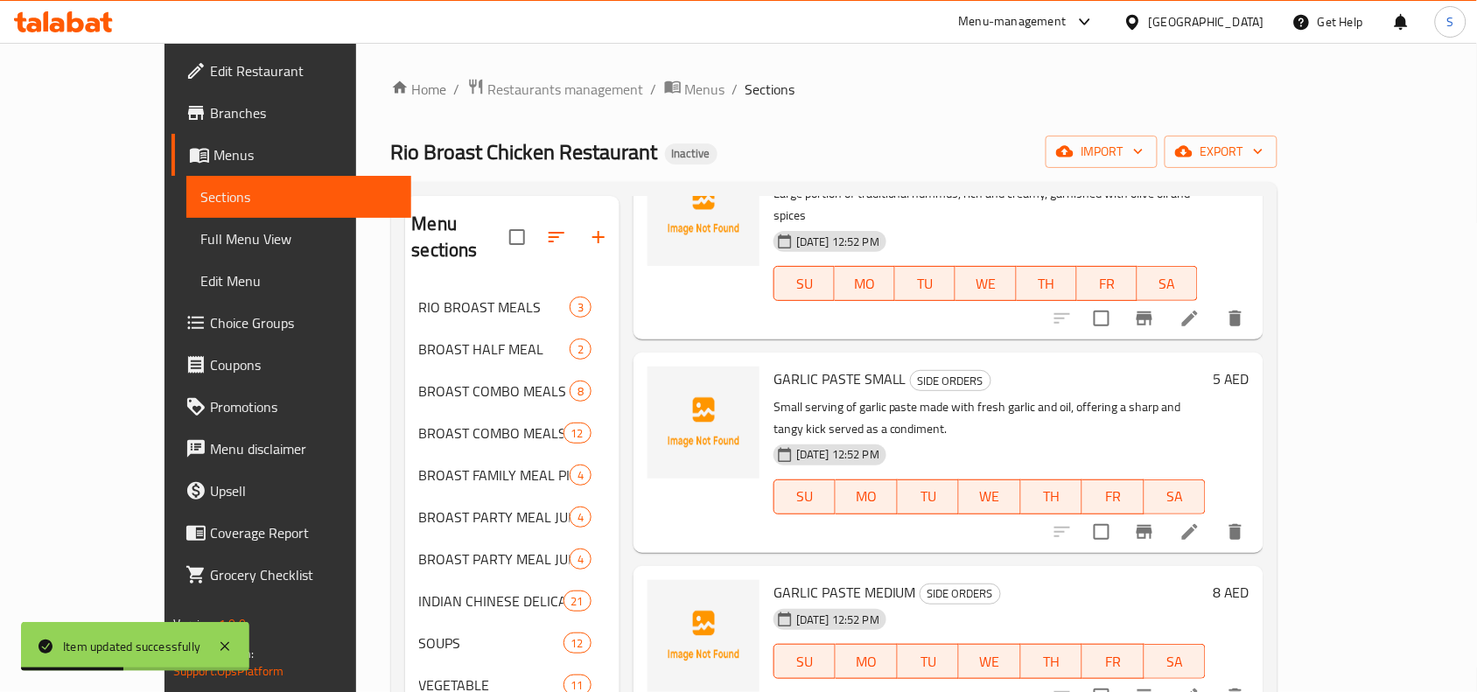
scroll to position [766, 0]
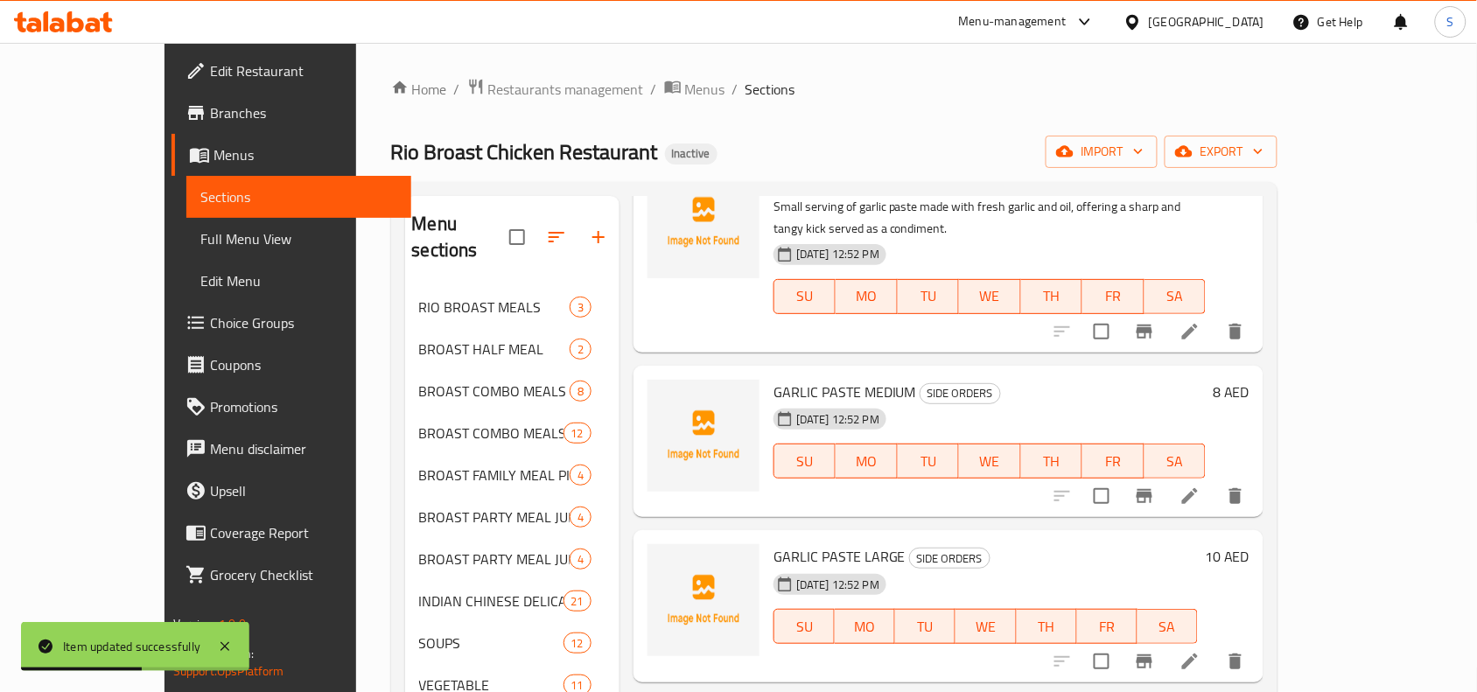
click at [1215, 480] on li at bounding box center [1190, 496] width 49 height 32
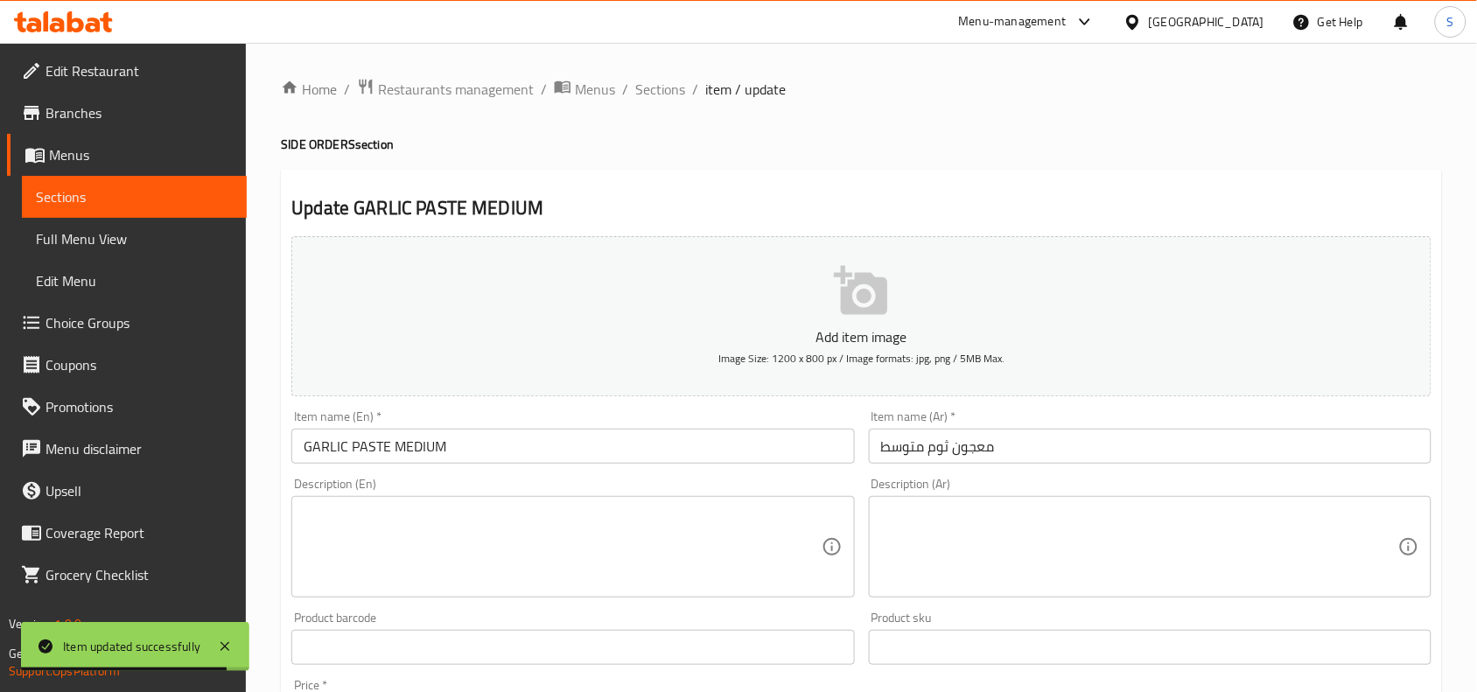
drag, startPoint x: 689, startPoint y: 531, endPoint x: 694, endPoint y: 513, distance: 19.1
click at [689, 531] on textarea at bounding box center [562, 547] width 517 height 83
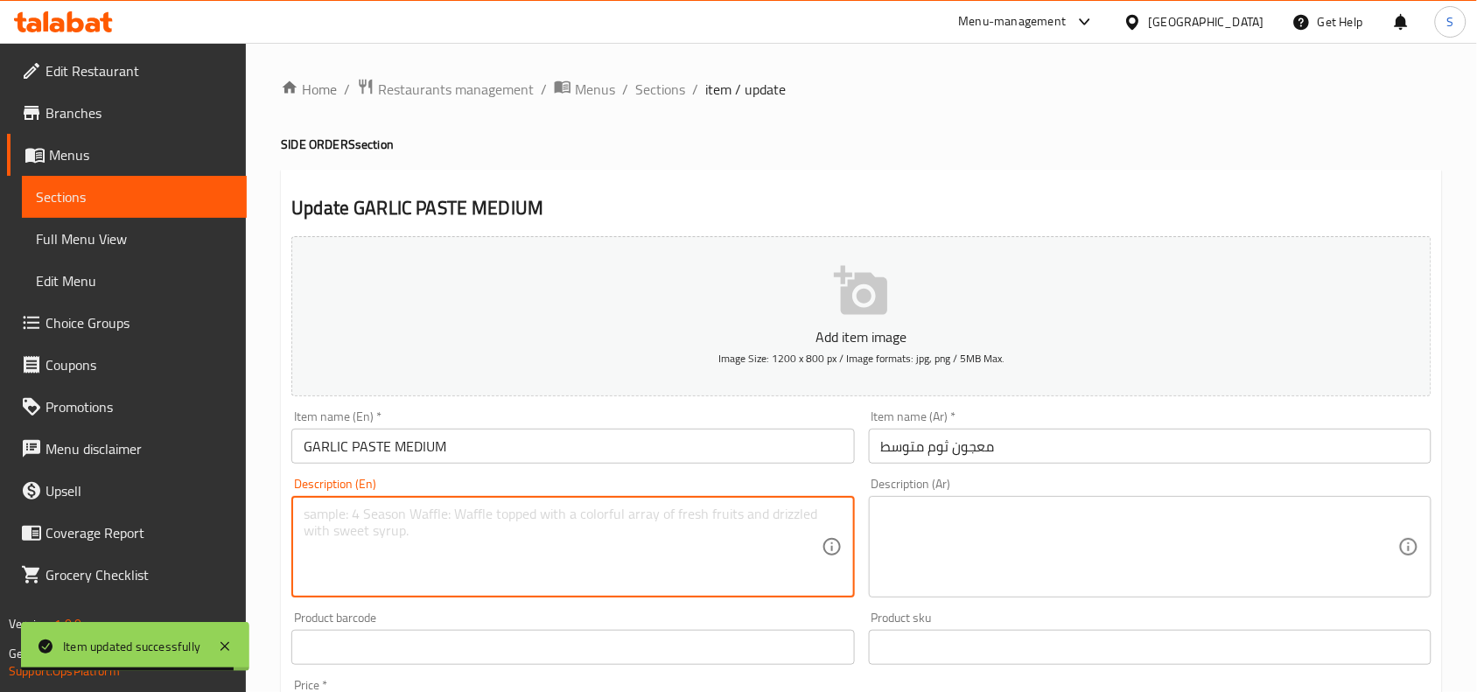
paste textarea "Medium serving of aromatic garlic paste, smooth in texture and pungent in flavo…"
type textarea "Medium serving of aromatic garlic paste, smooth in texture and pungent in flavo…"
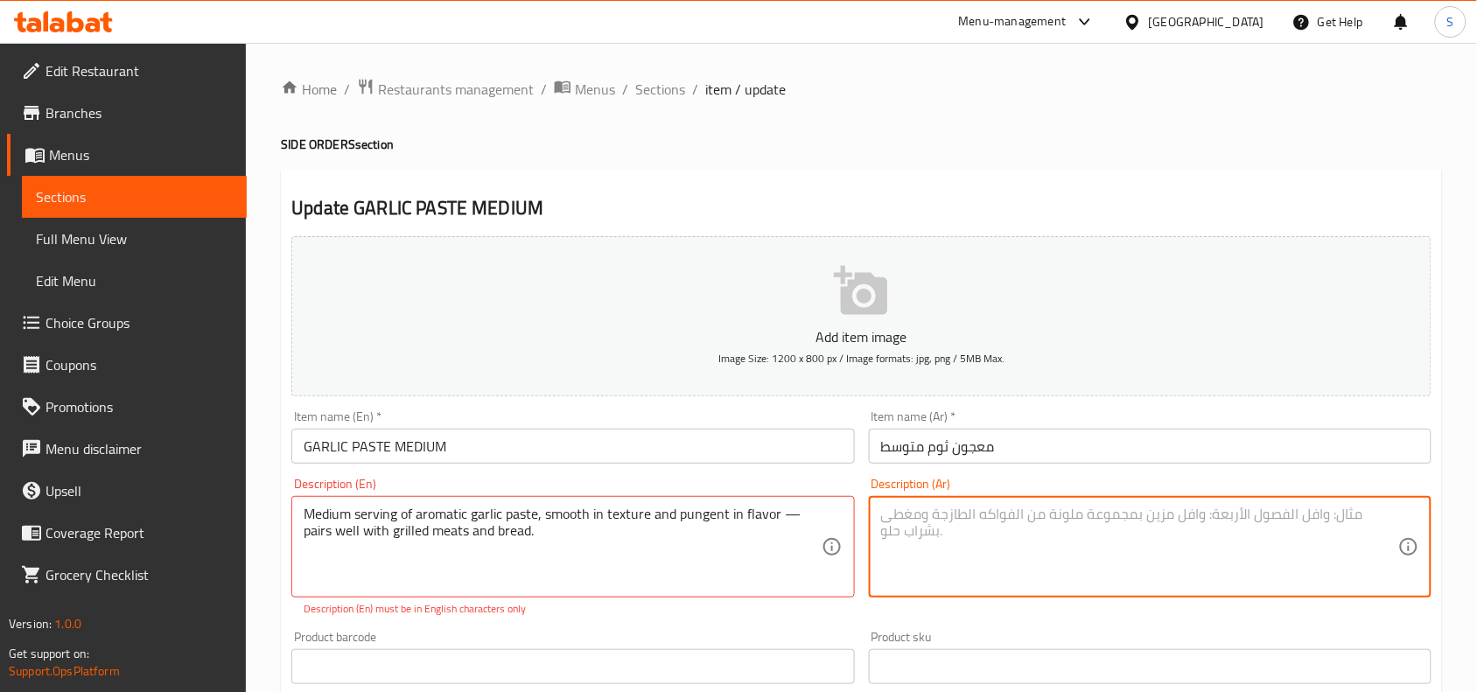
click at [1039, 535] on textarea at bounding box center [1139, 547] width 517 height 83
paste textarea "حصة متوسطة من معجون الثوم العطري، ناعم الملمس وذو نكهة قوية - يتناسب جيدًا مع ا…"
type textarea "حصة متوسطة من معجون الثوم العطري، ناعم الملمس وذو نكهة قوية - يتناسب جيدًا مع ا…"
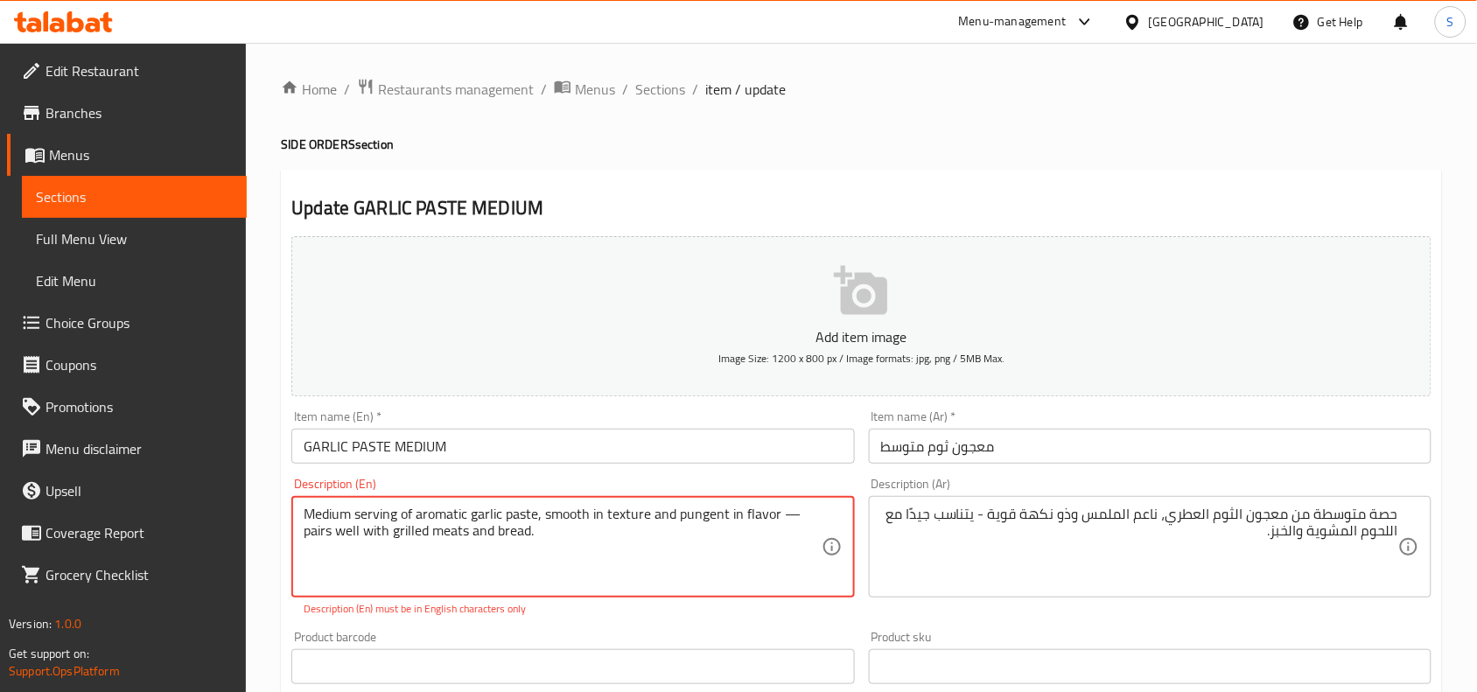
drag, startPoint x: 781, startPoint y: 513, endPoint x: 810, endPoint y: 513, distance: 28.9
type textarea "Medium serving of aromatic garlic paste, smooth in texture and pungent in flavo…"
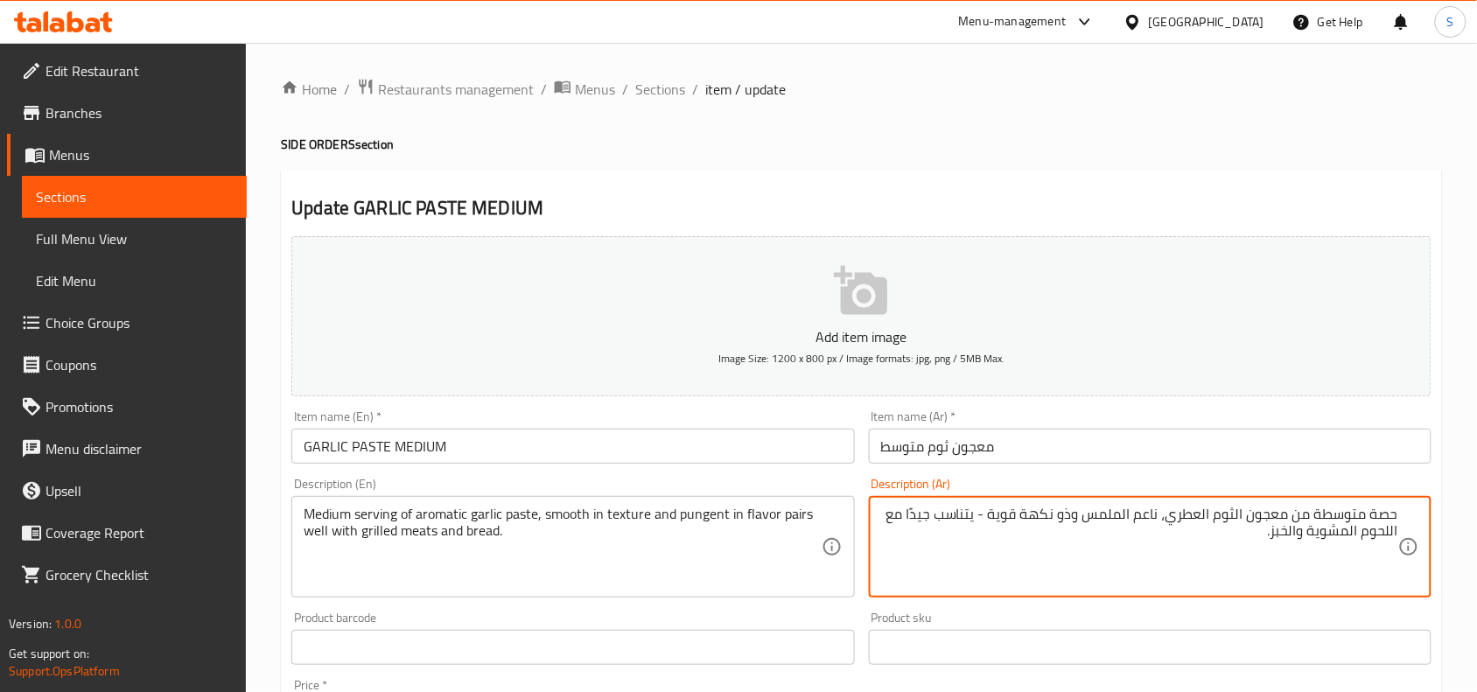
click at [984, 514] on textarea "حصة متوسطة من معجون الثوم العطري، ناعم الملمس وذو نكهة قوية - يتناسب جيدًا مع ا…" at bounding box center [1139, 547] width 517 height 83
type textarea "حصة متوسطة من معجون الثوم العطري، ناعم الملمس وذو نكهة قوية يتناسب جيدًا مع الل…"
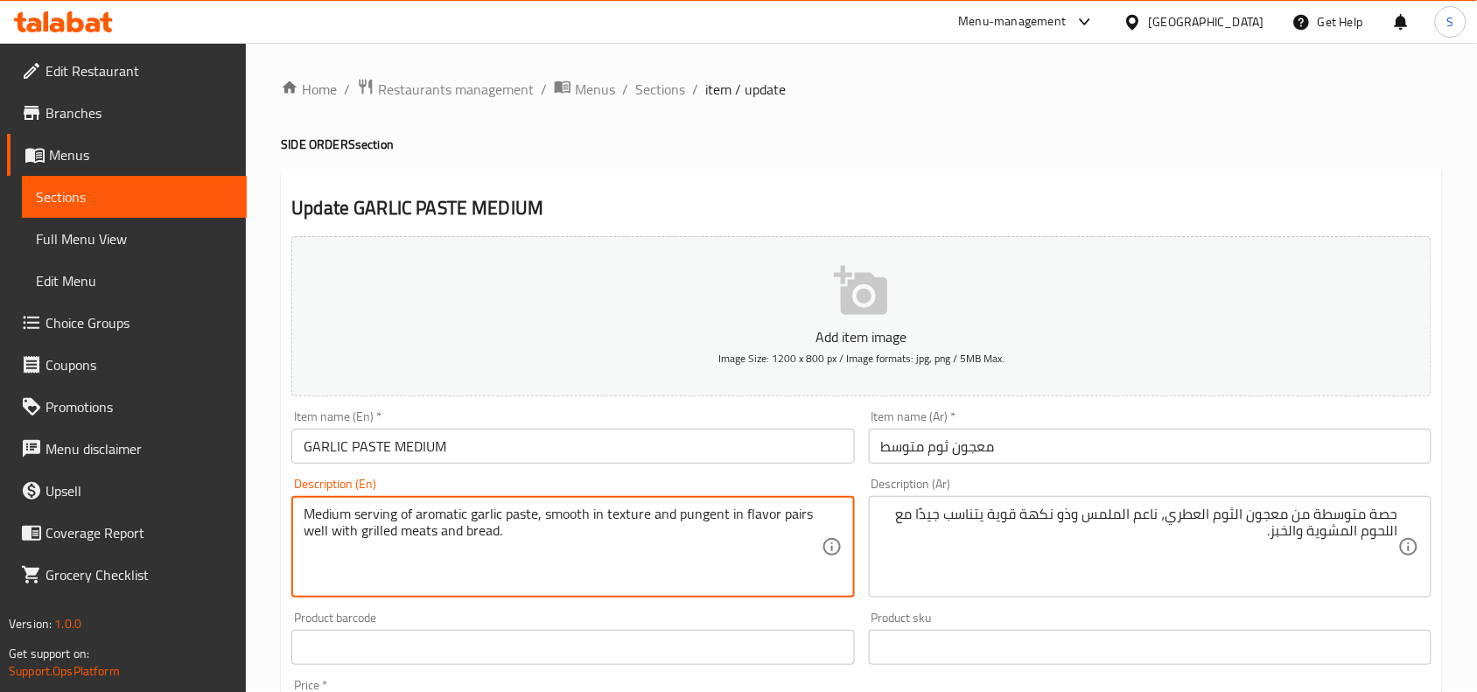
drag, startPoint x: 538, startPoint y: 517, endPoint x: 578, endPoint y: 547, distance: 49.4
type textarea "Medium serving of aromatic garlic paste"
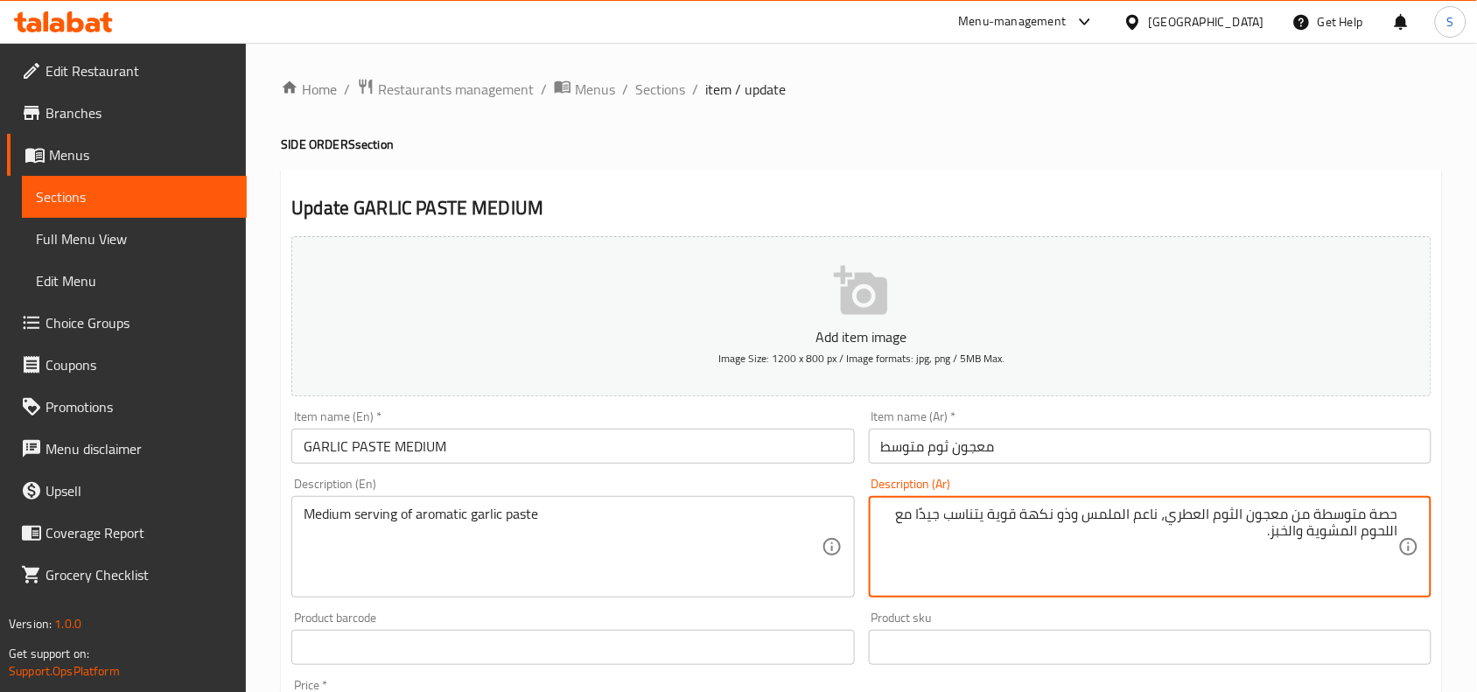
drag, startPoint x: 1165, startPoint y: 521, endPoint x: 1160, endPoint y: 539, distance: 18.9
type textarea "حصة متوسطة من معجون الثوم العطري"
click at [1200, 449] on input "معجون ثوم متوسط" at bounding box center [1150, 446] width 563 height 35
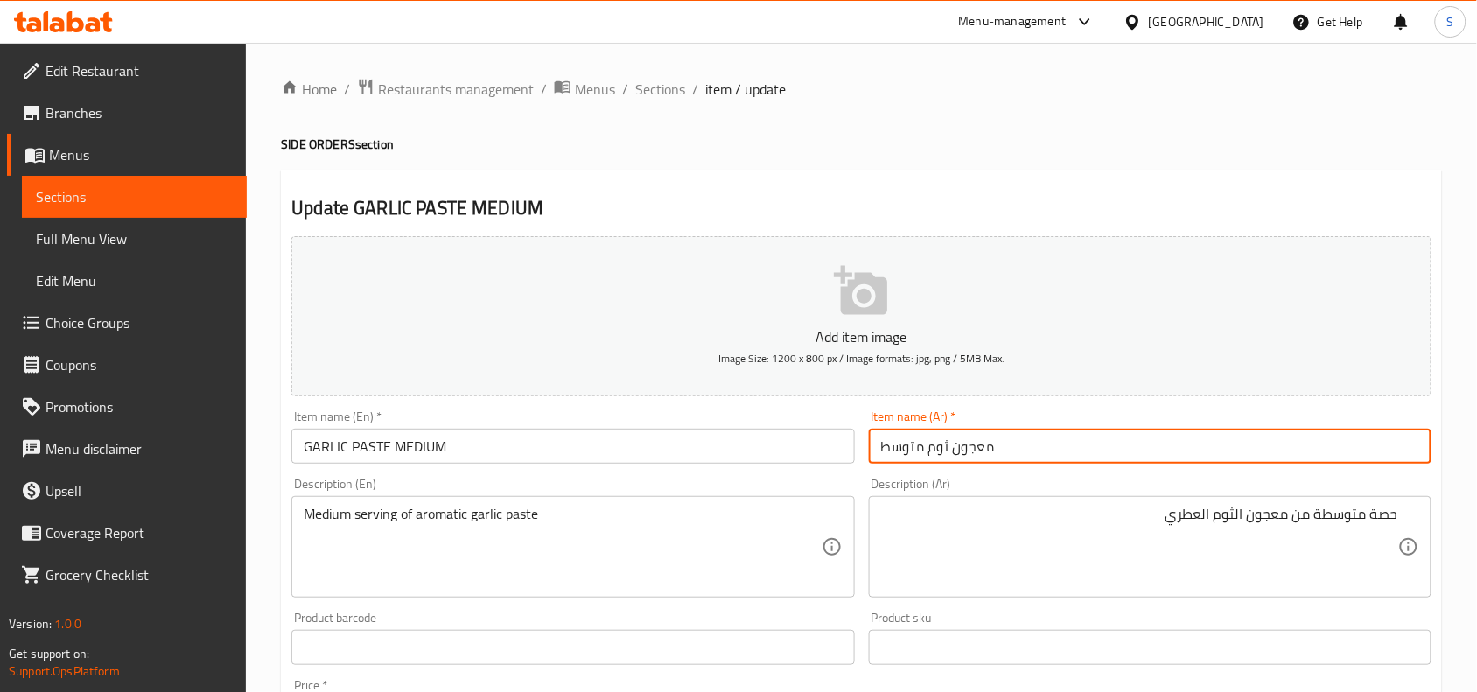
click at [663, 96] on span "Sections" at bounding box center [660, 89] width 50 height 21
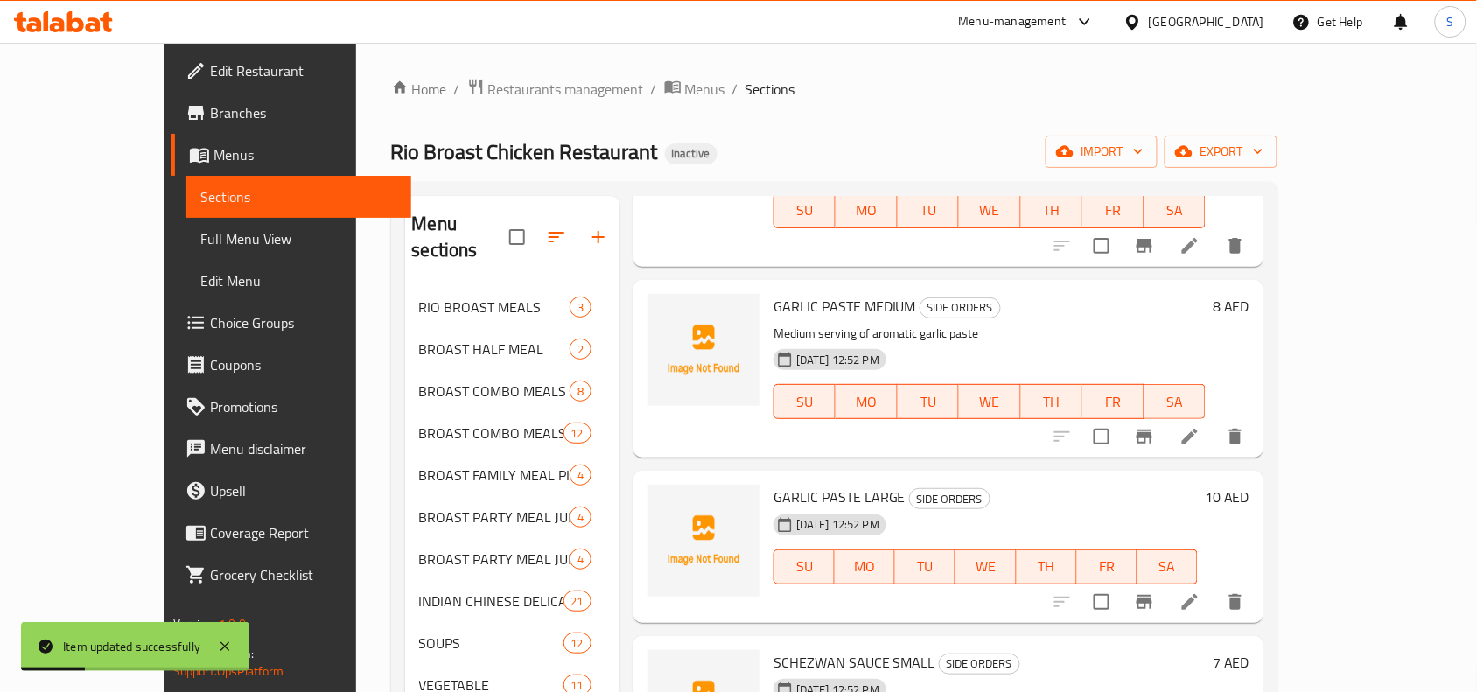
scroll to position [875, 0]
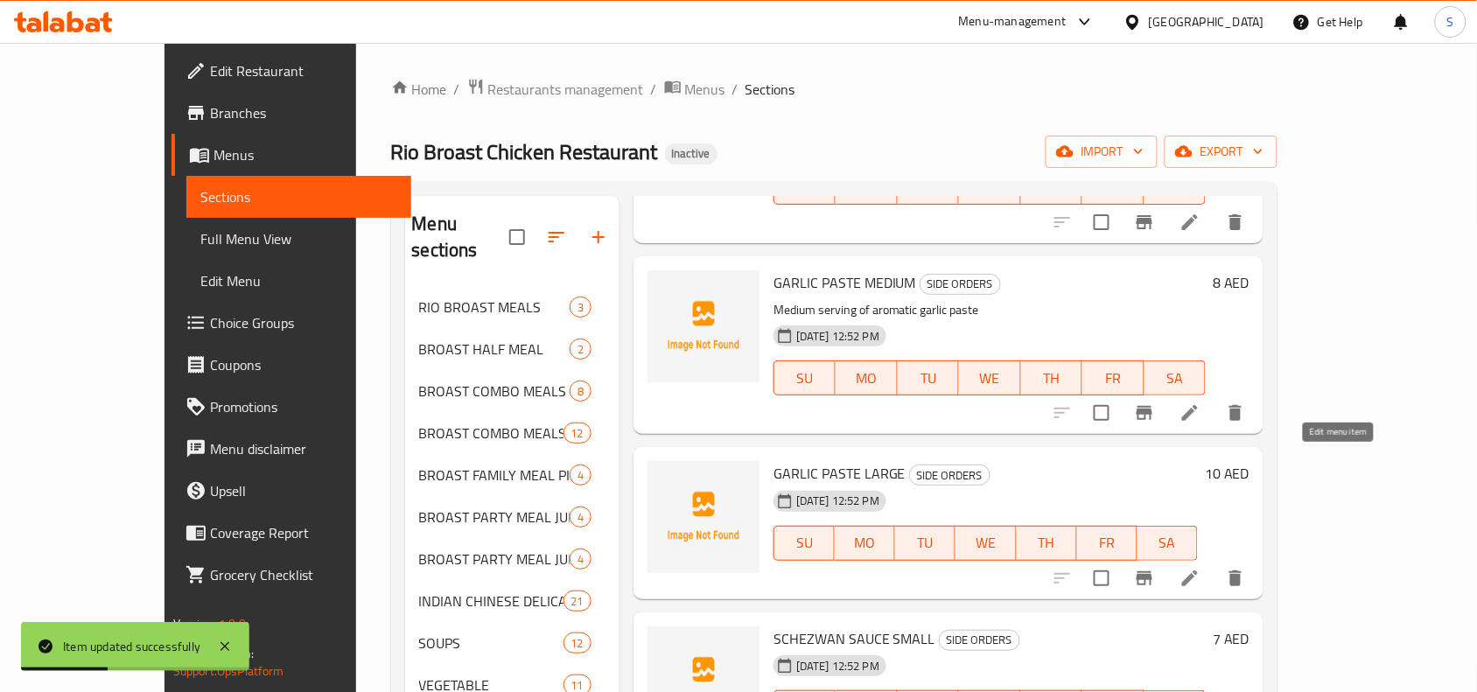
click at [1201, 568] on icon at bounding box center [1190, 578] width 21 height 21
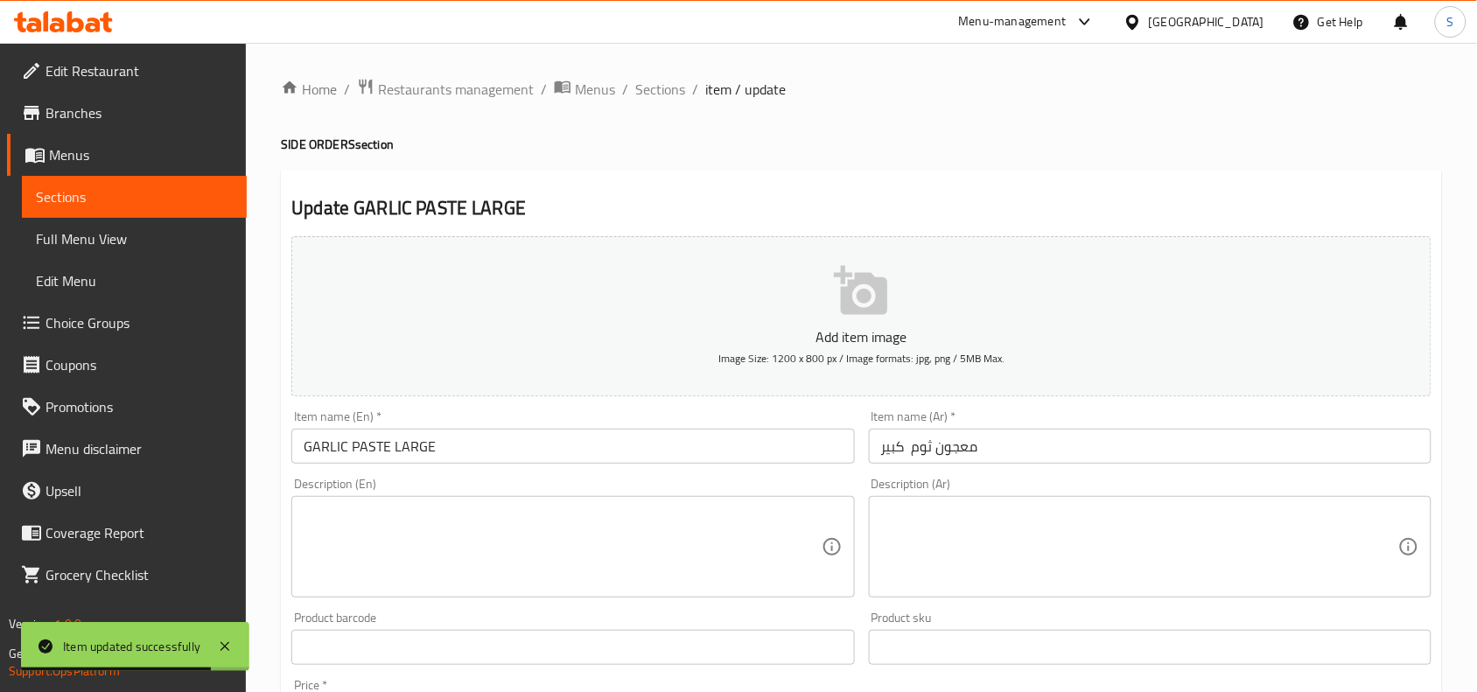
click at [737, 528] on textarea at bounding box center [562, 547] width 517 height 83
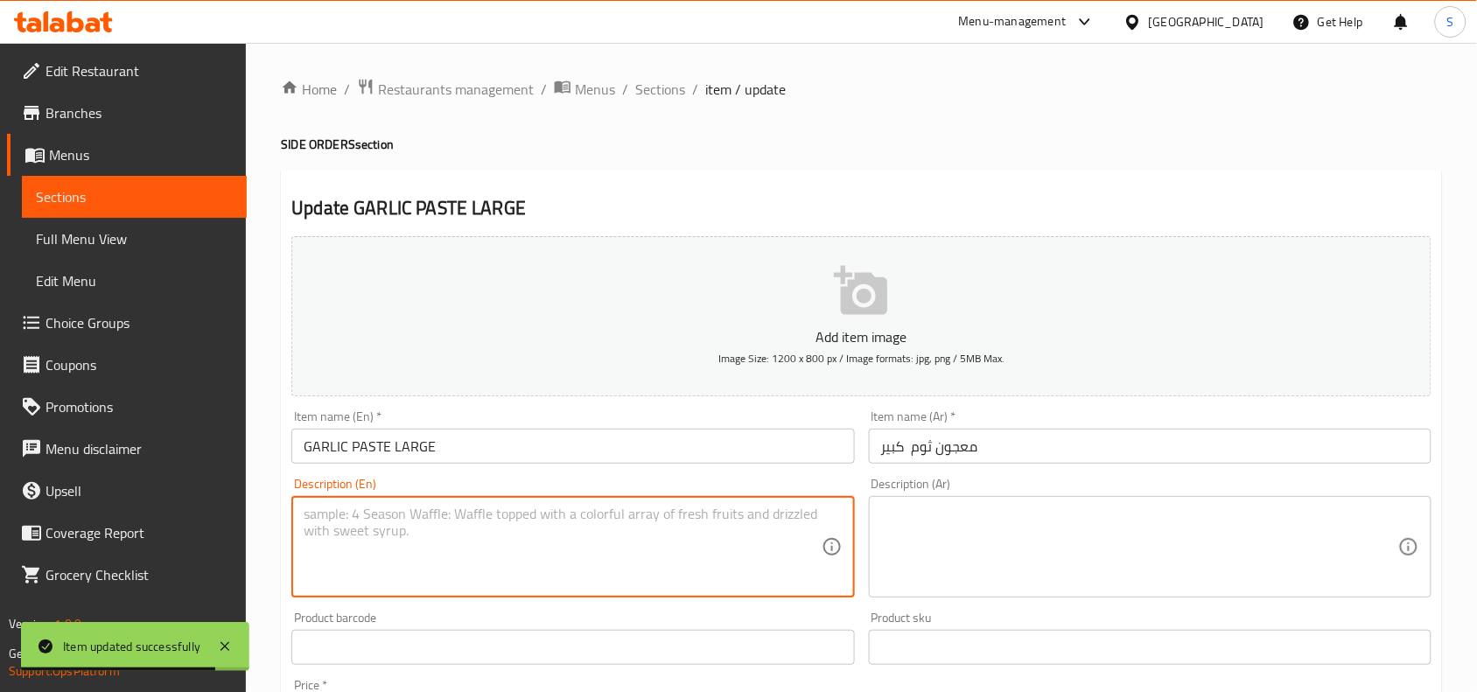
paste textarea "Large serving of house-made garlic paste, intensely flavorful and creamy — perf…"
type textarea "Large serving of house-made garlic paste, intensely flavorful and creamy — perf…"
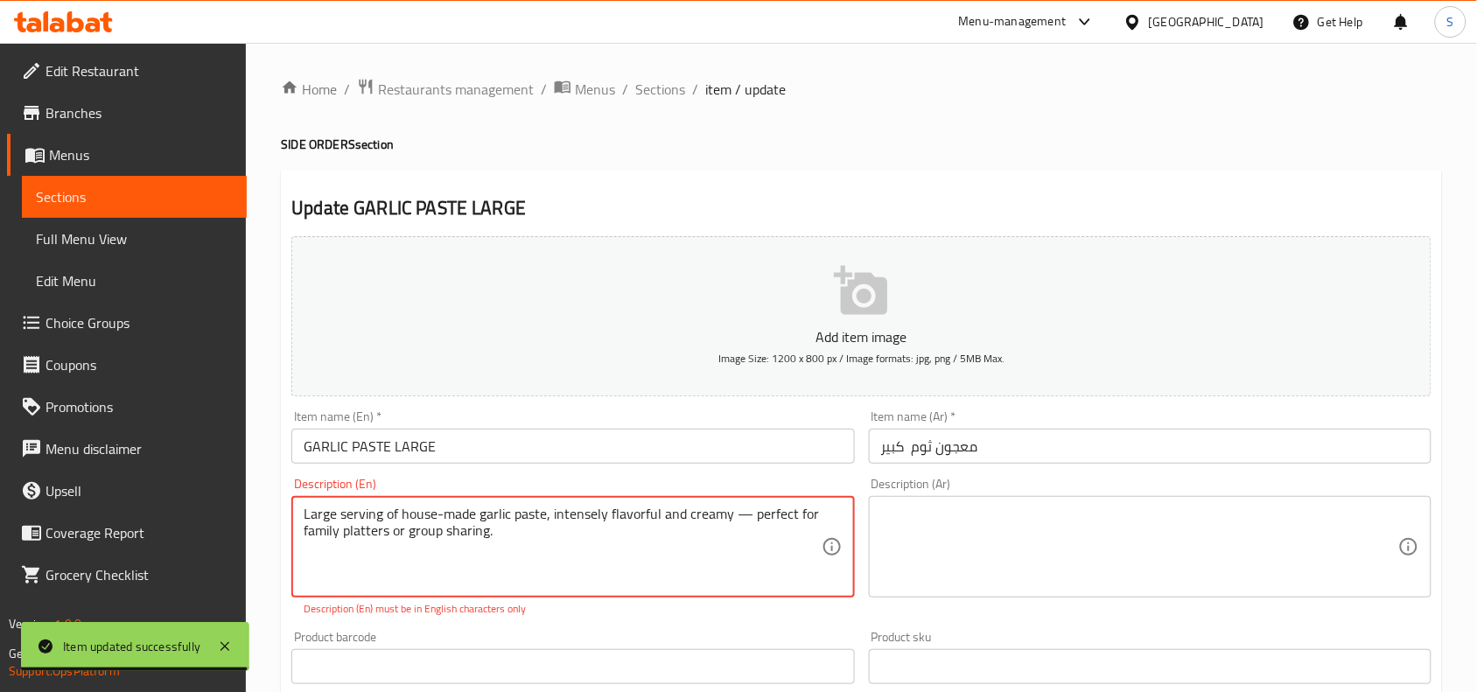
click at [1133, 547] on textarea at bounding box center [1139, 547] width 517 height 83
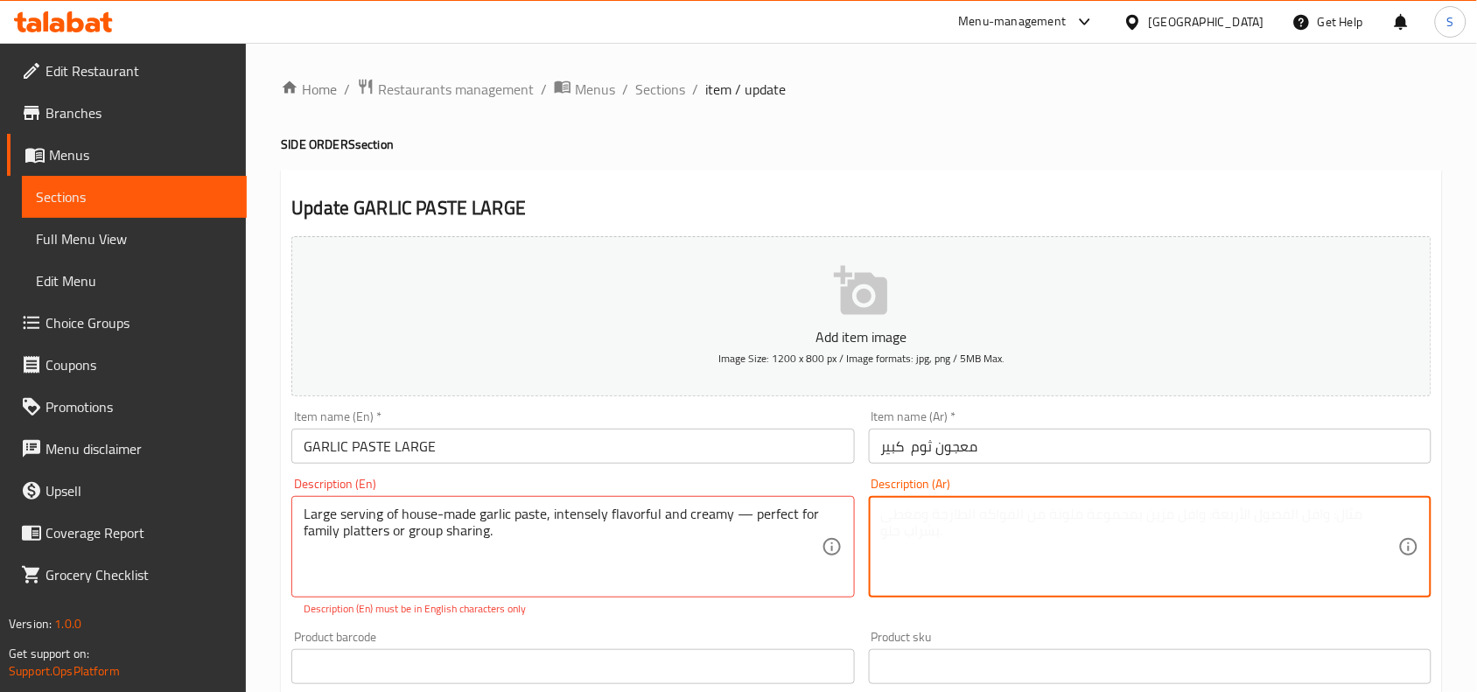
paste textarea "كمية كبيرة من معجون الثوم المصنوع في المنزل، ذو نكهة غنية وكريمي - مثالي لأطباق…"
type textarea "كمية كبيرة من معجون الثوم المصنوع في المنزل، ذو نكهة غنية وكريمي - مثالي لأطباق…"
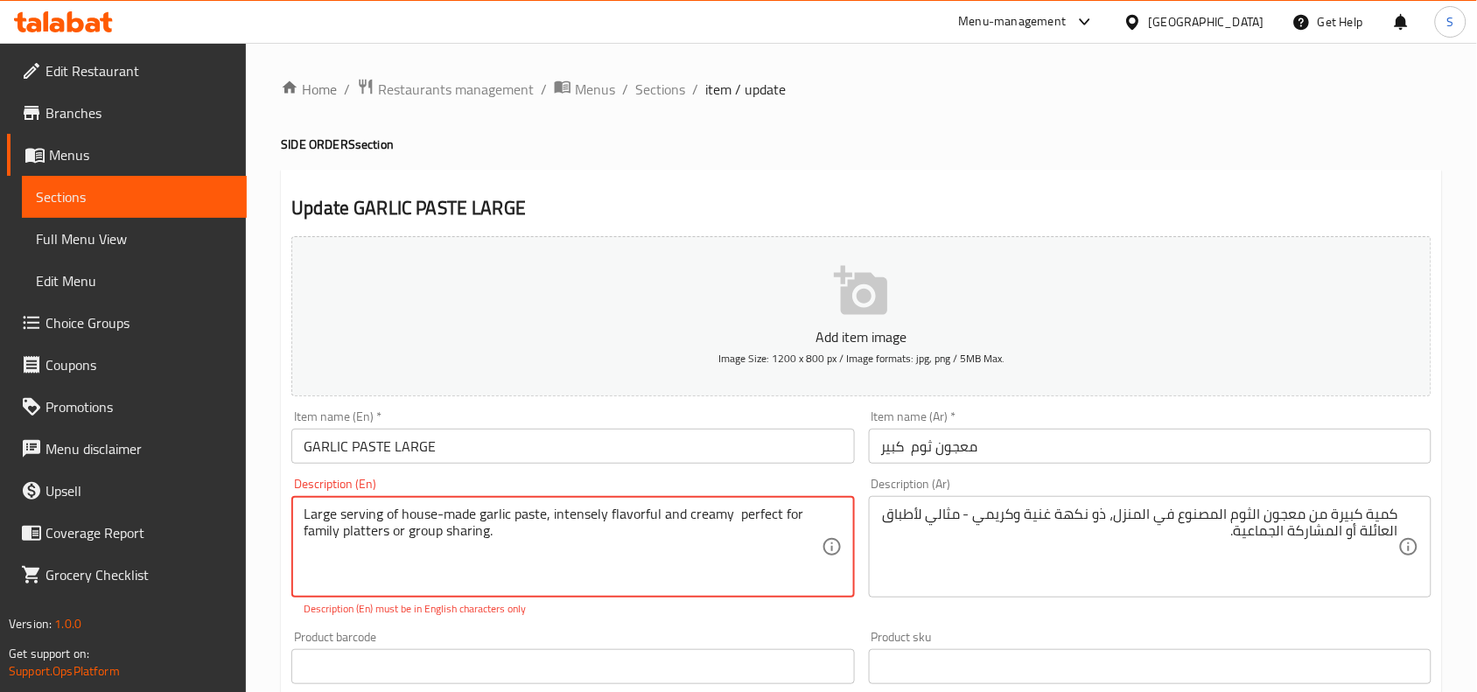
type textarea "Large serving of house-made garlic paste, intensely flavorful and creamy perfec…"
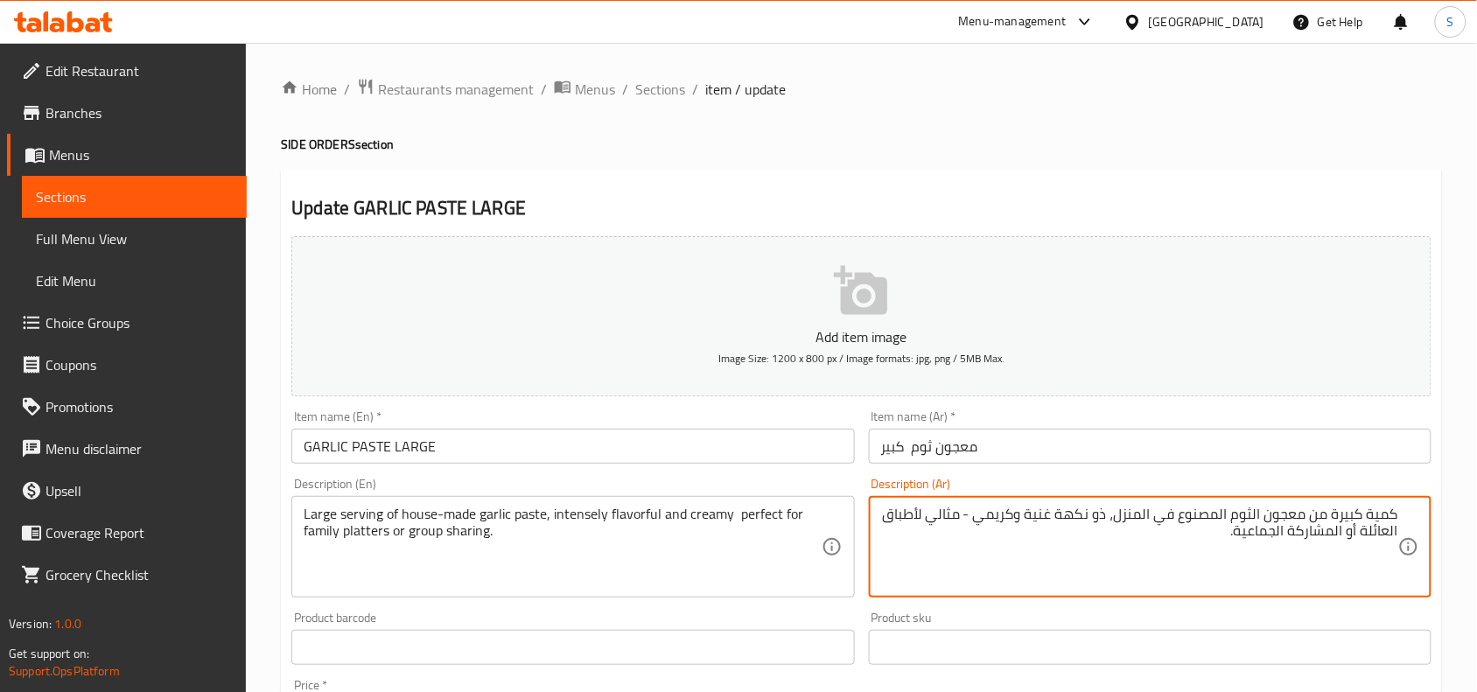
drag, startPoint x: 977, startPoint y: 517, endPoint x: 968, endPoint y: 536, distance: 20.7
click at [968, 536] on textarea "كمية كبيرة من معجون الثوم المصنوع في المنزل، ذو نكهة غنية وكريمي - مثالي لأطباق…" at bounding box center [1139, 547] width 517 height 83
type textarea "كمية كبيرة من معجون الثوم المصنوع في المنزل، ذو نكهة غنية وكريمي"
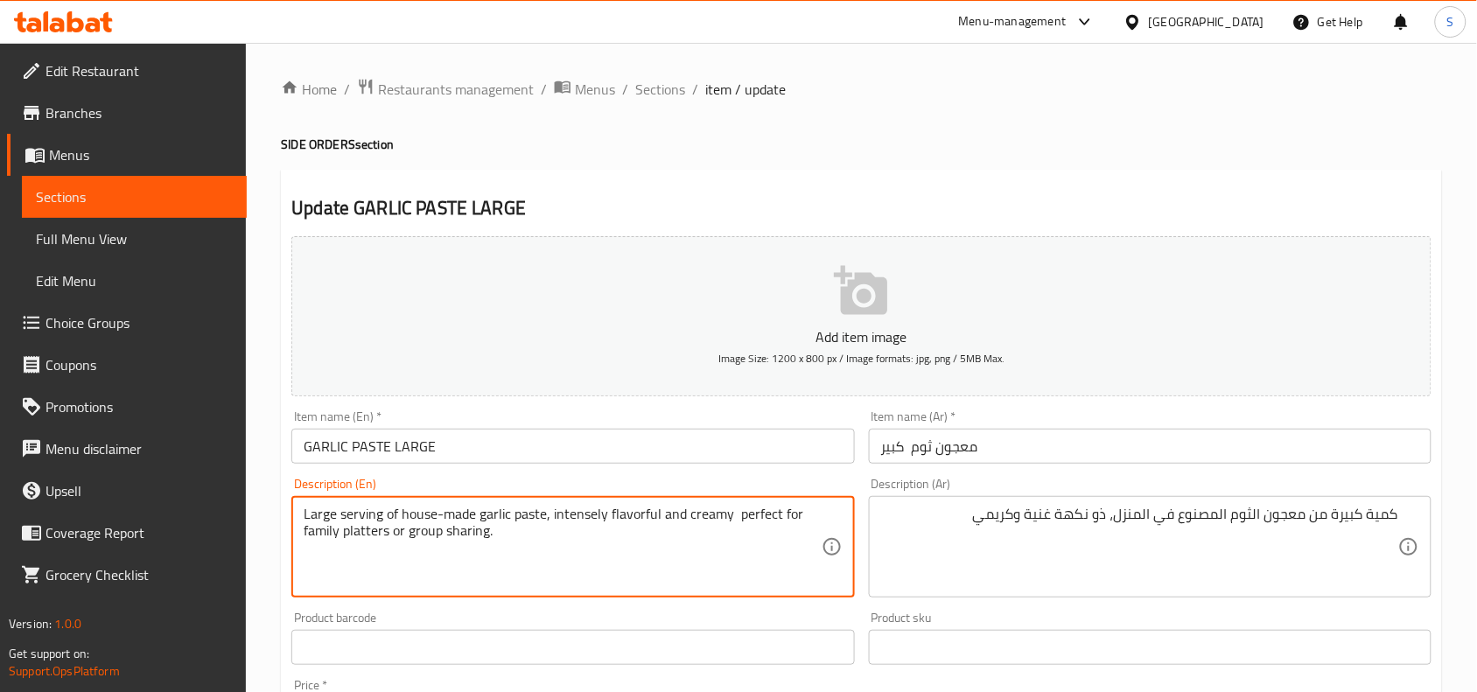
drag, startPoint x: 733, startPoint y: 518, endPoint x: 751, endPoint y: 530, distance: 21.4
type textarea "Large serving of house-made garlic paste, intensely flavorful and creamy"
click at [767, 453] on input "GARLIC PASTE LARGE" at bounding box center [572, 446] width 563 height 35
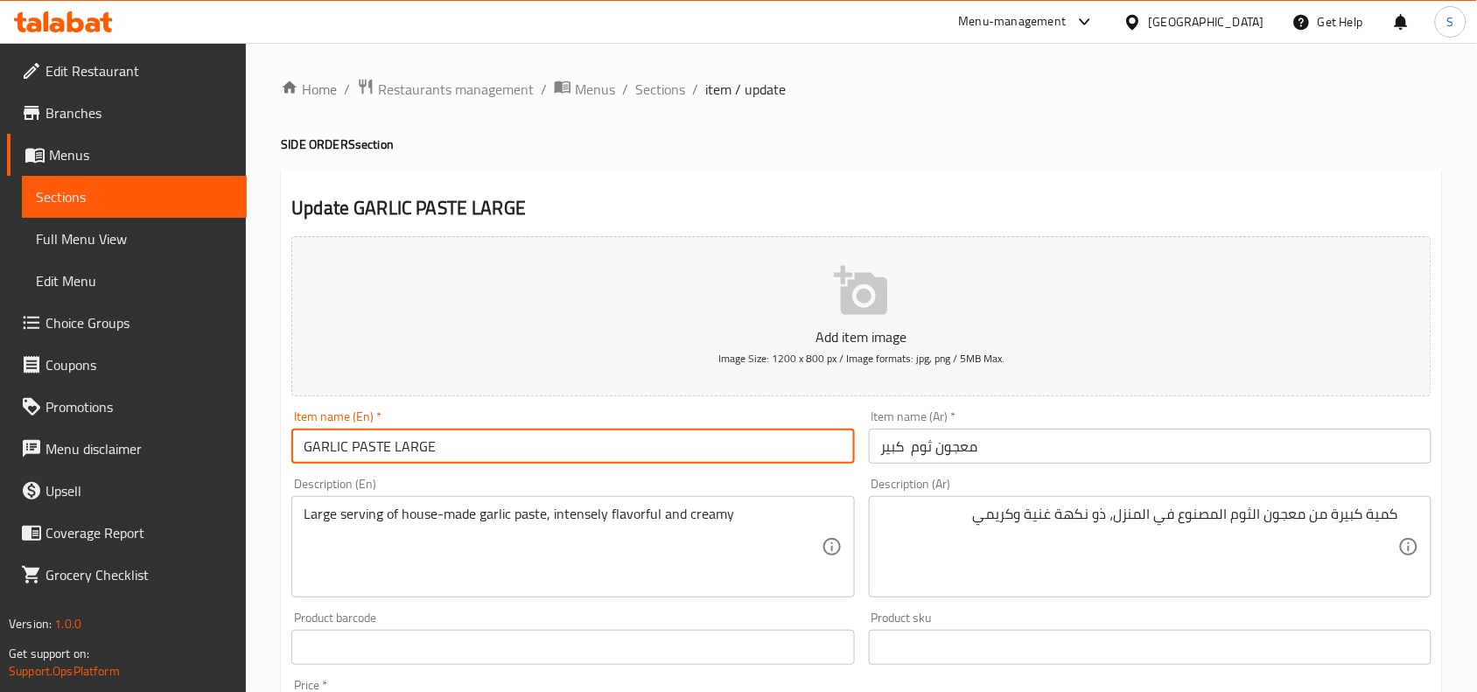
click at [667, 88] on span "Sections" at bounding box center [660, 89] width 50 height 21
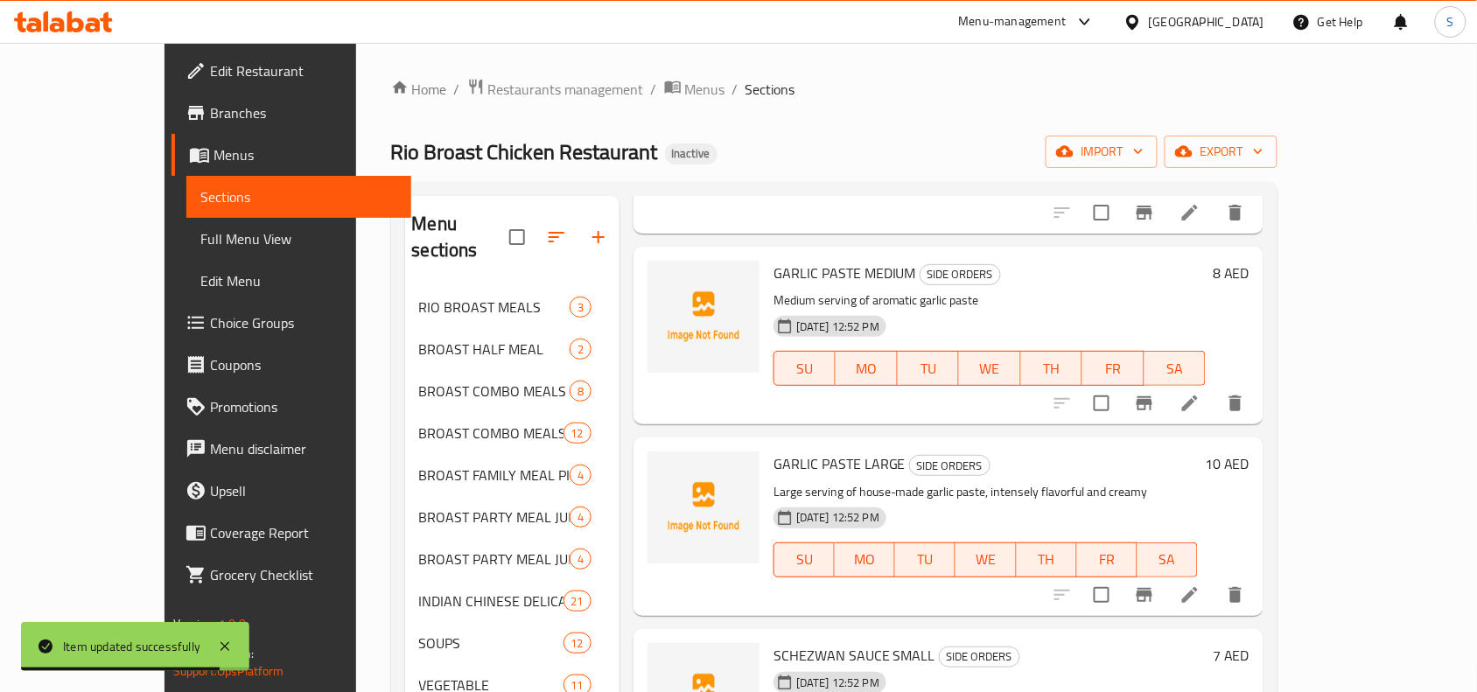
scroll to position [1094, 0]
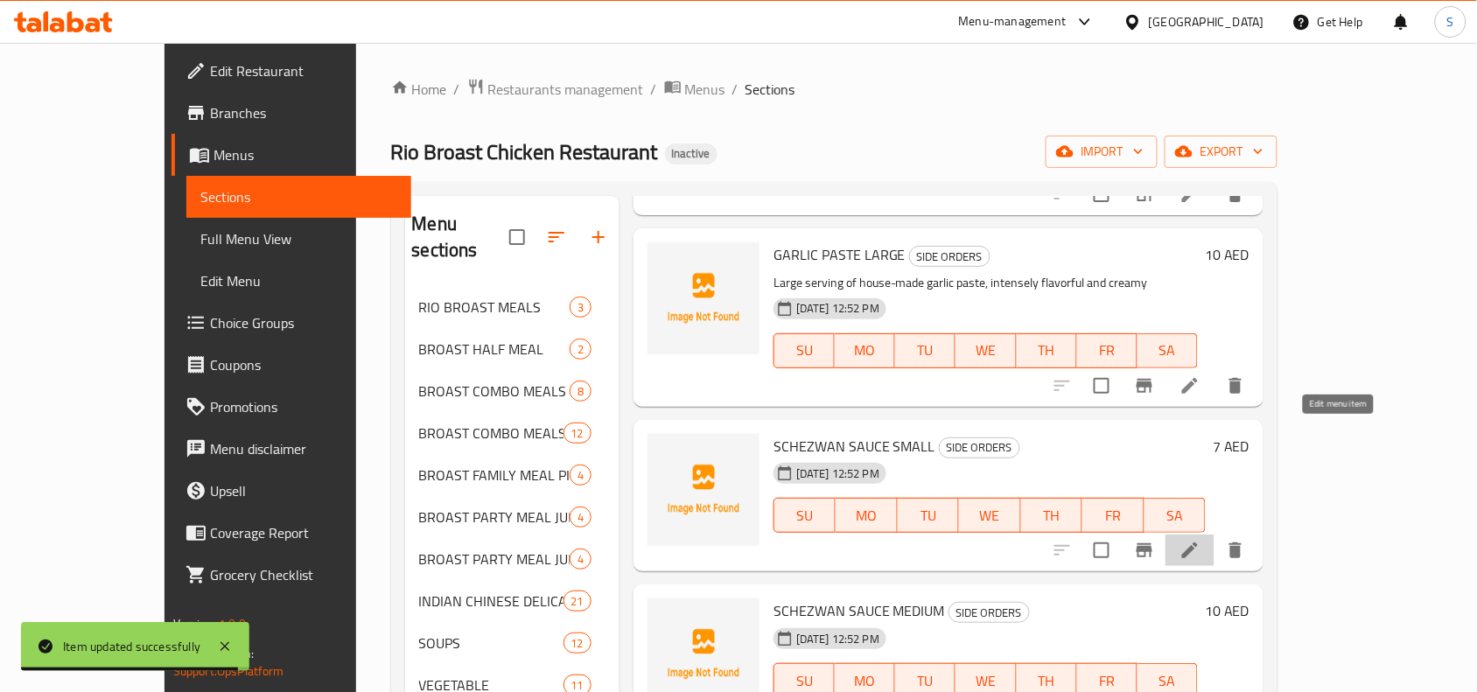
click at [1201, 540] on icon at bounding box center [1190, 550] width 21 height 21
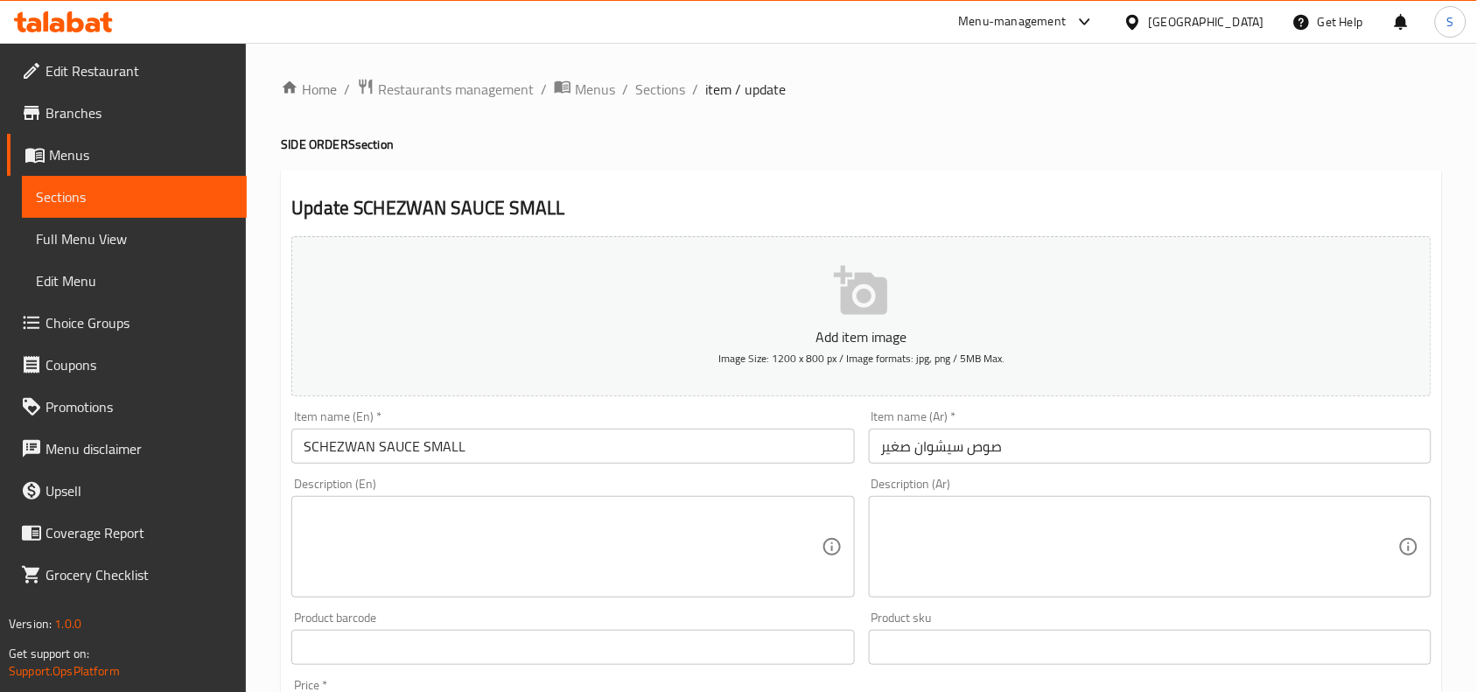
click at [725, 564] on textarea at bounding box center [562, 547] width 517 height 83
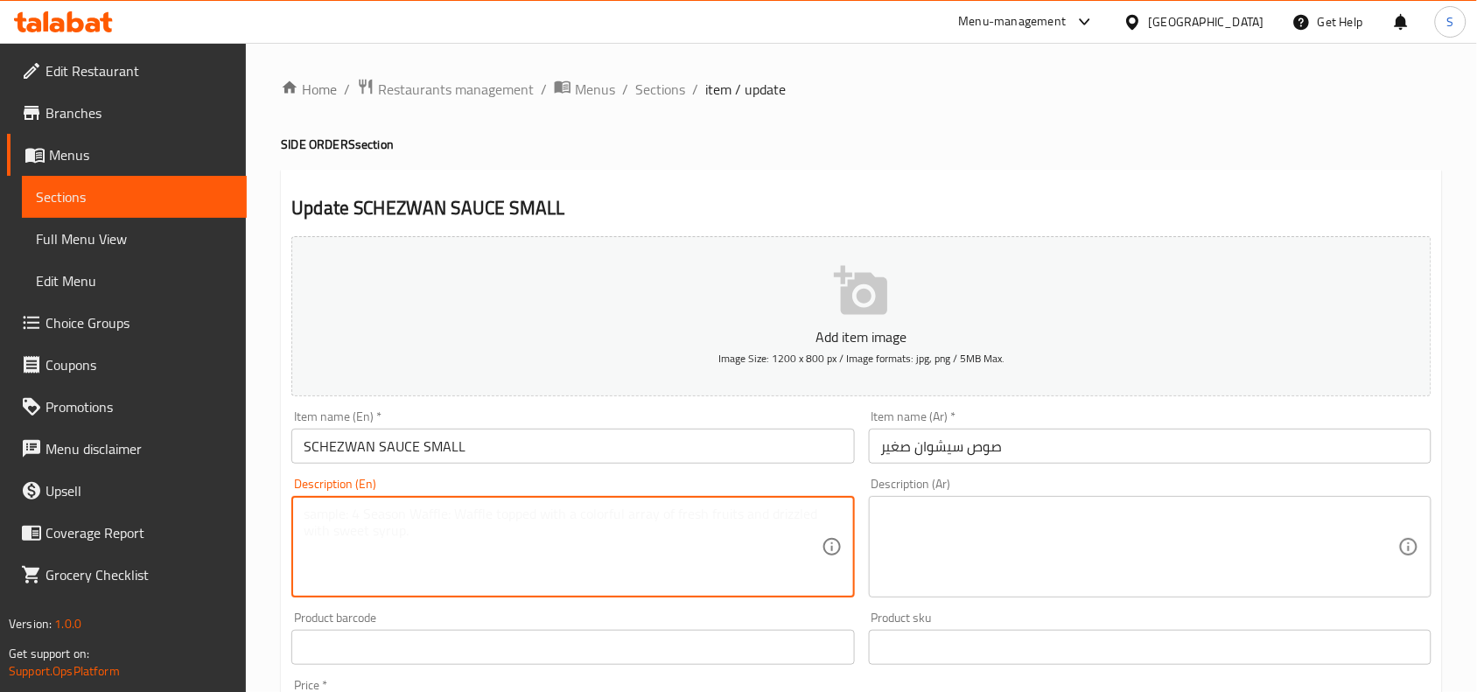
paste textarea "Small serving of fiery Schezwan sauce, made with chili, garlic, and Asian spice…"
type textarea "Small serving of fiery Schezwan sauce, made with chili, garlic, and Asian spice…"
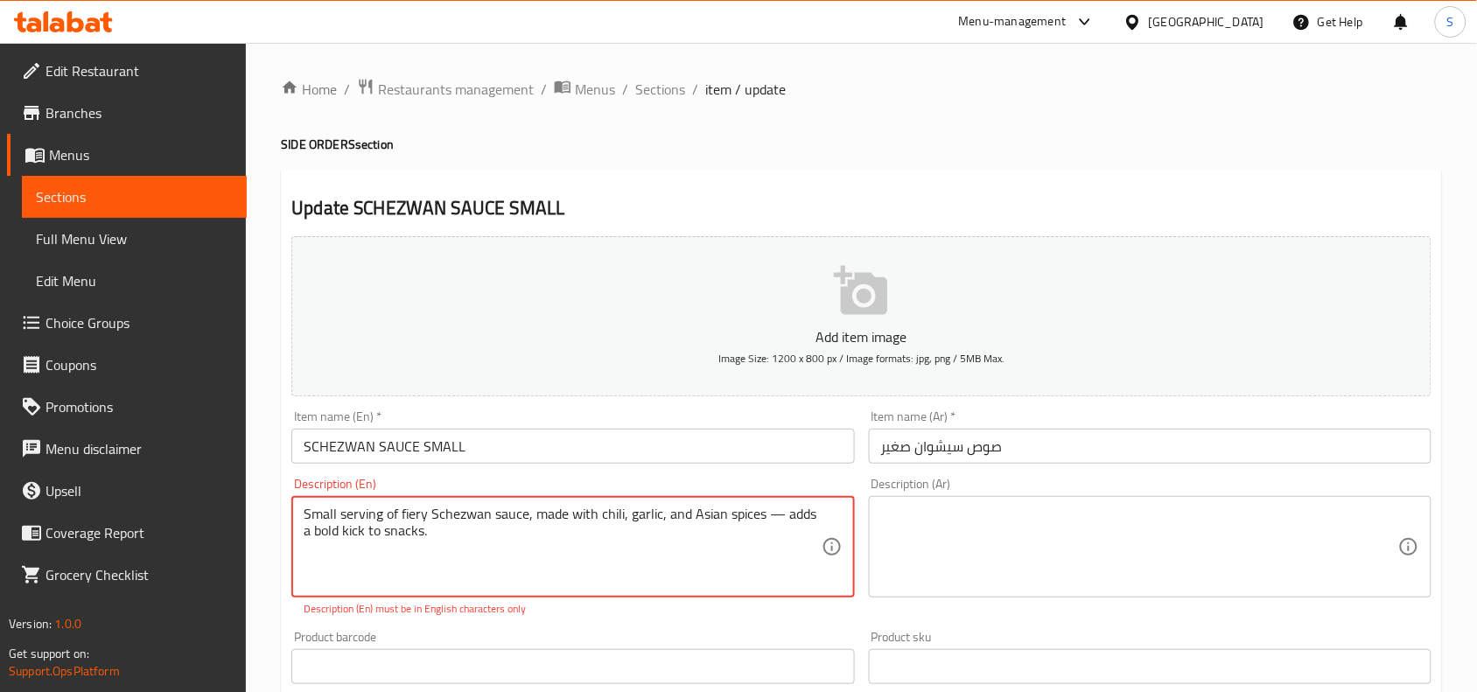
click at [1170, 518] on textarea at bounding box center [1139, 547] width 517 height 83
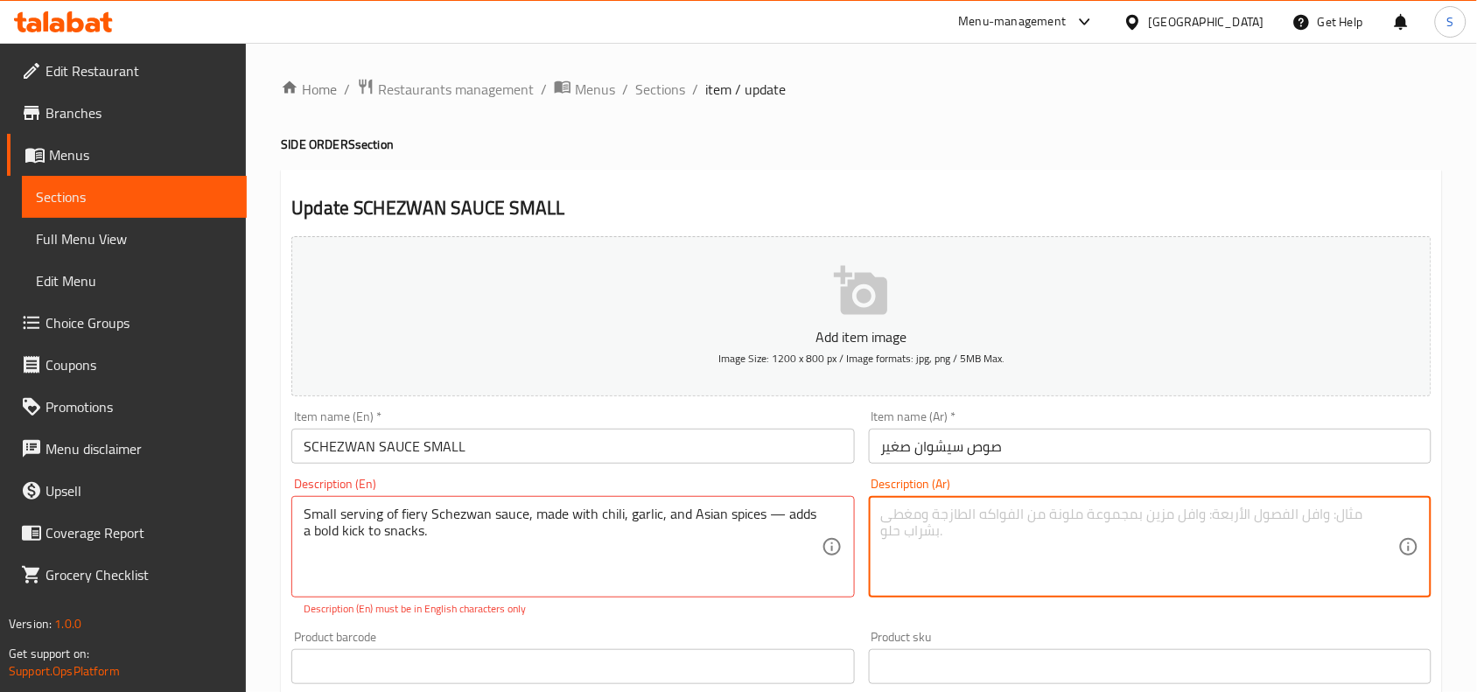
paste textarea "حصة صغيرة من صلصة شيزوان النارية، المصنوعة من الفلفل الحار والثوم والتوابل الآس…"
type textarea "حصة صغيرة من صلصة شيزوان النارية، المصنوعة من الفلفل الحار والثوم والتوابل الآس…"
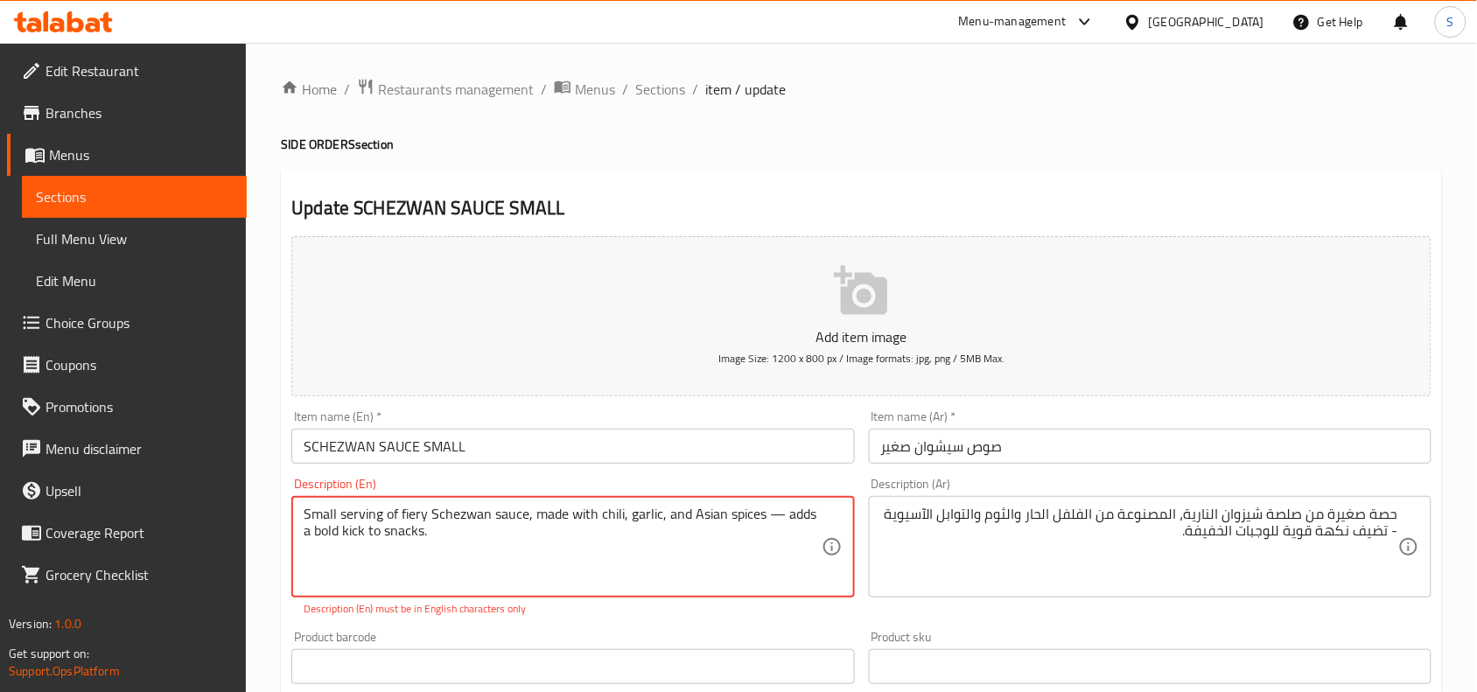
drag, startPoint x: 776, startPoint y: 522, endPoint x: 793, endPoint y: 538, distance: 23.5
type textarea "Small serving of fiery Schezwan sauce, made with chili, garlic, and Asian spices"
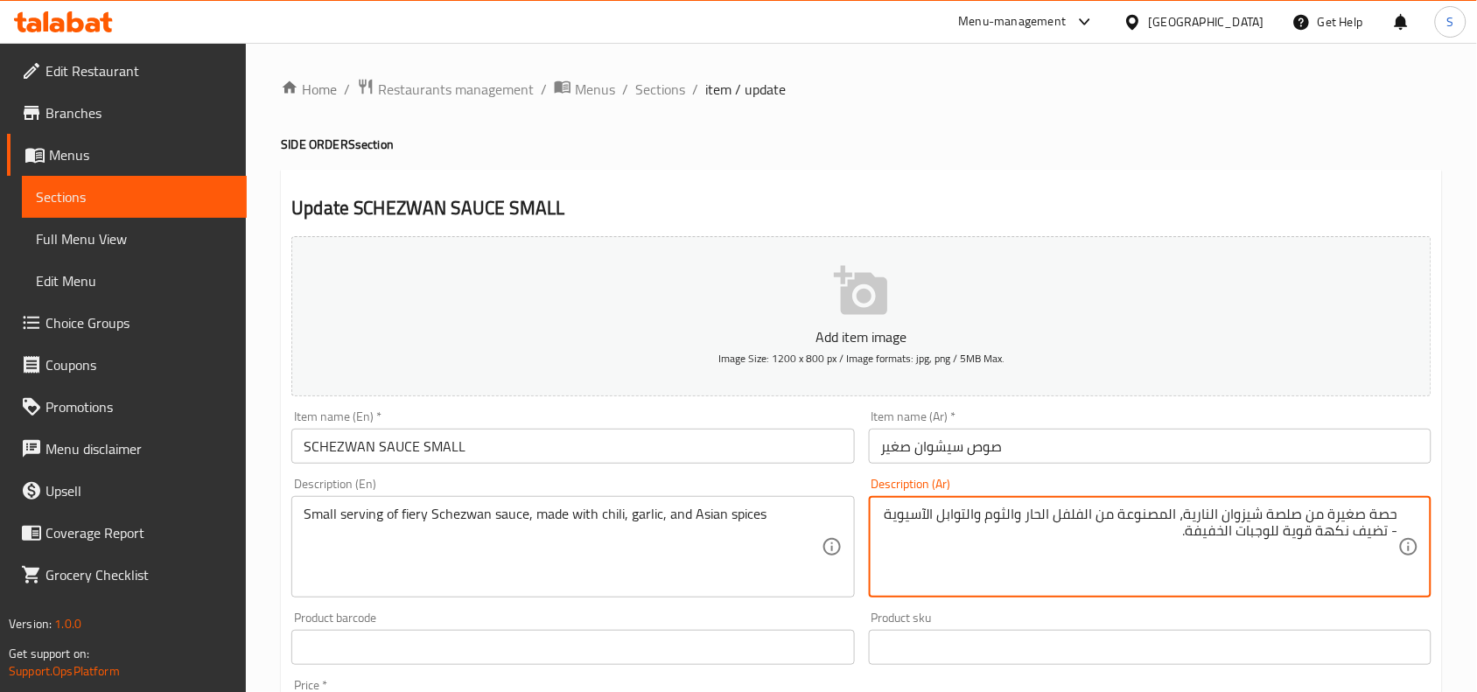
drag, startPoint x: 893, startPoint y: 519, endPoint x: 884, endPoint y: 547, distance: 29.6
type textarea "حصة صغيرة من صلصة شيزوان النارية، المصنوعة من الفلفل الحار والثوم والتوابل الآس…"
click at [1215, 453] on input "صوص سيشوان صغير" at bounding box center [1150, 446] width 563 height 35
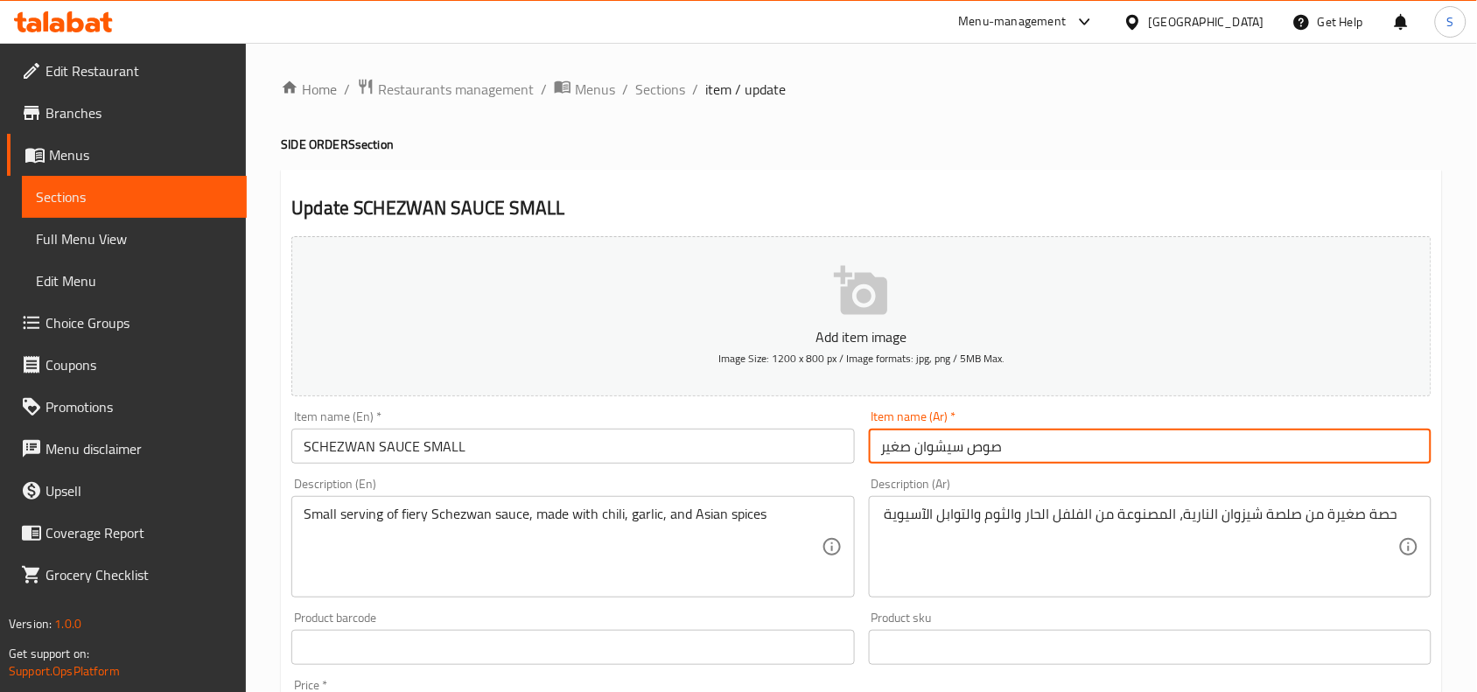
click at [656, 96] on span "Sections" at bounding box center [660, 89] width 50 height 21
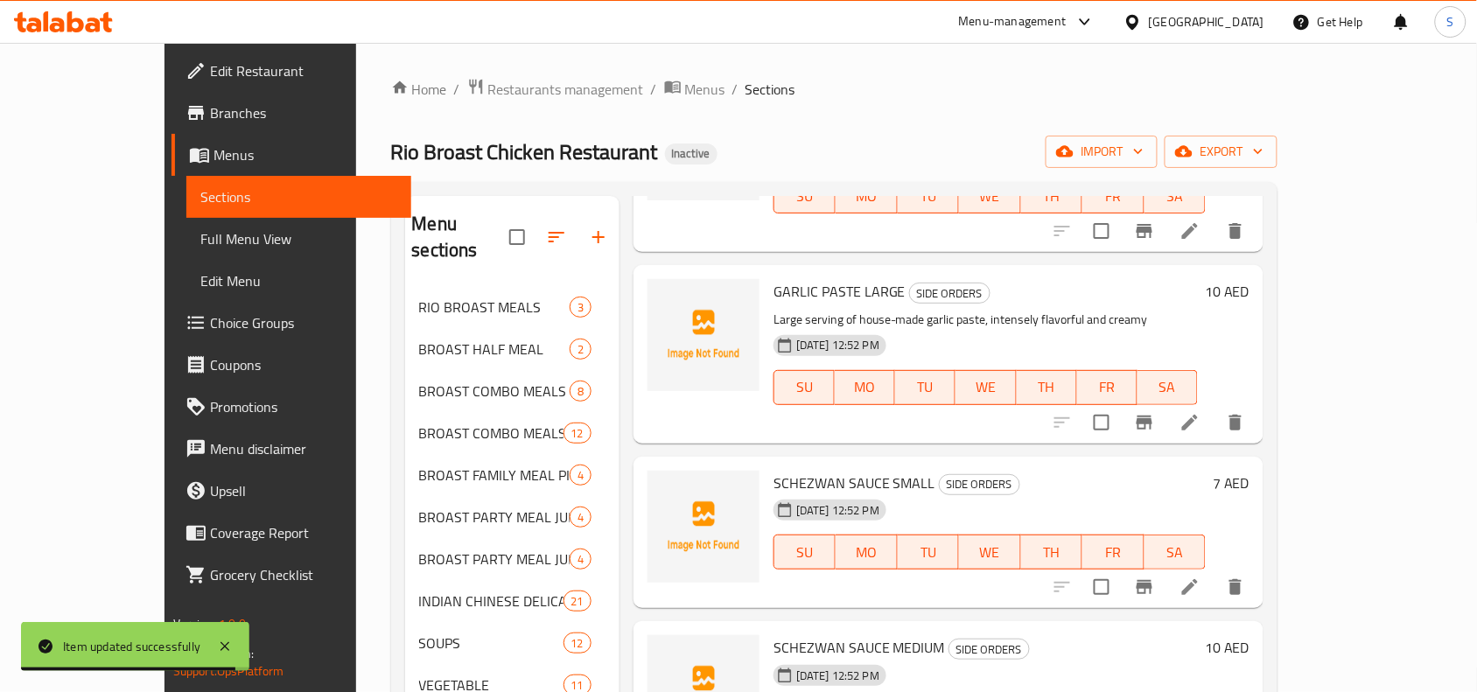
scroll to position [1094, 0]
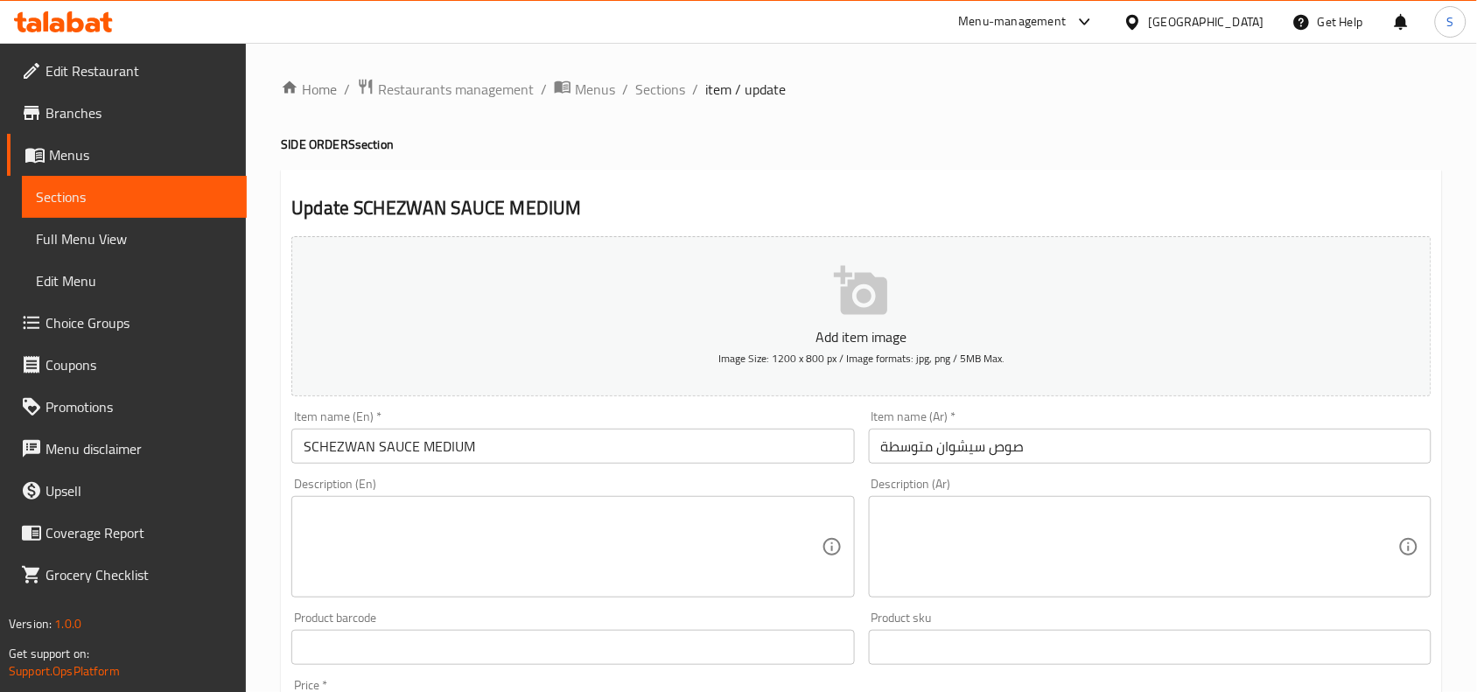
drag, startPoint x: 683, startPoint y: 527, endPoint x: 735, endPoint y: 221, distance: 310.6
click at [683, 527] on textarea at bounding box center [562, 547] width 517 height 83
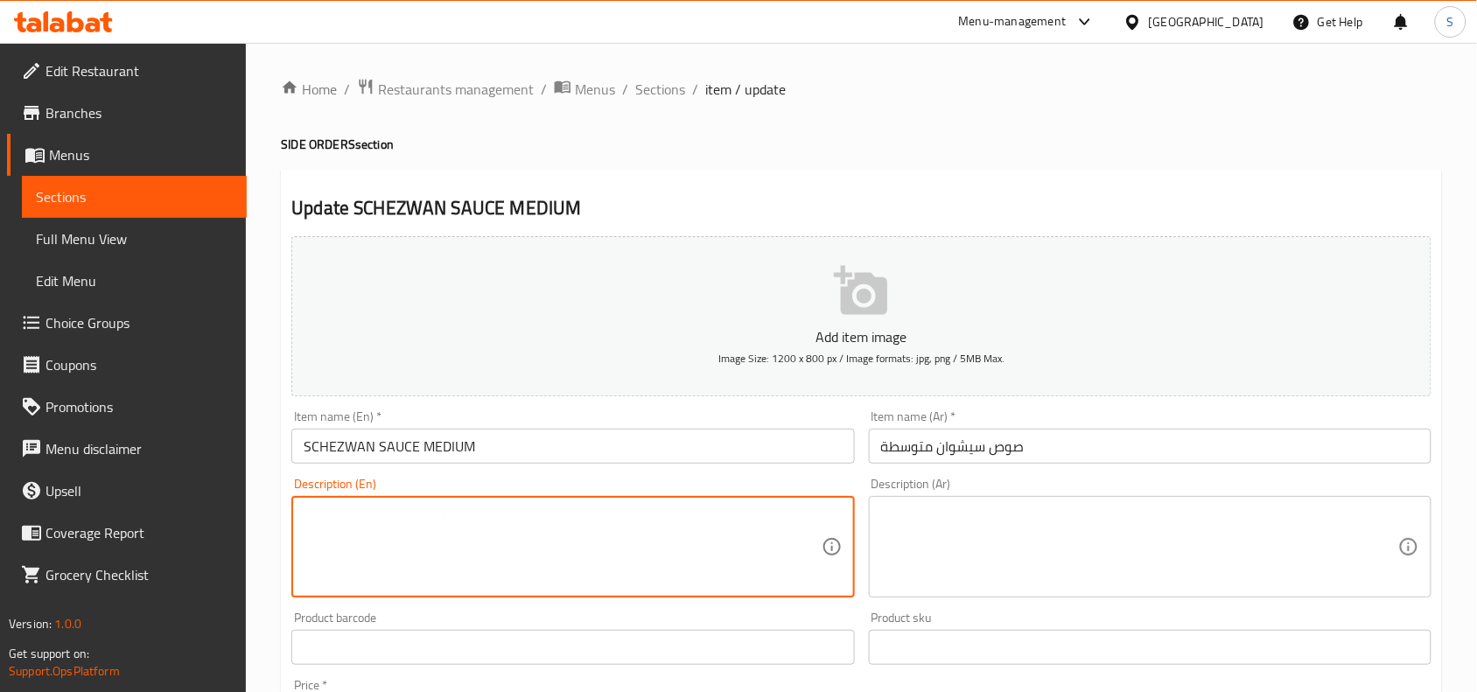
paste textarea "Medium serving of spicy Schezwan sauce, smoky and tangy with rich chili flavor …"
type textarea "Medium serving of spicy Schezwan sauce, smoky and tangy with rich chili flavor …"
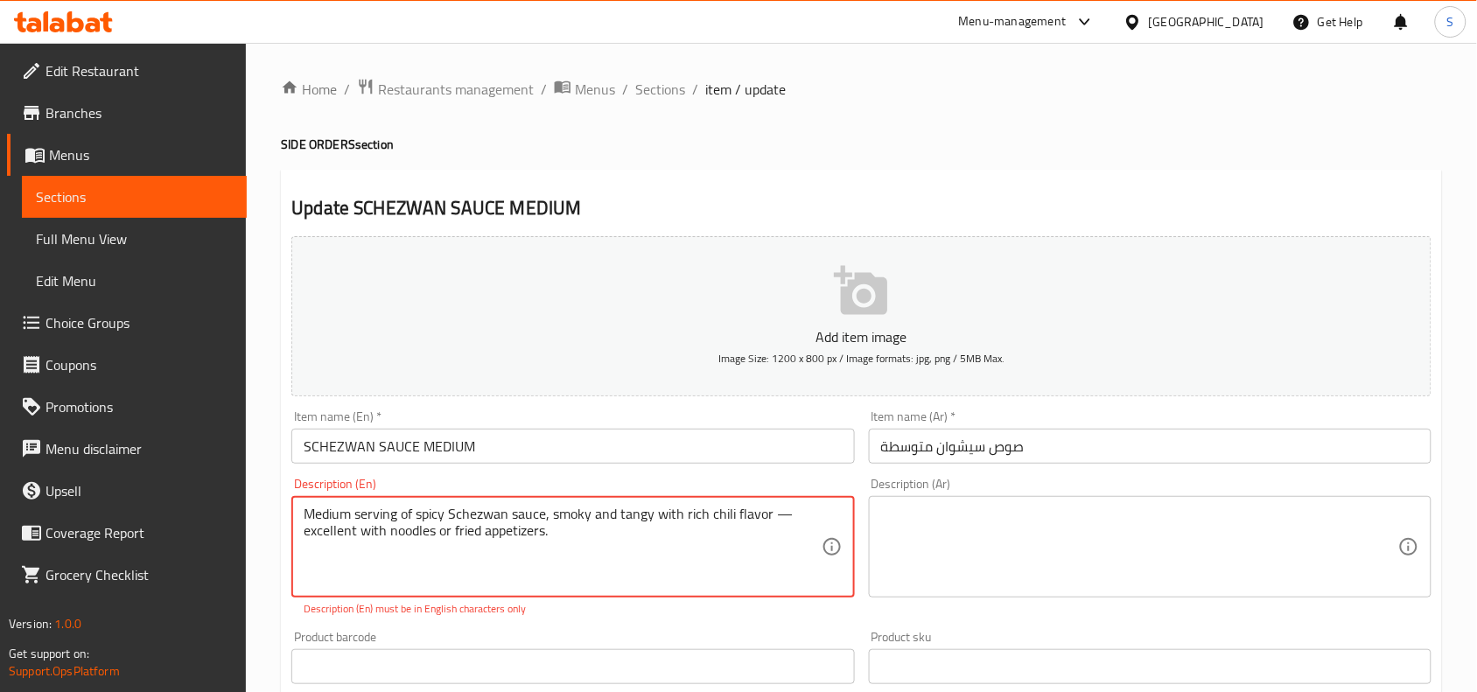
click at [1107, 531] on textarea at bounding box center [1139, 547] width 517 height 83
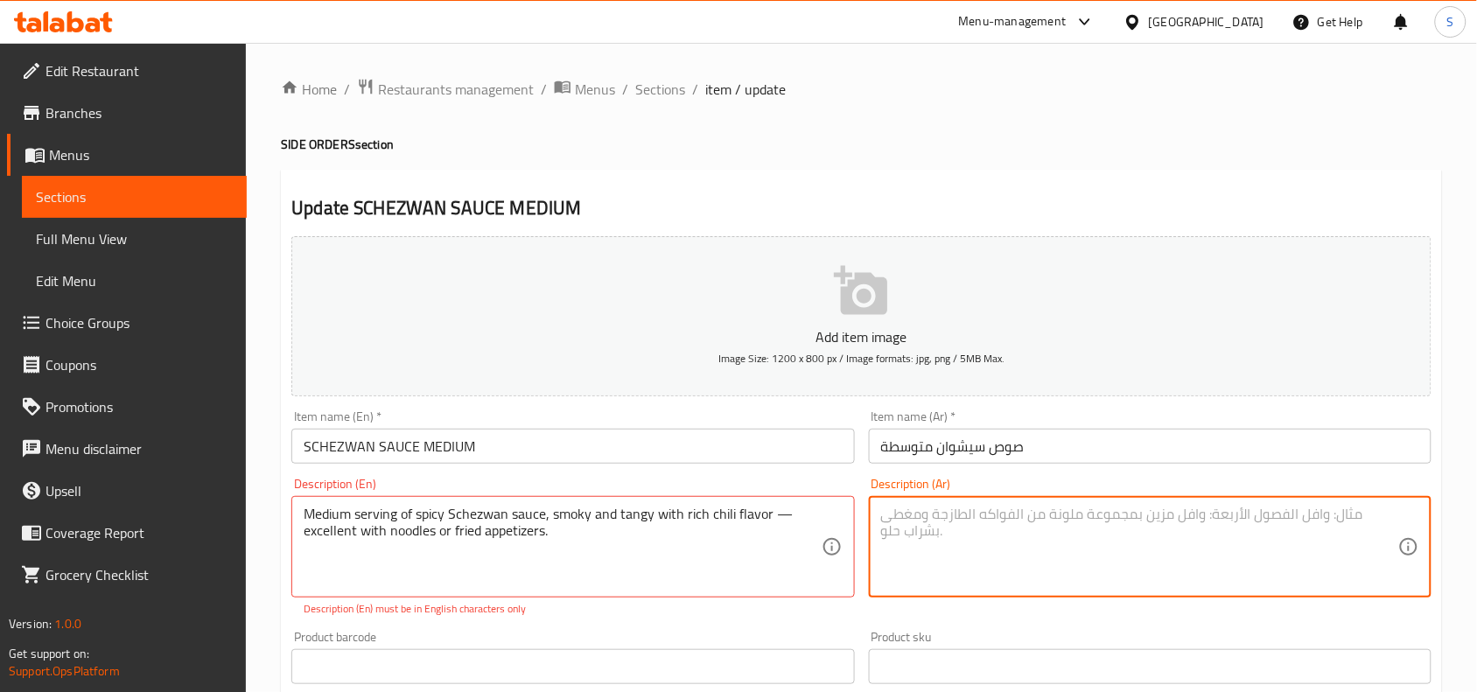
paste textarea "حصة متوسطة من صلصة شيزوان الحارة، المدخنة واللاذعة مع نكهة الفلفل الحار الغنية …"
type textarea "حصة متوسطة من صلصة شيزوان الحارة، المدخنة واللاذعة مع نكهة الفلفل الحار الغنية …"
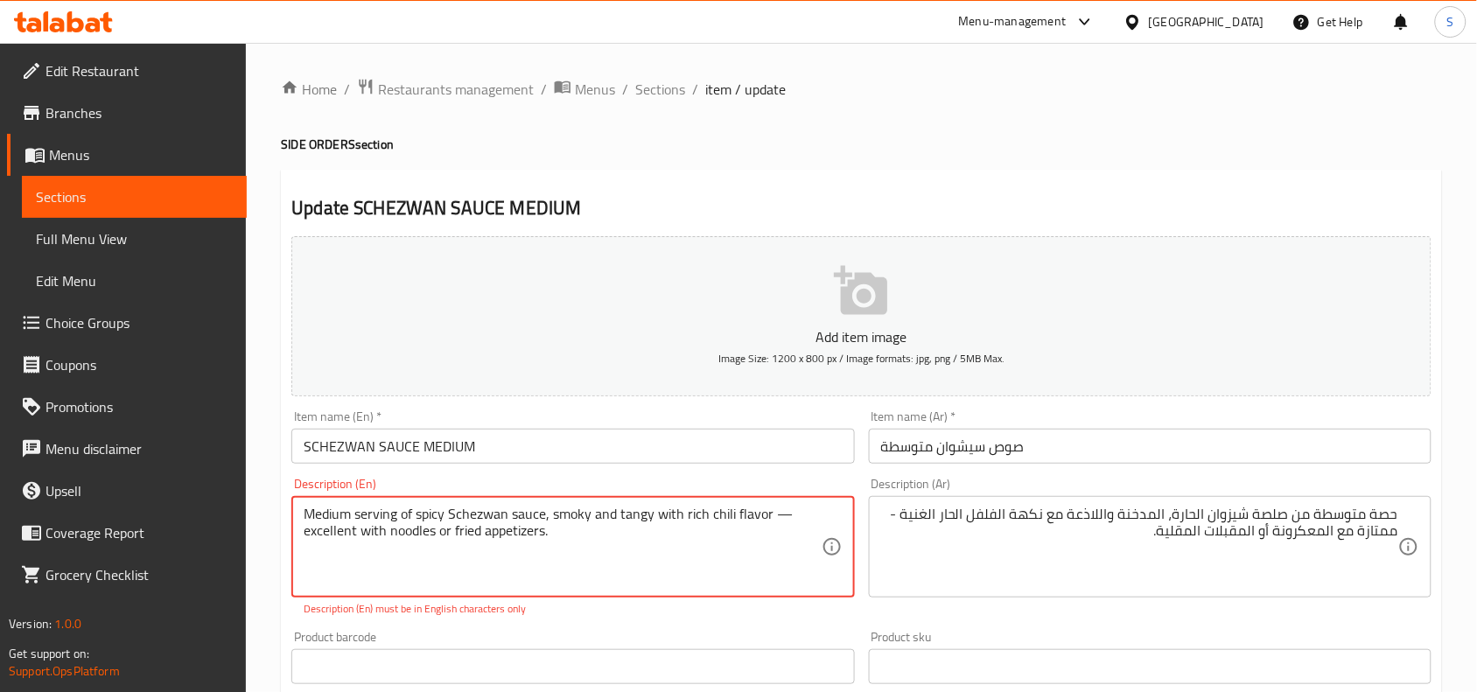
drag, startPoint x: 764, startPoint y: 516, endPoint x: 788, endPoint y: 530, distance: 28.2
type textarea "Medium serving of spicy Schezwan sauce, smoky and tangy with rich chili flavo"
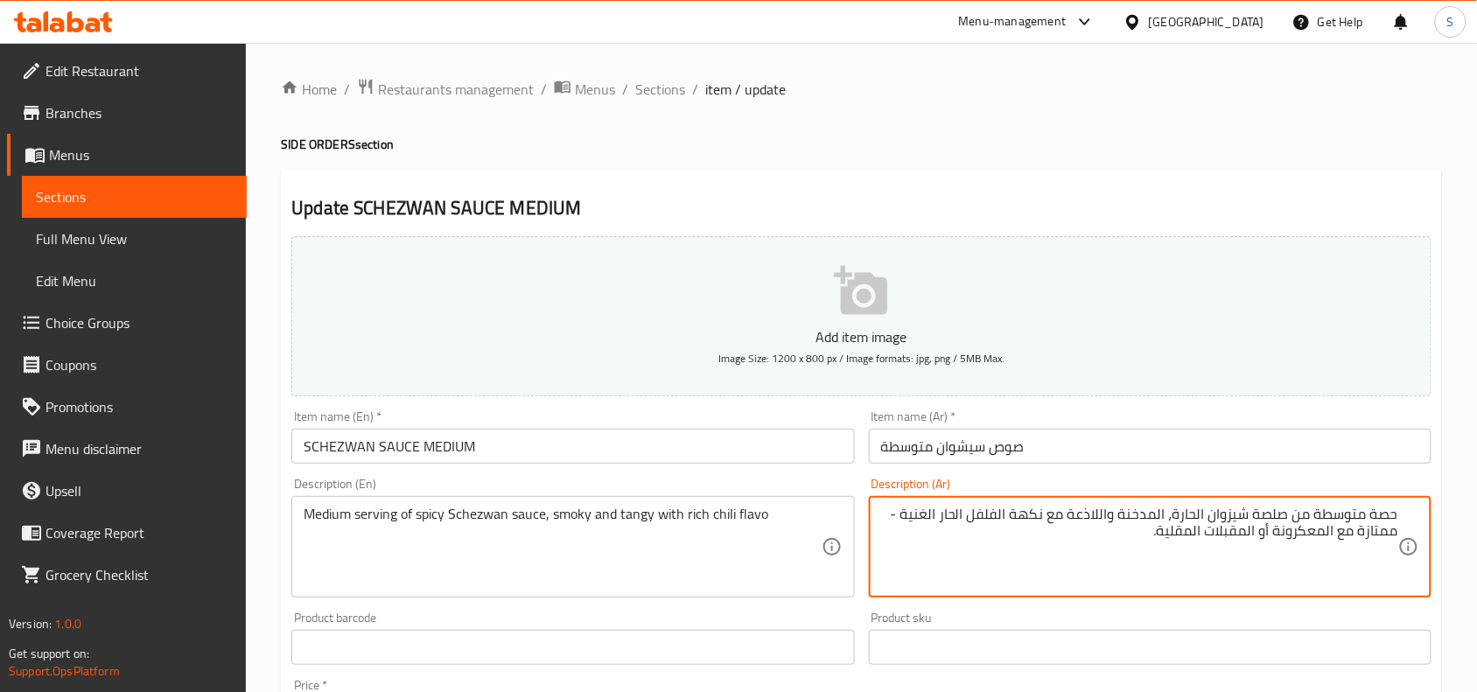
drag, startPoint x: 907, startPoint y: 516, endPoint x: 898, endPoint y: 545, distance: 30.2
click at [1082, 452] on input "صوص سيشوان متوسطة" at bounding box center [1150, 446] width 563 height 35
click at [1090, 515] on textarea "حصة متوسطة من صلصة شيزوان الحارة، المدخنة واللاذعة مع نكهة الفلفل الحار الغنية" at bounding box center [1139, 547] width 517 height 83
type textarea "حصة متوسطة من صلصة شيزوان الحارة، المدخنة ,ومنعشة مع نكهة الفلفل الحار الغنية"
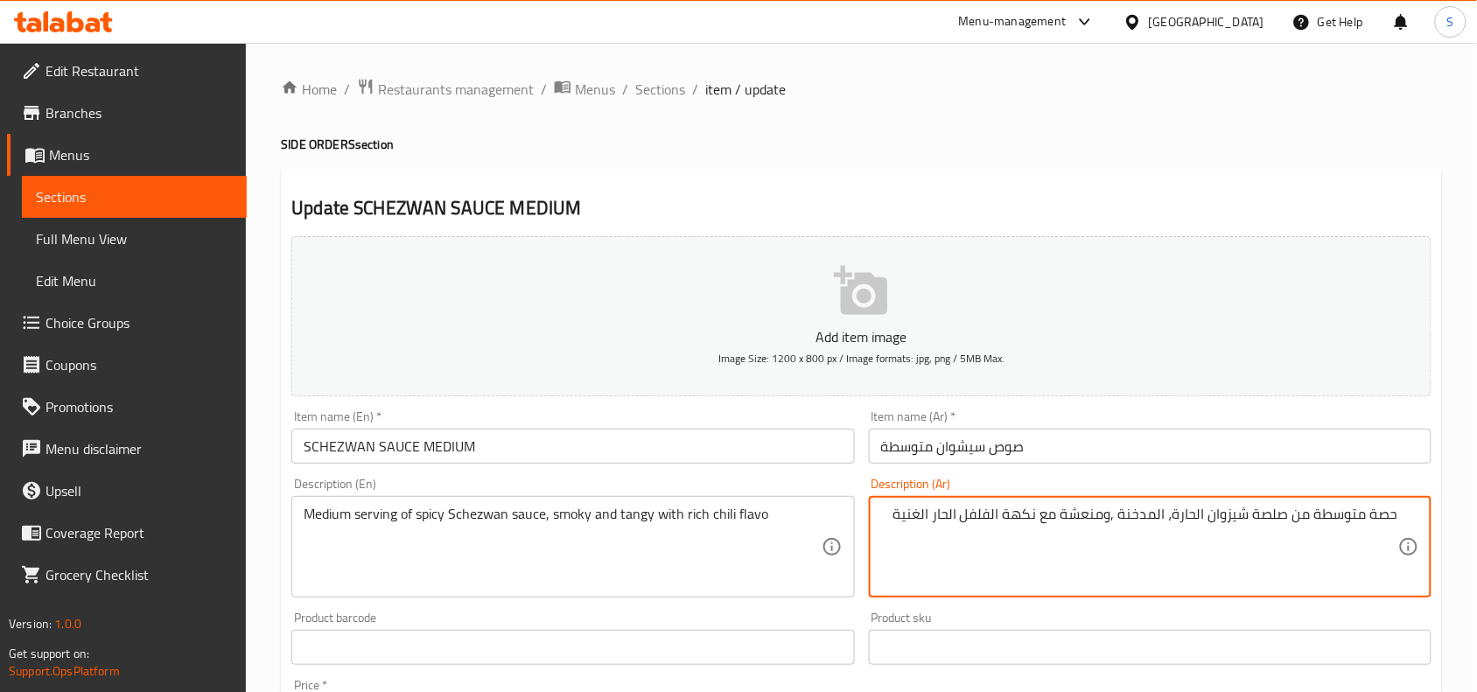
click at [1104, 438] on input "صوص سيشوان متوسطة" at bounding box center [1150, 446] width 563 height 35
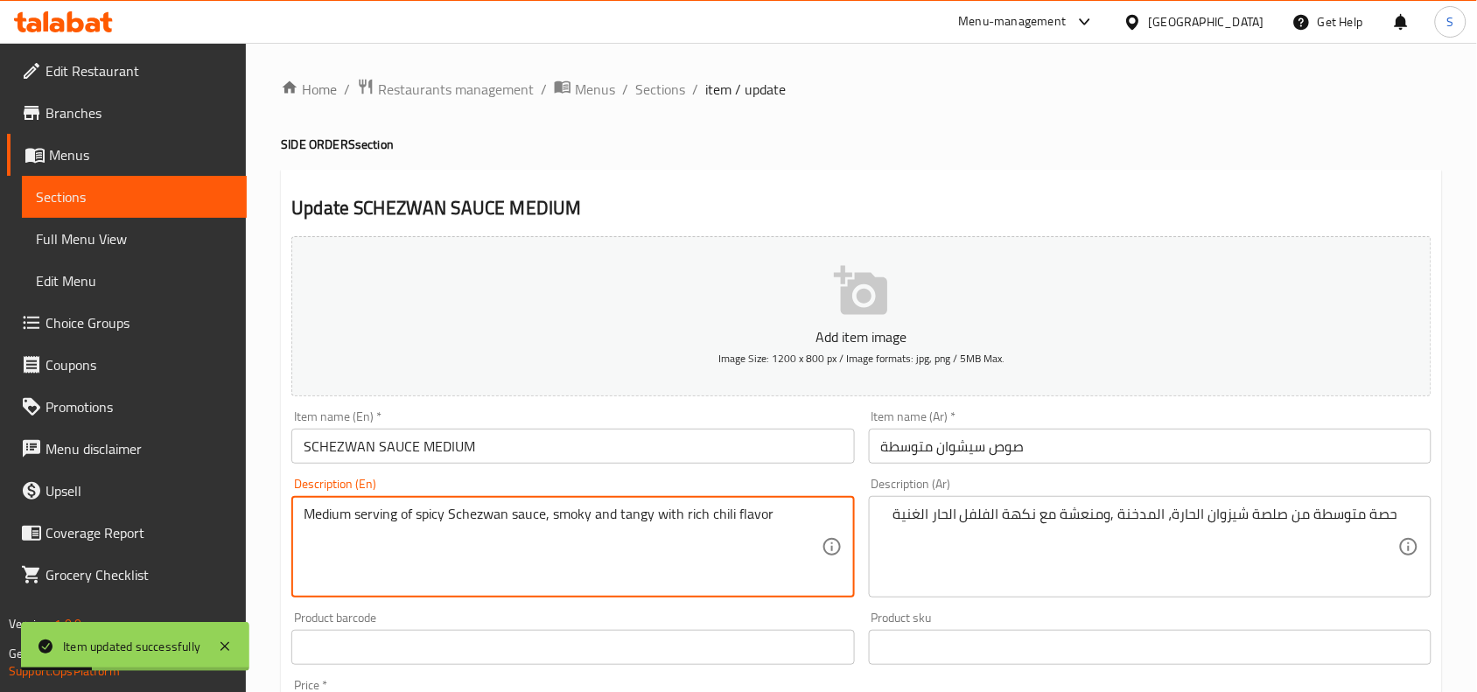
type textarea "Medium serving of spicy Schezwan sauce, smoky and tangy with rich chili flavor"
click at [781, 452] on input "SCHEZWAN SAUCE MEDIUM" at bounding box center [572, 446] width 563 height 35
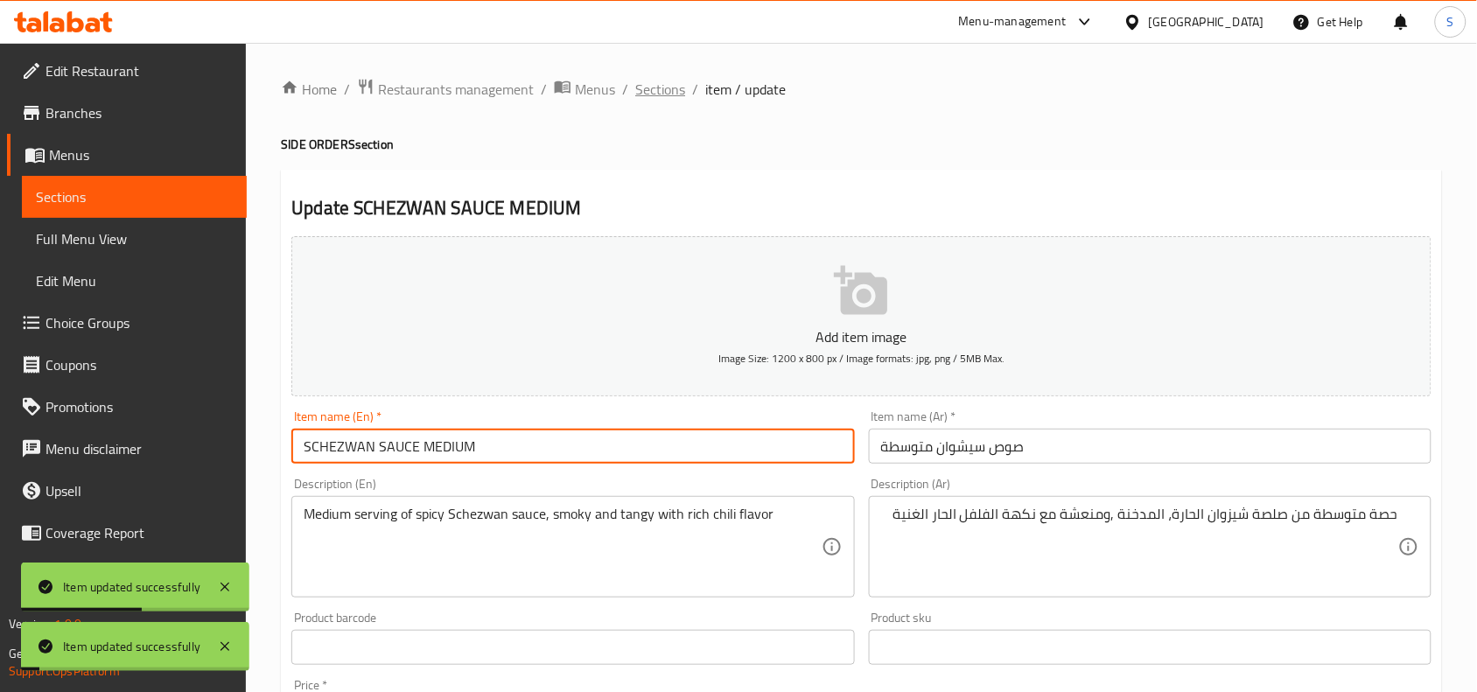
click at [659, 96] on span "Sections" at bounding box center [660, 89] width 50 height 21
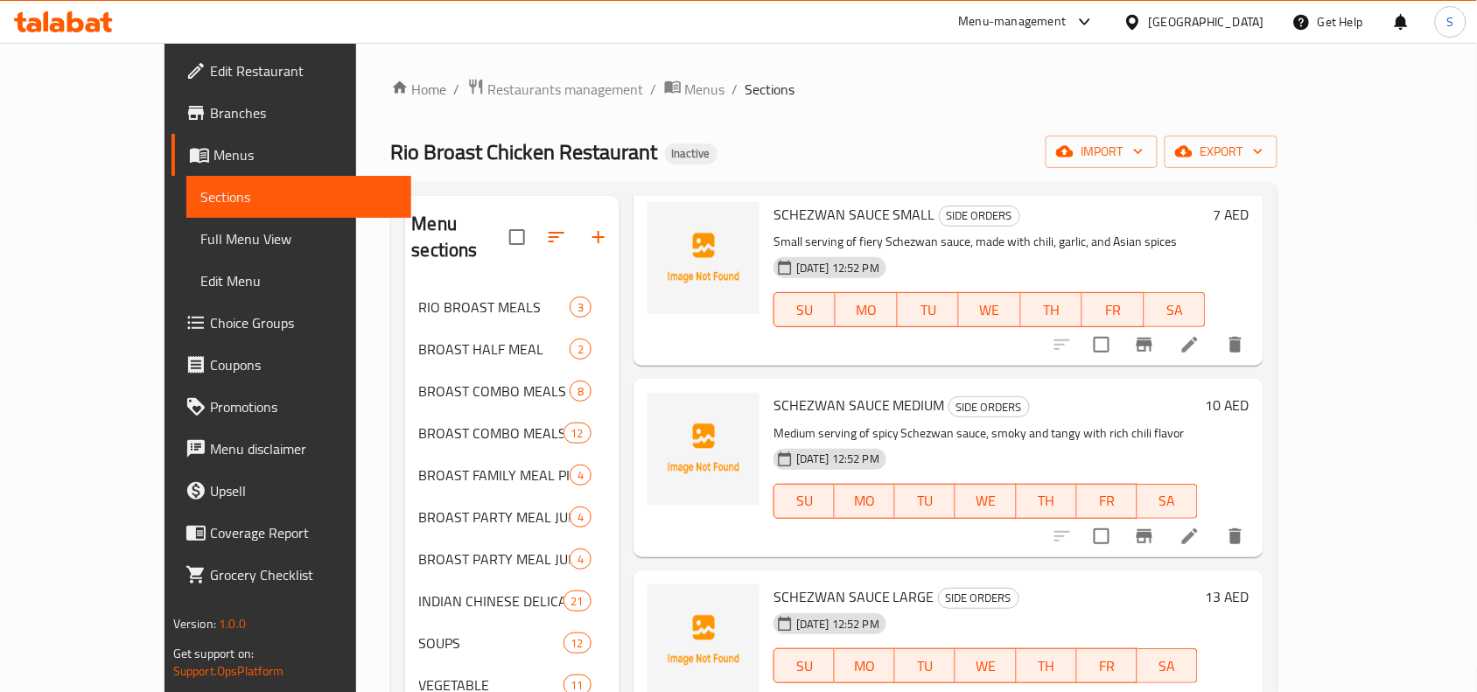
scroll to position [1422, 0]
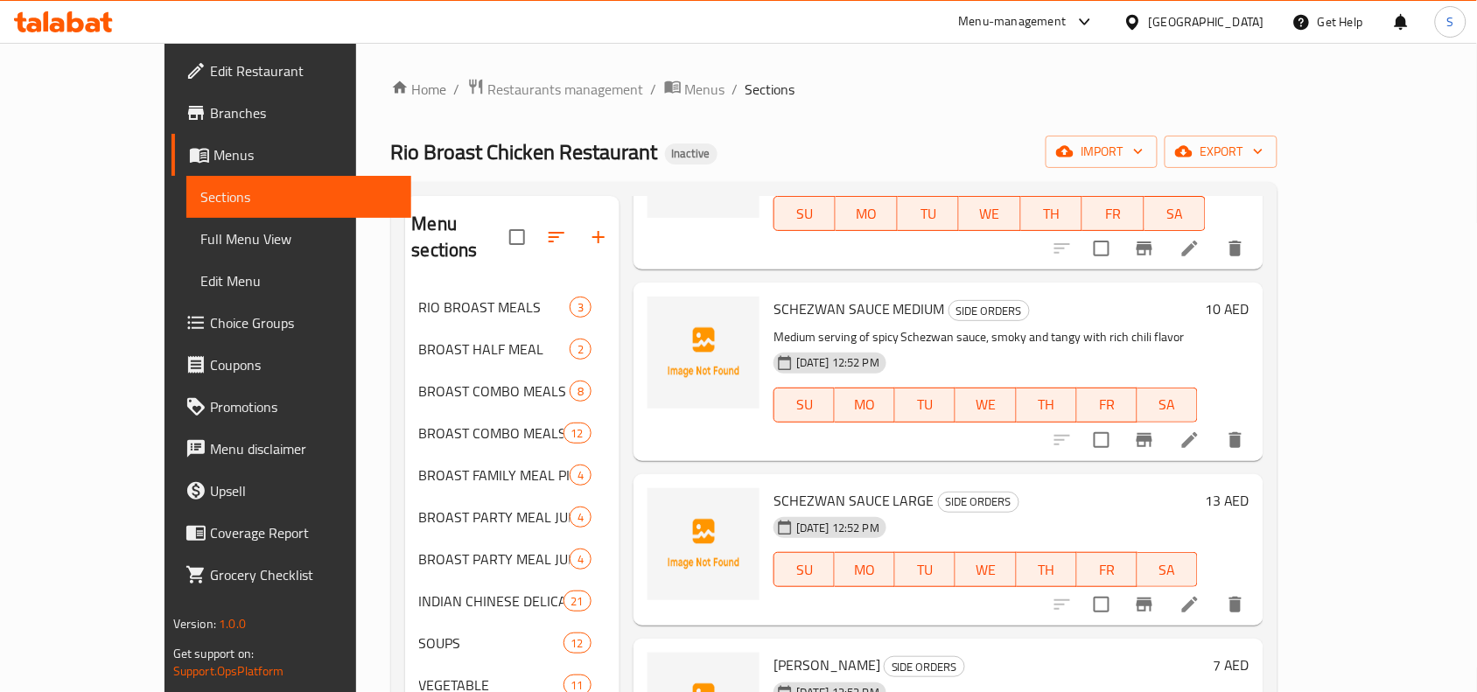
click at [1215, 589] on li at bounding box center [1190, 605] width 49 height 32
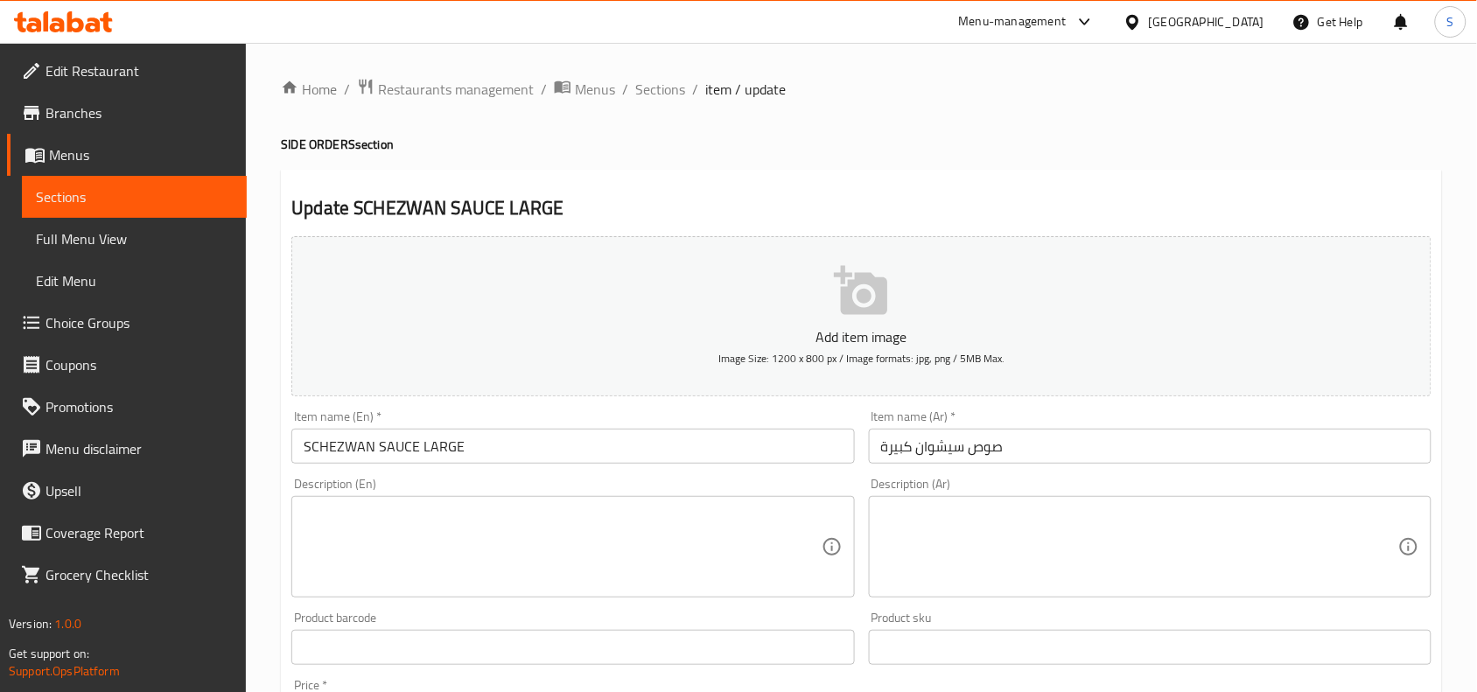
click at [684, 527] on textarea at bounding box center [562, 547] width 517 height 83
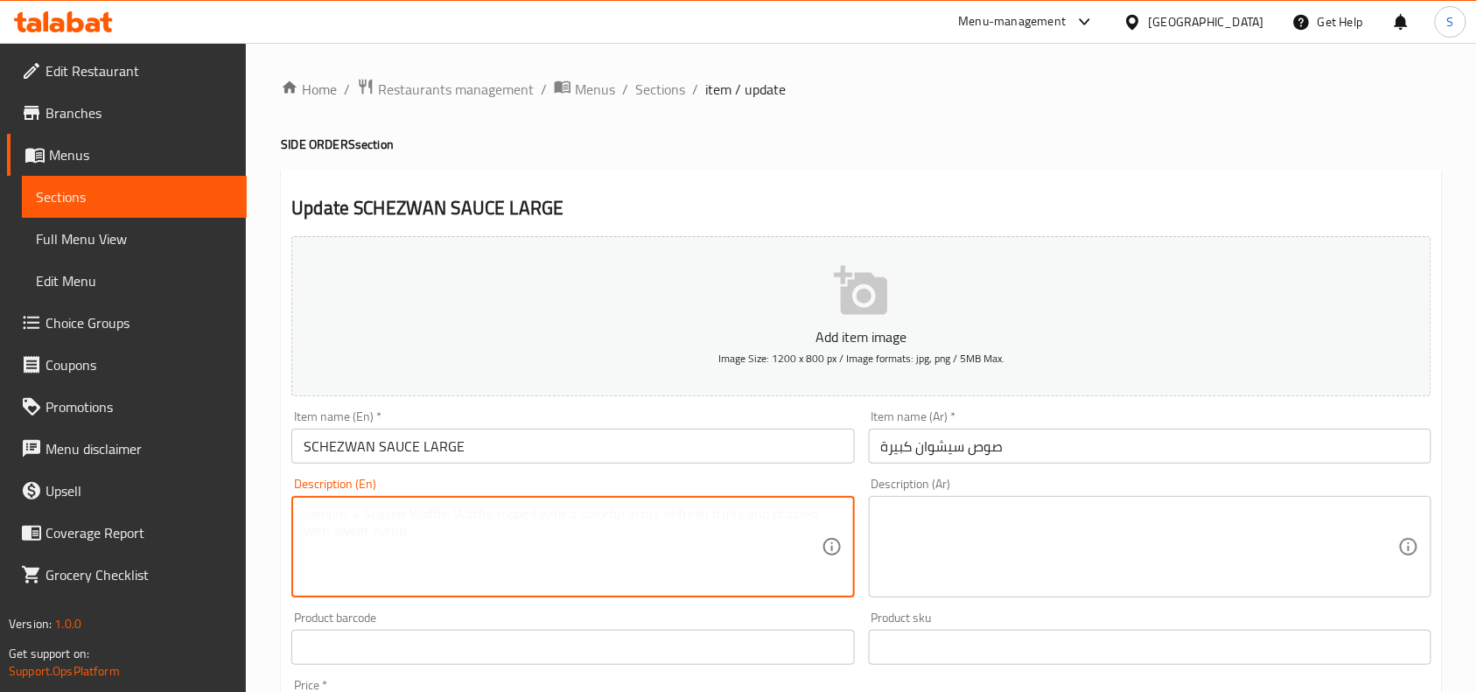
paste textarea "Large serving of house-special Schezwan sauce, deeply spiced and aromatic — ide…"
type textarea "Large serving of house-special Schezwan sauce, deeply spiced and aromatic — ide…"
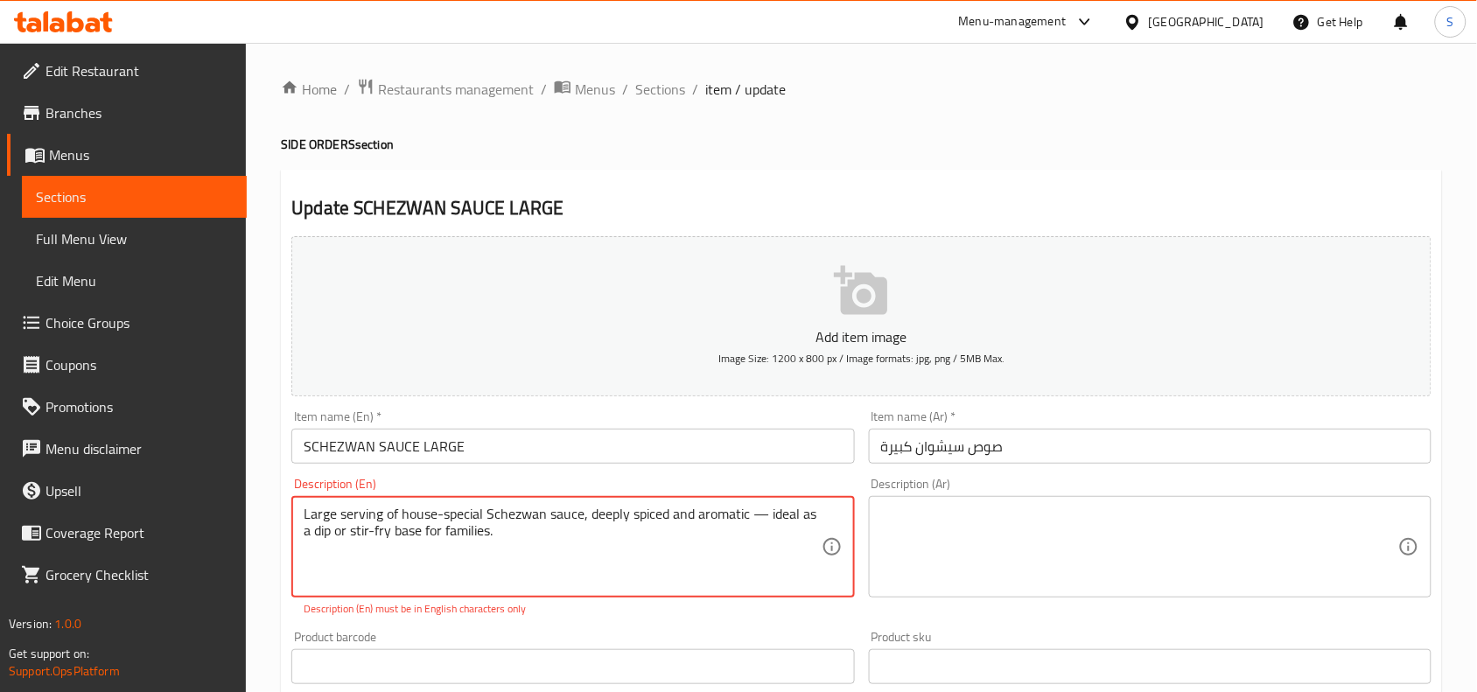
click at [1202, 566] on textarea at bounding box center [1139, 547] width 517 height 83
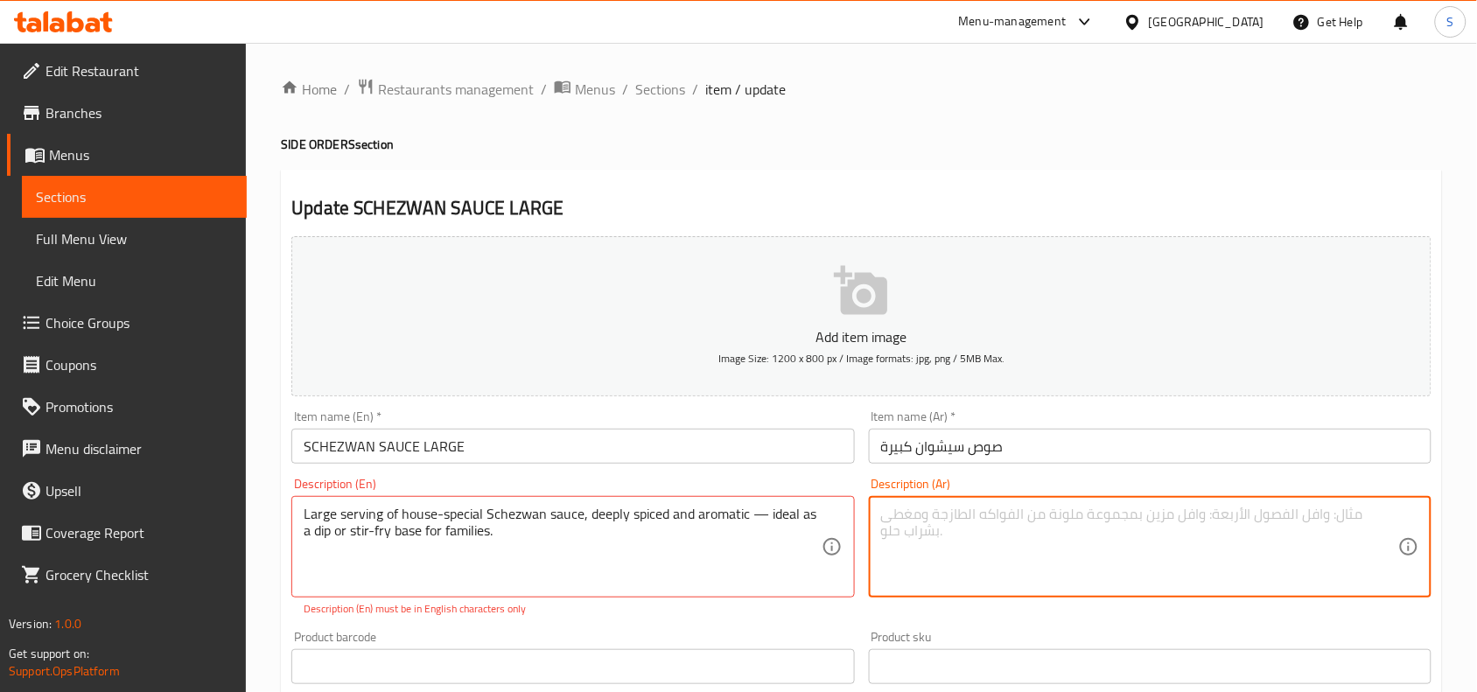
paste textarea "وجبة كبيرة من صلصة سيشوان الخاصة بالمنزل، والتوابل العميقة والعطرية - مثالية كق…"
type textarea "وجبة كبيرة من صلصة سيشوان الخاصة بالمنزل، والتوابل العميقة والعطرية - مثالية كق…"
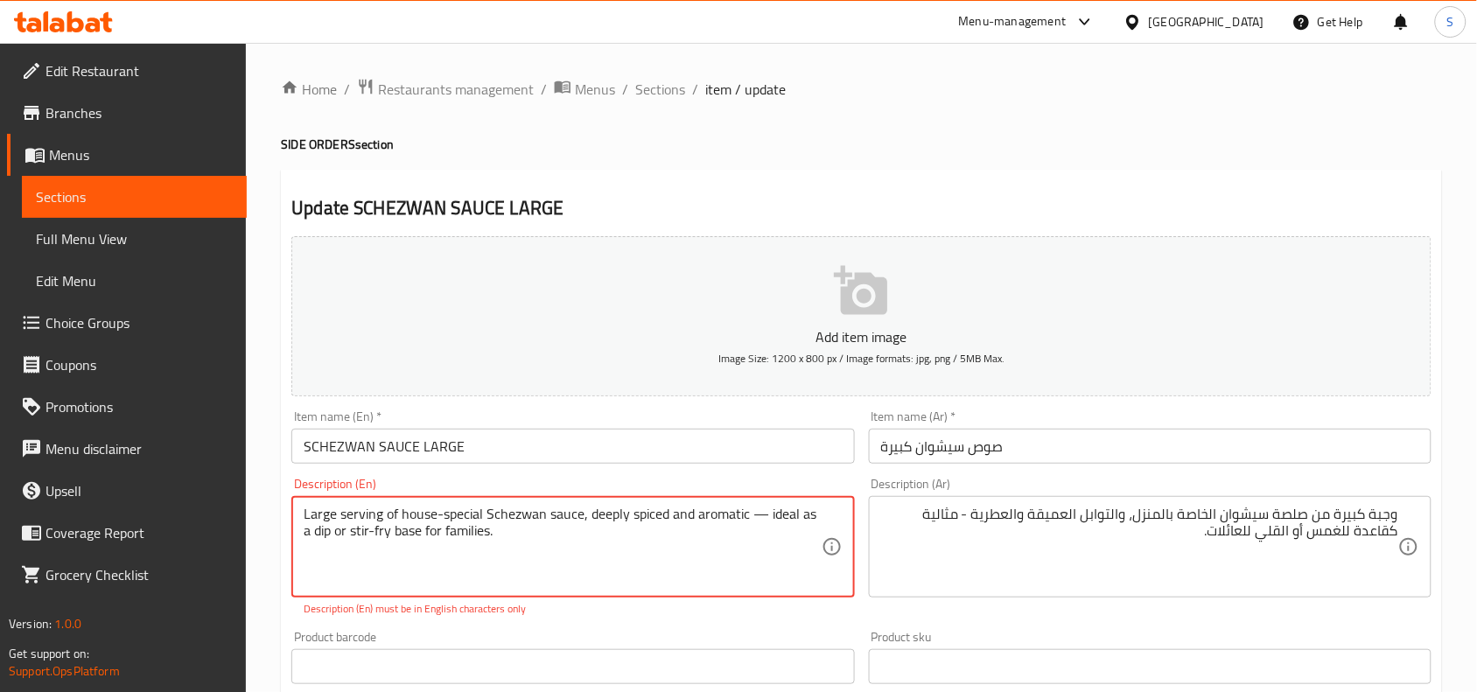
drag, startPoint x: 753, startPoint y: 516, endPoint x: 785, endPoint y: 540, distance: 40.1
type textarea "Large serving of house-special Schezwan sauce, deeply spiced and aromatic"
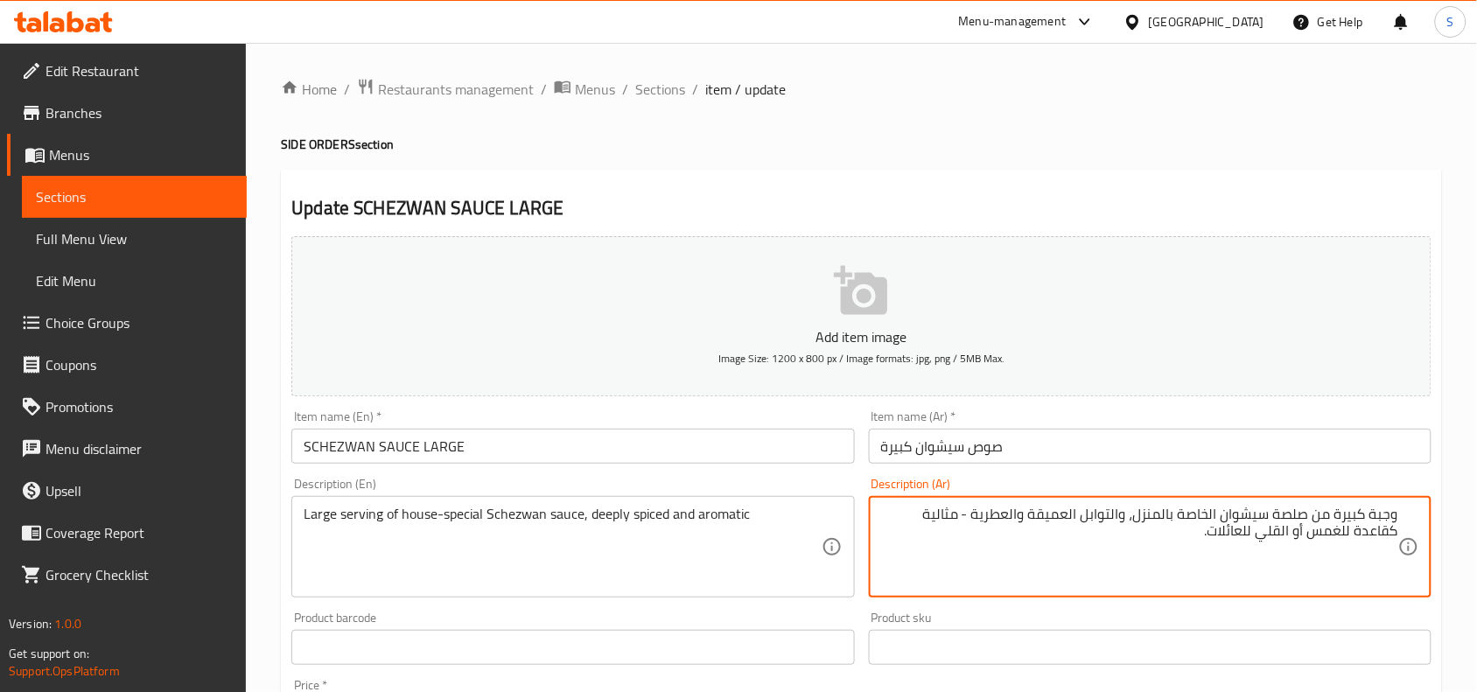
drag, startPoint x: 974, startPoint y: 513, endPoint x: 955, endPoint y: 538, distance: 31.9
click at [1377, 509] on textarea "وجبة كبيرة من صلصة سيشوان الخاصة بالمنزل، والتوابل العميقة والعطرية" at bounding box center [1139, 547] width 517 height 83
type textarea "حصة كبيرة من صلصة سيشوان الخاصة بالمنزل، والتوابل العميقة والعطرية"
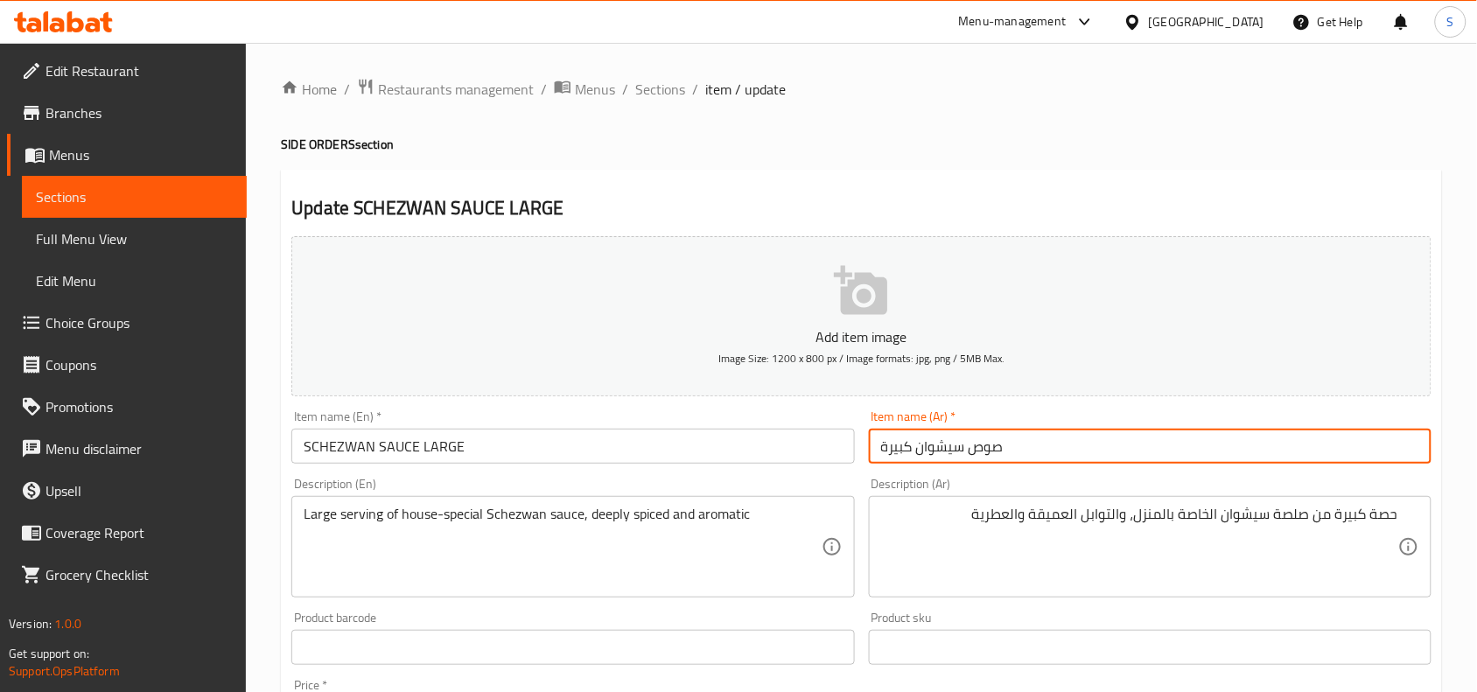
click at [1112, 439] on input "صوص سيشوان كبيرة" at bounding box center [1150, 446] width 563 height 35
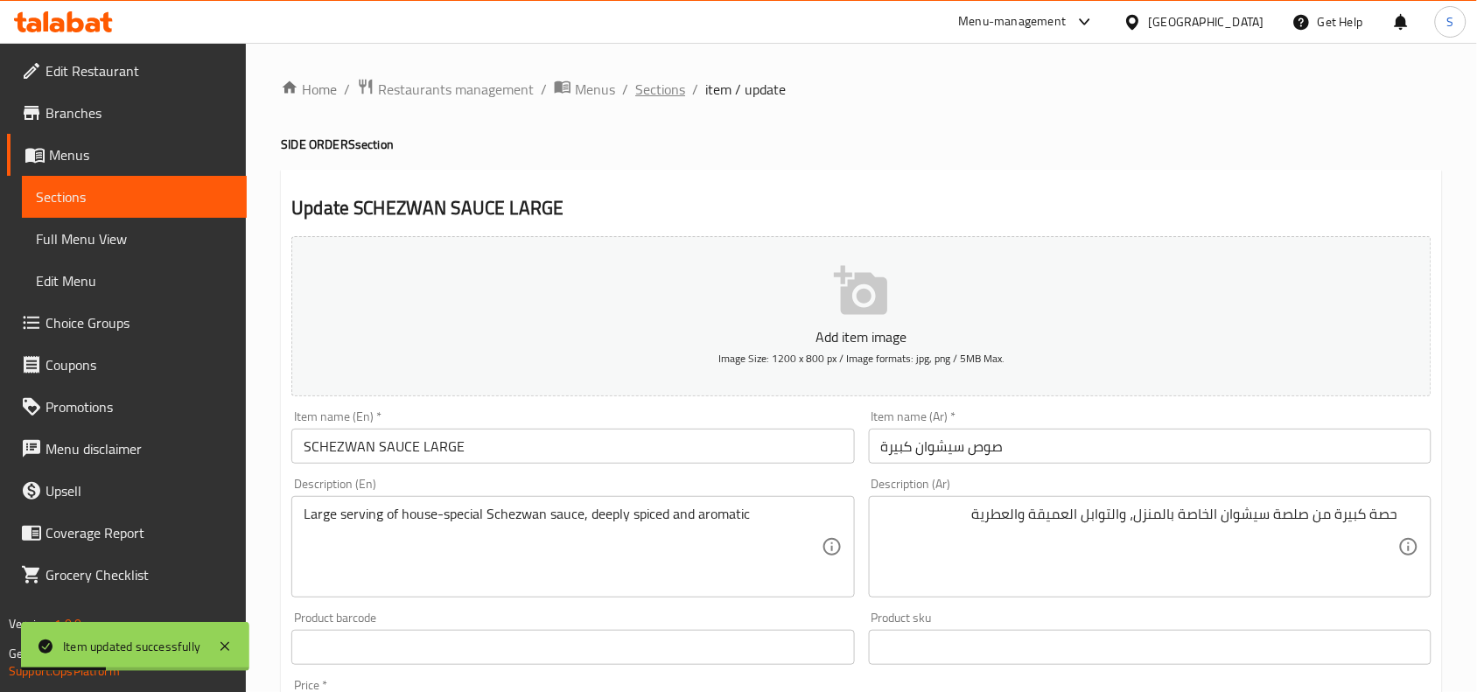
click at [655, 86] on span "Sections" at bounding box center [660, 89] width 50 height 21
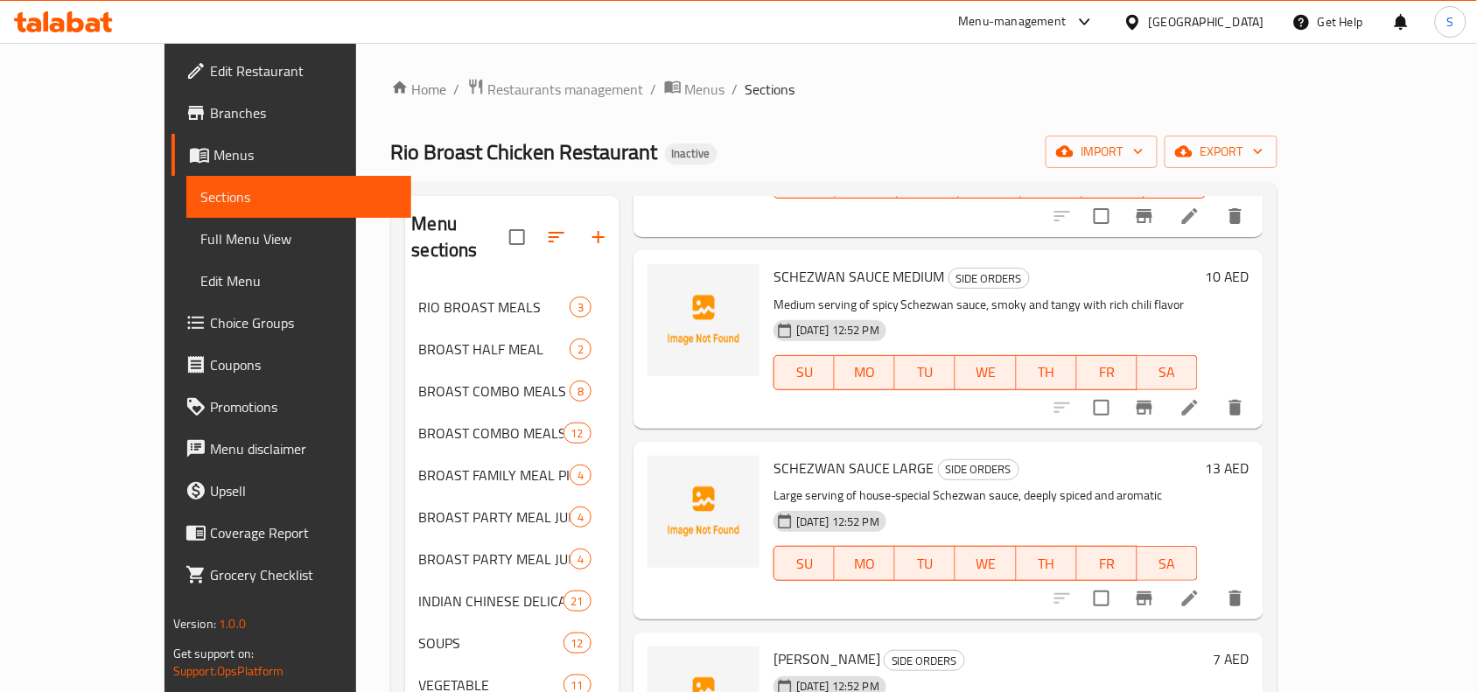
scroll to position [1641, 0]
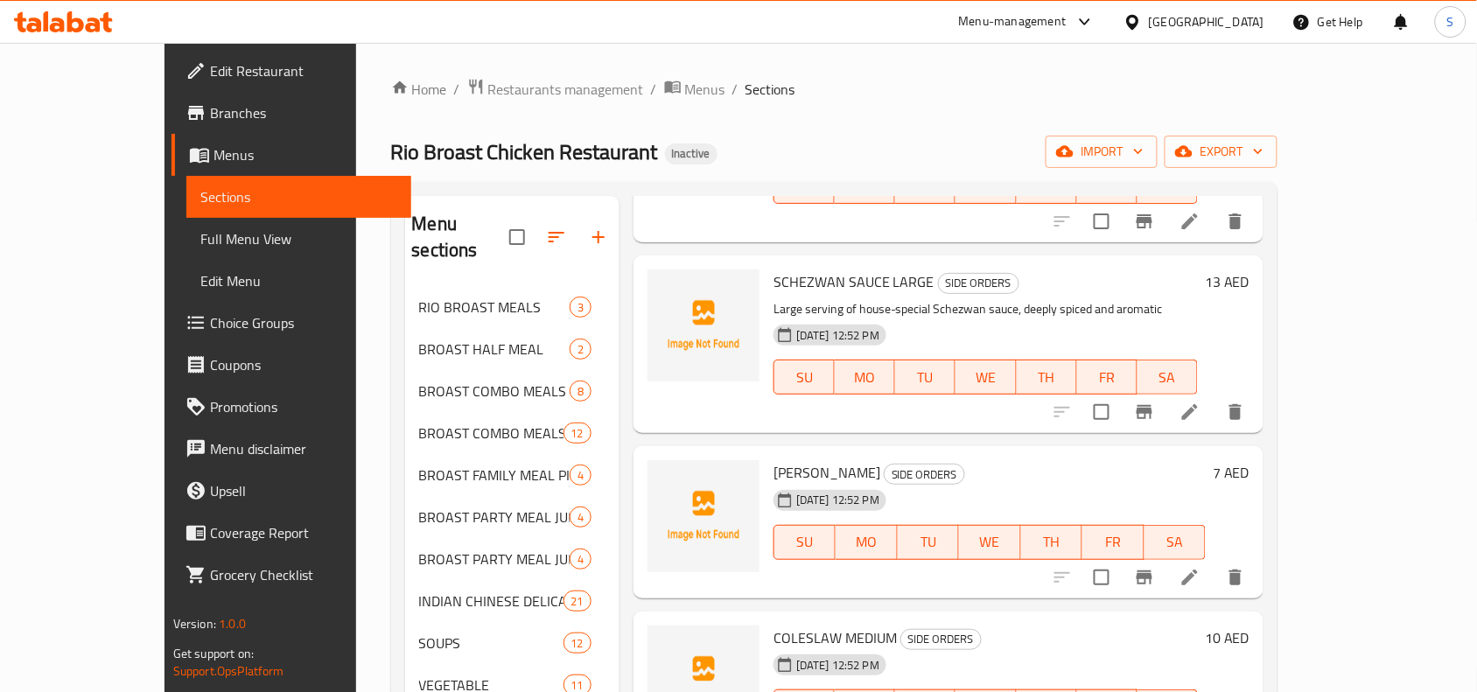
click at [1201, 567] on icon at bounding box center [1190, 577] width 21 height 21
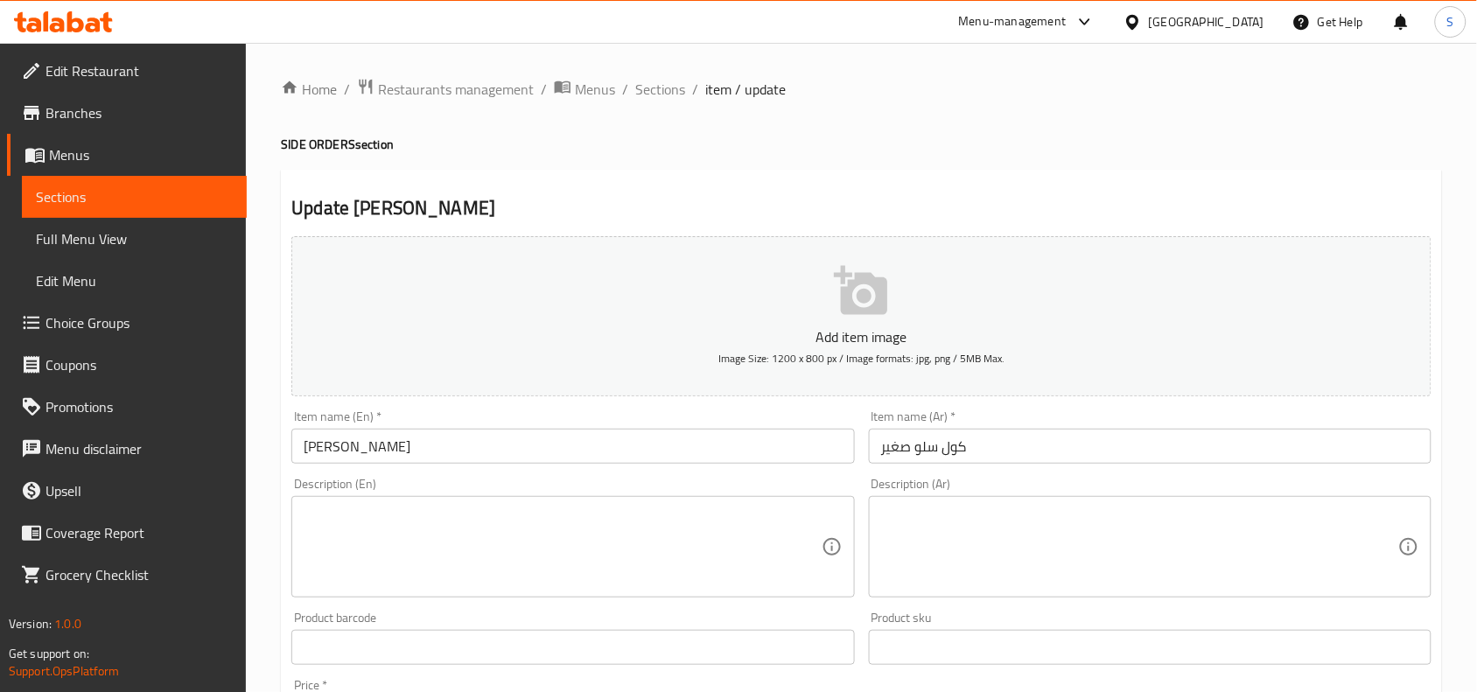
scroll to position [219, 0]
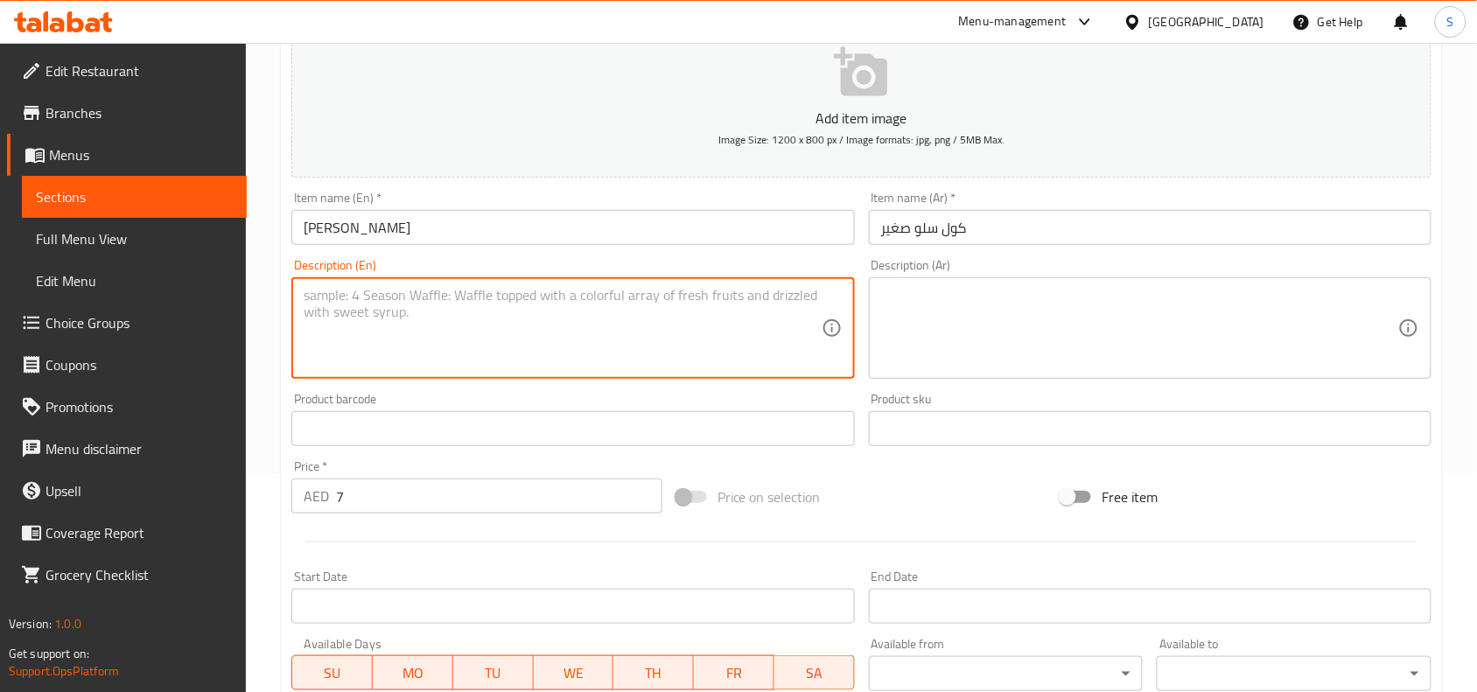
click at [671, 324] on textarea at bounding box center [562, 328] width 517 height 83
paste textarea "Small portion of freshly prepared coleslaw with shredded cabbage and carrots mi…"
type textarea "Small portion of freshly prepared coleslaw with shredded cabbage and carrots mi…"
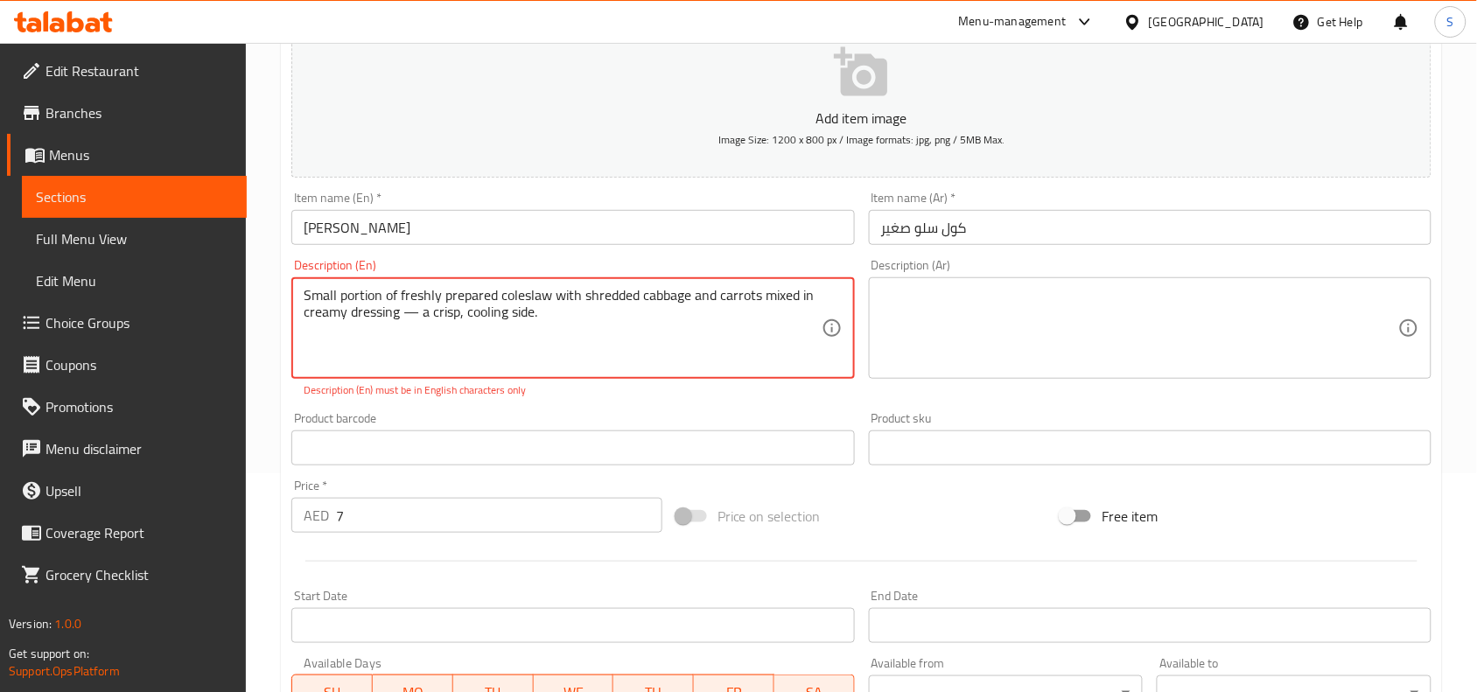
click at [1088, 333] on textarea at bounding box center [1139, 328] width 517 height 83
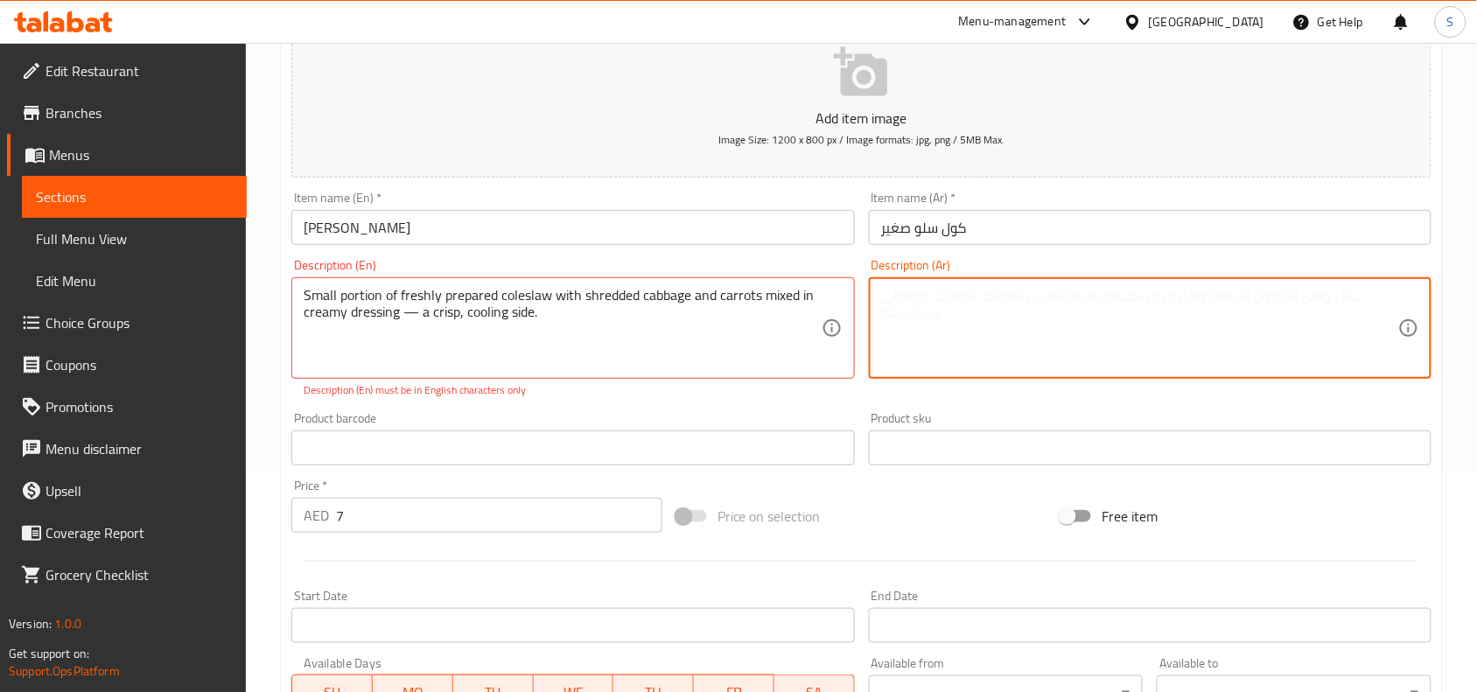
paste textarea "جزء صغير من سلطة الكرنب الطازجة المحضرة مع الملفوف المبشور والجزر الممزوج بصلصة…"
type textarea "جزء صغير من سلطة الكرنب الطازجة المحضرة مع الملفوف المبشور والجزر الممزوج بصلصة…"
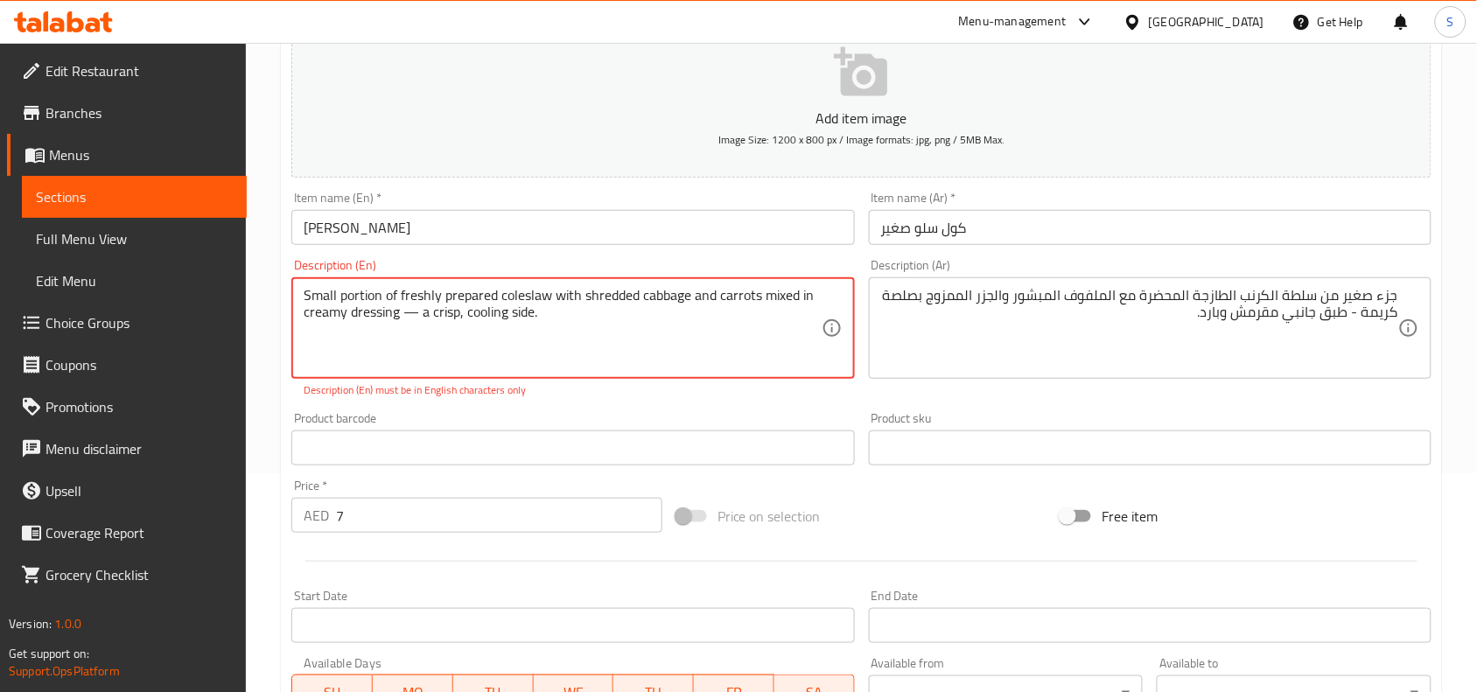
drag, startPoint x: 403, startPoint y: 318, endPoint x: 563, endPoint y: 342, distance: 161.1
type textarea "Small portion of freshly prepared coleslaw with shredded cabbage and carrots mi…"
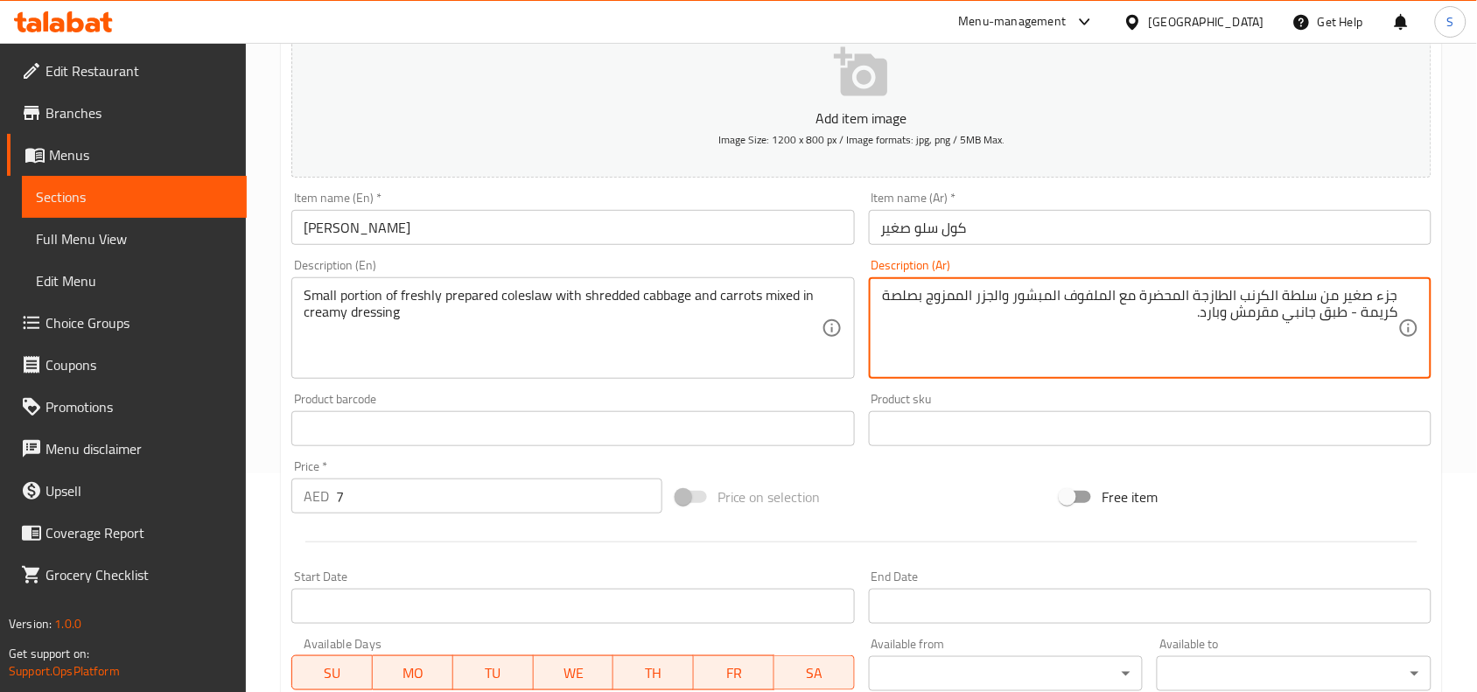
drag, startPoint x: 1361, startPoint y: 311, endPoint x: 1125, endPoint y: 326, distance: 235.9
click at [1245, 295] on textarea "جزء صغير من سلطة الكرنب الطازجة المحضرة مع الملفوف المبشور والجزر الممزوج بصلصة…" at bounding box center [1139, 328] width 517 height 83
click at [1249, 305] on textarea "جزء صغير من سلطة الكرنب الطازجة المحضرة مع الملفوف المبشور والجزر الممزوج بصلصة…" at bounding box center [1139, 328] width 517 height 83
drag, startPoint x: 1240, startPoint y: 293, endPoint x: 1317, endPoint y: 298, distance: 77.2
click at [1317, 298] on textarea "جزء صغير من سلطة الكرنب الطازجة المحضرة مع الملفوف المبشور والجزر الممزوج بصلصة…" at bounding box center [1139, 328] width 517 height 83
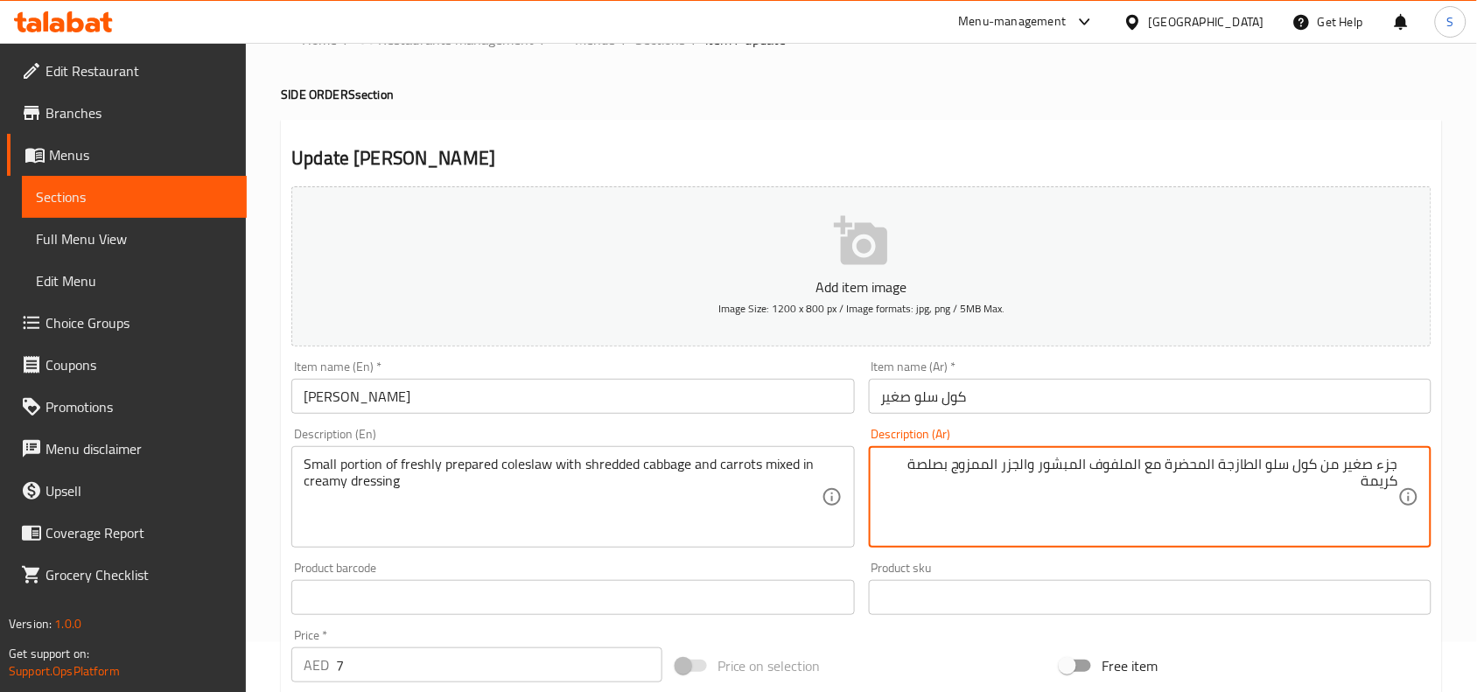
scroll to position [0, 0]
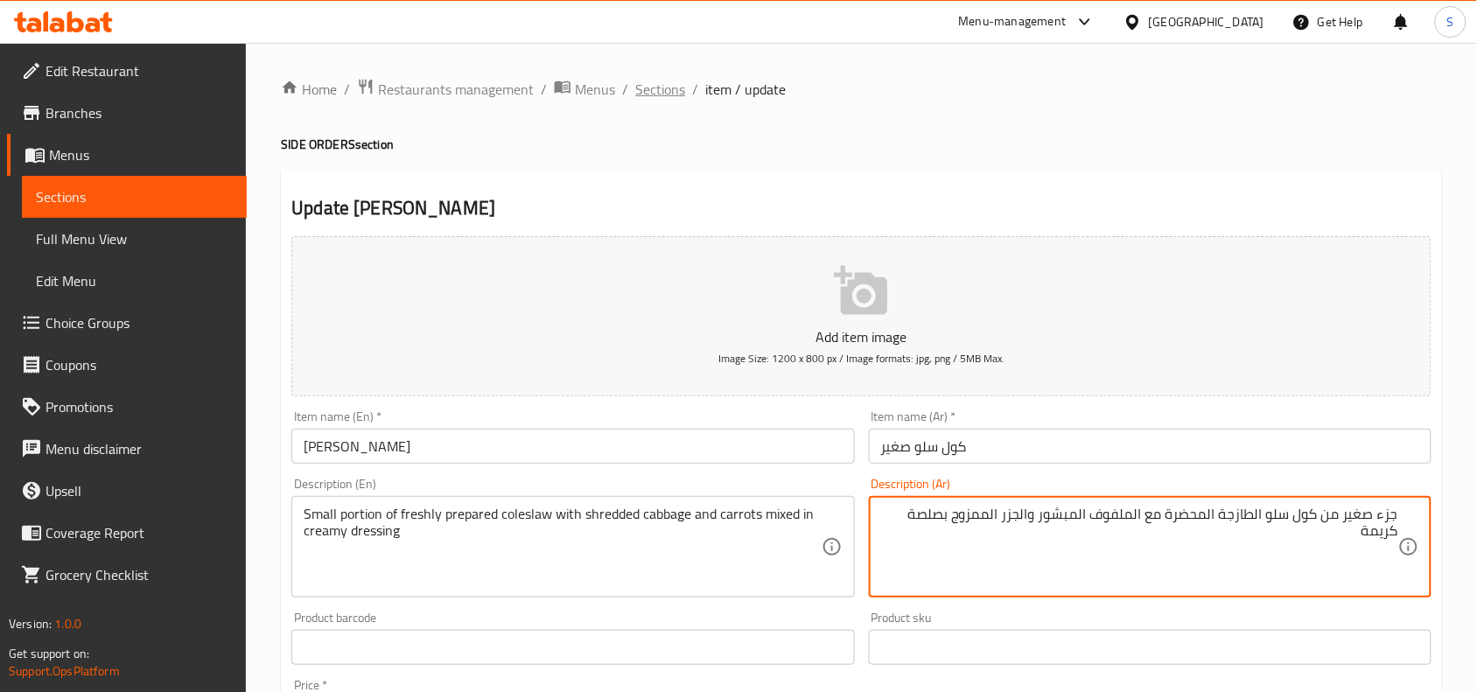
type textarea "جزء صغير من كول سلو الطازجة المحضرة مع الملفوف المبشور والجزر الممزوج بصلصة كري…"
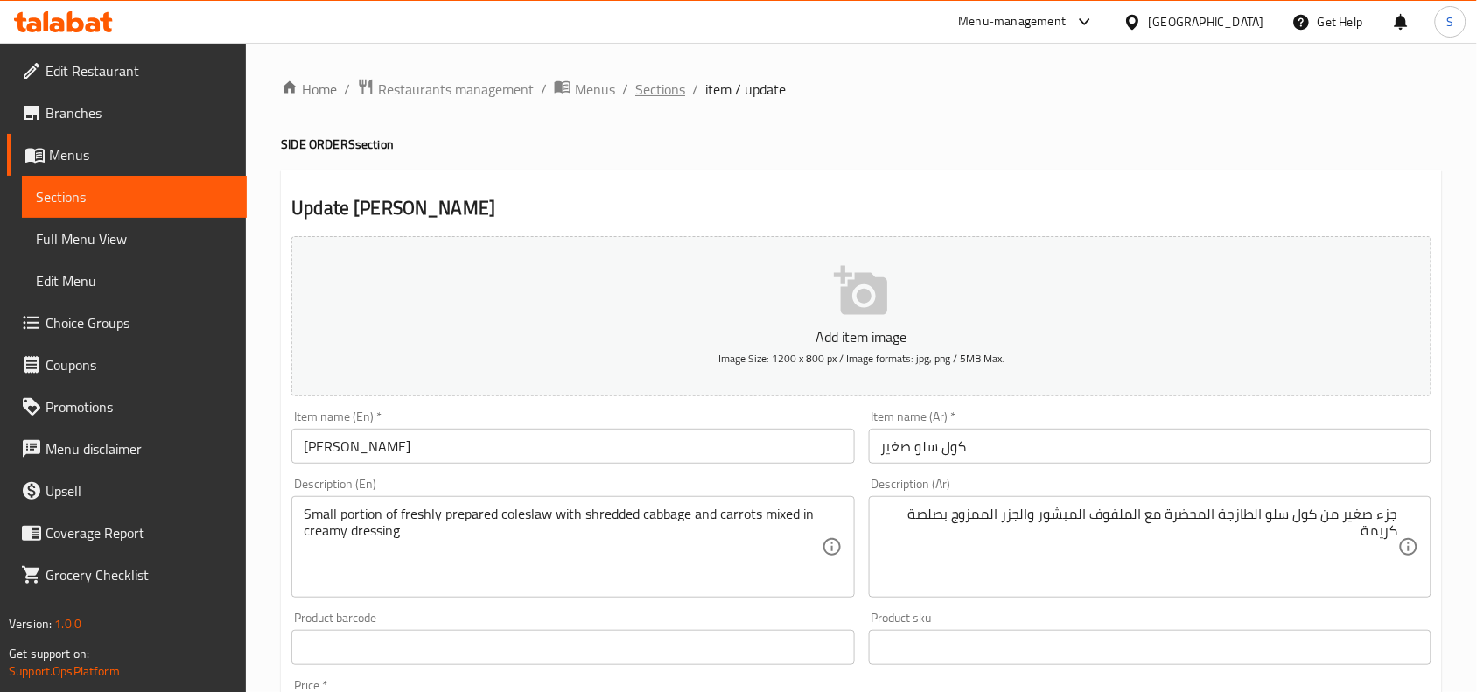
click at [657, 97] on span "Sections" at bounding box center [660, 89] width 50 height 21
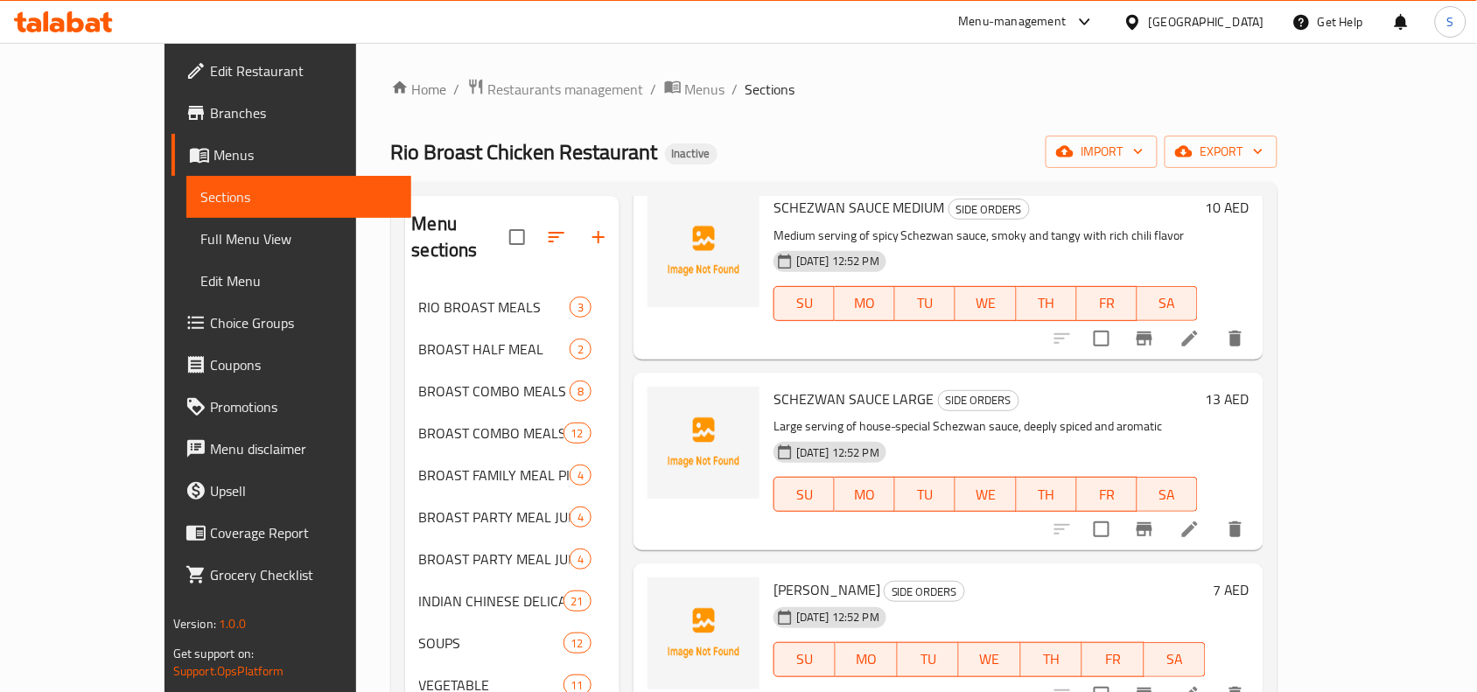
scroll to position [1633, 0]
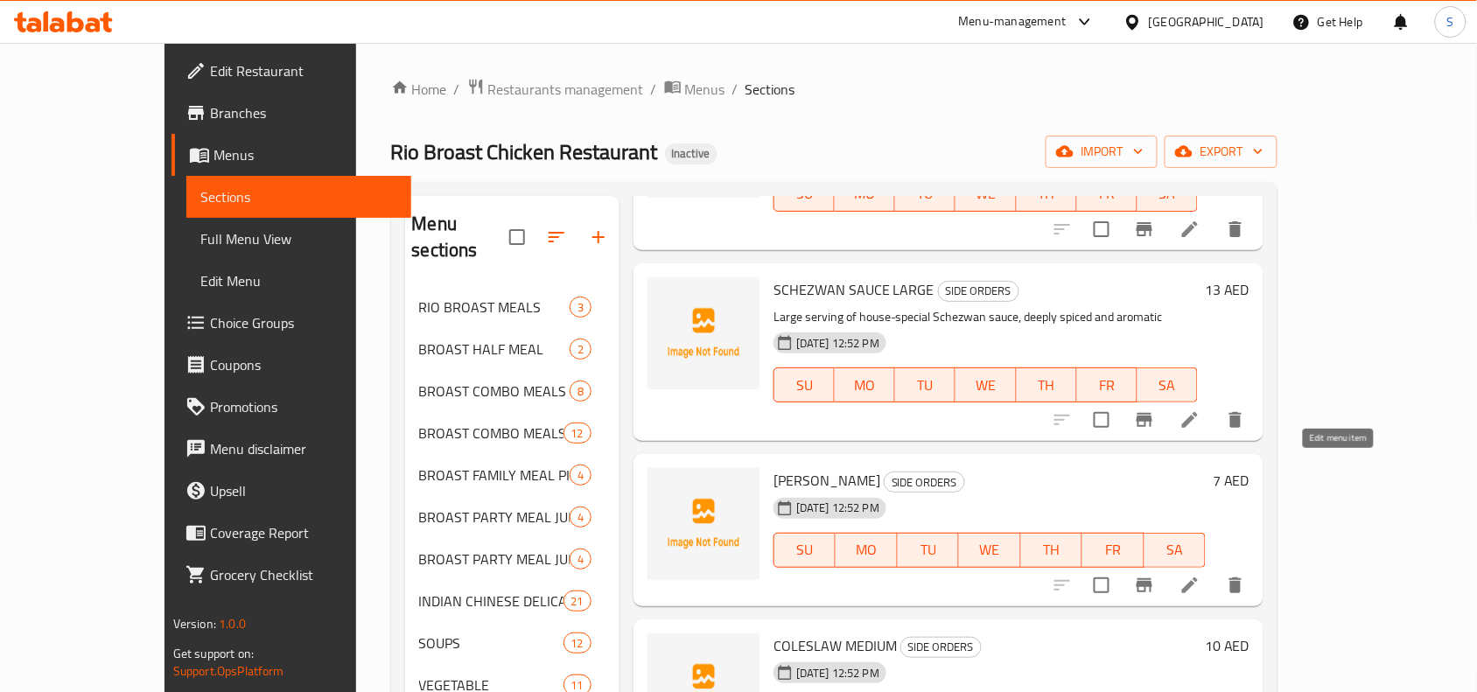
click at [1201, 575] on icon at bounding box center [1190, 585] width 21 height 21
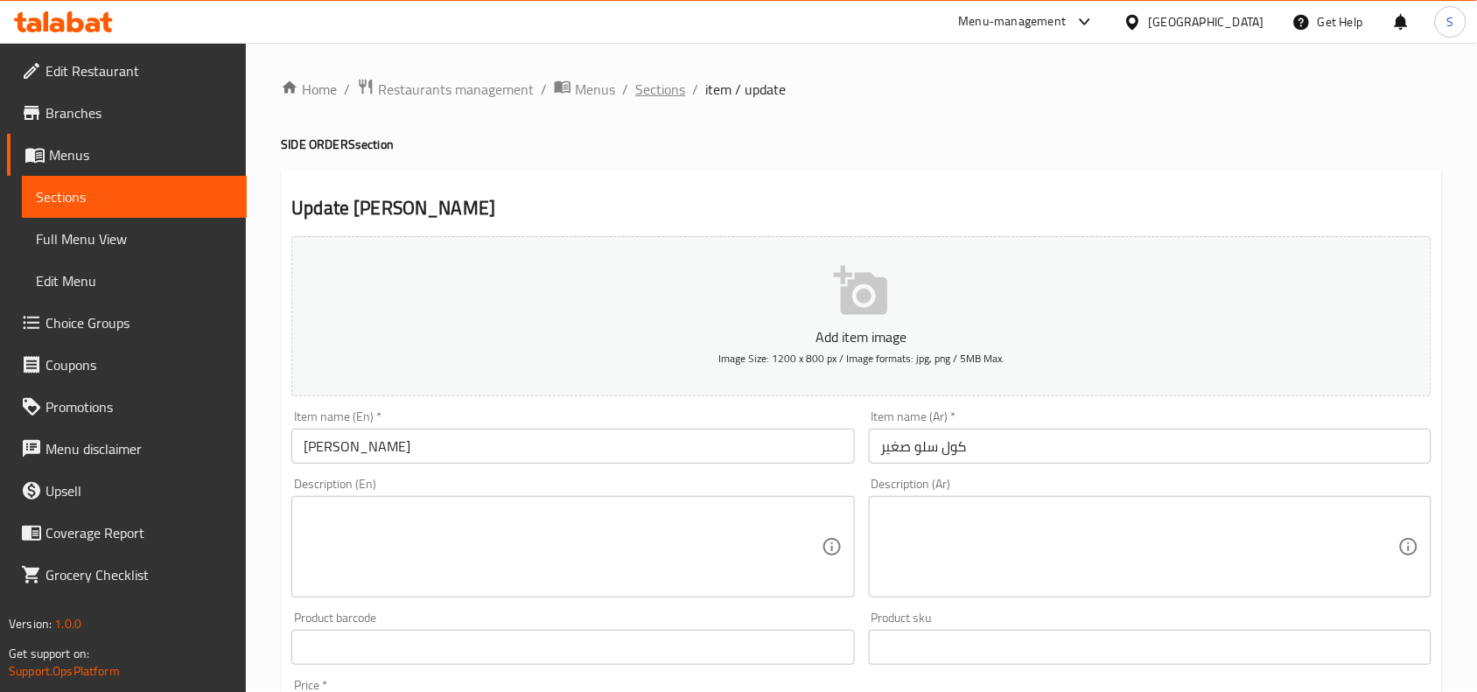
click at [661, 79] on span "Sections" at bounding box center [660, 89] width 50 height 21
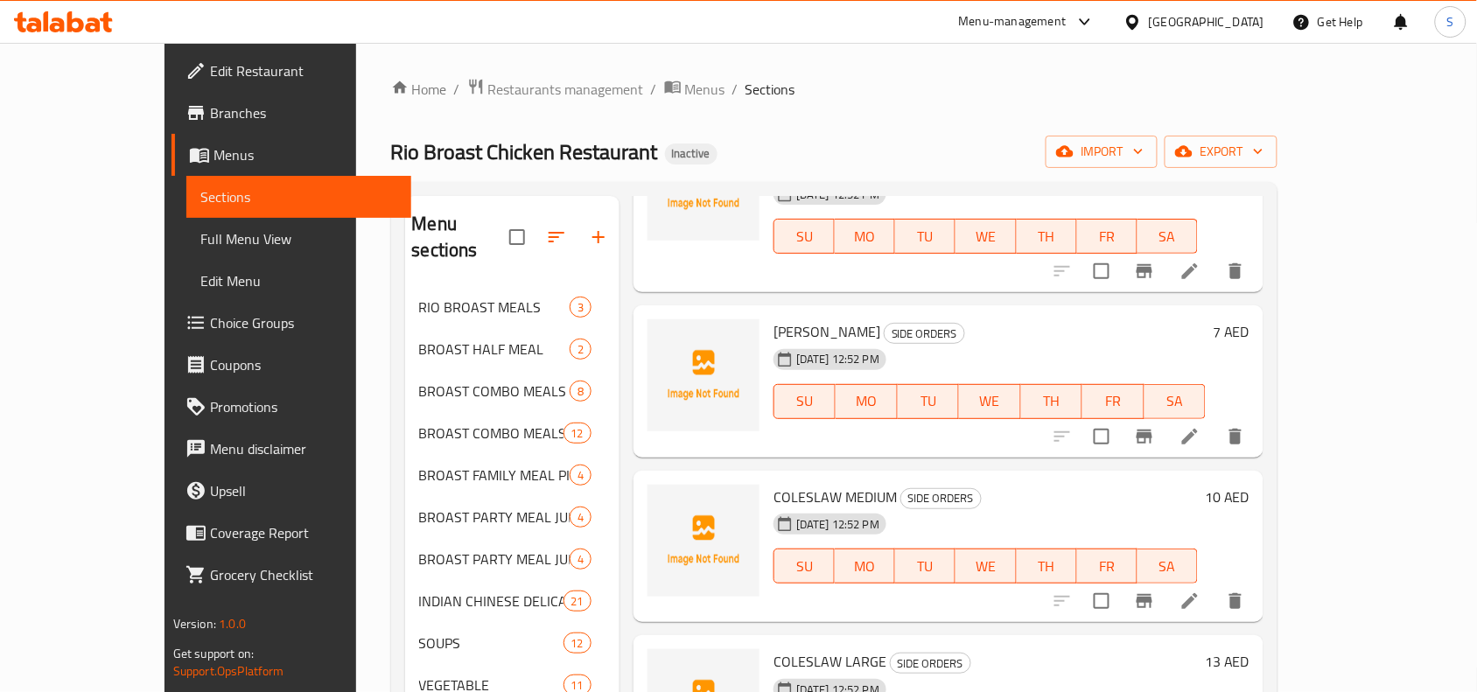
scroll to position [1633, 0]
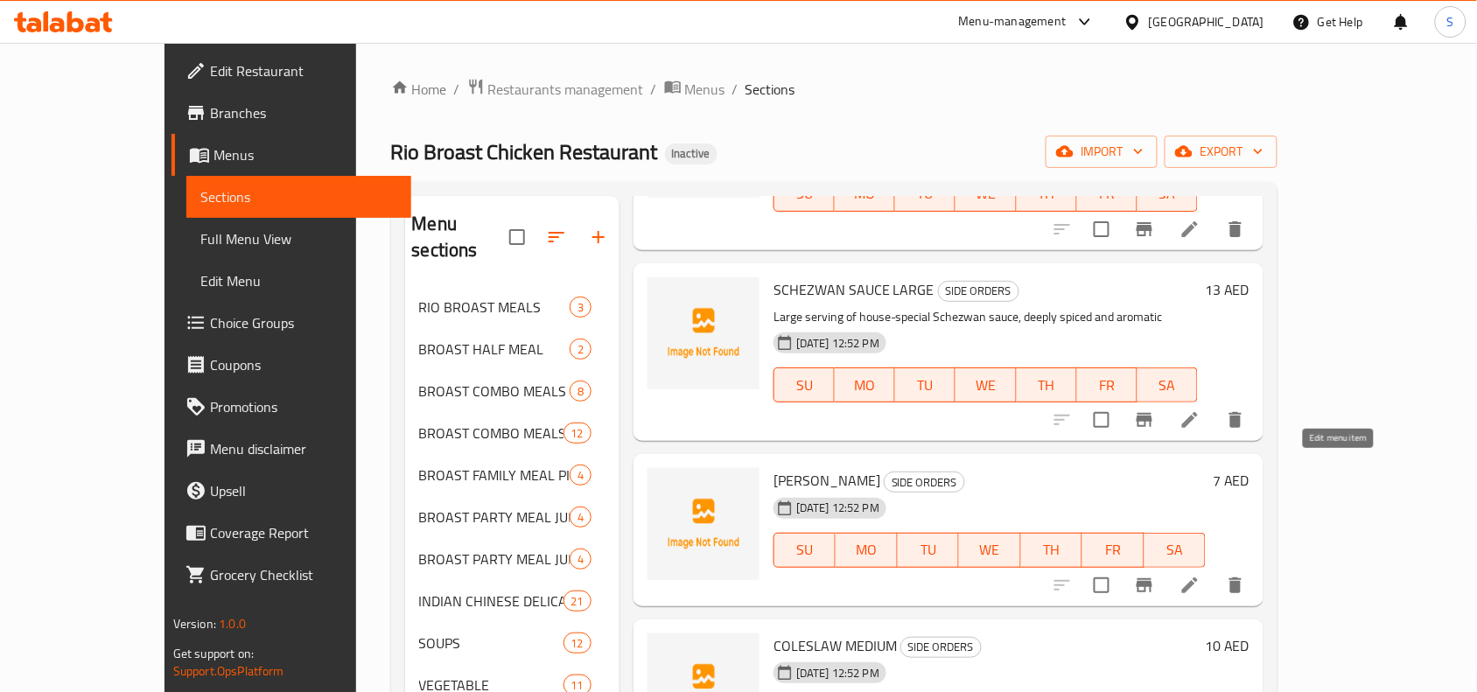
click at [1201, 575] on icon at bounding box center [1190, 585] width 21 height 21
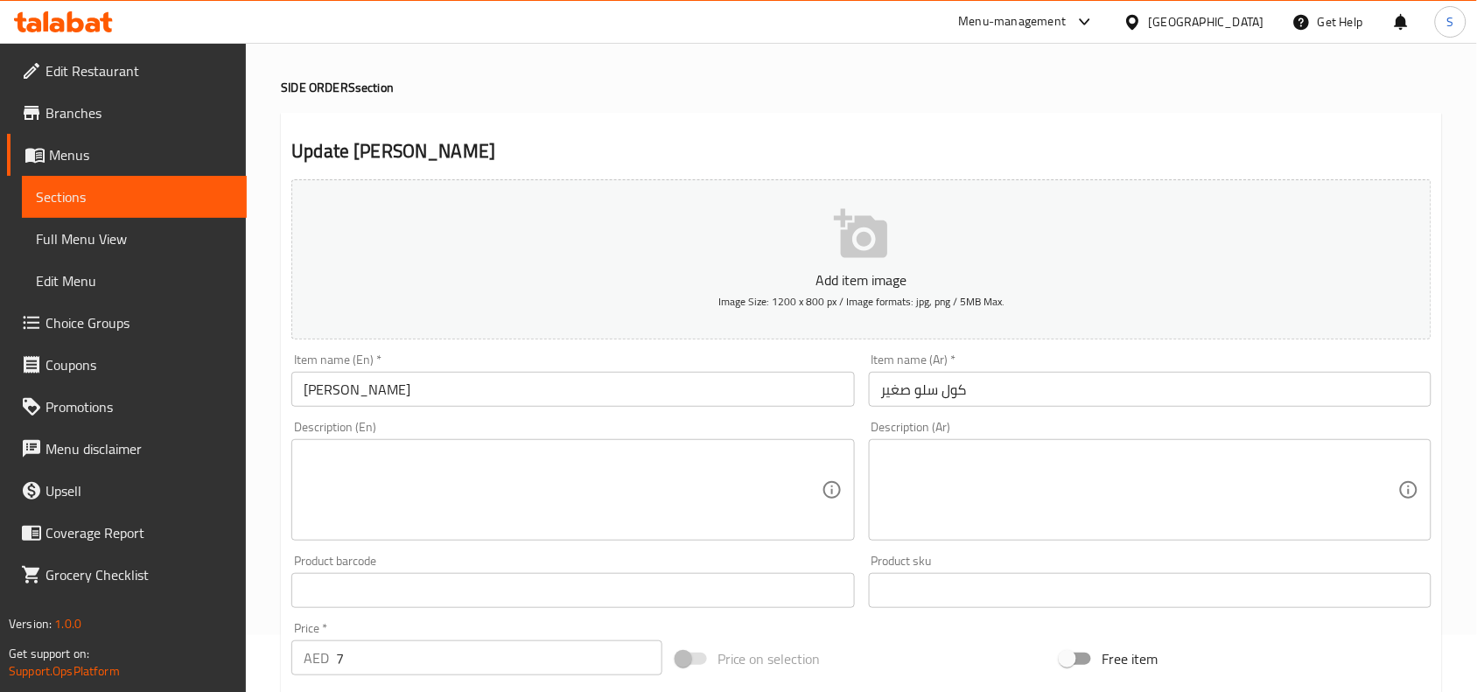
scroll to position [109, 0]
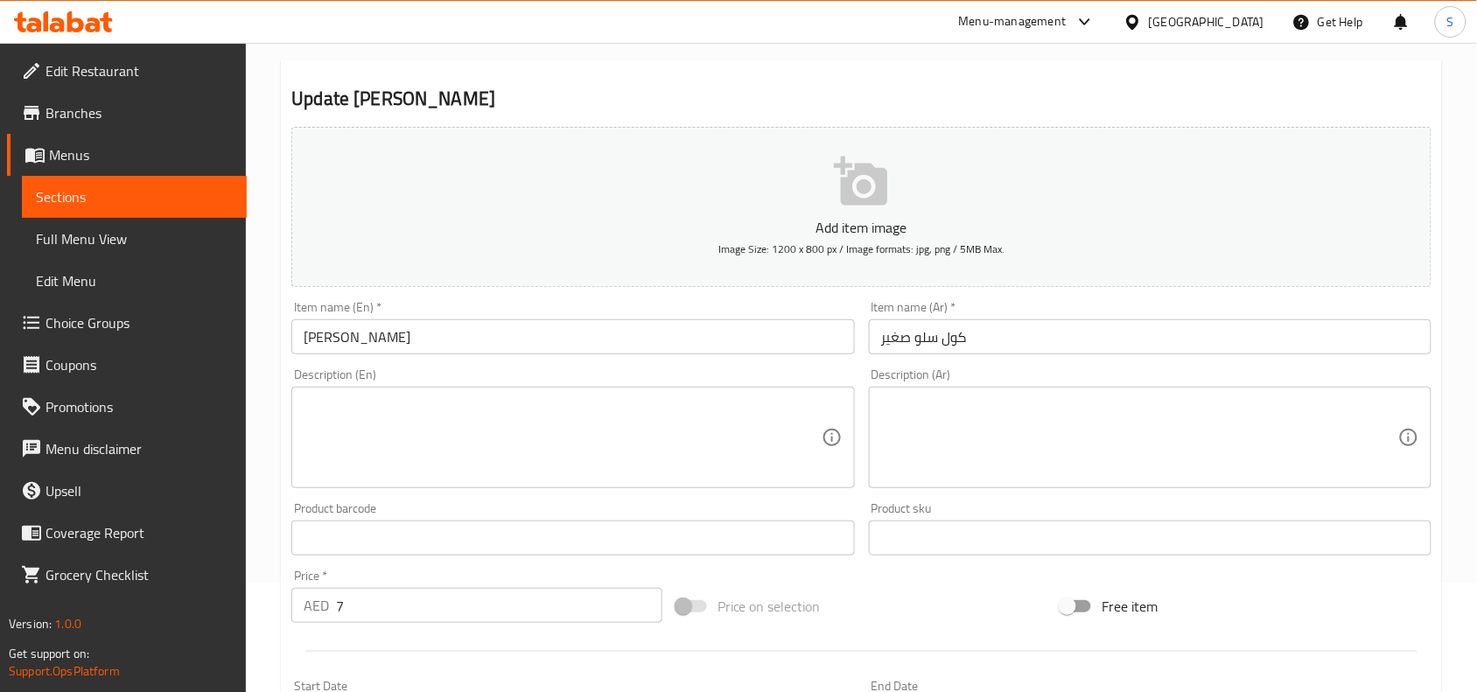
click at [718, 412] on textarea at bounding box center [562, 437] width 517 height 83
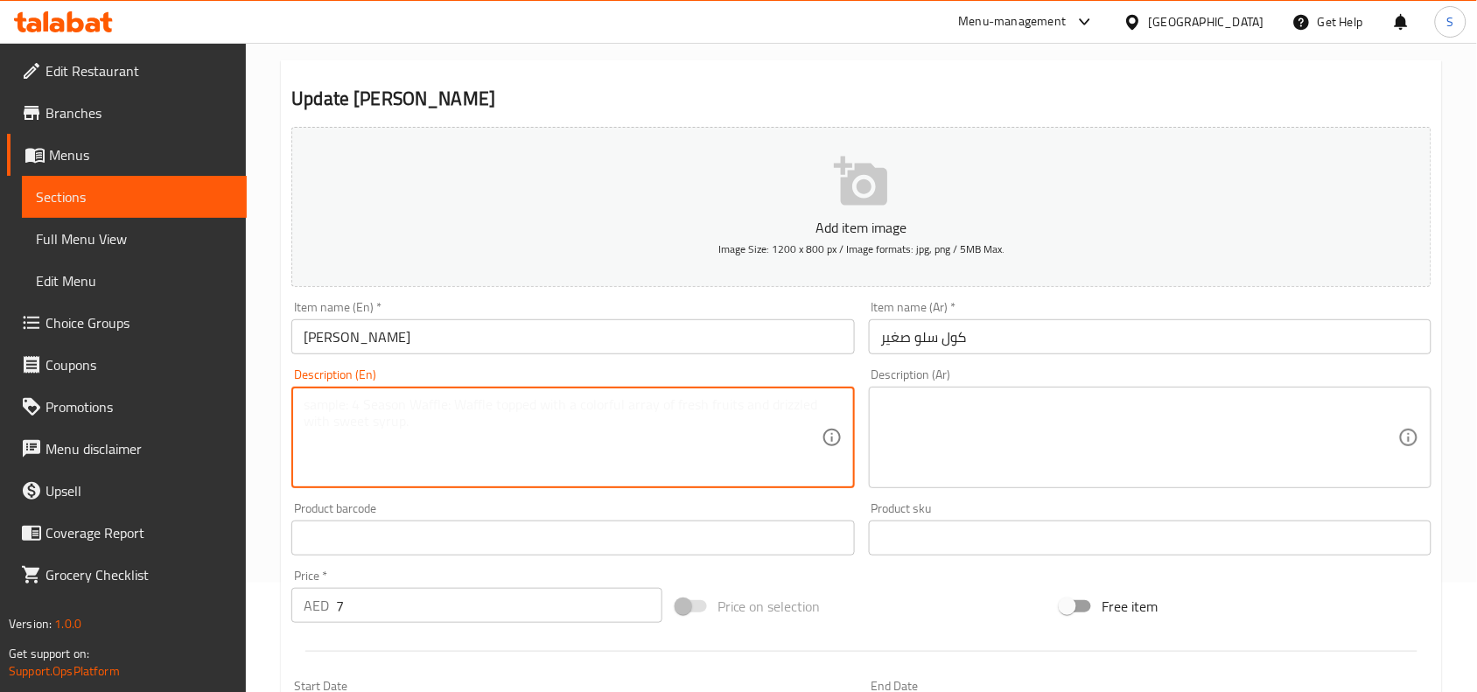
paste textarea "Small portion of freshly prepared coleslaw with shredded cabbage and carrots mi…"
drag, startPoint x: 401, startPoint y: 417, endPoint x: 598, endPoint y: 427, distance: 197.1
click at [598, 427] on textarea "Small portion of freshly prepared coleslaw with shredded cabbage and carrots mi…" at bounding box center [562, 437] width 517 height 83
type textarea "Small portion of freshly prepared coleslaw with shredded cabbage and carrots mi…"
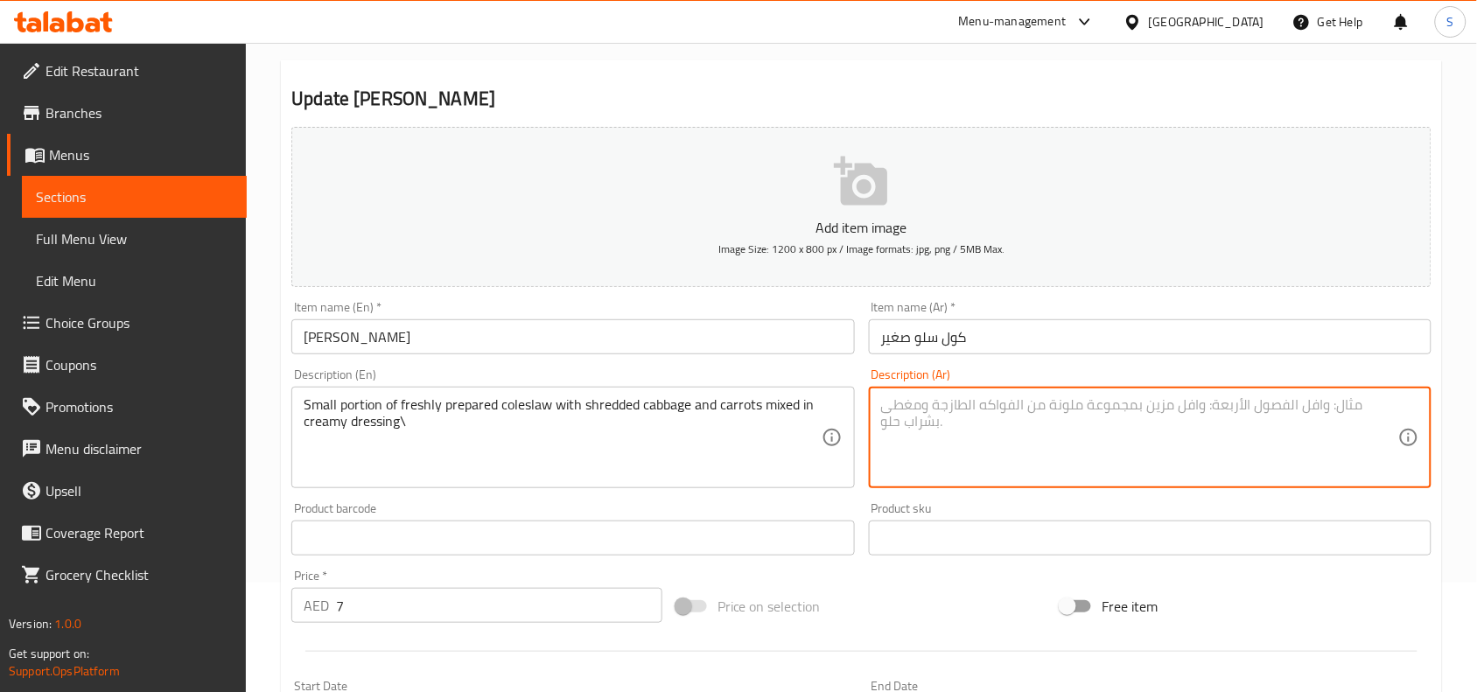
click at [1238, 434] on textarea at bounding box center [1139, 437] width 517 height 83
paste textarea "جزء صغير من سلطة الكرنب الطازجة المحضرة مع الملفوف المبشور والجزر الممزوج بصلصة…"
drag, startPoint x: 1245, startPoint y: 410, endPoint x: 1320, endPoint y: 405, distance: 74.5
click at [1320, 405] on textarea "جزء صغير من سلطة الكرنب الطازجة المحضرة مع الملفوف المبشور والجزر الممزوج بصلصة…" at bounding box center [1139, 437] width 517 height 83
drag, startPoint x: 1362, startPoint y: 421, endPoint x: 1192, endPoint y: 433, distance: 170.2
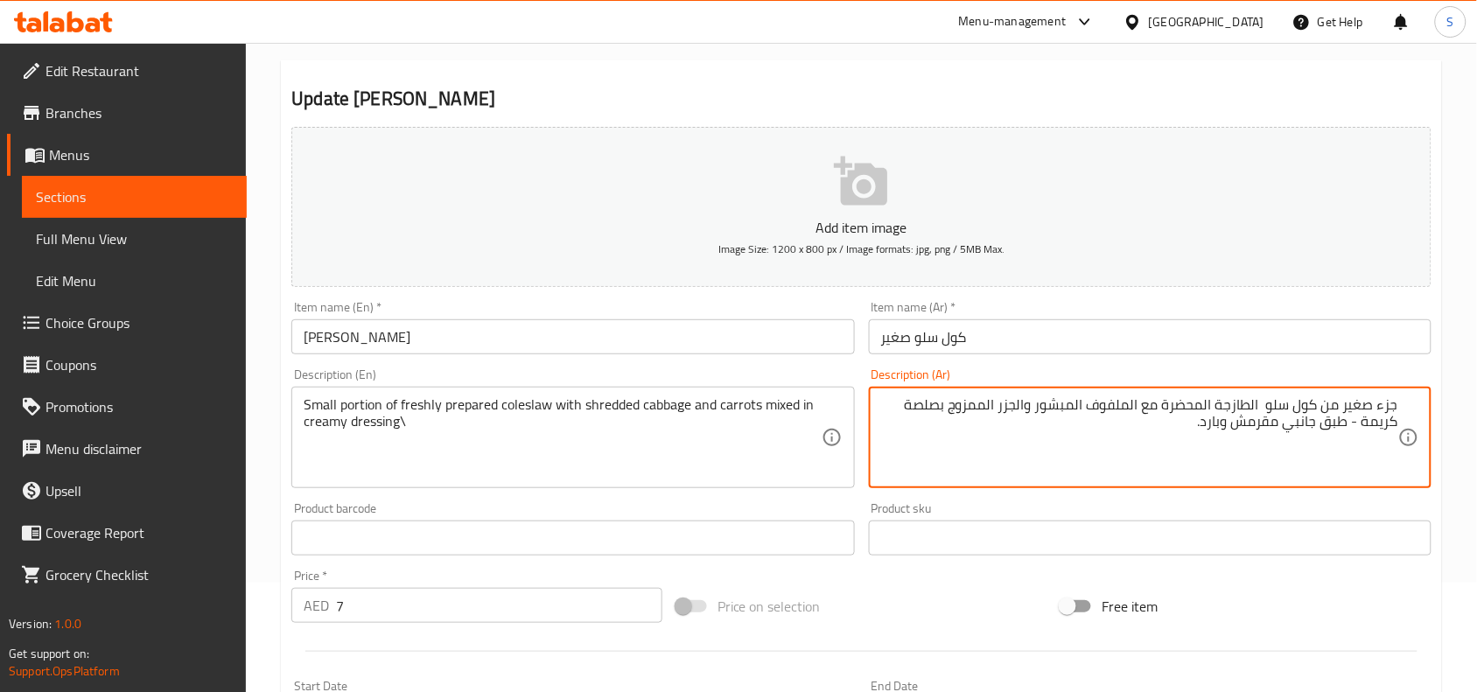
click at [1192, 433] on textarea "جزء صغير من كول سلو الطازجة المحضرة مع الملفوف المبشور والجزر الممزوج بصلصة كري…" at bounding box center [1139, 437] width 517 height 83
type textarea "جزء صغير من كول سلو الطازجة المحضرة مع الملفوف المبشور والجزر الممزوج بصلصة كري…"
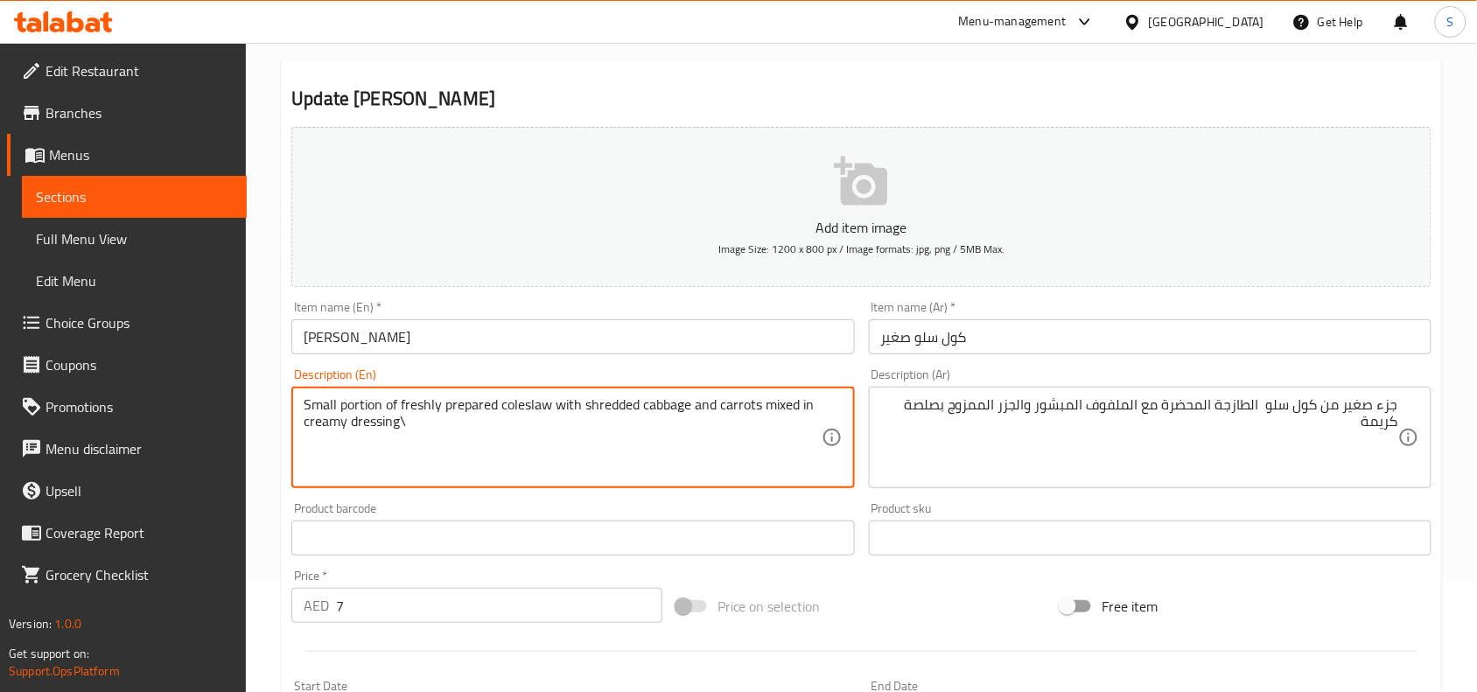
drag, startPoint x: 424, startPoint y: 431, endPoint x: 315, endPoint y: 431, distance: 109.4
click at [440, 422] on textarea "Small portion of freshly prepared coleslaw with shredded cabbage and carrots mi…" at bounding box center [562, 437] width 517 height 83
type textarea "Small portion of freshly prepared coleslaw with shredded cabbage and carrots mi…"
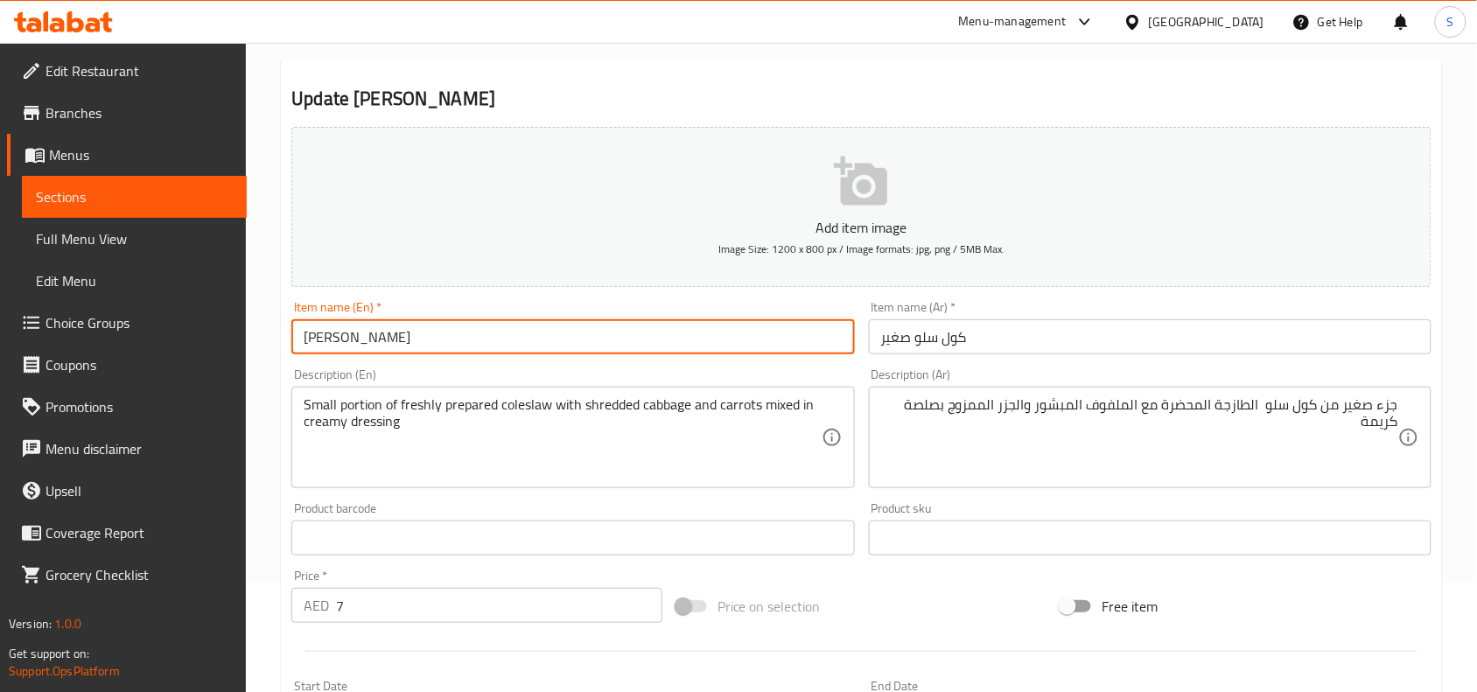
click at [633, 343] on input "[PERSON_NAME]" at bounding box center [572, 336] width 563 height 35
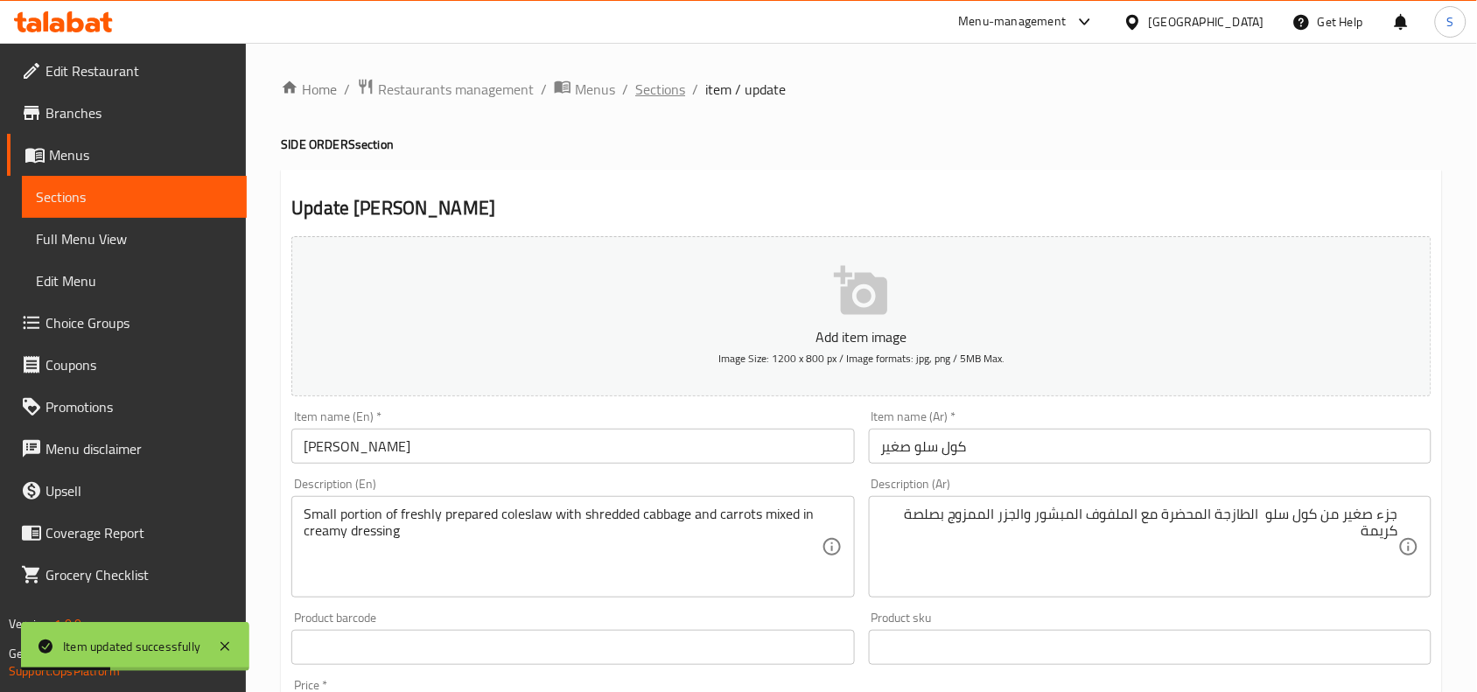
click at [646, 92] on span "Sections" at bounding box center [660, 89] width 50 height 21
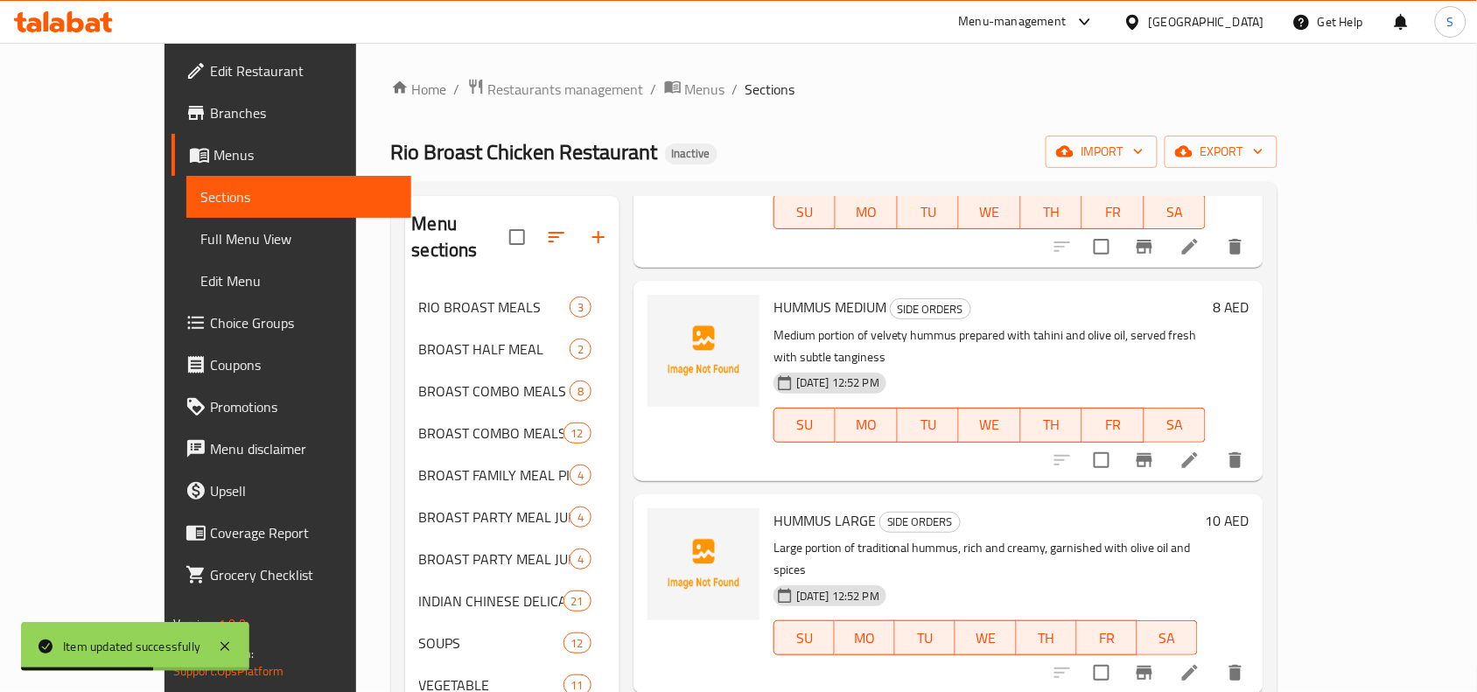
scroll to position [219, 0]
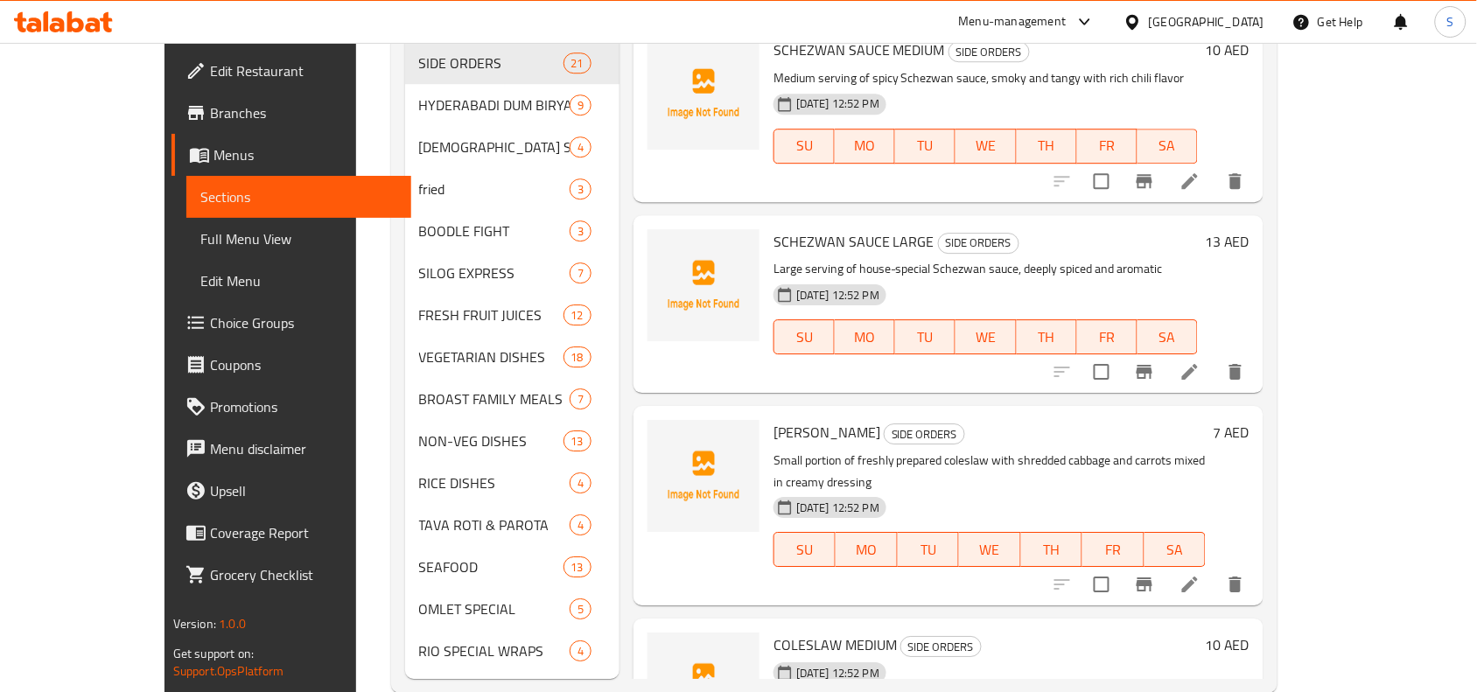
click at [1087, 258] on p "Large serving of house-special Schezwan sauce, deeply spiced and aromatic" at bounding box center [986, 269] width 424 height 22
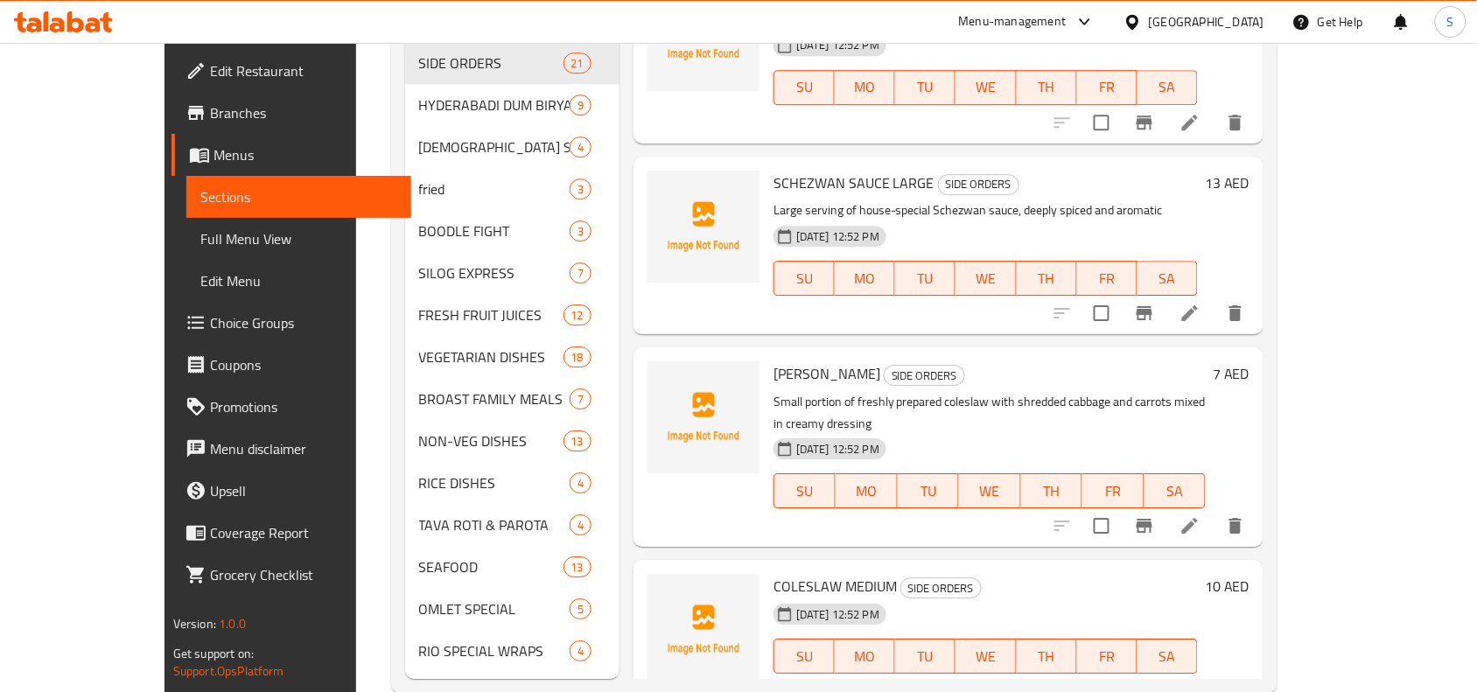
scroll to position [328, 0]
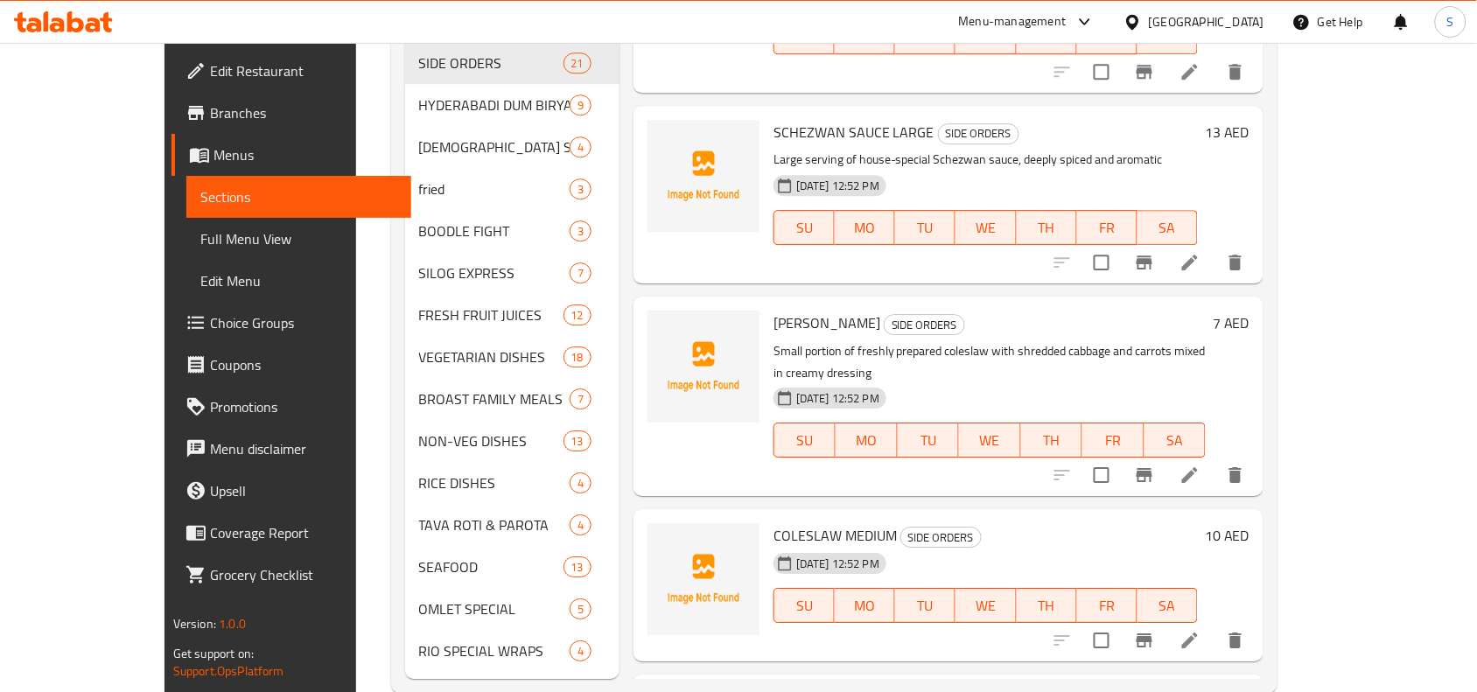
click at [1201, 630] on icon at bounding box center [1190, 640] width 21 height 21
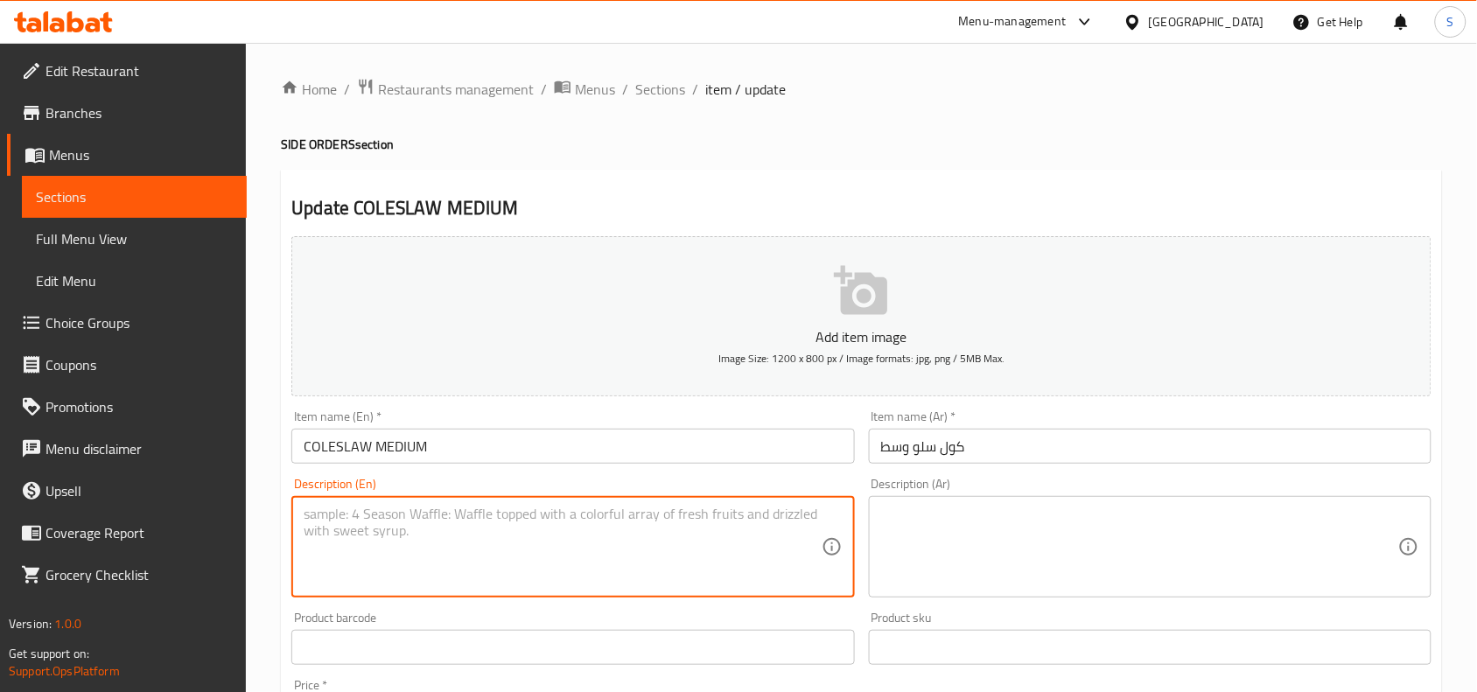
click at [762, 549] on textarea at bounding box center [562, 547] width 517 height 83
paste textarea "Medium portion of crunchy coleslaw tossed with creamy mayo dressing — balances …"
type textarea "Medium portion of crunchy coleslaw tossed with creamy mayo dressing — balances …"
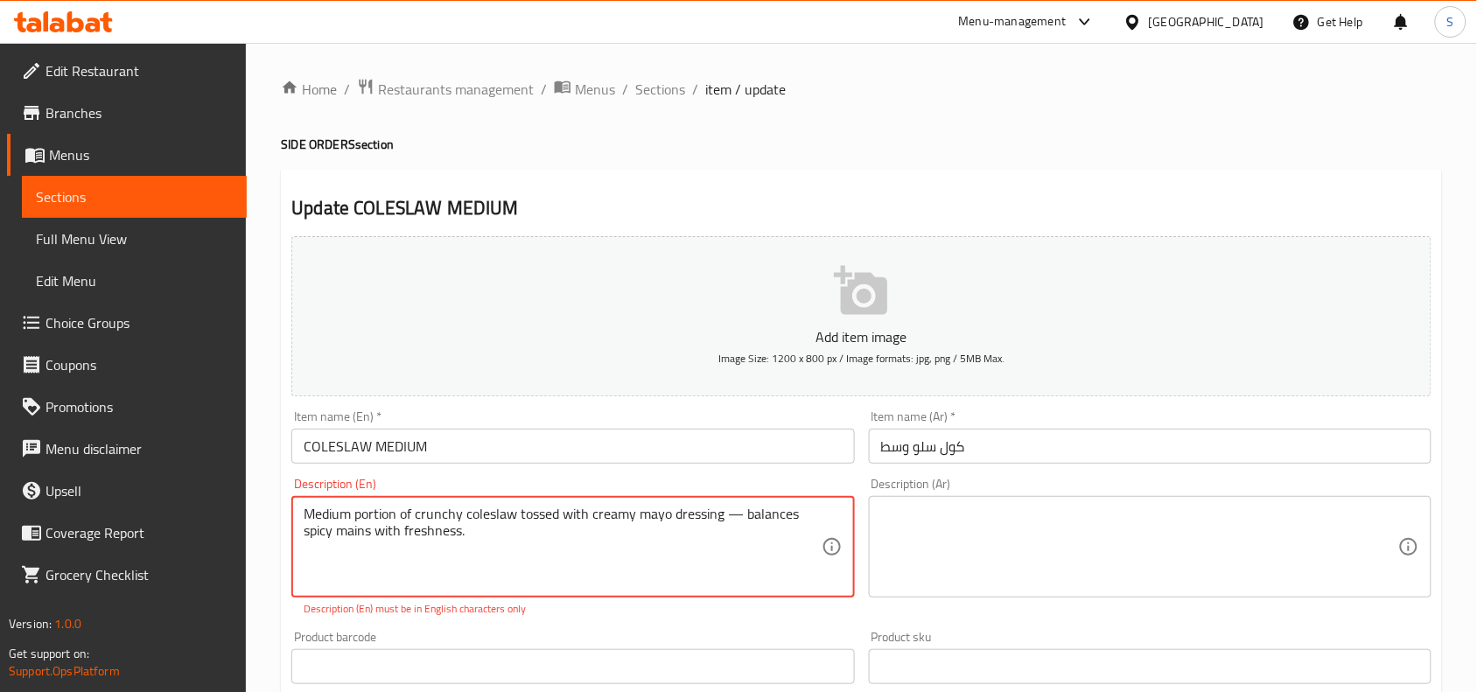
click at [1167, 539] on textarea at bounding box center [1139, 547] width 517 height 83
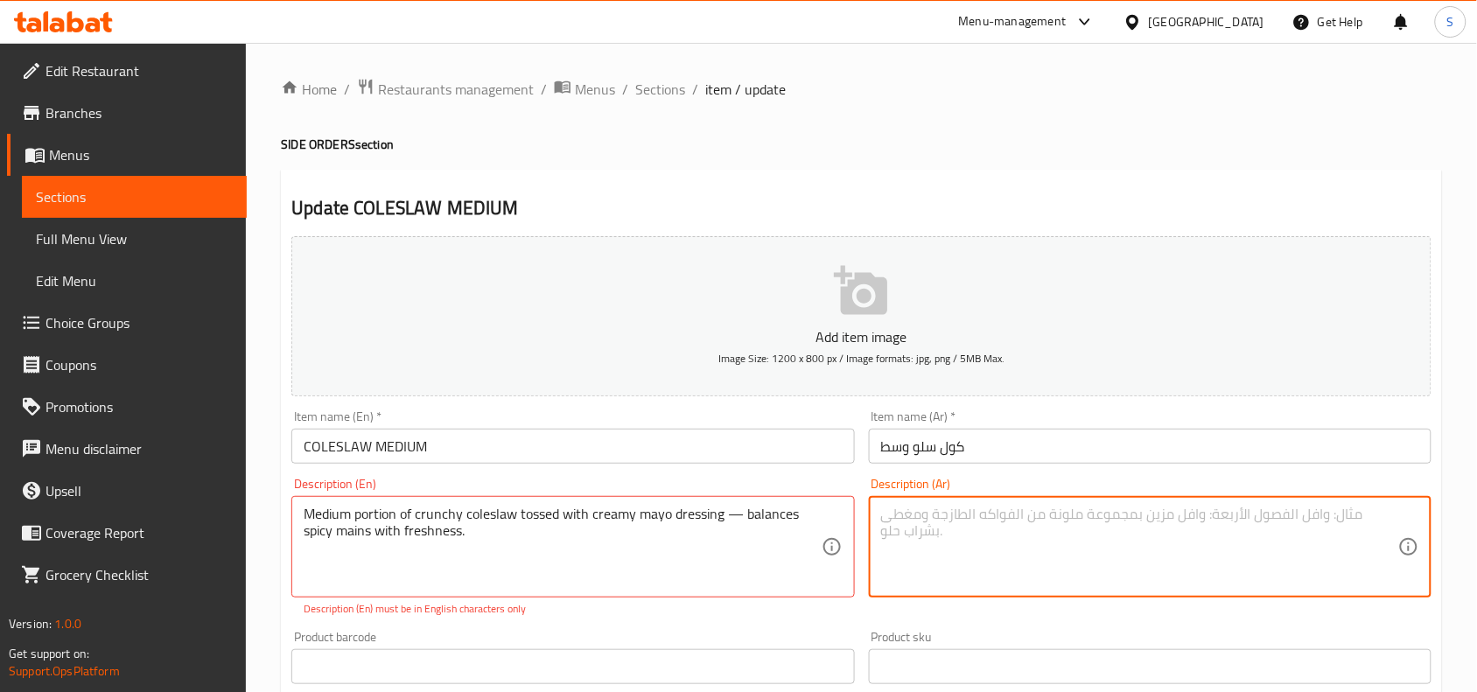
paste textarea "حصة متوسطة الحجم من سلطة الكرنب المقرمشة الممزوجة بصلصة المايونيز الكريمية - تو…"
type textarea "حصة متوسطة الحجم من سلطة الكرنب المقرمشة الممزوجة بصلصة المايونيز الكريمية - تو…"
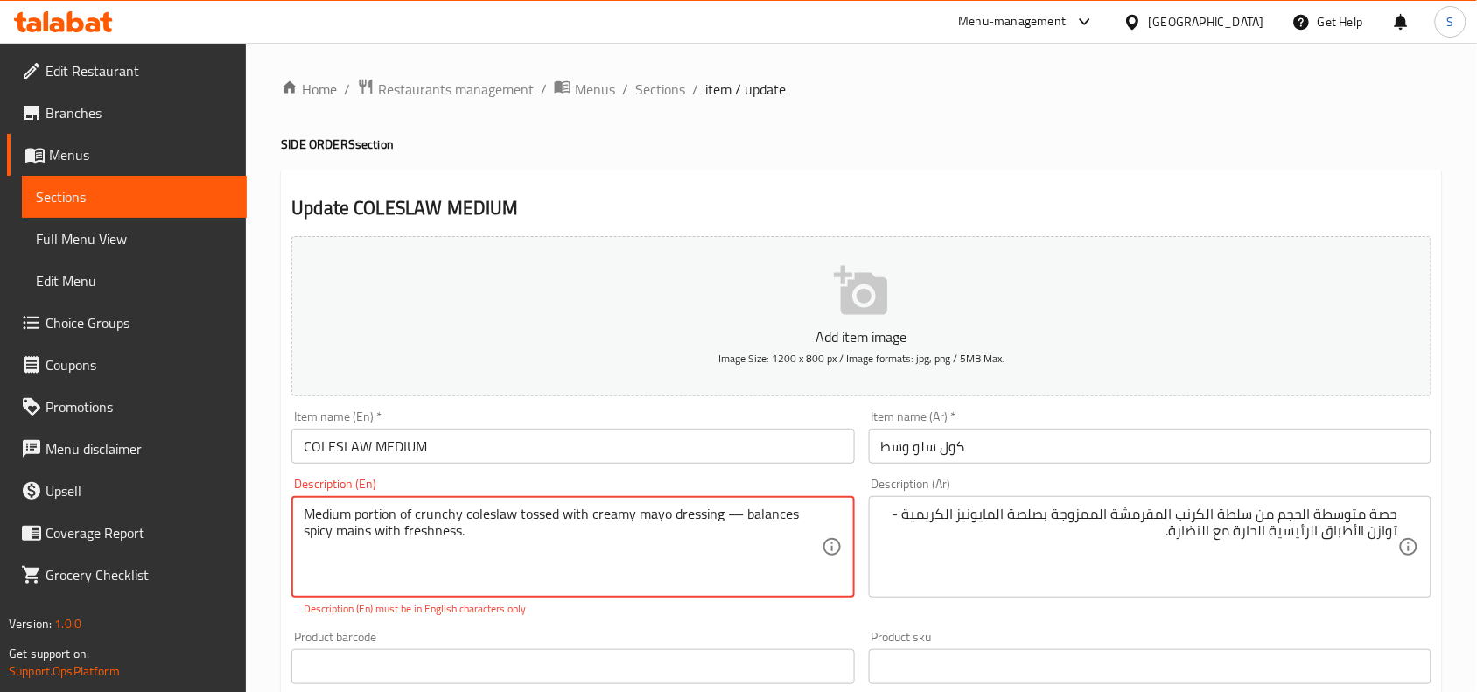
drag, startPoint x: 727, startPoint y: 514, endPoint x: 744, endPoint y: 512, distance: 16.7
type textarea "Medium portion of crunchy coleslaw tossed with creamy mayo dressing balances sp…"
click at [816, 447] on input "COLESLAW MEDIUM" at bounding box center [572, 446] width 563 height 35
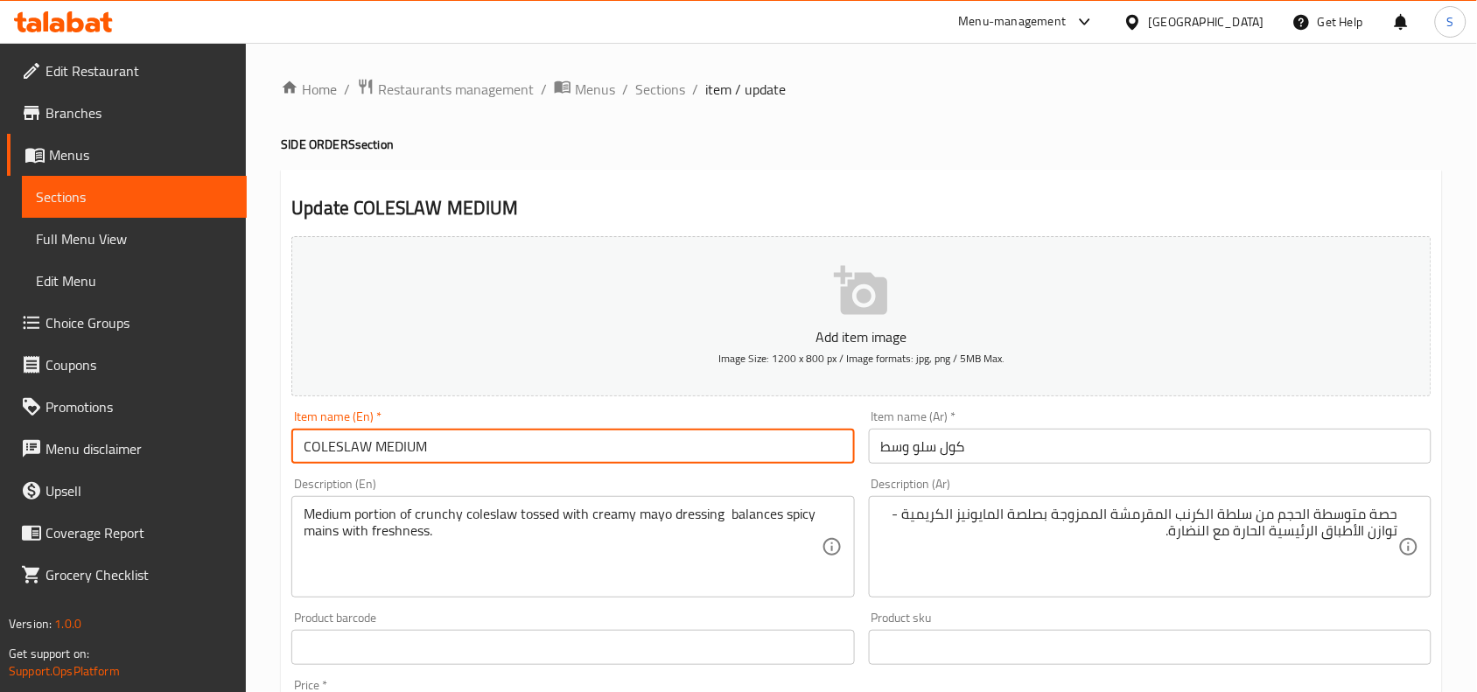
click at [1041, 453] on input "كول سلو وسط" at bounding box center [1150, 446] width 563 height 35
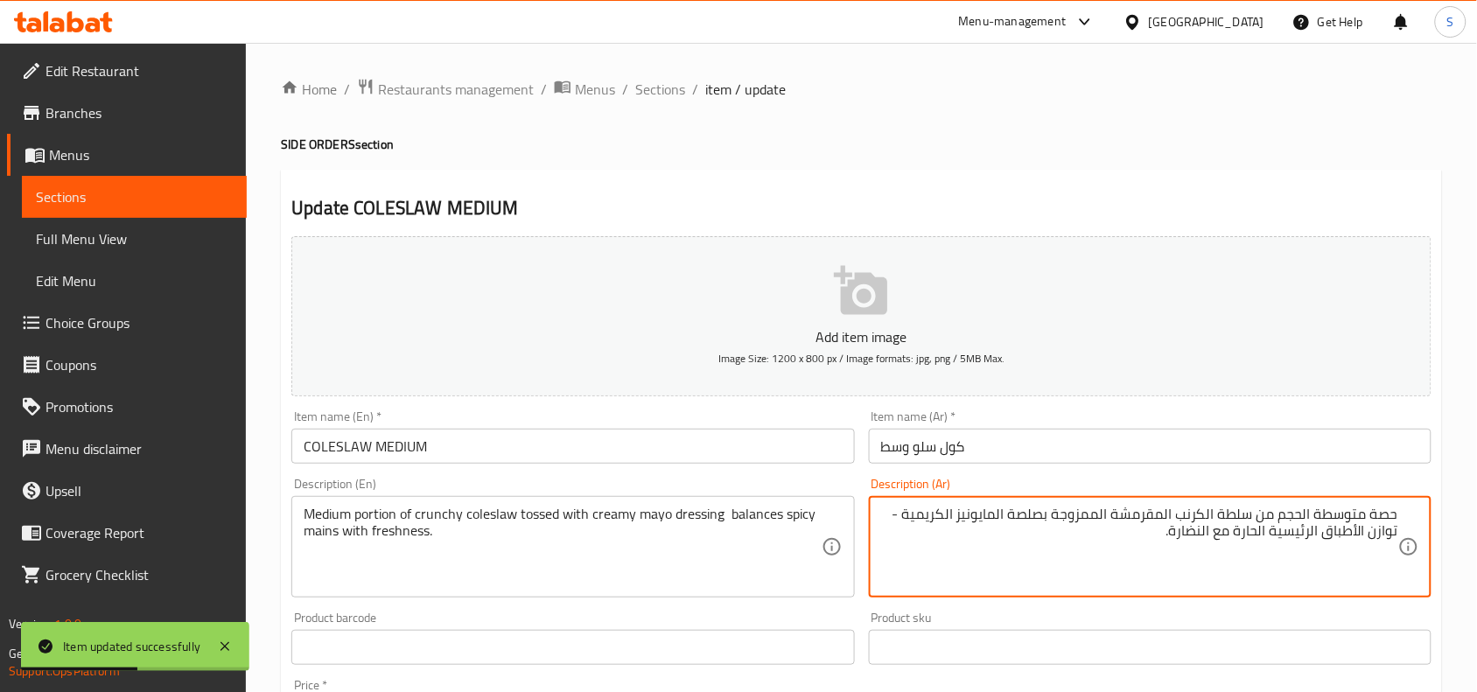
drag, startPoint x: 1178, startPoint y: 514, endPoint x: 1251, endPoint y: 509, distance: 73.6
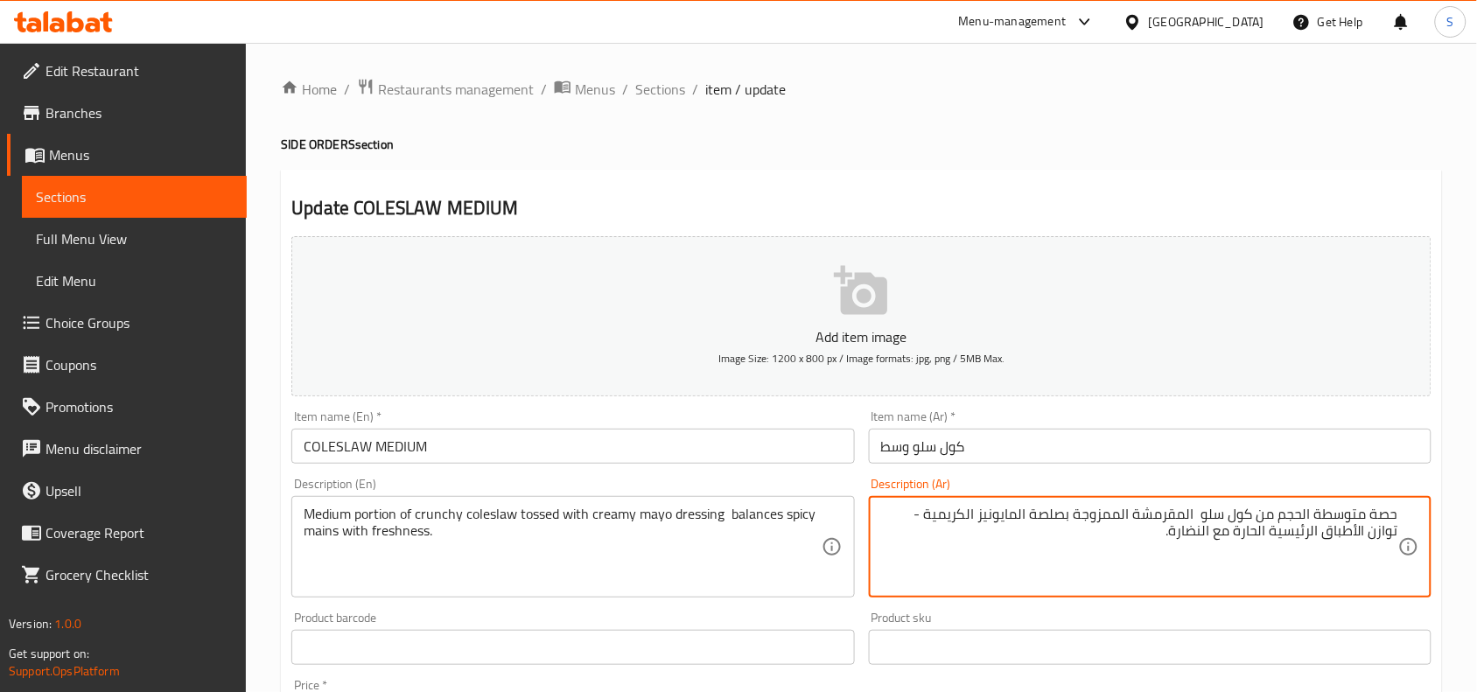
click at [1092, 510] on textarea "حصة متوسطة الحجم من كول سلو المقرمشة الممزوجة بصلصة المايونيز الكريمية - توازن …" at bounding box center [1139, 547] width 517 height 83
type textarea "حصة متوسطة الحجم من كول سلو المقرمشة مغموسة بصلصة المايونيز الكريمية - توازن ال…"
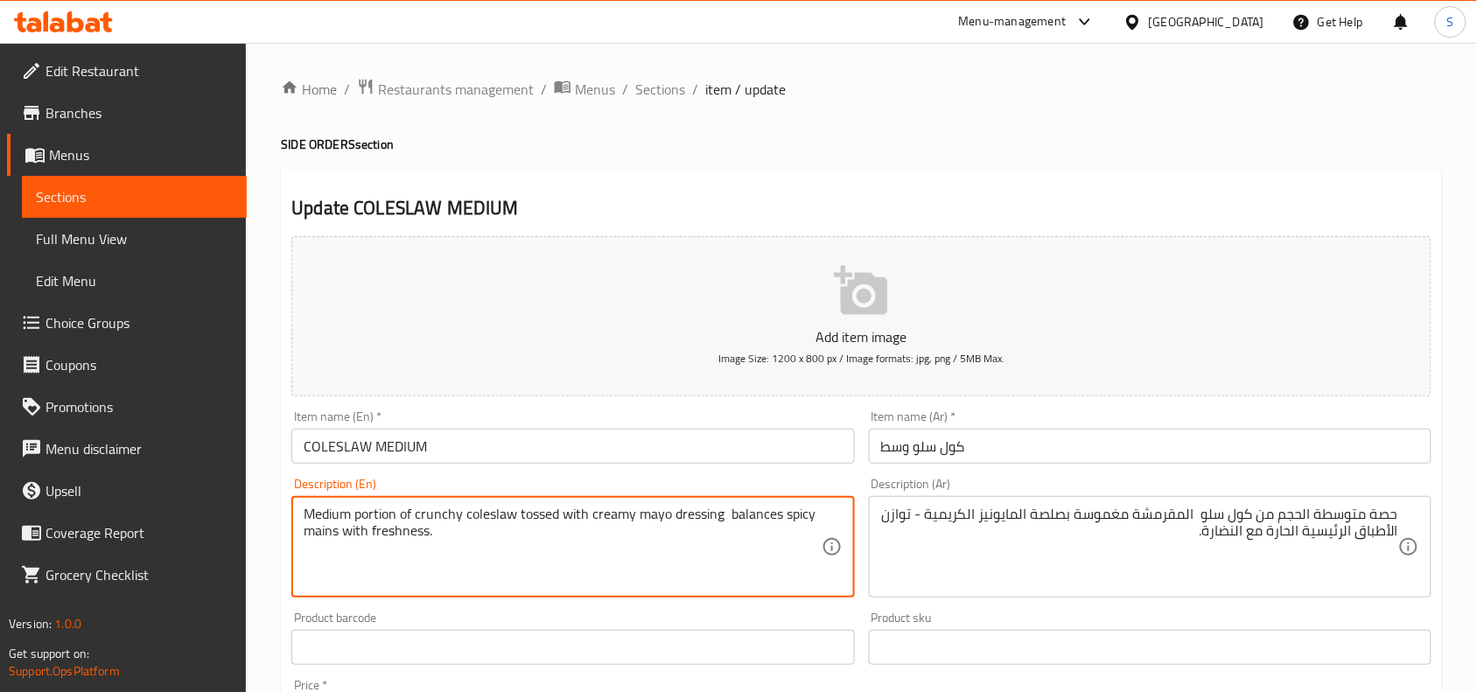
click at [1295, 466] on div "Item name (Ar)   * كول سلو وسط Item name (Ar) *" at bounding box center [1150, 436] width 577 height 67
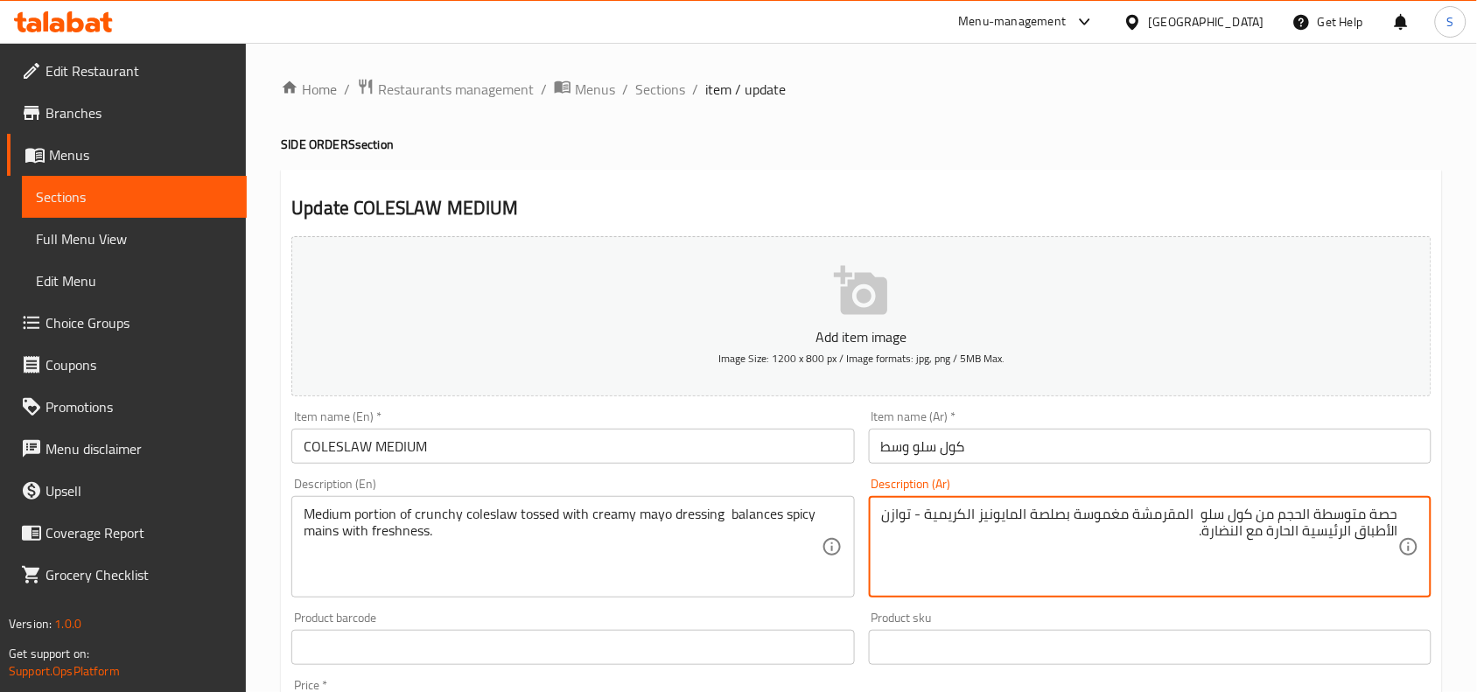
click at [1221, 528] on textarea "حصة متوسطة الحجم من كول سلو المقرمشة مغموسة بصلصة المايونيز الكريمية - توازن ال…" at bounding box center [1139, 547] width 517 height 83
click at [1069, 424] on div "Item name (Ar)   * كول سلو وسط Item name (Ar) *" at bounding box center [1150, 436] width 563 height 53
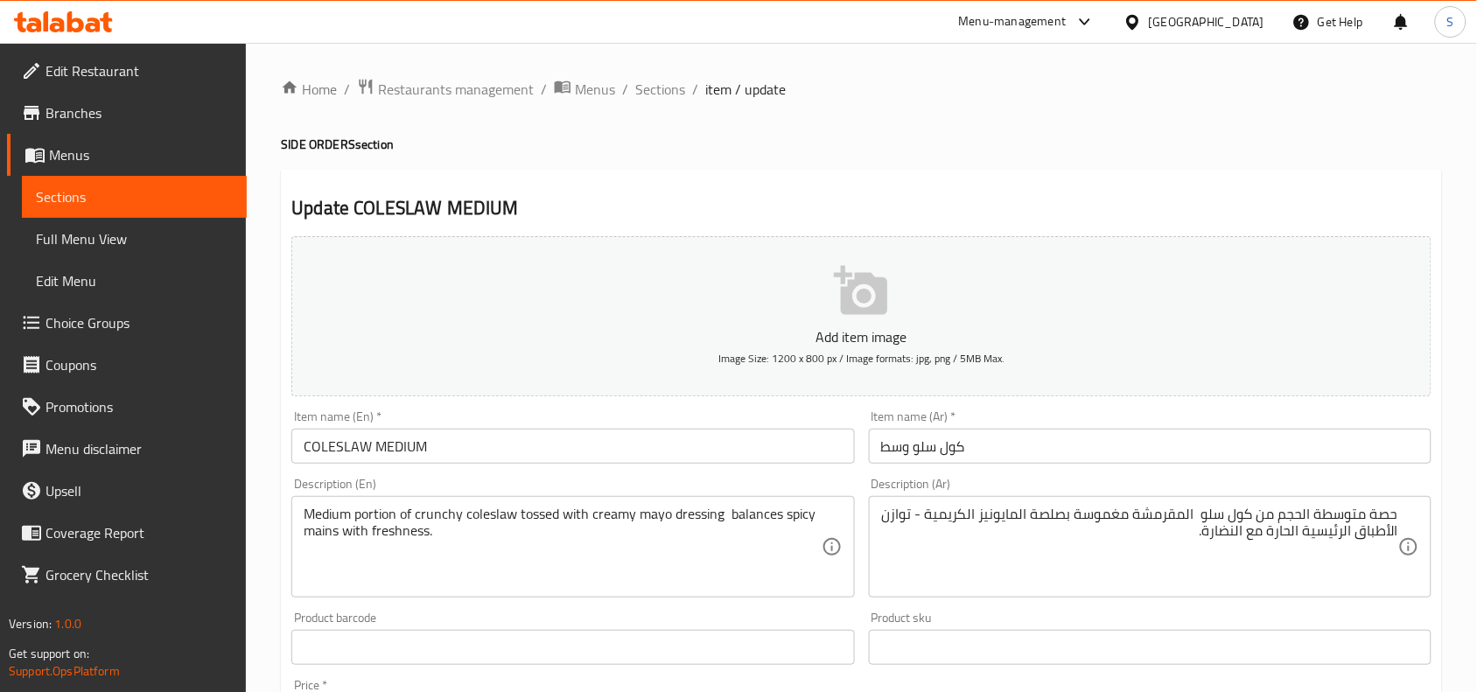
click at [1063, 453] on input "كول سلو وسط" at bounding box center [1150, 446] width 563 height 35
click at [645, 90] on span "Sections" at bounding box center [660, 89] width 50 height 21
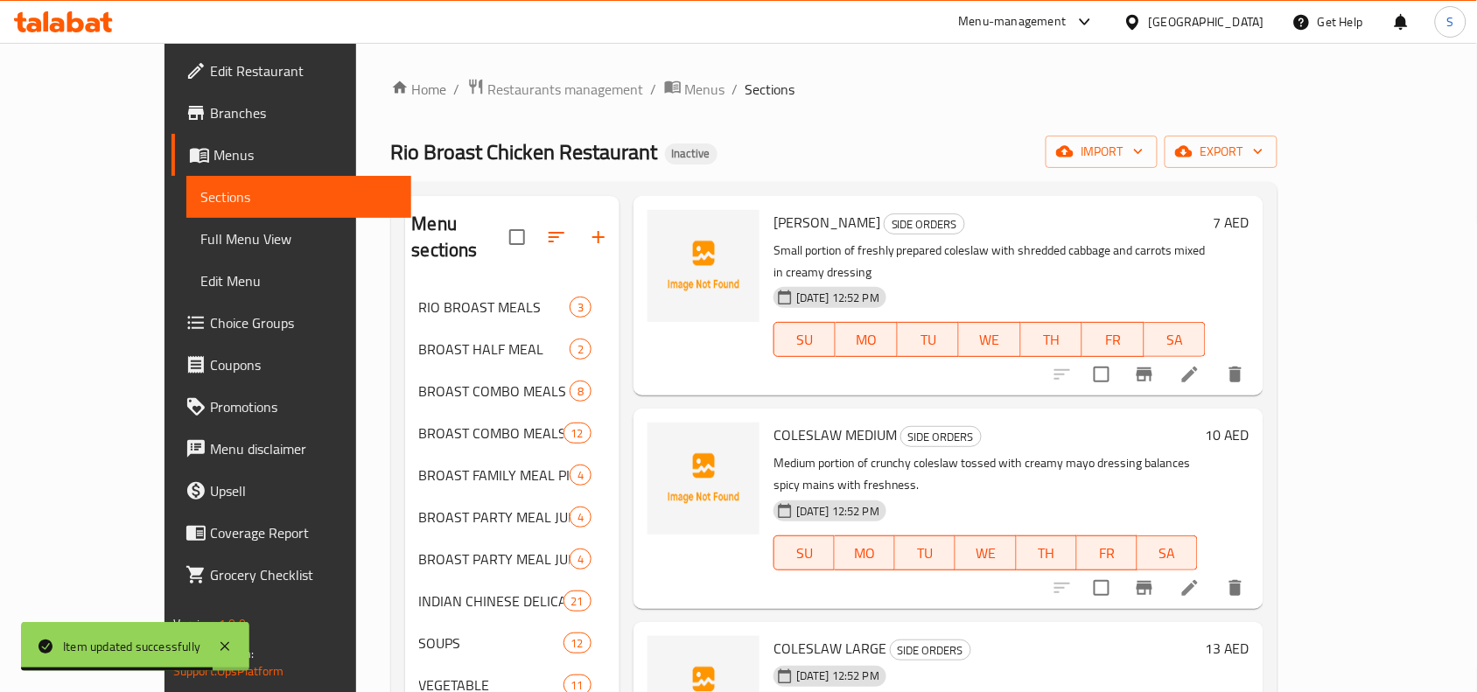
scroll to position [1904, 0]
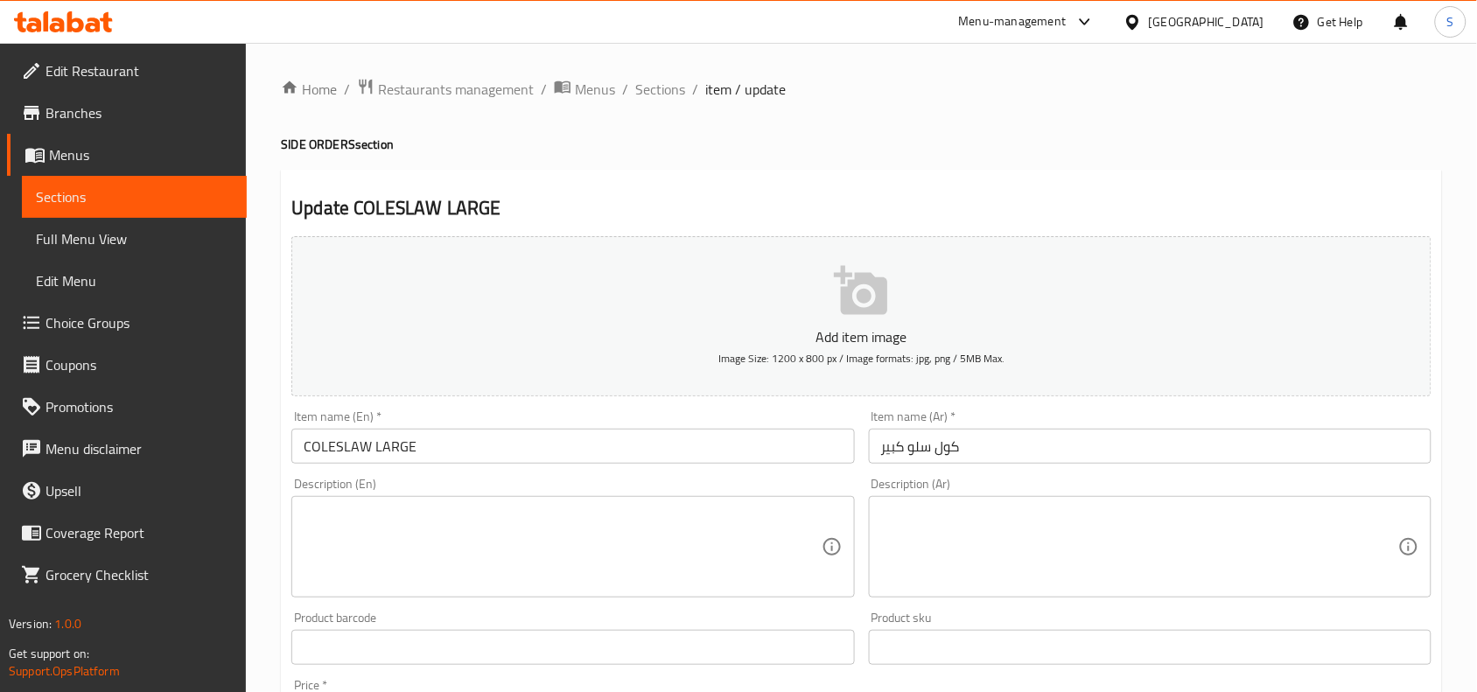
click at [772, 569] on textarea at bounding box center [562, 547] width 517 height 83
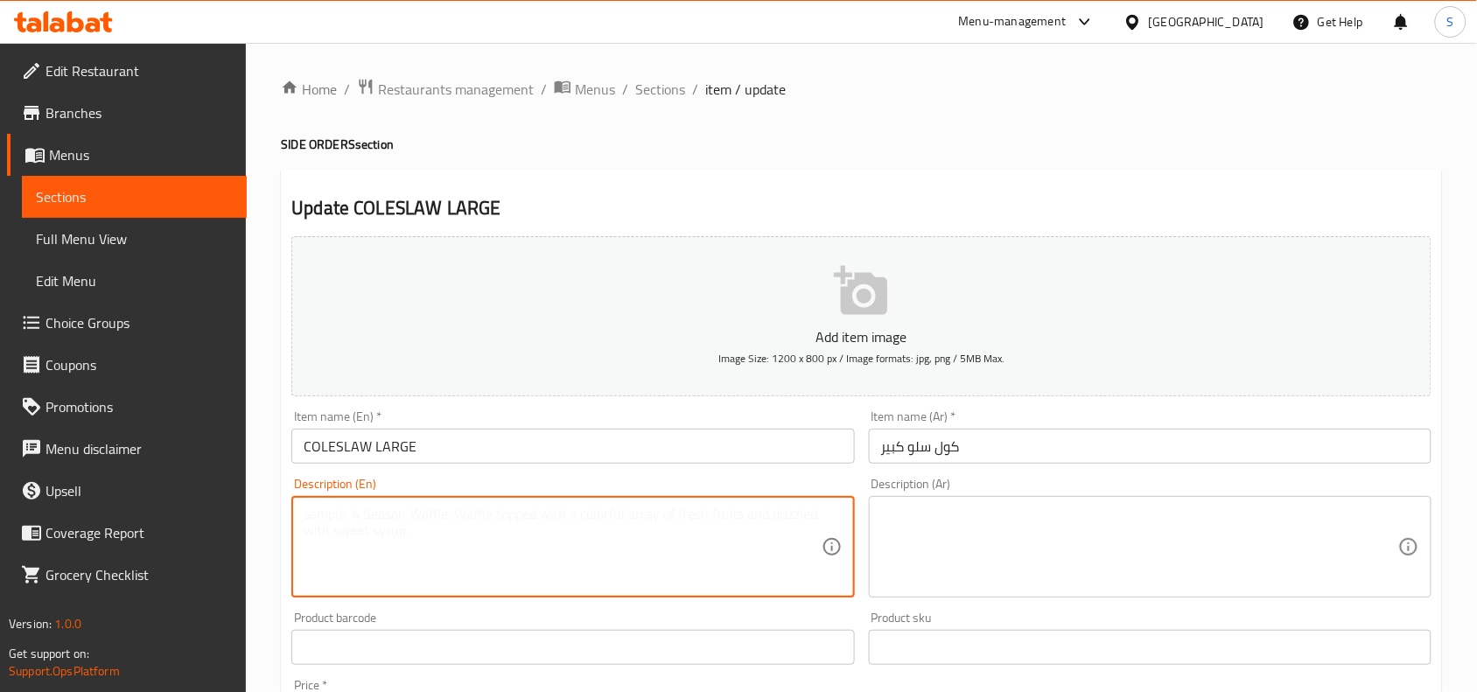
paste textarea "Large portion of coleslaw, chilled and creamy with crunchy vegetables — great a…"
type textarea "Large portion of coleslaw, chilled and creamy with crunchy vegetables — great a…"
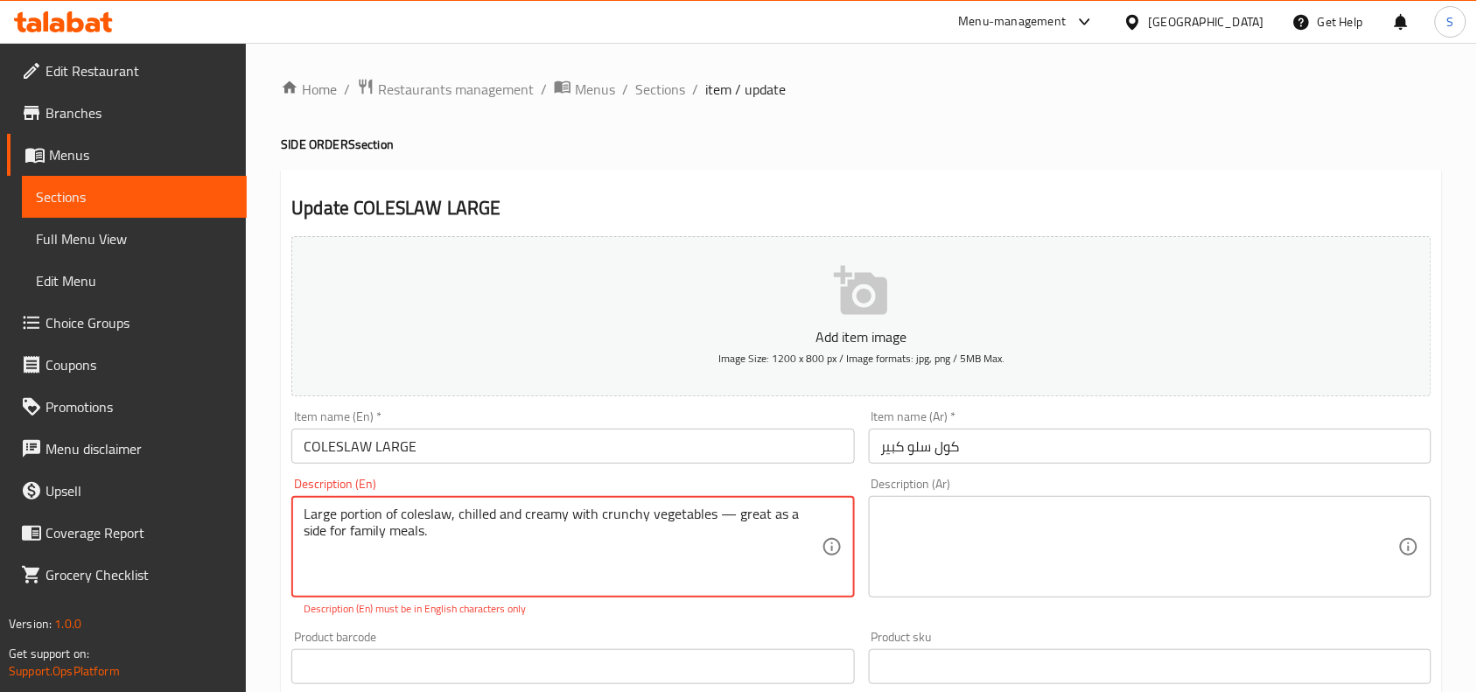
click at [984, 545] on textarea at bounding box center [1139, 547] width 517 height 83
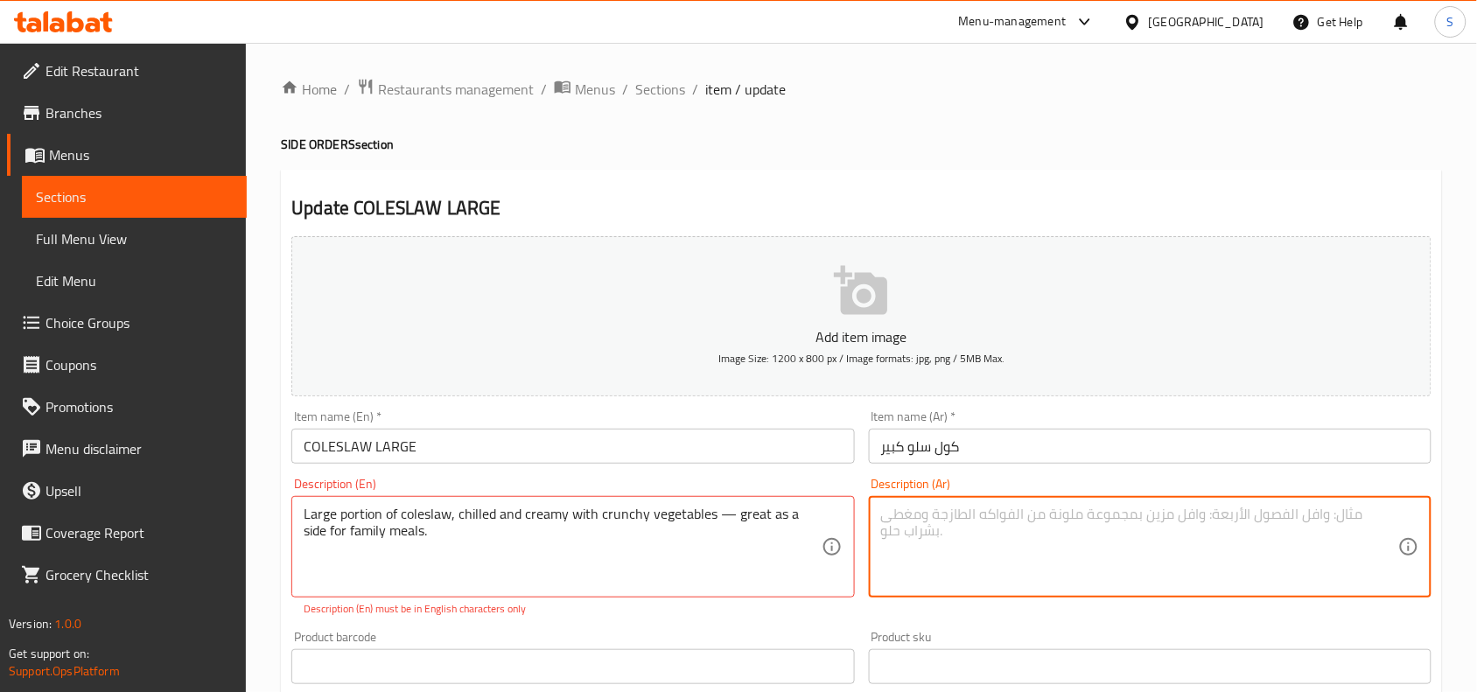
paste textarea "حصة كبيرة من سلطة الكرنب المبردة والكريمة مع الخضار المقرمشة - رائعة كطبق جانبي…"
type textarea "حصة كبيرة من سلطة الكرنب المبردة والكريمة مع الخضار المقرمشة - رائعة كطبق جانبي…"
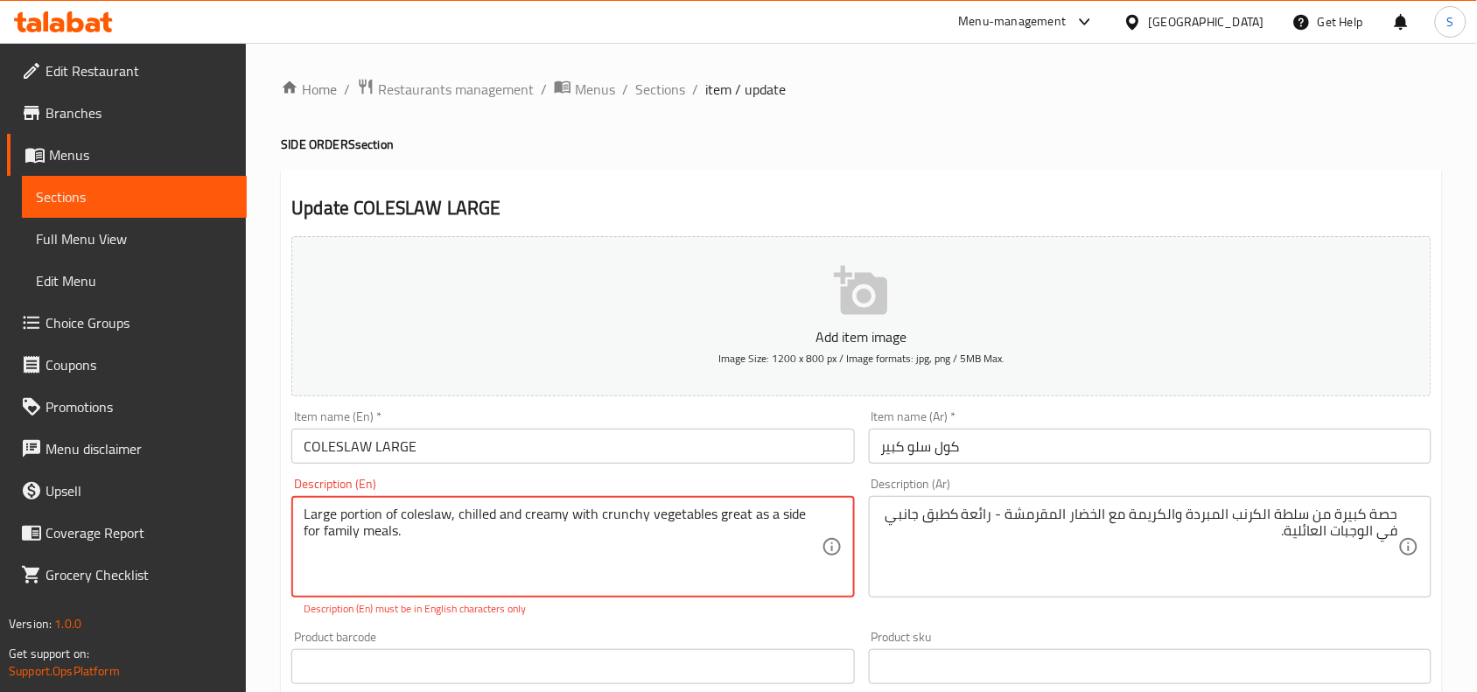
type textarea "Large portion of coleslaw, chilled and creamy with crunchy vegetables great as …"
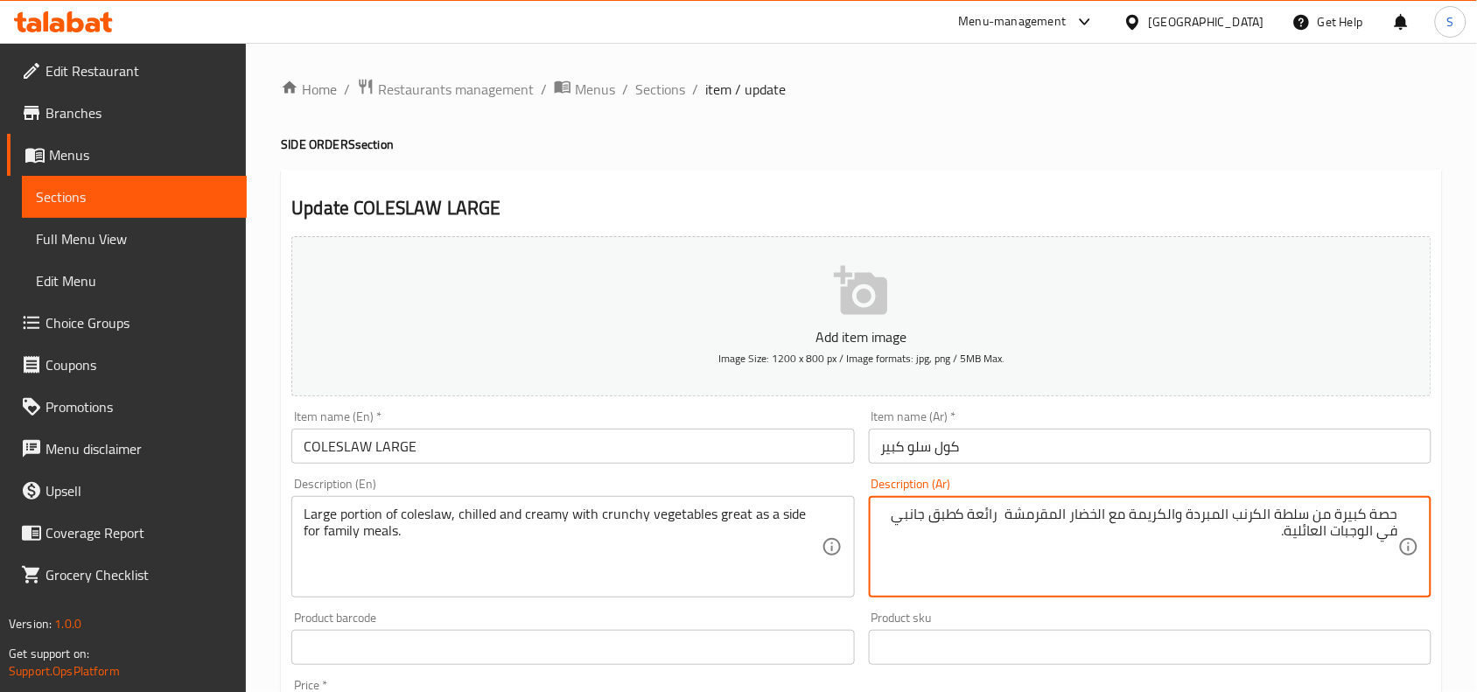
drag, startPoint x: 1232, startPoint y: 516, endPoint x: 1313, endPoint y: 518, distance: 80.5
click at [1313, 518] on textarea "حصة كبيرة من سلطة الكرنب المبردة والكريمة مع الخضار المقرمشة رائعة كطبق جانبي ف…" at bounding box center [1139, 547] width 517 height 83
type textarea "حصة كبيرة من كول سلو المبردة والكريمة مع الخضار المقرمشة رائعة كطبق جانبي في ال…"
click at [1033, 455] on input "كول سلو كبير" at bounding box center [1150, 446] width 563 height 35
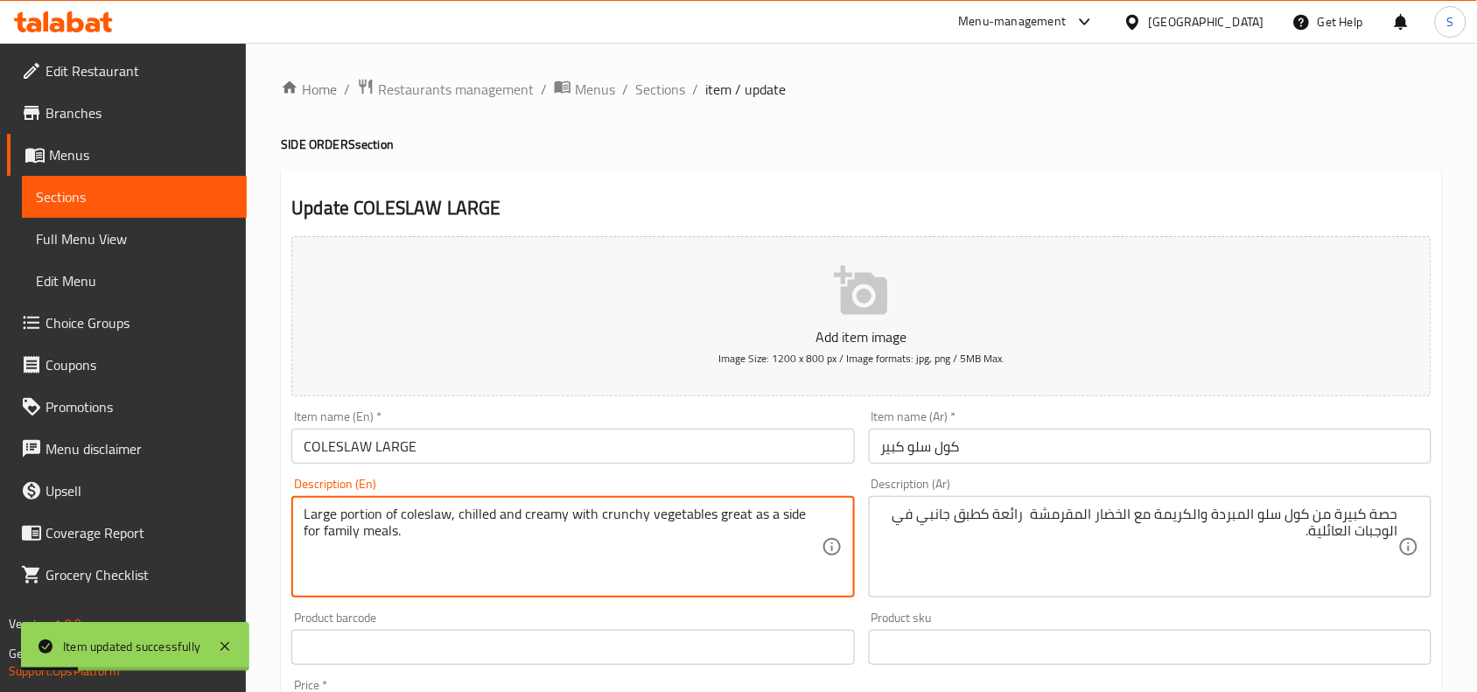
drag, startPoint x: 715, startPoint y: 514, endPoint x: 735, endPoint y: 535, distance: 29.1
type textarea "Large portion of coleslaw, chilled and creamy with crunchy vegetables"
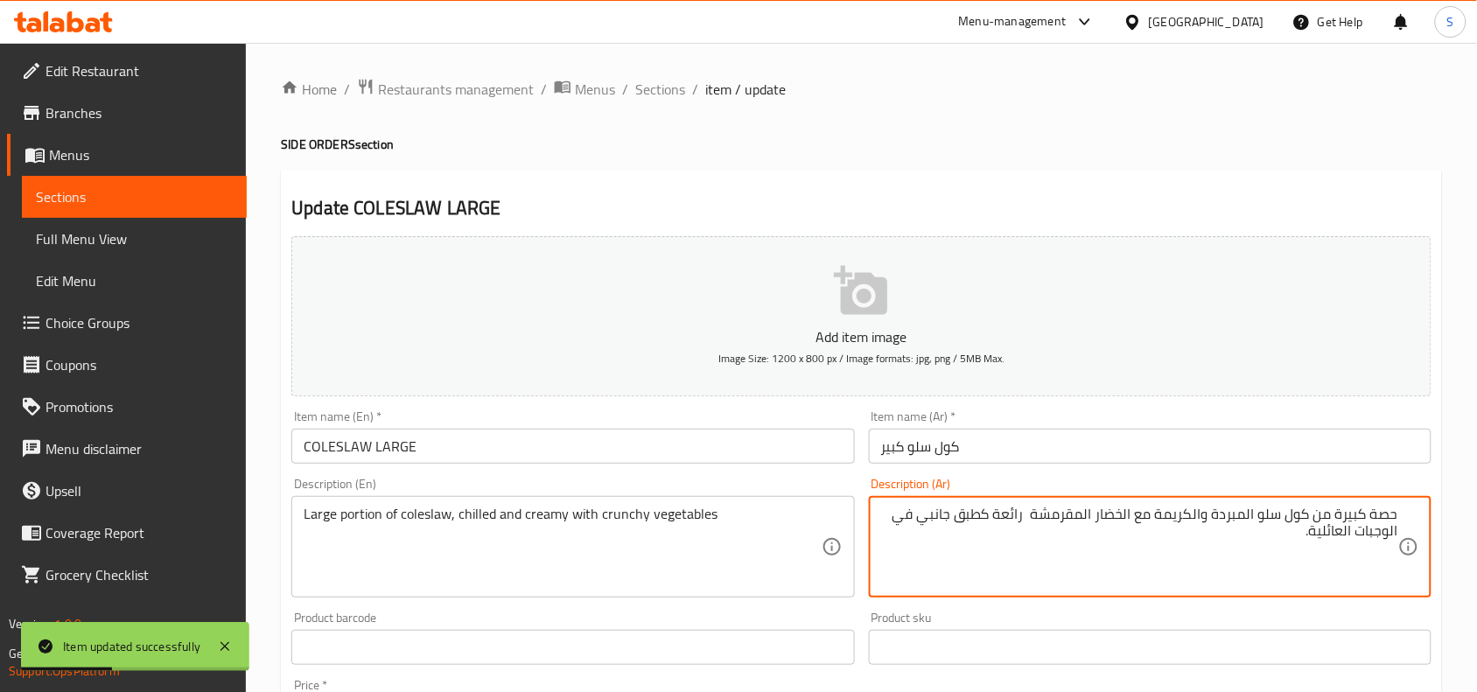
drag, startPoint x: 1031, startPoint y: 519, endPoint x: 1020, endPoint y: 552, distance: 34.9
type textarea "حصة كبيرة من كول سلو المبردة والكريمة مع الخضار المقرمشة"
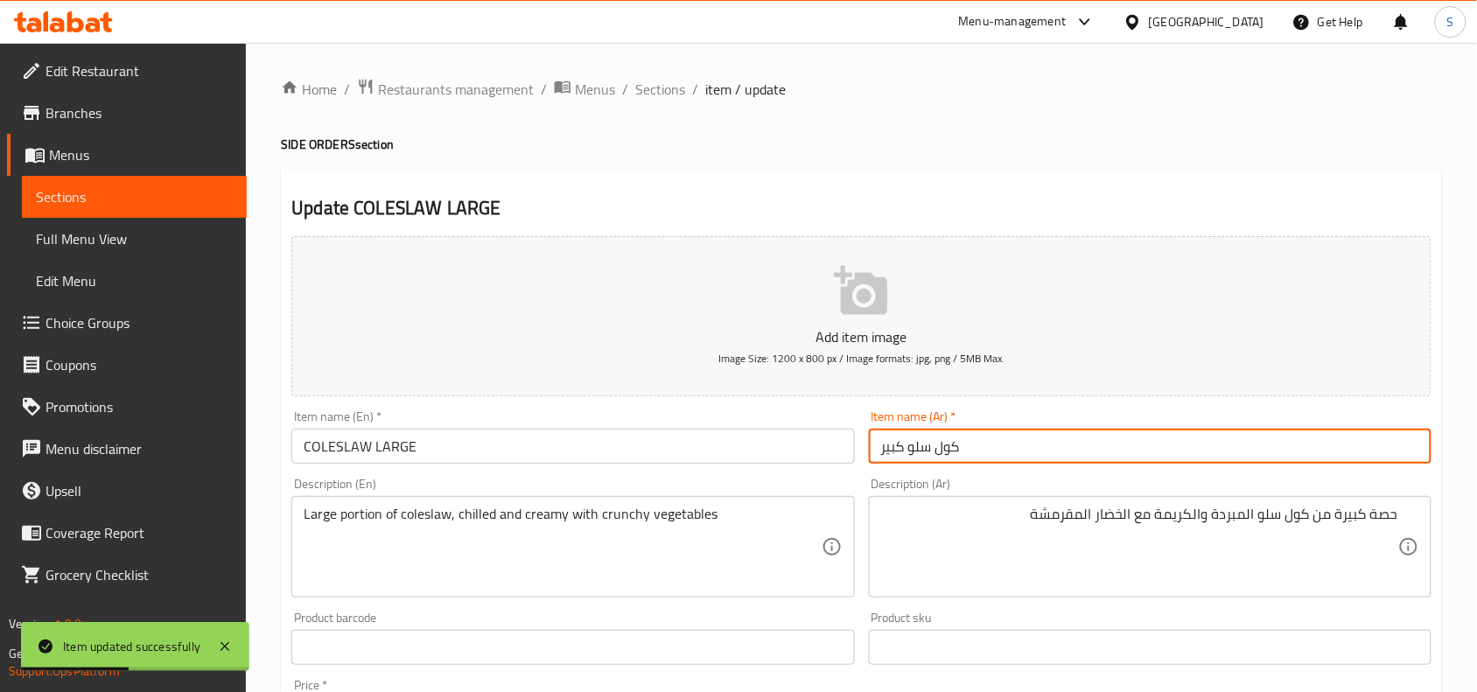
click at [1073, 457] on input "كول سلو كبير" at bounding box center [1150, 446] width 563 height 35
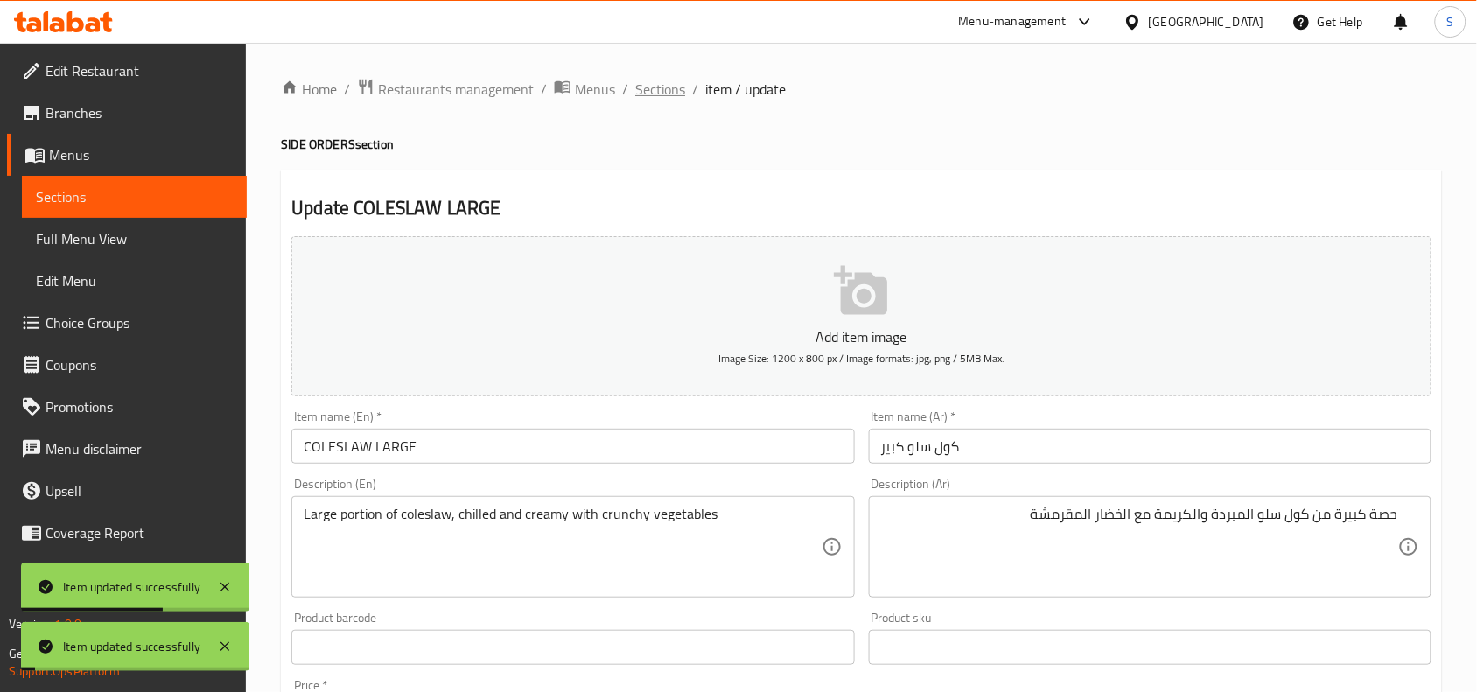
click at [656, 92] on span "Sections" at bounding box center [660, 89] width 50 height 21
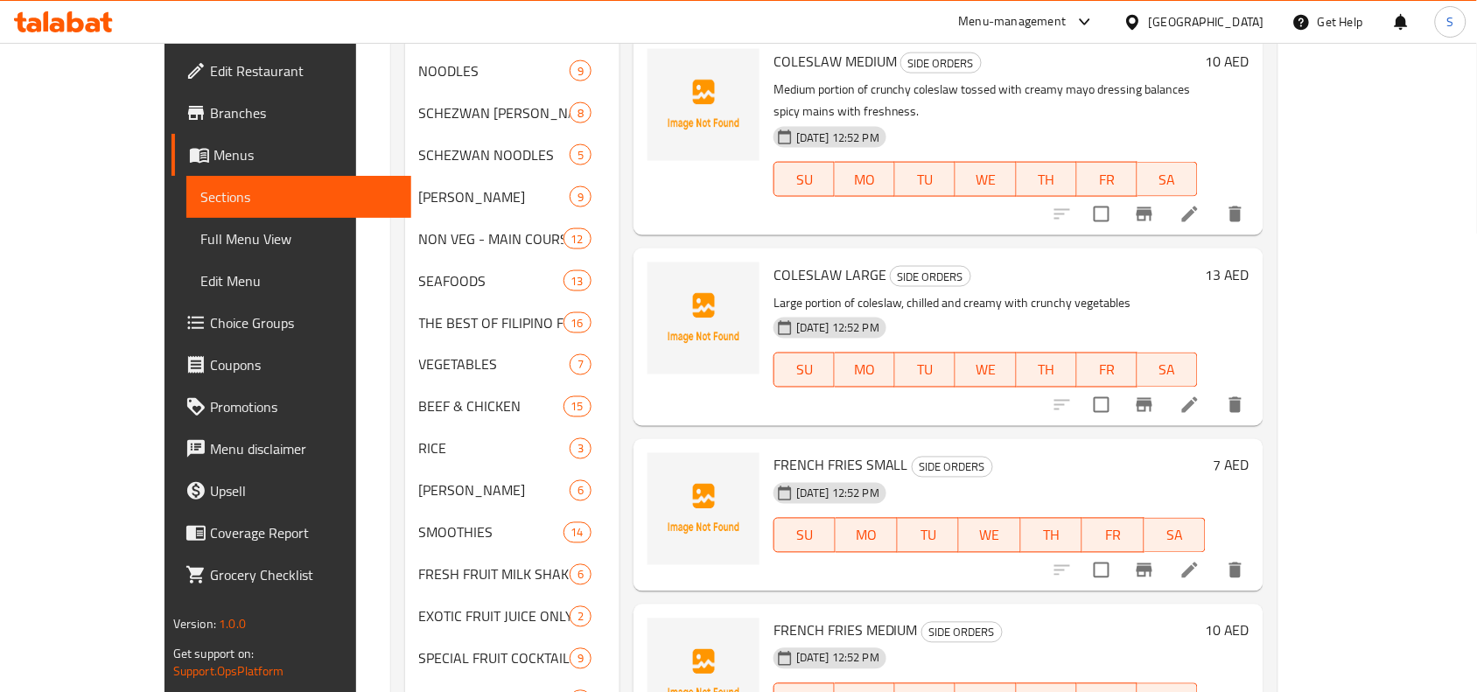
scroll to position [1602, 0]
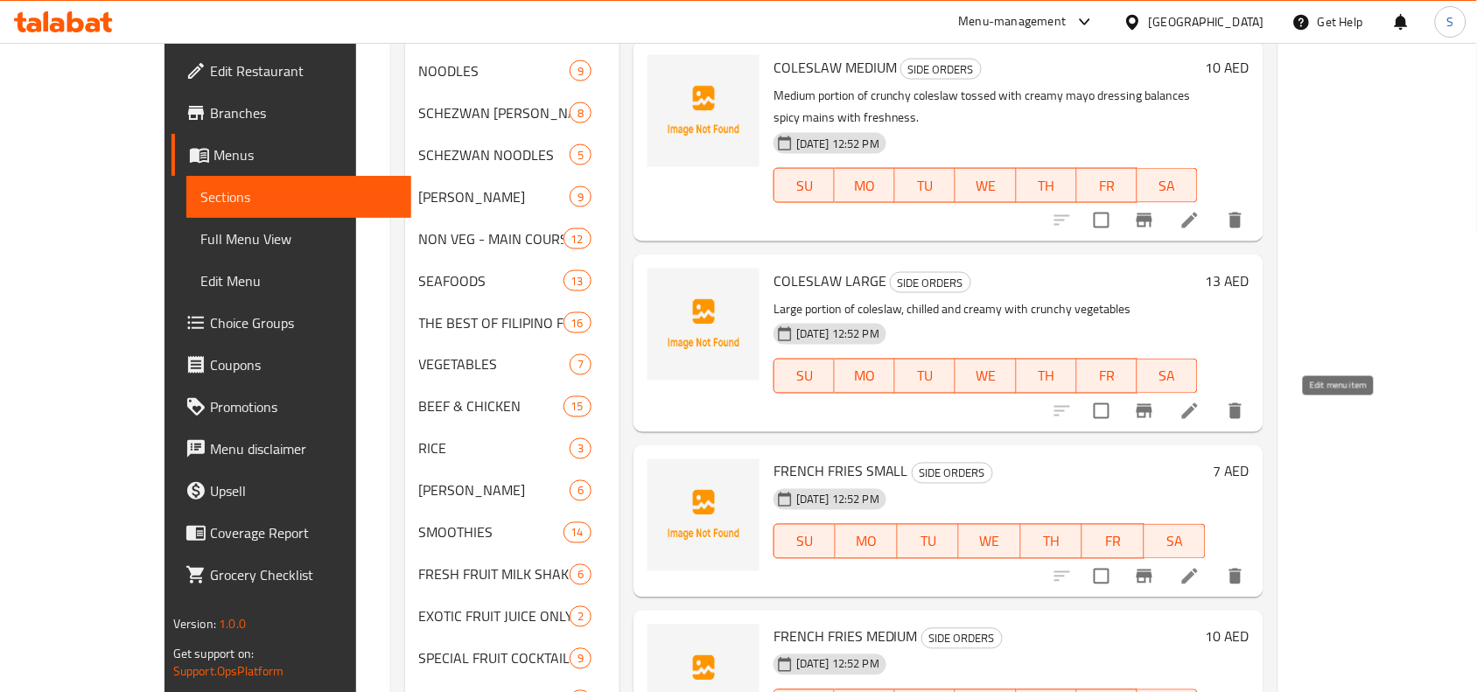
click at [1201, 566] on icon at bounding box center [1190, 576] width 21 height 21
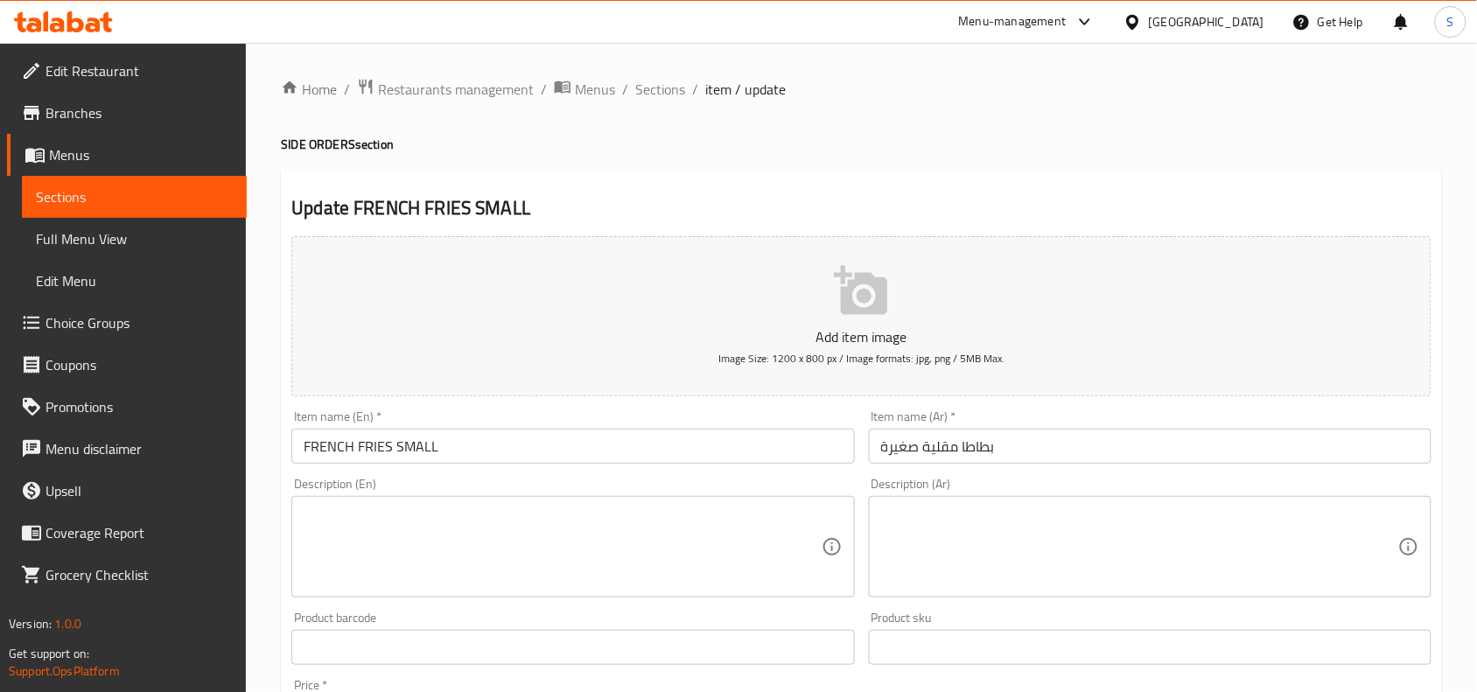
click at [748, 543] on textarea at bounding box center [562, 547] width 517 height 83
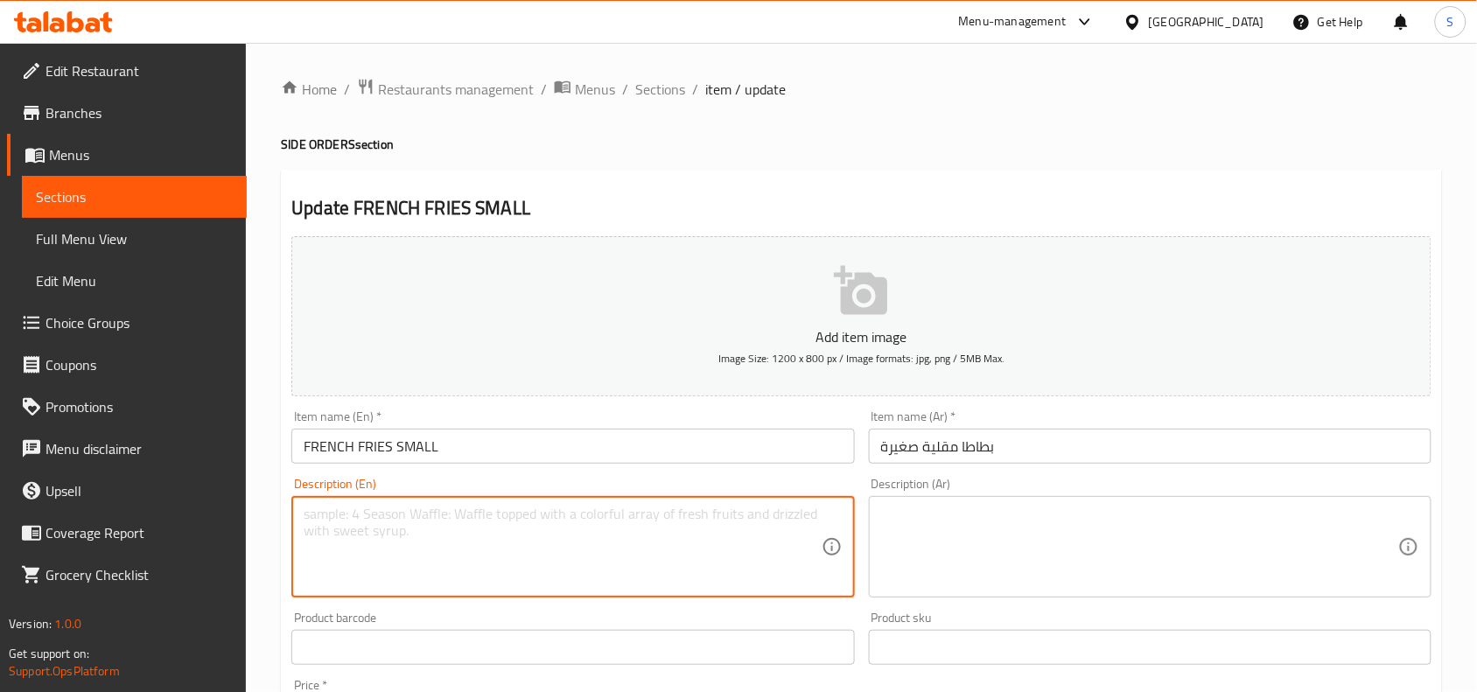
paste textarea "Small portion of golden, crispy French fries, lightly salted and fried to perfe…"
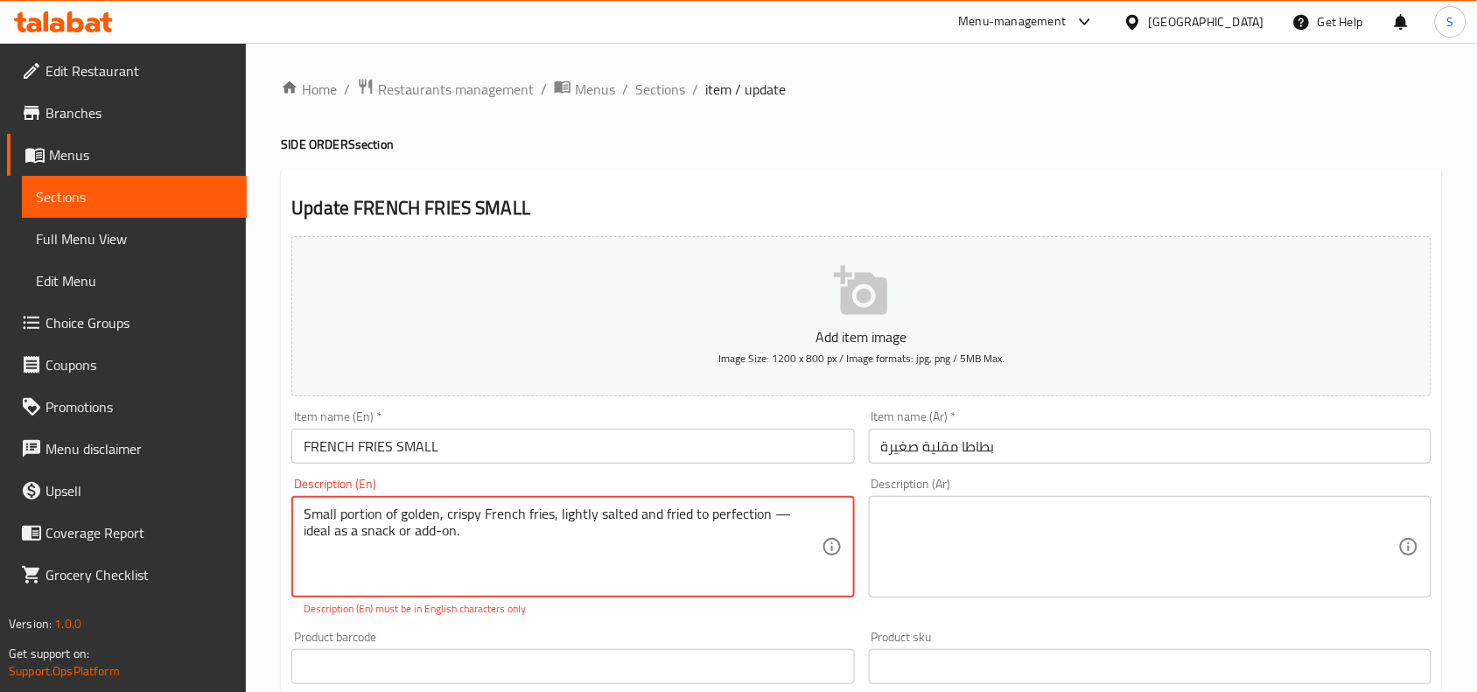
drag, startPoint x: 772, startPoint y: 521, endPoint x: 788, endPoint y: 523, distance: 16.0
click at [788, 523] on textarea "Small portion of golden, crispy French fries, lightly salted and fried to perfe…" at bounding box center [562, 547] width 517 height 83
drag, startPoint x: 768, startPoint y: 513, endPoint x: 812, endPoint y: 536, distance: 49.3
click at [812, 536] on textarea "Small portion of golden, crispy French fries, lightly salted and fried to perfe…" at bounding box center [562, 547] width 517 height 83
type textarea "Small portion of golden, crispy French fries, lightly salted and fried to perfe…"
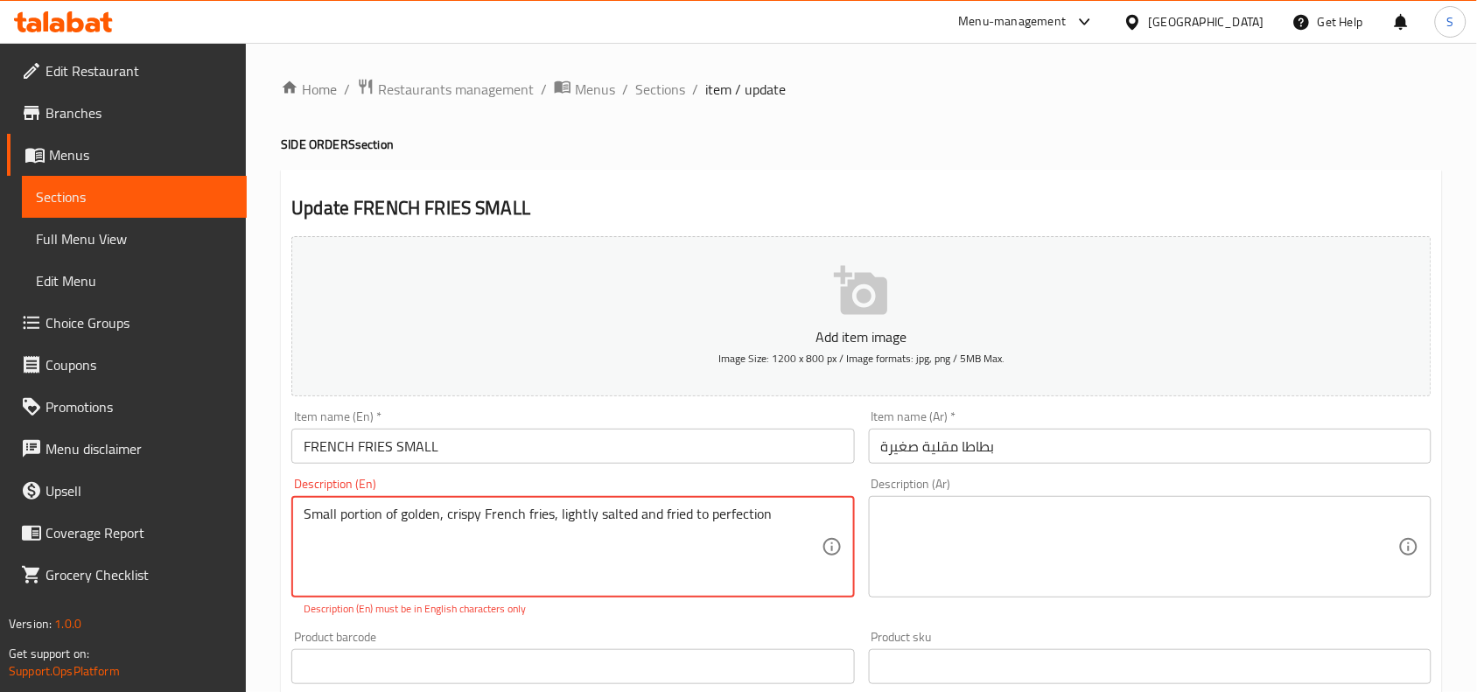
click at [1069, 512] on textarea at bounding box center [1139, 547] width 517 height 83
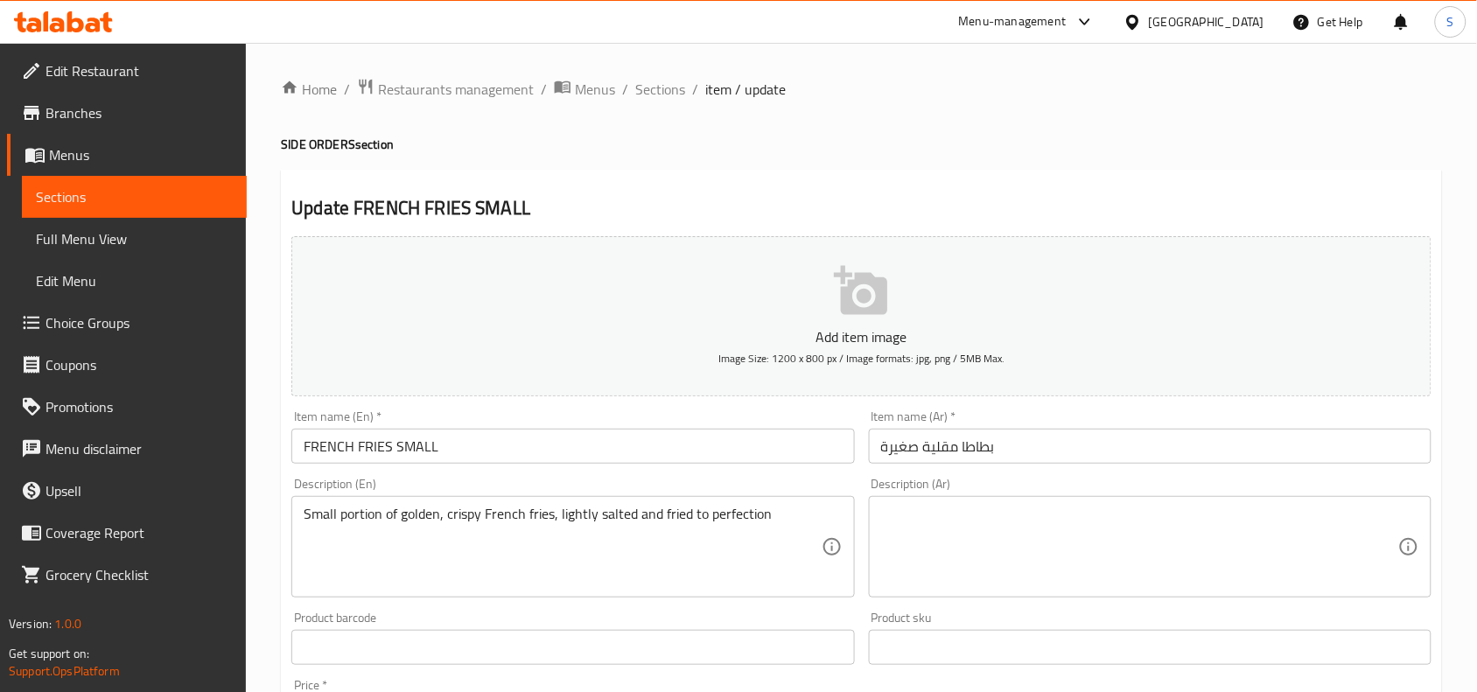
click at [836, 522] on div "Small portion of golden, crispy French fries, lightly salted and fried to perfe…" at bounding box center [572, 547] width 563 height 102
click at [830, 522] on div "Small portion of golden, crispy French fries, lightly salted and fried to perfe…" at bounding box center [572, 547] width 563 height 102
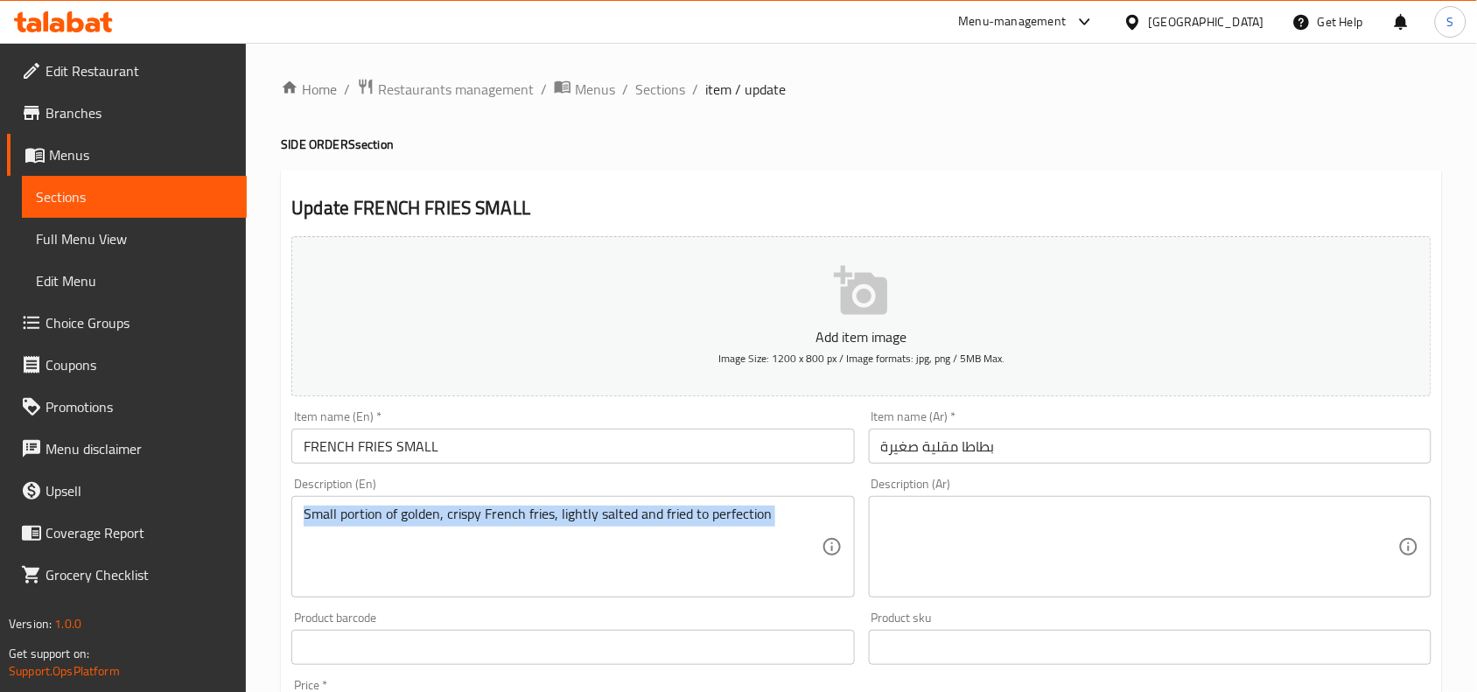
click at [830, 522] on div "Small portion of golden, crispy French fries, lightly salted and fried to perfe…" at bounding box center [572, 547] width 563 height 102
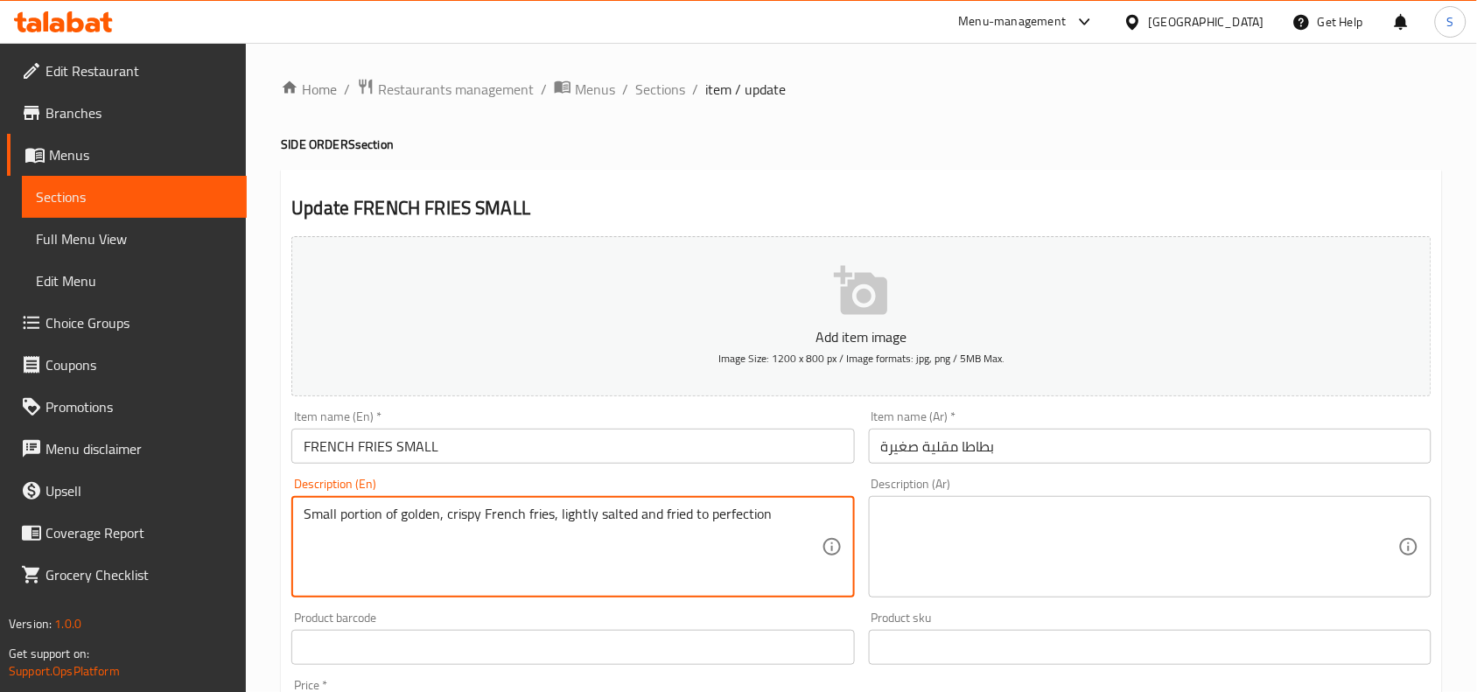
click at [792, 518] on textarea "Small portion of golden, crispy French fries, lightly salted and fried to perfe…" at bounding box center [562, 547] width 517 height 83
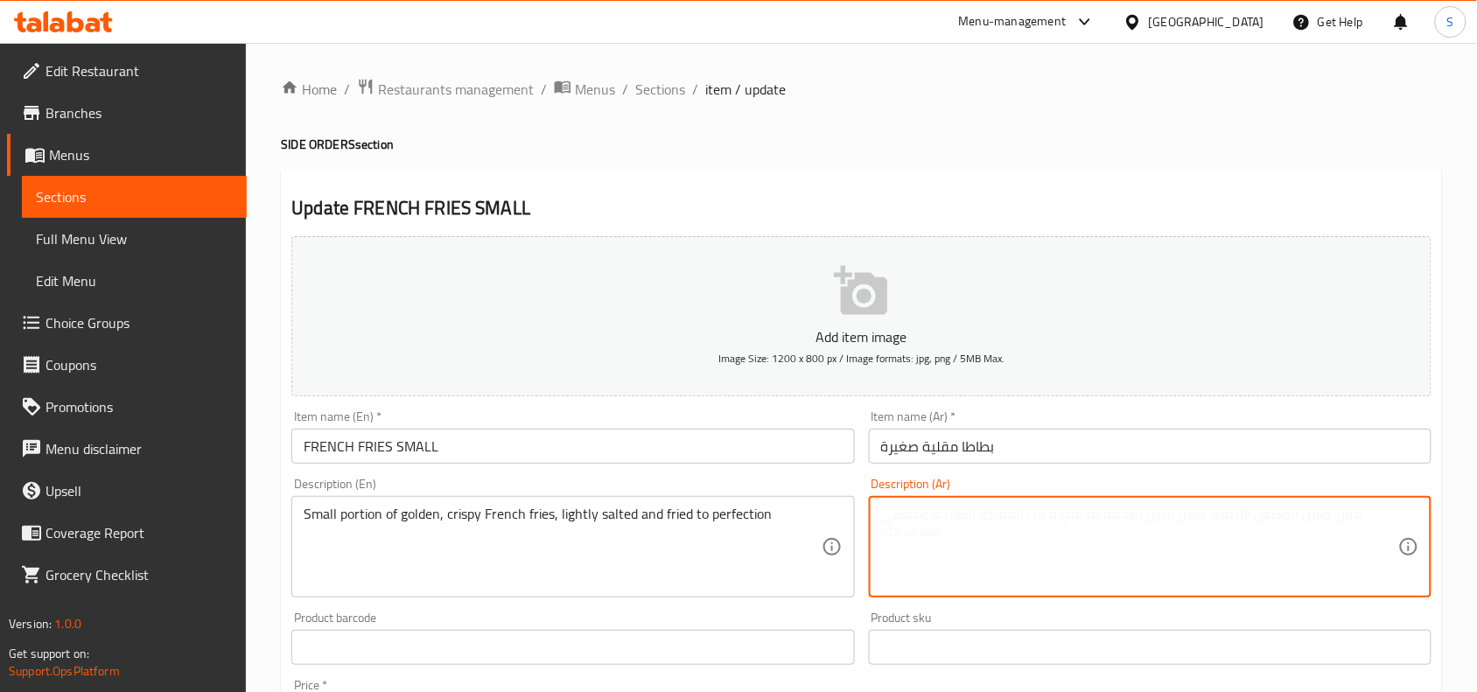
click at [1111, 544] on textarea at bounding box center [1139, 547] width 517 height 83
paste textarea "جزء صغير من البطاطس المقلية الذهبية المقرمشة، المملحة قليلاً والمقلية إلى درجة …"
type textarea "جزء صغير من البطاطس المقلية الذهبية المقرمشة، المملحة قليلاً والمقلية إلى درجة …"
click at [1113, 487] on div "Description (Ar) جزء صغير من البطاطس المقلية الذهبية المقرمشة، المملحة قليلاً و…" at bounding box center [1150, 538] width 563 height 120
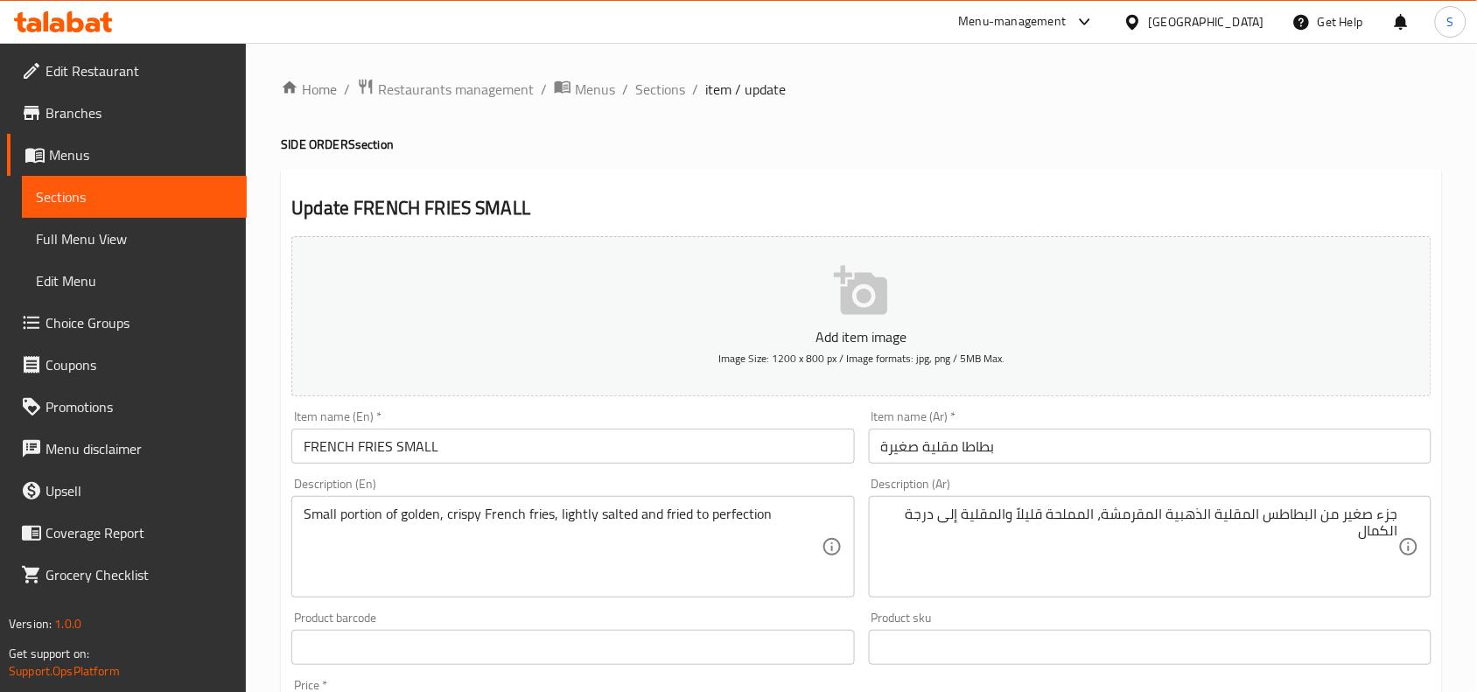
click at [1298, 497] on div "جزء صغير من البطاطس المقلية الذهبية المقرمشة، المملحة قليلاً والمقلية إلى درجة …" at bounding box center [1150, 547] width 563 height 102
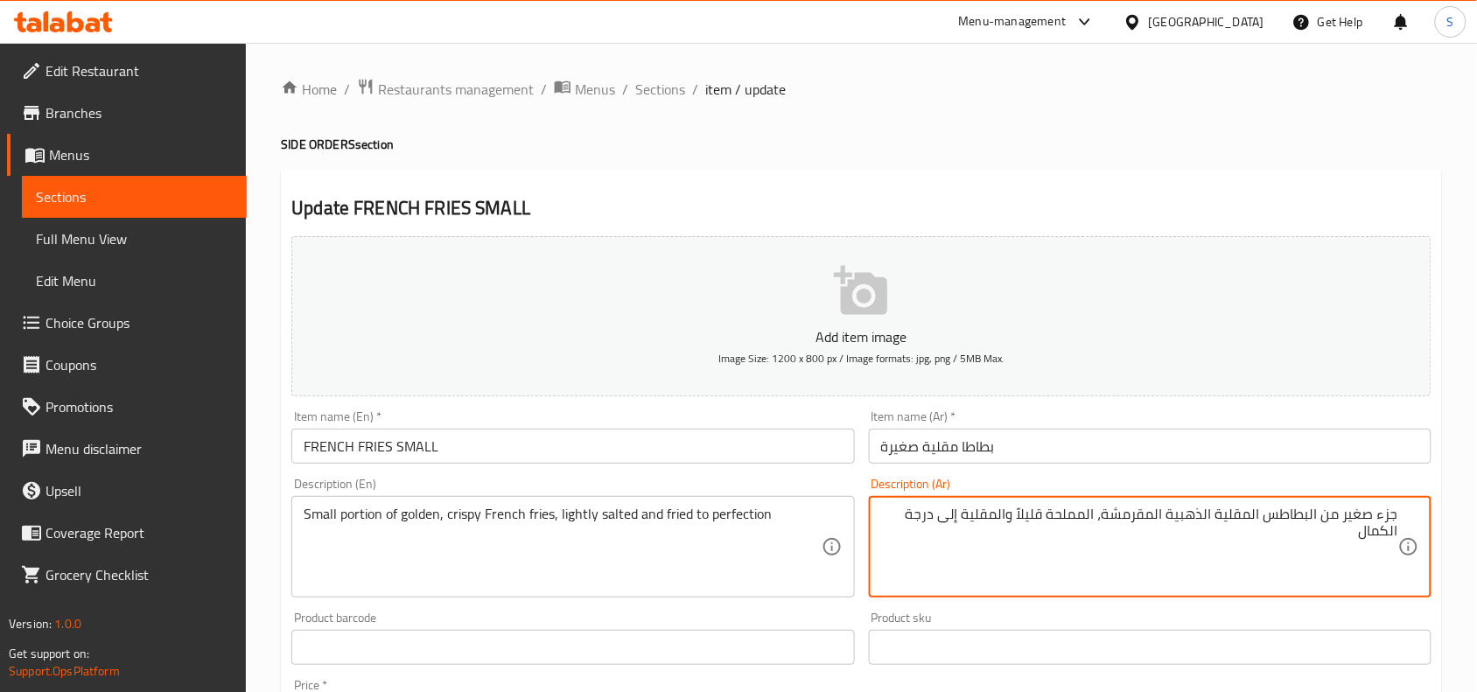
click at [1226, 527] on textarea "جزء صغير من البطاطس المقلية الذهبية المقرمشة، المملحة قليلاً والمقلية إلى درجة …" at bounding box center [1139, 547] width 517 height 83
click at [722, 464] on input "FRENCH FRIES SMALL" at bounding box center [572, 446] width 563 height 35
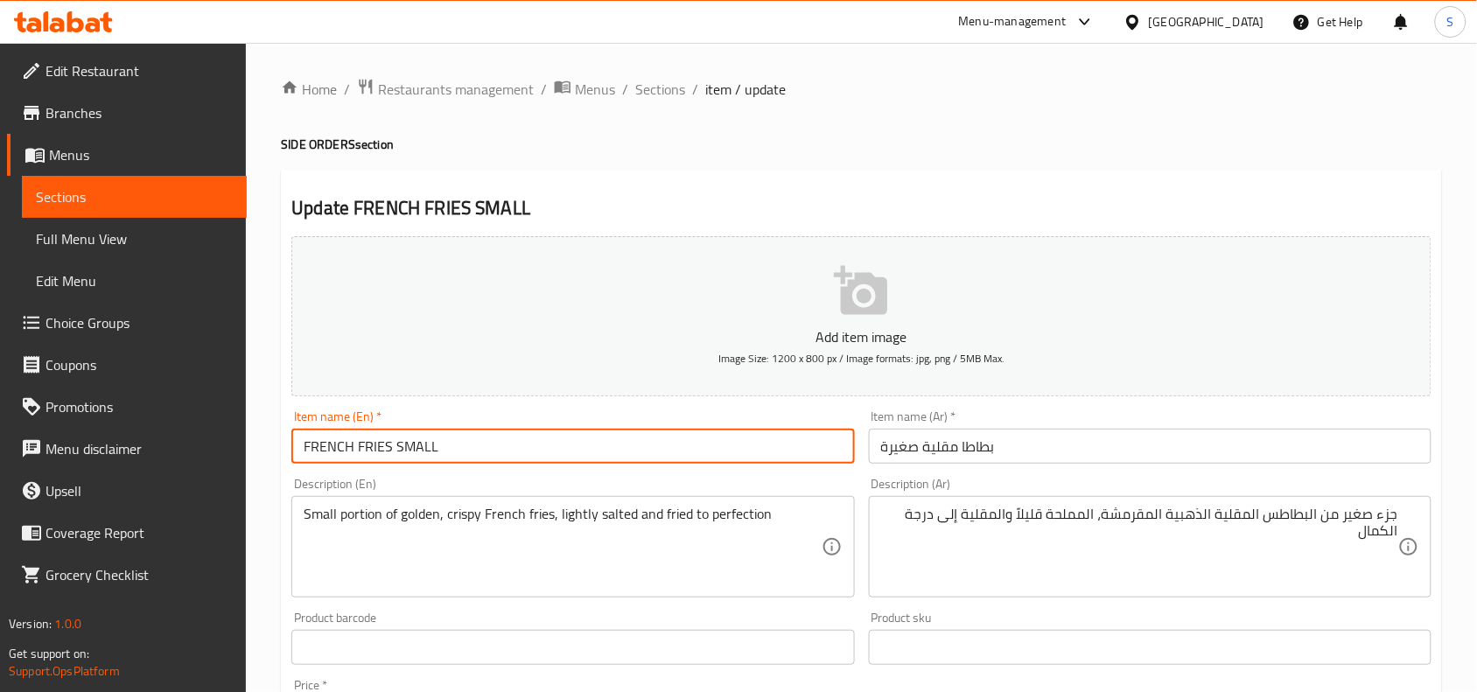
click at [663, 79] on span "Sections" at bounding box center [660, 89] width 50 height 21
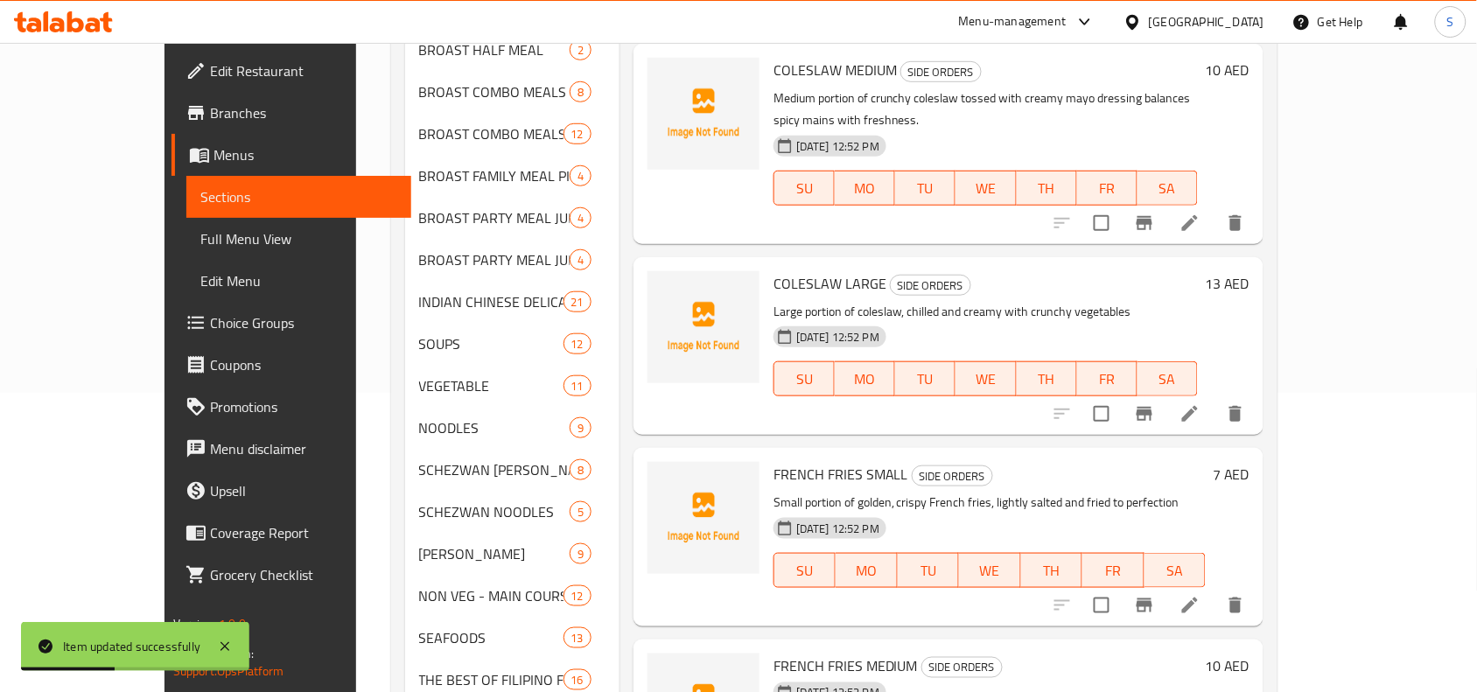
scroll to position [438, 0]
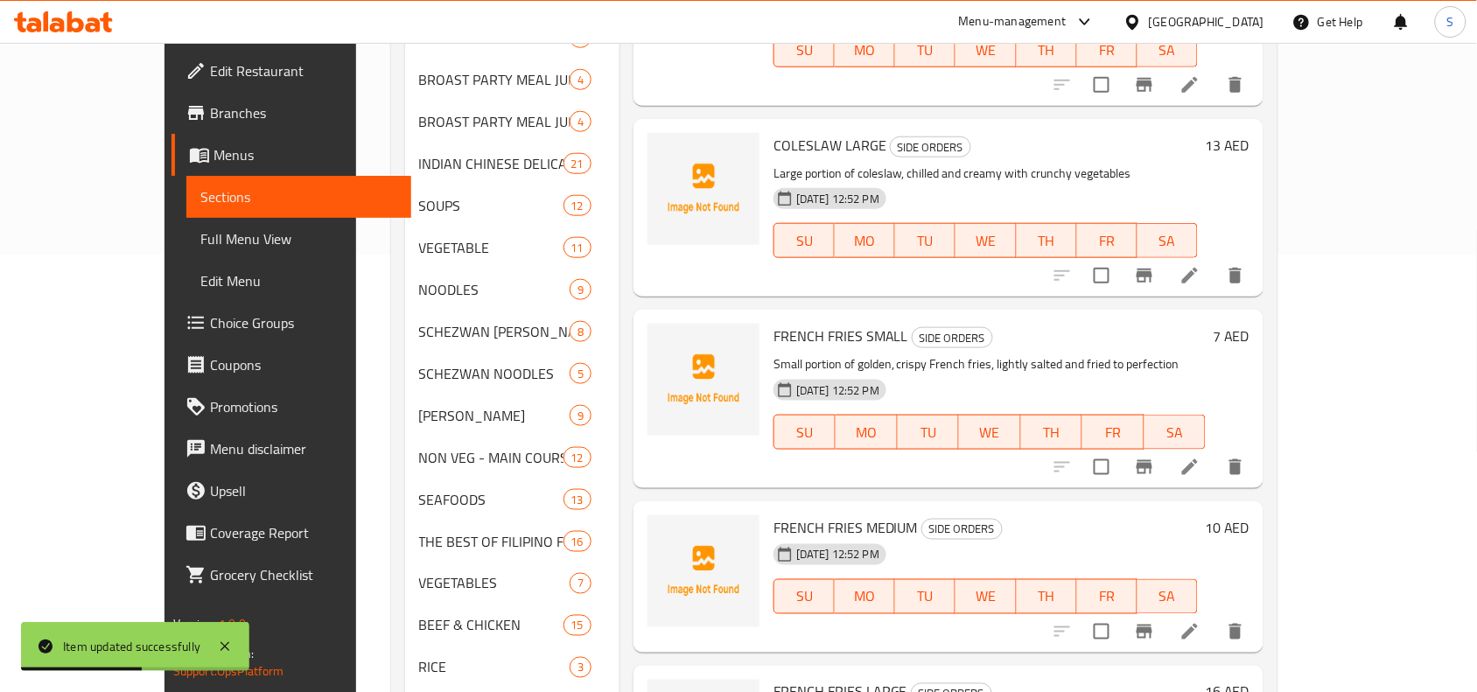
click at [1201, 621] on icon at bounding box center [1190, 631] width 21 height 21
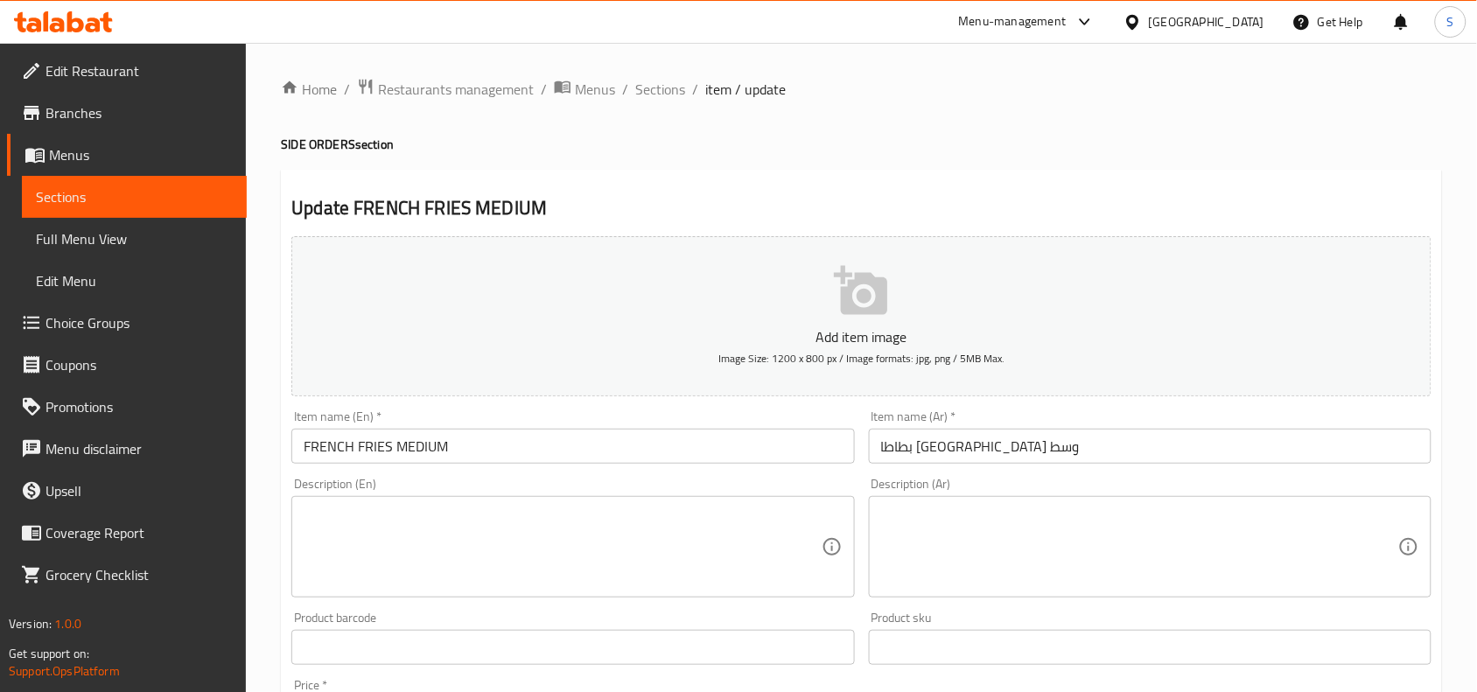
drag, startPoint x: 772, startPoint y: 528, endPoint x: 956, endPoint y: 241, distance: 341.3
click at [772, 528] on textarea at bounding box center [562, 547] width 517 height 83
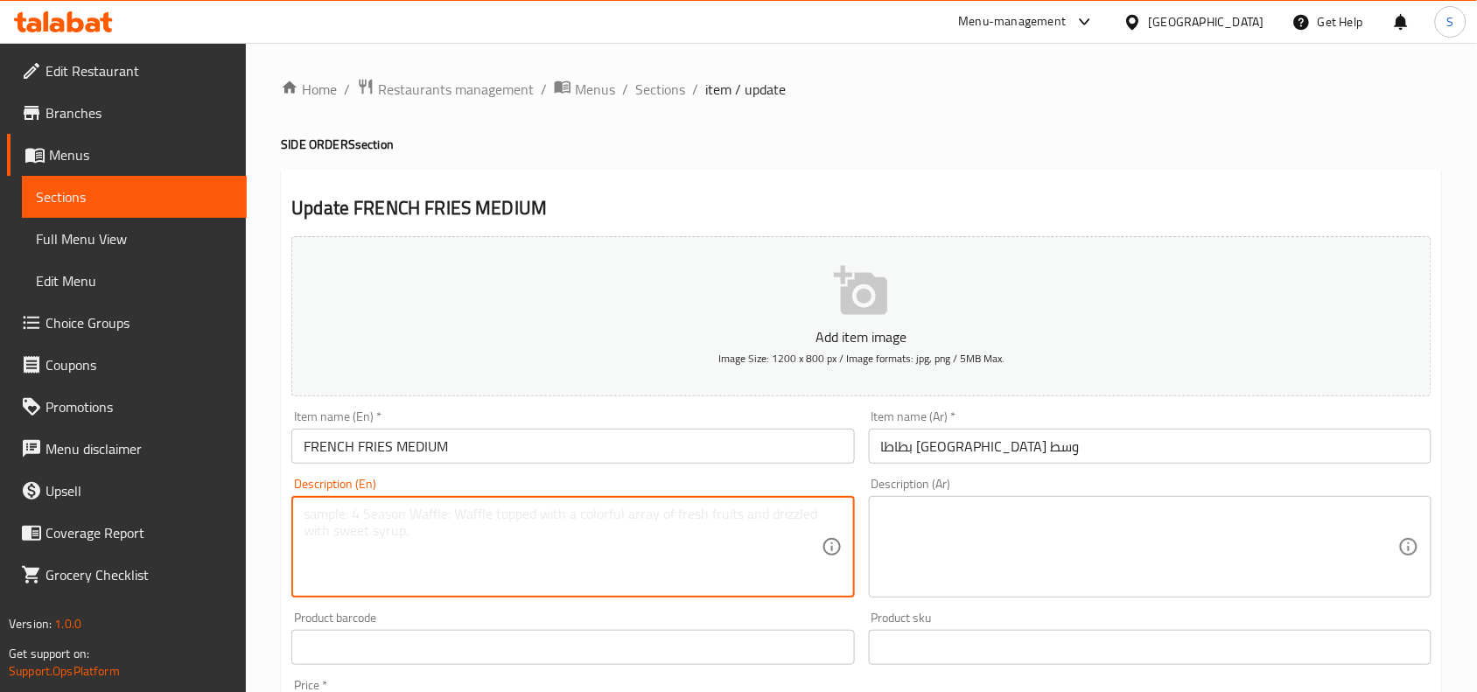
paste textarea "Medium portion of hot and crispy French fries with fluffy centers — a classic s…"
type textarea "Medium portion of hot and crispy French fries with fluffy centers — a classic s…"
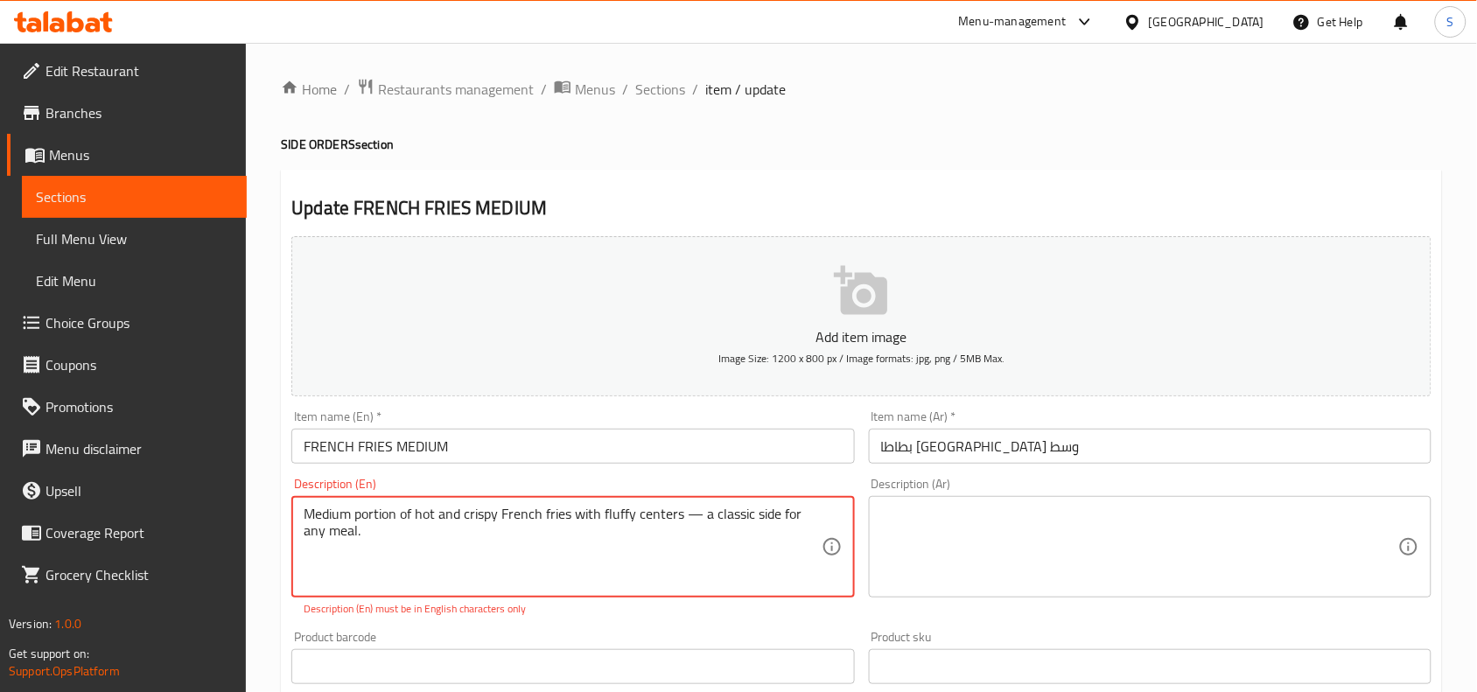
click at [1167, 543] on textarea at bounding box center [1139, 547] width 517 height 83
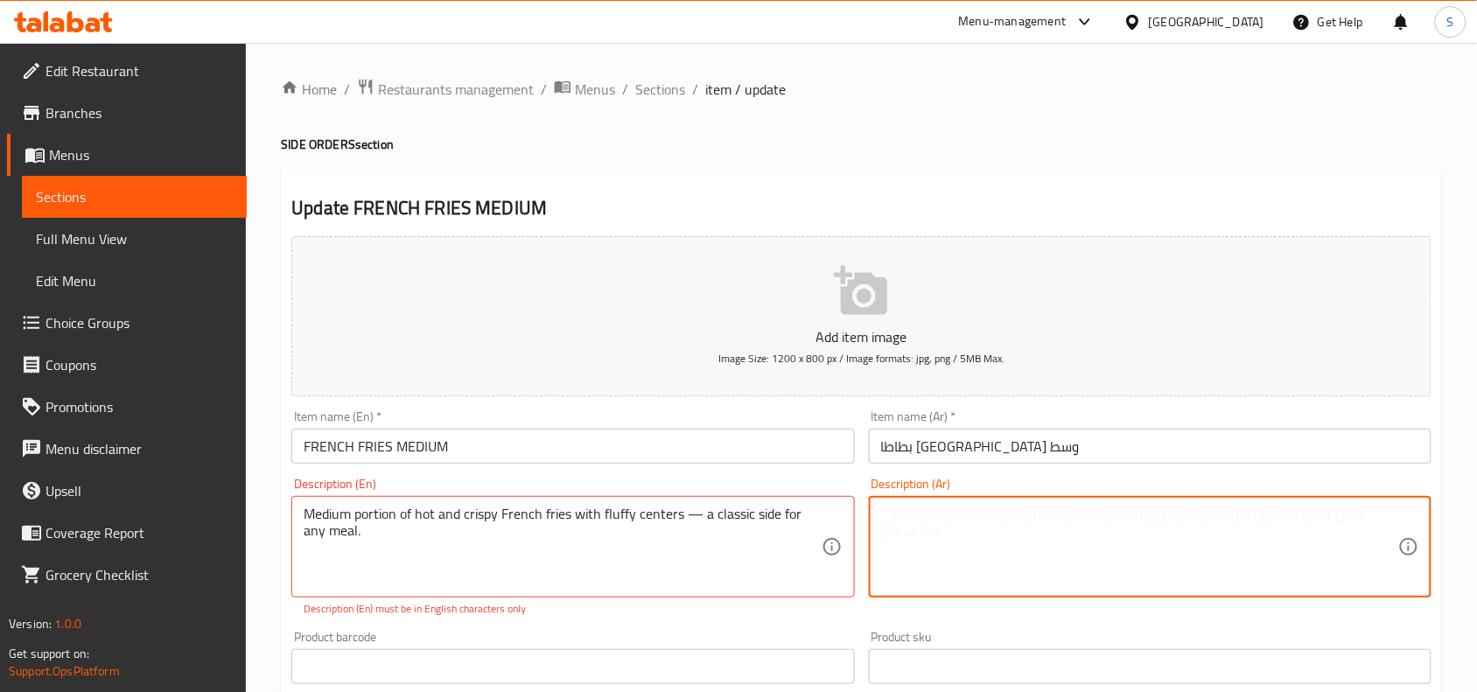
paste textarea "حصة متوسطة من البطاطس المقلية الساخنة والمقرمشة ذات المركز الرقيق - طبق جانبي ك…"
type textarea "حصة متوسطة من البطاطس المقلية الساخنة والمقرمشة ذات المركز الرقيق - طبق جانبي ك…"
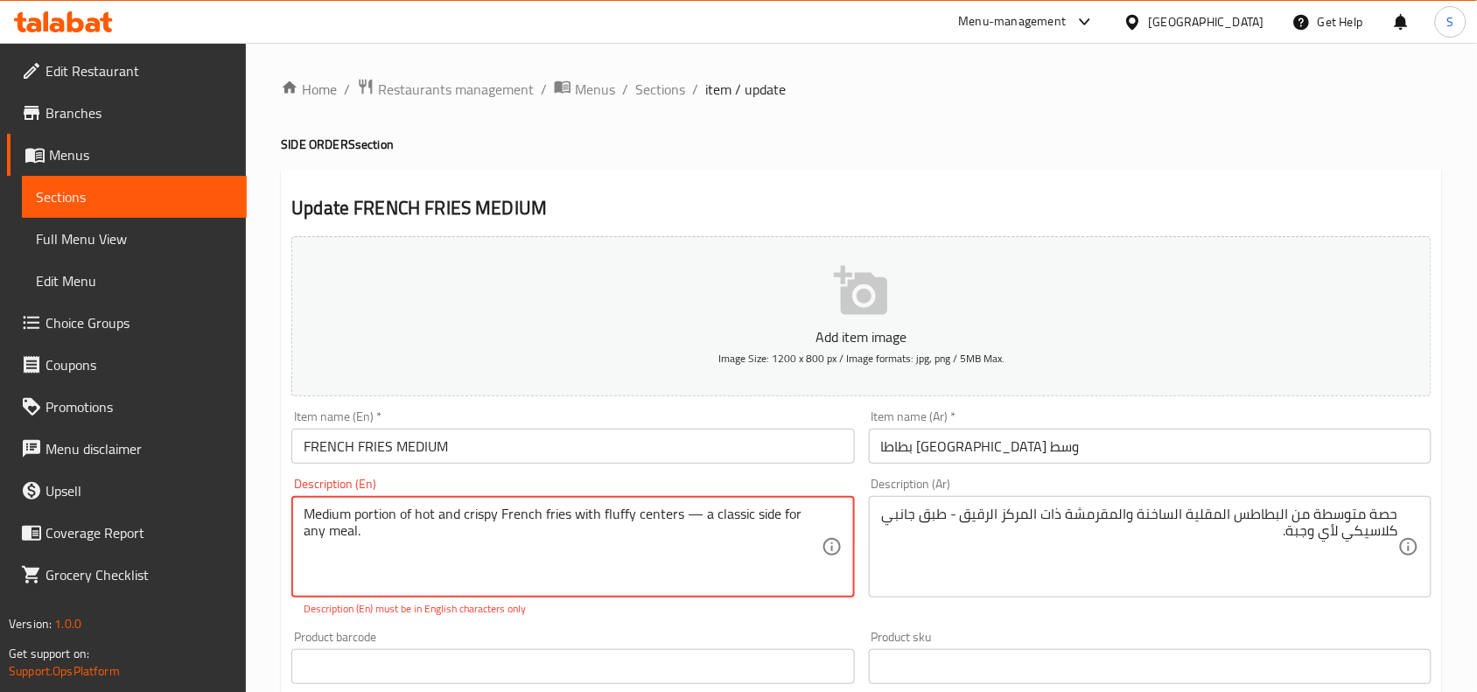
drag, startPoint x: 684, startPoint y: 521, endPoint x: 741, endPoint y: 548, distance: 63.0
type textarea "Medium portion of hot and crispy French fries with fluffy centers"
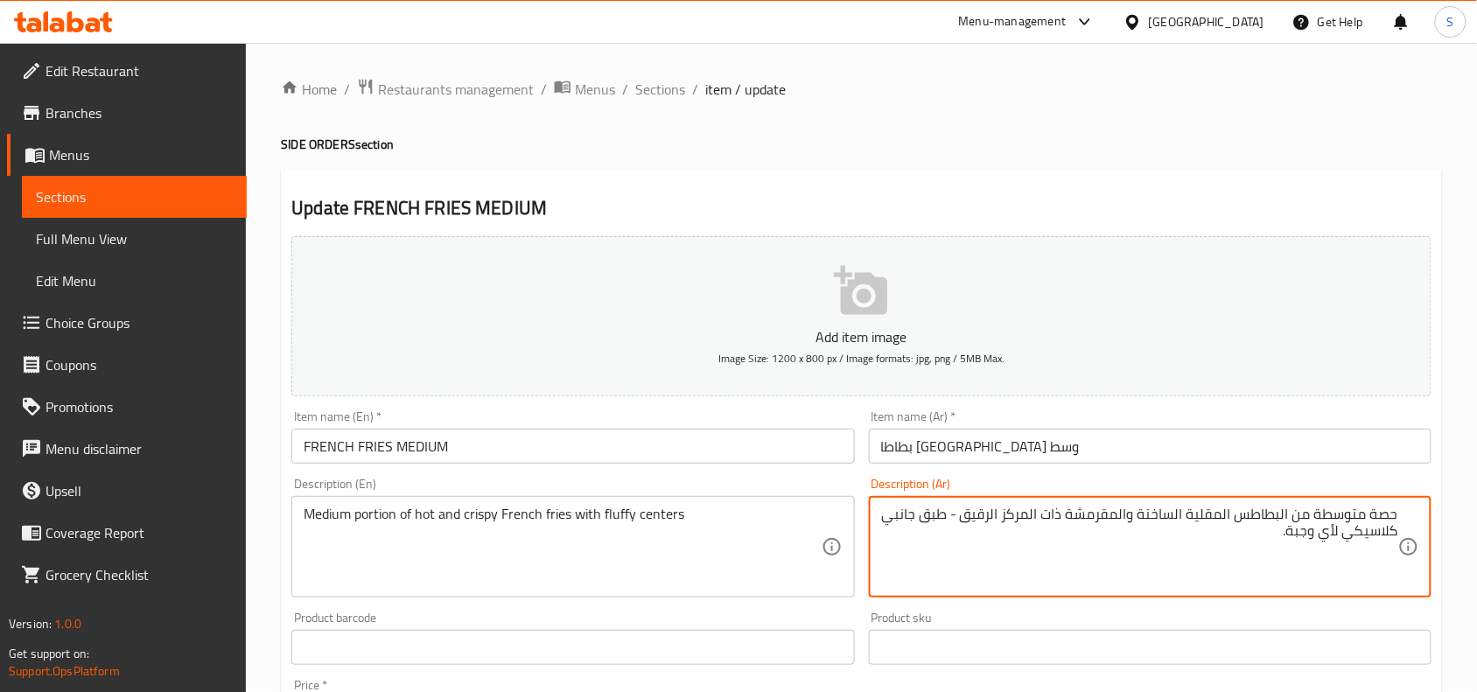
drag, startPoint x: 964, startPoint y: 518, endPoint x: 945, endPoint y: 543, distance: 31.9
type textarea "حصة متوسطة من البطاطس المقلية الساخنة والمقرمشة ذات المركز الرقيق"
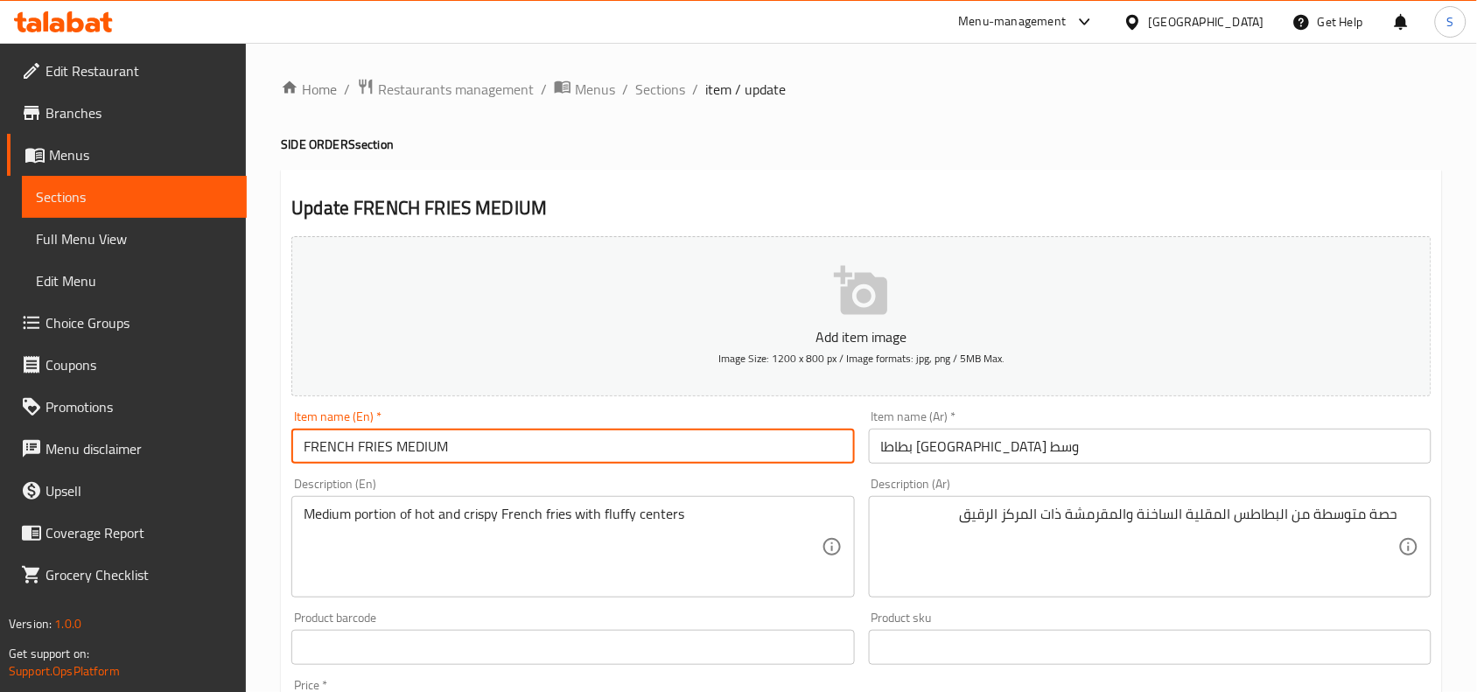
click at [801, 431] on input "FRENCH FRIES MEDIUM" at bounding box center [572, 446] width 563 height 35
click at [656, 96] on span "Sections" at bounding box center [660, 89] width 50 height 21
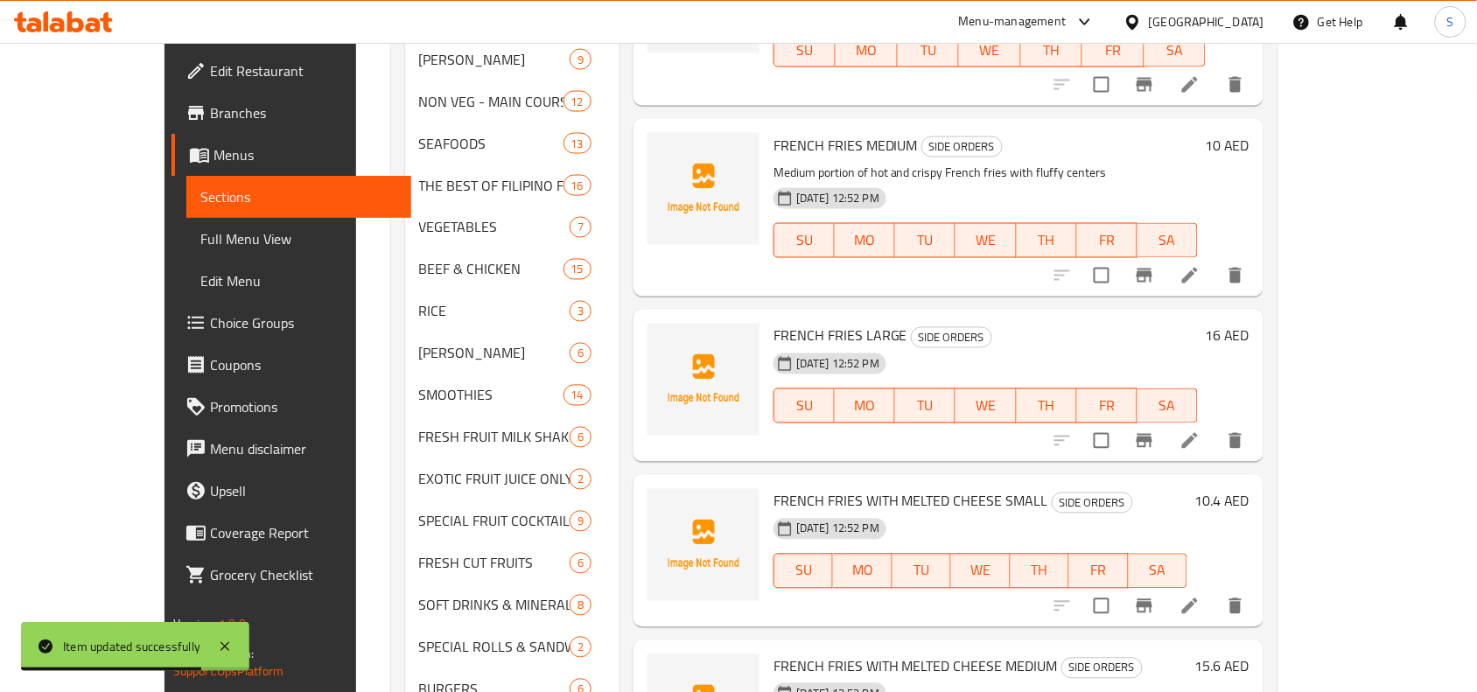
scroll to position [595, 0]
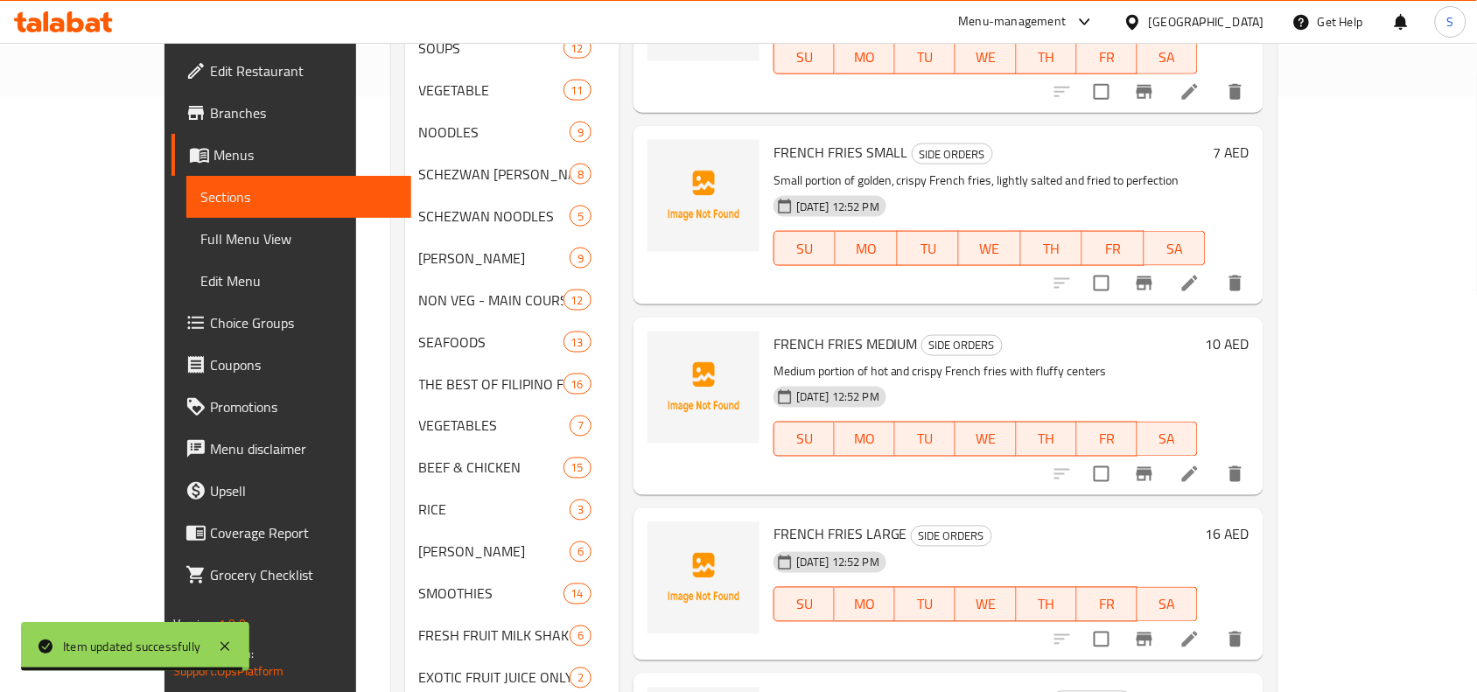
click at [1201, 629] on icon at bounding box center [1190, 639] width 21 height 21
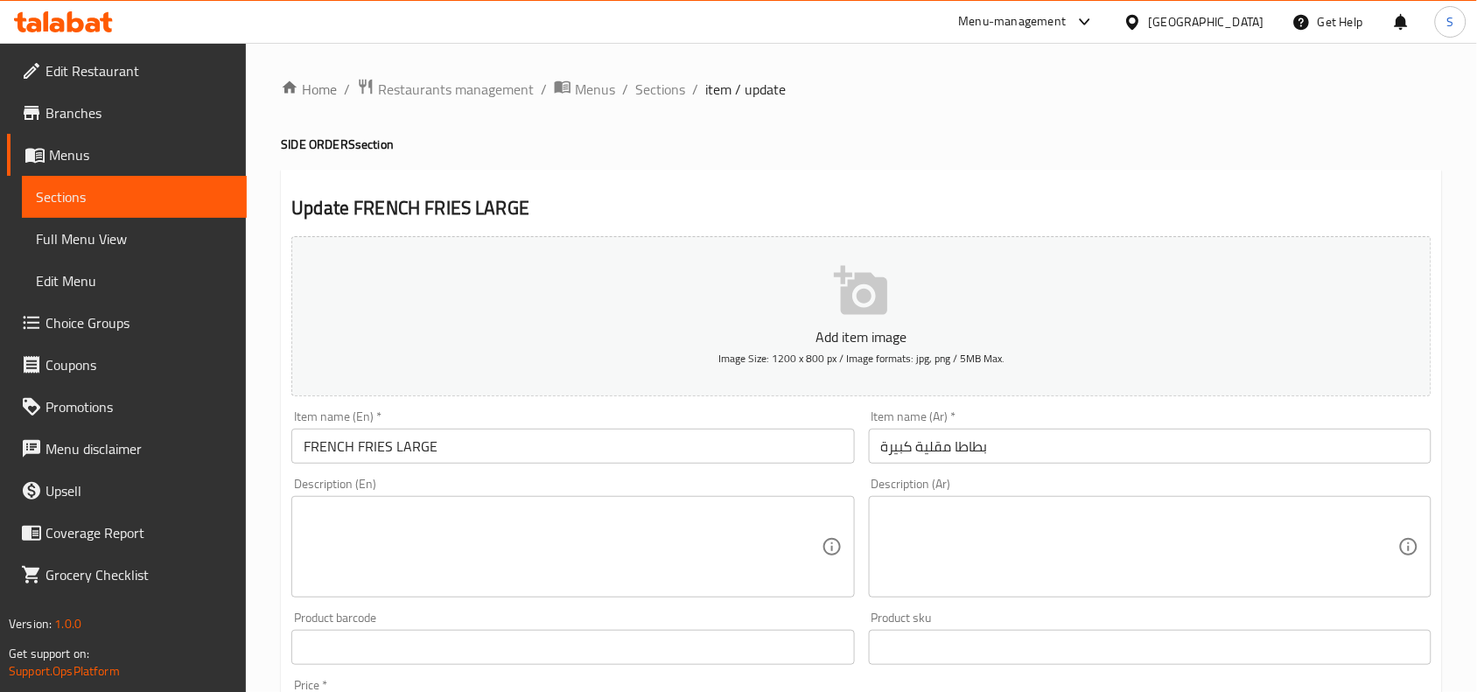
drag, startPoint x: 762, startPoint y: 541, endPoint x: 810, endPoint y: 359, distance: 188.3
click at [762, 541] on textarea at bounding box center [562, 547] width 517 height 83
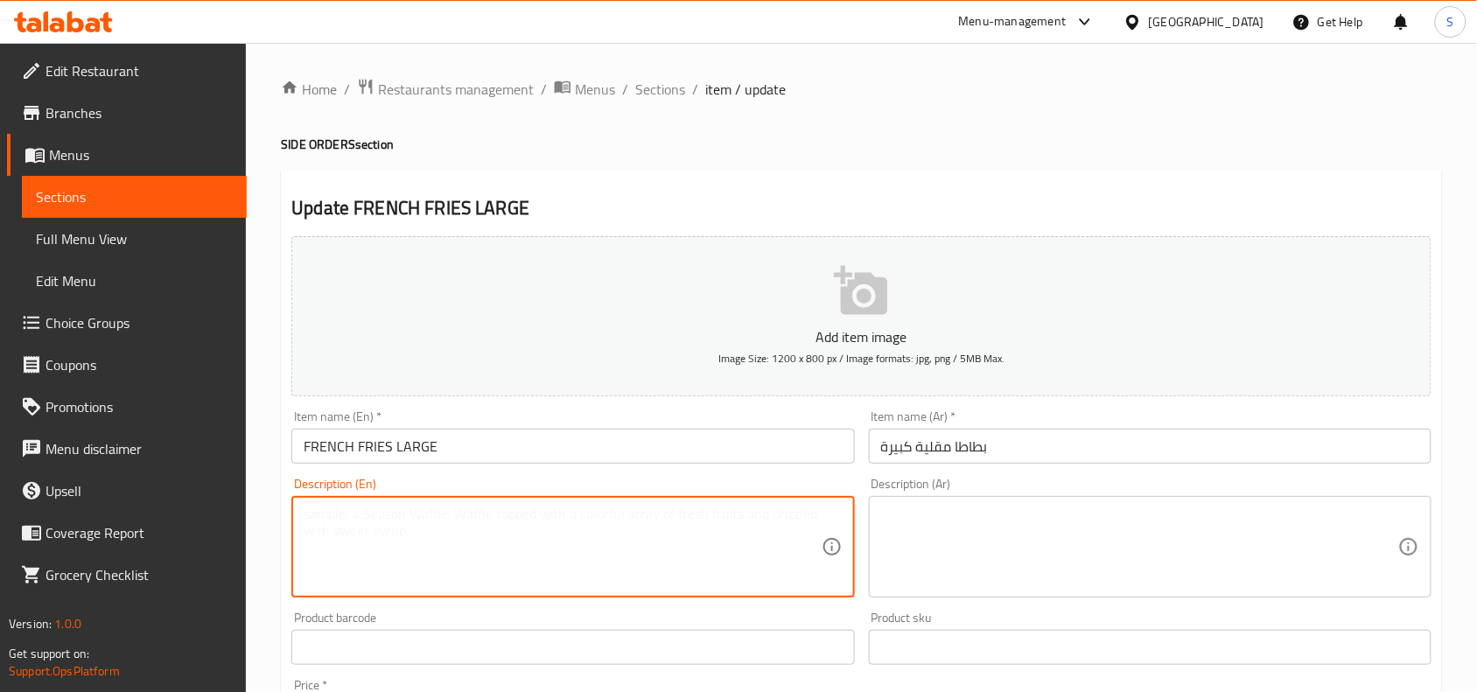
paste textarea "Large portion of freshly fried French fries, crispy outside and soft inside — m…"
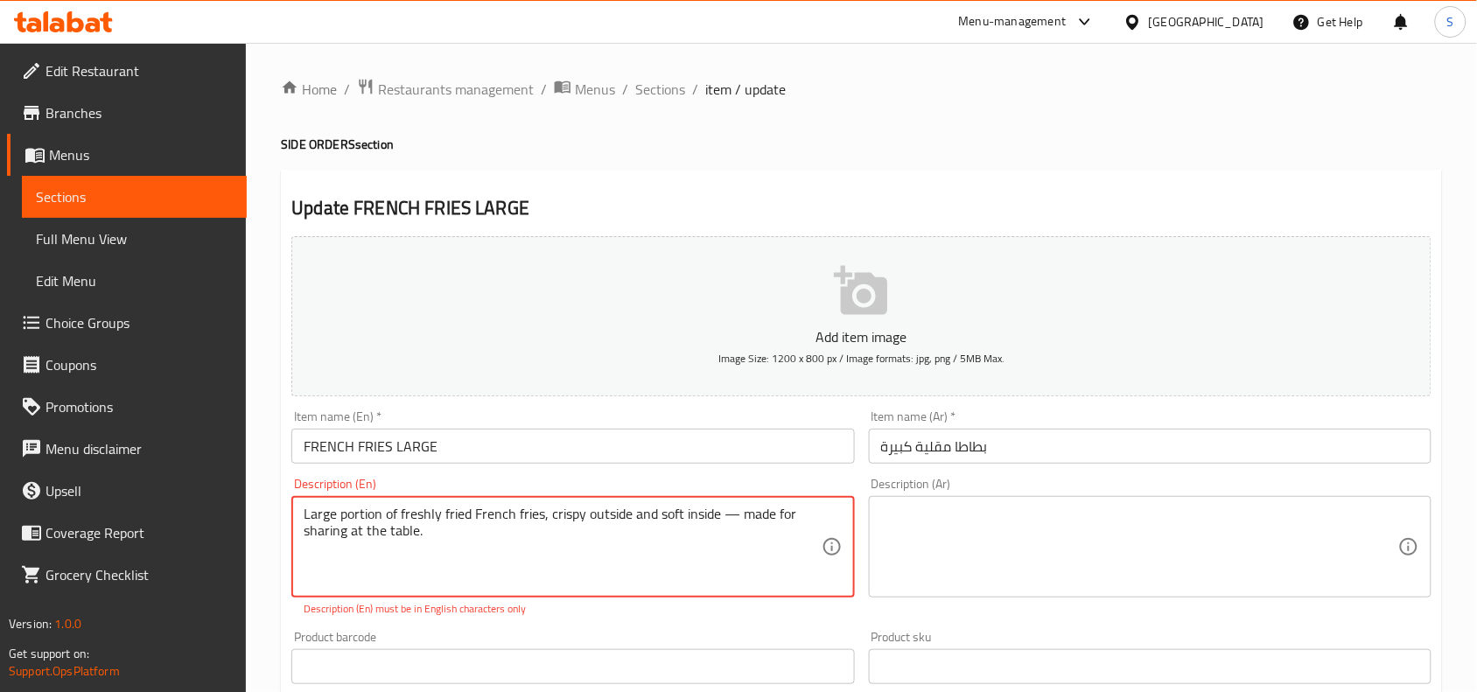
click at [754, 519] on textarea "Large portion of freshly fried French fries, crispy outside and soft inside — m…" at bounding box center [562, 547] width 517 height 83
paste textarea
type textarea "Large portion of freshly fried French fries, crispy outside and soft inside"
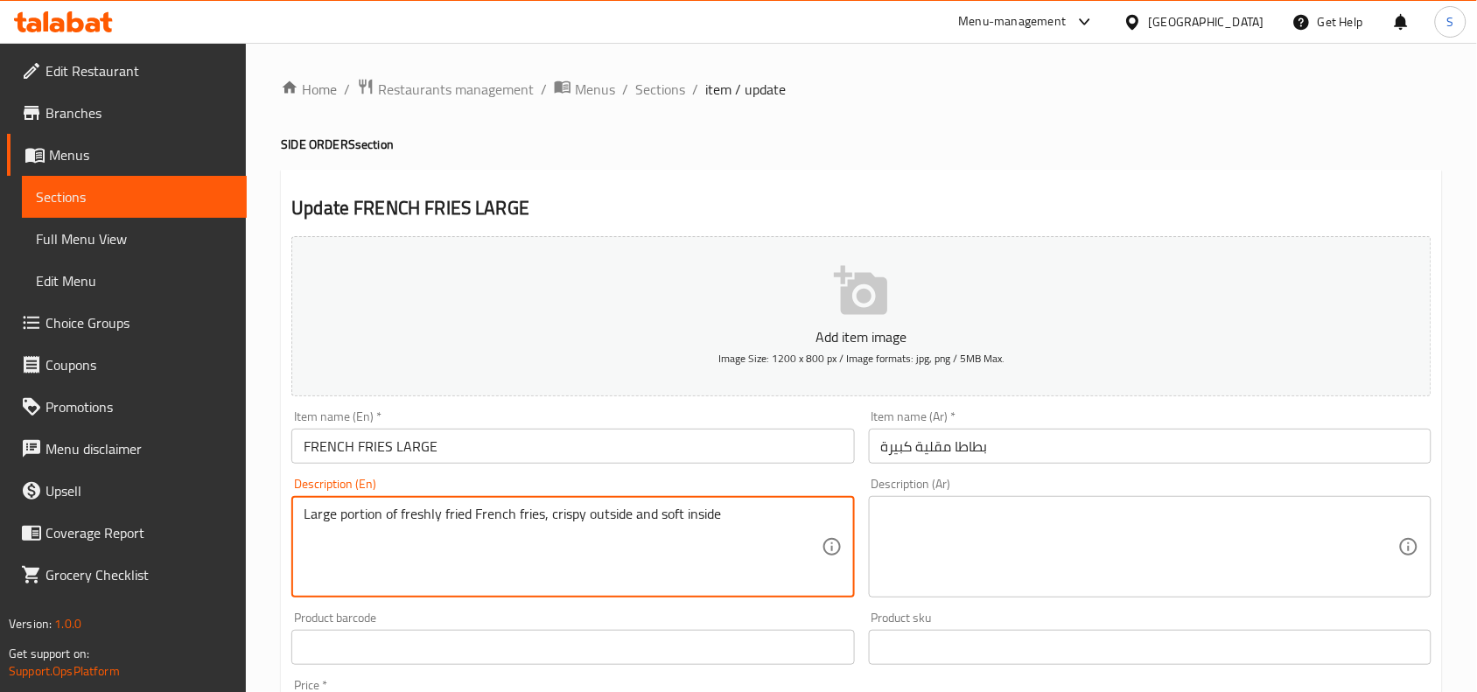
click at [1123, 527] on textarea at bounding box center [1139, 547] width 517 height 83
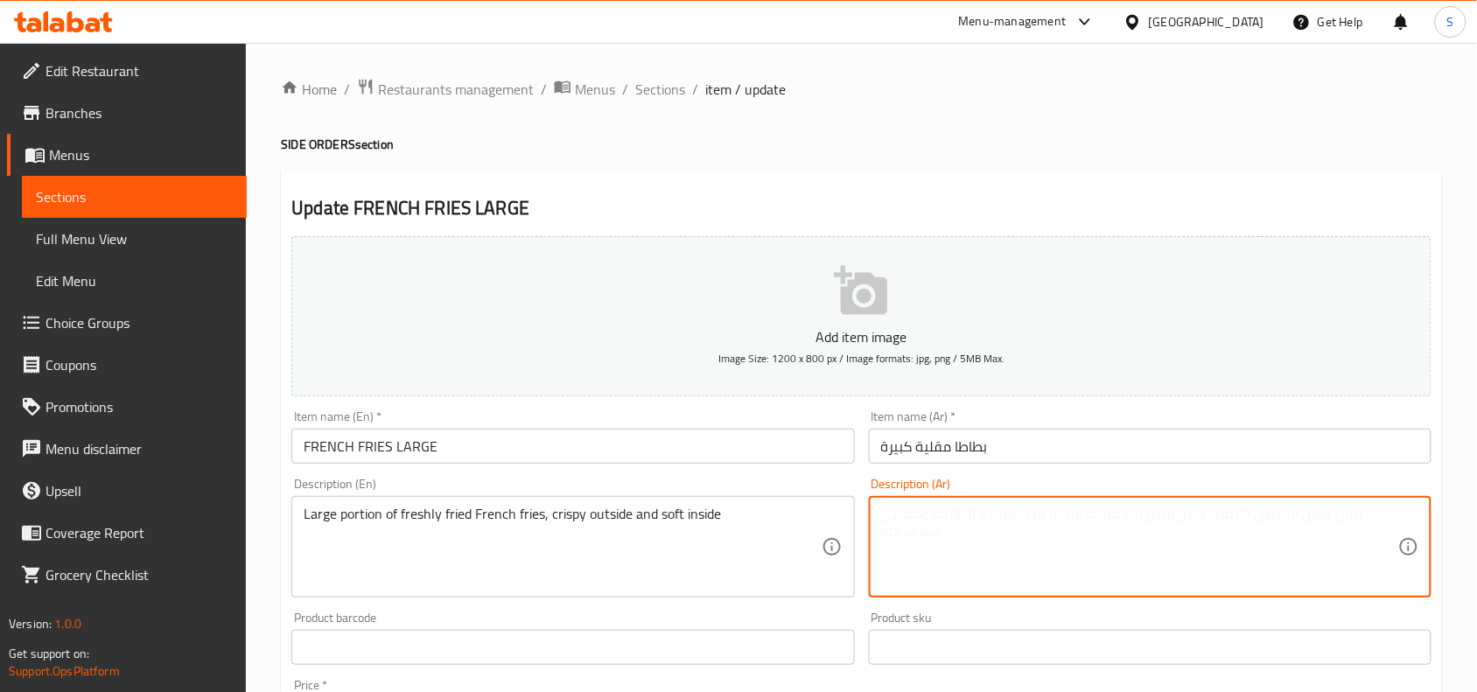
paste textarea "حصة كبيرة من البطاطس المقلية الطازجة، مقرمشة من الخارج وناعمة من الداخل"
type textarea "حصة كبيرة من البطاطس المقلية الطازجة، مقرمشة من الخارج وناعمة من الداخل"
click at [1171, 452] on input "بطاطا مقلية كبيرة" at bounding box center [1150, 446] width 563 height 35
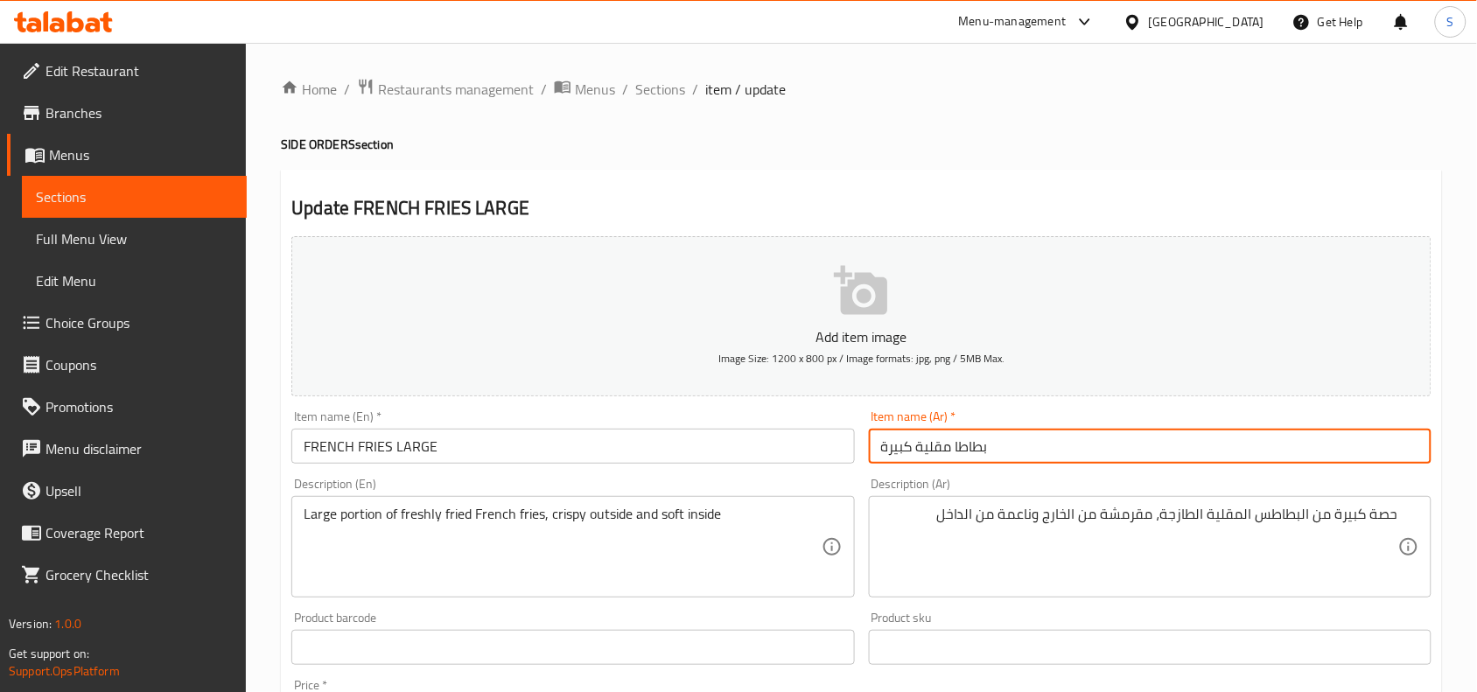
click at [668, 89] on span "Sections" at bounding box center [660, 89] width 50 height 21
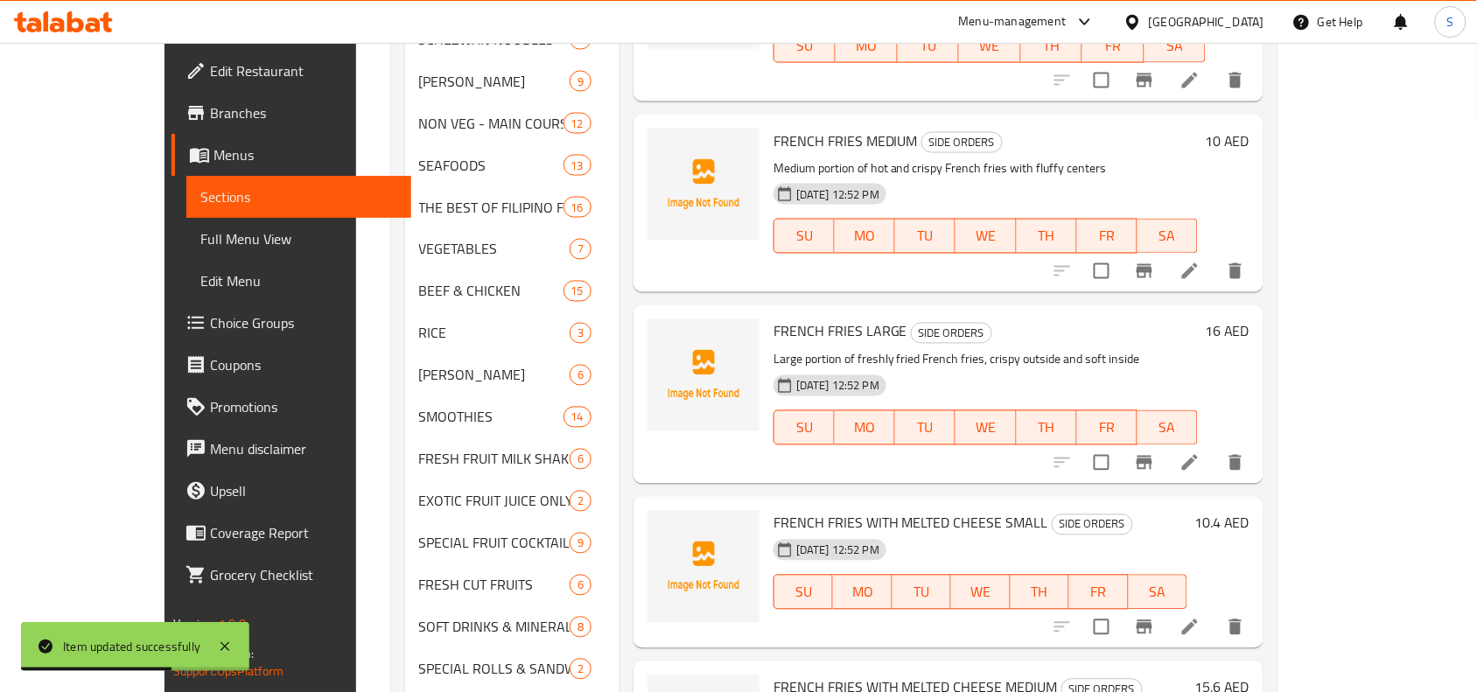
scroll to position [875, 0]
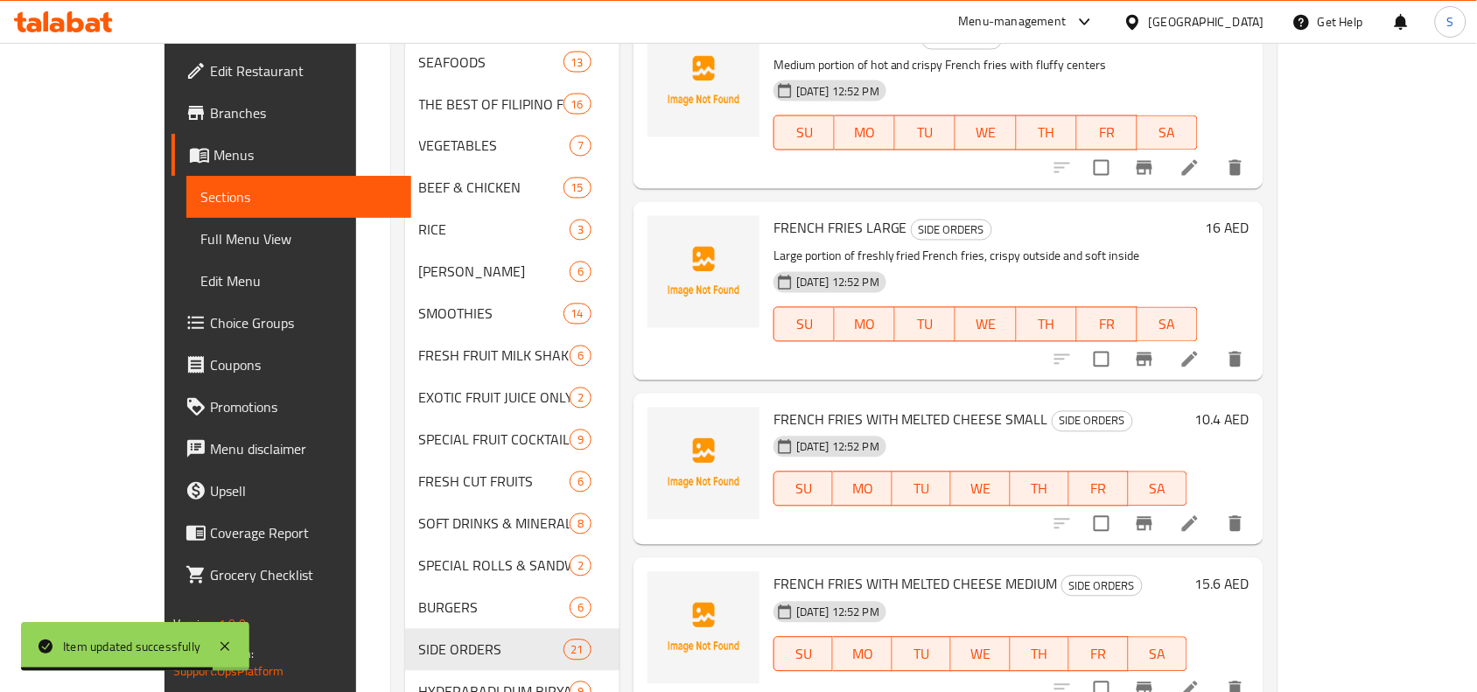
click at [1201, 514] on icon at bounding box center [1190, 524] width 21 height 21
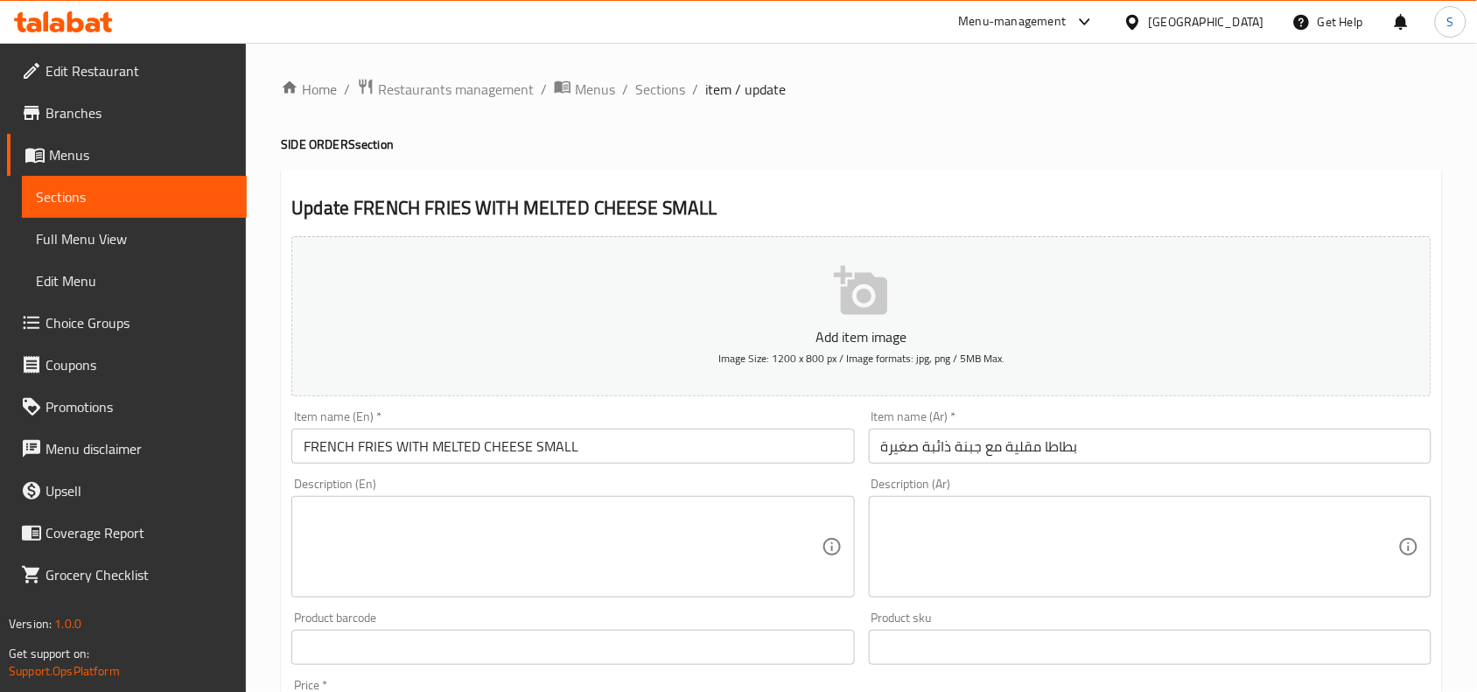
click at [785, 538] on textarea at bounding box center [562, 547] width 517 height 83
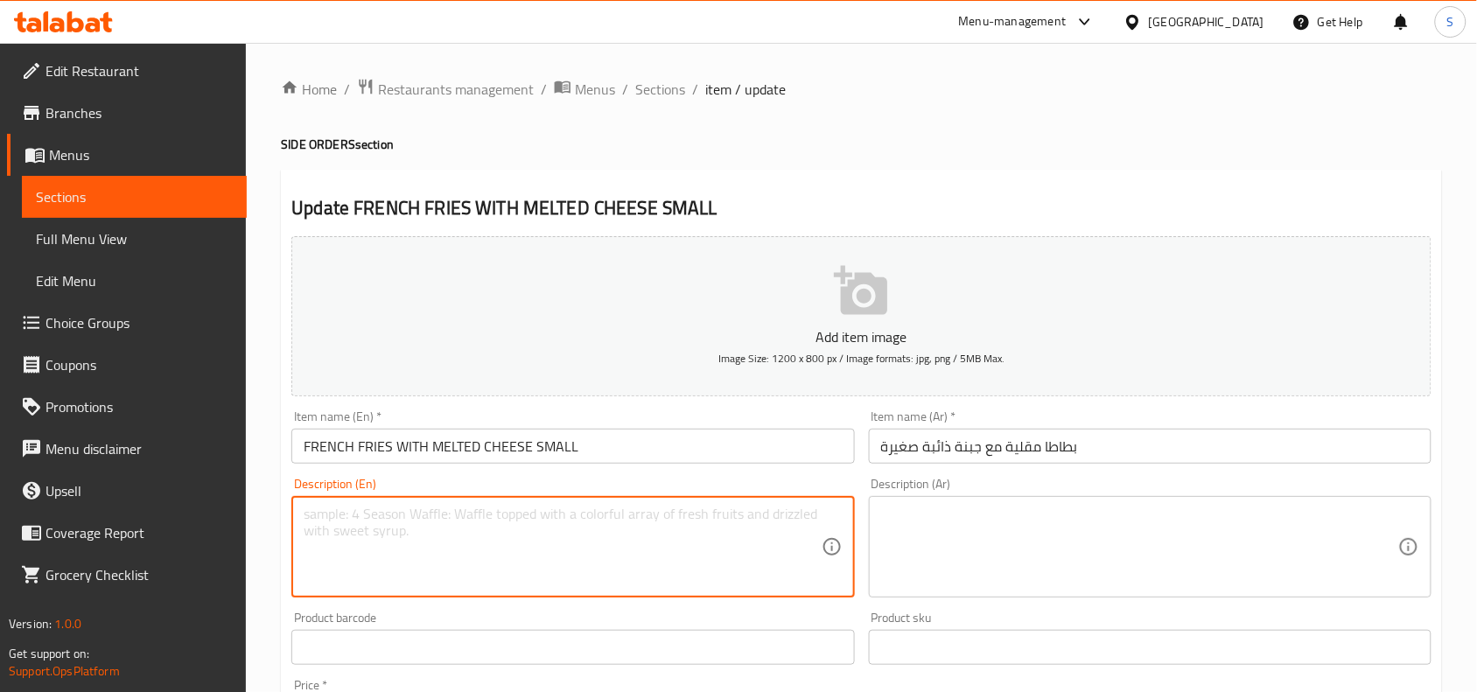
paste textarea "Small serving of French fries topped generously with gooey melted cheese — a sa…"
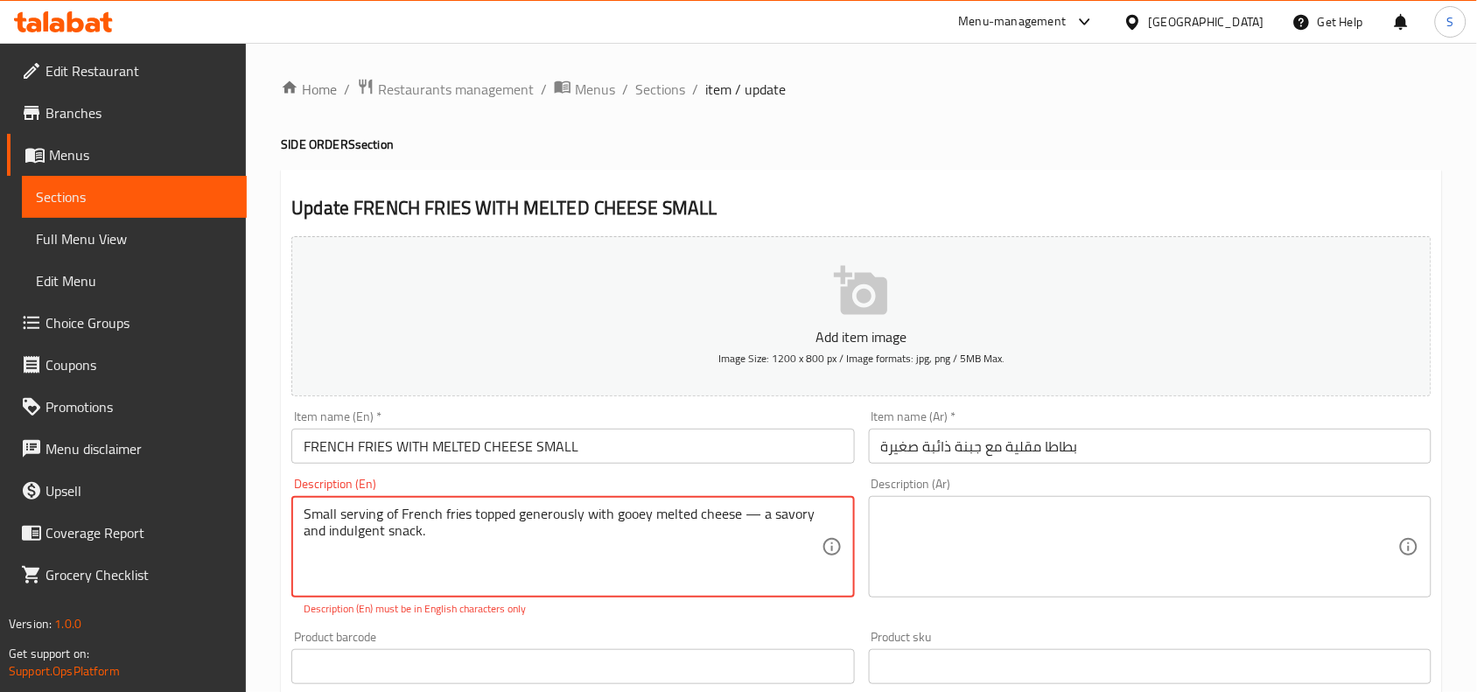
click at [754, 514] on textarea "Small serving of French fries topped generously with gooey melted cheese — a sa…" at bounding box center [562, 547] width 517 height 83
click at [331, 536] on textarea "Small serving of French fries topped generously with gooey melted cheese a savo…" at bounding box center [562, 547] width 517 height 83
click at [401, 518] on textarea "Small serving of French fries topped generously with gooey melted cheese a savo…" at bounding box center [562, 547] width 517 height 83
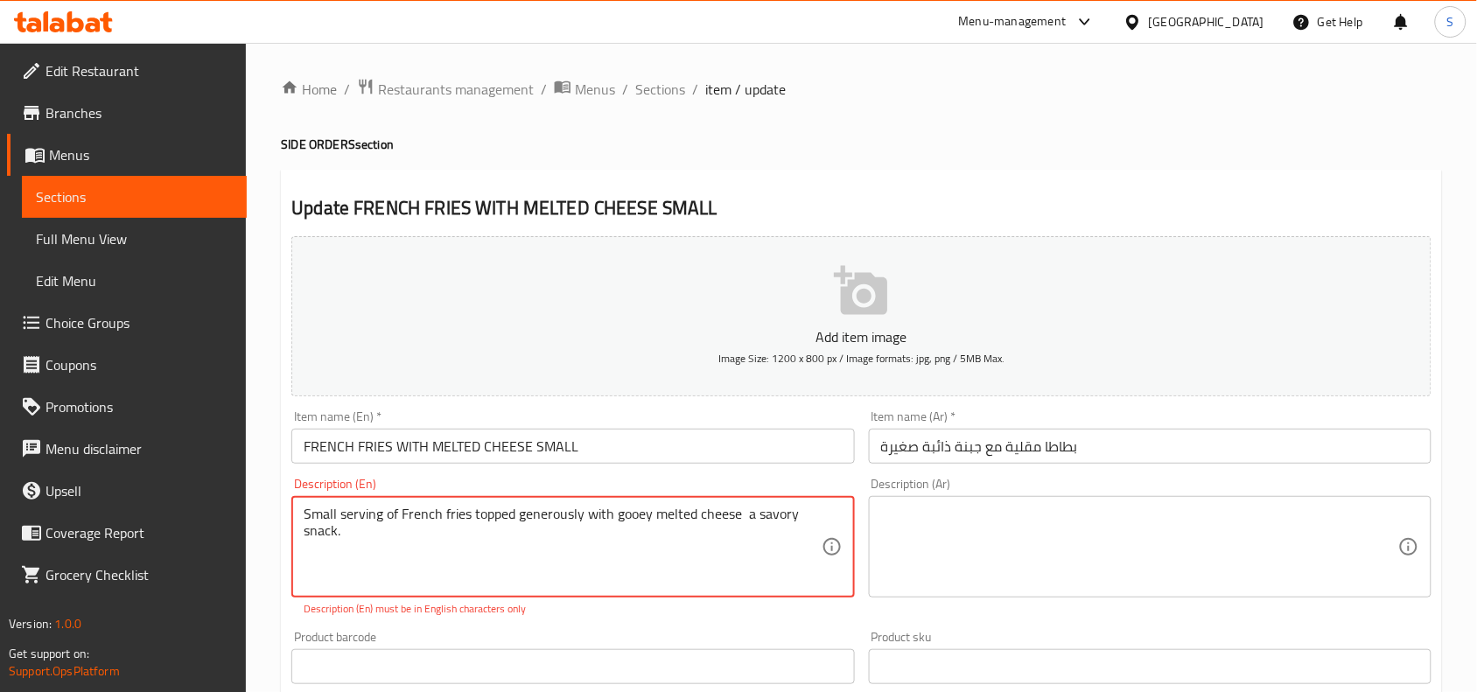
click at [401, 518] on textarea "Small serving of French fries topped generously with gooey melted cheese a savo…" at bounding box center [562, 547] width 517 height 83
type textarea "Small serving of French fries topped generously with gooey melted cheese a savo…"
click at [1171, 516] on textarea at bounding box center [1139, 547] width 517 height 83
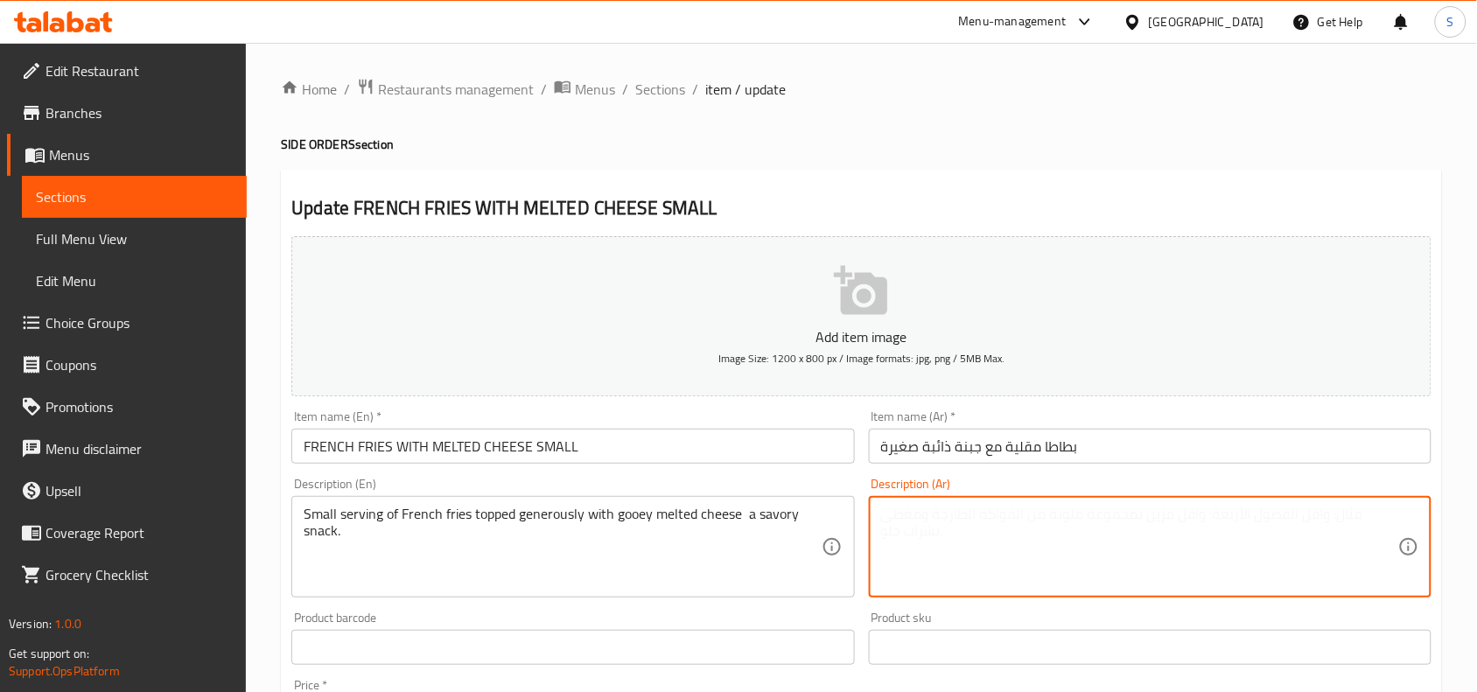
click at [1161, 582] on textarea at bounding box center [1139, 547] width 517 height 83
paste textarea "وجبة صغيرة من البطاطس المقلية مغطاة بسخاء بالجبن الذائب اللذيذ كوجبة خفيفة لذيذ…"
click at [1394, 510] on textarea "وجبة صغيرة من البطاطس المقلية مغطاة بسخاء بالجبن الذائب اللذيذ كوجبة خفيفة لذيذ…" at bounding box center [1139, 547] width 517 height 83
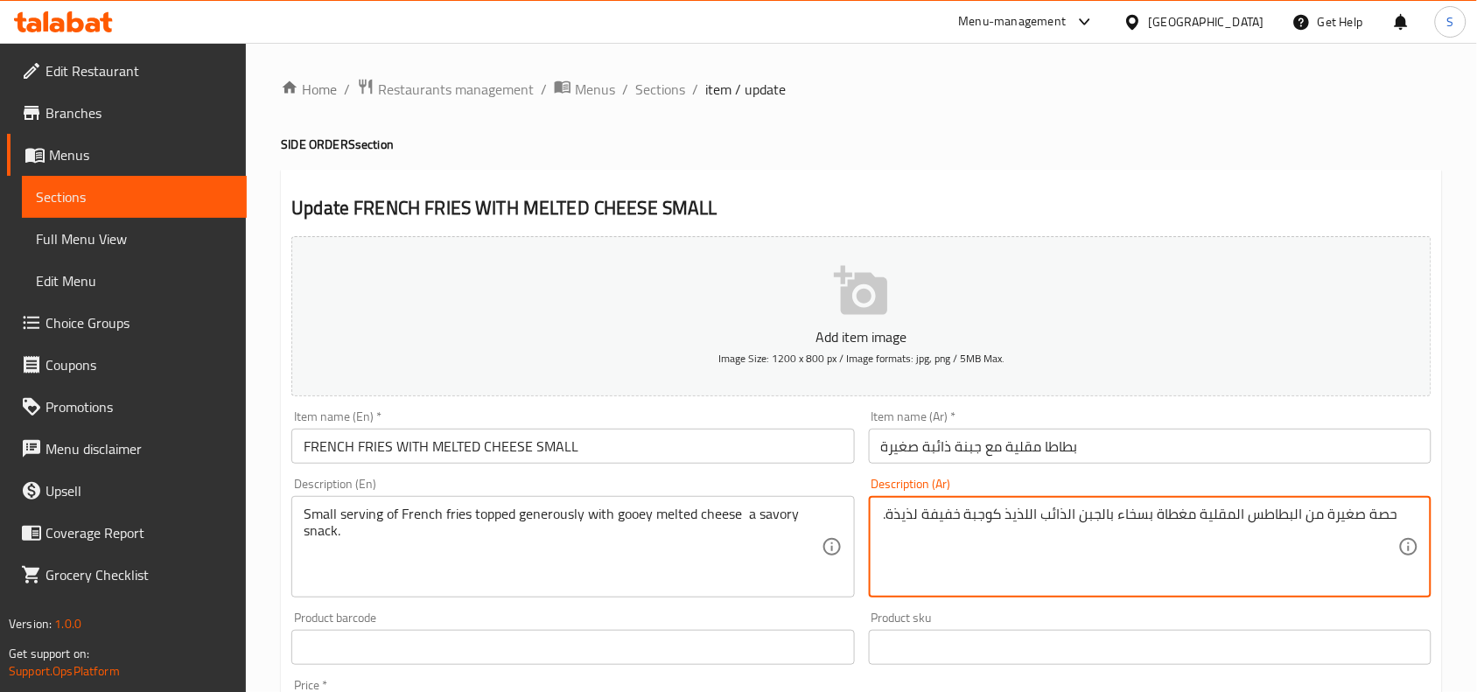
click at [1022, 518] on textarea "حصة صغيرة من البطاطس المقلية مغطاة بسخاء بالجبن الذائب اللذيذ كوجبة خفيفة لذيذة." at bounding box center [1139, 547] width 517 height 83
click at [1377, 536] on textarea "حصة صغيرة من البطاطس المقلية مغطاة بسخاء بالجبن الذائب المطاطي كوجبة خفيفة لذيذ…" at bounding box center [1139, 547] width 517 height 83
type textarea "حصة صغيرة من البطاطس المقلية مغطاة بسخاء بالجبن الذائب المطاطي كوجبة خفيفة مالح…"
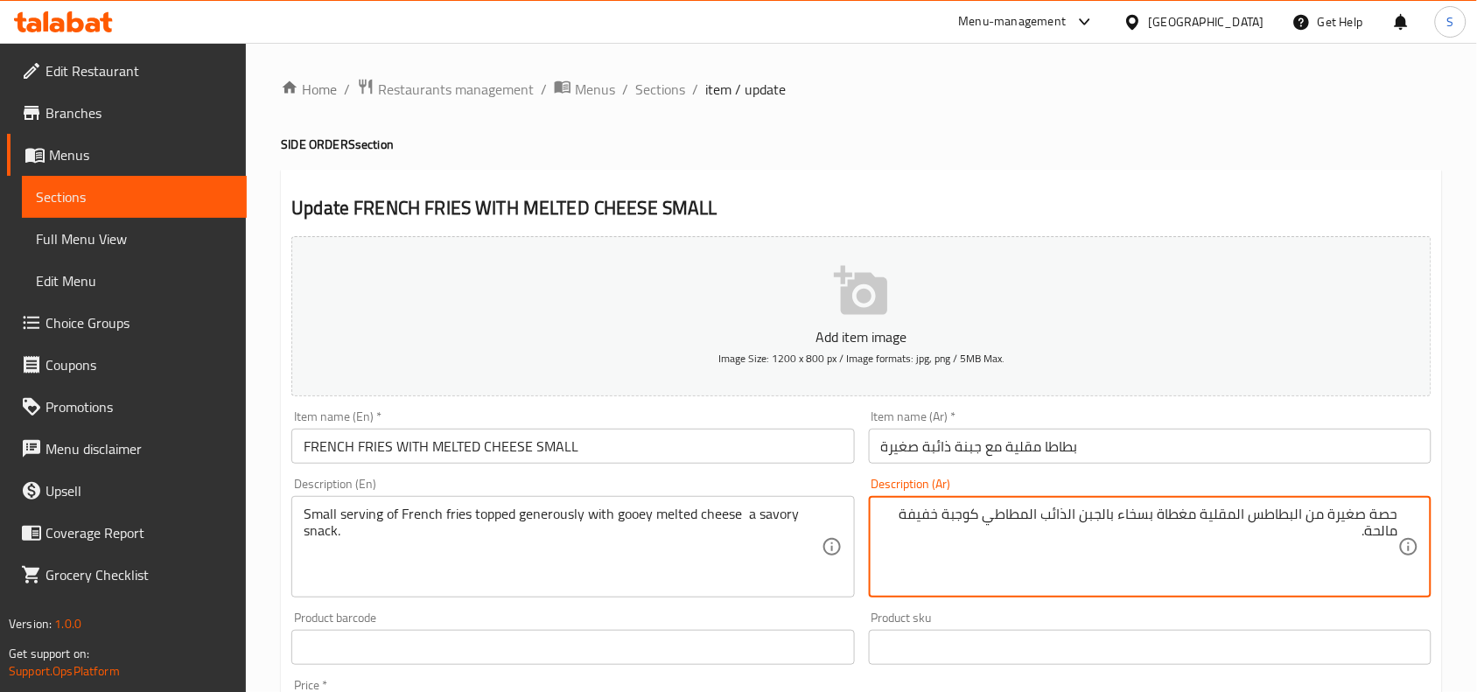
click at [1308, 451] on input "بطاطا مقلية مع جبنة ذائبة صغيرة" at bounding box center [1150, 446] width 563 height 35
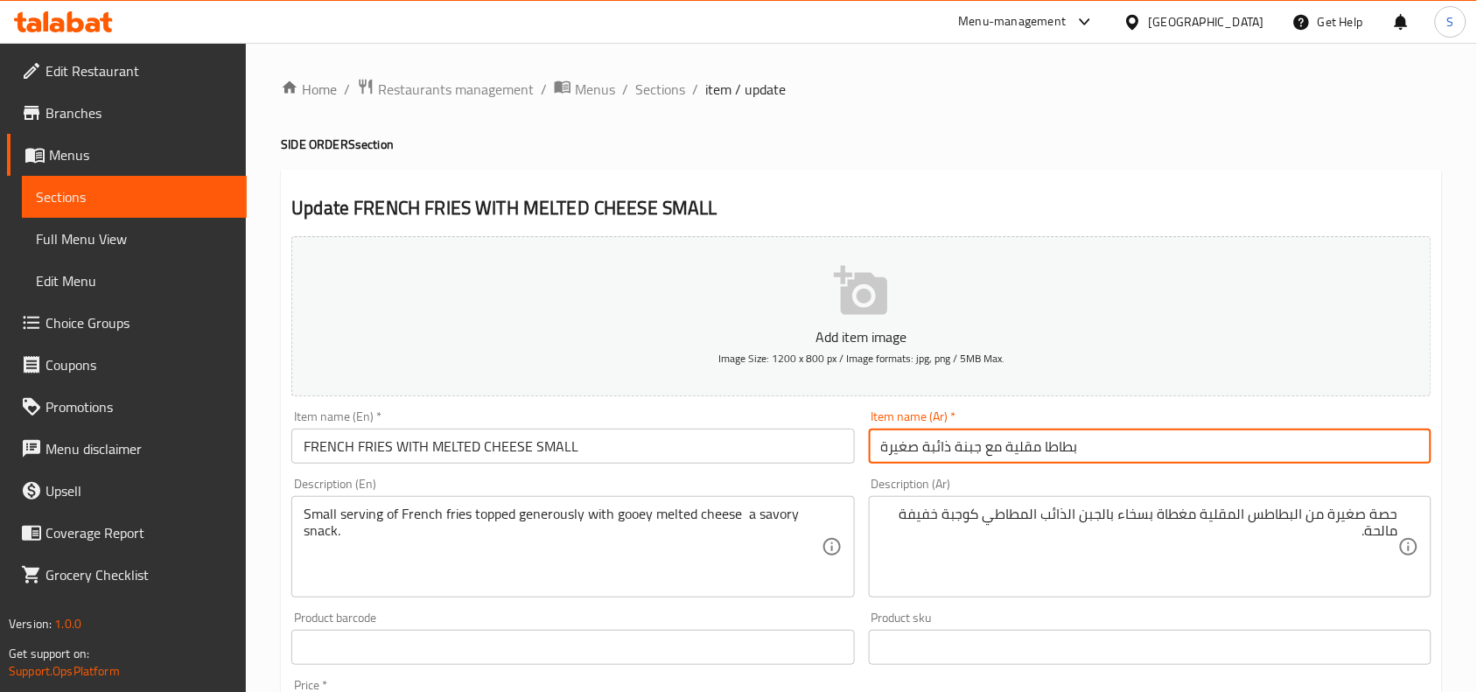
click at [652, 93] on span "Sections" at bounding box center [660, 89] width 50 height 21
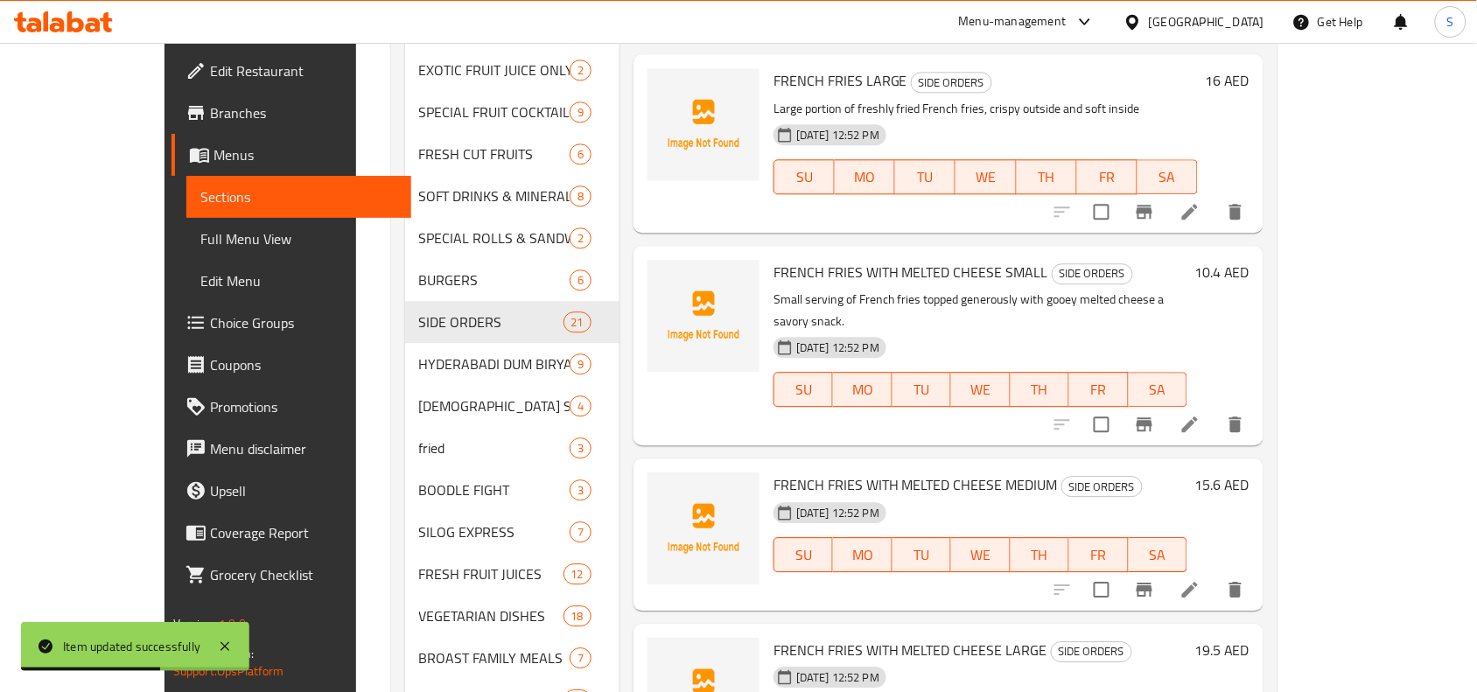
scroll to position [1707, 0]
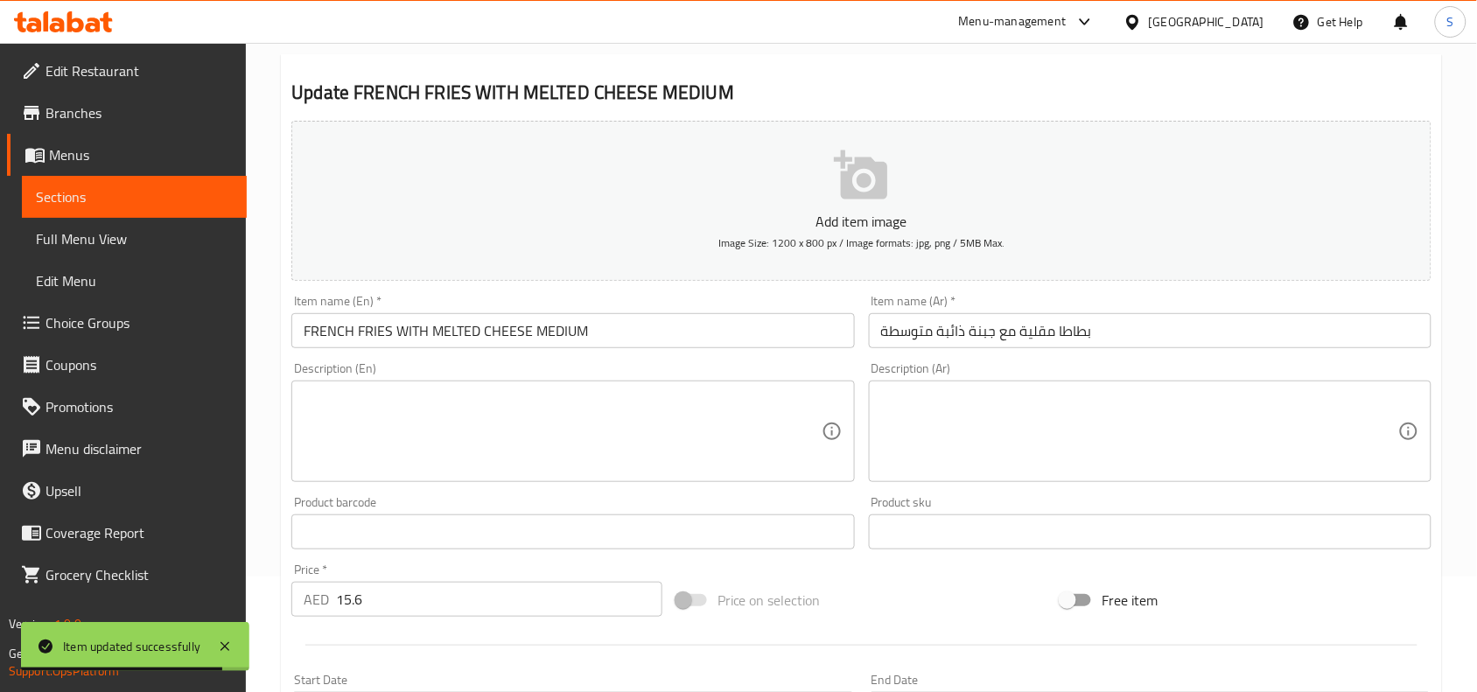
scroll to position [219, 0]
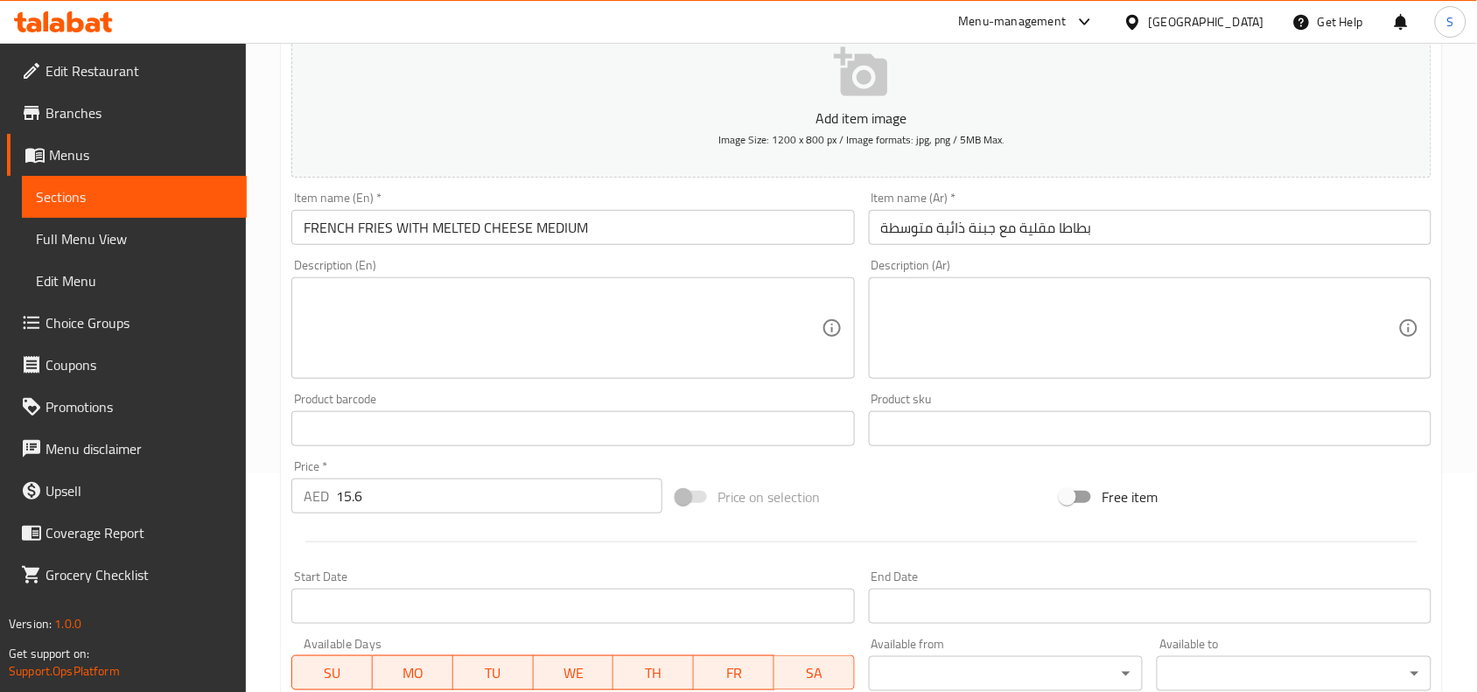
click at [733, 302] on textarea at bounding box center [562, 328] width 517 height 83
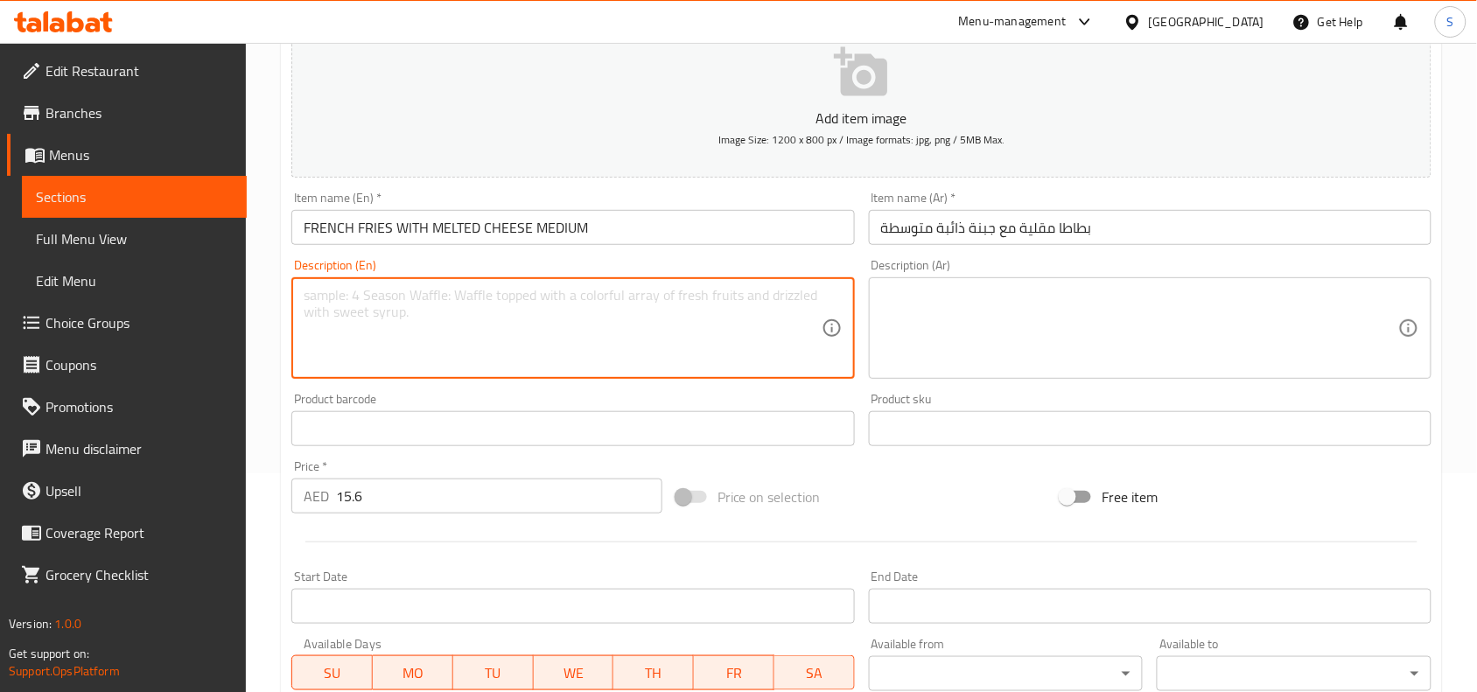
paste textarea "Medium serving of cheesy French fries, crispy and golden with a rich cheese top…"
type textarea "Medium serving of cheesy French fries, crispy and golden with a rich cheese top…"
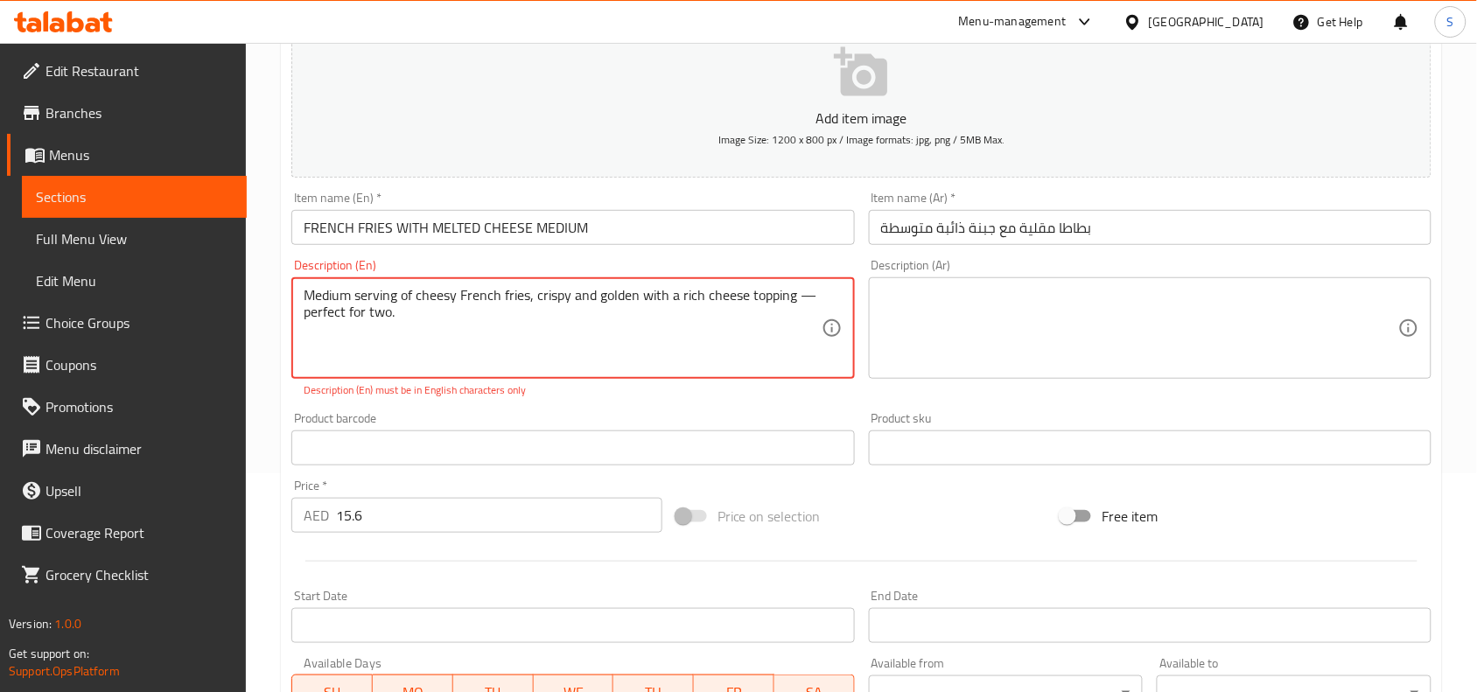
click at [1125, 303] on textarea at bounding box center [1139, 328] width 517 height 83
paste textarea "حصة متوسطة من البطاطس المقلية بالجبن، مقرمشة وذهبية اللون مع طبقة غنية من الجبن…"
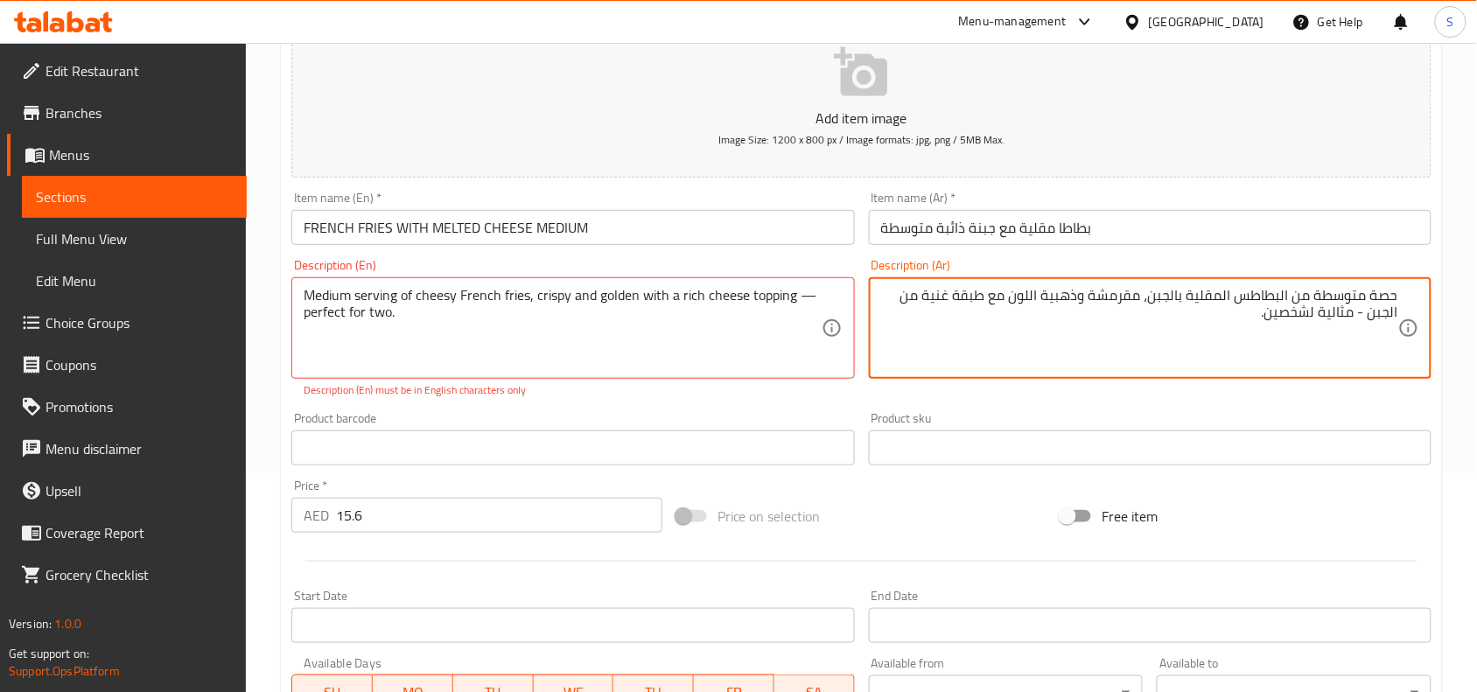
click at [1161, 294] on textarea "حصة متوسطة من البطاطس المقلية بالجبن، مقرمشة وذهبية اللون مع طبقة غنية من الجبن…" at bounding box center [1139, 328] width 517 height 83
type textarea "حصة متوسطة من البطاطس المقلية تشيزي، مقرمشة وذهبية اللون مع طبقة غنية من الجبن …"
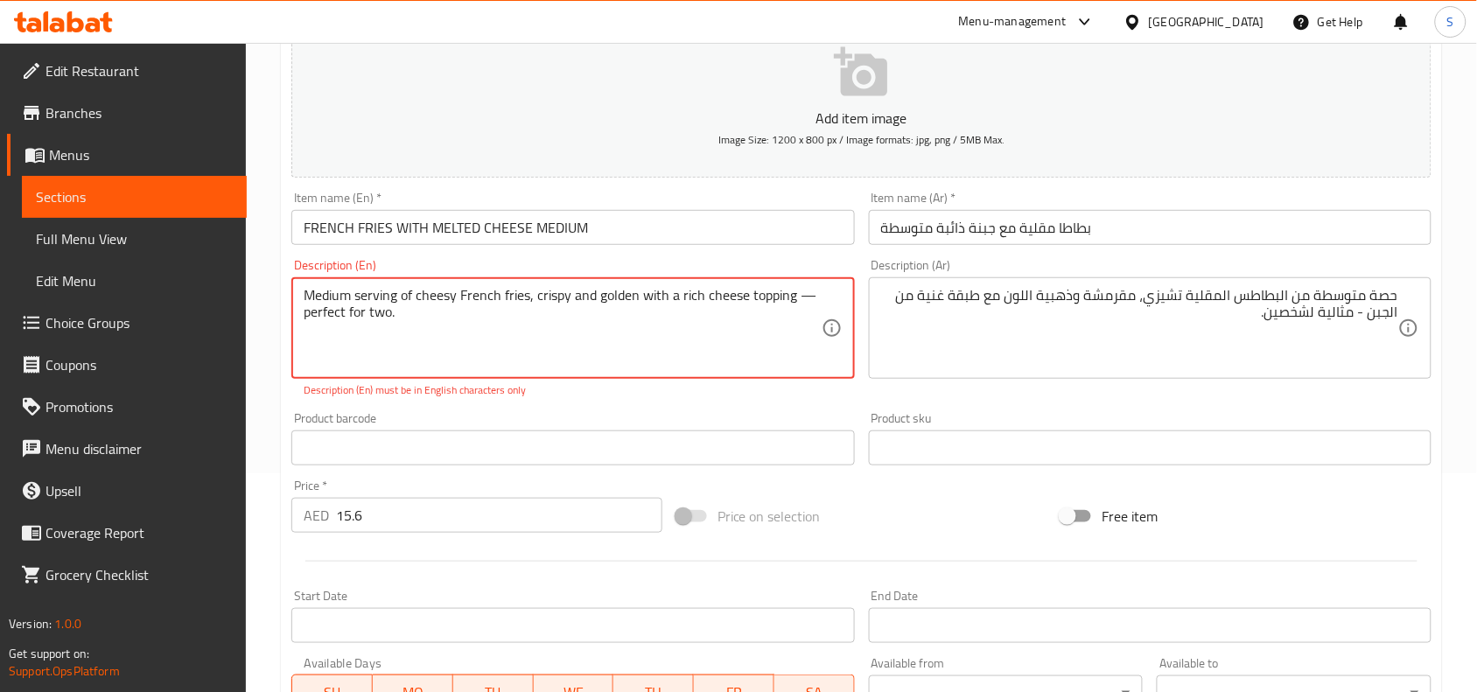
drag, startPoint x: 421, startPoint y: 319, endPoint x: 303, endPoint y: 329, distance: 118.5
type textarea "Medium serving of cheesy French fries, crispy and golden with a rich cheese top…"
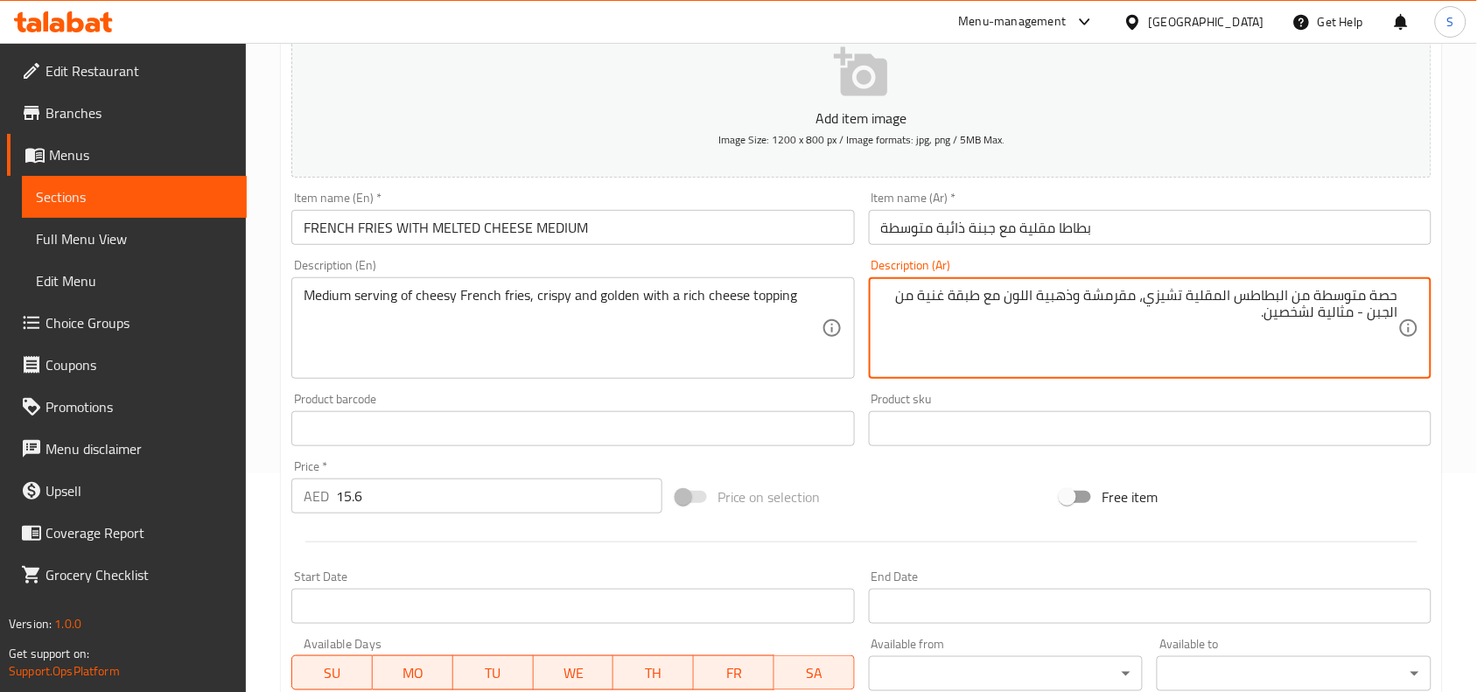
drag, startPoint x: 1258, startPoint y: 317, endPoint x: 1365, endPoint y: 325, distance: 107.1
type textarea "حصة متوسطة من البطاطس المقلية تشيزي، مقرمشة وذهبية اللون مع طبقة غنية من الجبن"
click at [1188, 236] on input "بطاطا مقلية مع جبنة ذائبة متوسطة" at bounding box center [1150, 227] width 563 height 35
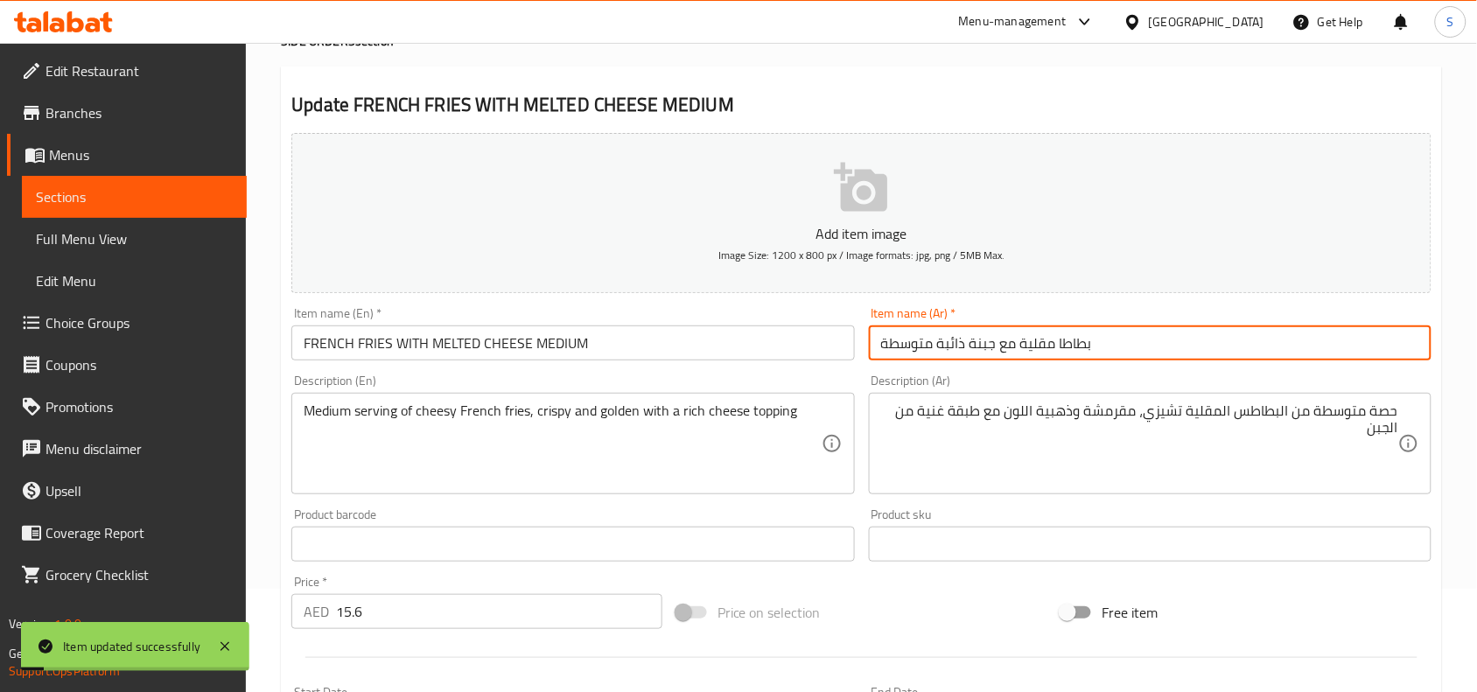
scroll to position [0, 0]
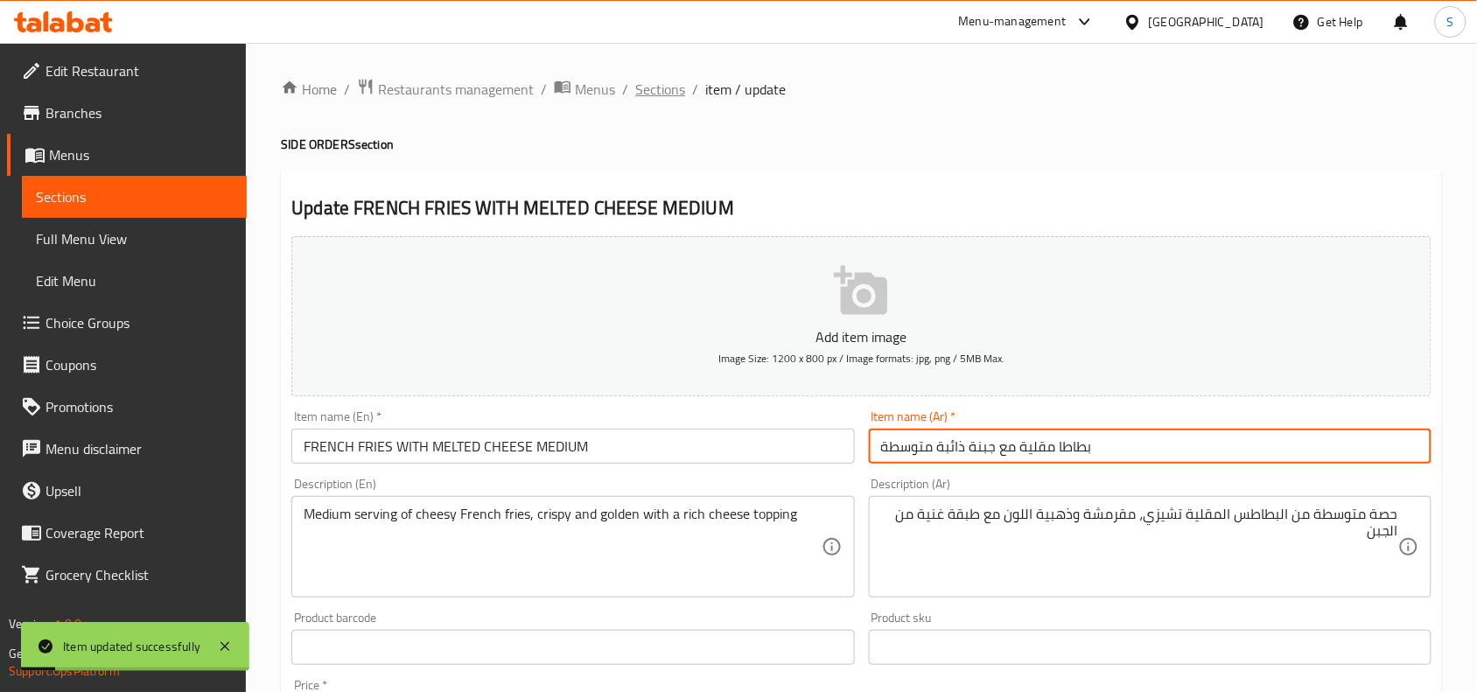
click at [674, 88] on span "Sections" at bounding box center [660, 89] width 50 height 21
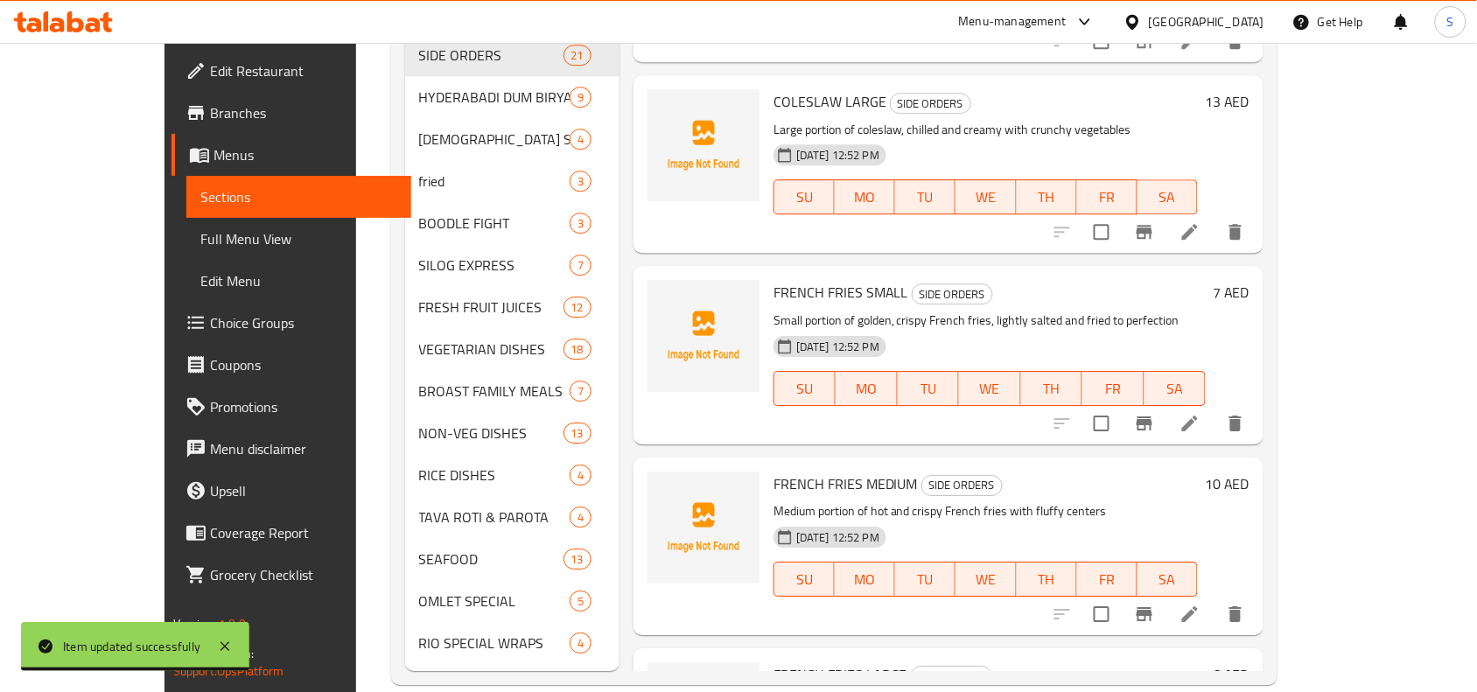
scroll to position [1296, 0]
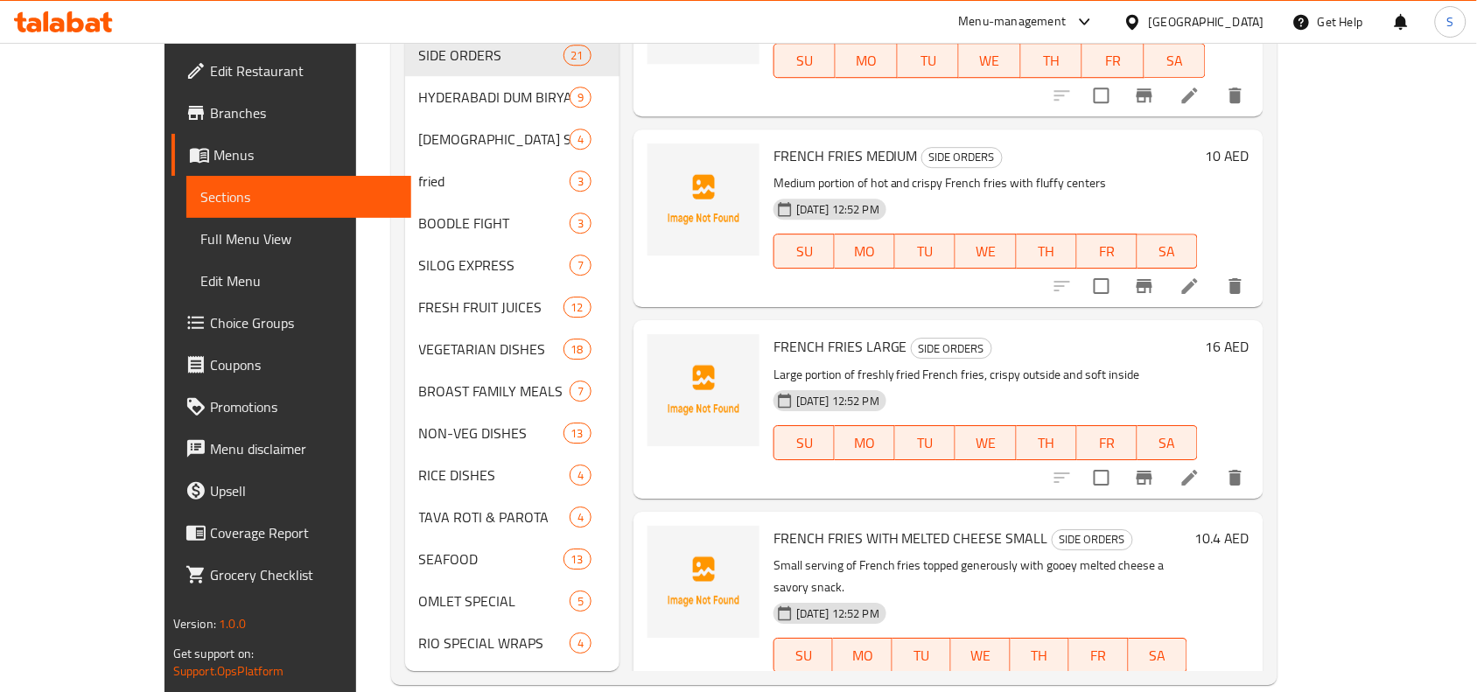
click at [1250, 526] on h6 "10.4 AED" at bounding box center [1222, 538] width 55 height 25
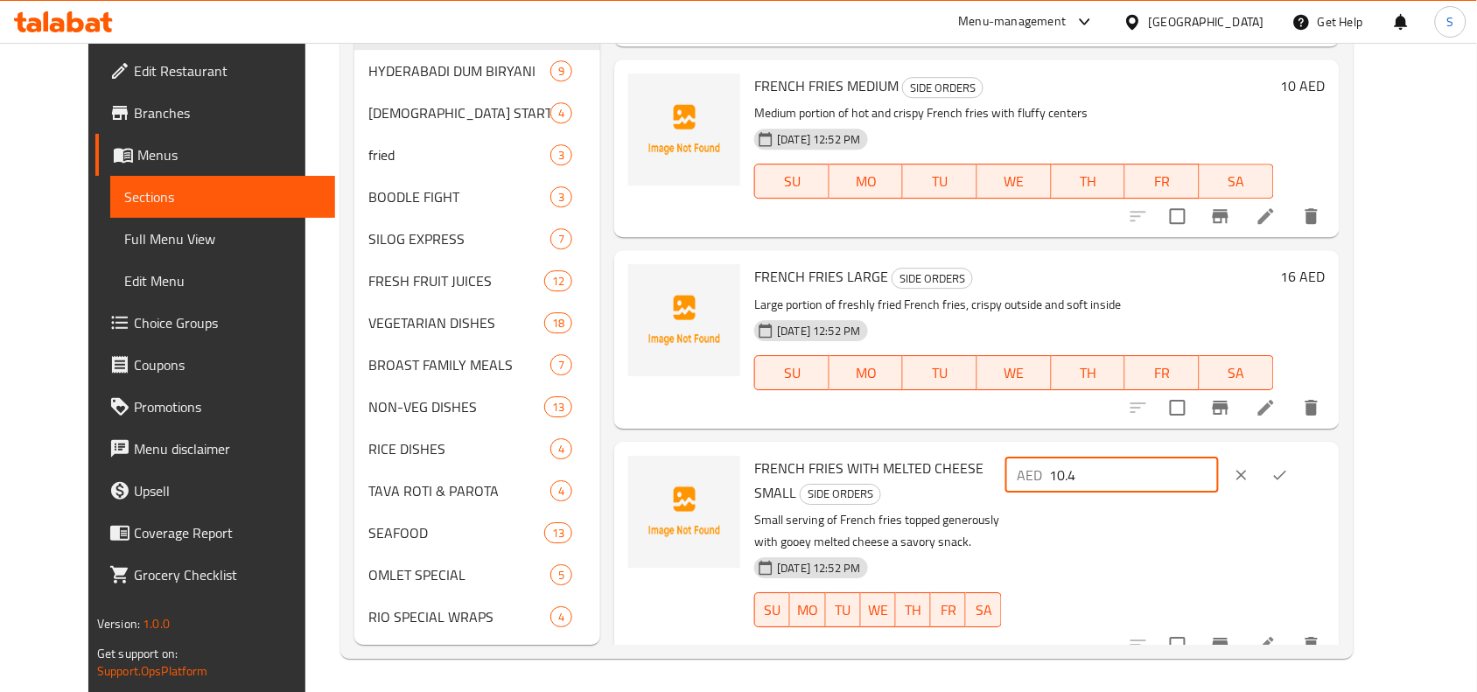
click at [1208, 458] on input "10.4" at bounding box center [1134, 475] width 169 height 35
type input "10"
click at [1289, 466] on icon "ok" at bounding box center [1281, 475] width 18 height 18
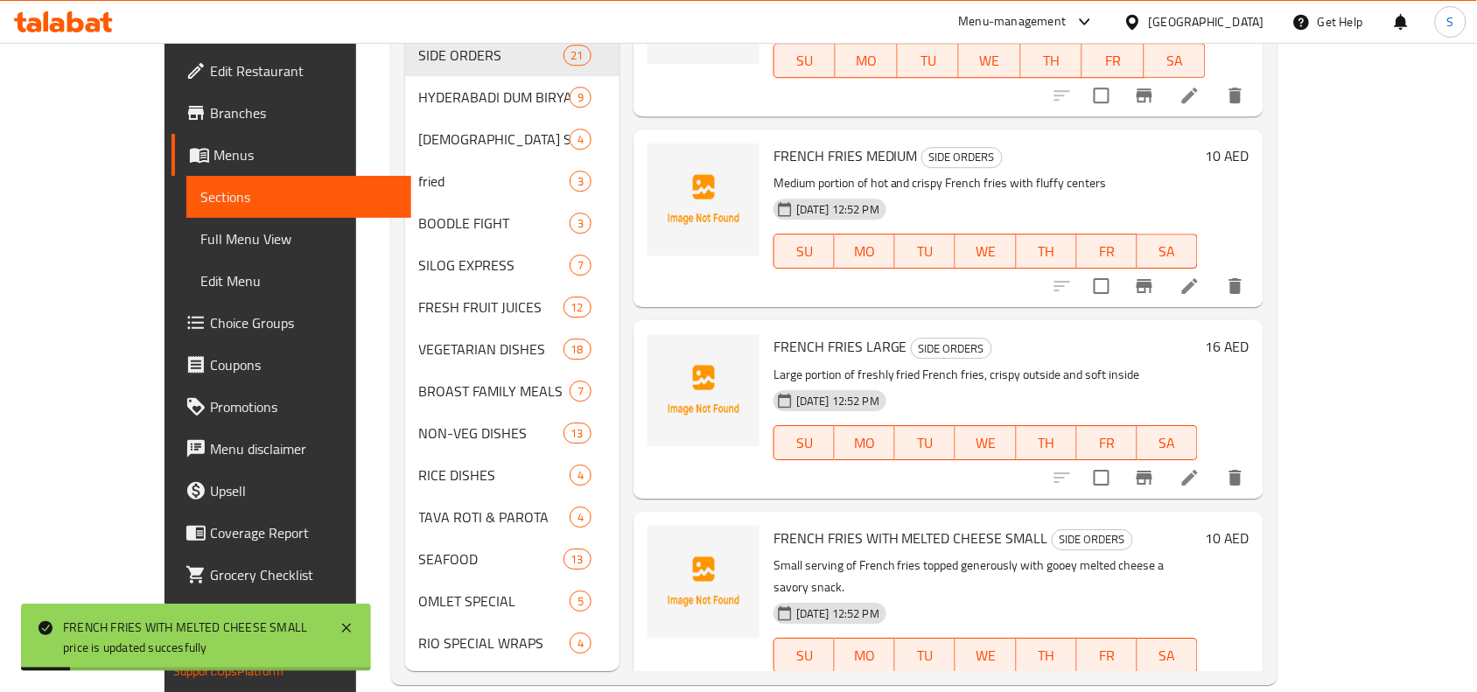
scroll to position [1624, 0]
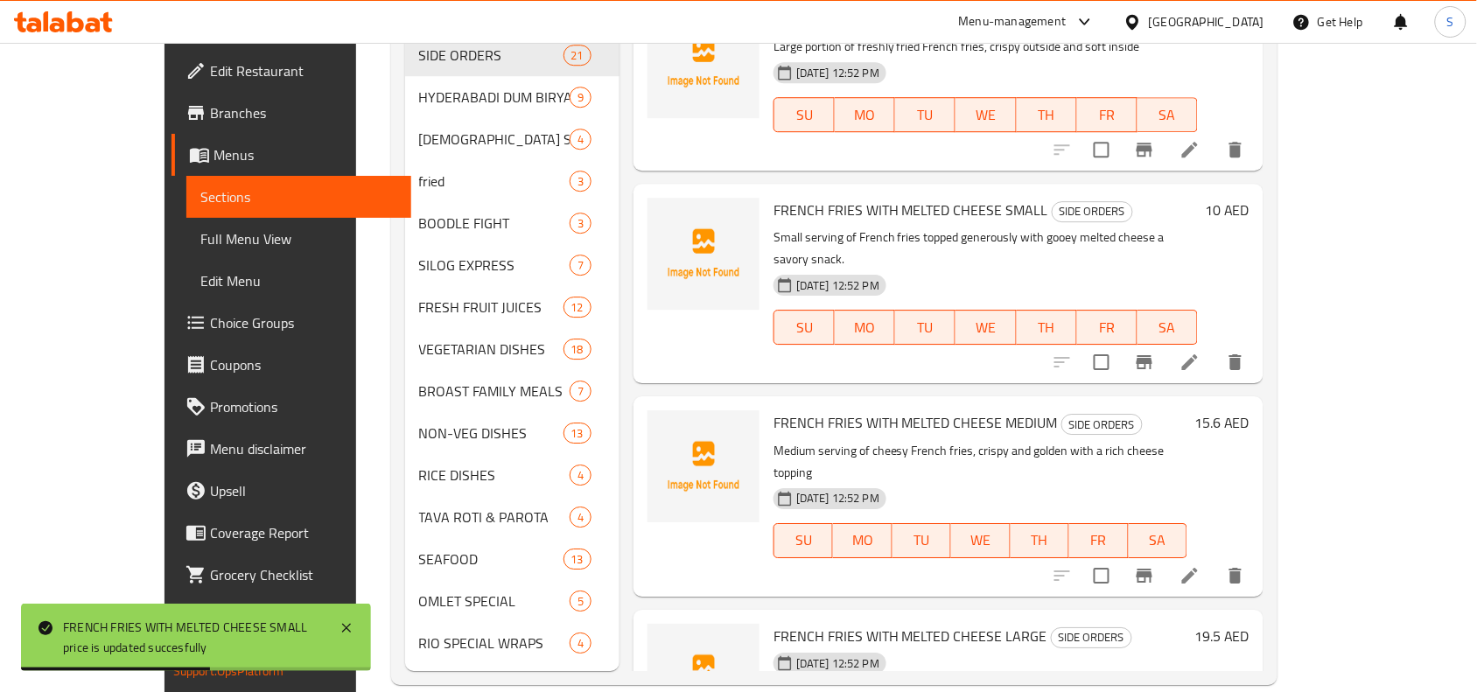
click at [774, 410] on span "FRENCH FRIES WITH MELTED CHEESE MEDIUM" at bounding box center [916, 423] width 284 height 26
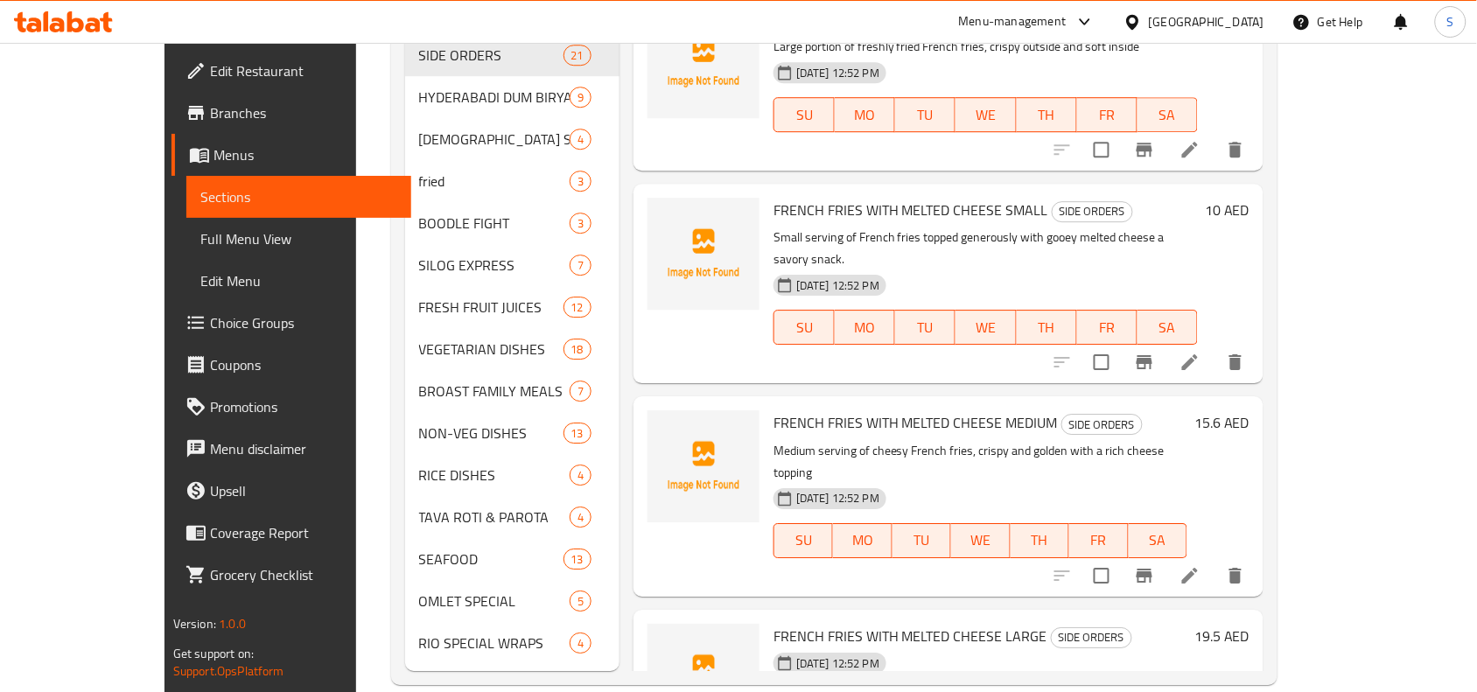
click at [1250, 410] on h6 "15.6 AED" at bounding box center [1222, 422] width 55 height 25
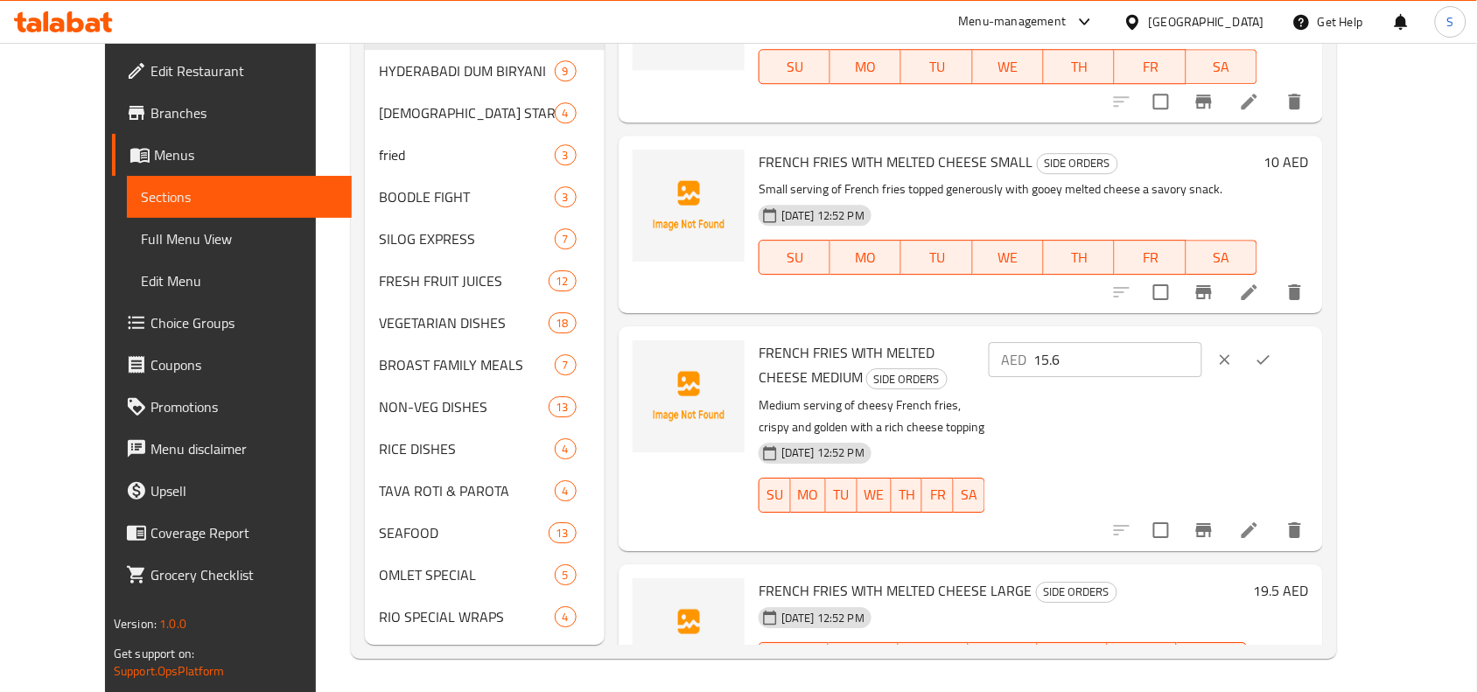
click at [1202, 342] on input "15.6" at bounding box center [1118, 359] width 169 height 35
type input "16"
click at [1283, 340] on button "ok" at bounding box center [1263, 359] width 39 height 39
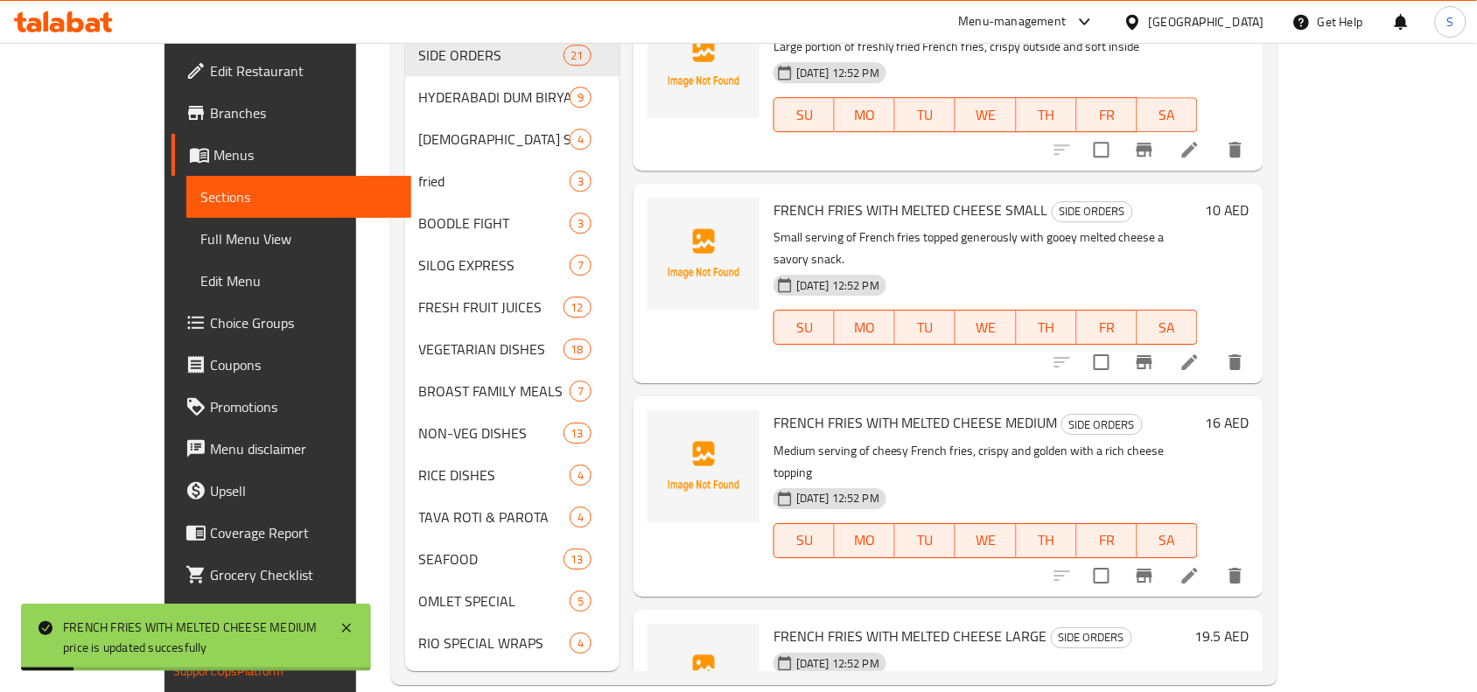
click at [1250, 624] on h6 "19.5 AED" at bounding box center [1222, 636] width 55 height 25
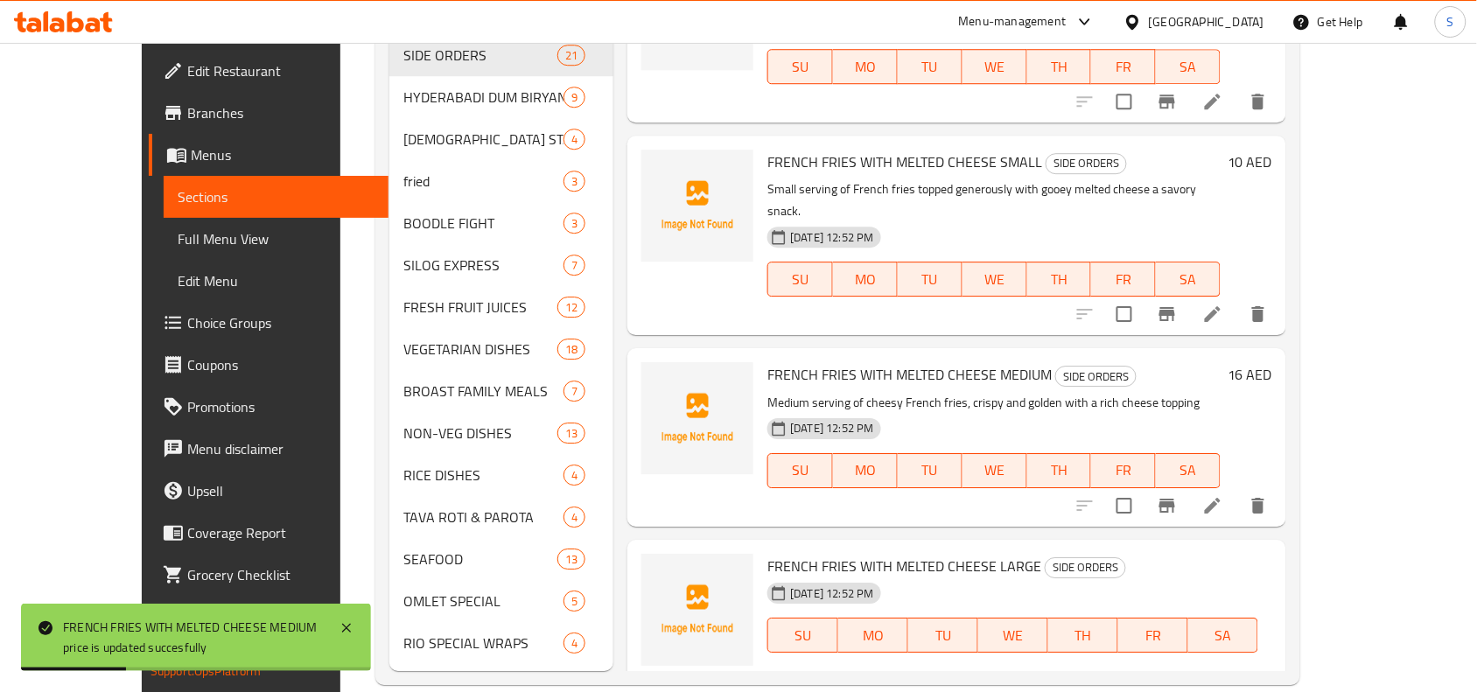
click at [984, 679] on input "19.5" at bounding box center [900, 696] width 169 height 35
type input "20"
click at [1055, 688] on icon "ok" at bounding box center [1046, 697] width 18 height 18
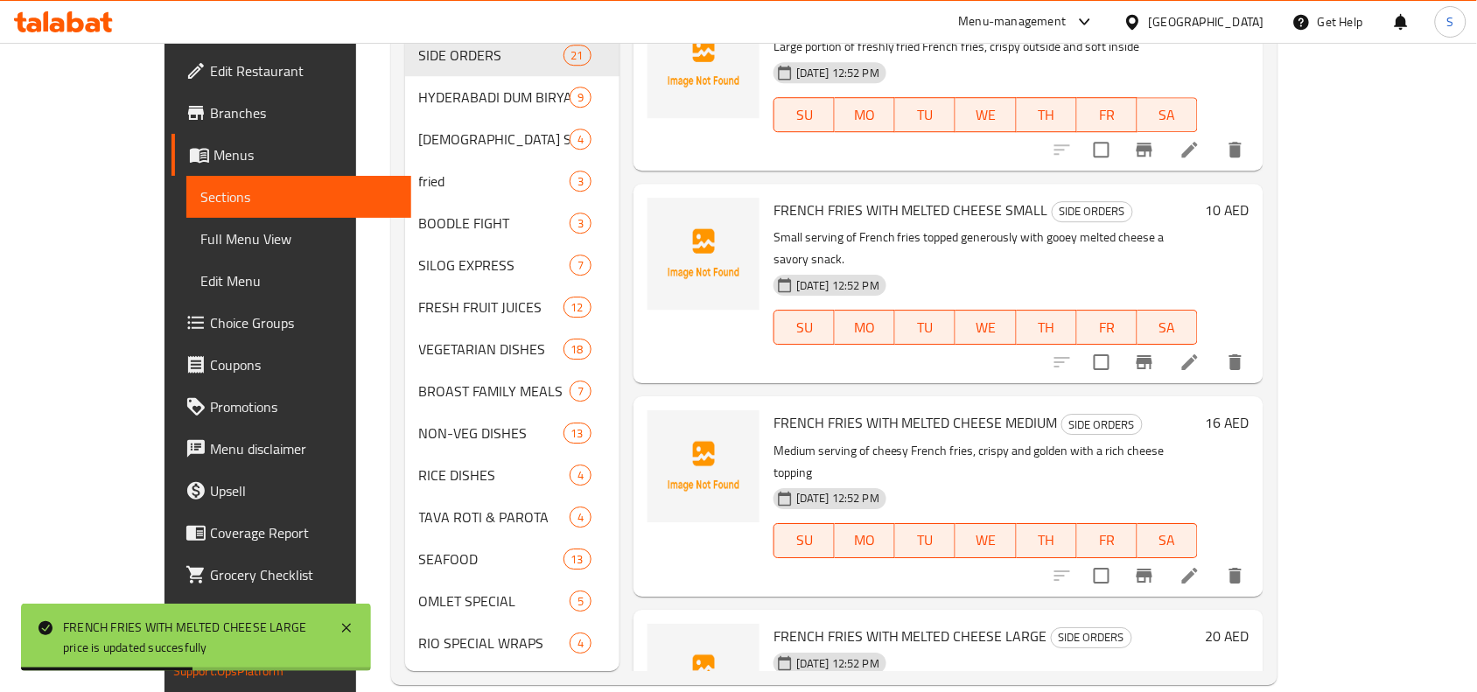
scroll to position [1952, 0]
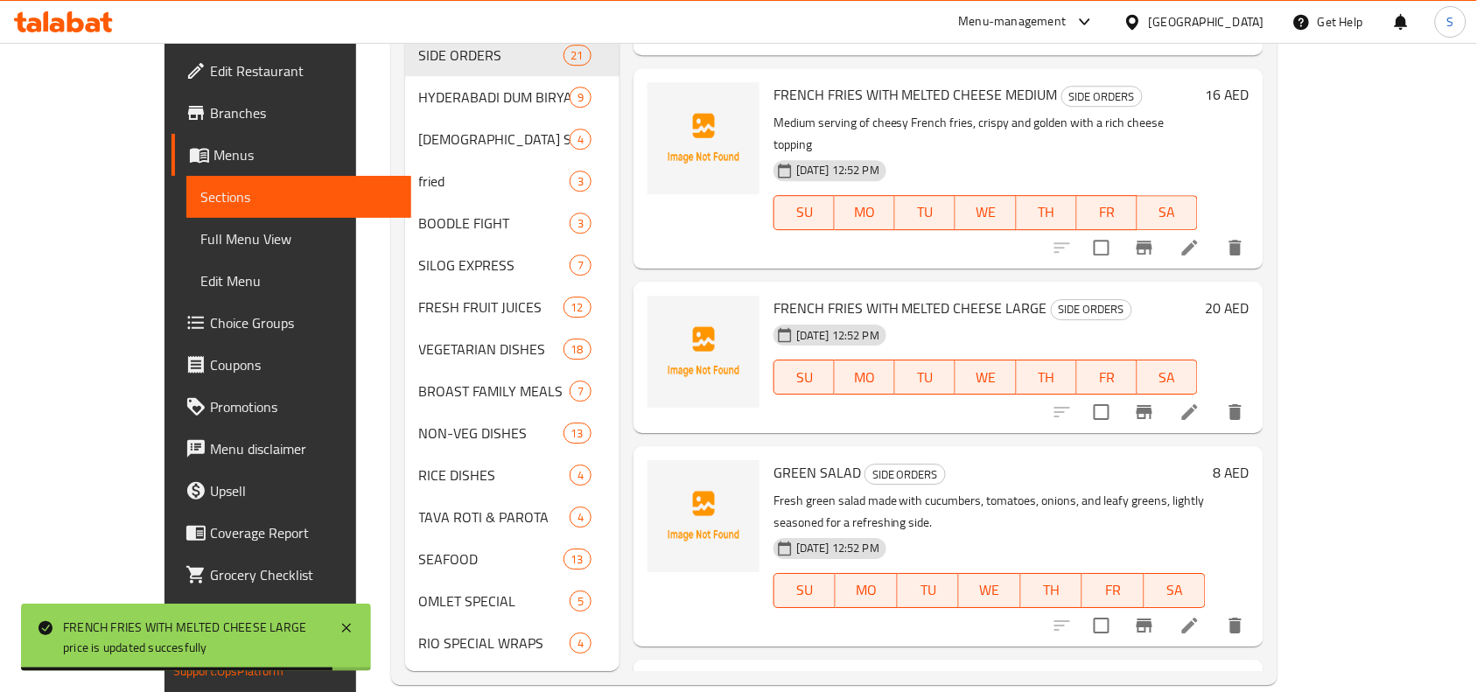
click at [1250, 674] on h6 "2.6 AED" at bounding box center [1225, 686] width 47 height 25
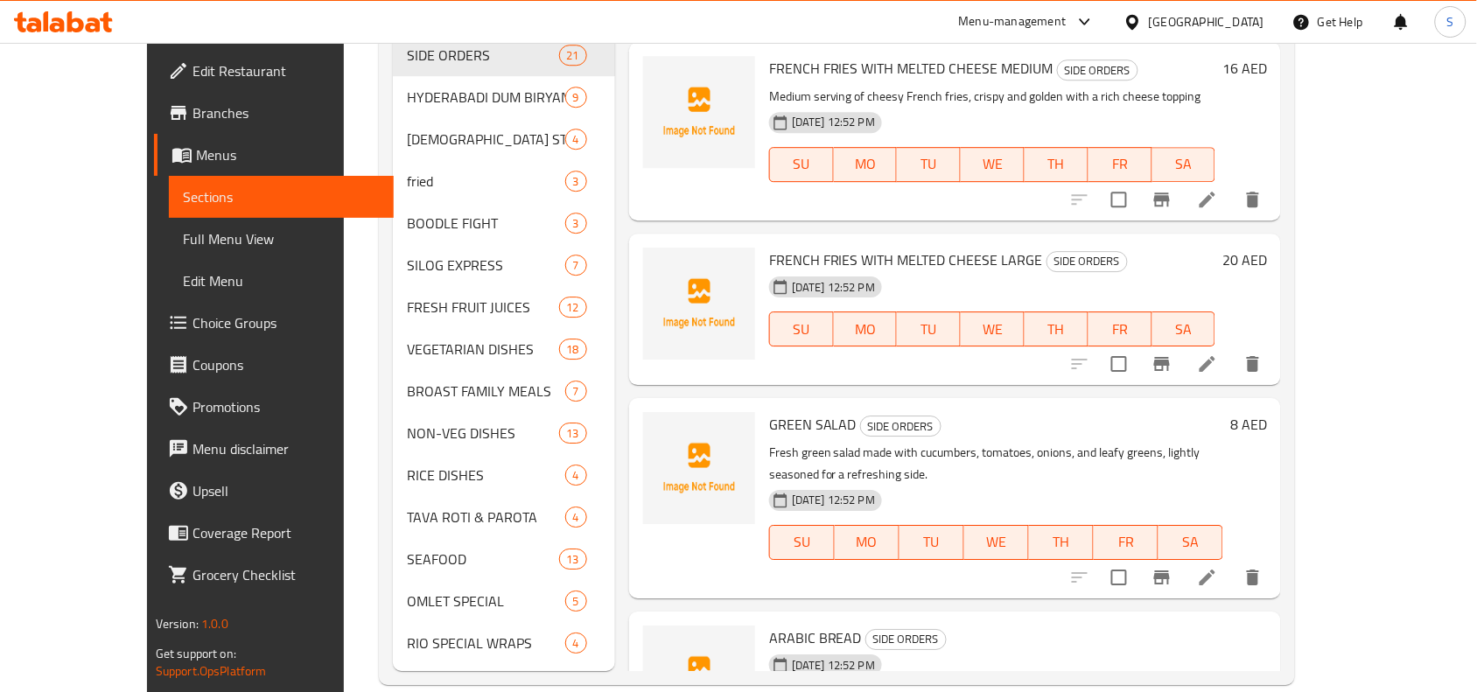
type input "3"
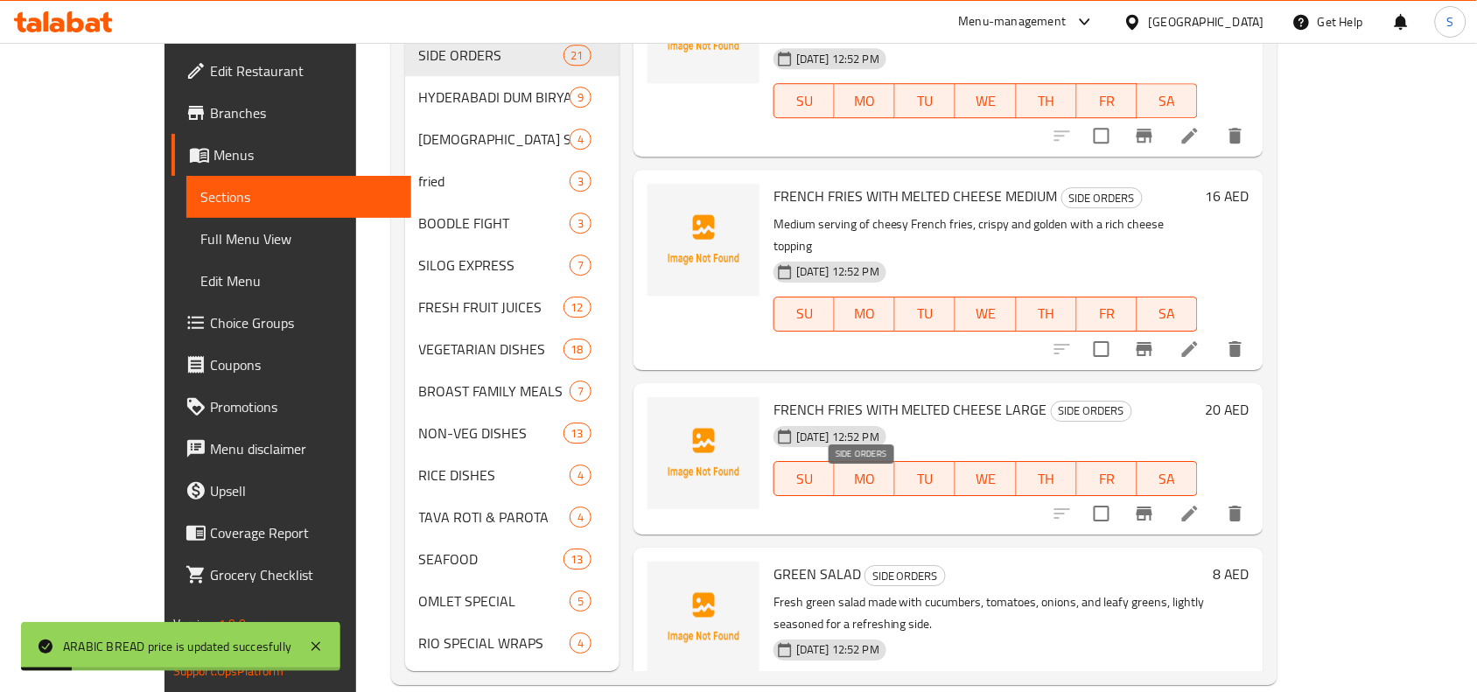
scroll to position [1734, 0]
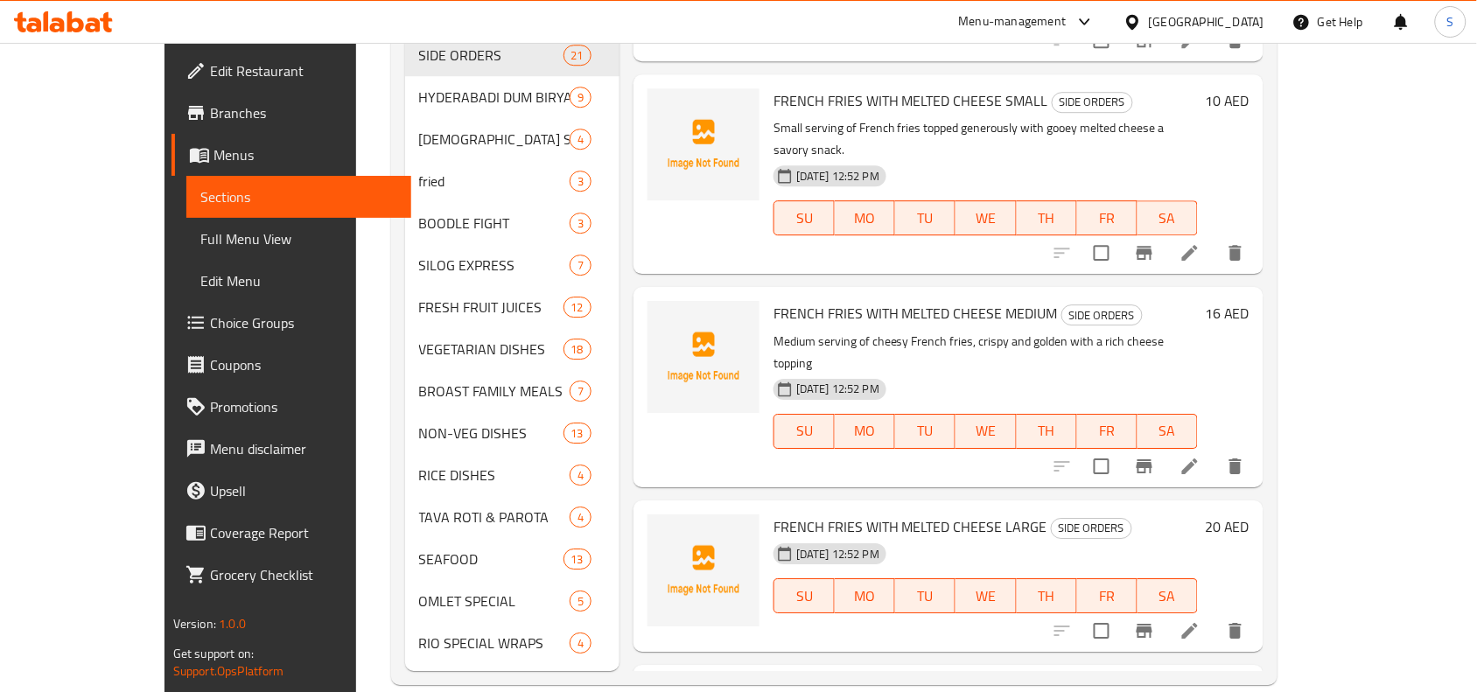
click at [1201, 620] on icon at bounding box center [1190, 630] width 21 height 21
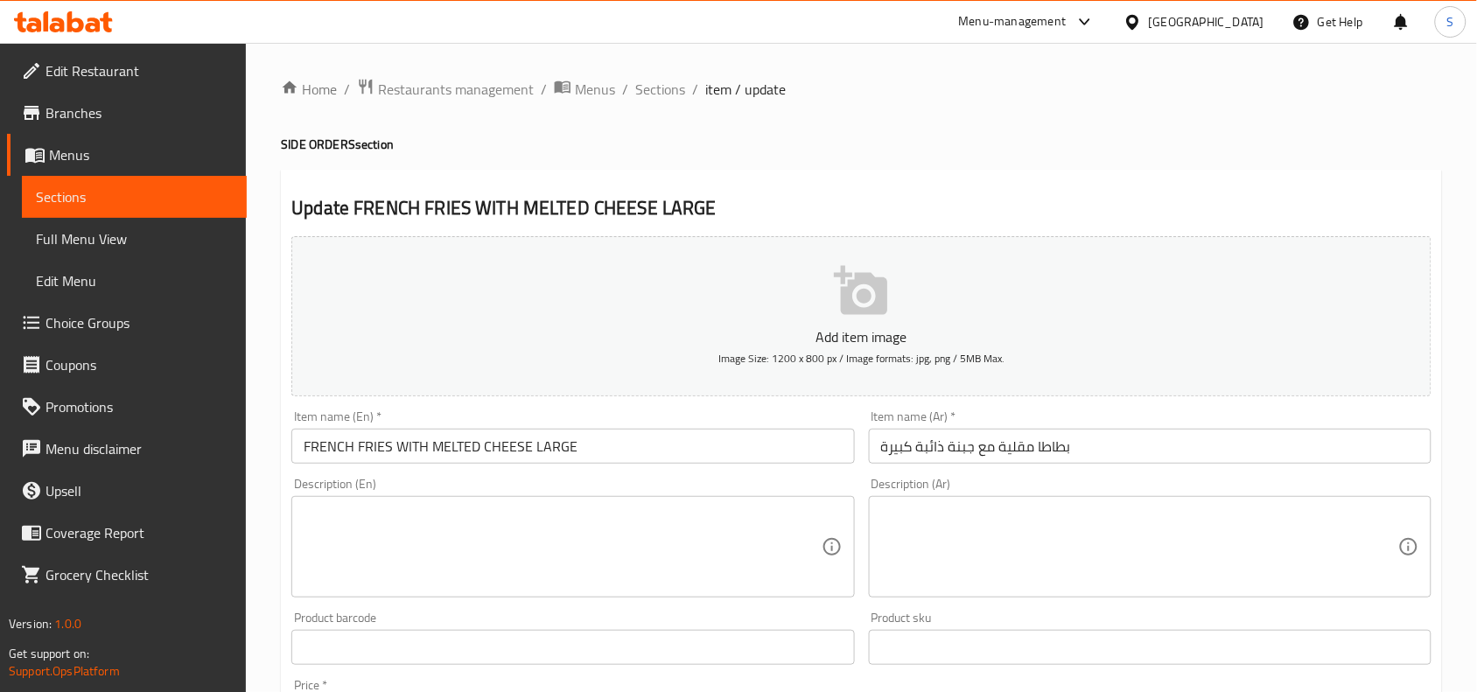
click at [688, 566] on textarea at bounding box center [562, 547] width 517 height 83
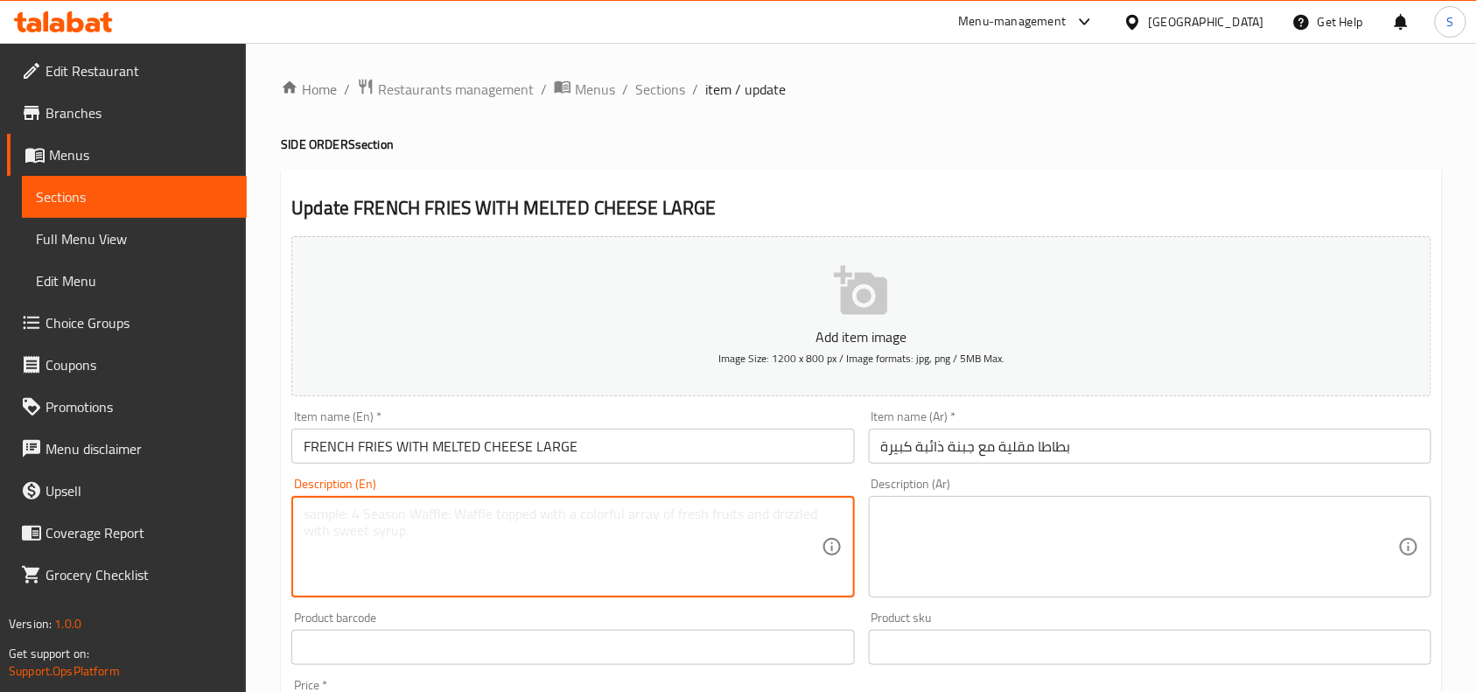
paste textarea "Large serving of loaded French fries smothered with melted cheese — a crowd-ple…"
type textarea "Large serving of loaded French fries smothered with melted cheese — a crowd-ple…"
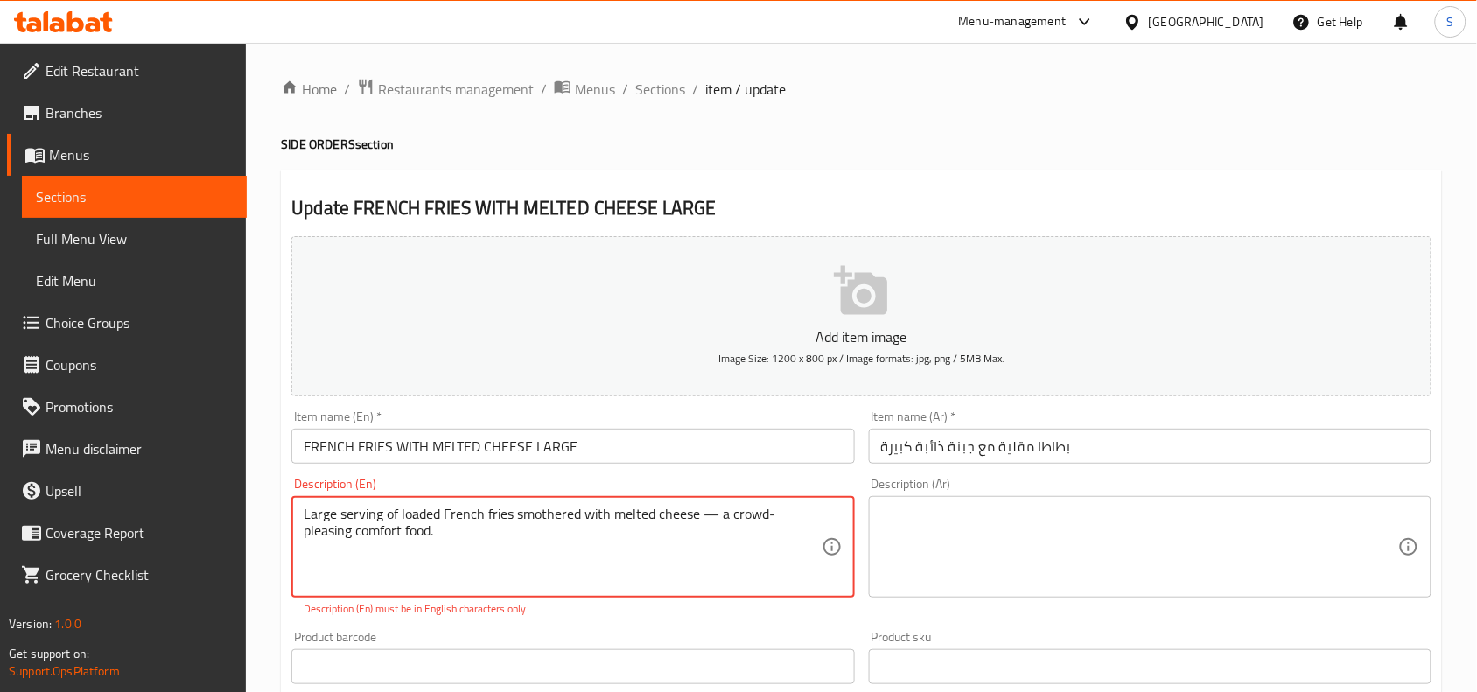
click at [1133, 497] on div "Description (Ar)" at bounding box center [1150, 547] width 563 height 102
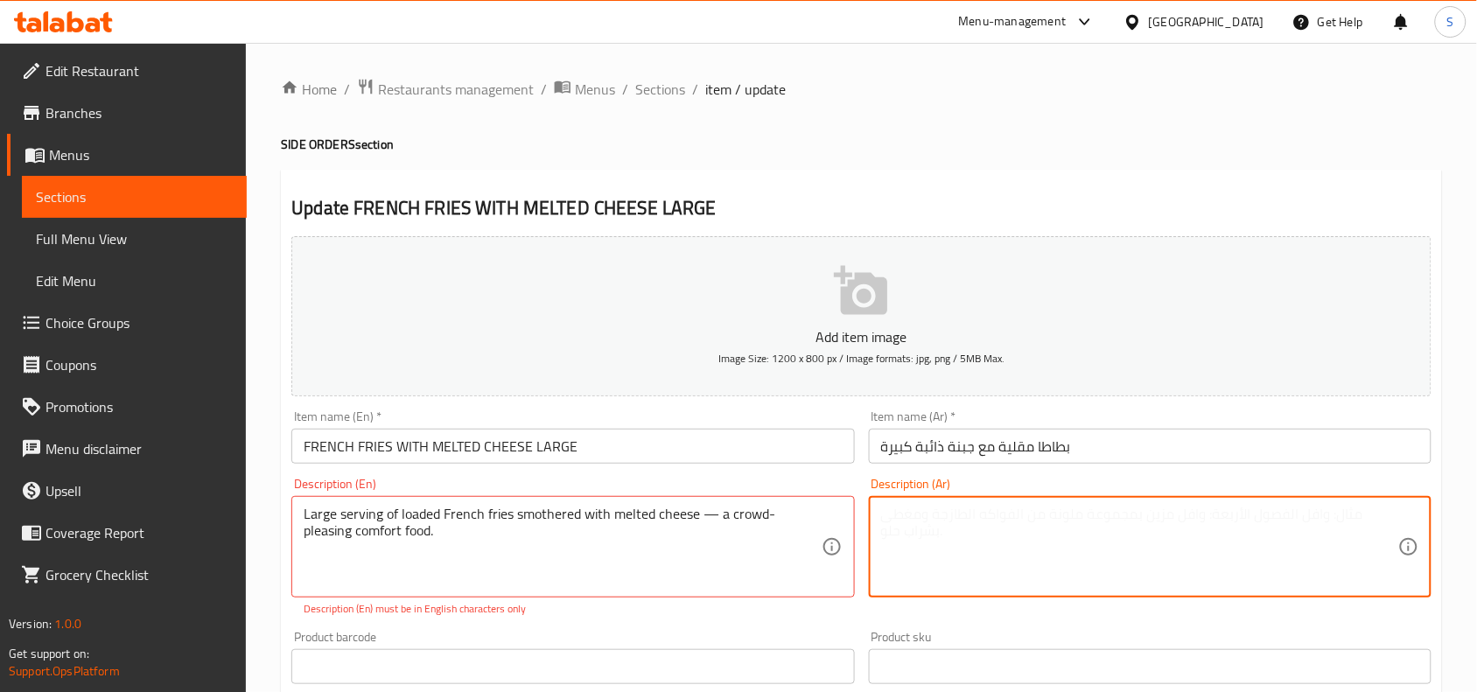
paste textarea "وجبة كبيرة من البطاطس المقلية المحملة والمغطاة بالجبن المذاب - طعام مريح يرضي ا…"
type textarea "وجبة كبيرة من البطاطس المقلية المحملة والمغطاة بالجبن المذاب - طعام مريح يرضي ا…"
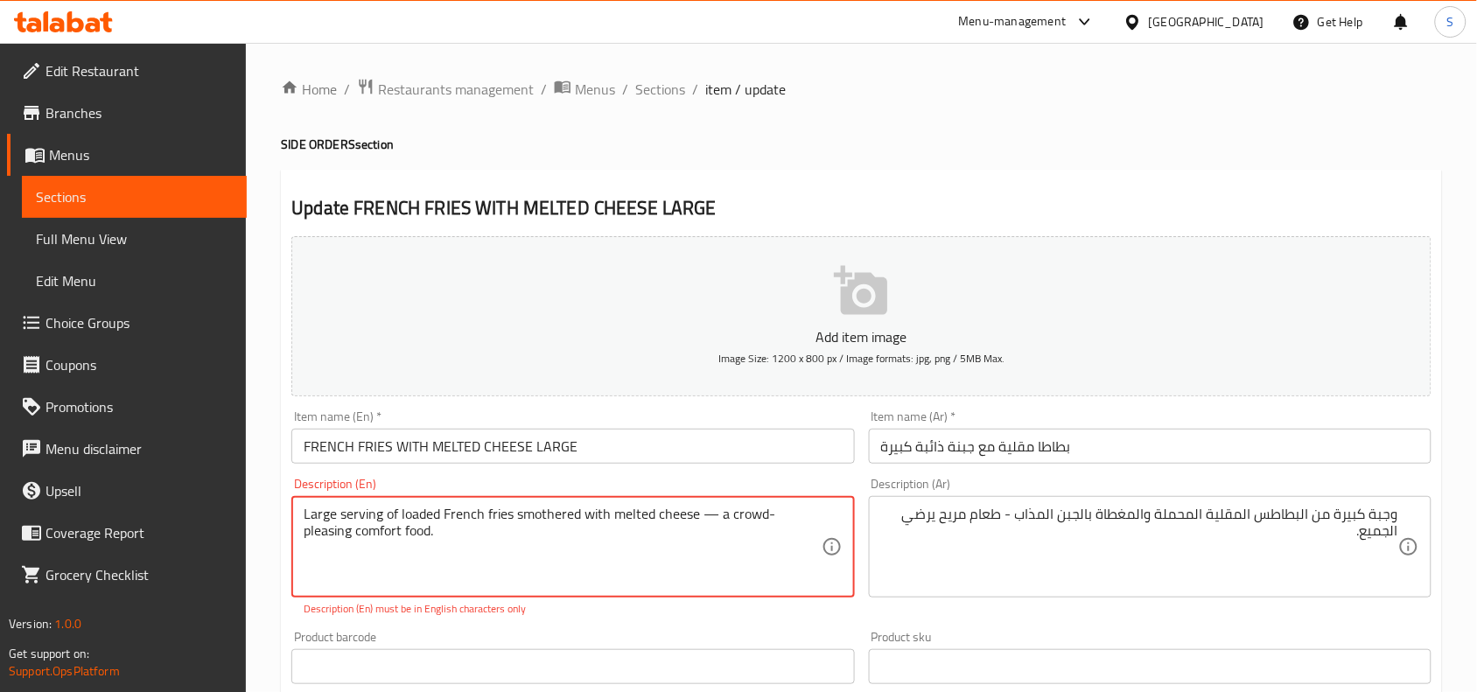
drag, startPoint x: 702, startPoint y: 512, endPoint x: 738, endPoint y: 535, distance: 42.5
type textarea "Large serving of loaded French fries smothered with melted cheese"
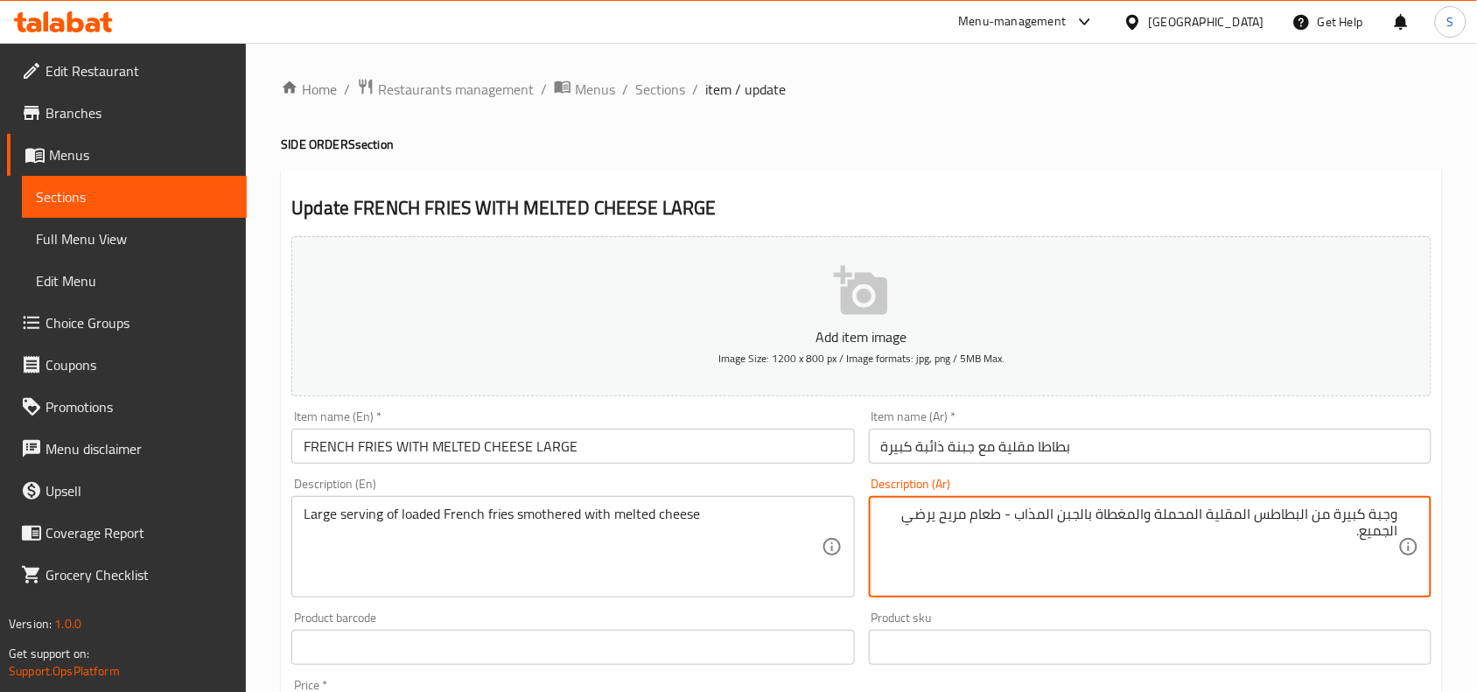
drag, startPoint x: 1017, startPoint y: 517, endPoint x: 1011, endPoint y: 540, distance: 23.6
click at [1011, 540] on textarea "وجبة كبيرة من البطاطس المقلية المحملة والمغطاة بالجبن المذاب - طعام مريح يرضي ا…" at bounding box center [1139, 547] width 517 height 83
click at [1384, 515] on textarea "وجبة كبيرة من البطاطس المقلية المحملة والمغطاة بالجبن المذاب" at bounding box center [1139, 547] width 517 height 83
type textarea "حصة كبيرة من البطاطس المقلية المحملة والمغطاة بالجبن المذاب"
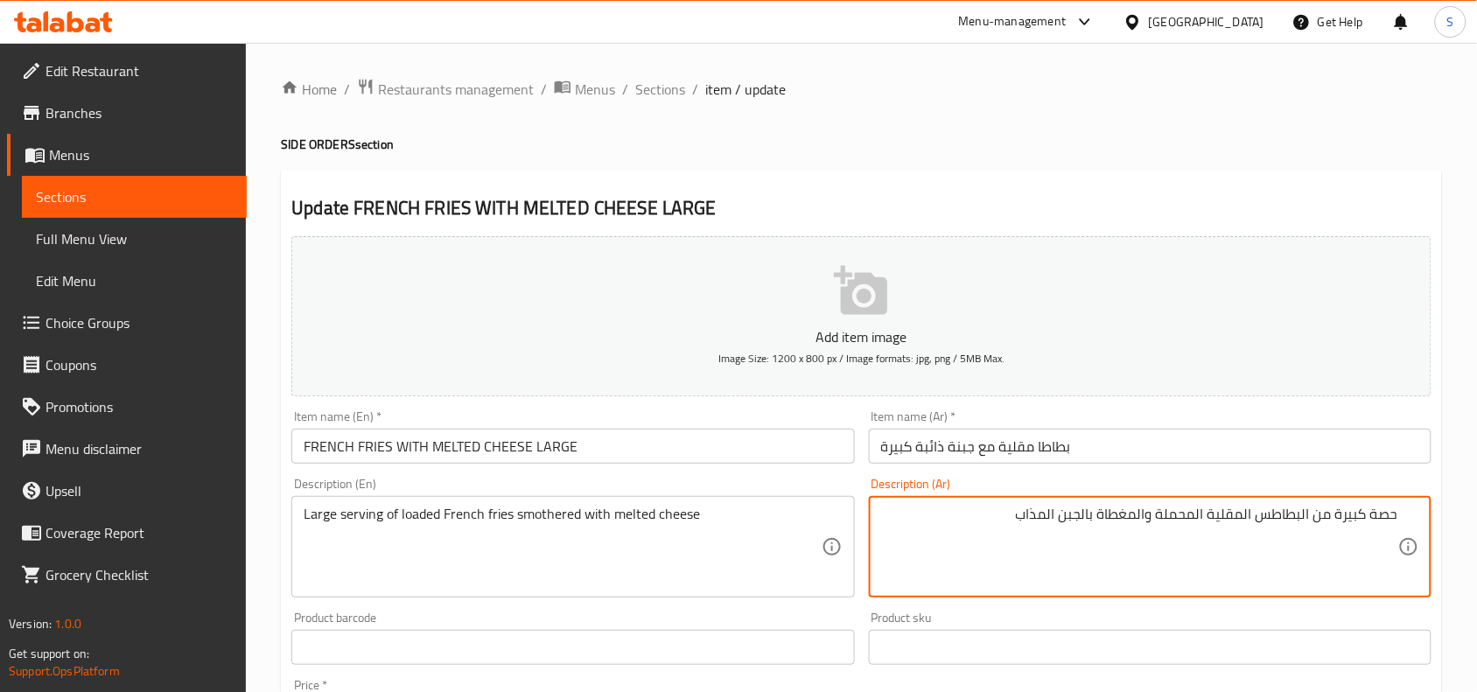
click at [1139, 455] on input "بطاطا مقلية مع جبنة ذائبة كبيرة" at bounding box center [1150, 446] width 563 height 35
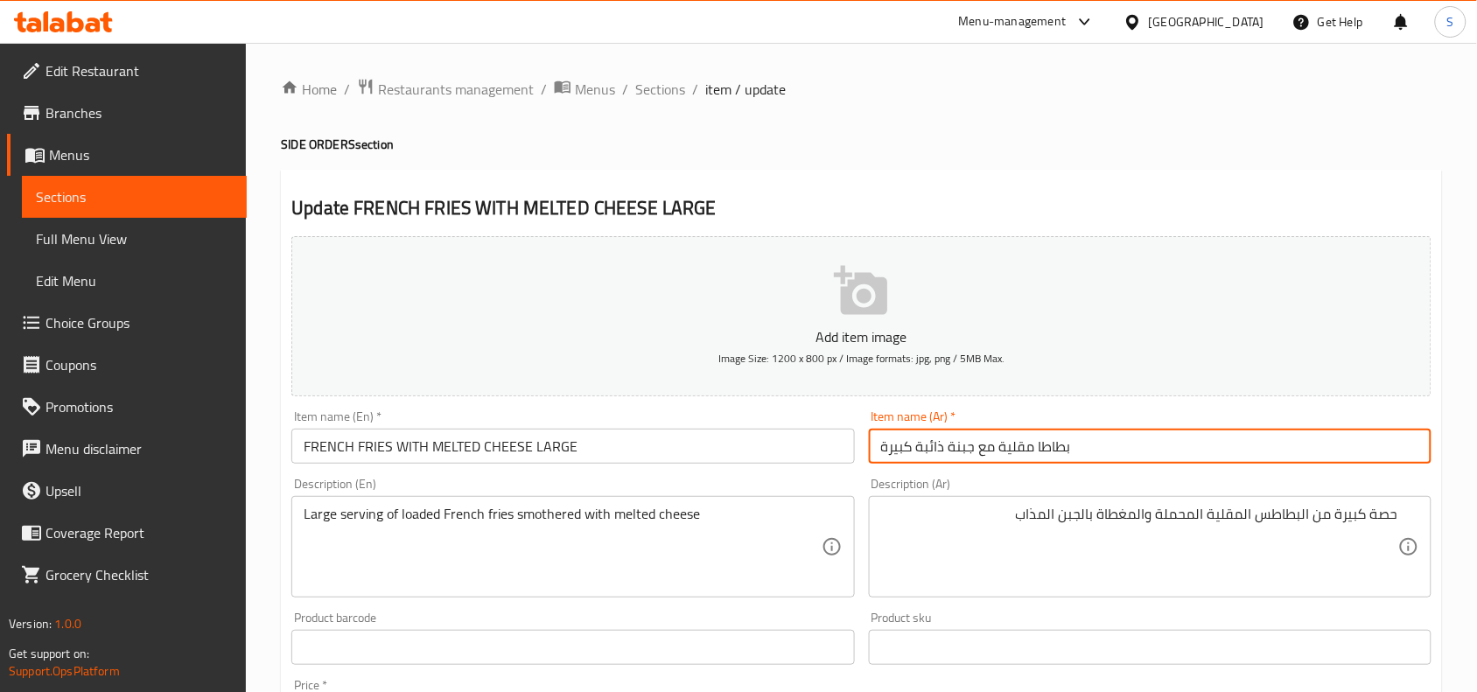
drag, startPoint x: 654, startPoint y: 95, endPoint x: 702, endPoint y: 114, distance: 51.8
click at [654, 95] on span "Sections" at bounding box center [660, 89] width 50 height 21
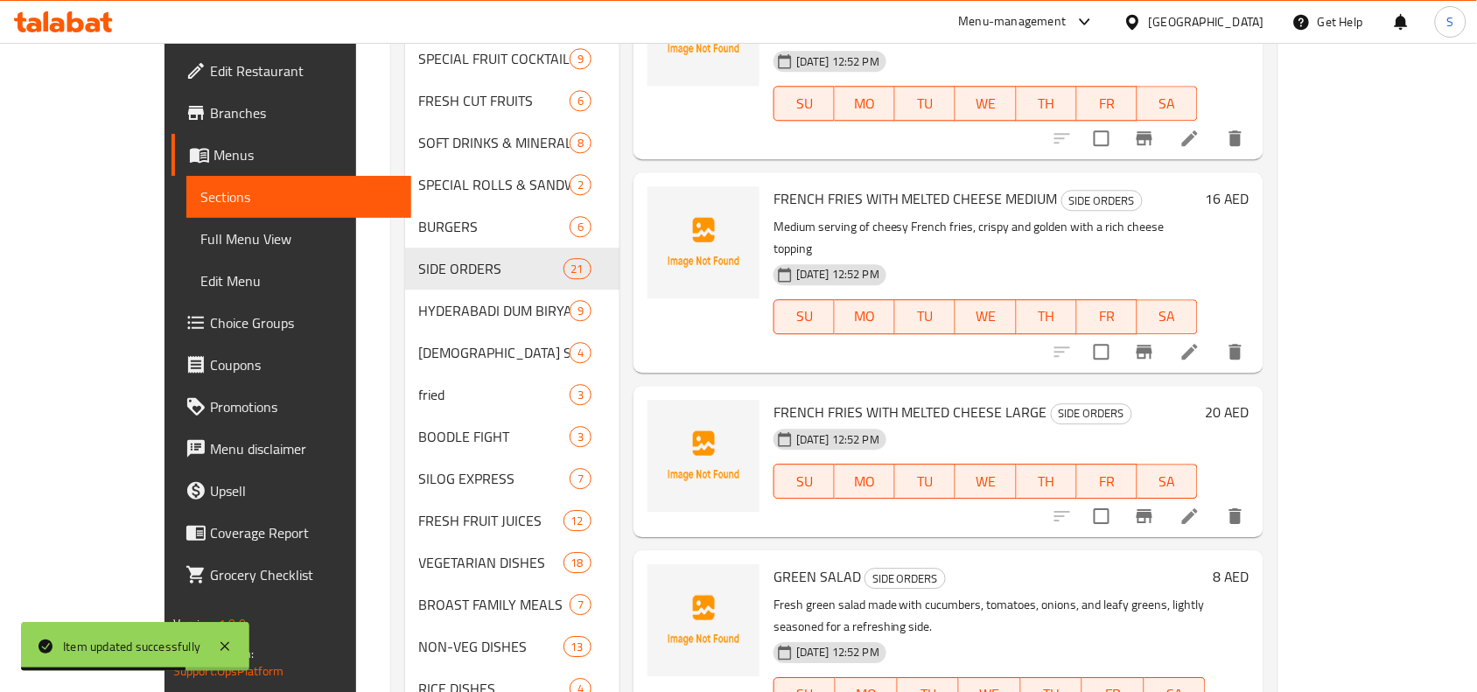
scroll to position [1470, 0]
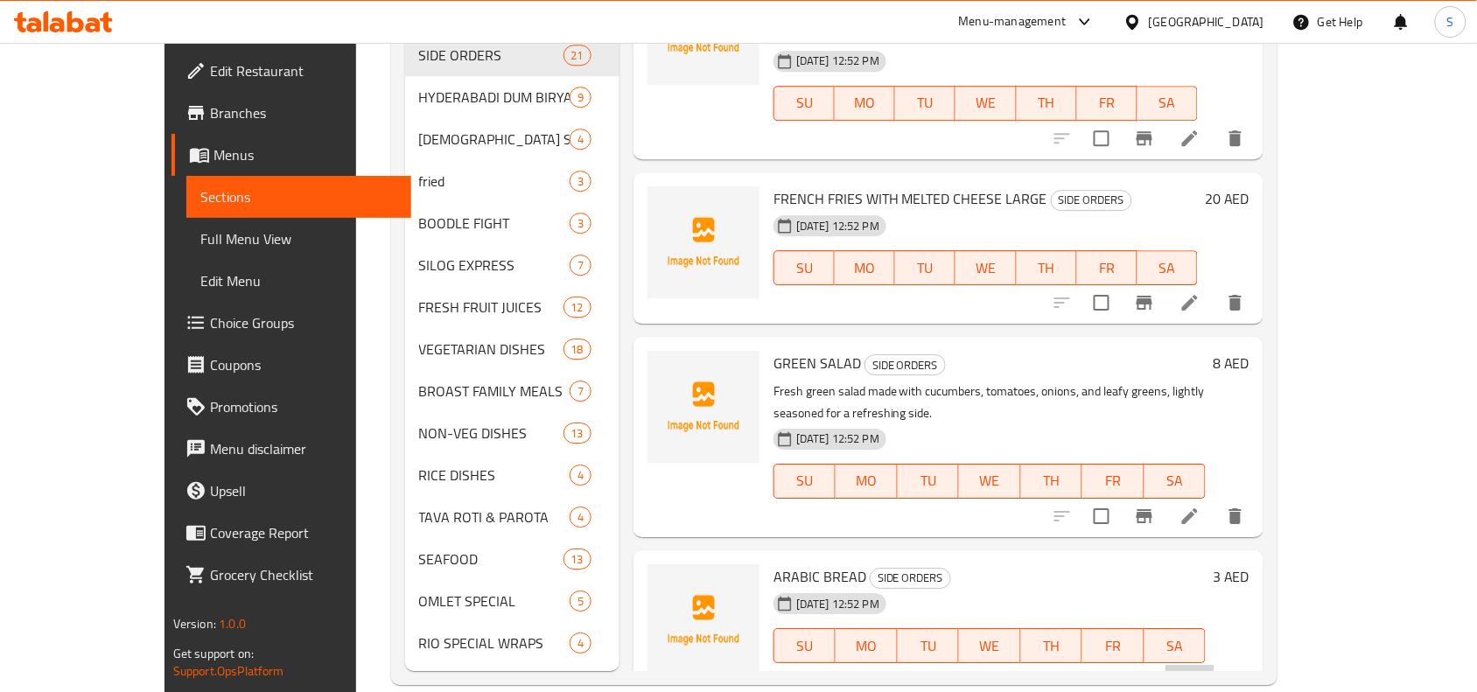
click at [1215, 665] on li at bounding box center [1190, 681] width 49 height 32
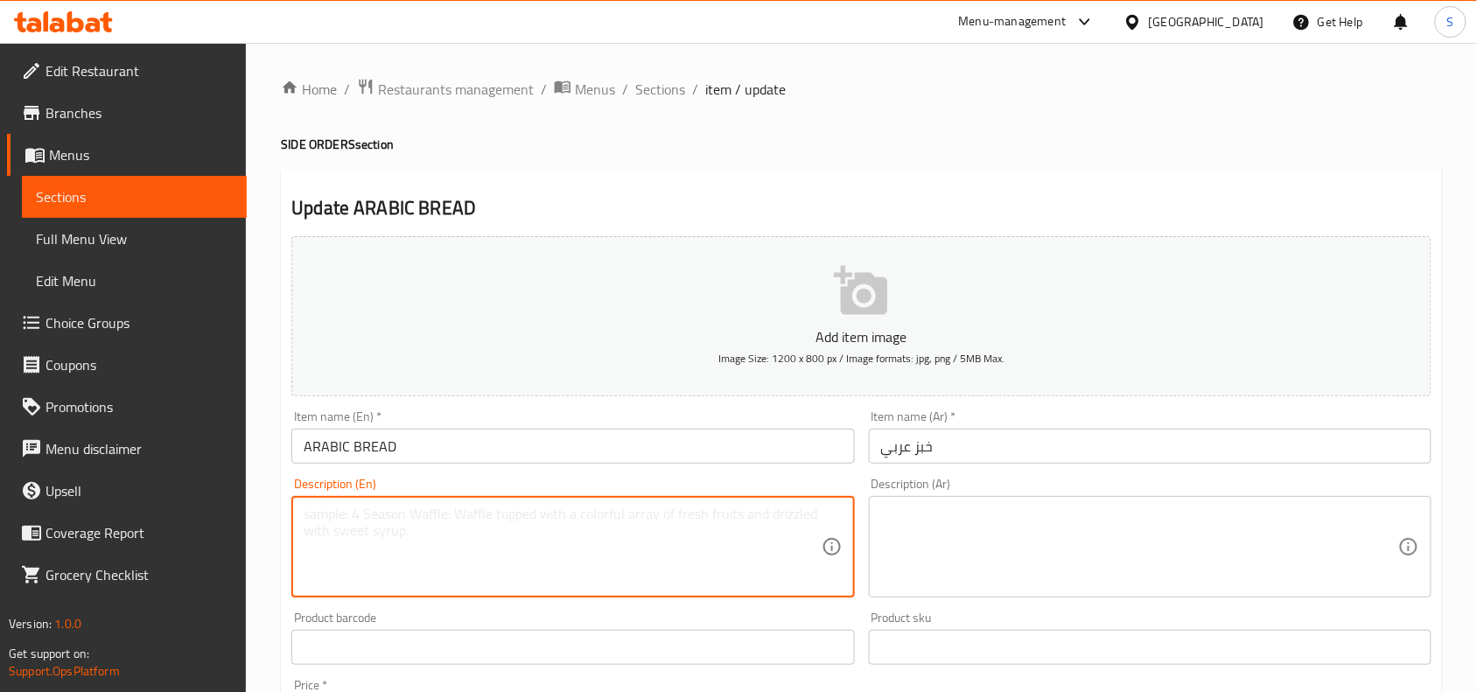
click at [567, 560] on textarea at bounding box center [562, 547] width 517 height 83
paste textarea "Traditional Arabic flatbread, soft, warm, and baked fresh — perfect for scoopin…"
type textarea "Traditional Arabic flatbread, soft, warm, and baked fresh — perfect for scoopin…"
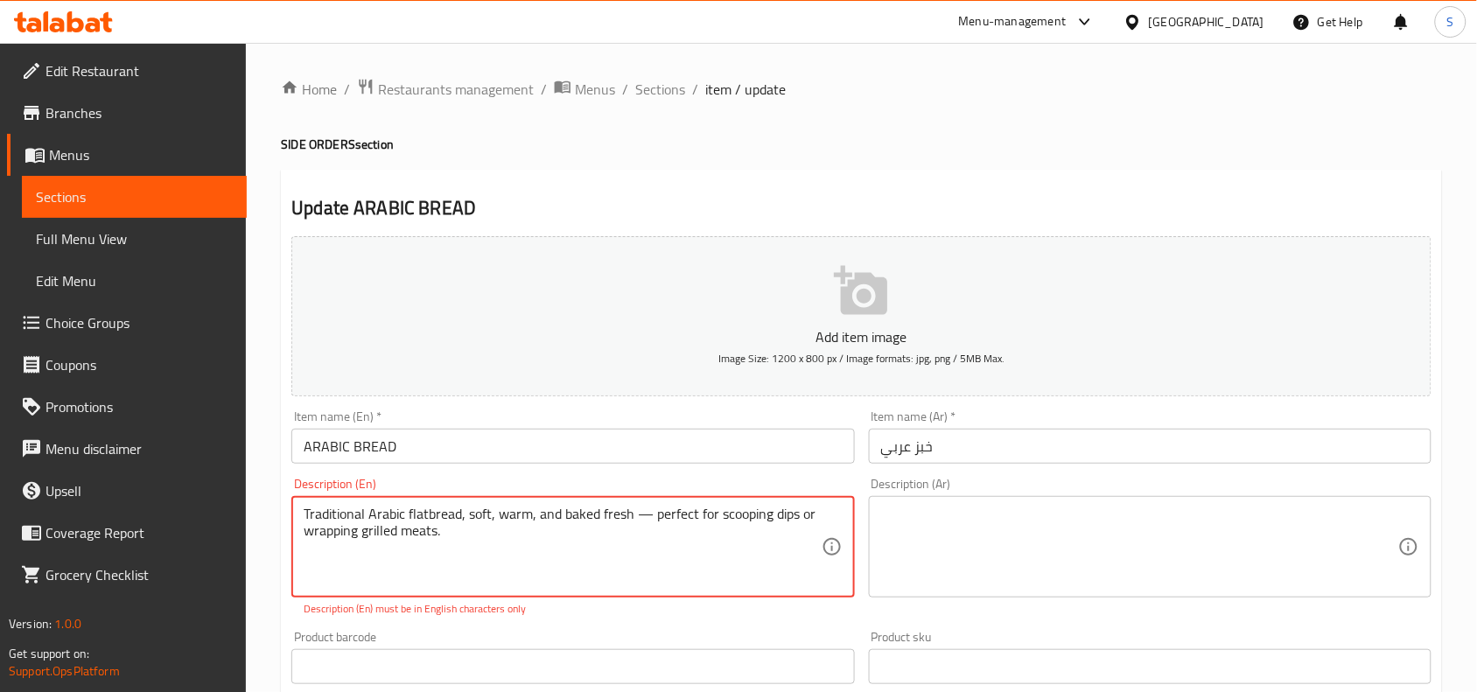
click at [1203, 526] on textarea at bounding box center [1139, 547] width 517 height 83
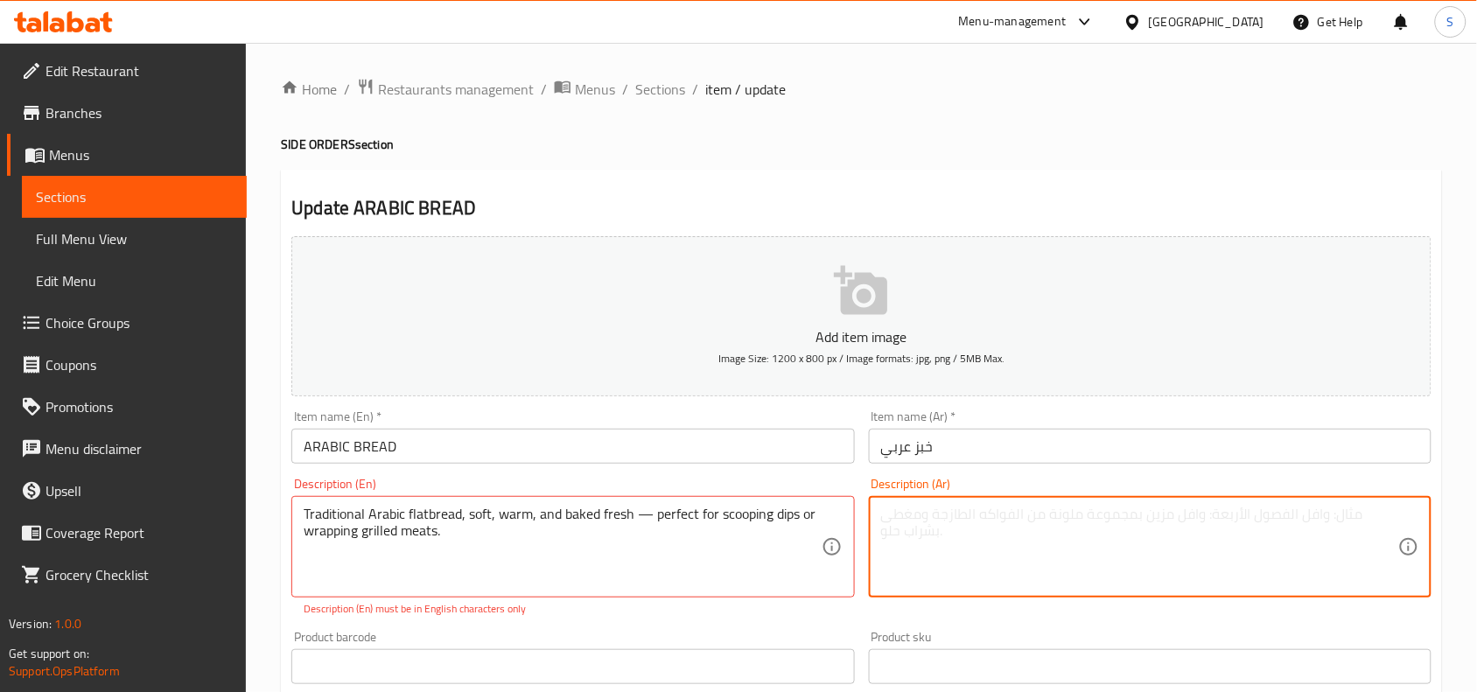
paste textarea "خبز عربي تقليدي مسطح، طري، دافئ، ومخبوز طازجًا - مثالي لغمس الصلصات أو تغليف ال…"
type textarea "خبز عربي تقليدي مسطح، طري، دافئ، ومخبوز طازجًا - مثالي لغمس الصلصات أو تغليف ال…"
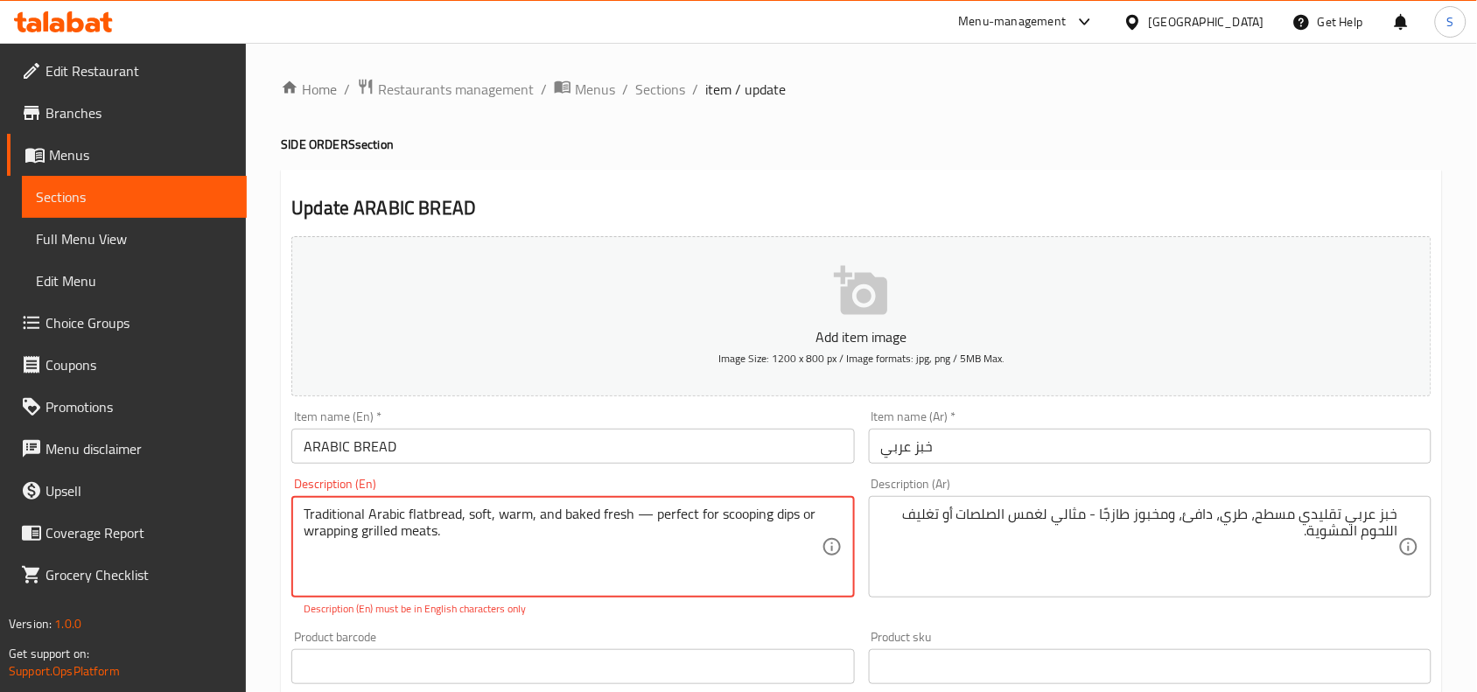
drag, startPoint x: 661, startPoint y: 531, endPoint x: 668, endPoint y: 544, distance: 14.9
type textarea "Traditional Arabic flatbread, soft, warm, and baked fresh"
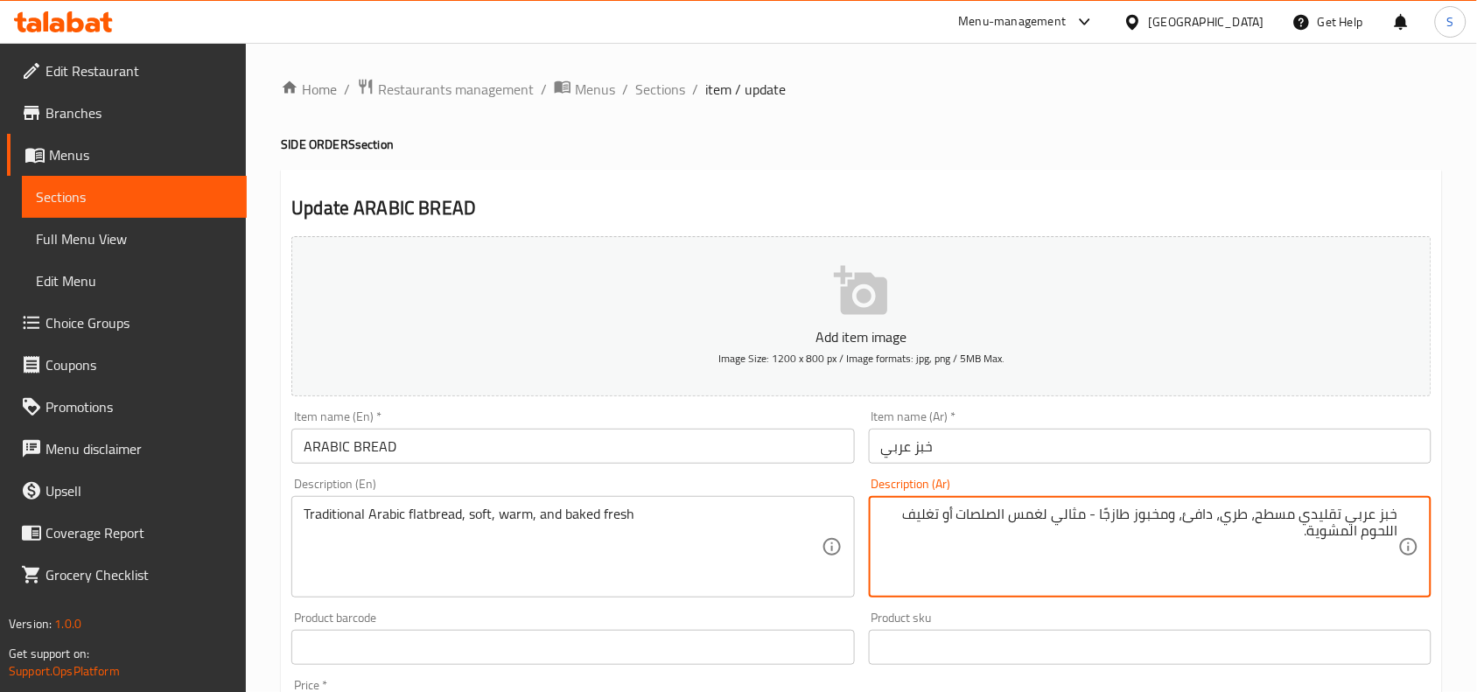
drag, startPoint x: 1100, startPoint y: 518, endPoint x: 1086, endPoint y: 547, distance: 32.1
type textarea "خبز عربي تقليدي مسطح، طري، دافئ، ومخبوز طازجًا"
click at [1321, 448] on input "خبز عربي" at bounding box center [1150, 446] width 563 height 35
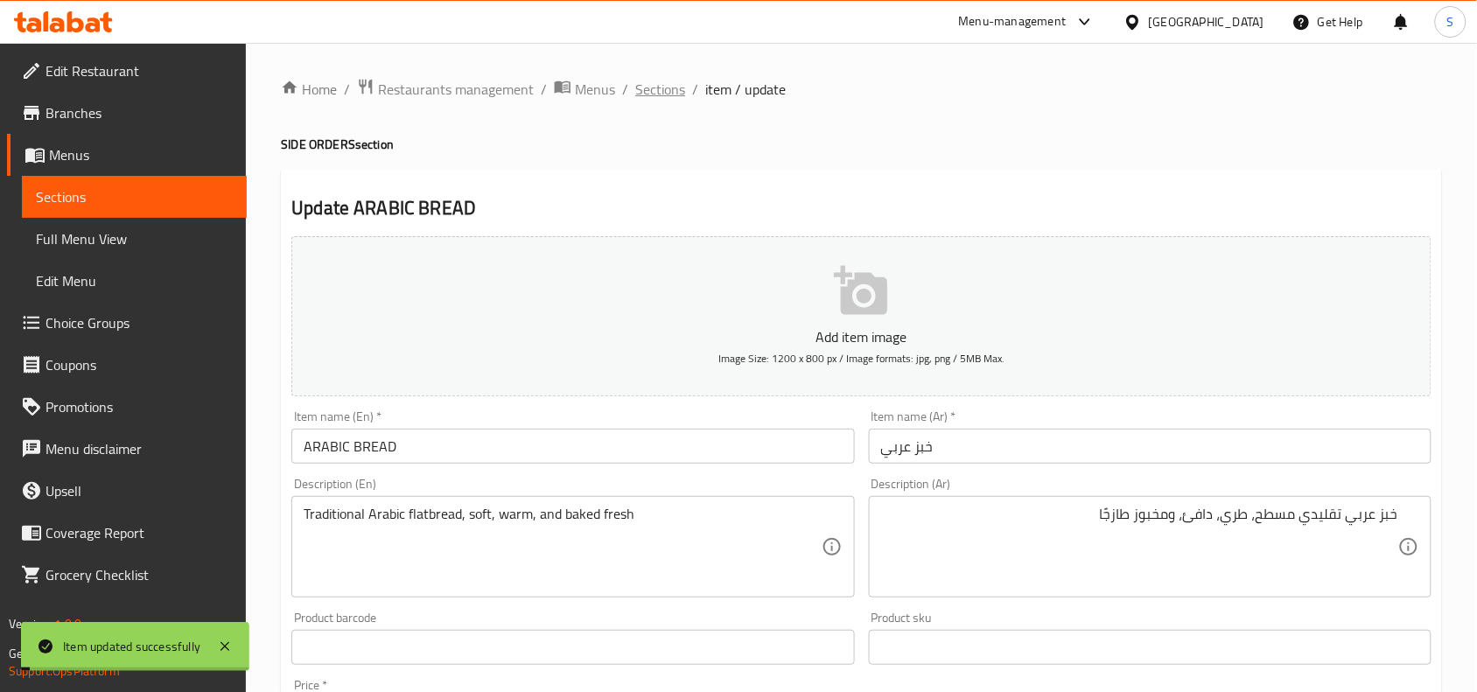
click at [666, 88] on span "Sections" at bounding box center [660, 89] width 50 height 21
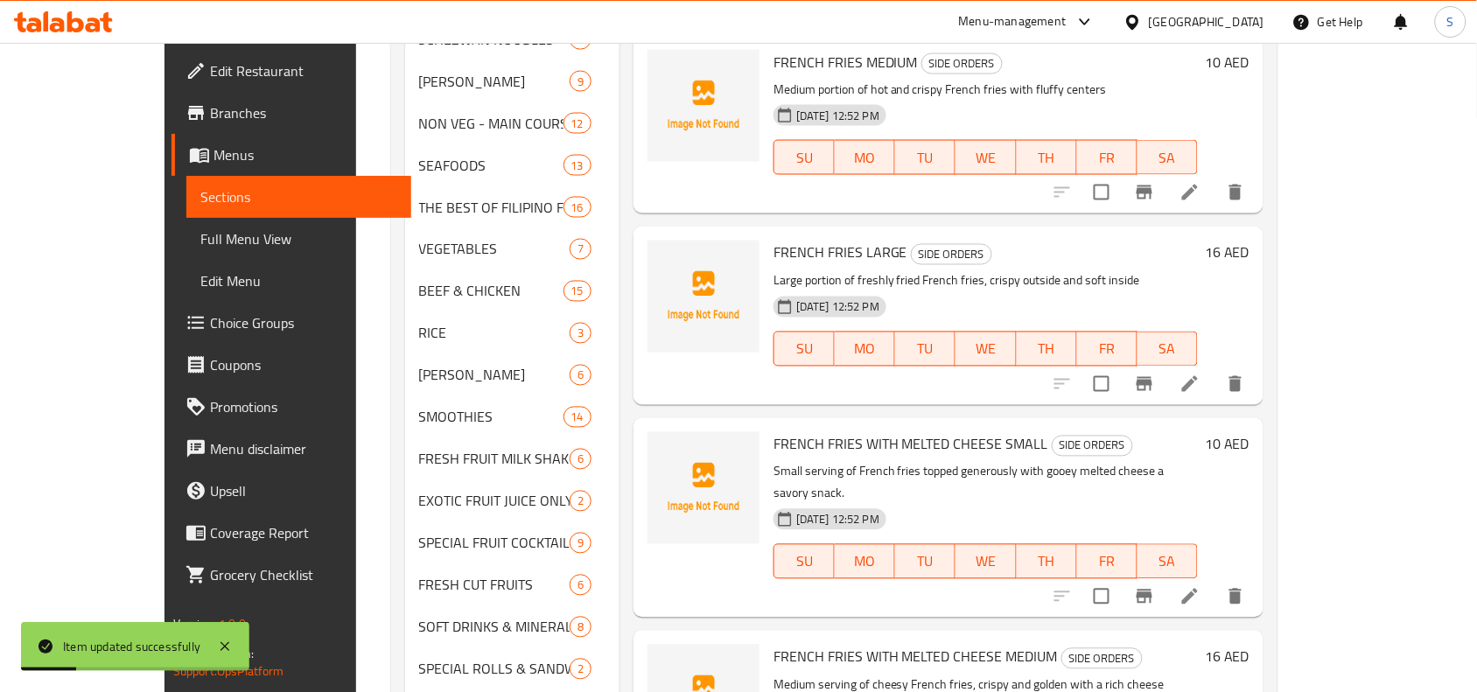
scroll to position [1470, 0]
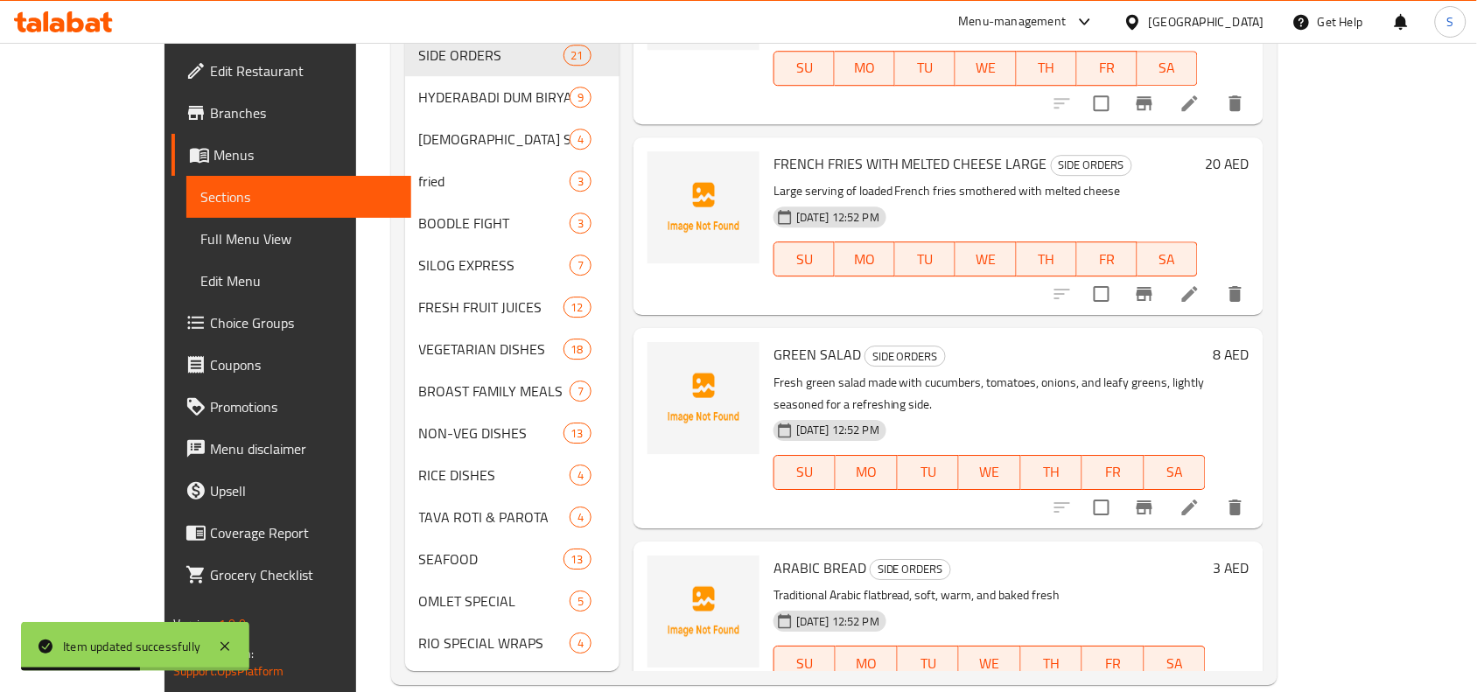
scroll to position [2113, 0]
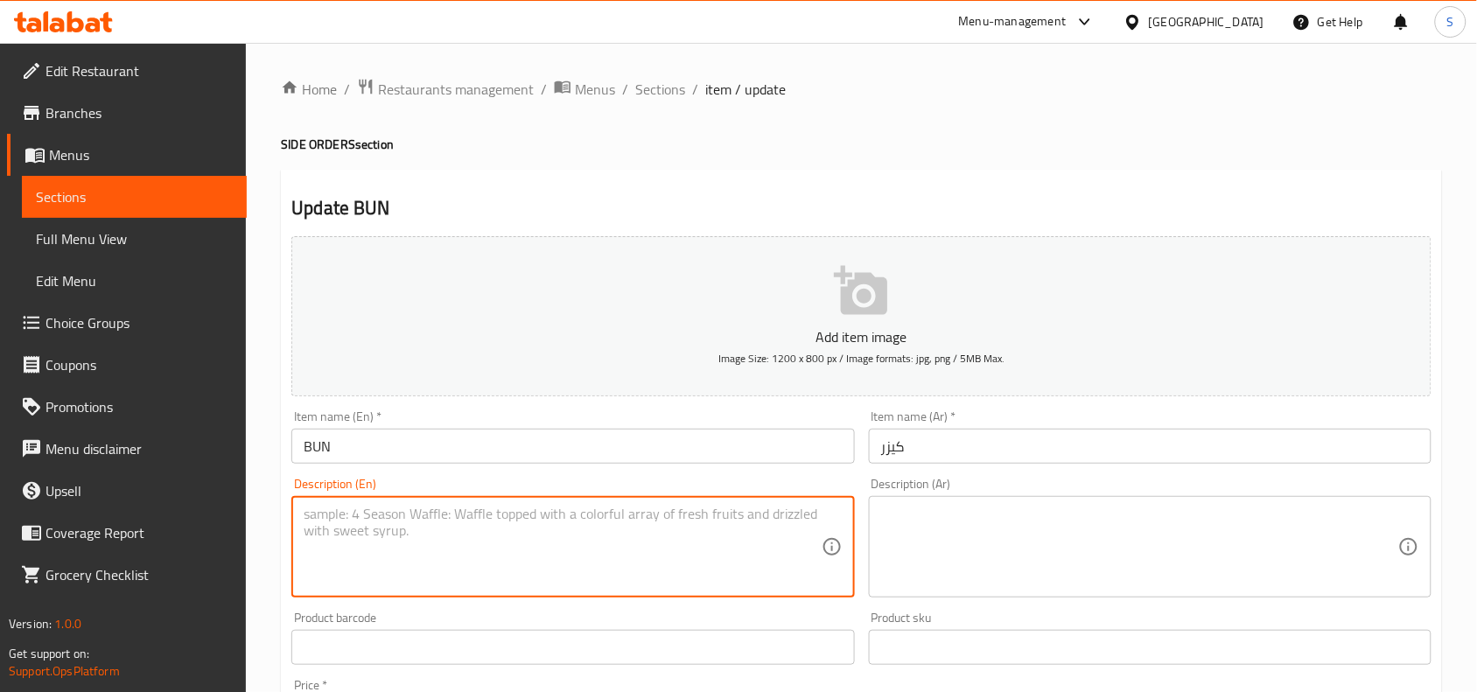
click at [599, 560] on textarea at bounding box center [562, 547] width 517 height 83
paste textarea "Soft, fluffy bun served plain — versatile for pairing with broast chicken or as…"
click at [474, 516] on textarea "Soft, fluffy bun served plain — versatile for pairing with broast chicken or as…" at bounding box center [562, 547] width 517 height 83
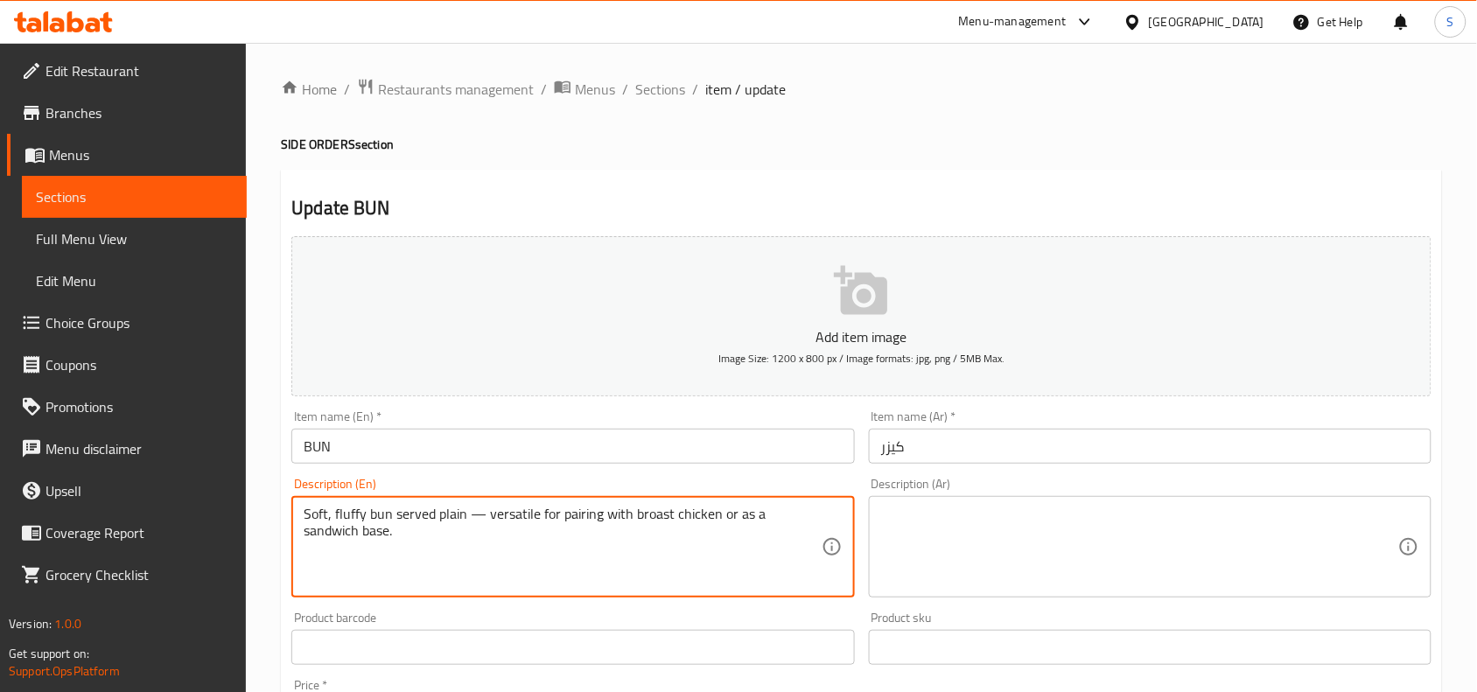
click at [488, 523] on textarea "Soft, fluffy bun served plain — versatile for pairing with broast chicken or as…" at bounding box center [562, 547] width 517 height 83
drag, startPoint x: 468, startPoint y: 513, endPoint x: 526, endPoint y: 564, distance: 77.5
click at [526, 564] on textarea "Soft, fluffy bun served plain — versatile for pairing with broast chicken or as…" at bounding box center [562, 547] width 517 height 83
click at [492, 515] on textarea "Soft, fluffy bun served plain" at bounding box center [562, 547] width 517 height 83
click at [493, 515] on textarea "Soft, fluffy bun served plain" at bounding box center [562, 547] width 517 height 83
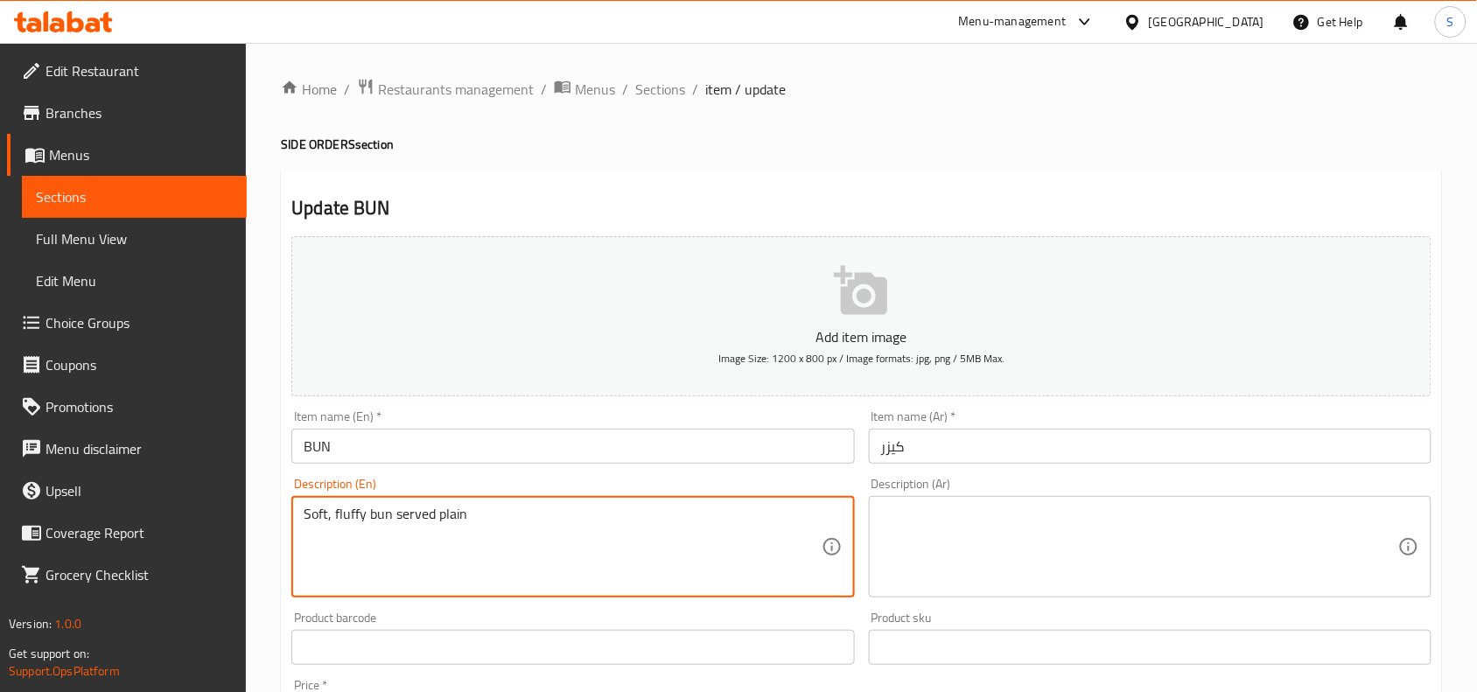
click at [493, 515] on textarea "Soft, fluffy bun served plain" at bounding box center [562, 547] width 517 height 83
type textarea "Soft, fluffy bun served plain"
click at [1148, 540] on textarea at bounding box center [1139, 547] width 517 height 83
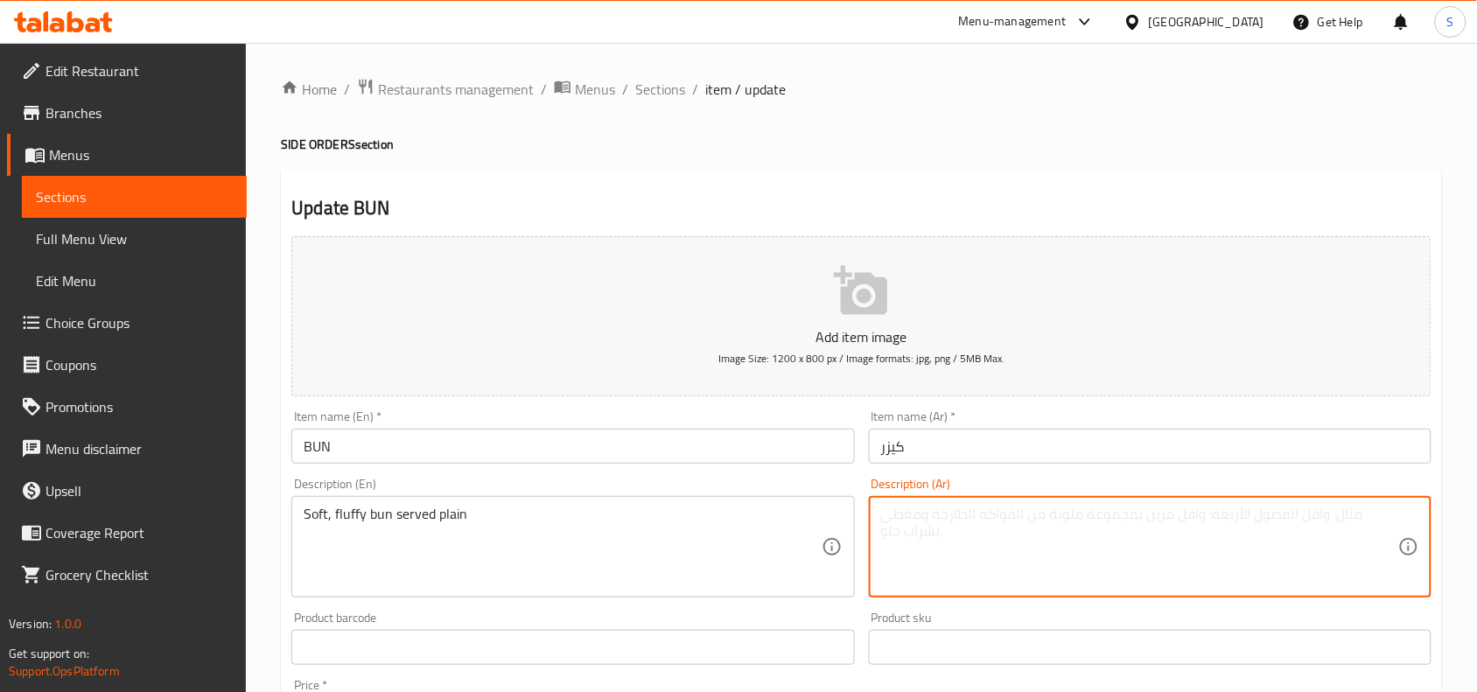
paste textarea "كعكة ناعمة ورقيقة تقدم سادة"
click at [1377, 512] on textarea "كعكة ناعمة ورقيقة تقدم سادة" at bounding box center [1139, 547] width 517 height 83
click at [1300, 518] on textarea "كيزر ناعمة ورقيقة تقدم سادة" at bounding box center [1139, 547] width 517 height 83
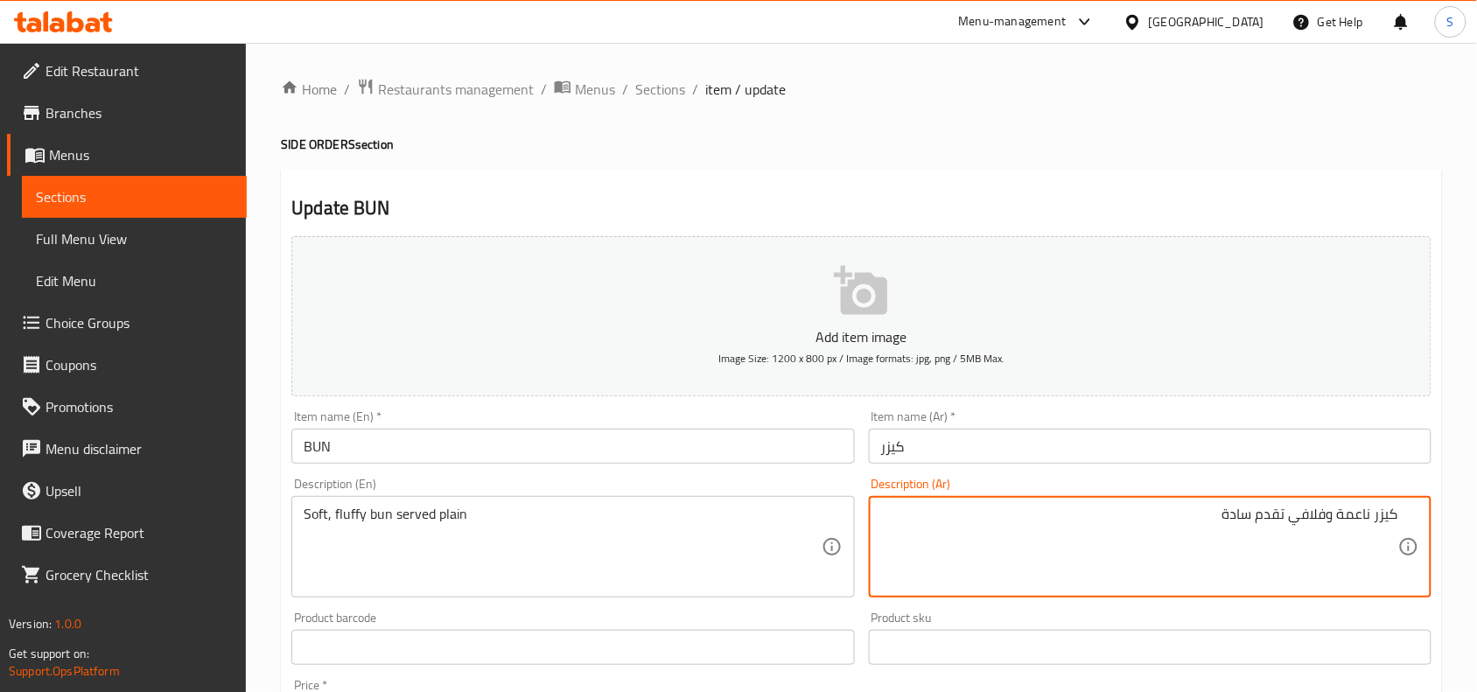
click at [1286, 446] on input "كيزر" at bounding box center [1150, 446] width 563 height 35
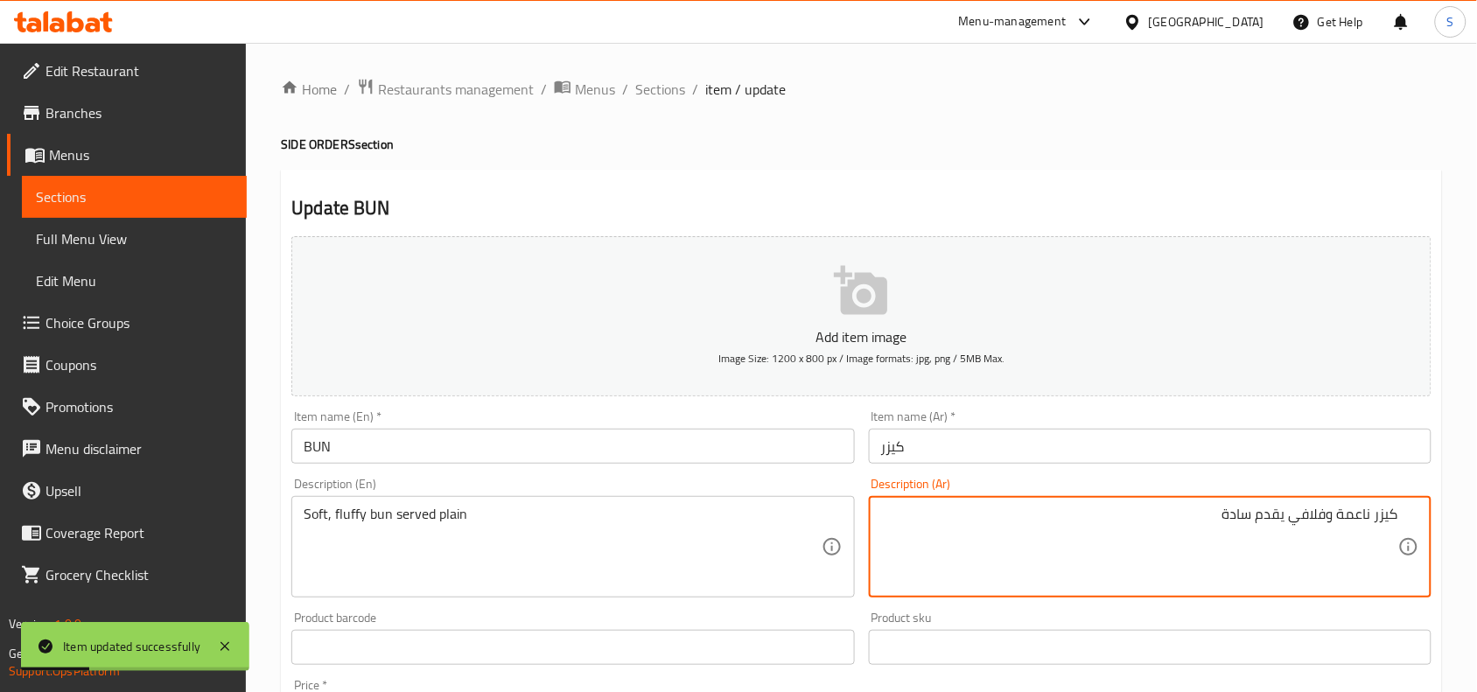
click at [1293, 453] on input "كيزر" at bounding box center [1150, 446] width 563 height 35
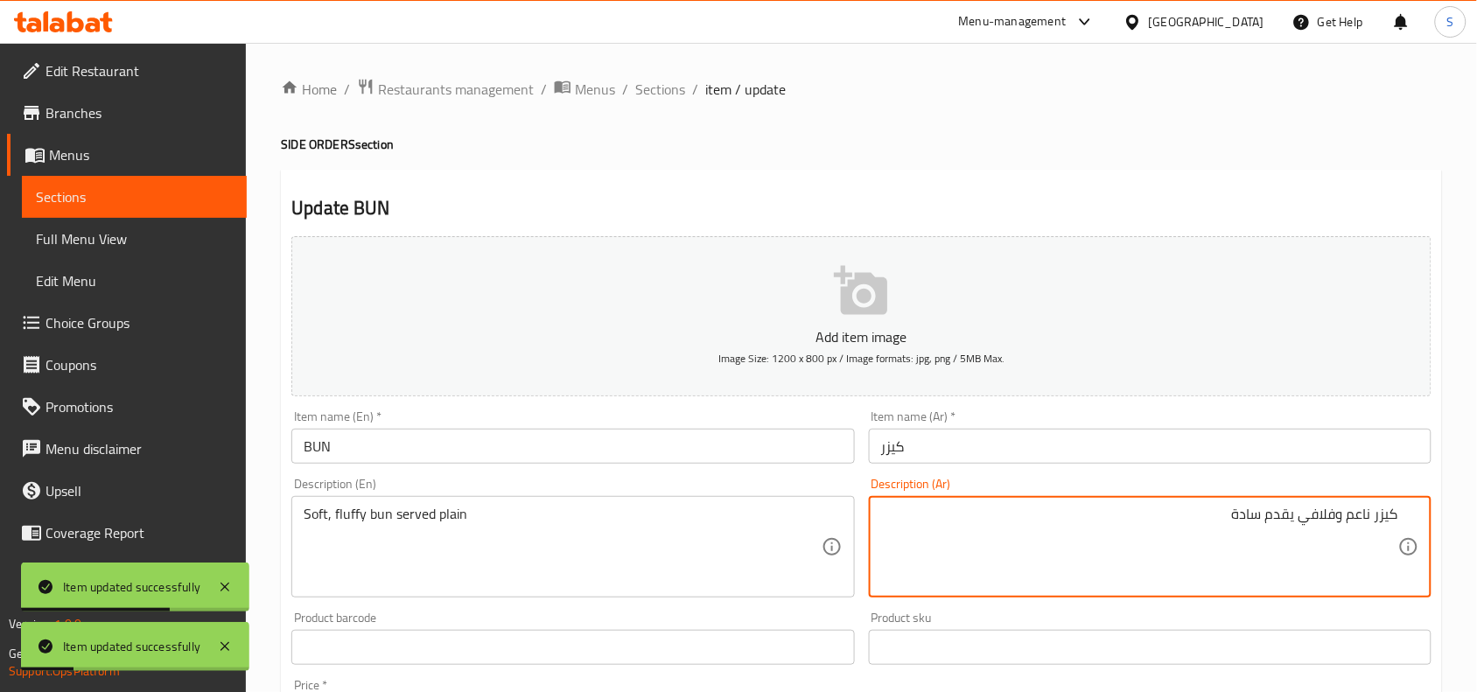
type textarea "كيزر ناعم وفلافي يقدم سادة"
click at [1336, 446] on input "كيزر" at bounding box center [1150, 446] width 563 height 35
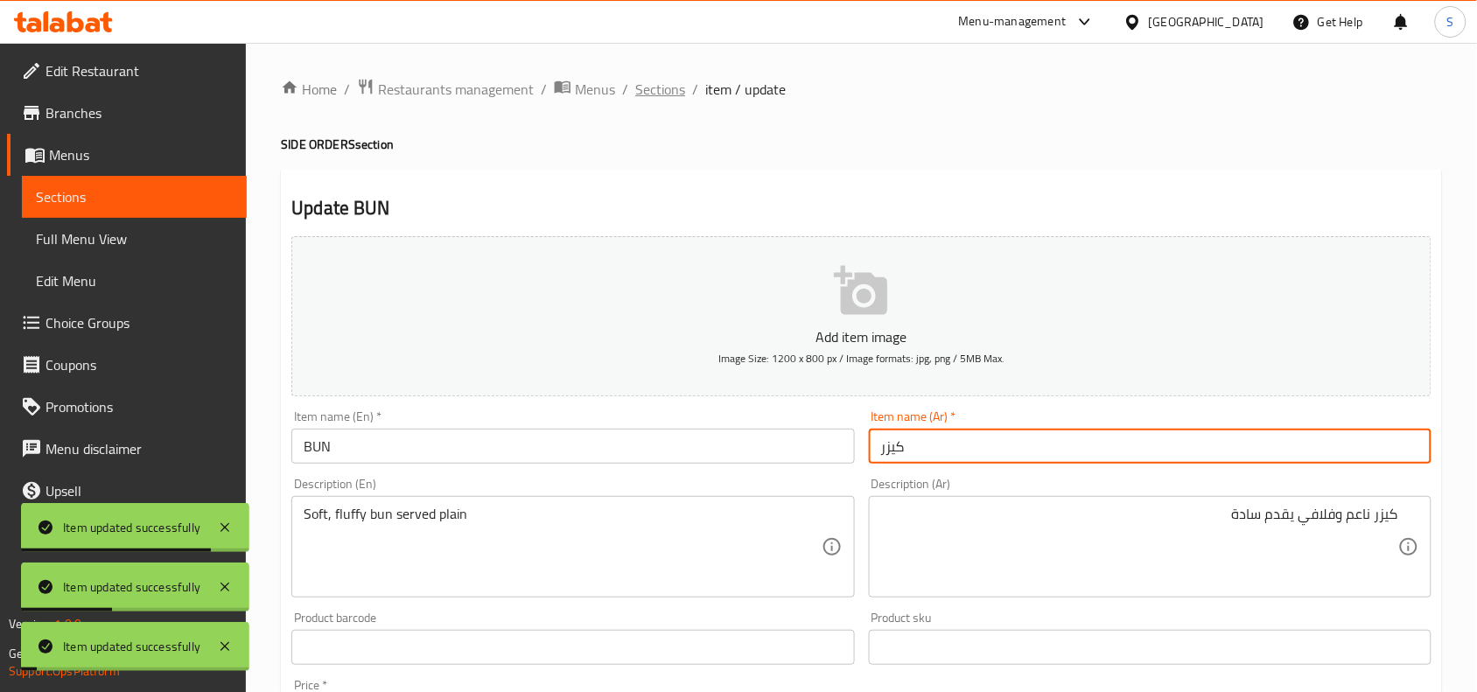
click at [650, 98] on span "Sections" at bounding box center [660, 89] width 50 height 21
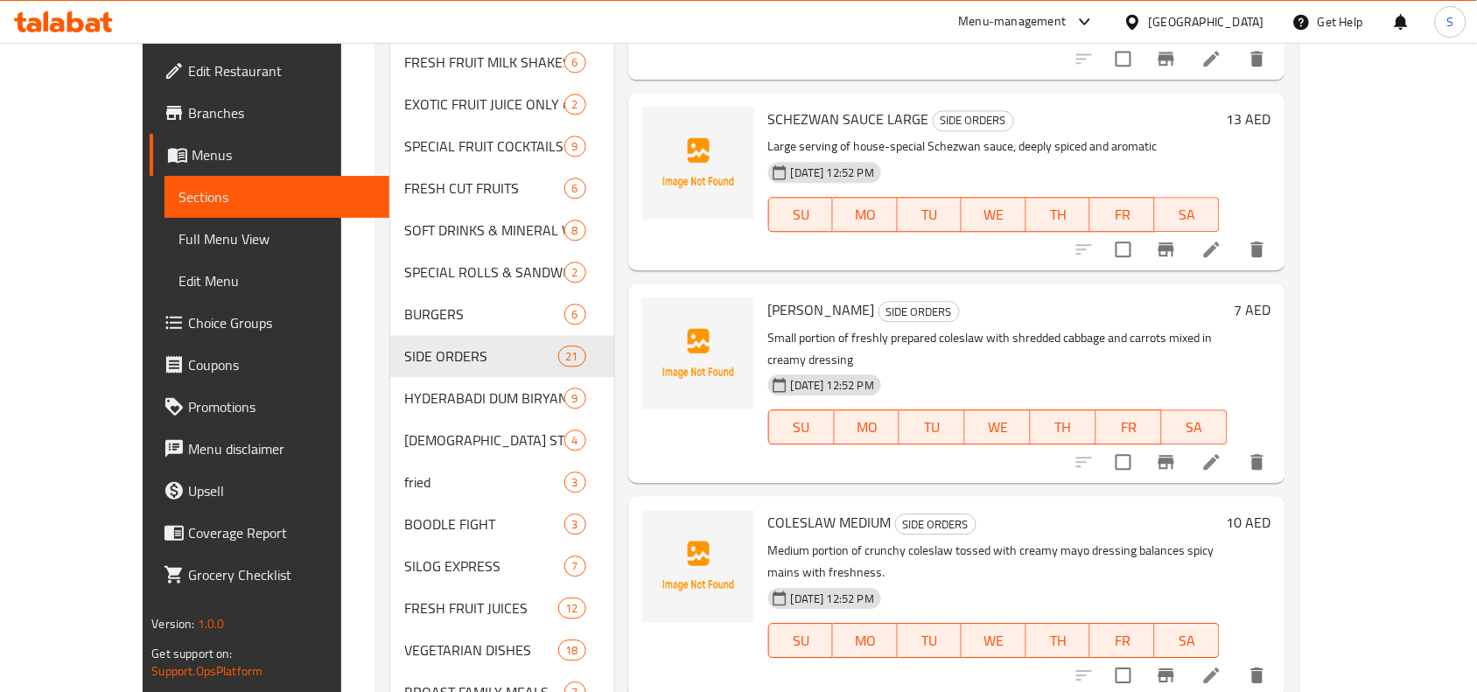
scroll to position [1142, 0]
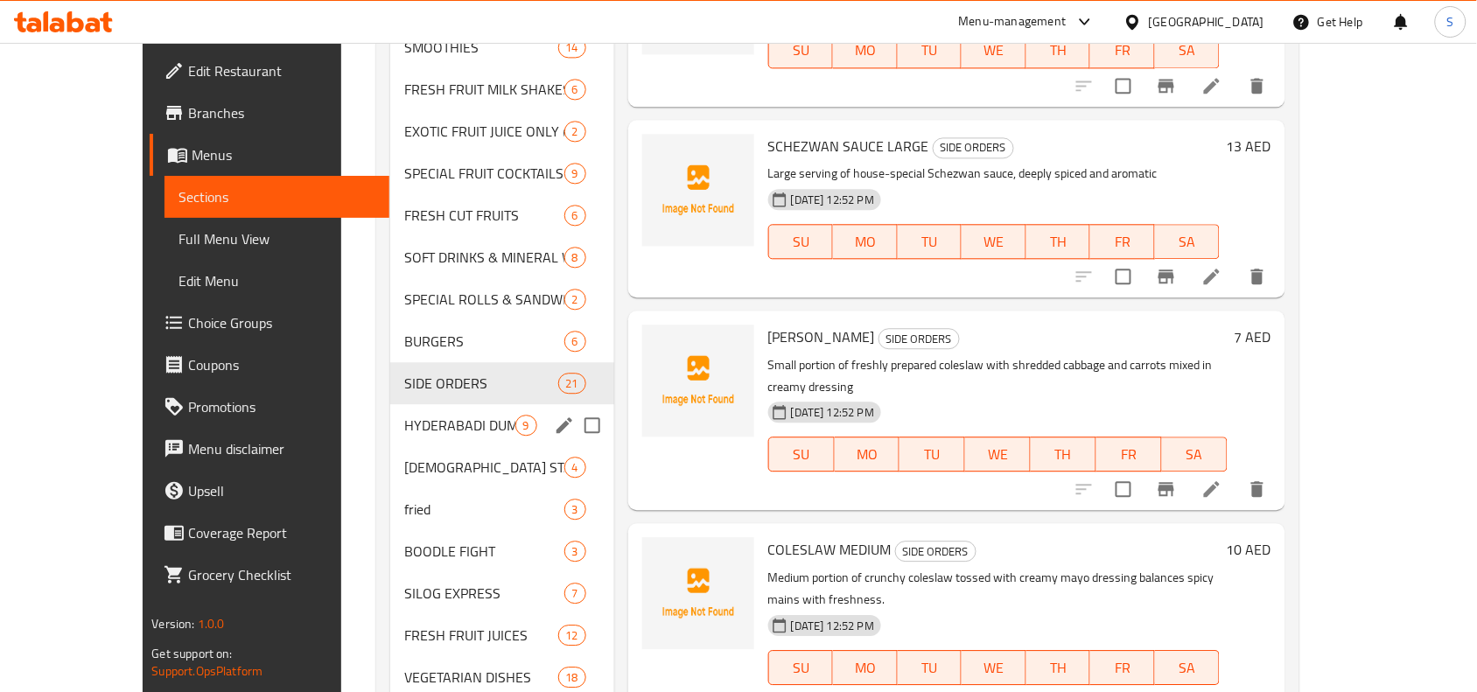
click at [427, 415] on span "HYDERABADI DUM BIRYANI" at bounding box center [459, 425] width 110 height 21
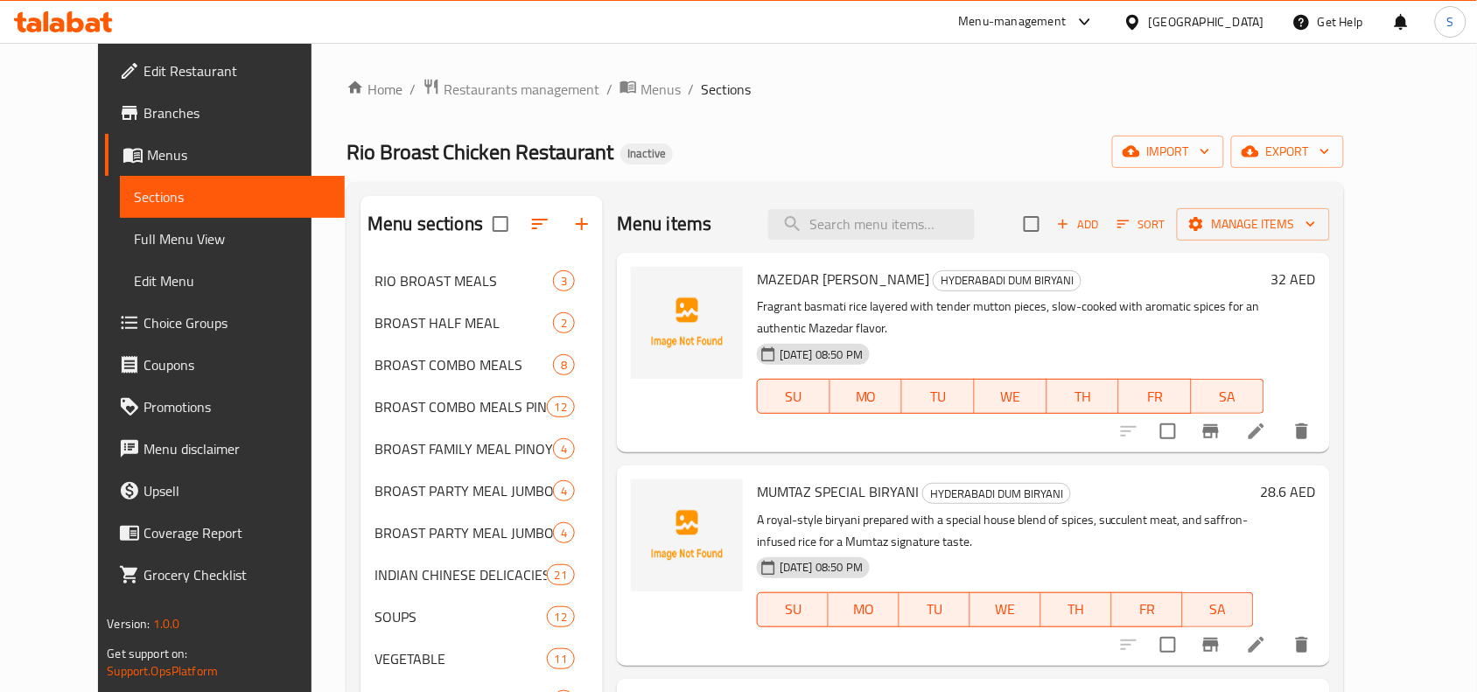
click at [1316, 493] on h6 "28.6 AED" at bounding box center [1288, 492] width 55 height 25
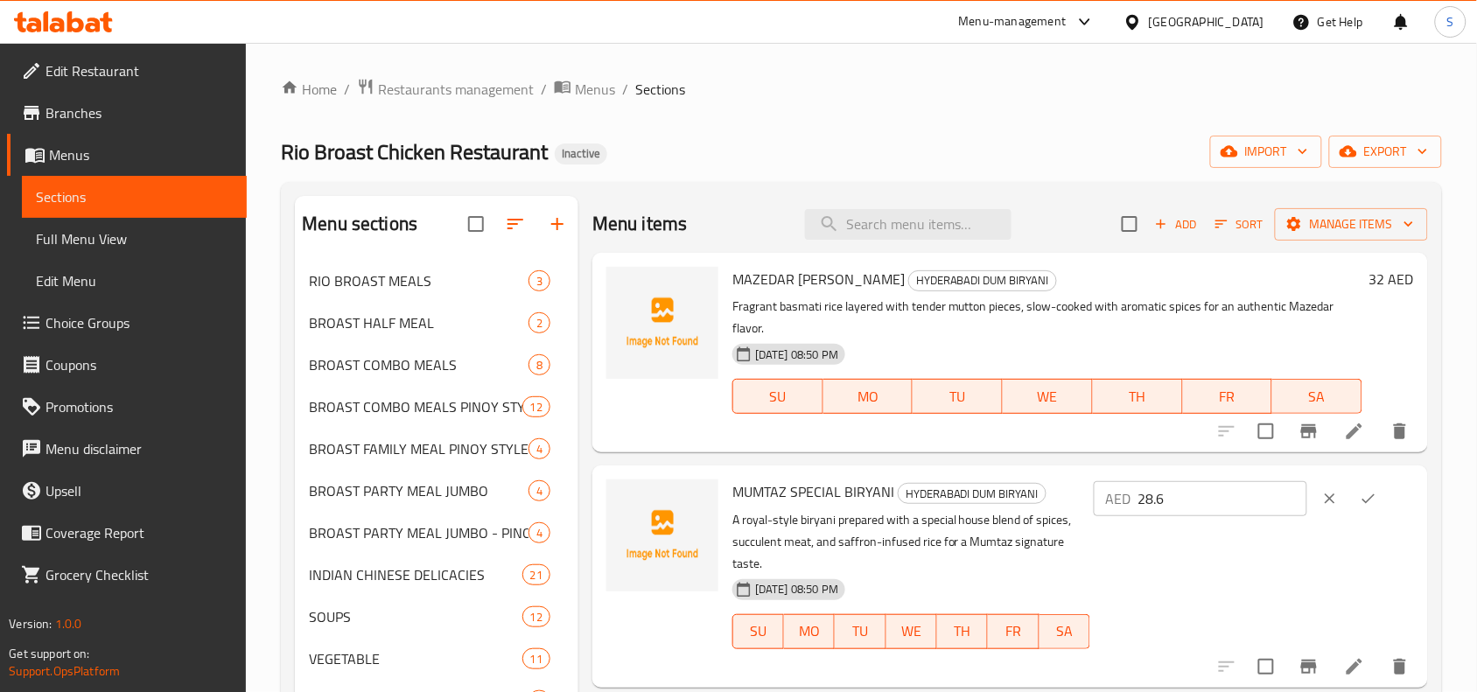
click at [1228, 492] on input "28.6" at bounding box center [1223, 498] width 169 height 35
type input "29"
click at [1377, 495] on icon "ok" at bounding box center [1369, 499] width 18 height 18
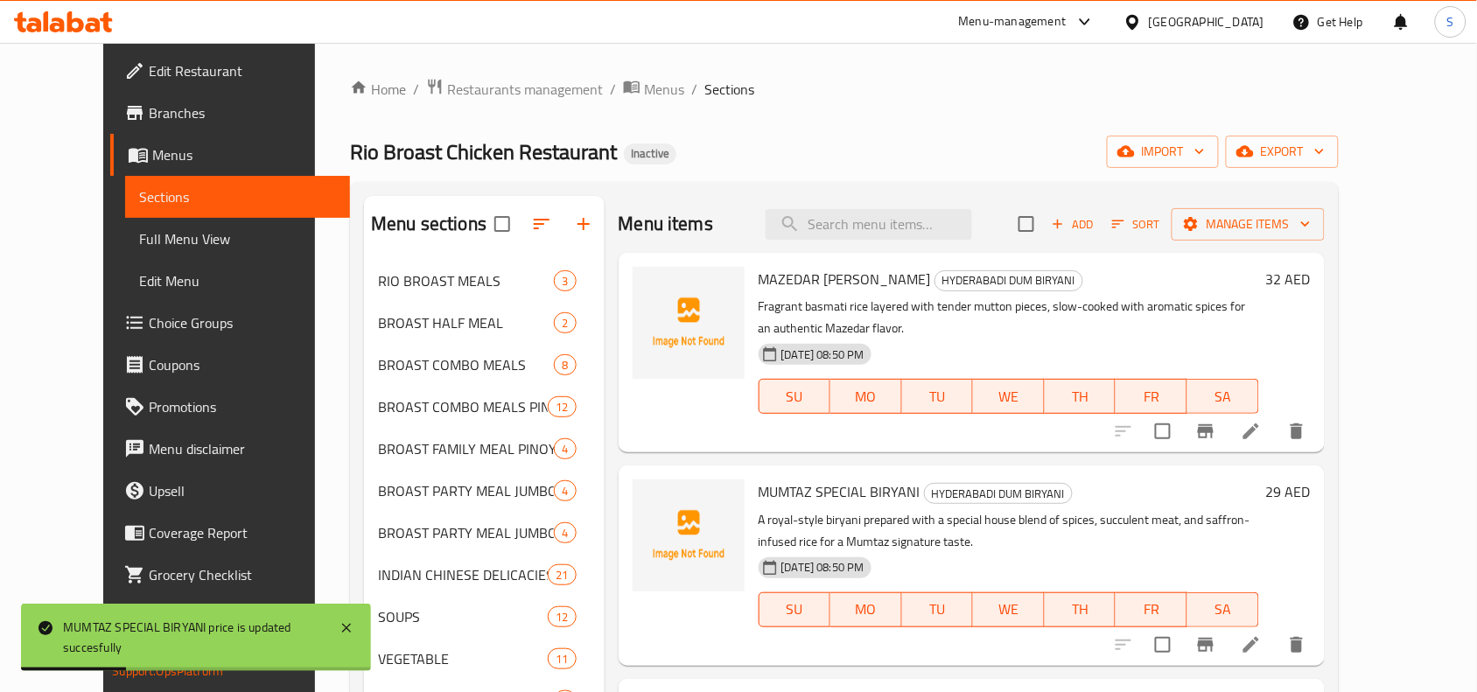
click at [871, 199] on div "Menu items Add Sort Manage items" at bounding box center [972, 224] width 706 height 57
click at [890, 217] on input "search" at bounding box center [869, 224] width 207 height 31
paste input "MUMTAZ SPECIAL BIRYANI"
type input "MUMTAZ SPECIAL BIRYANI"
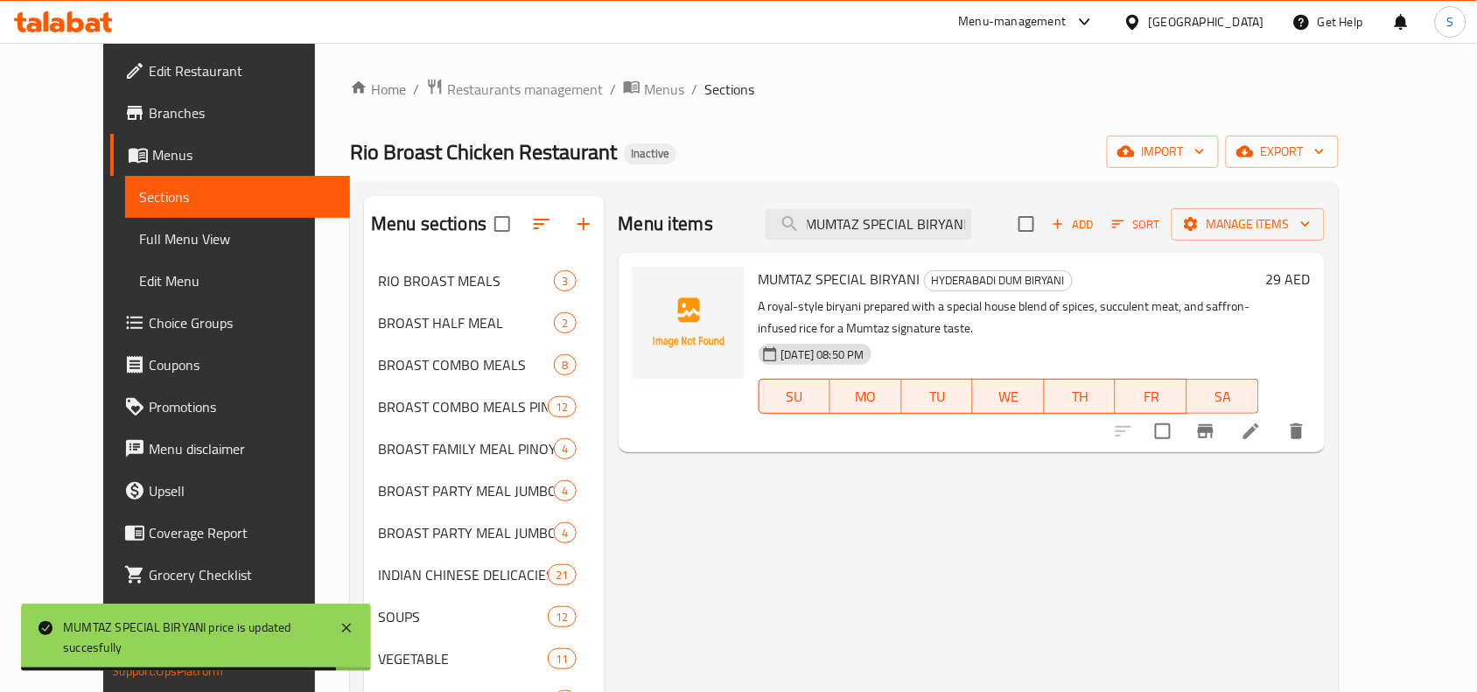
click at [1259, 433] on icon at bounding box center [1252, 432] width 16 height 16
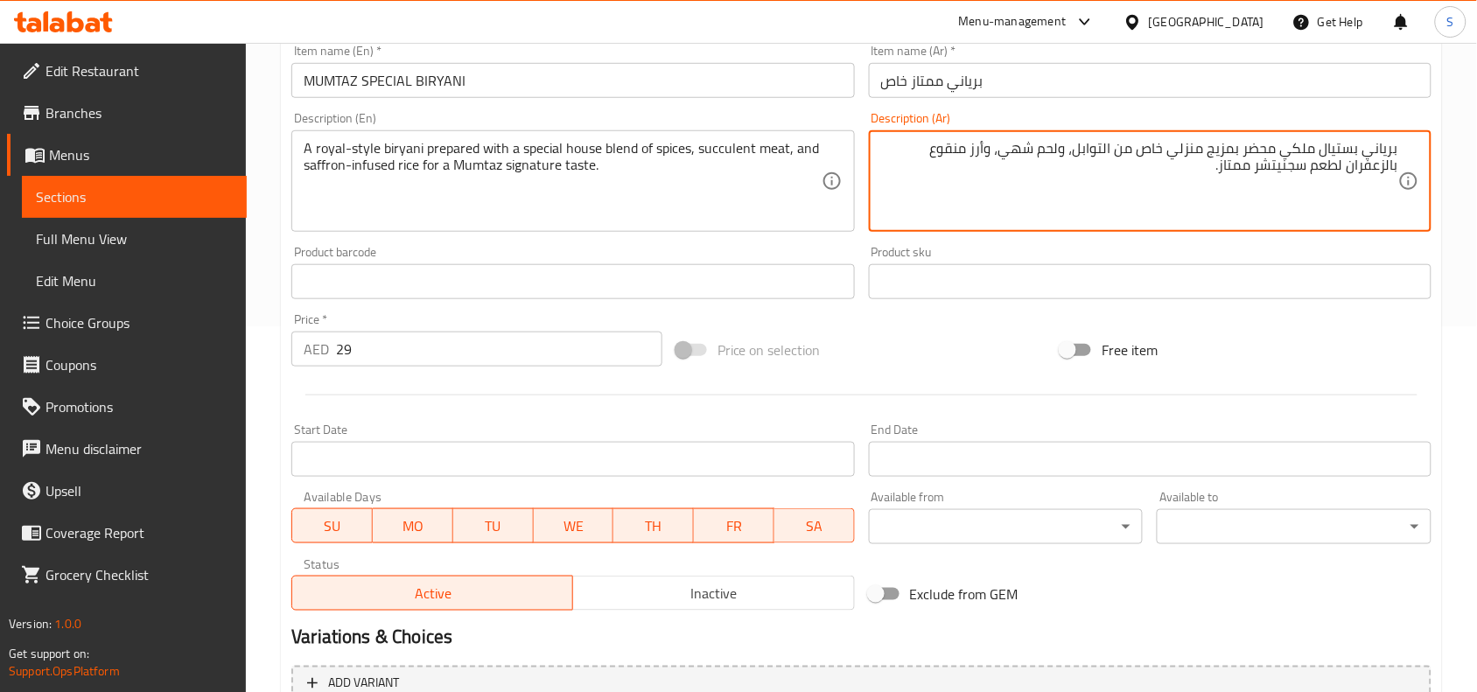
scroll to position [328, 0]
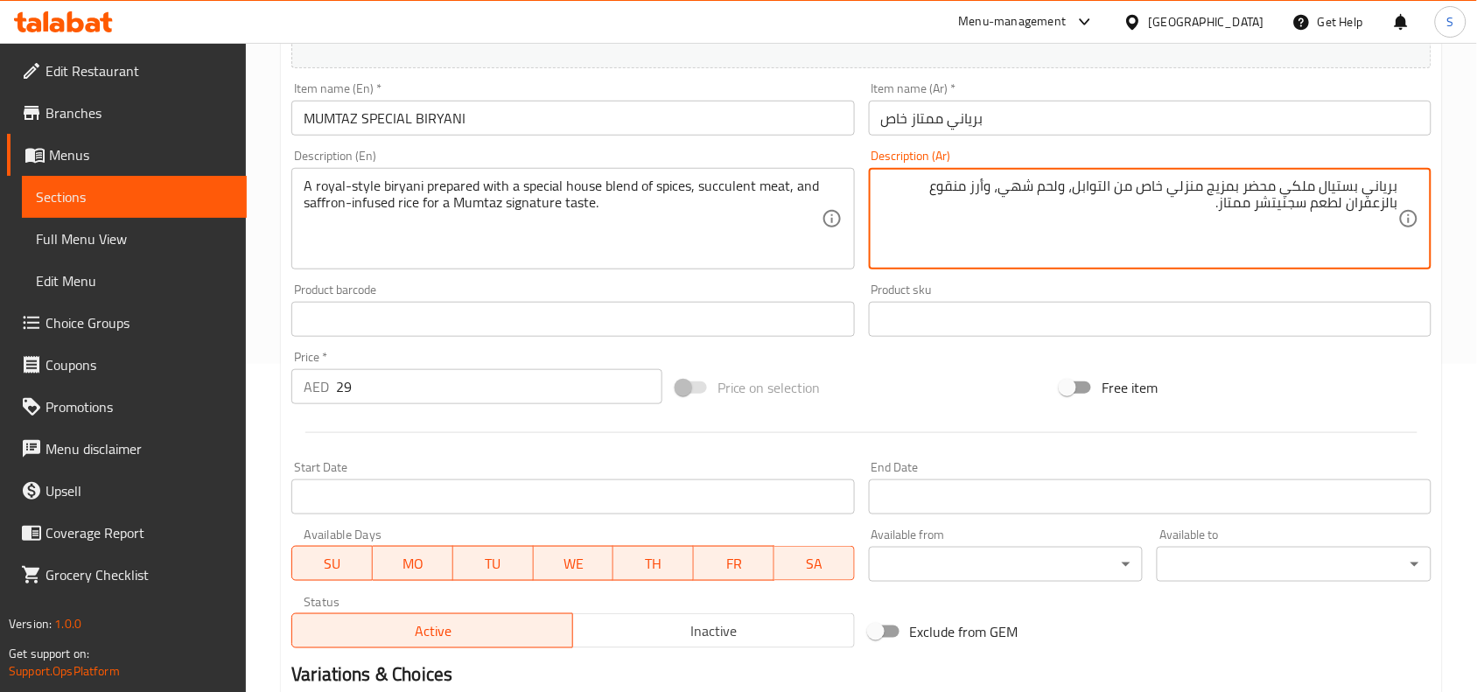
click at [1020, 185] on textarea "برياني بستيال ملكي محضر بمزيج منزلي خاص من التوابل، ولحم شهي، وأرز منقوع بالزعف…" at bounding box center [1139, 219] width 517 height 83
type textarea "برياني بستيال ملكي محضر بمزيج منزلي خاص من التوابل، ولحم عصاري، وأرز منقوع بالز…"
click at [1205, 140] on div "Item name (Ar)   * برياني ممتاز خاص Item name (Ar) *" at bounding box center [1150, 108] width 577 height 67
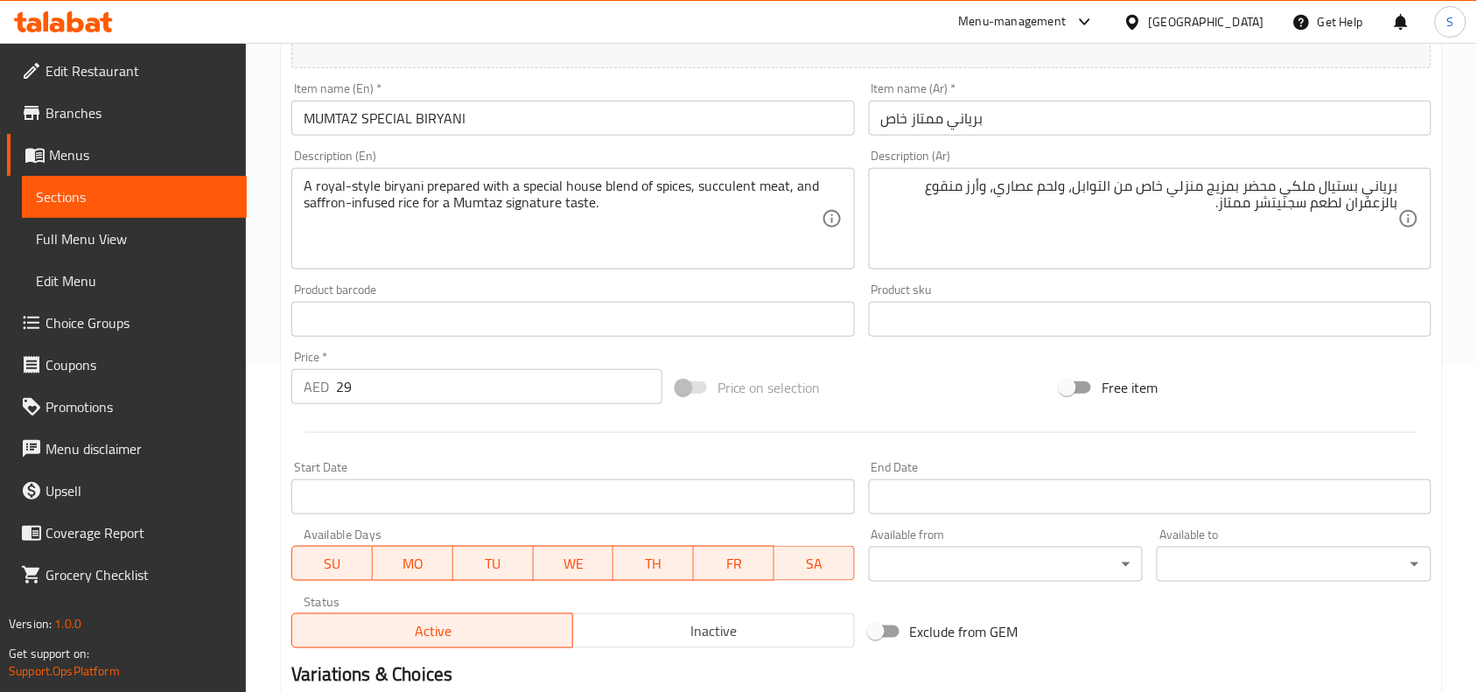
click at [1142, 98] on div "Item name (Ar)   * برياني ممتاز خاص Item name (Ar) *" at bounding box center [1150, 108] width 563 height 53
click at [1161, 112] on input "برياني ممتاز خاص" at bounding box center [1150, 118] width 563 height 35
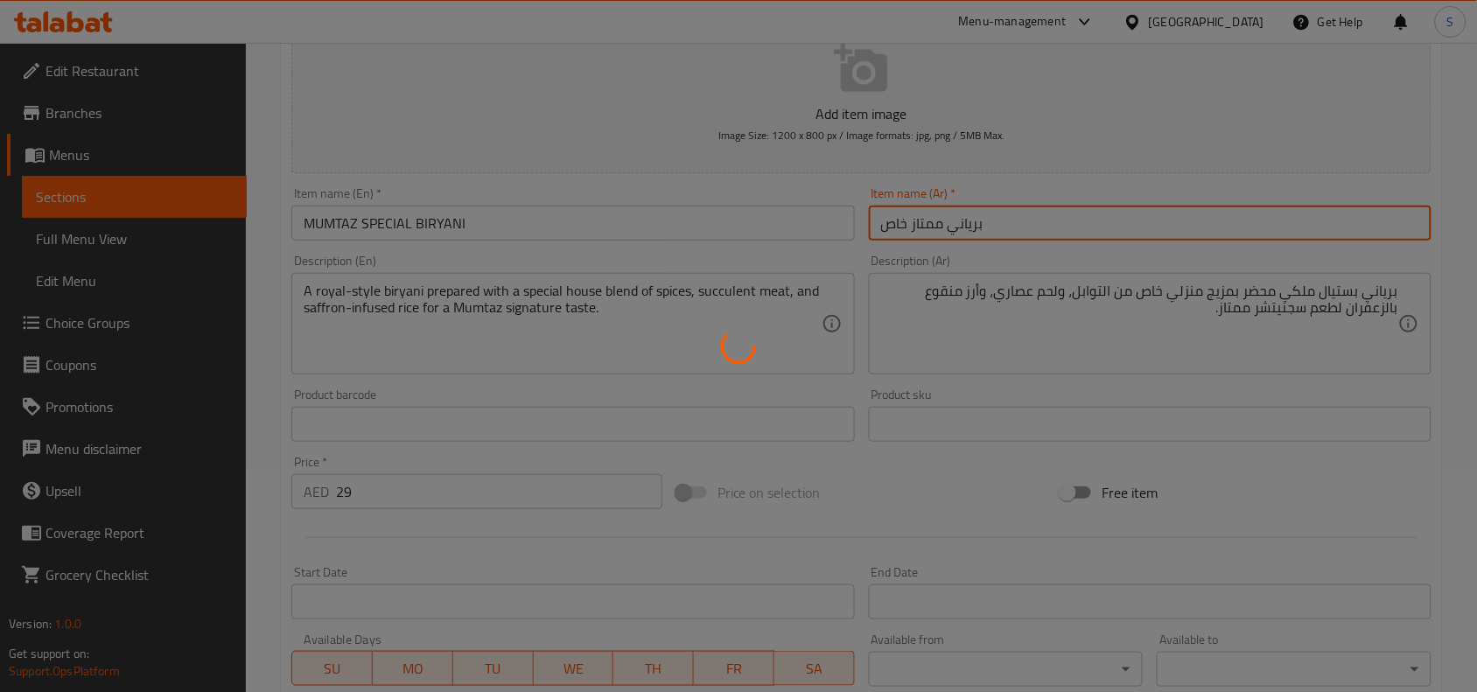
scroll to position [0, 0]
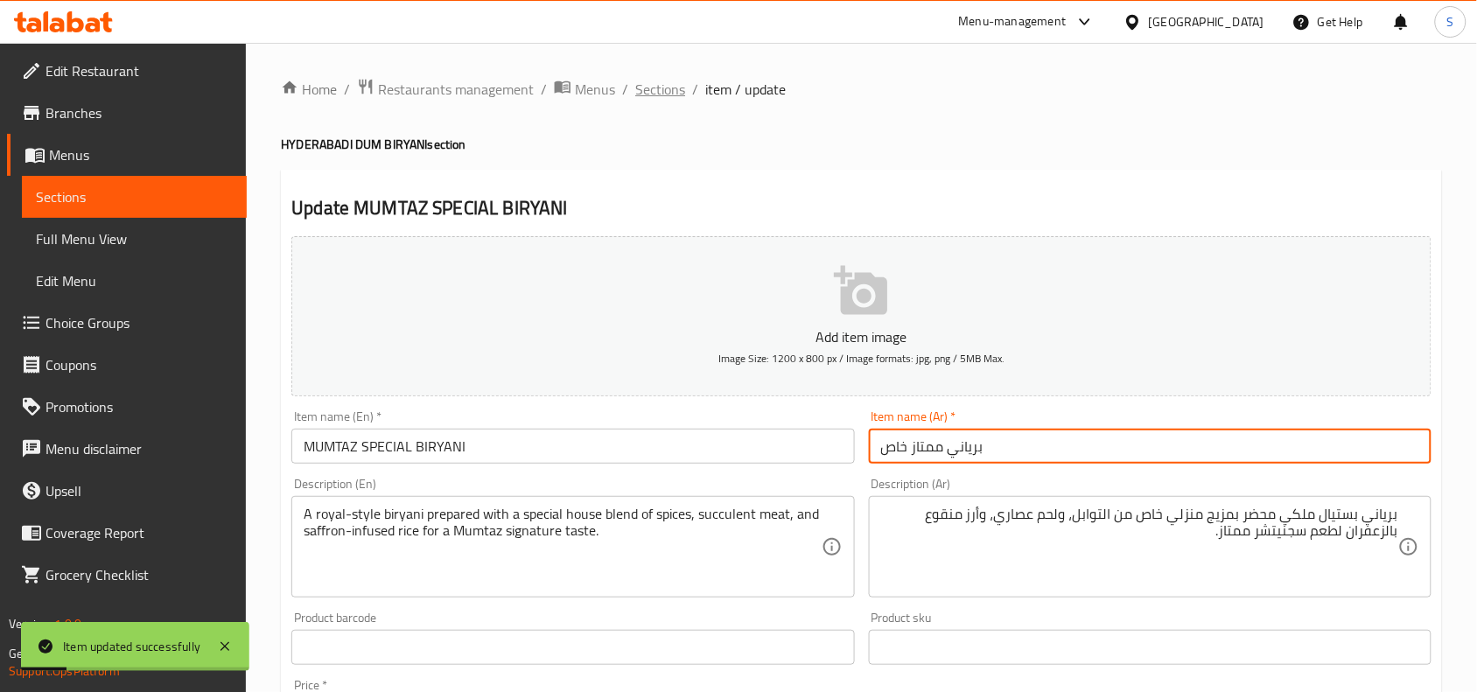
click at [662, 79] on span "Sections" at bounding box center [660, 89] width 50 height 21
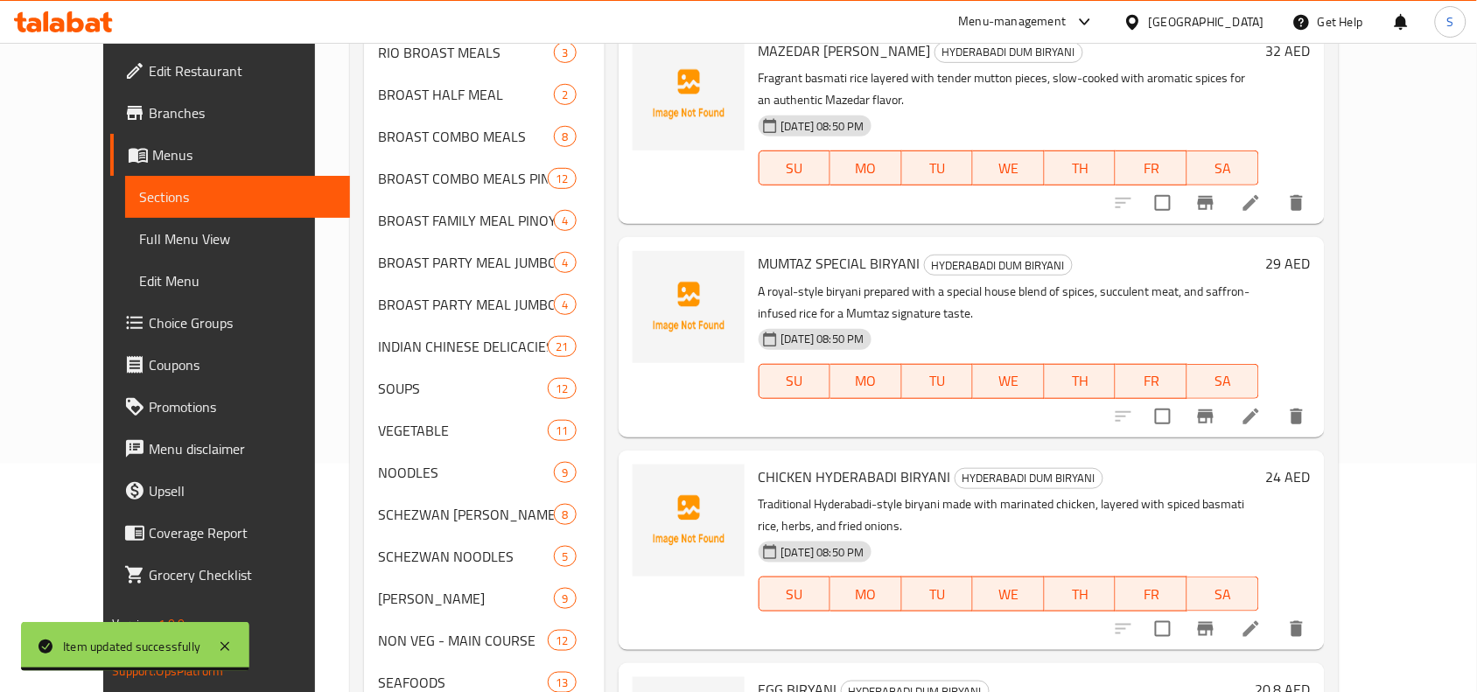
scroll to position [438, 0]
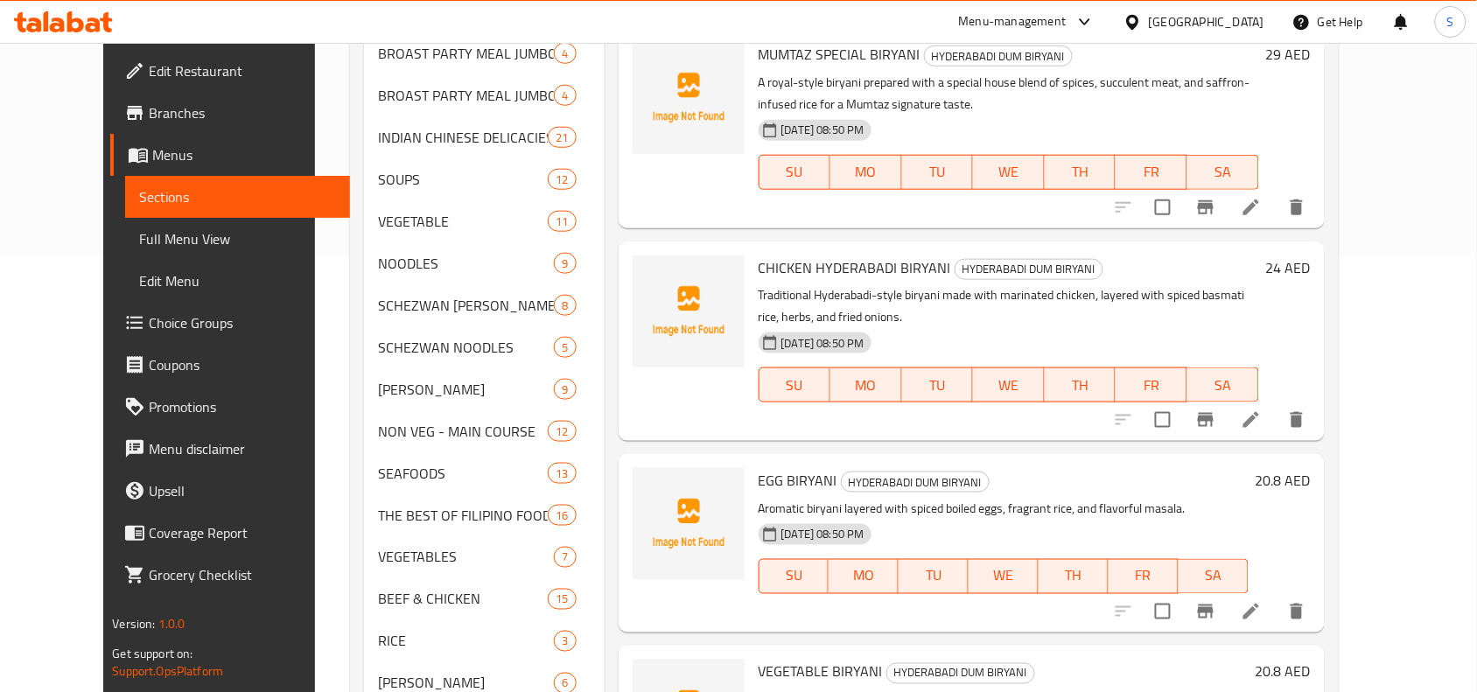
click at [1311, 468] on h6 "20.8 AED" at bounding box center [1283, 480] width 55 height 25
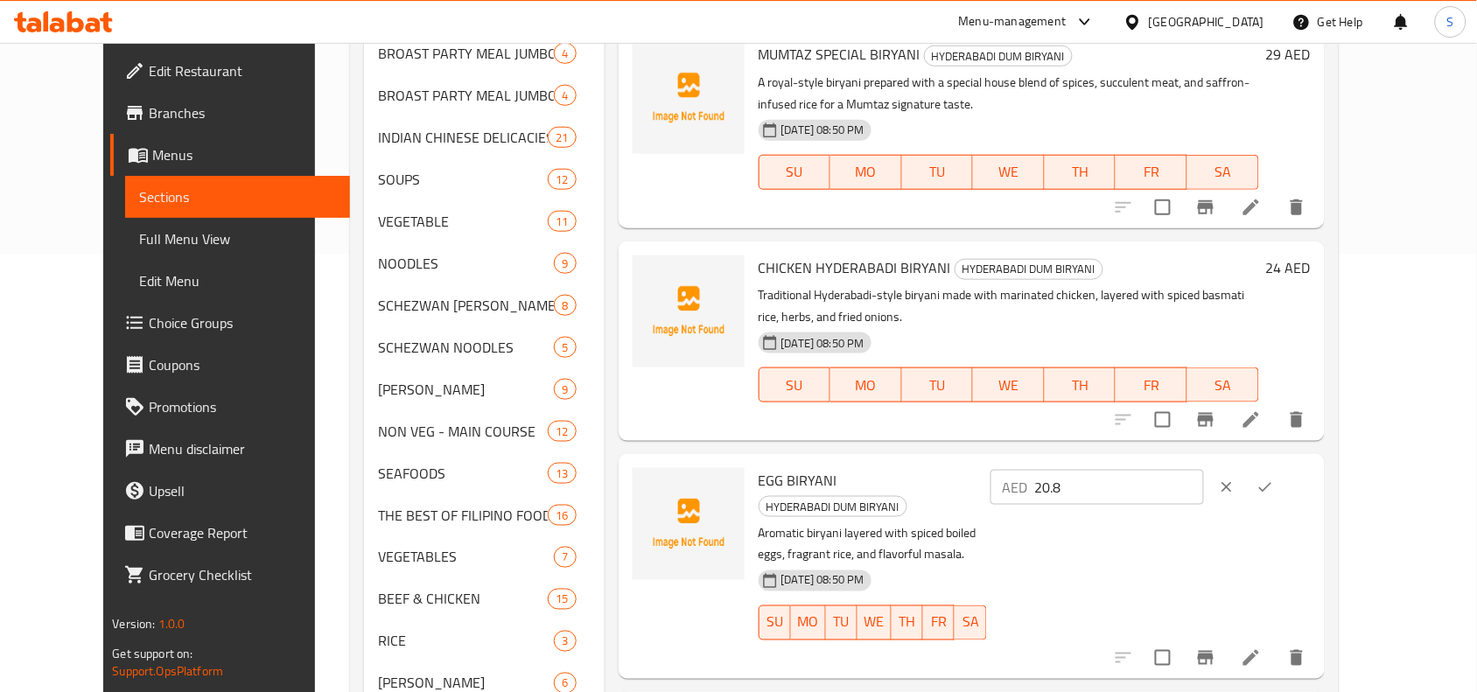
click at [1204, 470] on input "20.8" at bounding box center [1119, 487] width 169 height 35
type input "21"
click at [1274, 479] on icon "ok" at bounding box center [1266, 488] width 18 height 18
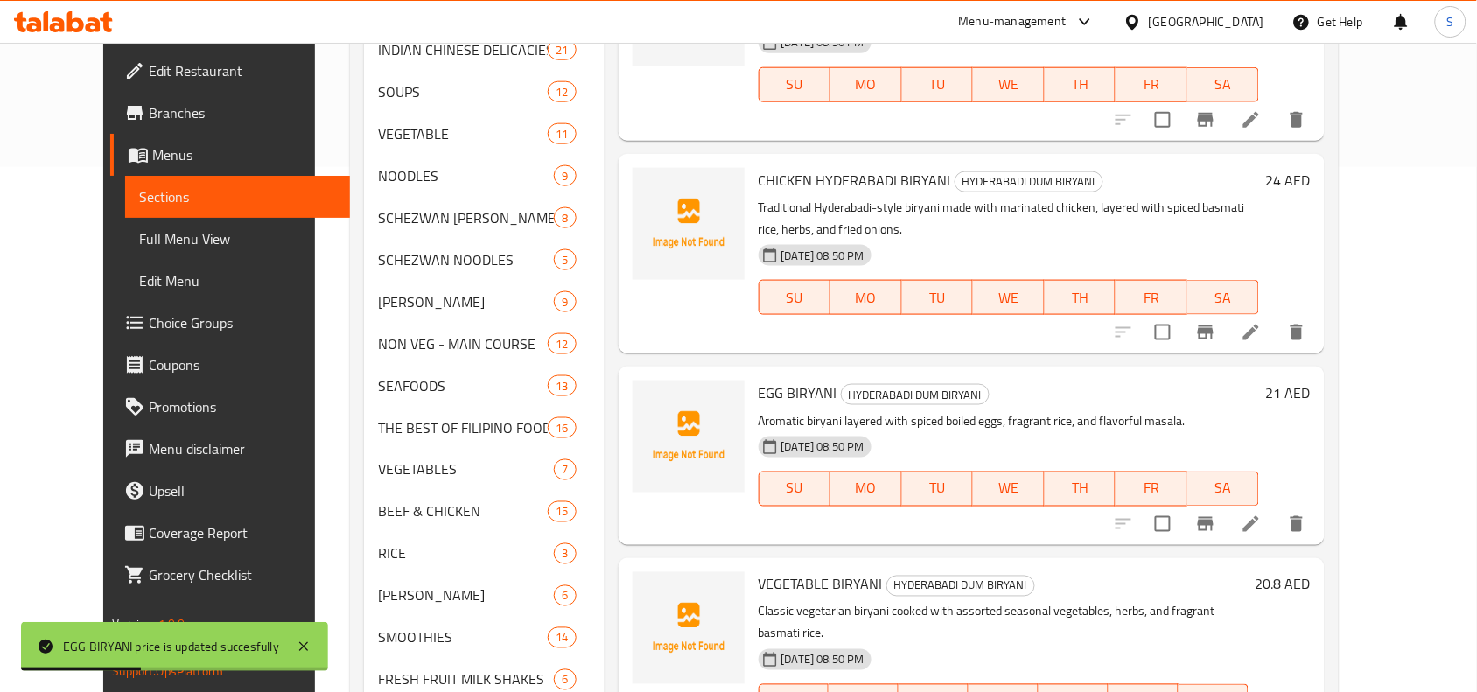
scroll to position [656, 0]
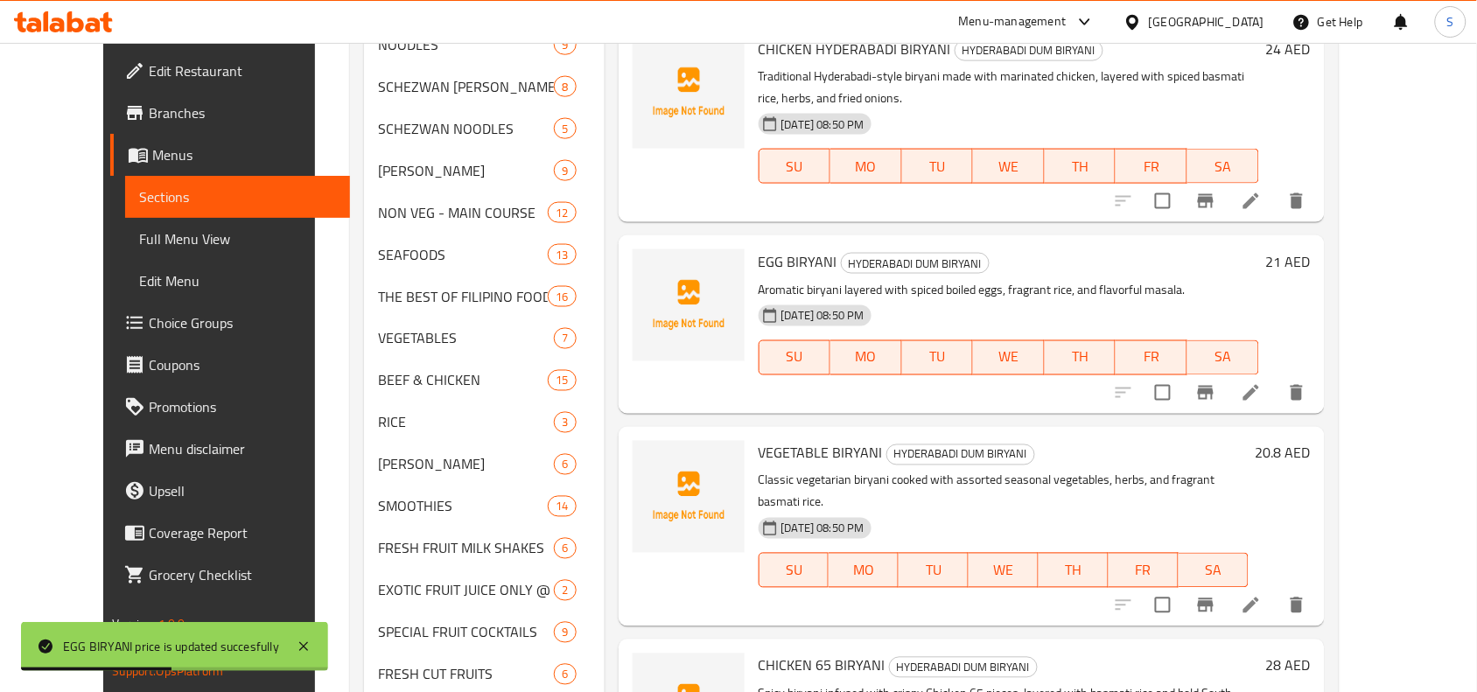
click at [1311, 441] on h6 "20.8 AED" at bounding box center [1283, 453] width 55 height 25
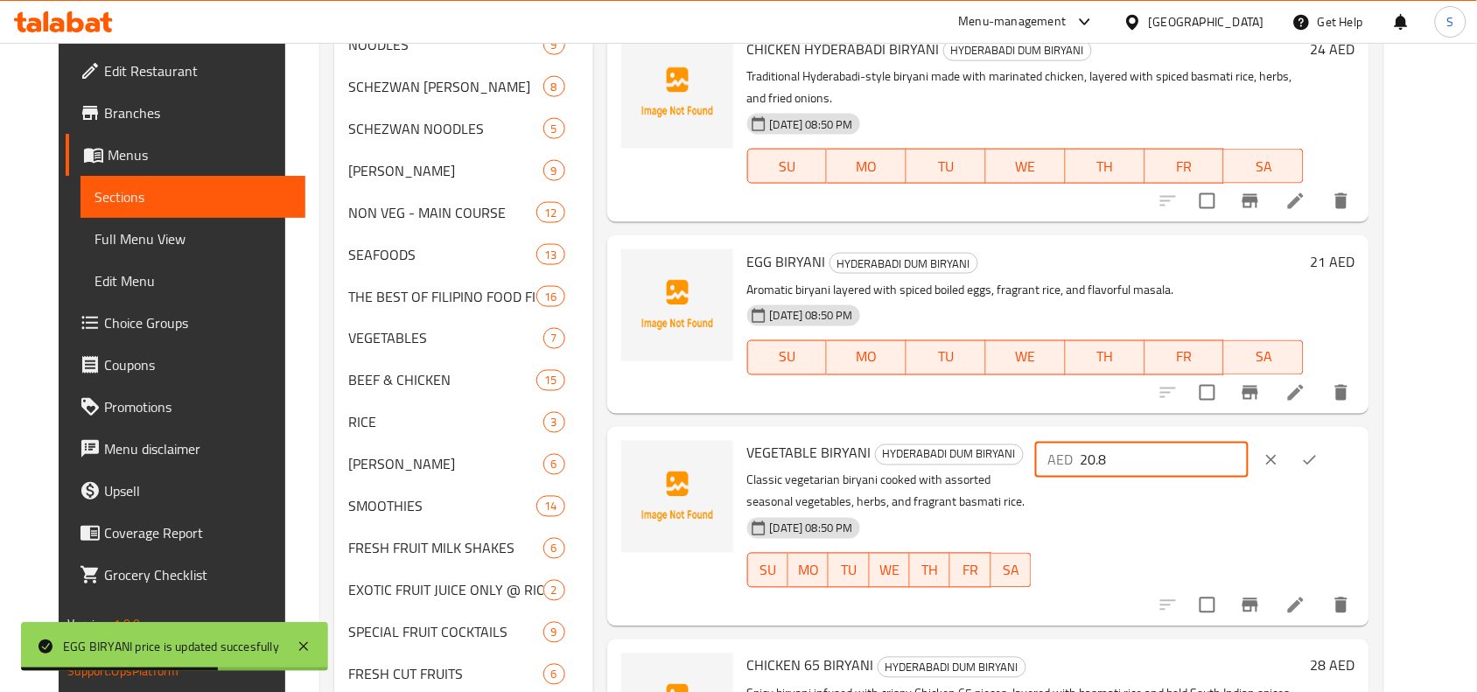
click at [1249, 443] on input "20.8" at bounding box center [1164, 460] width 169 height 35
type input "21"
click at [1319, 452] on icon "ok" at bounding box center [1310, 461] width 18 height 18
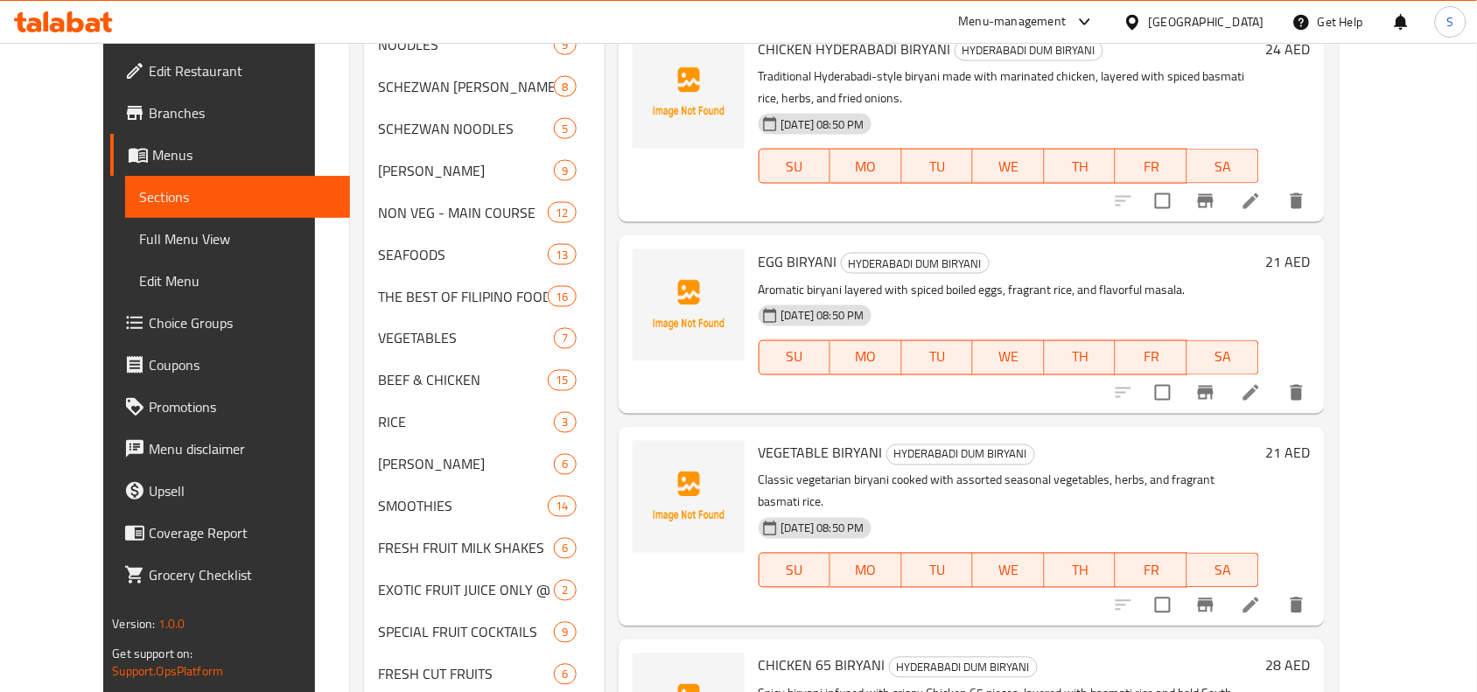
click at [784, 440] on span "VEGETABLE BIRYANI" at bounding box center [821, 453] width 124 height 26
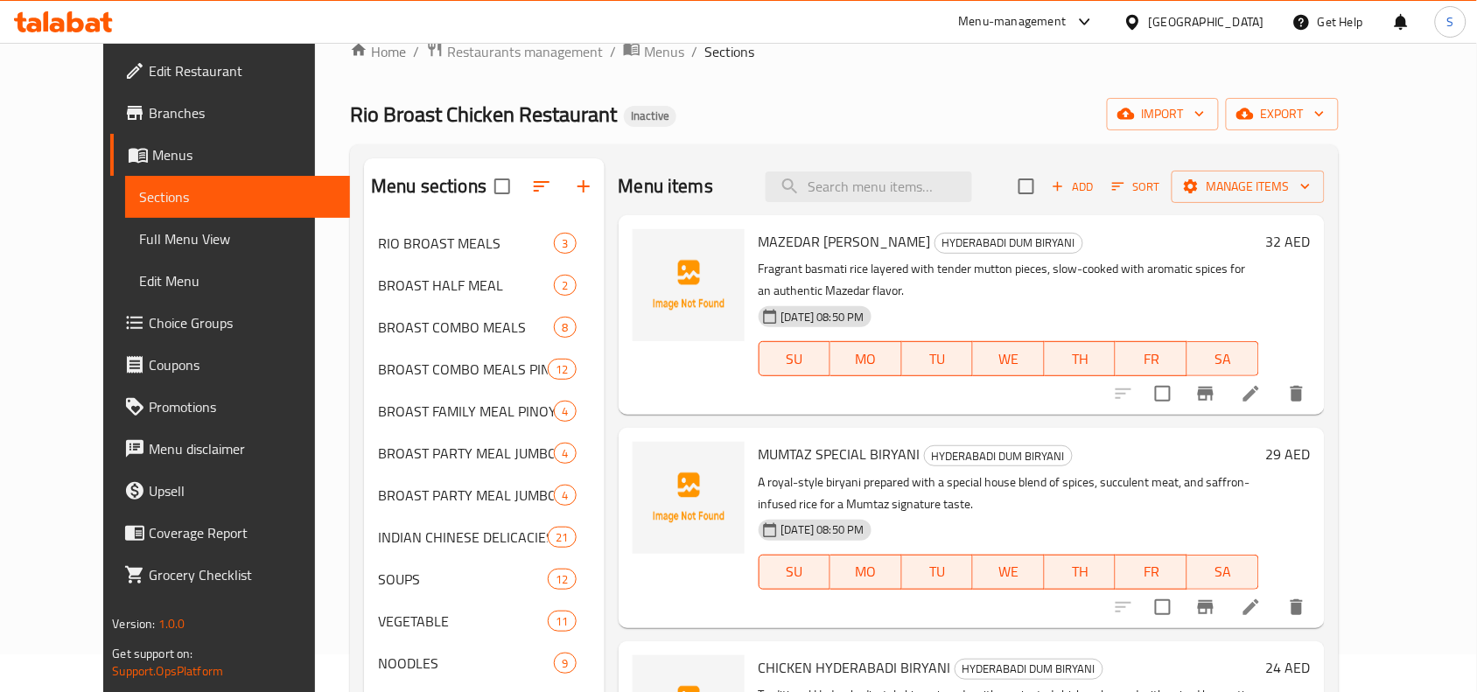
scroll to position [0, 0]
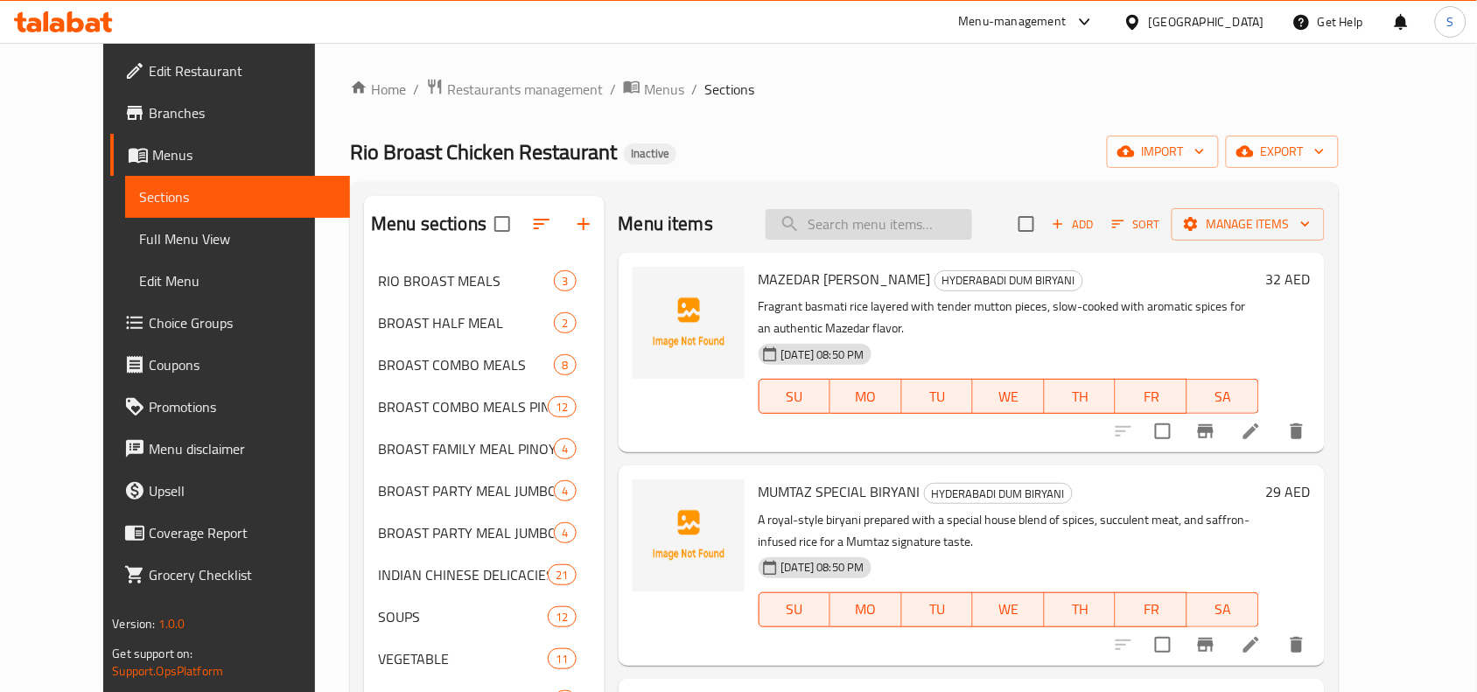
click at [907, 235] on input "search" at bounding box center [869, 224] width 207 height 31
paste input "[PERSON_NAME]"
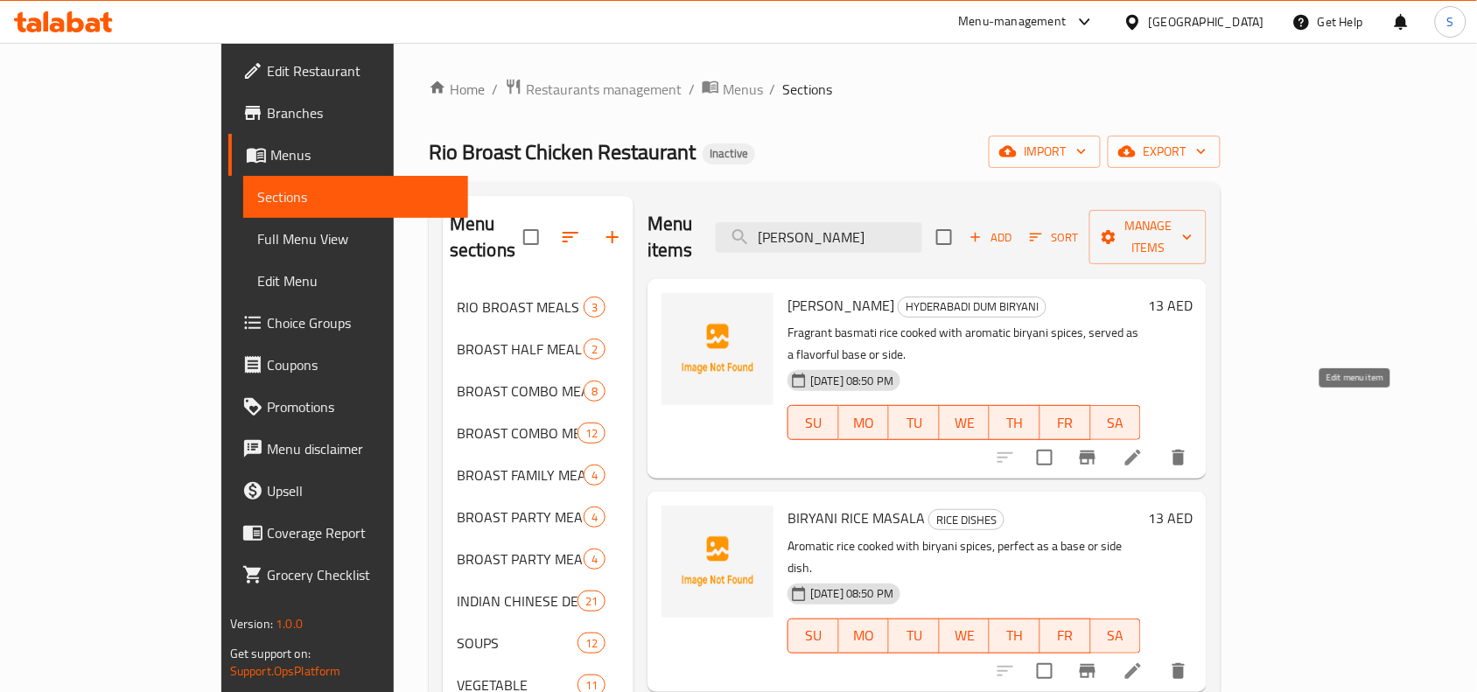
type input "[PERSON_NAME]"
click at [1144, 447] on icon at bounding box center [1133, 457] width 21 height 21
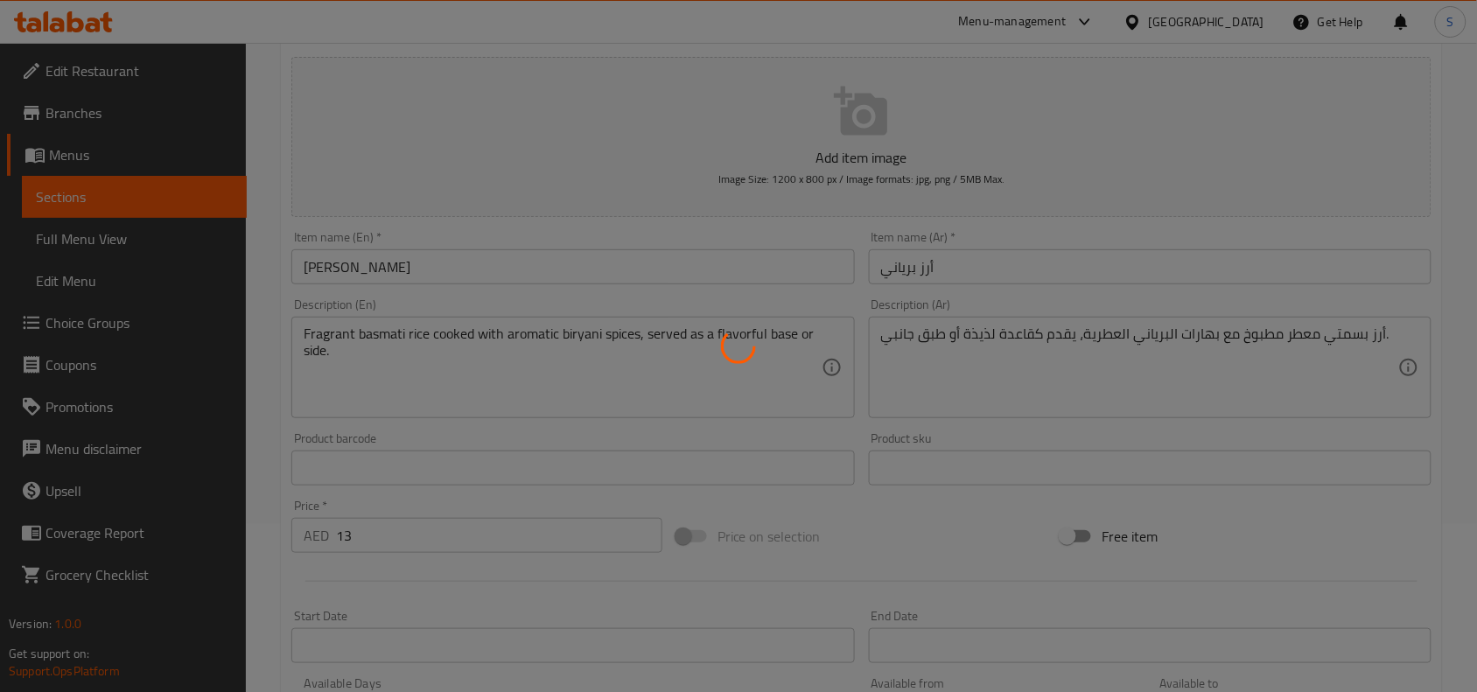
scroll to position [328, 0]
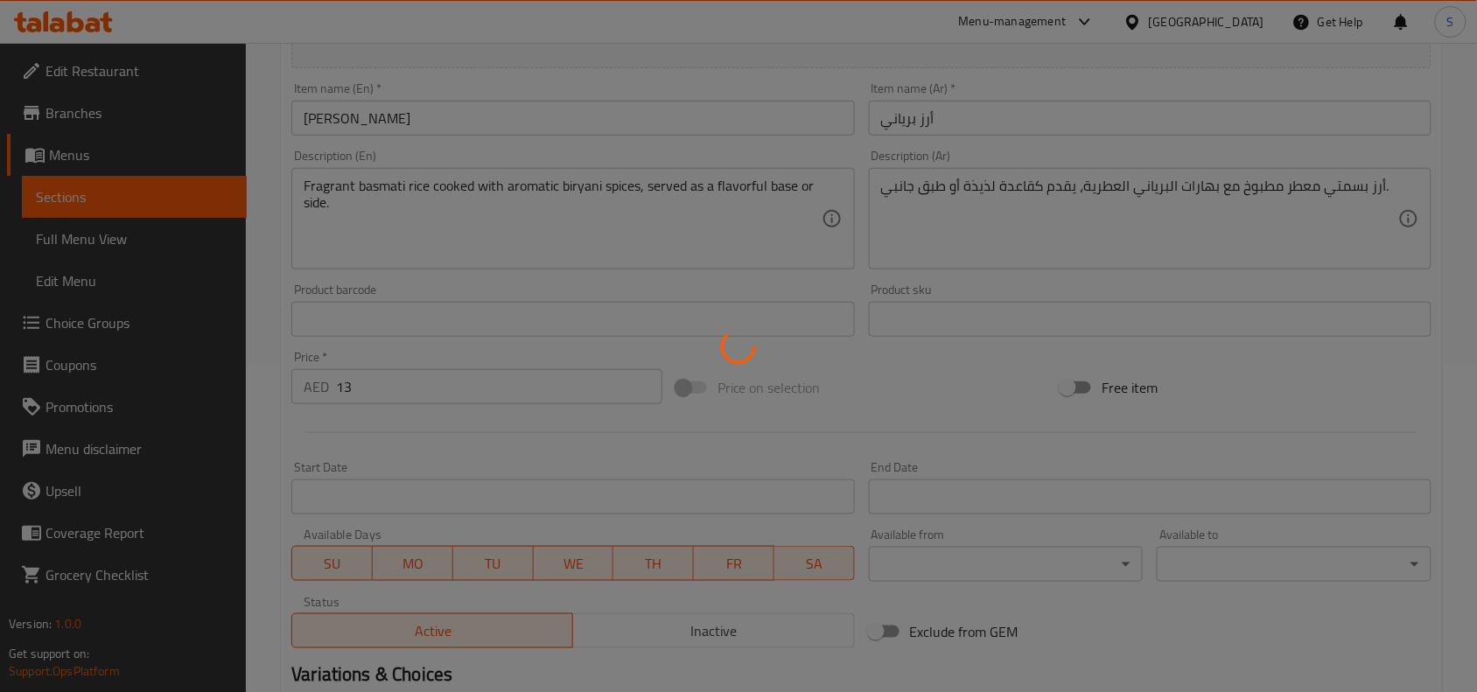
click at [1011, 214] on div at bounding box center [738, 346] width 1477 height 692
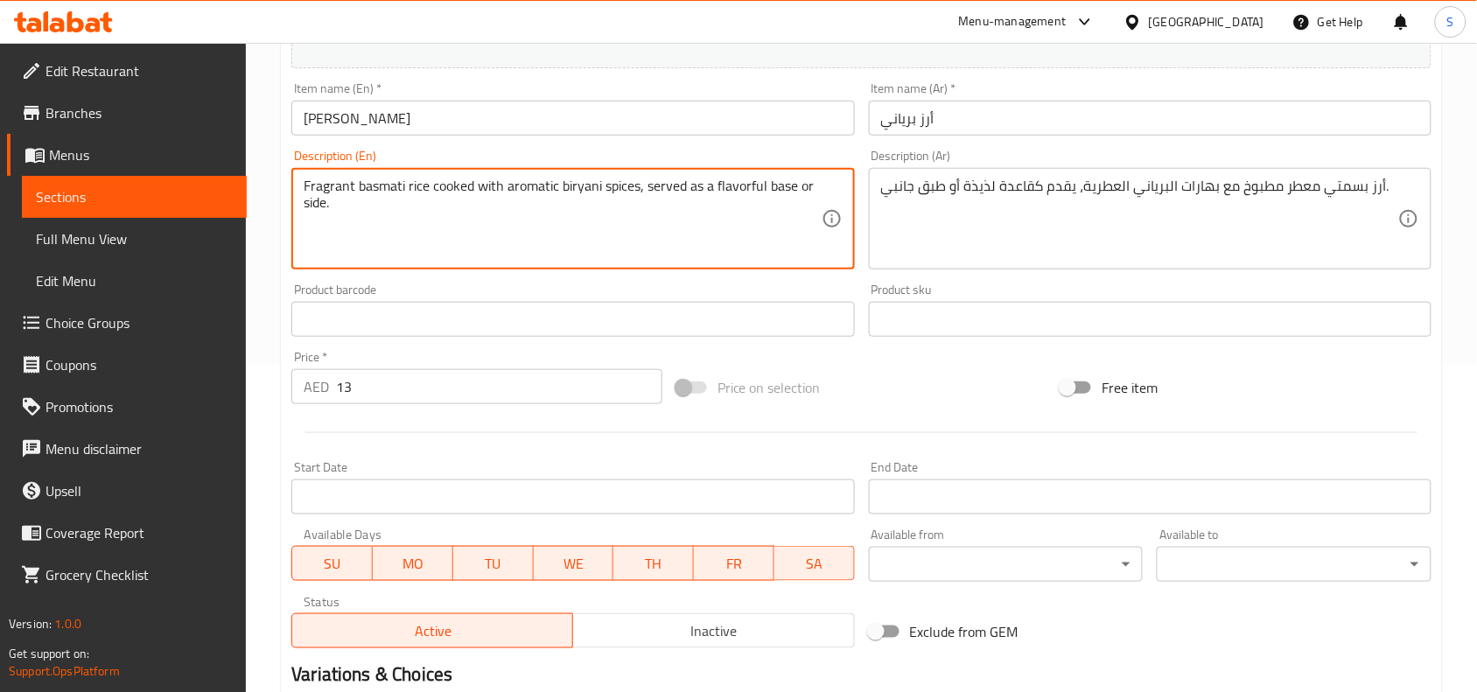
drag, startPoint x: 643, startPoint y: 186, endPoint x: 718, endPoint y: 224, distance: 84.1
type textarea "Fragrant basmati rice cooked with aromatic biryani spices"
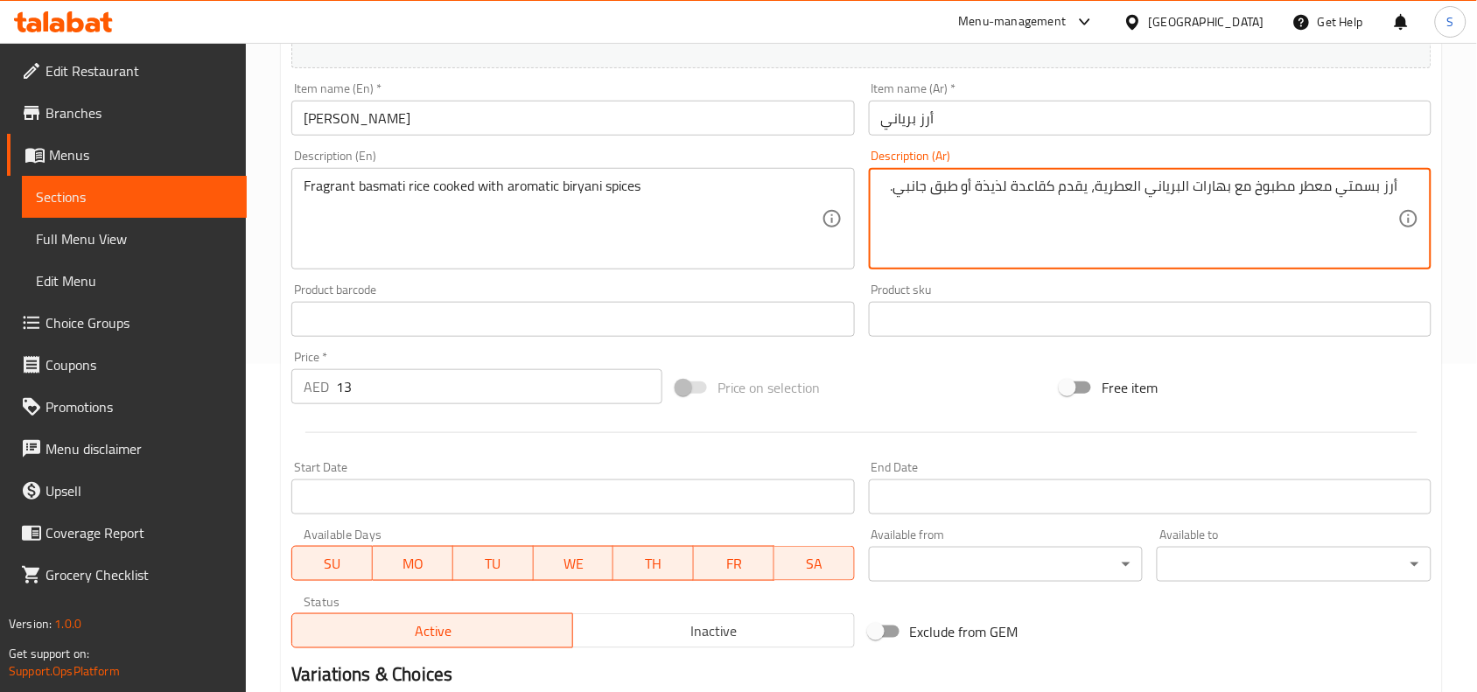
drag, startPoint x: 1098, startPoint y: 193, endPoint x: 864, endPoint y: 299, distance: 257.7
click at [864, 299] on div "Add item image Image Size: 1200 x 800 px / Image formats: jpg, png / 5MB Max. I…" at bounding box center [861, 278] width 1154 height 754
type textarea "أرز بسمتي معطر مطبوخ مع بهارات البرياني العطرية"
click at [1076, 110] on input "أرز برياني" at bounding box center [1150, 118] width 563 height 35
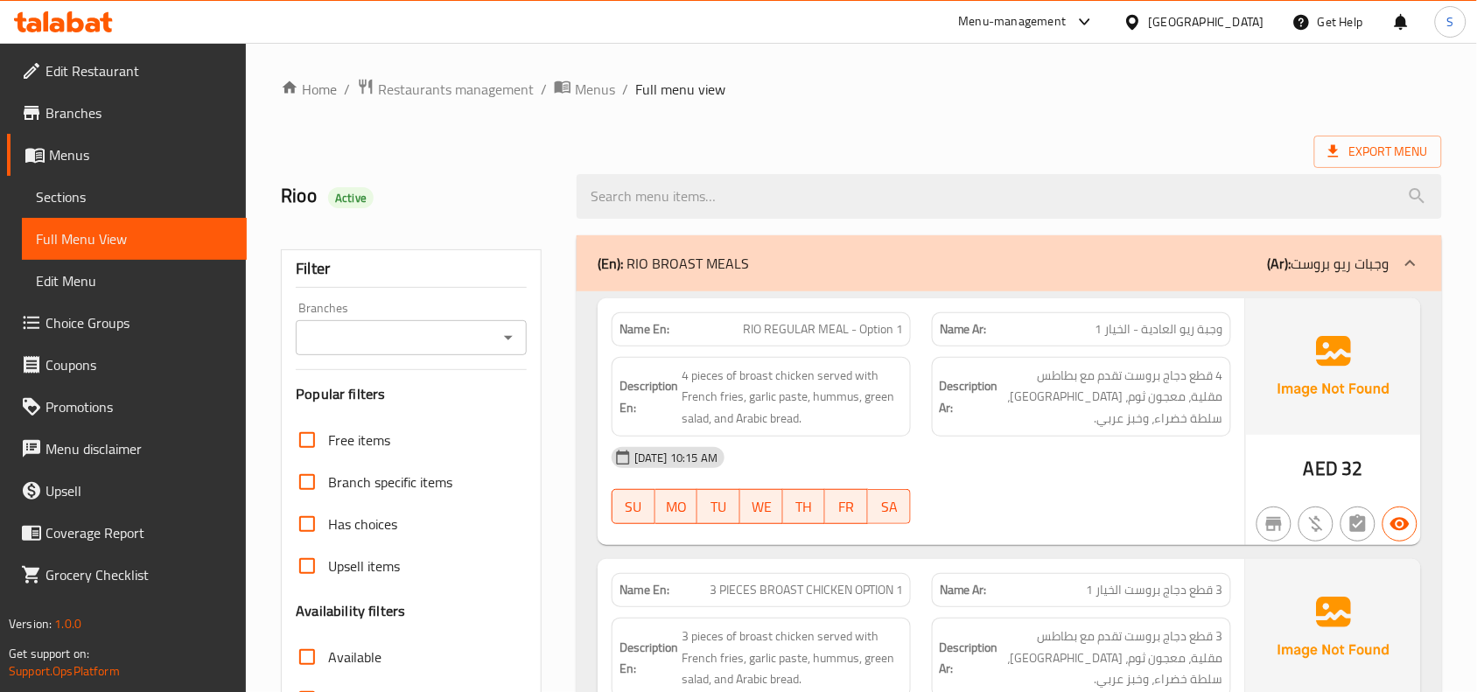
scroll to position [328, 0]
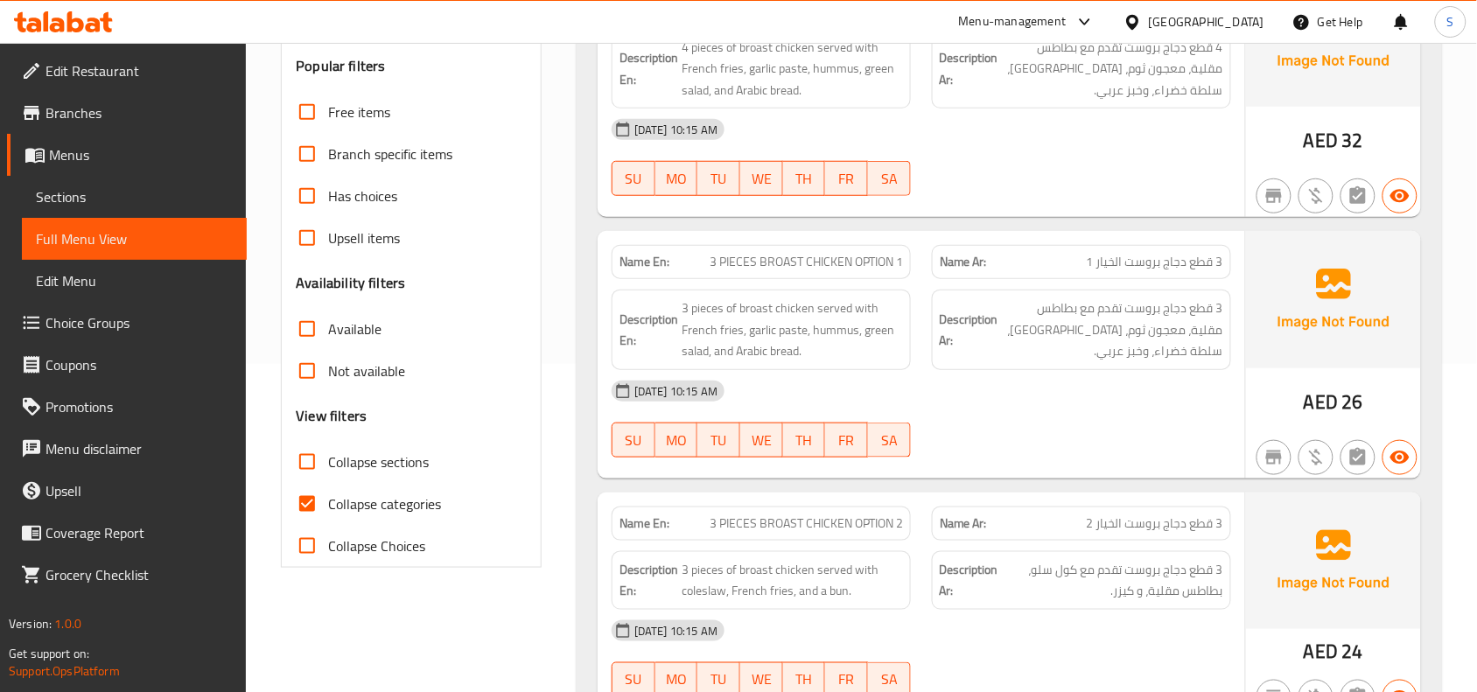
click at [306, 452] on input "Collapse sections" at bounding box center [307, 462] width 42 height 42
checkbox input "true"
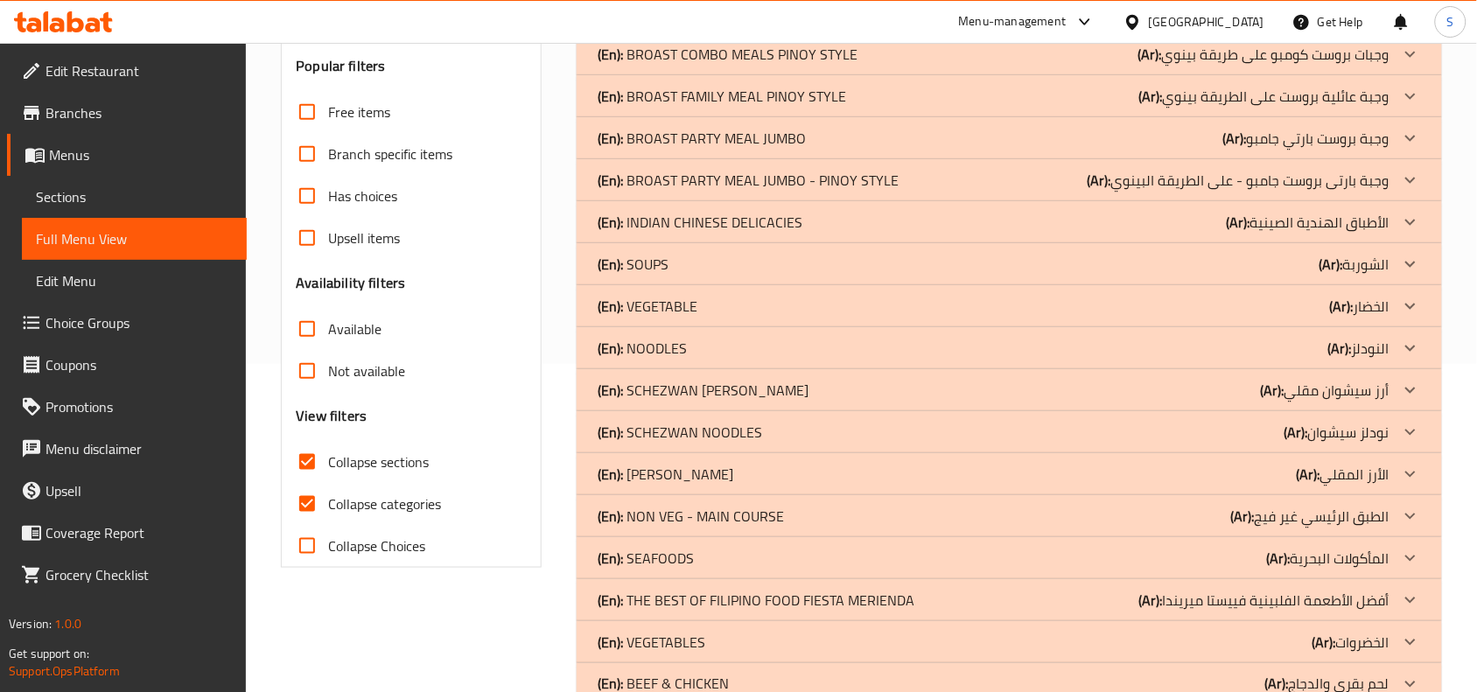
click at [303, 508] on input "Collapse categories" at bounding box center [307, 504] width 42 height 42
checkbox input "false"
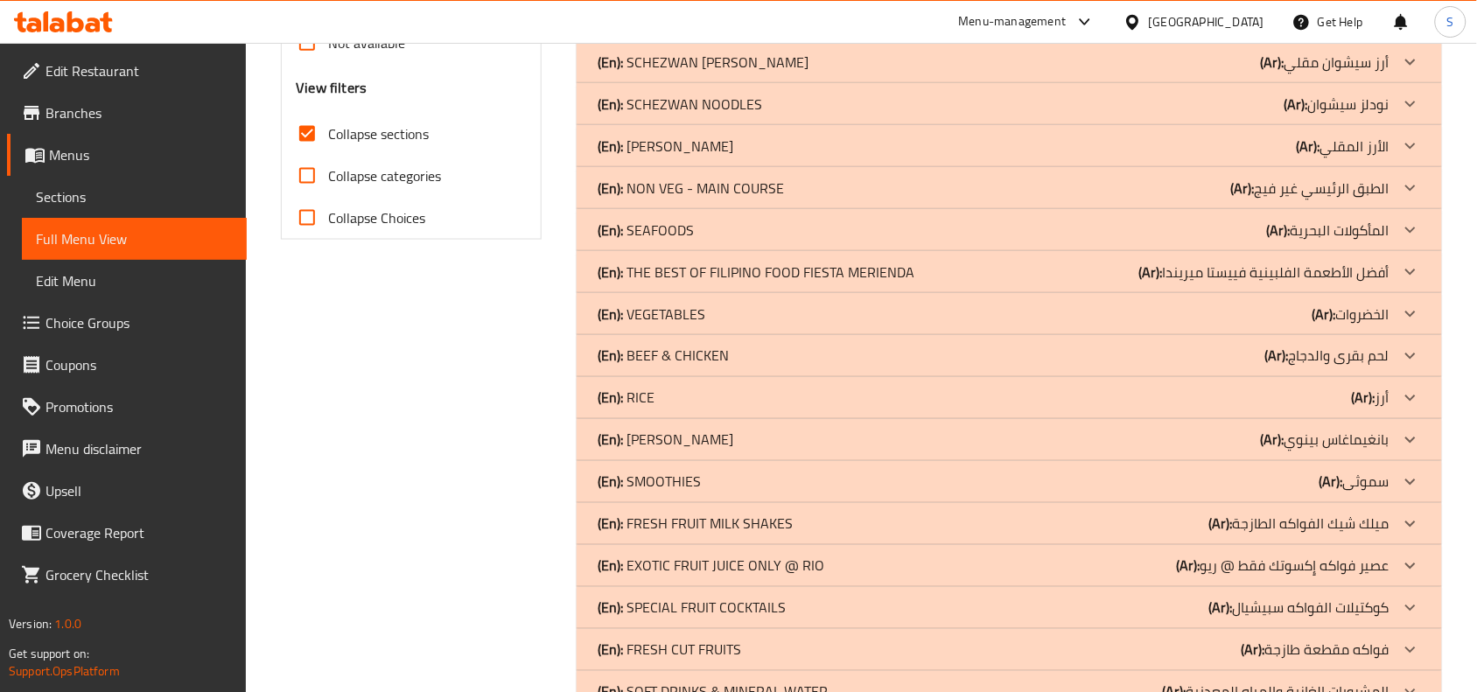
scroll to position [984, 0]
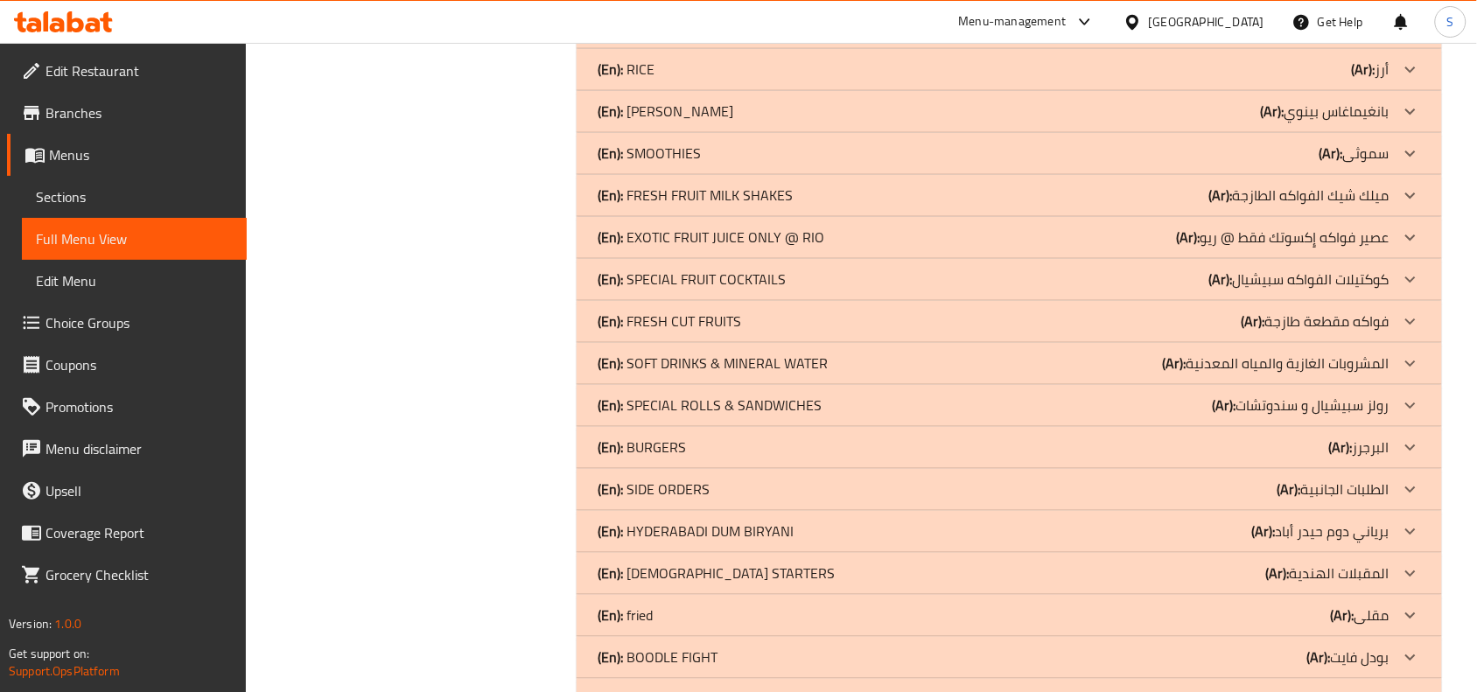
click at [939, 480] on div "(En): SIDE ORDERS (Ar): الطلبات الجانبية" at bounding box center [994, 490] width 792 height 21
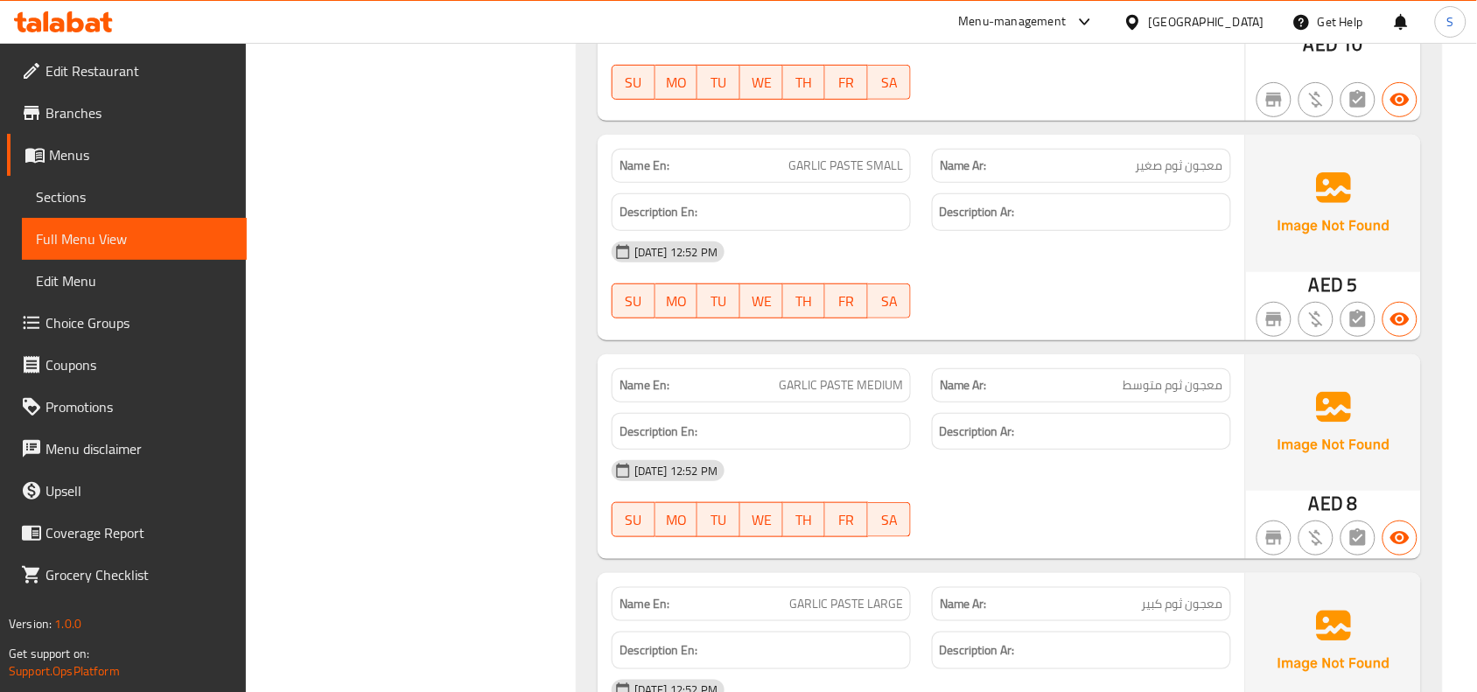
scroll to position [2297, 0]
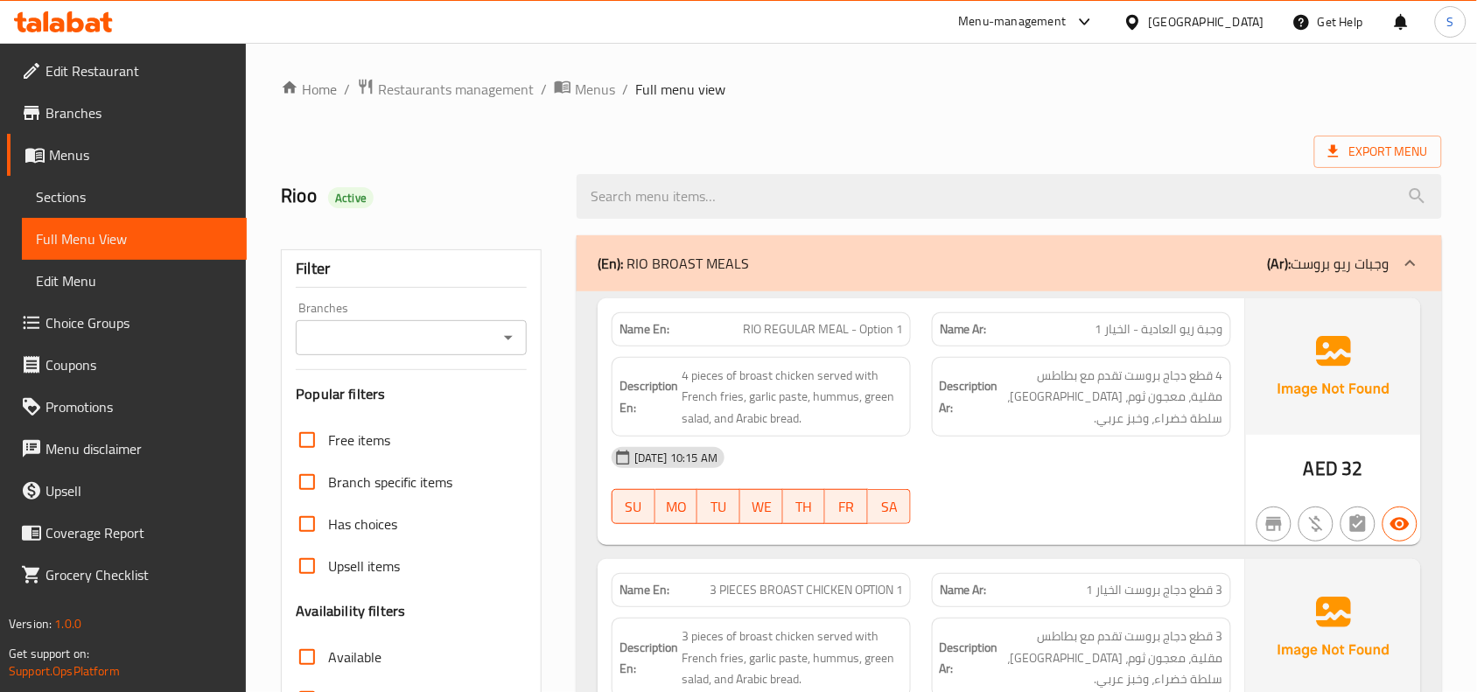
scroll to position [438, 0]
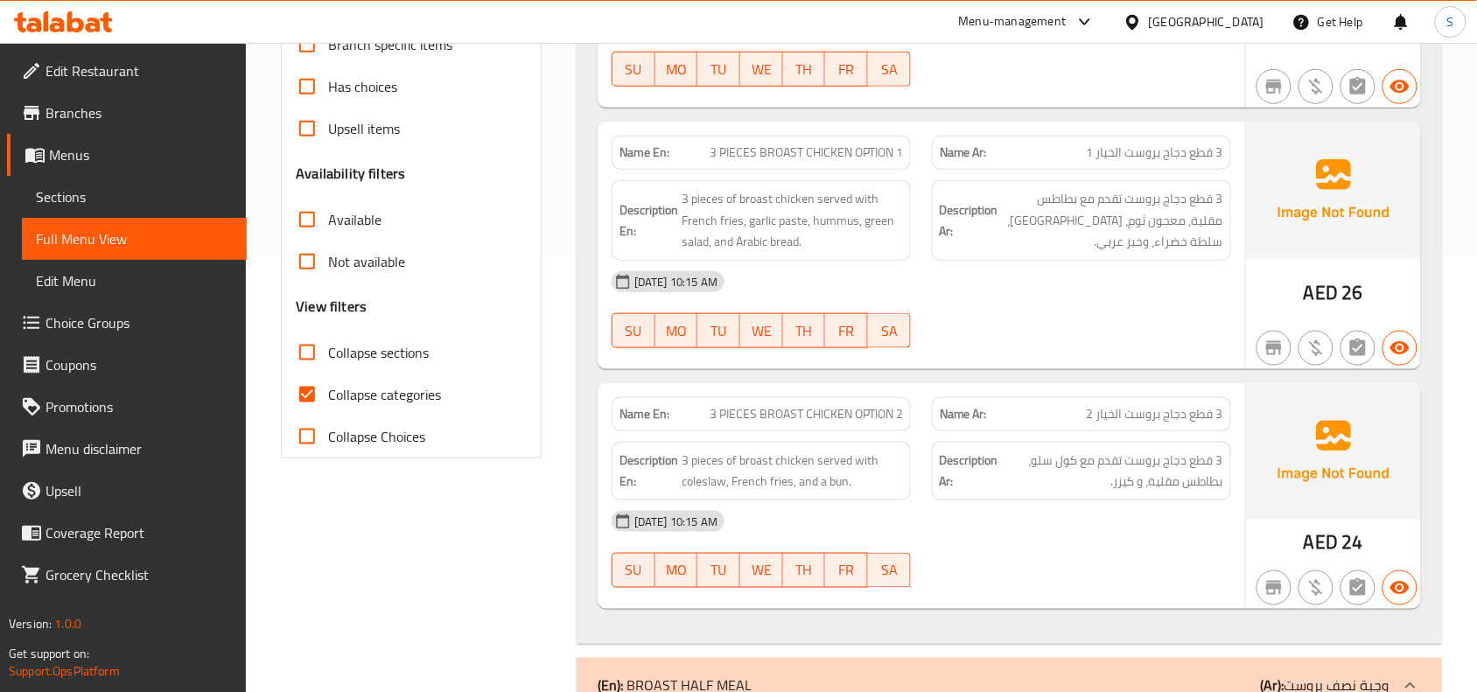
click at [1038, 93] on div at bounding box center [1081, 86] width 320 height 21
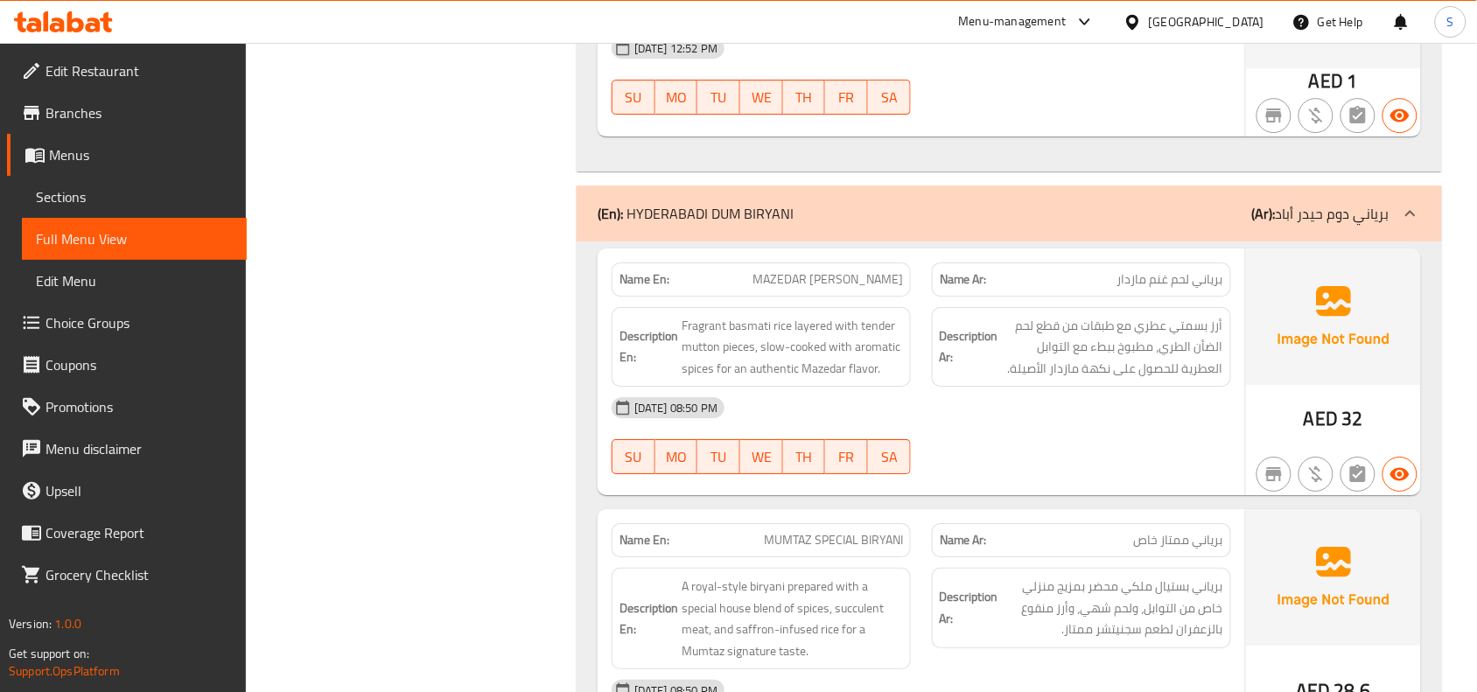
scroll to position [64825, 0]
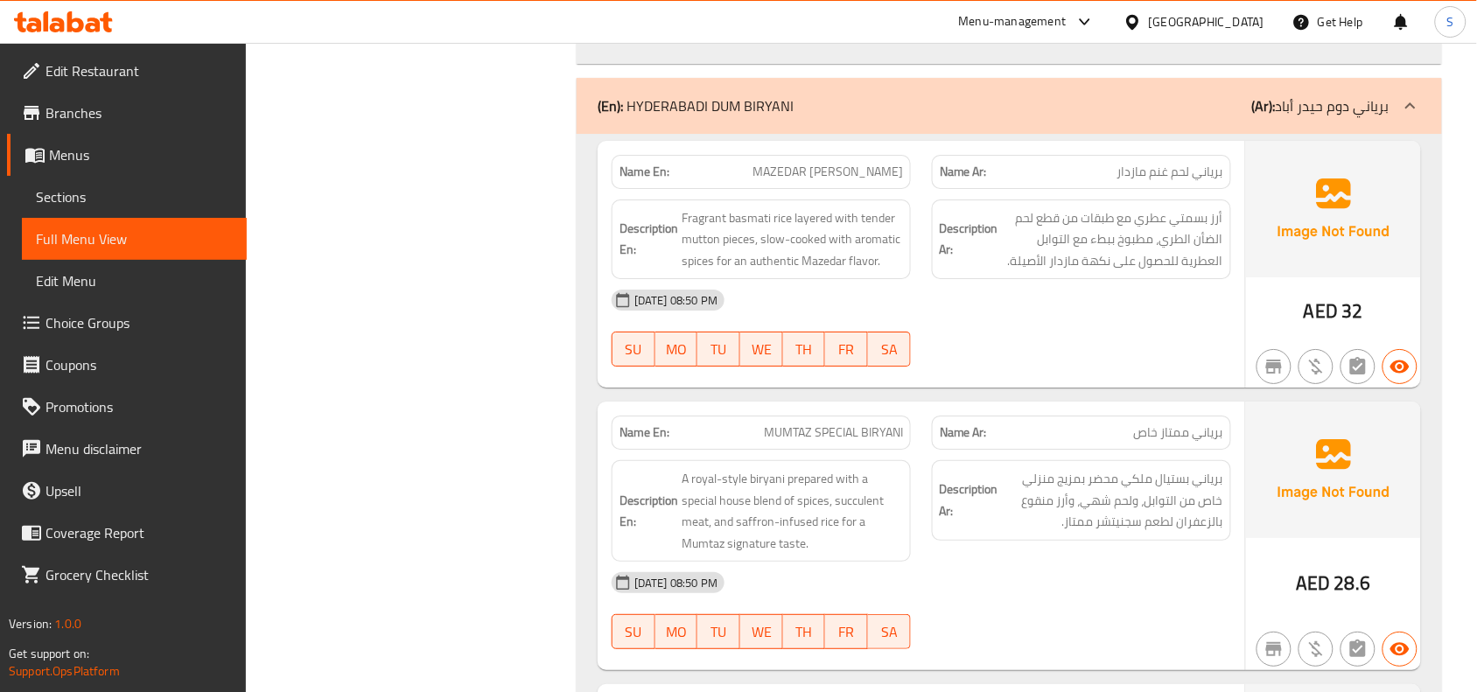
click at [1131, 272] on span "أرز بسمتي عطري مع طبقات من قطع لحم الضأن الطري، مطبوخ ببطء مع التوابل العطرية ل…" at bounding box center [1112, 239] width 221 height 65
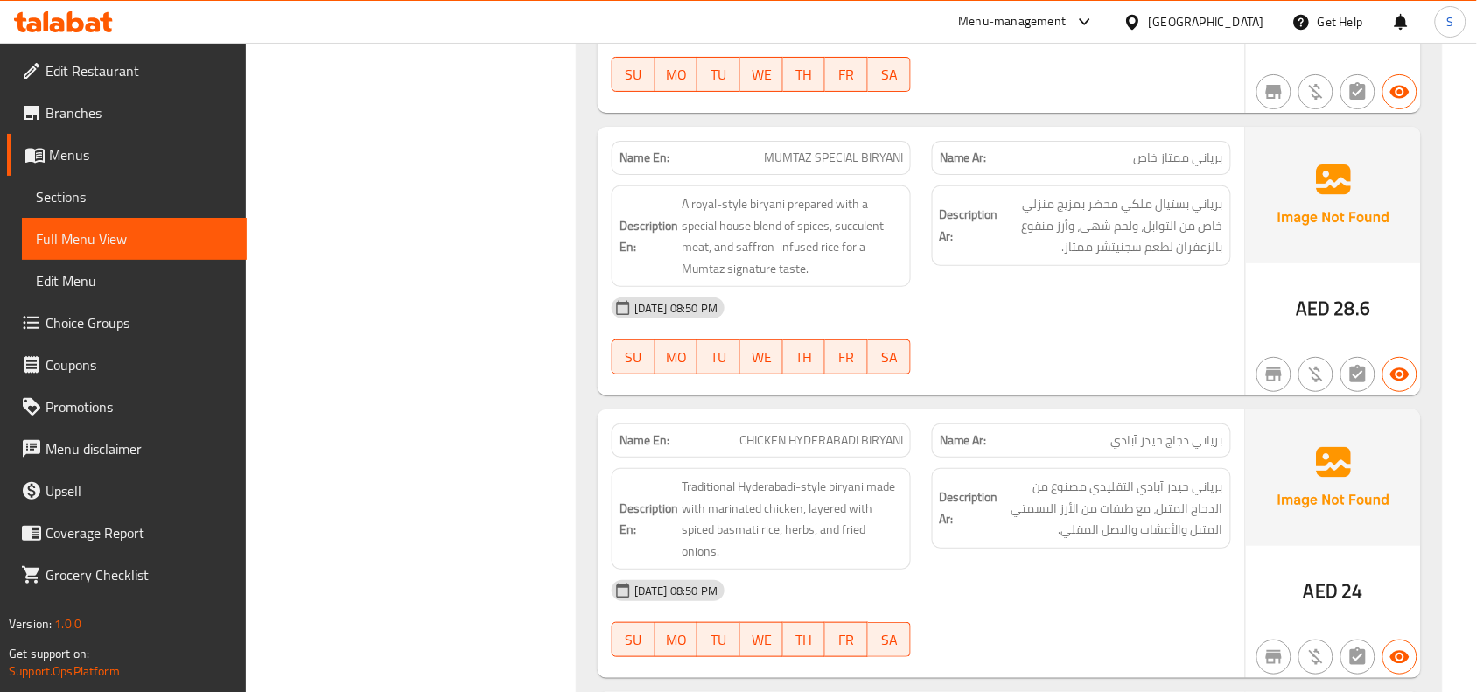
scroll to position [65153, 0]
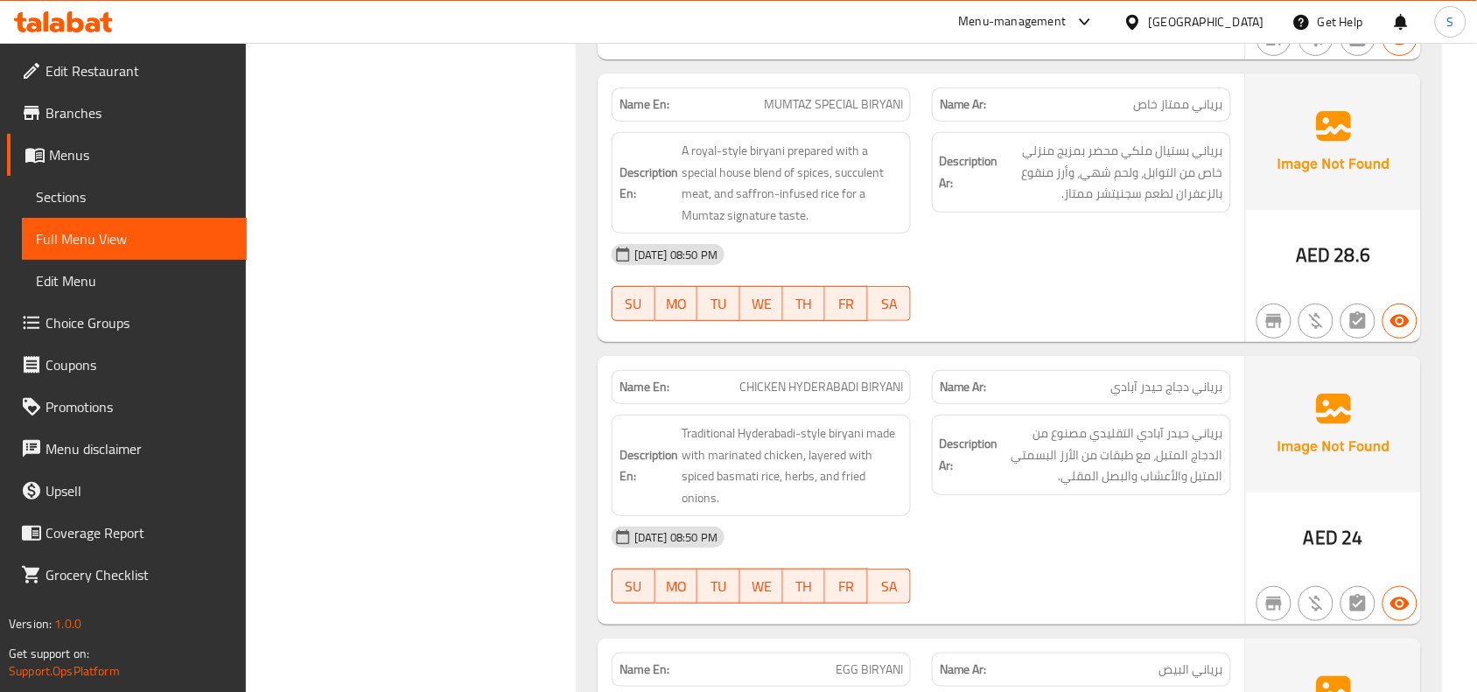
click at [865, 114] on span "MUMTAZ SPECIAL BIRYANI" at bounding box center [833, 104] width 139 height 18
copy span "MUMTAZ SPECIAL BIRYANI"
click at [825, 396] on span "CHICKEN HYDERABADI BIRYANI" at bounding box center [821, 387] width 164 height 18
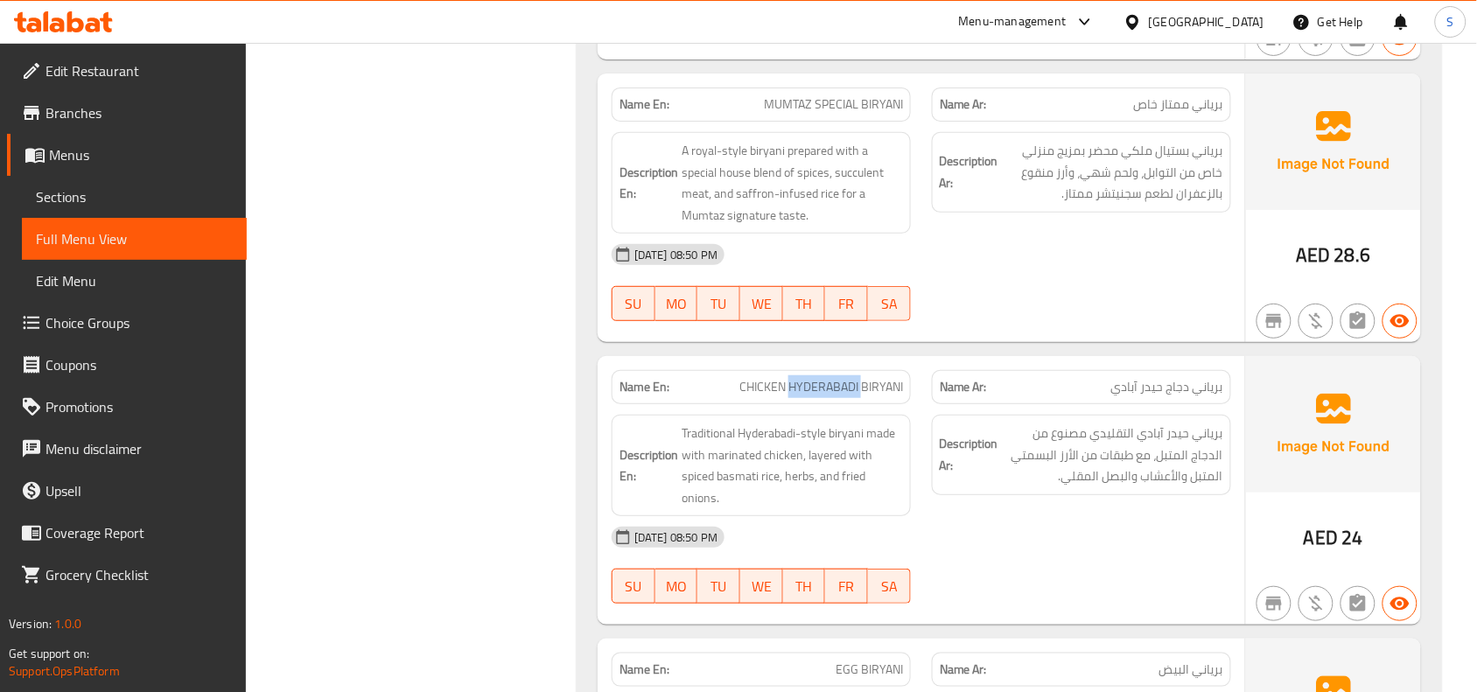
click at [825, 396] on span "CHICKEN HYDERABADI BIRYANI" at bounding box center [821, 387] width 164 height 18
click at [1147, 396] on span "برياني دجاج حيدر آبادي" at bounding box center [1167, 387] width 112 height 18
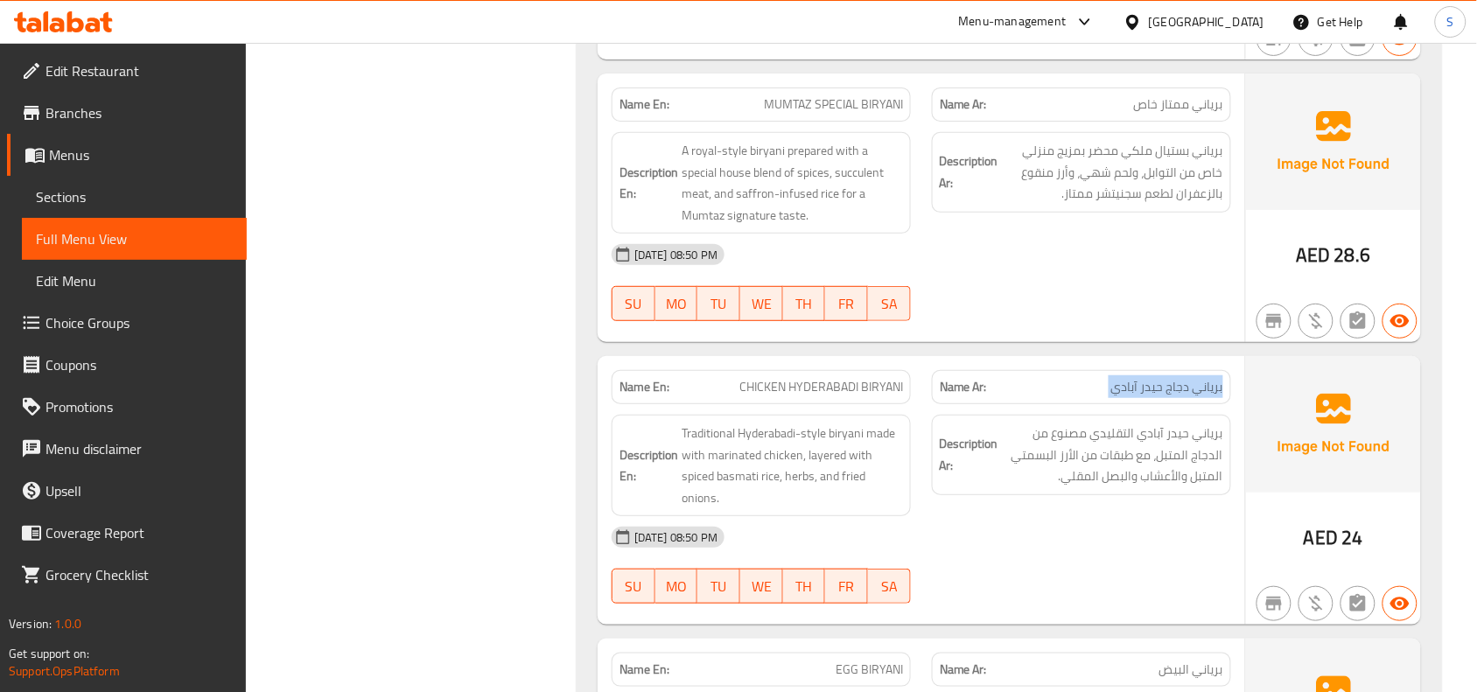
click at [1147, 396] on span "برياني دجاج حيدر آبادي" at bounding box center [1167, 387] width 112 height 18
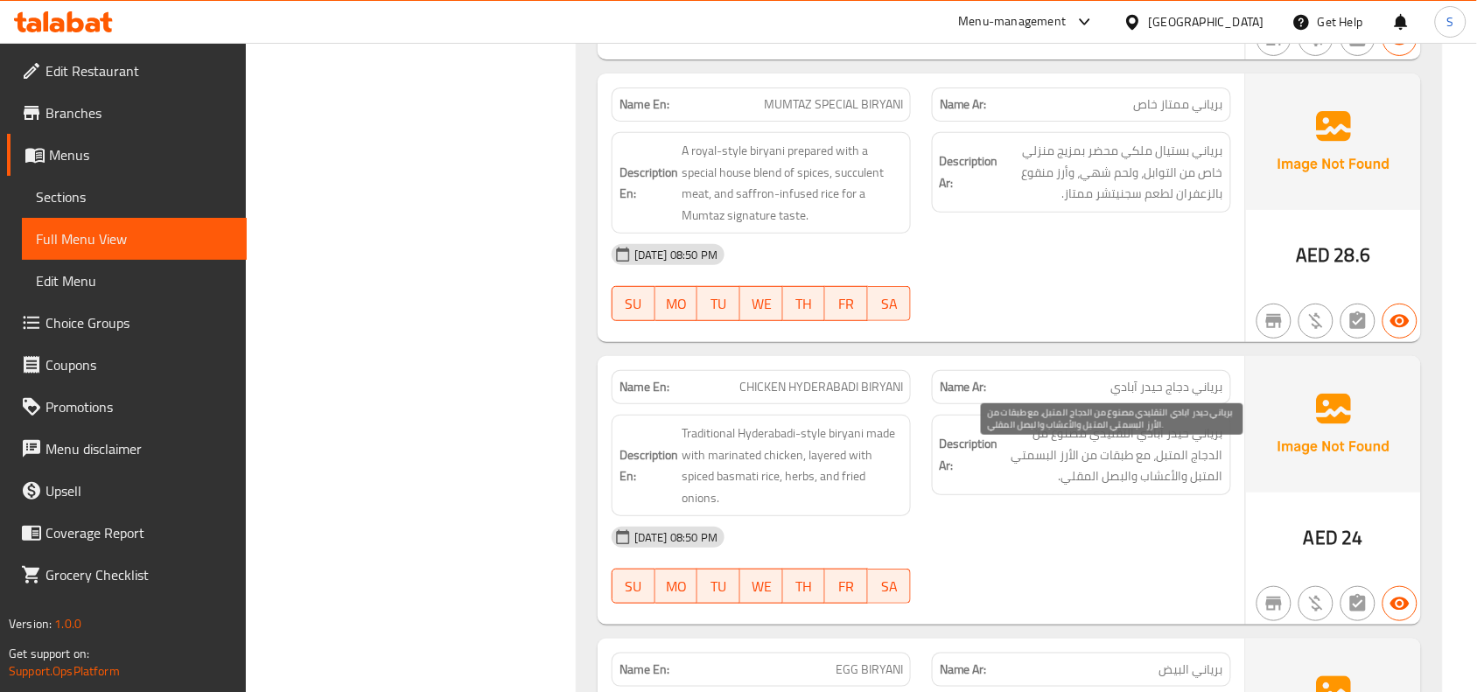
click at [1158, 462] on span "برياني حيدر آبادي التقليدي مصنوع من الدجاج المتبل، مع طبقات من الأرز البسمتي ال…" at bounding box center [1112, 455] width 221 height 65
click at [808, 435] on div "Description En: Traditional Hyderabadi-style biryani made with marinated chicke…" at bounding box center [761, 465] width 320 height 123
click at [809, 396] on span "CHICKEN HYDERABADI BIRYANI" at bounding box center [821, 387] width 164 height 18
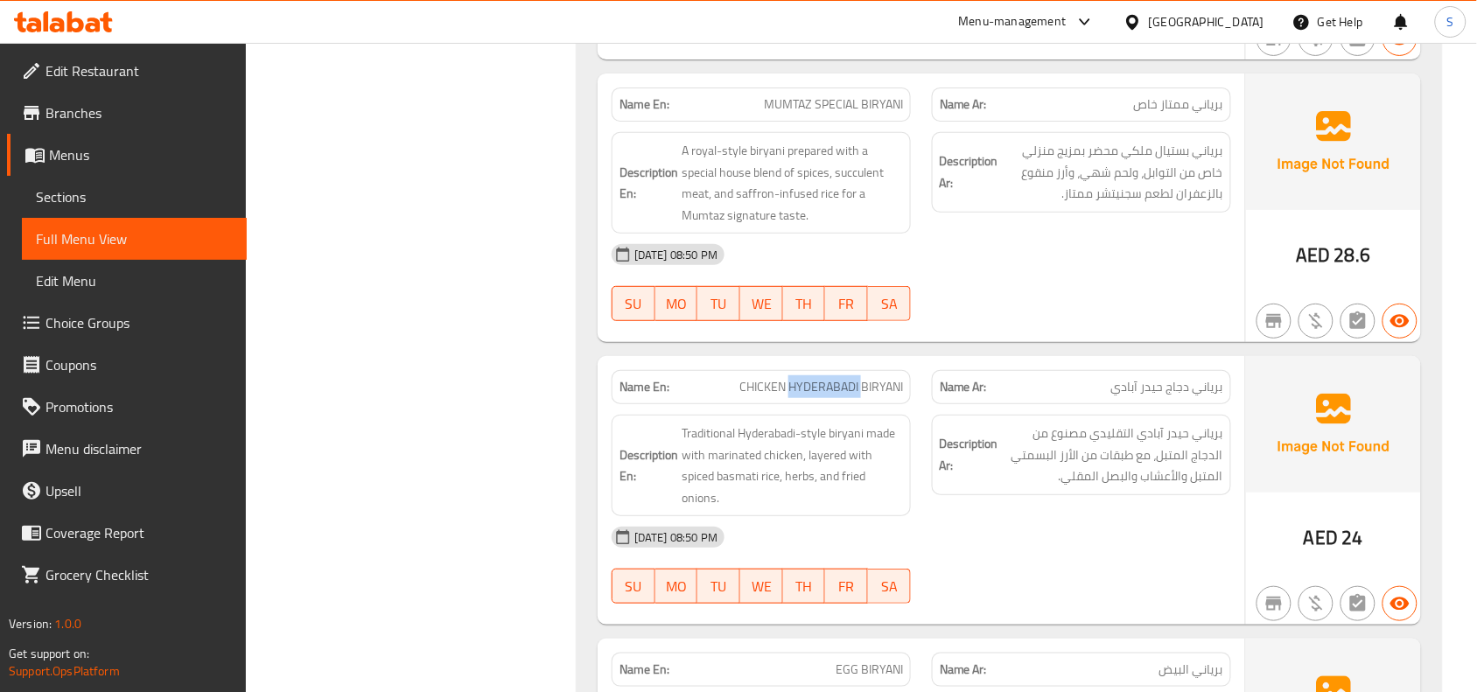
click at [809, 396] on span "CHICKEN HYDERABADI BIRYANI" at bounding box center [821, 387] width 164 height 18
click at [1008, 466] on span "برياني حيدر آبادي التقليدي مصنوع من الدجاج المتبل، مع طبقات من الأرز البسمتي ال…" at bounding box center [1112, 455] width 221 height 65
click at [749, 396] on span "CHICKEN HYDERABADI BIRYANI" at bounding box center [821, 387] width 164 height 18
click at [750, 396] on span "CHICKEN HYDERABADI BIRYANI" at bounding box center [821, 387] width 164 height 18
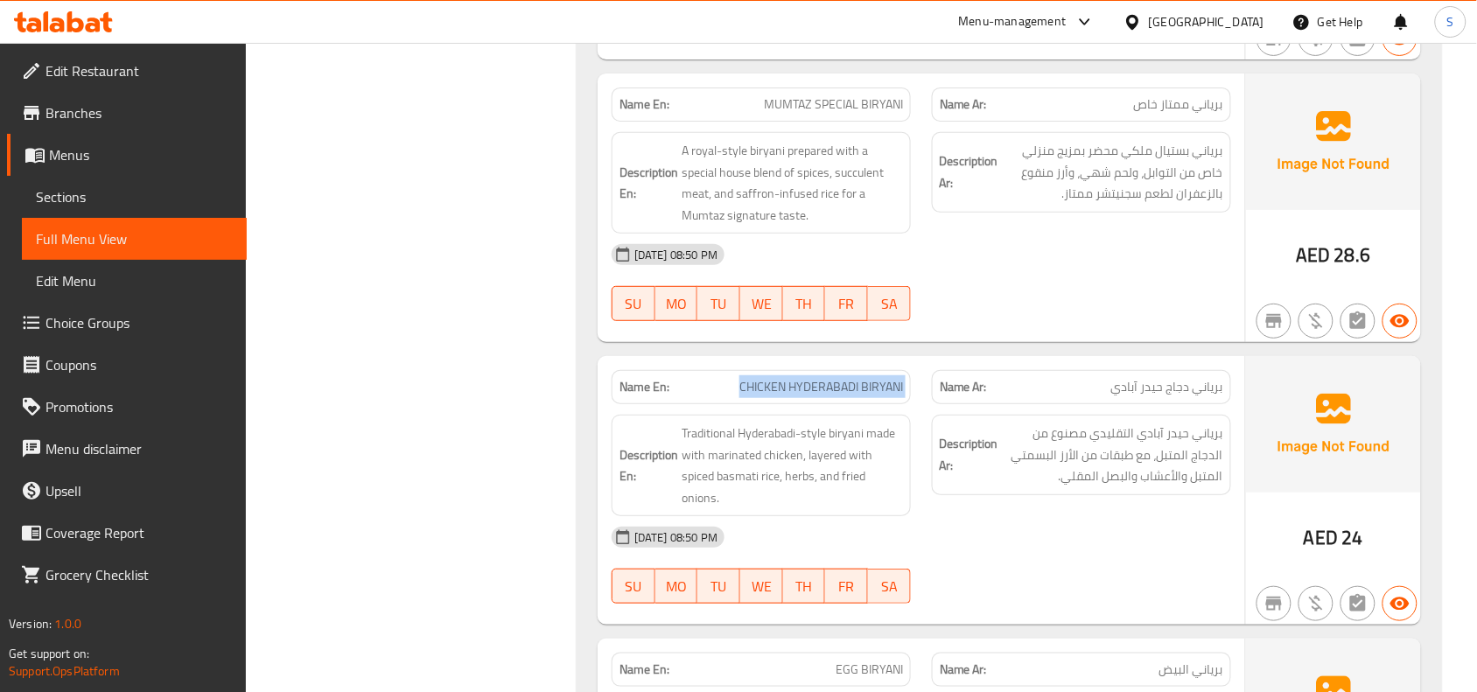
click at [750, 396] on span "CHICKEN HYDERABADI BIRYANI" at bounding box center [821, 387] width 164 height 18
click at [1170, 396] on span "برياني دجاج حيدر آبادي" at bounding box center [1167, 387] width 112 height 18
click at [1168, 404] on div "Name Ar: برياني دجاج [PERSON_NAME]" at bounding box center [1081, 387] width 299 height 34
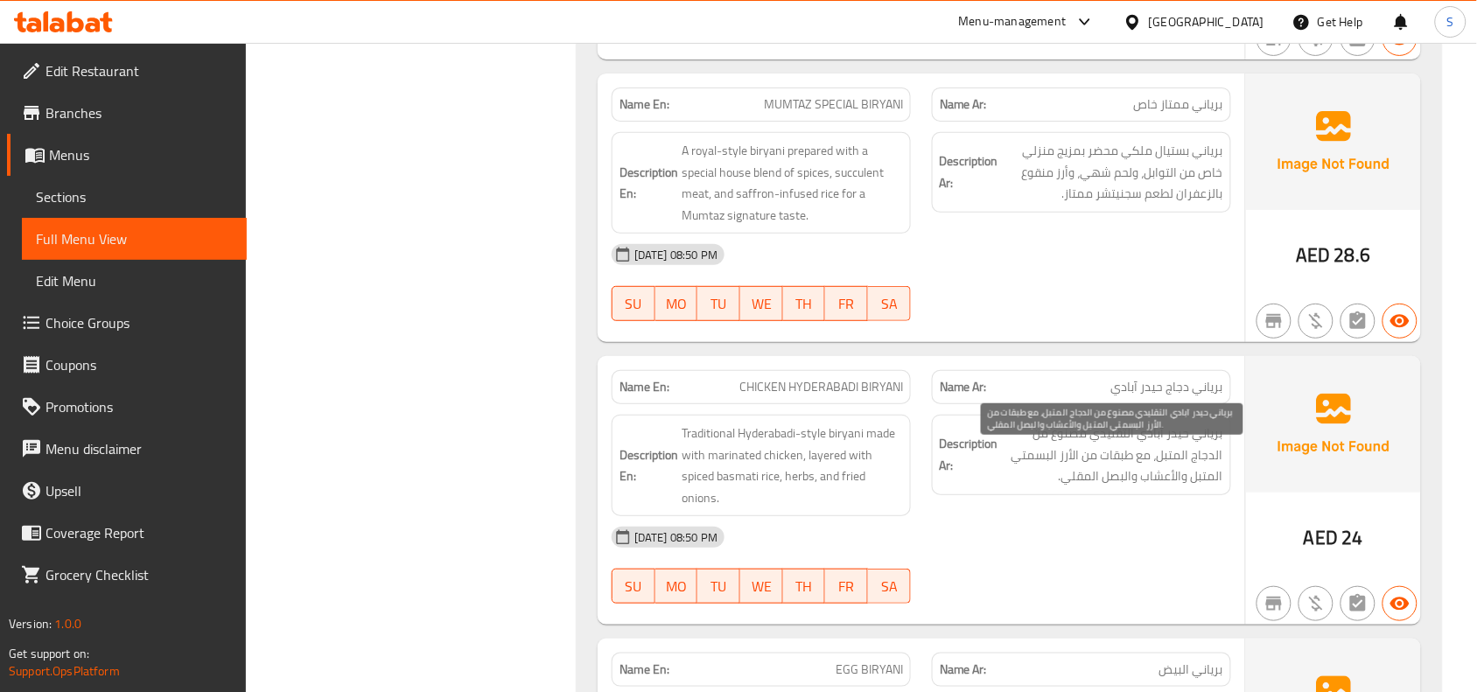
click at [1145, 480] on span "برياني حيدر آبادي التقليدي مصنوع من الدجاج المتبل، مع طبقات من الأرز البسمتي ال…" at bounding box center [1112, 455] width 221 height 65
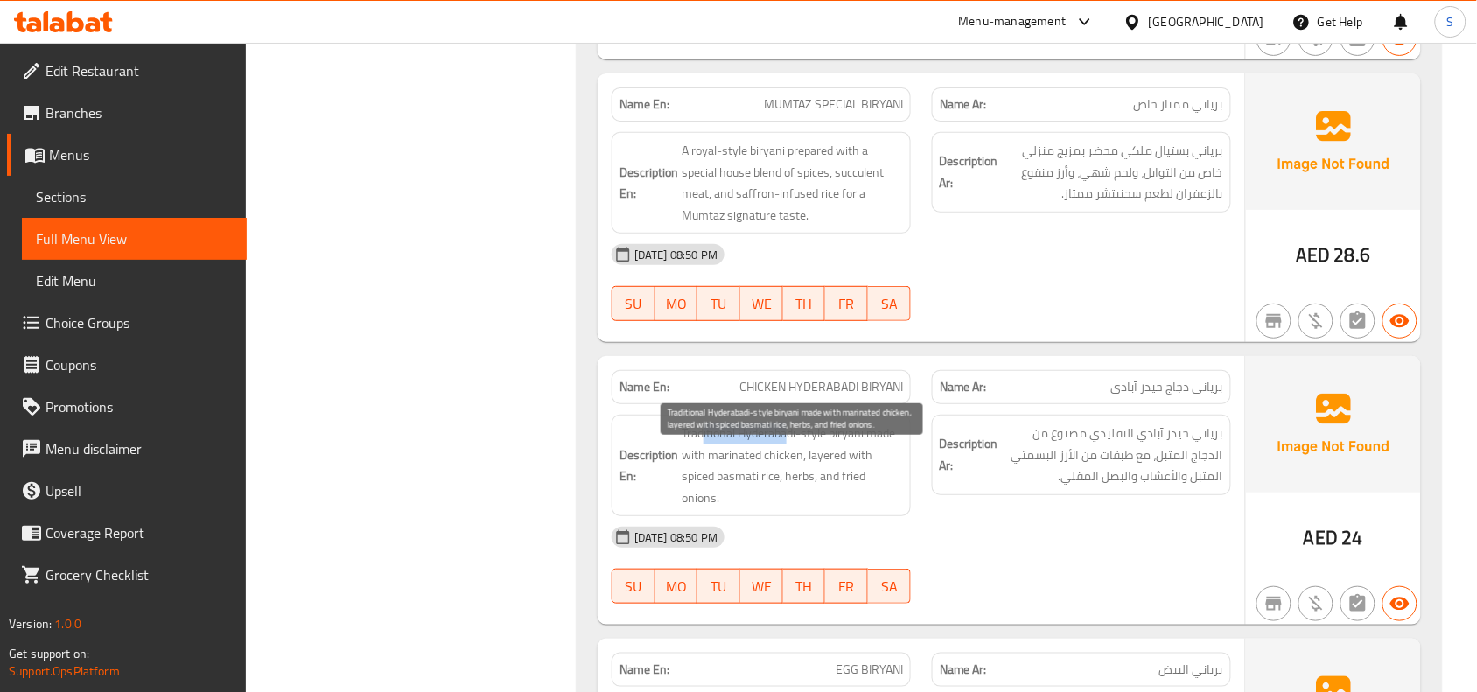
drag, startPoint x: 704, startPoint y: 458, endPoint x: 789, endPoint y: 466, distance: 85.3
click at [789, 466] on span "Traditional Hyderabadi-style biryani made with marinated chicken, layered with …" at bounding box center [792, 466] width 221 height 86
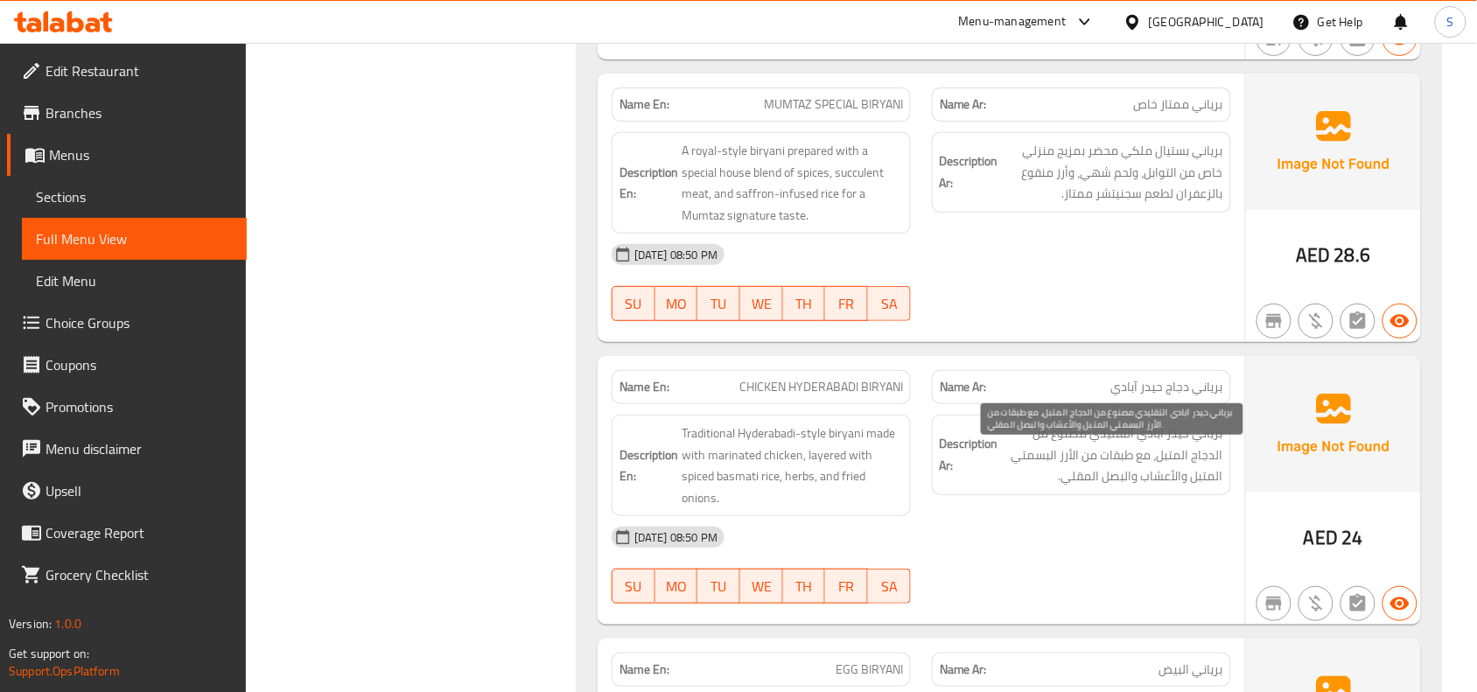
click at [1047, 482] on span "برياني حيدر آبادي التقليدي مصنوع من الدجاج المتبل، مع طبقات من الأرز البسمتي ال…" at bounding box center [1112, 455] width 221 height 65
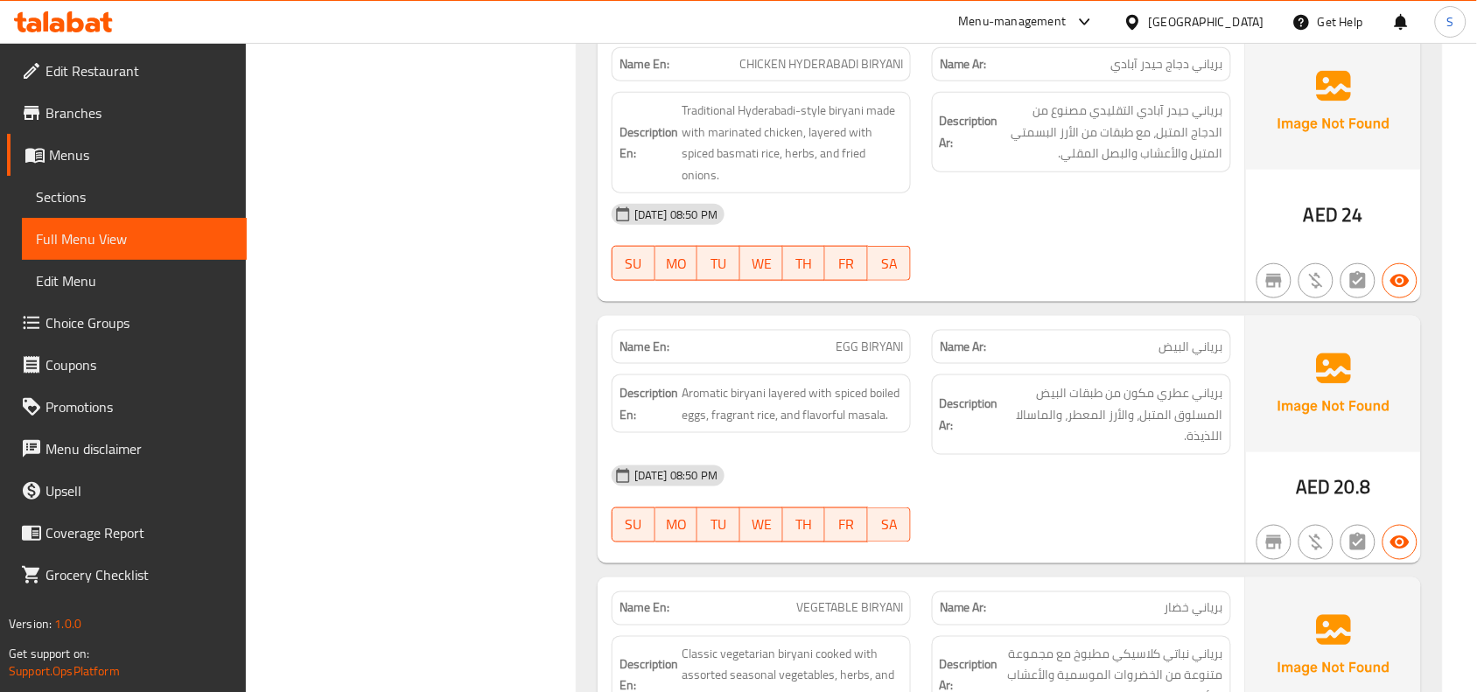
scroll to position [65481, 0]
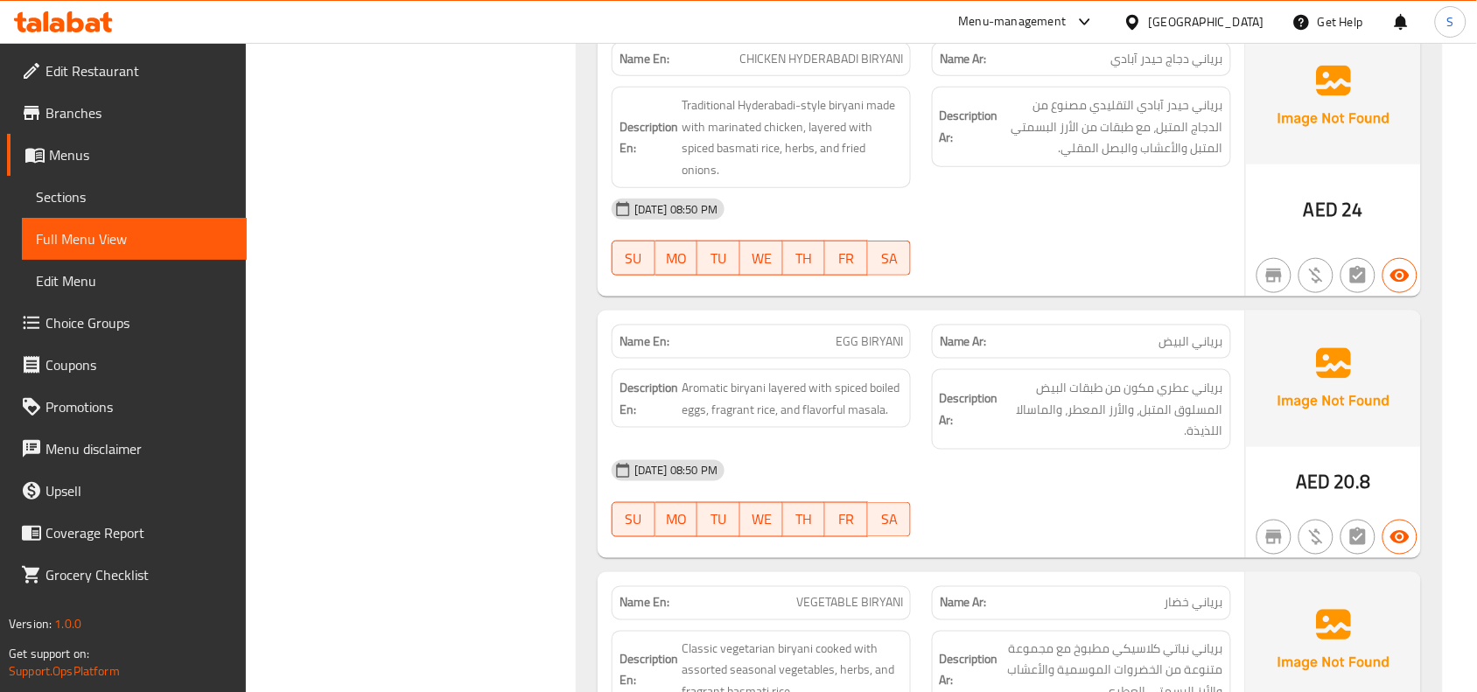
click at [843, 351] on span "EGG BIRYANI" at bounding box center [869, 342] width 67 height 18
copy span "EGG BIRYANI"
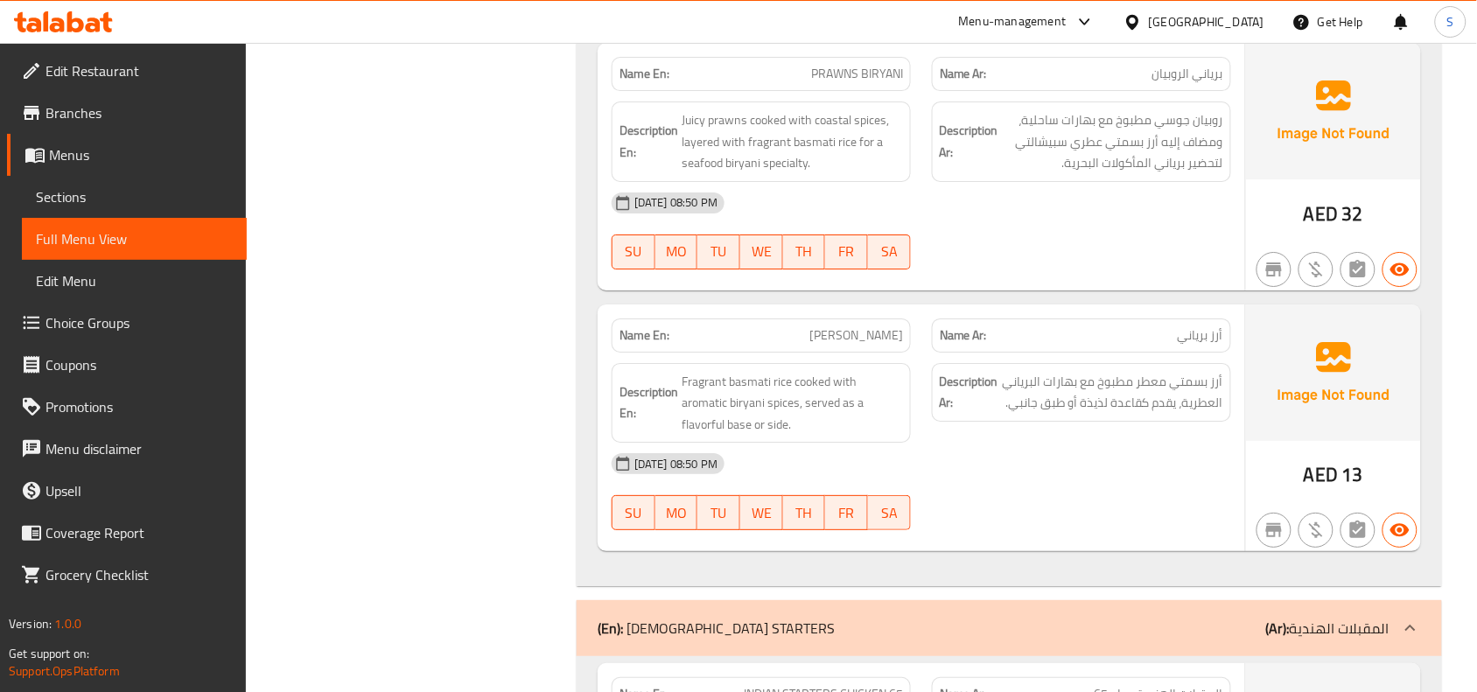
scroll to position [66903, 0]
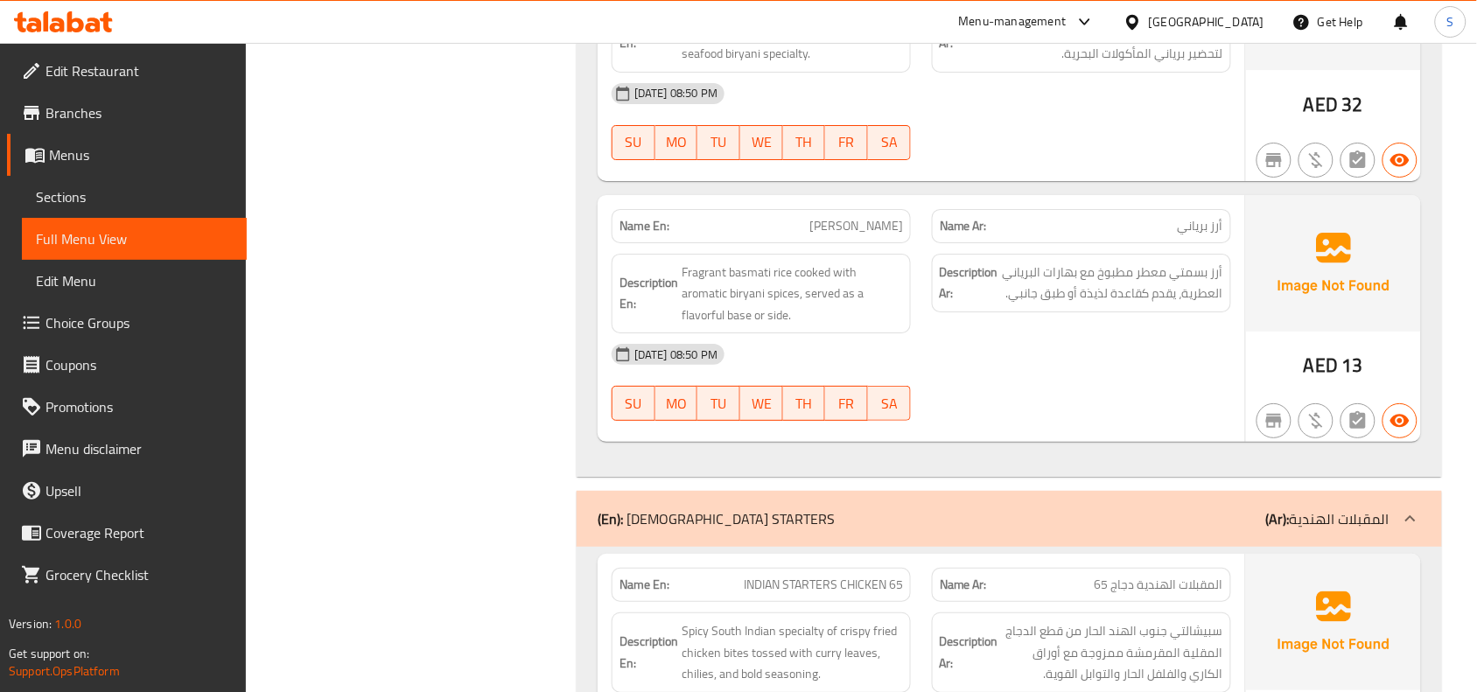
click at [851, 235] on span "[PERSON_NAME]" at bounding box center [856, 226] width 94 height 18
click at [853, 235] on span "[PERSON_NAME]" at bounding box center [856, 226] width 94 height 18
drag, startPoint x: 853, startPoint y: 263, endPoint x: 825, endPoint y: 242, distance: 34.5
click at [825, 242] on div "Name En: [PERSON_NAME]" at bounding box center [761, 226] width 299 height 34
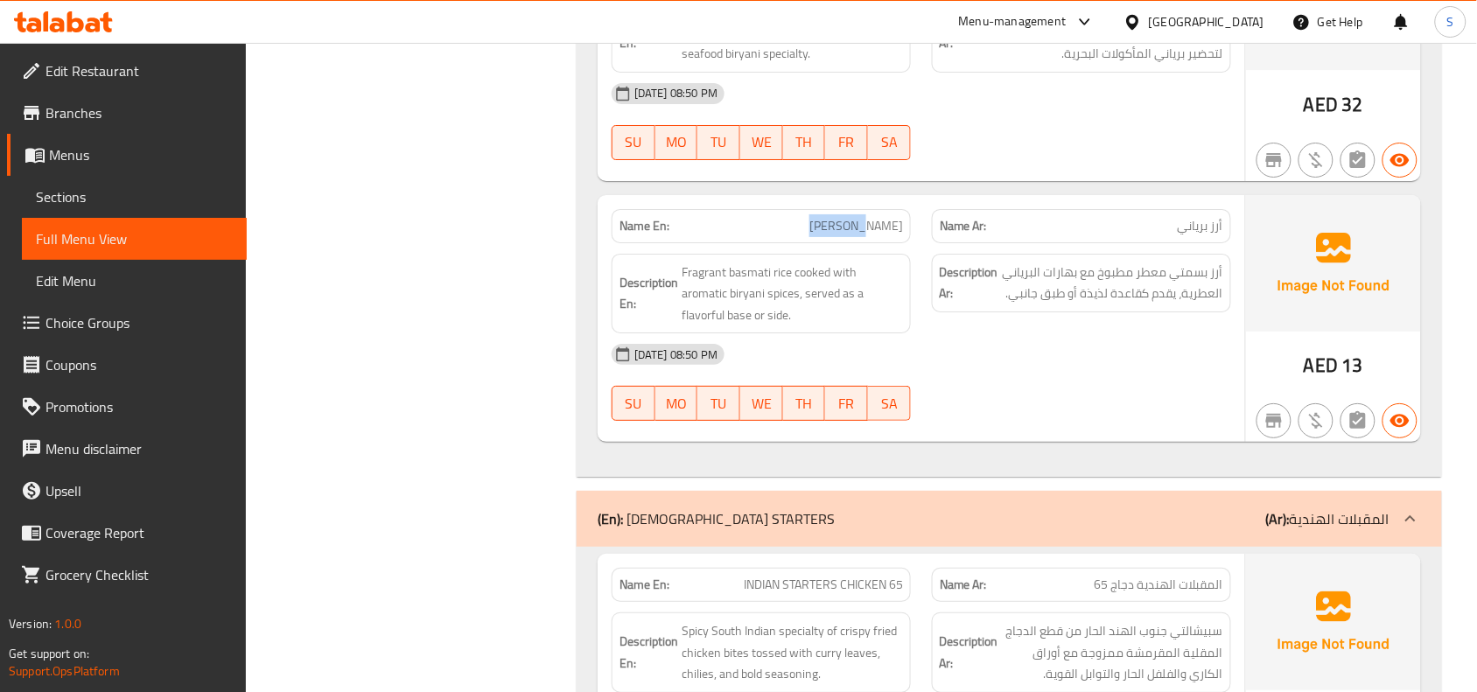
click at [825, 242] on div "Name En: [PERSON_NAME]" at bounding box center [761, 226] width 299 height 34
copy span "[PERSON_NAME]"
